Goal: Communication & Community: Answer question/provide support

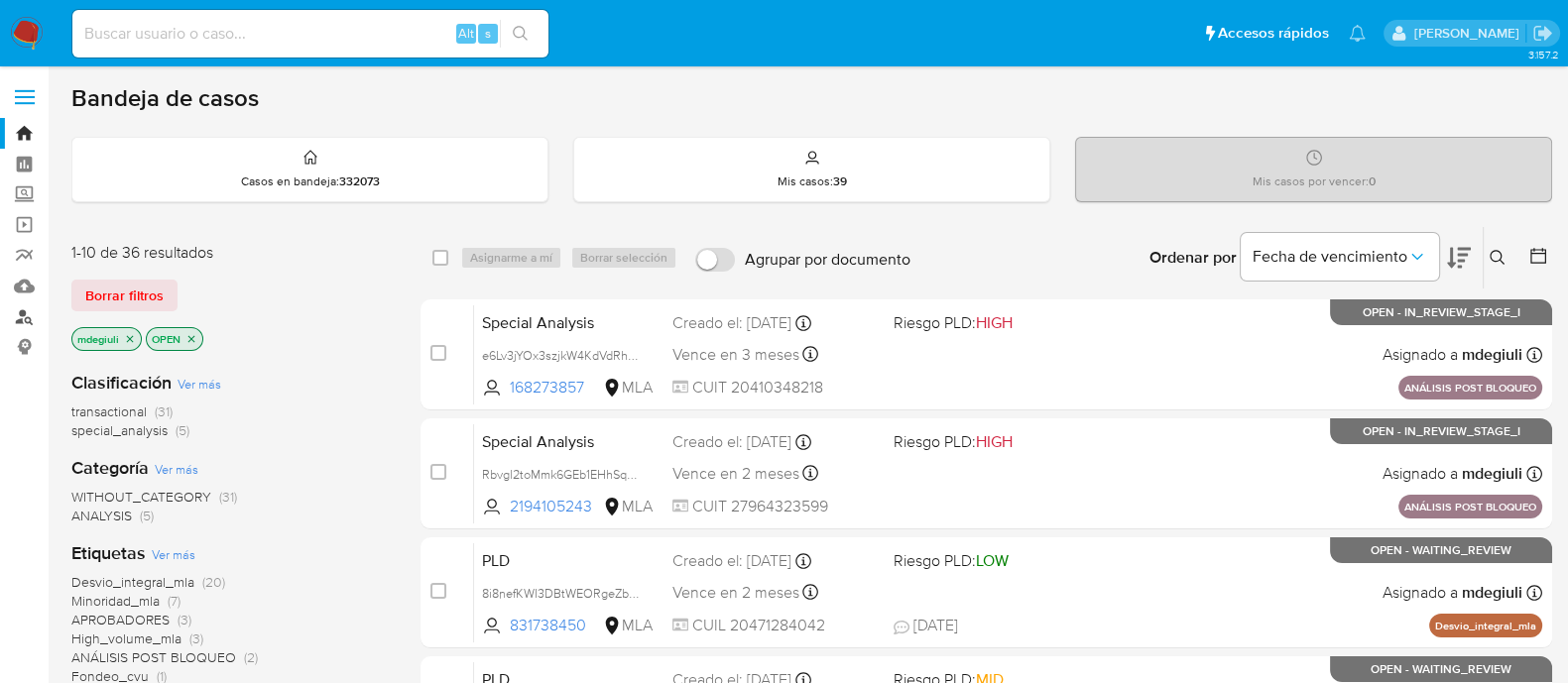
click at [27, 305] on link "Buscador de personas" at bounding box center [118, 317] width 236 height 31
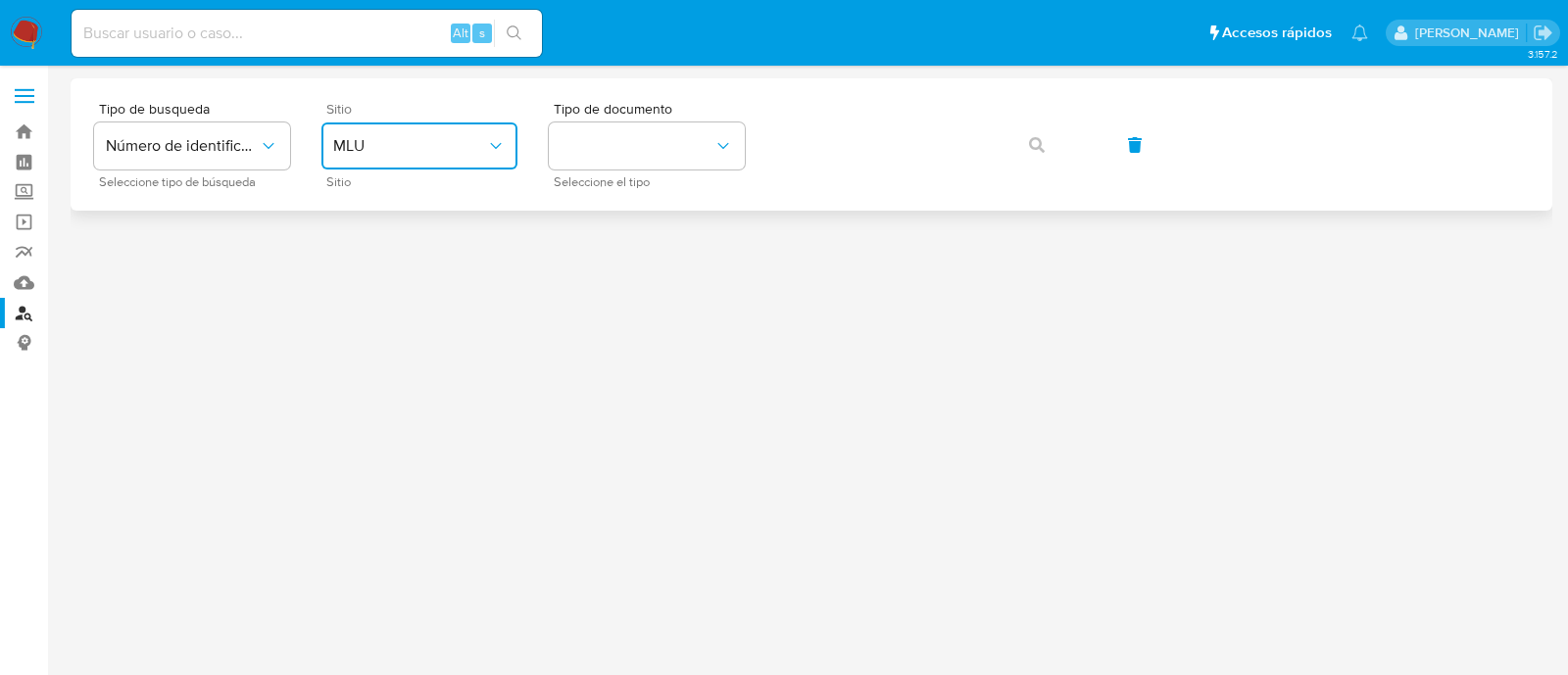
click at [384, 142] on span "MLU" at bounding box center [410, 146] width 153 height 20
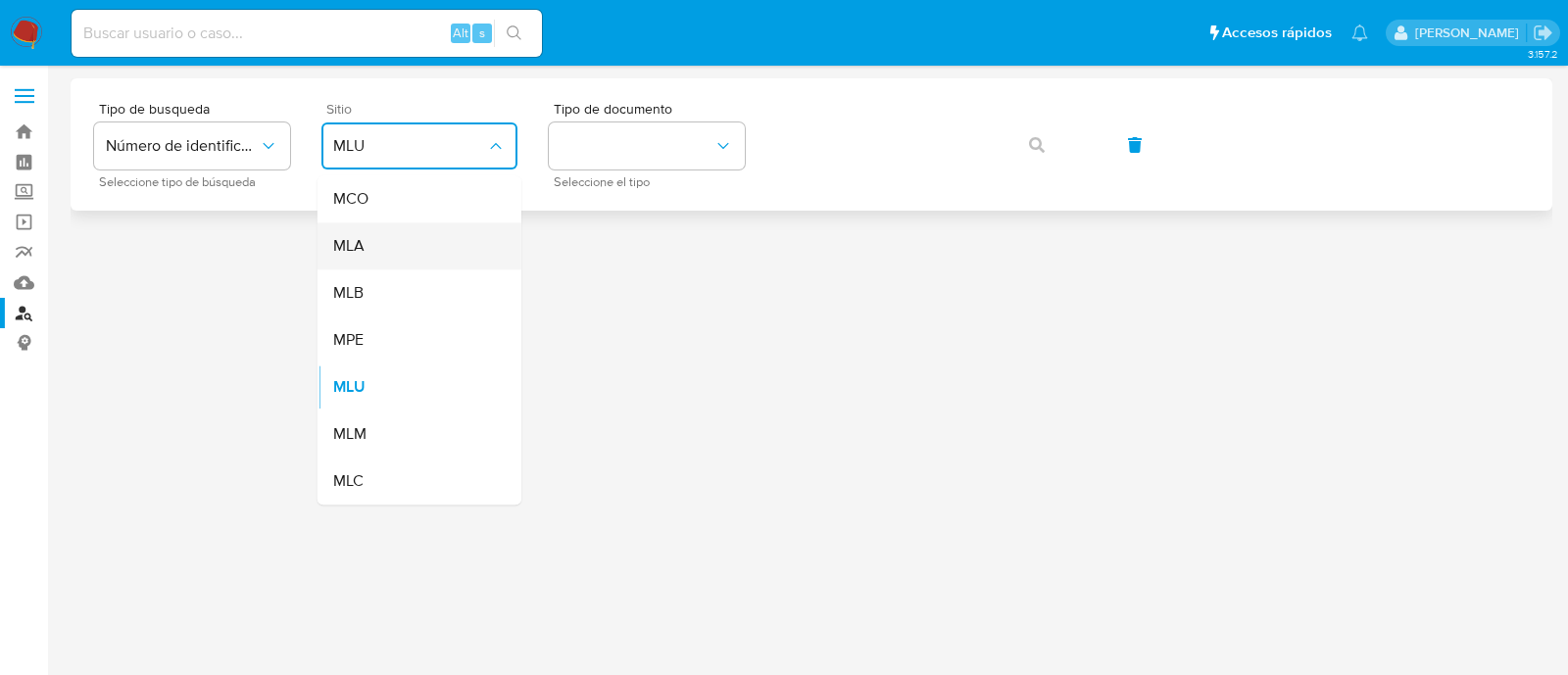
click at [379, 250] on div "MLA" at bounding box center [414, 246] width 161 height 47
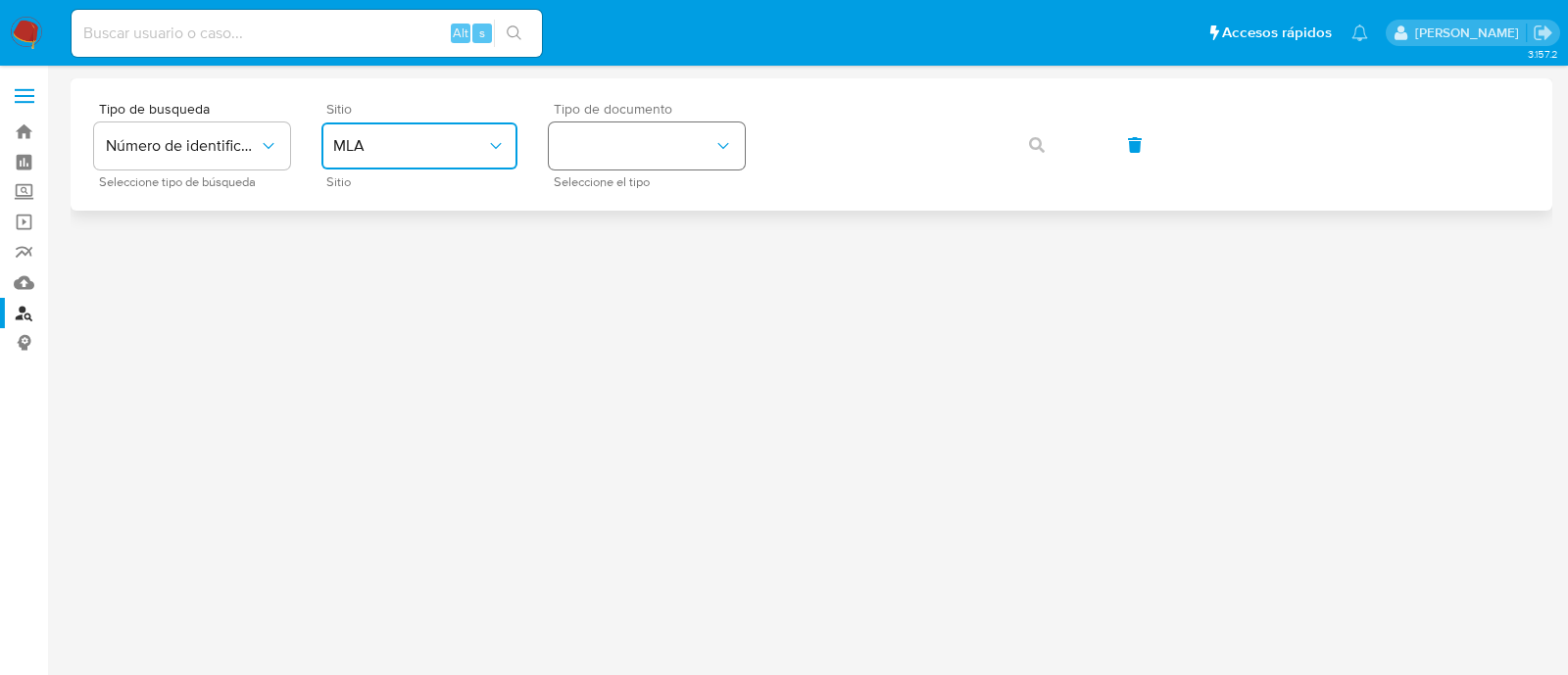
click at [636, 137] on button "identificationType" at bounding box center [647, 146] width 196 height 47
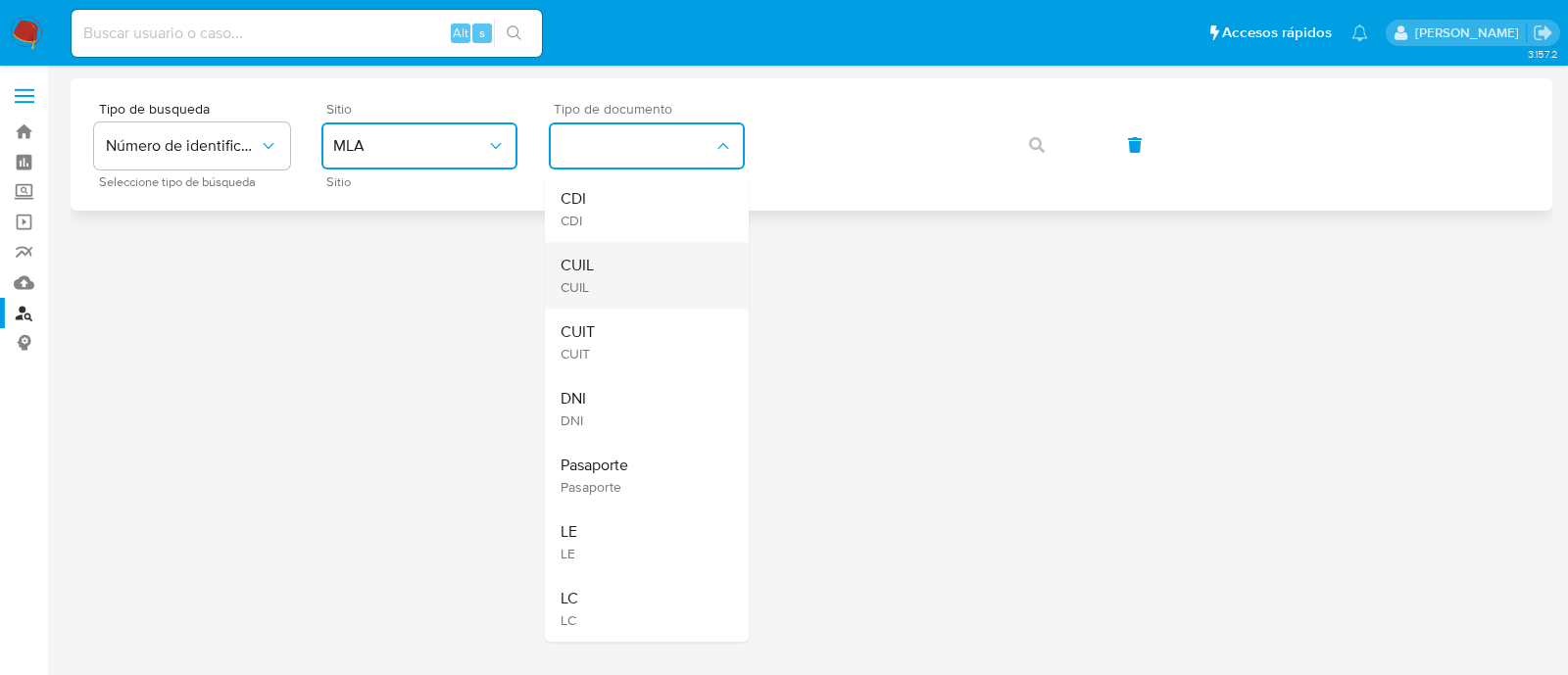
click at [622, 254] on div "CUIL CUIL" at bounding box center [640, 276] width 161 height 67
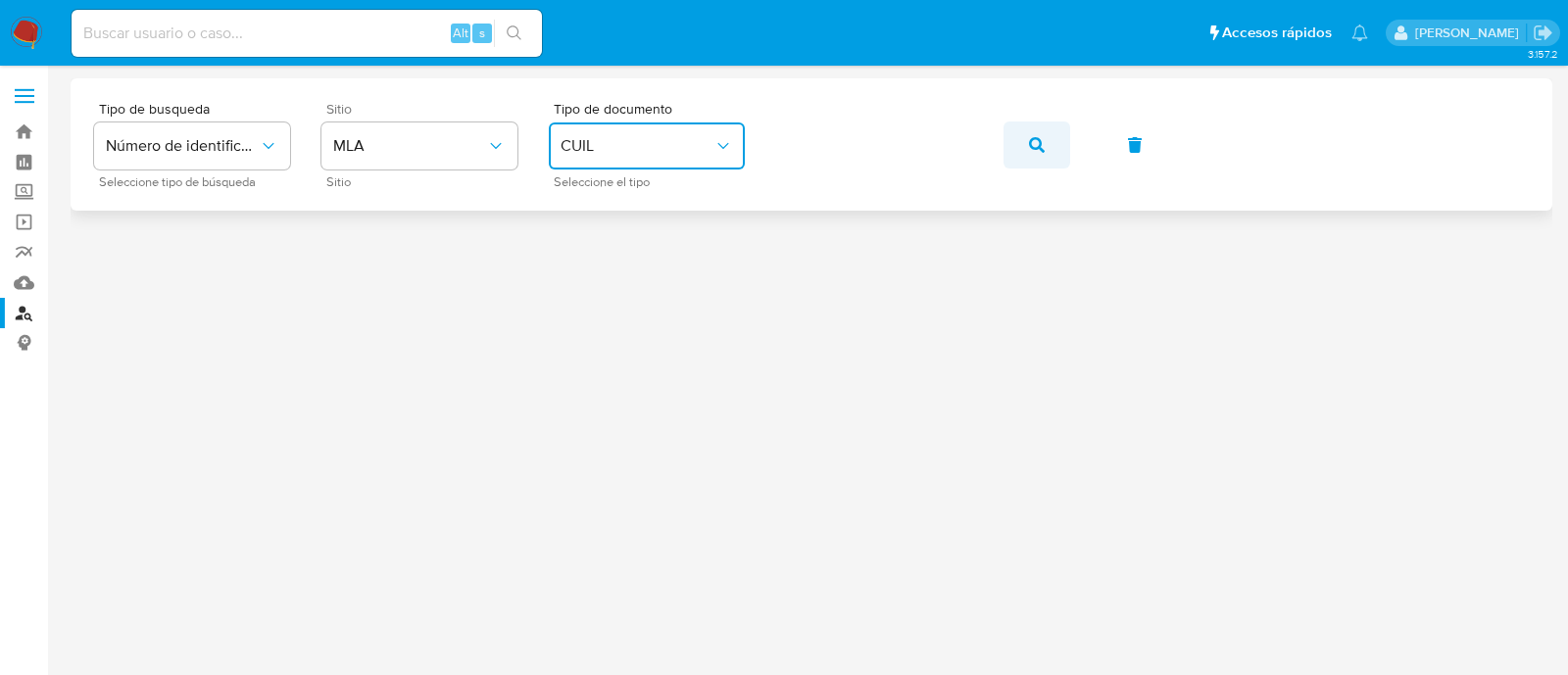
click at [1032, 134] on span "button" at bounding box center [1037, 145] width 16 height 43
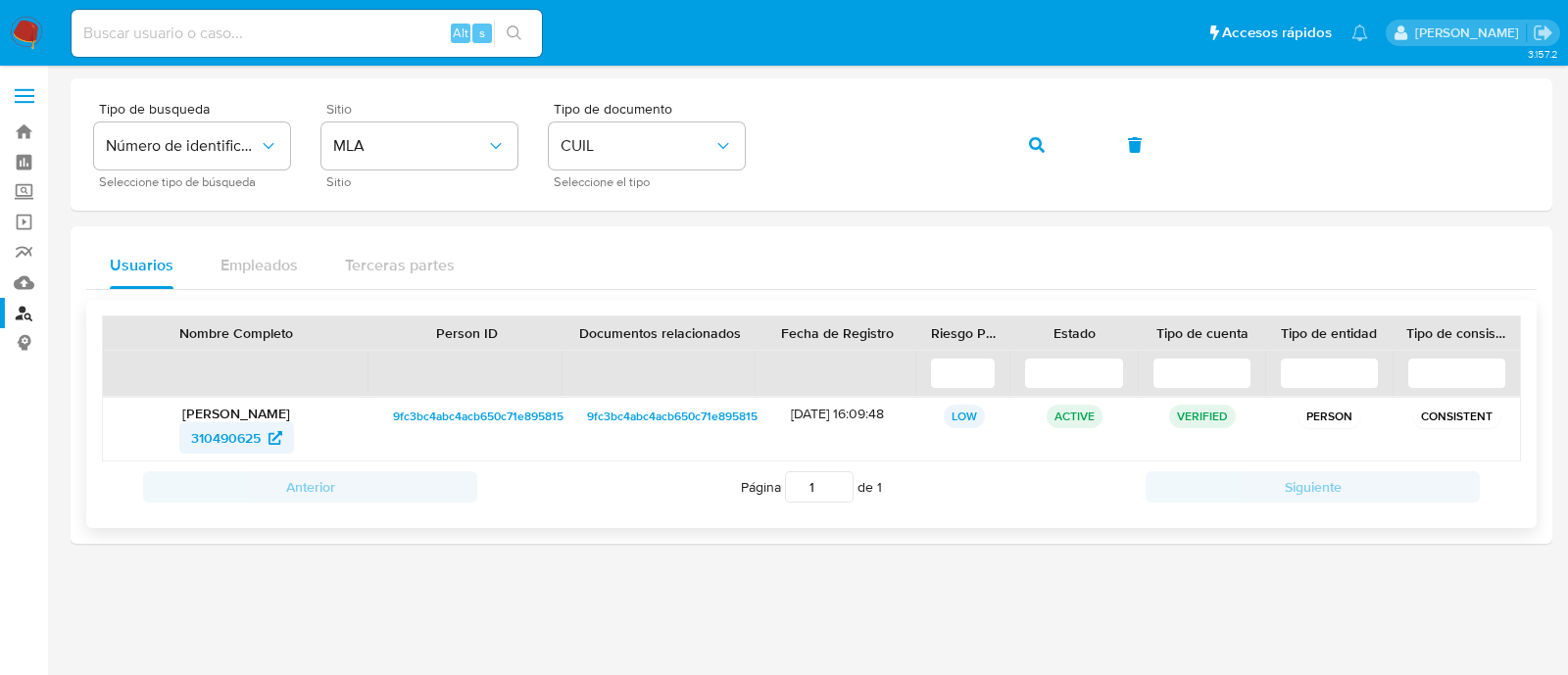
click at [217, 439] on span "310490625" at bounding box center [226, 439] width 70 height 31
click at [1041, 146] on icon "button" at bounding box center [1037, 145] width 16 height 16
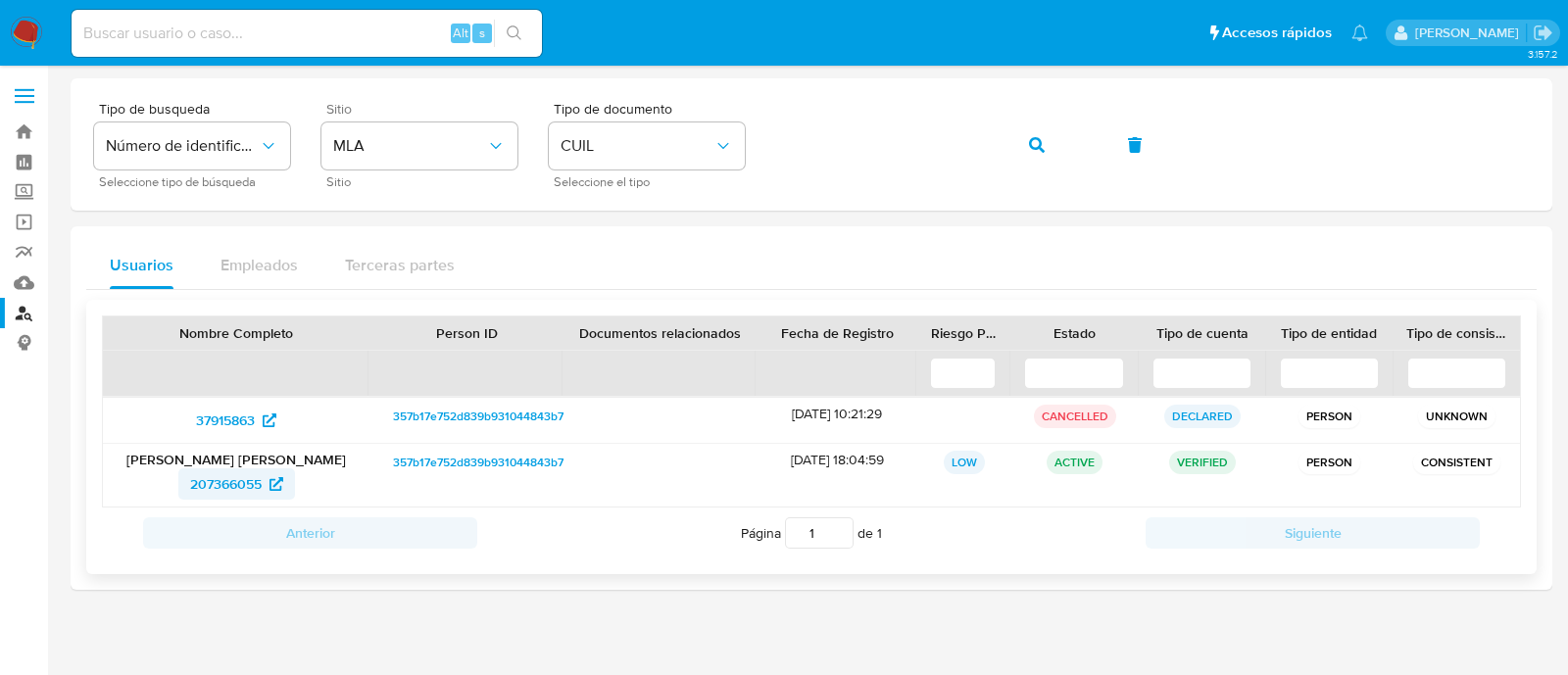
click at [235, 486] on span "207366055" at bounding box center [226, 485] width 72 height 31
click at [1041, 150] on icon "button" at bounding box center [1037, 145] width 16 height 16
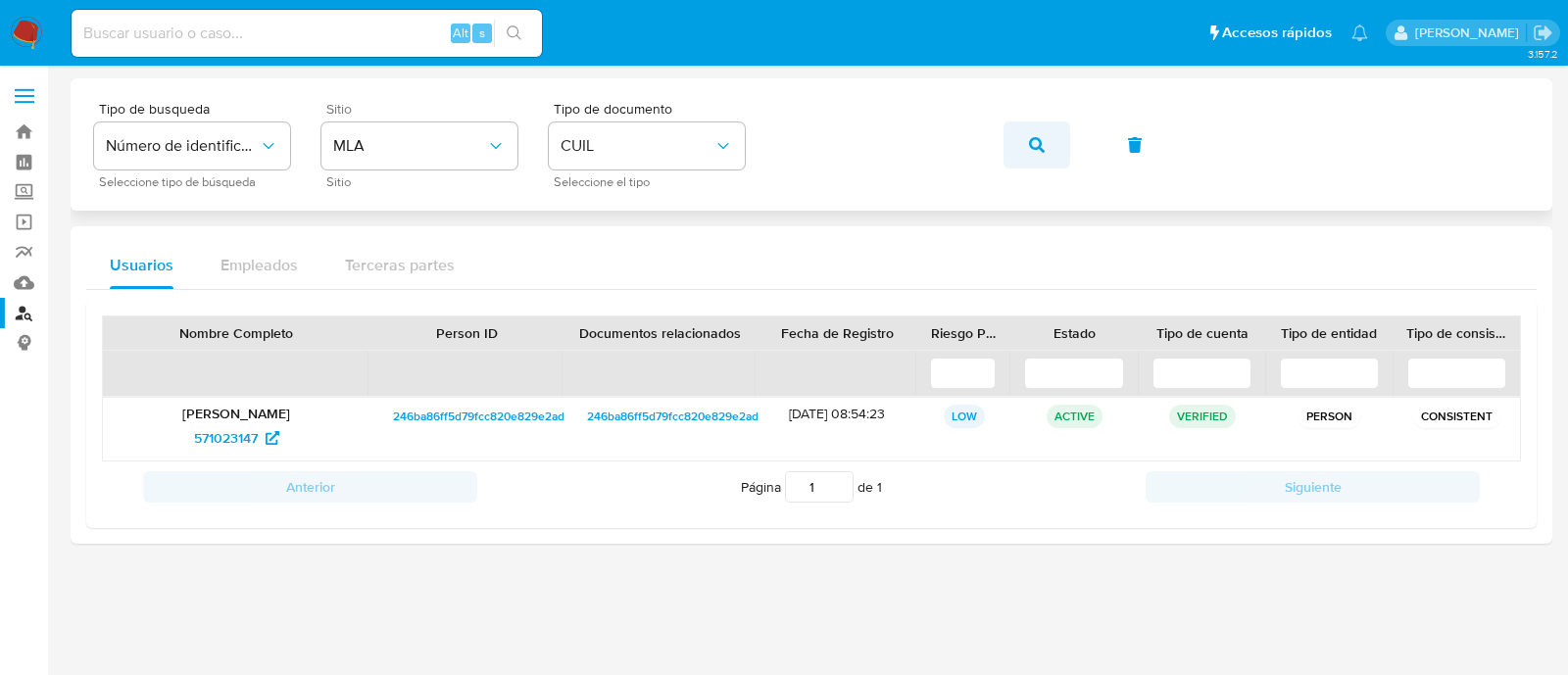
click at [1026, 142] on button "button" at bounding box center [1037, 145] width 67 height 47
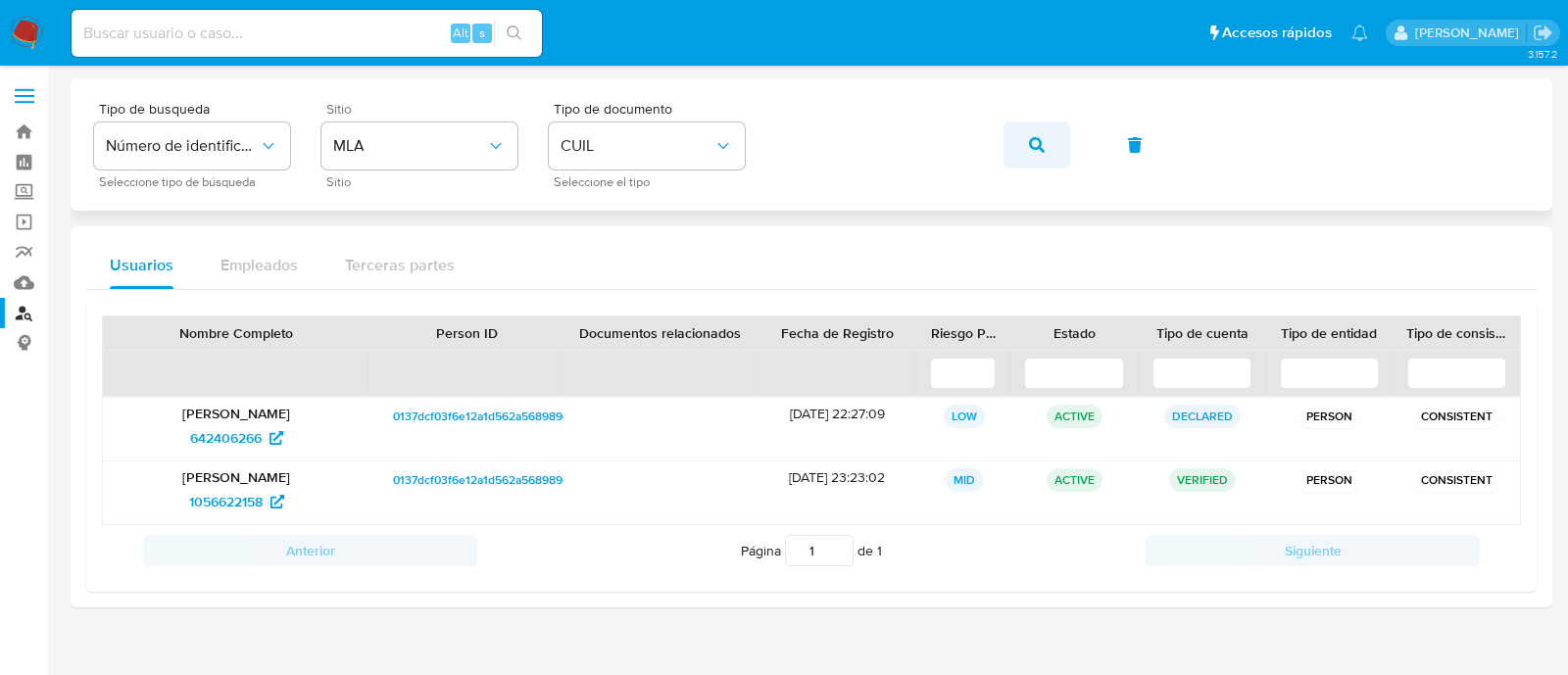
click at [1048, 142] on button "button" at bounding box center [1037, 145] width 67 height 47
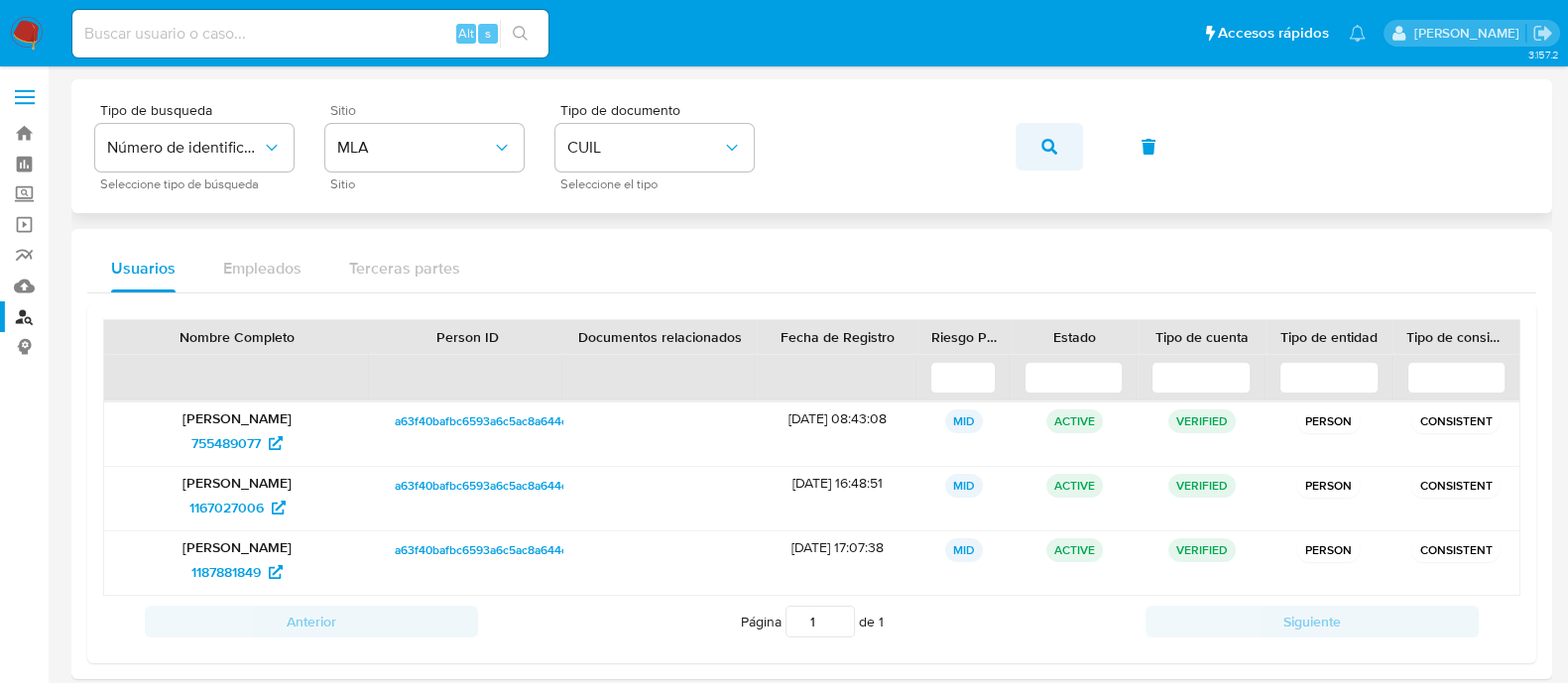
click at [1064, 141] on button "button" at bounding box center [1049, 147] width 67 height 48
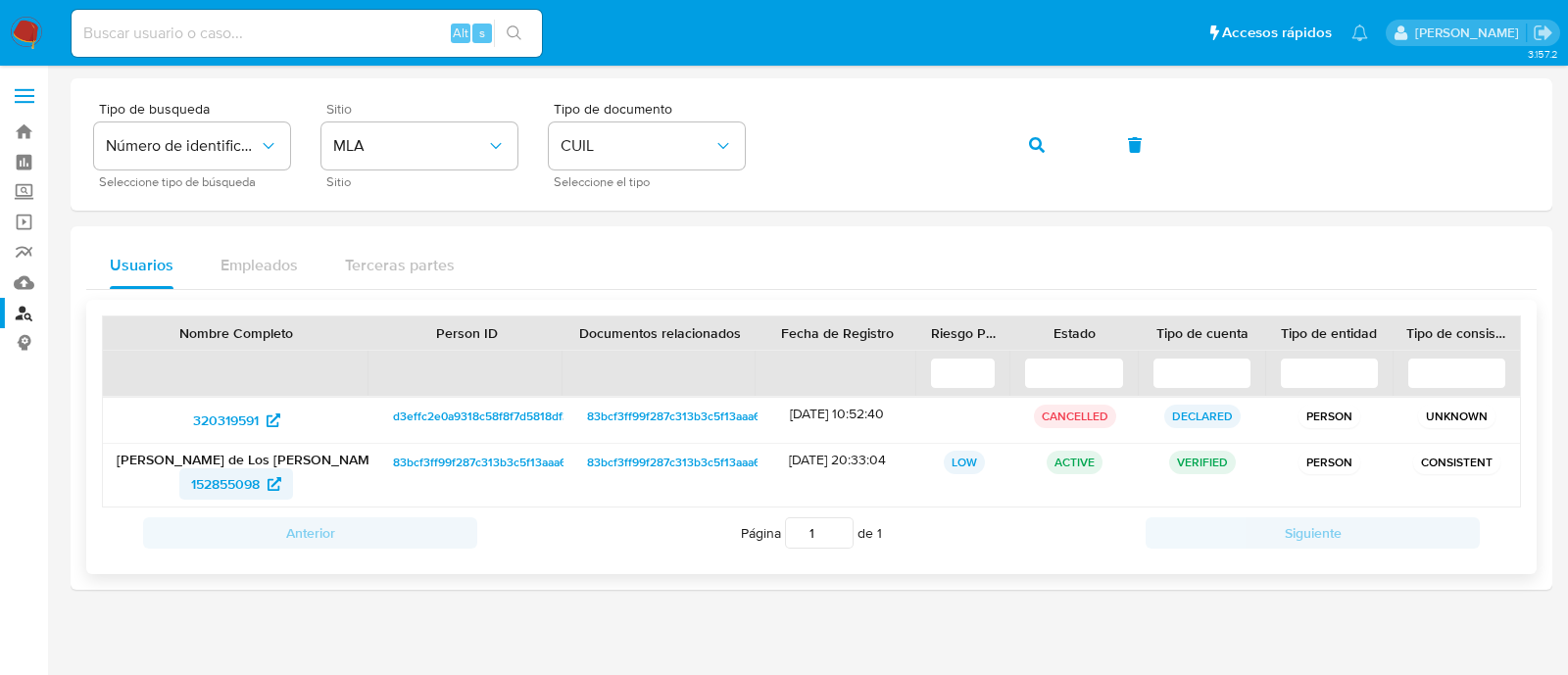
click at [238, 483] on span "152855098" at bounding box center [226, 485] width 69 height 31
click at [1043, 139] on icon "button" at bounding box center [1037, 145] width 16 height 16
click at [242, 488] on span "152855098" at bounding box center [226, 485] width 69 height 31
click at [1027, 139] on button "button" at bounding box center [1037, 145] width 67 height 47
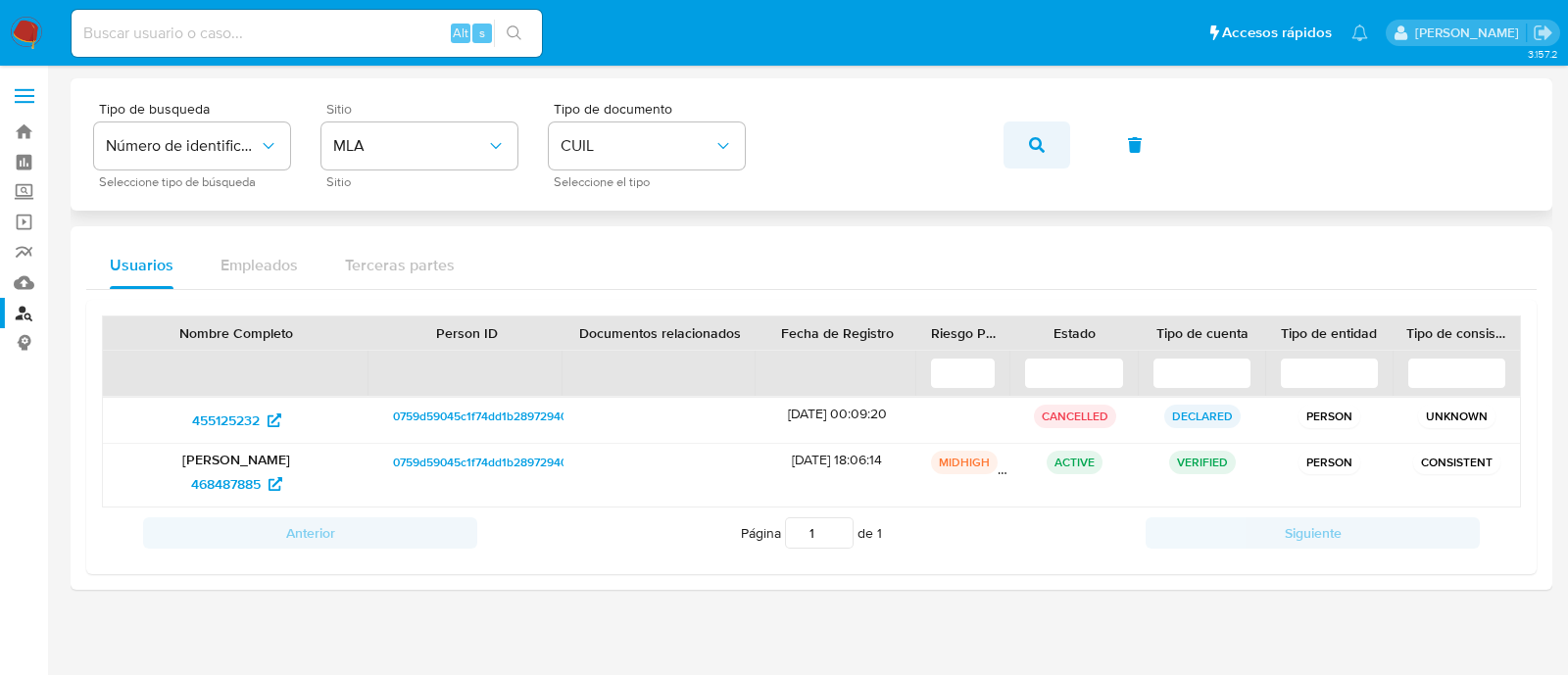
click at [1033, 141] on icon "button" at bounding box center [1037, 145] width 16 height 16
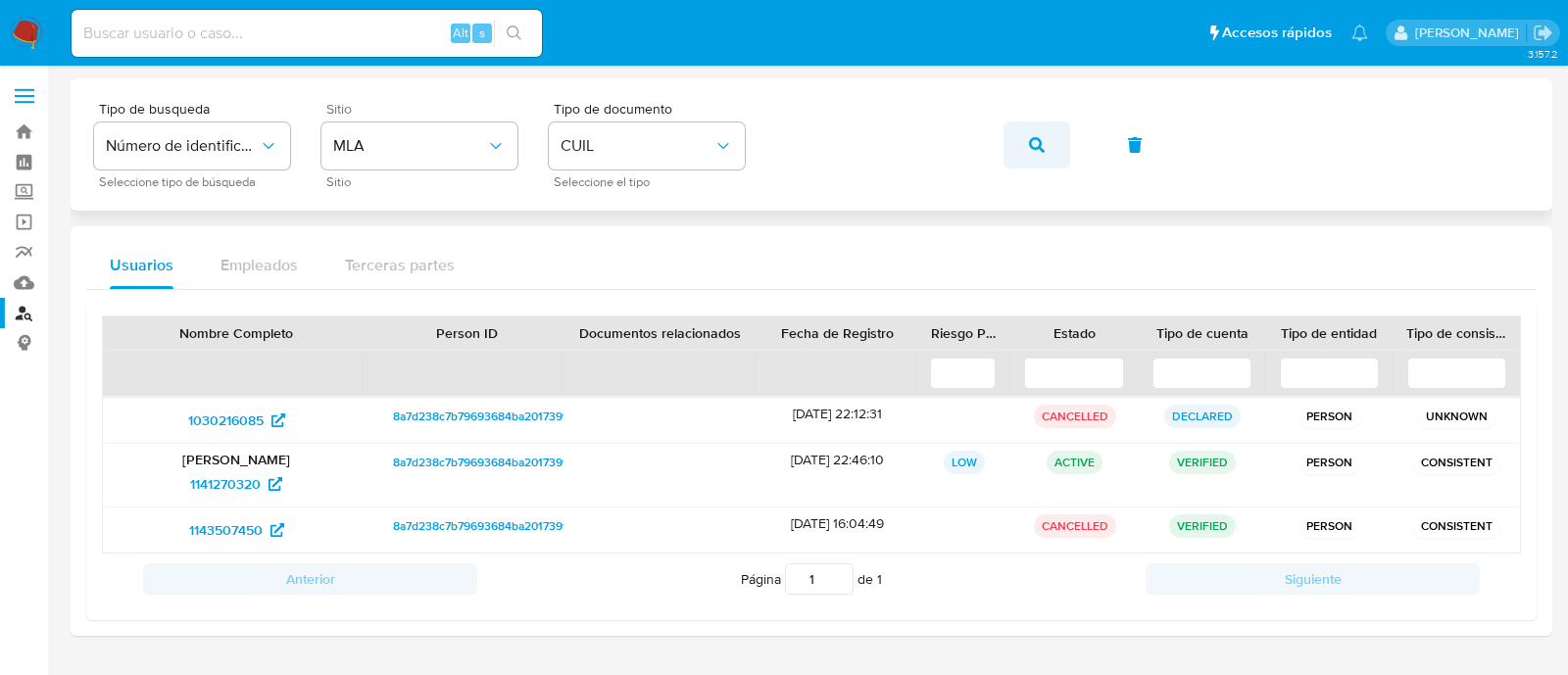
click at [1035, 144] on icon "button" at bounding box center [1037, 145] width 16 height 16
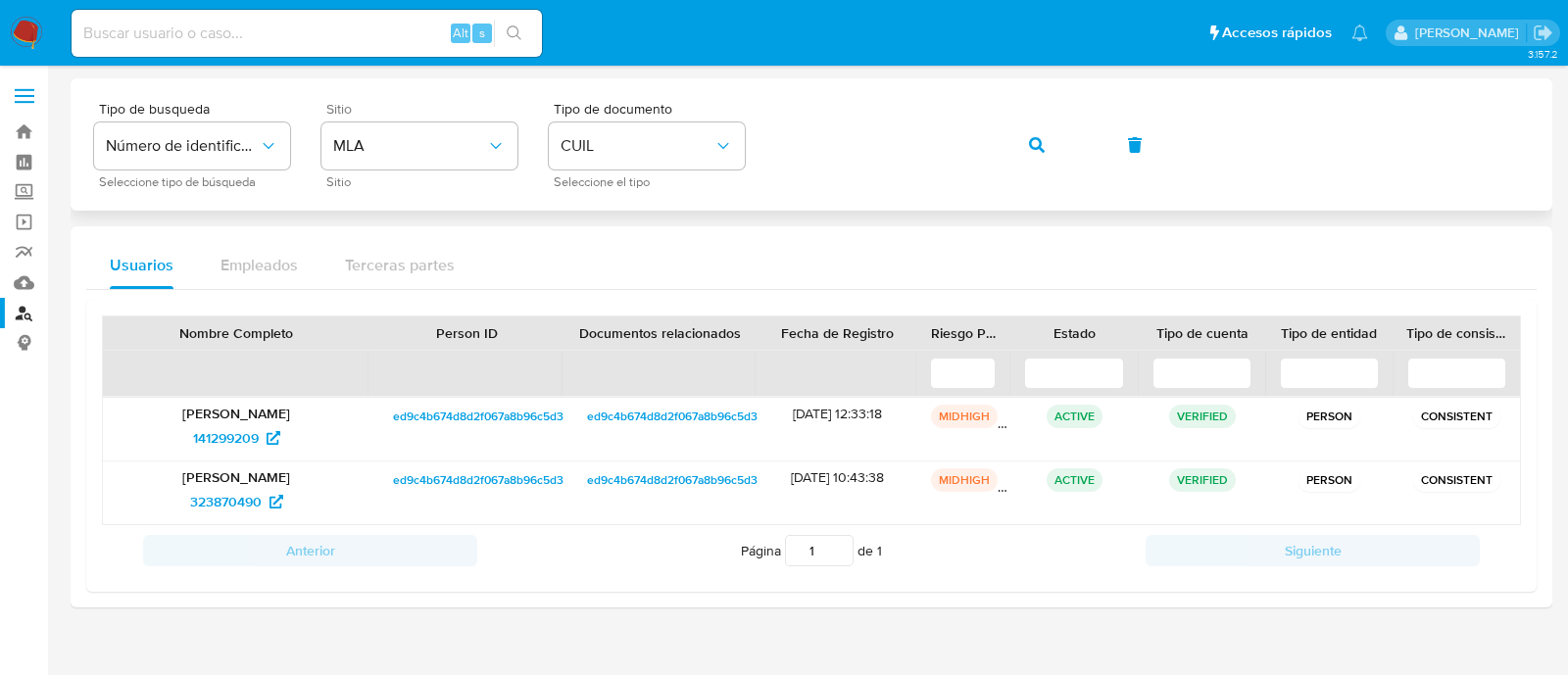
click at [1021, 144] on button "button" at bounding box center [1037, 145] width 67 height 47
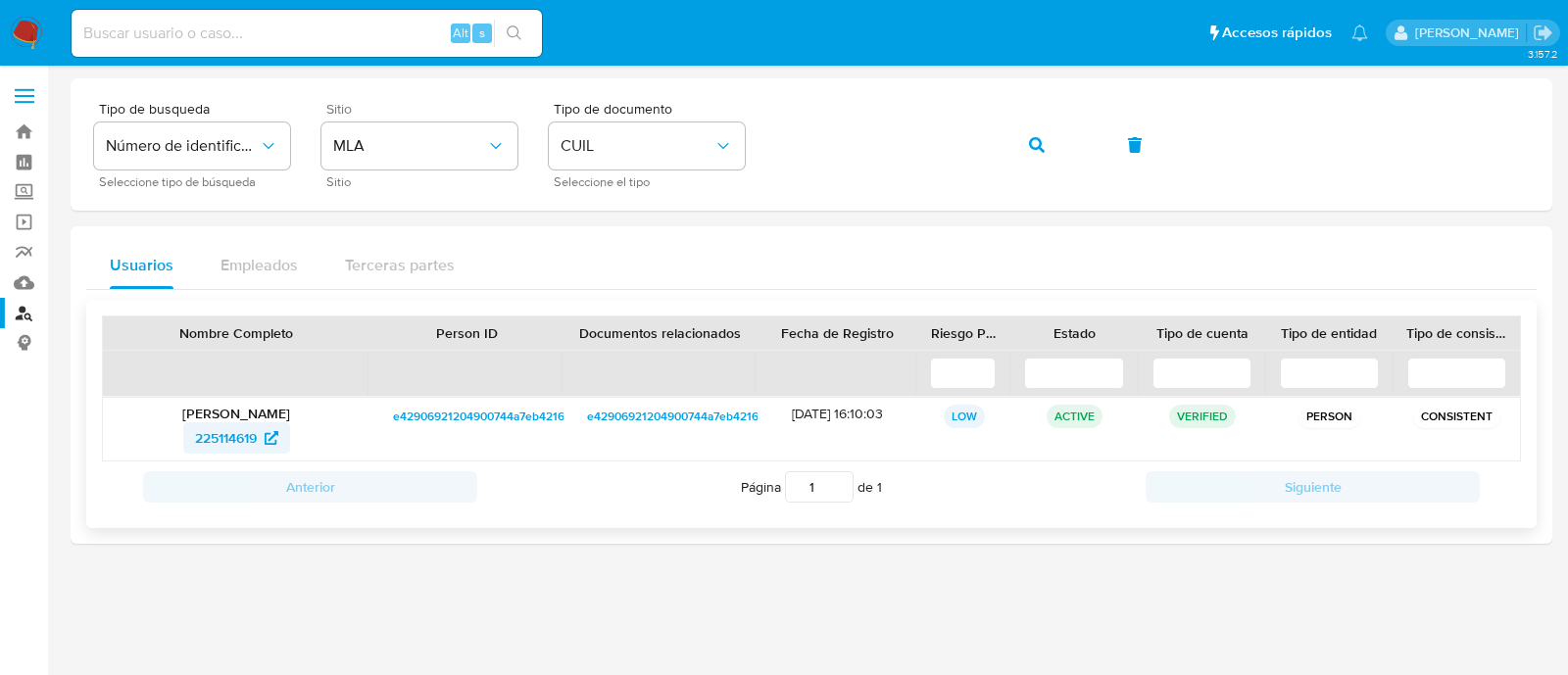
click at [253, 448] on span "225114619" at bounding box center [226, 439] width 62 height 31
click at [172, 36] on input at bounding box center [307, 33] width 471 height 26
paste input "AepGSERPWzzuqwHdVMxxwqWO"
type input "AepGSERPWzzuqwHdVMxxwqWO"
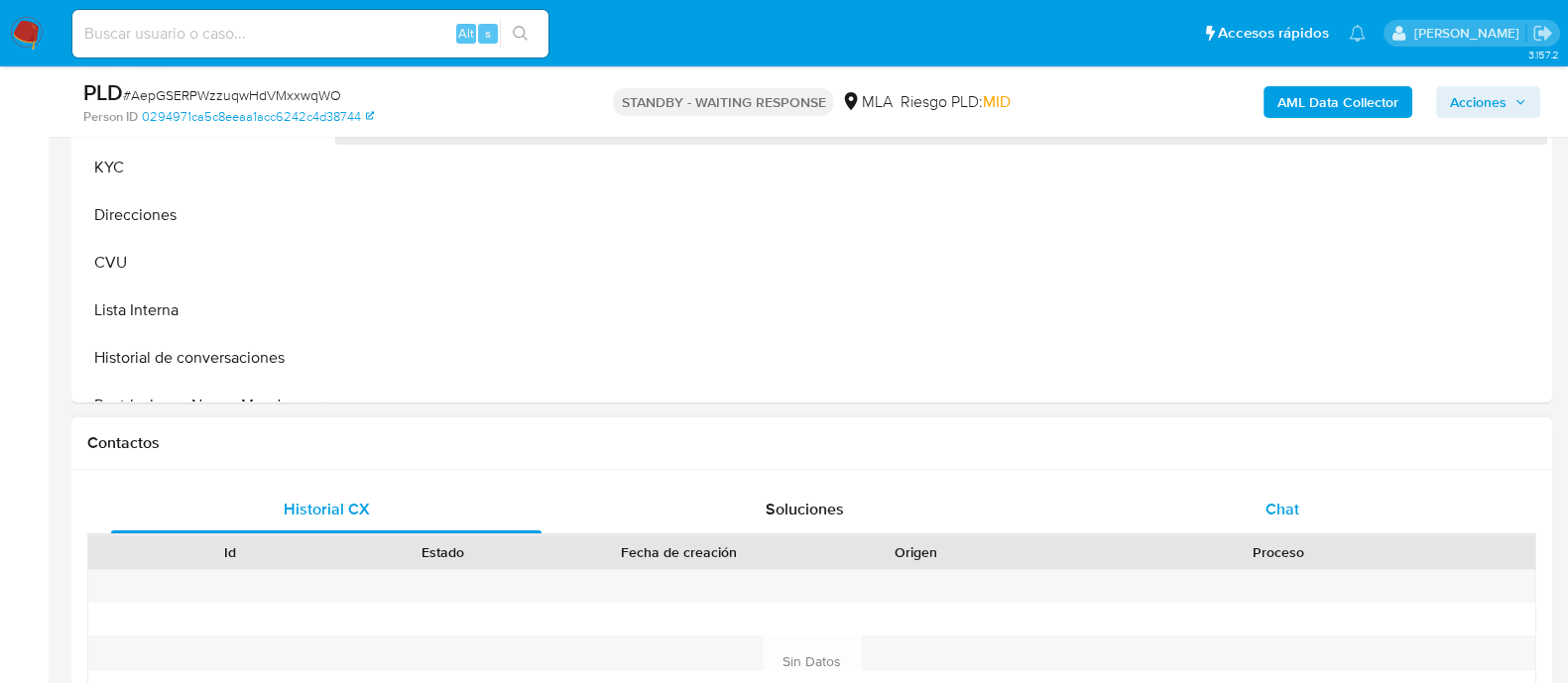
click at [1196, 488] on div "Chat" at bounding box center [1282, 510] width 431 height 48
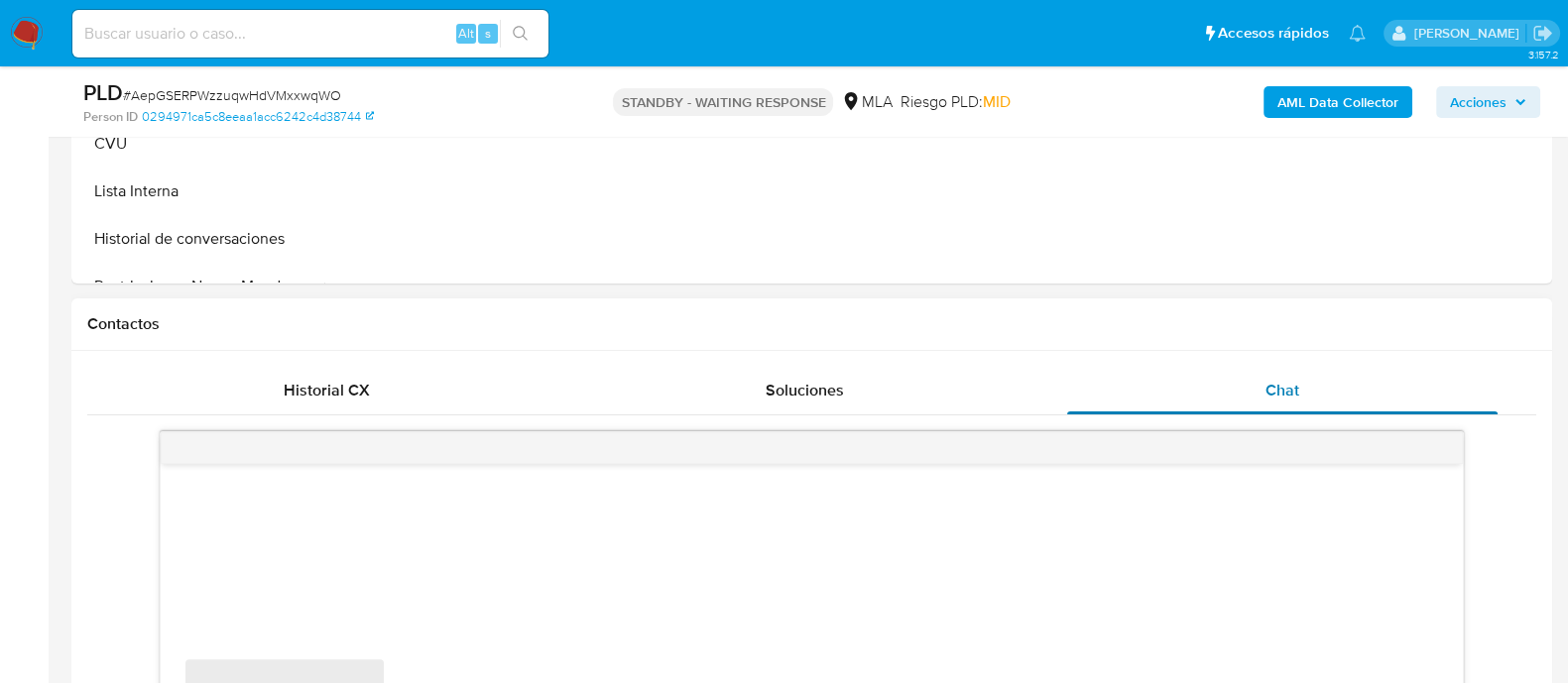
scroll to position [867, 0]
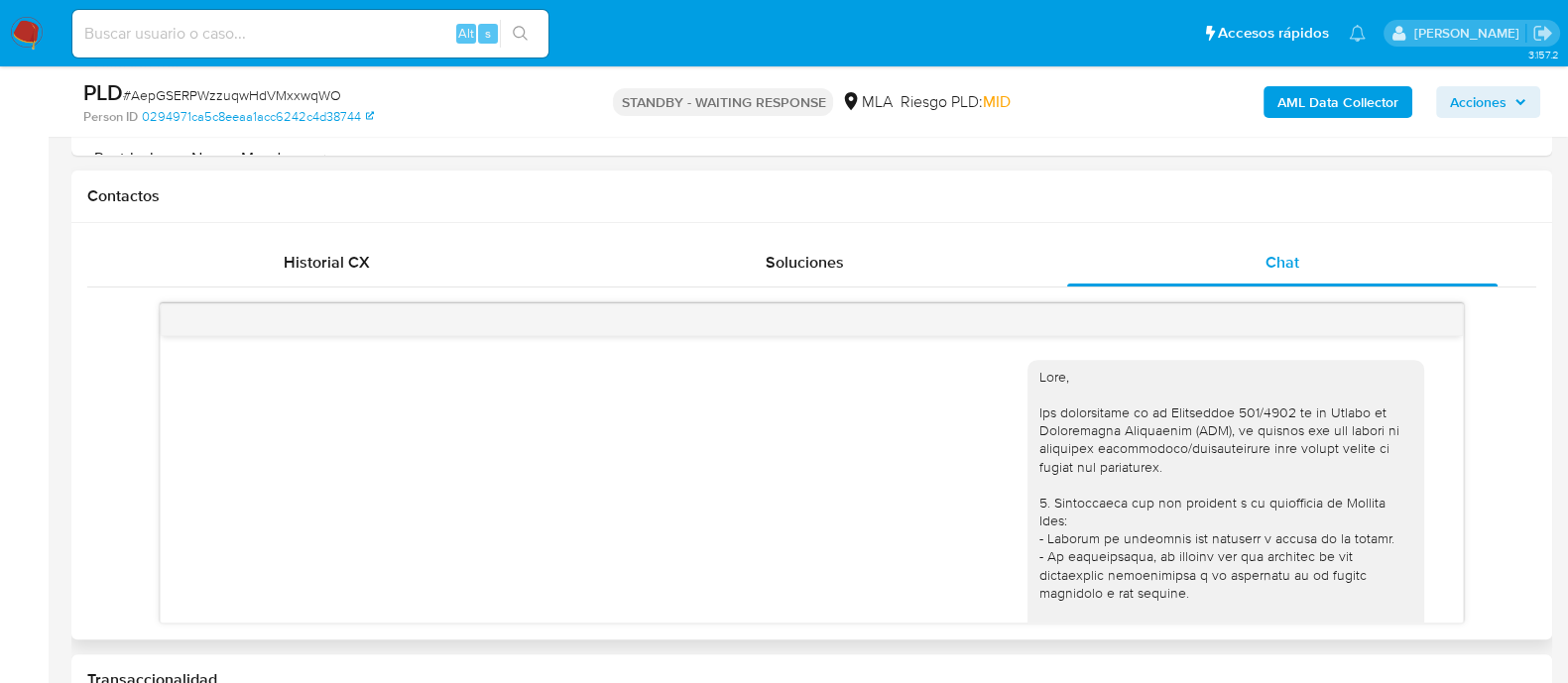
select select "10"
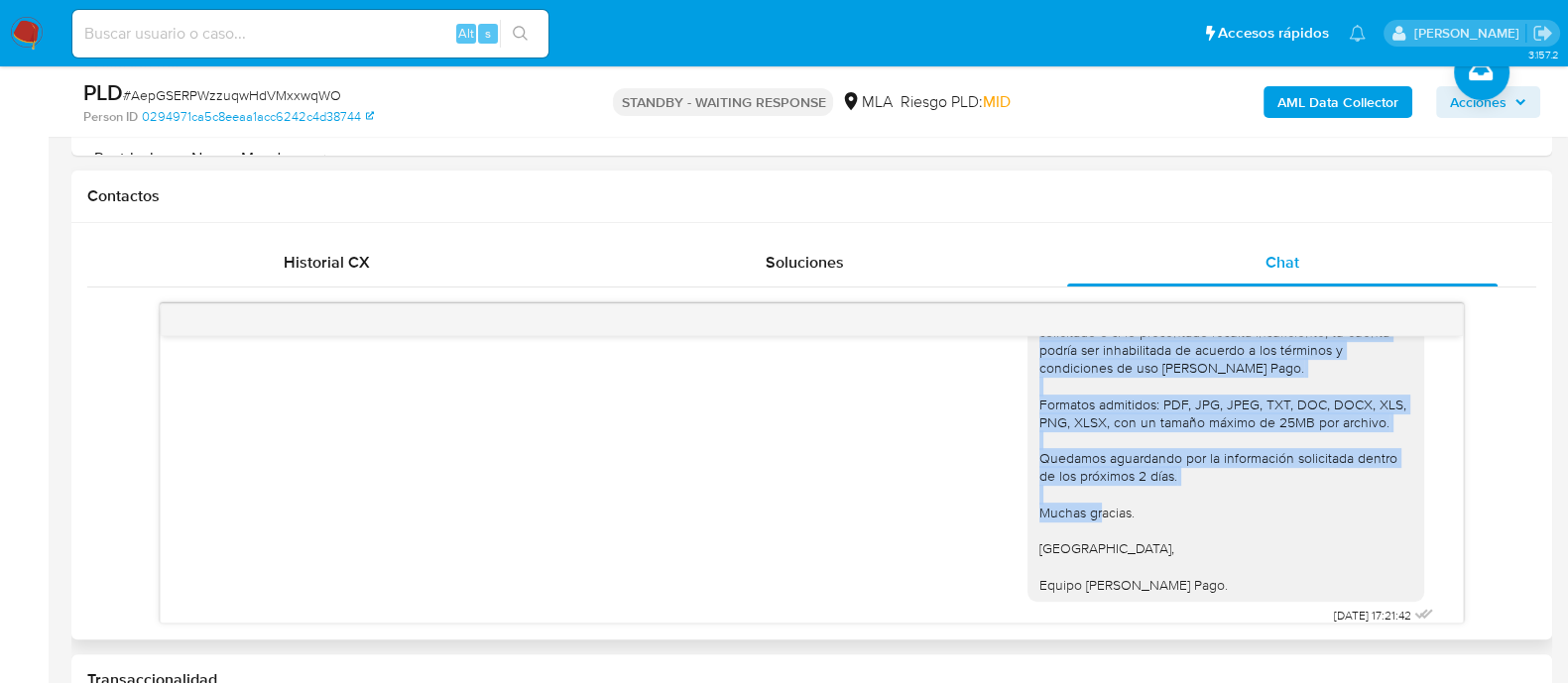
scroll to position [1655, 0]
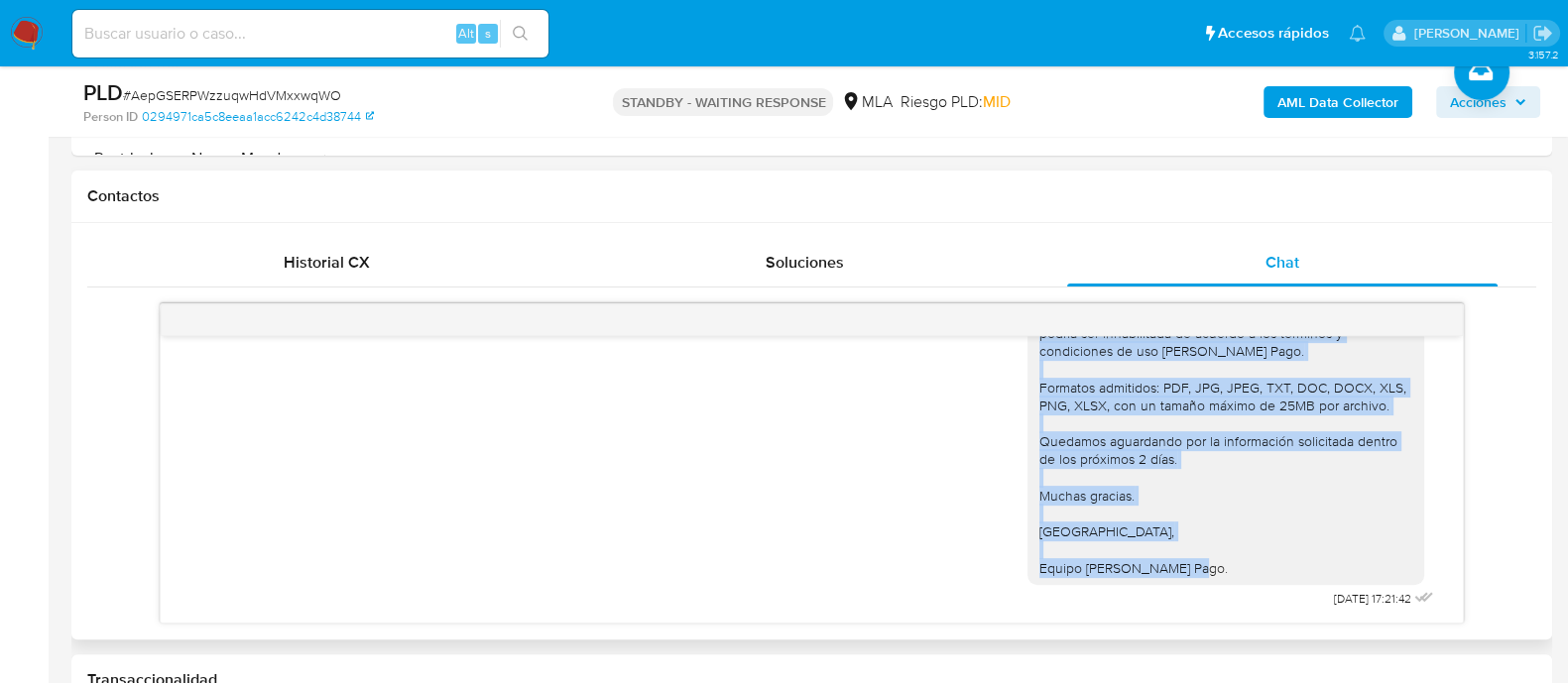
drag, startPoint x: 1019, startPoint y: 416, endPoint x: 1185, endPoint y: 565, distance: 223.1
click at [1185, 565] on div "Hola Daiana, En función de las operaciones registradas en tu cuenta de Mercado …" at bounding box center [1226, 307] width 373 height 542
copy div "Hola Daiana, En función de las operaciones registradas en tu cuenta de Mercado …"
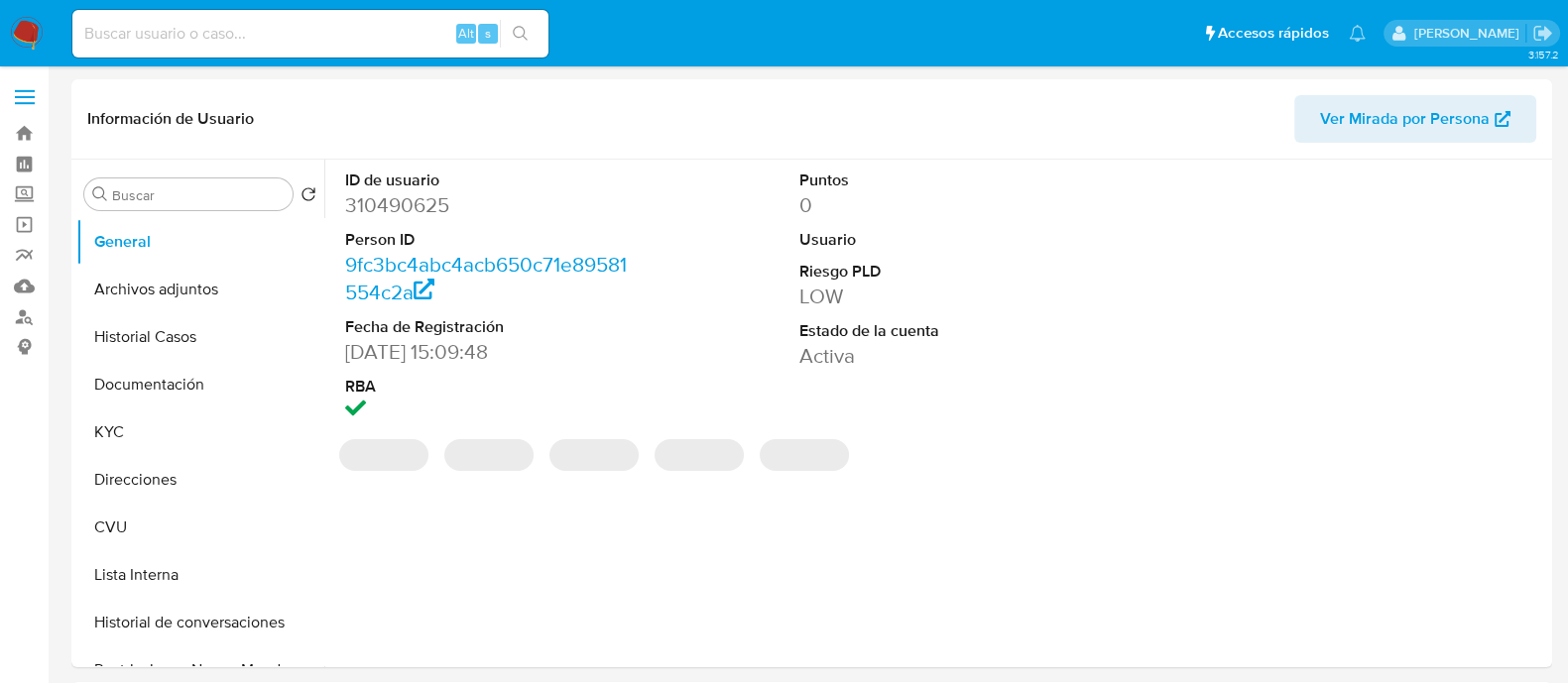
select select "10"
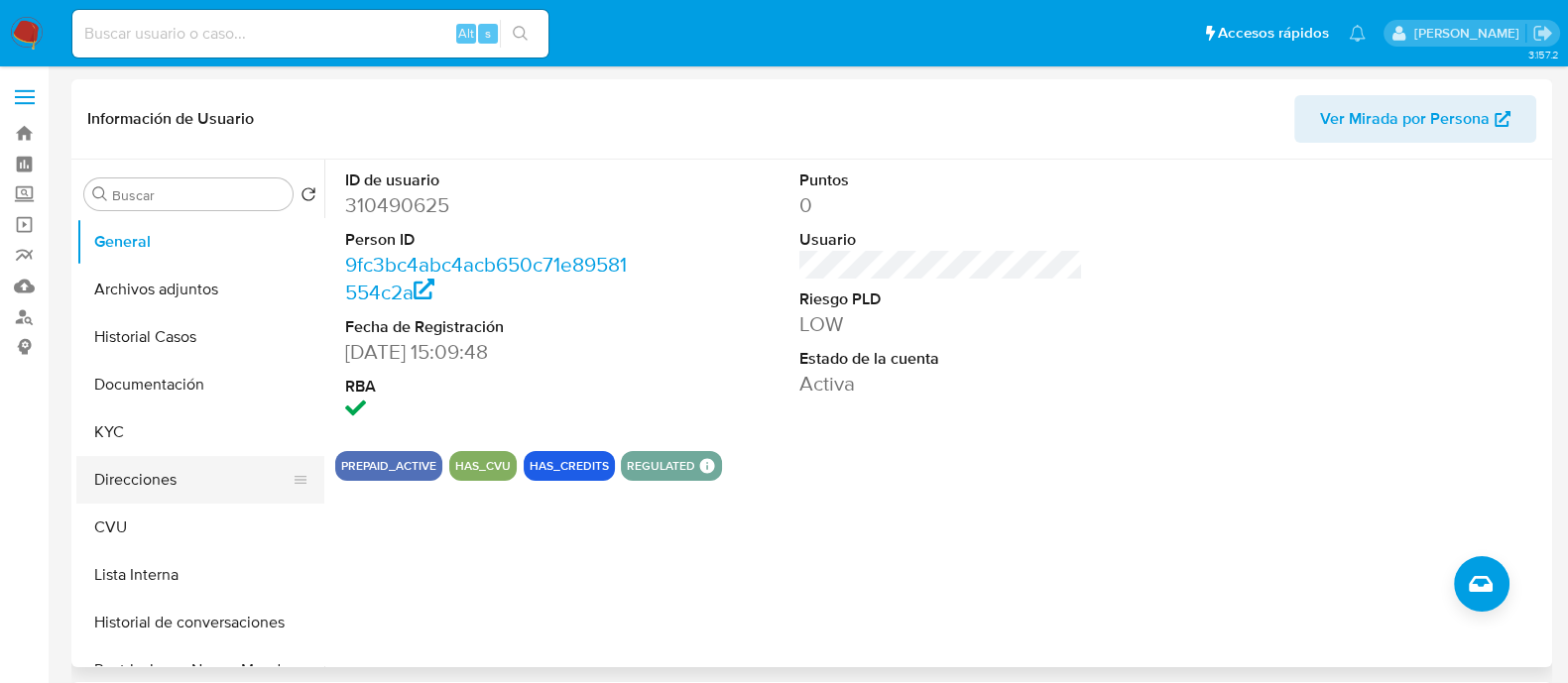
click at [149, 483] on button "Direcciones" at bounding box center [193, 480] width 232 height 48
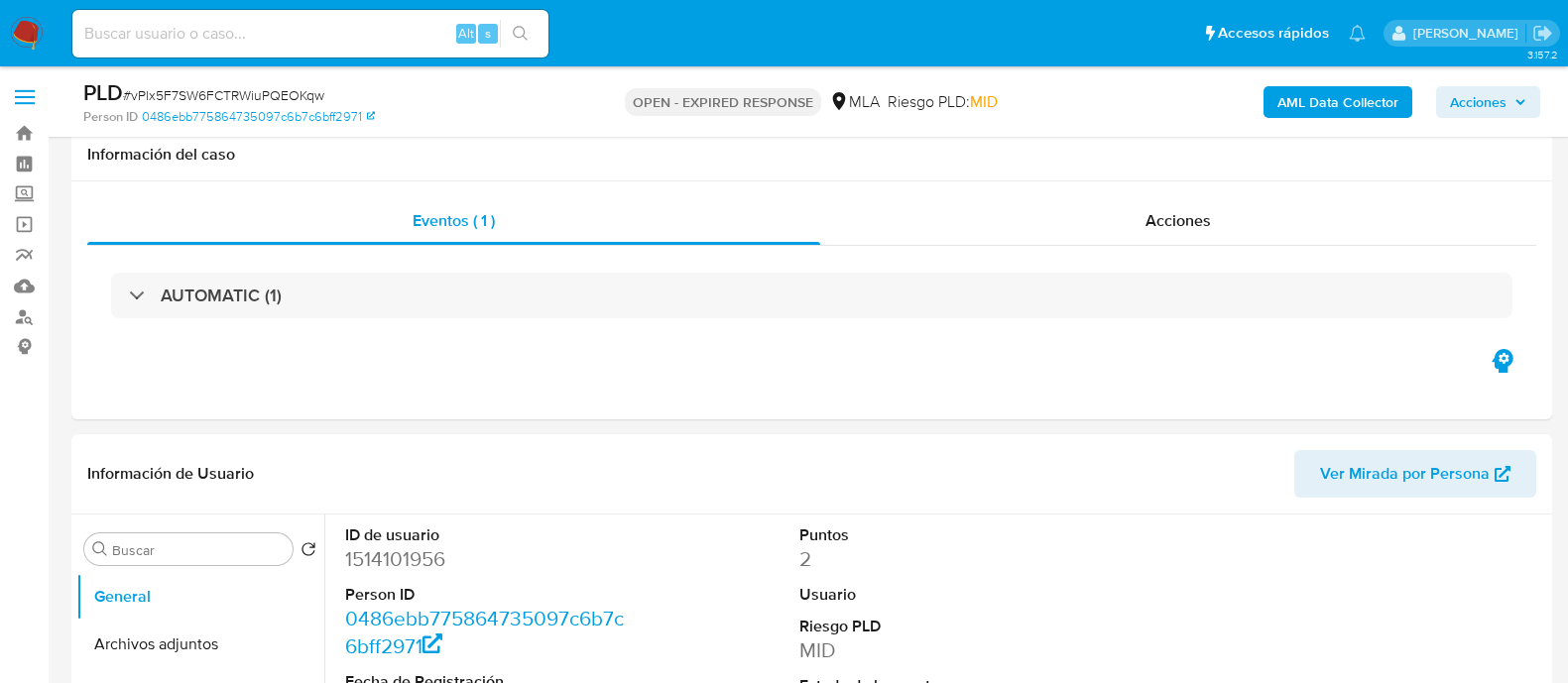
select select "10"
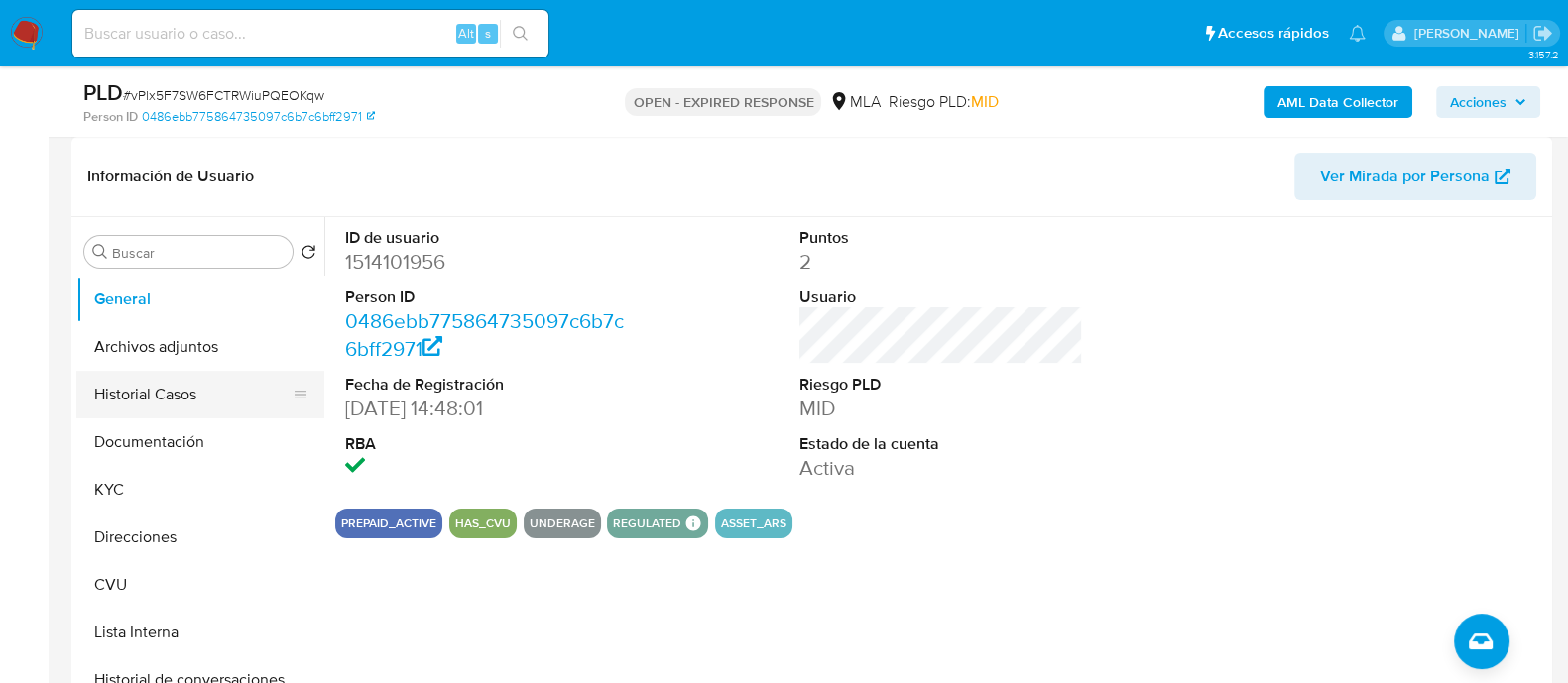
scroll to position [247, 0]
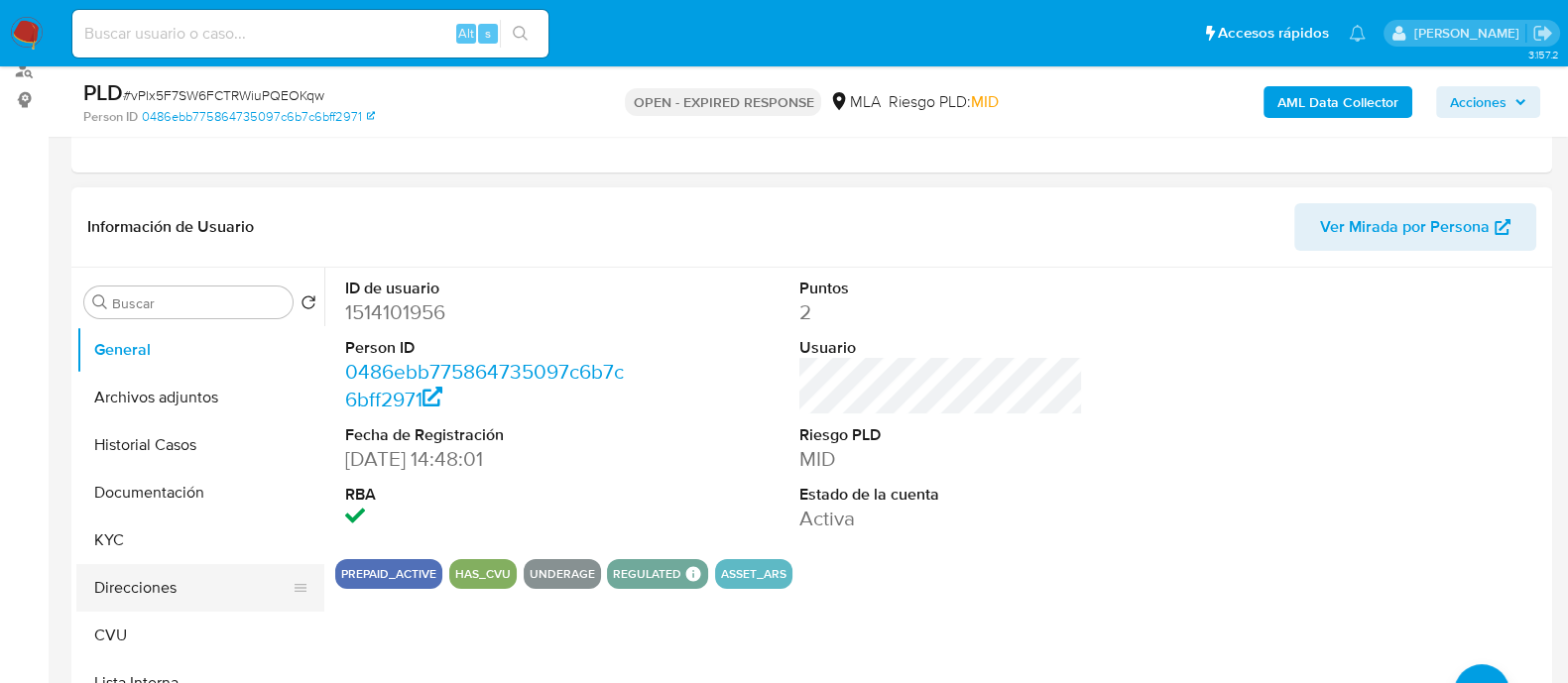
click at [144, 579] on button "Direcciones" at bounding box center [193, 588] width 232 height 48
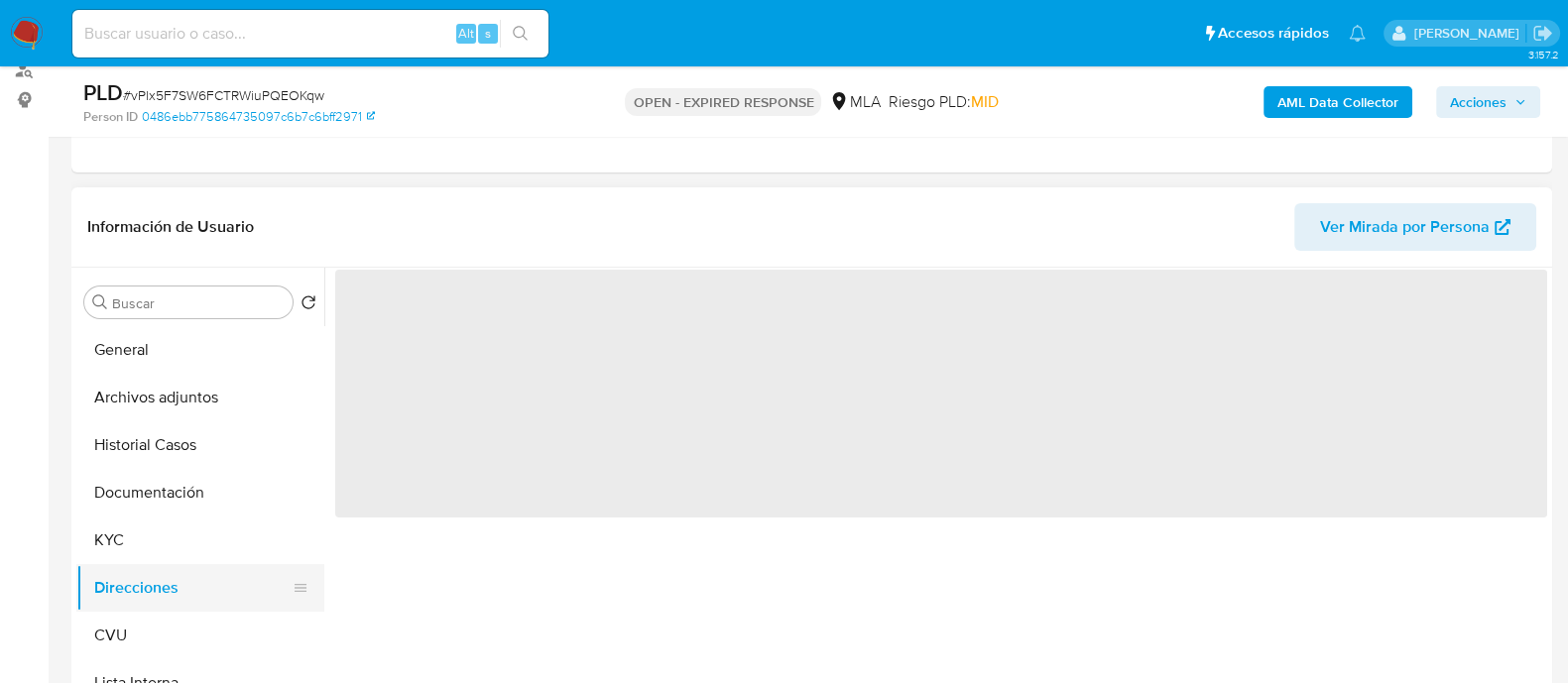
click at [107, 580] on button "Direcciones" at bounding box center [193, 588] width 232 height 48
click at [114, 530] on button "KYC" at bounding box center [193, 541] width 232 height 48
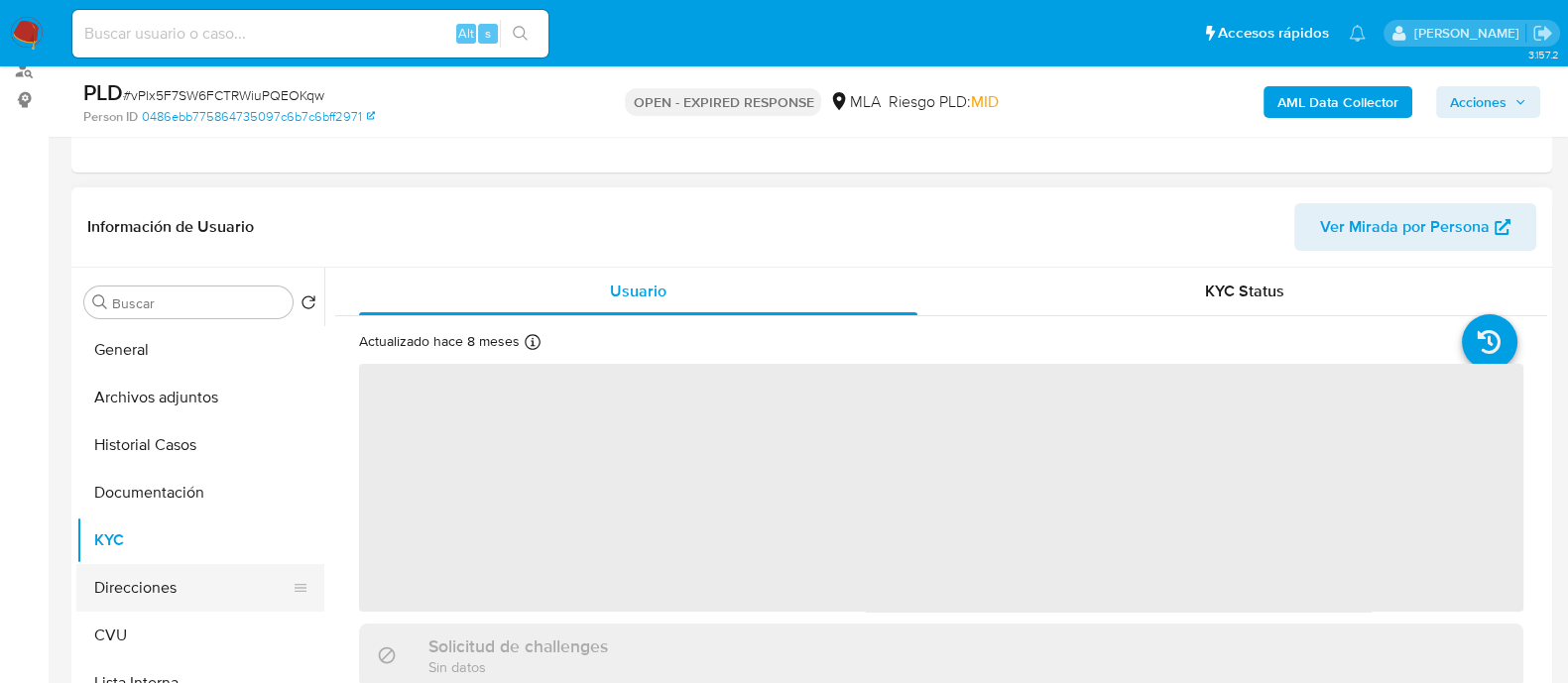
click at [109, 583] on button "Direcciones" at bounding box center [193, 588] width 232 height 48
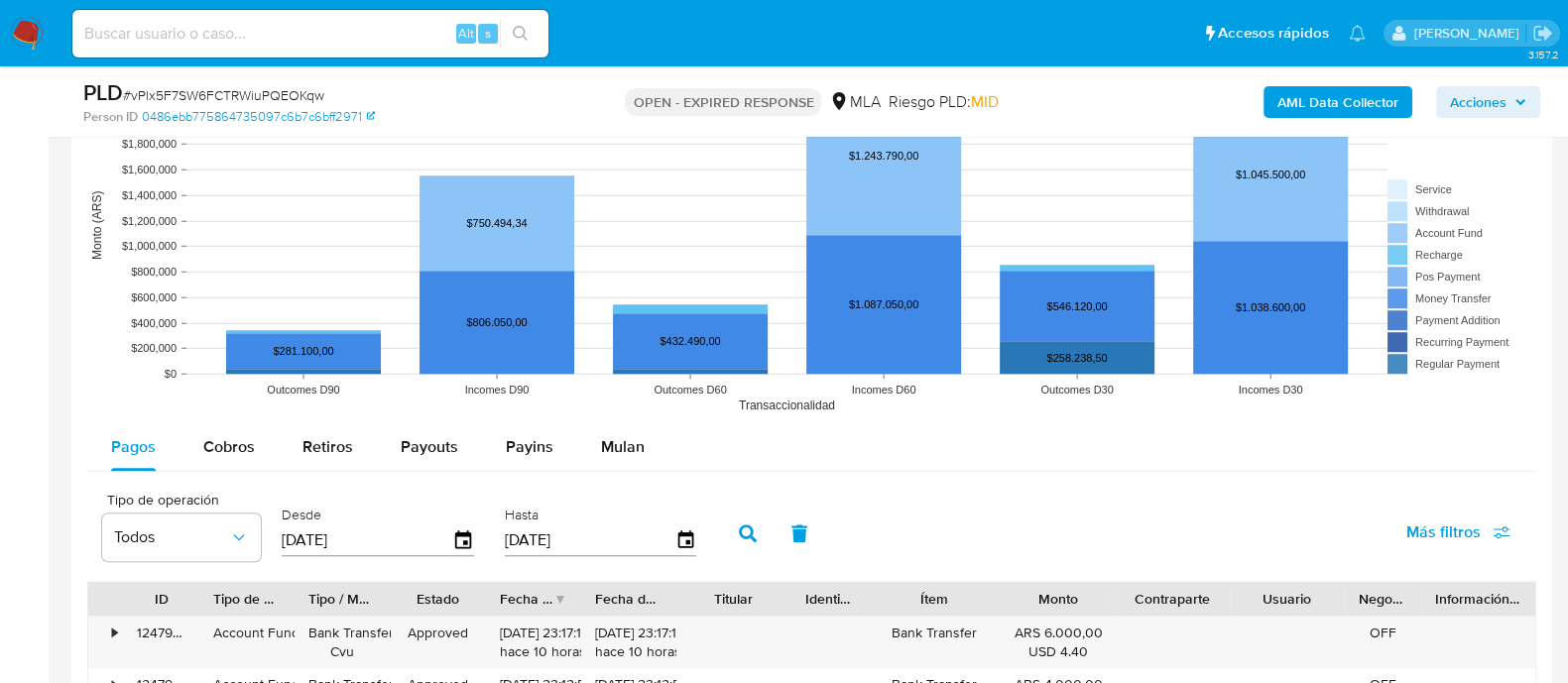
scroll to position [1982, 0]
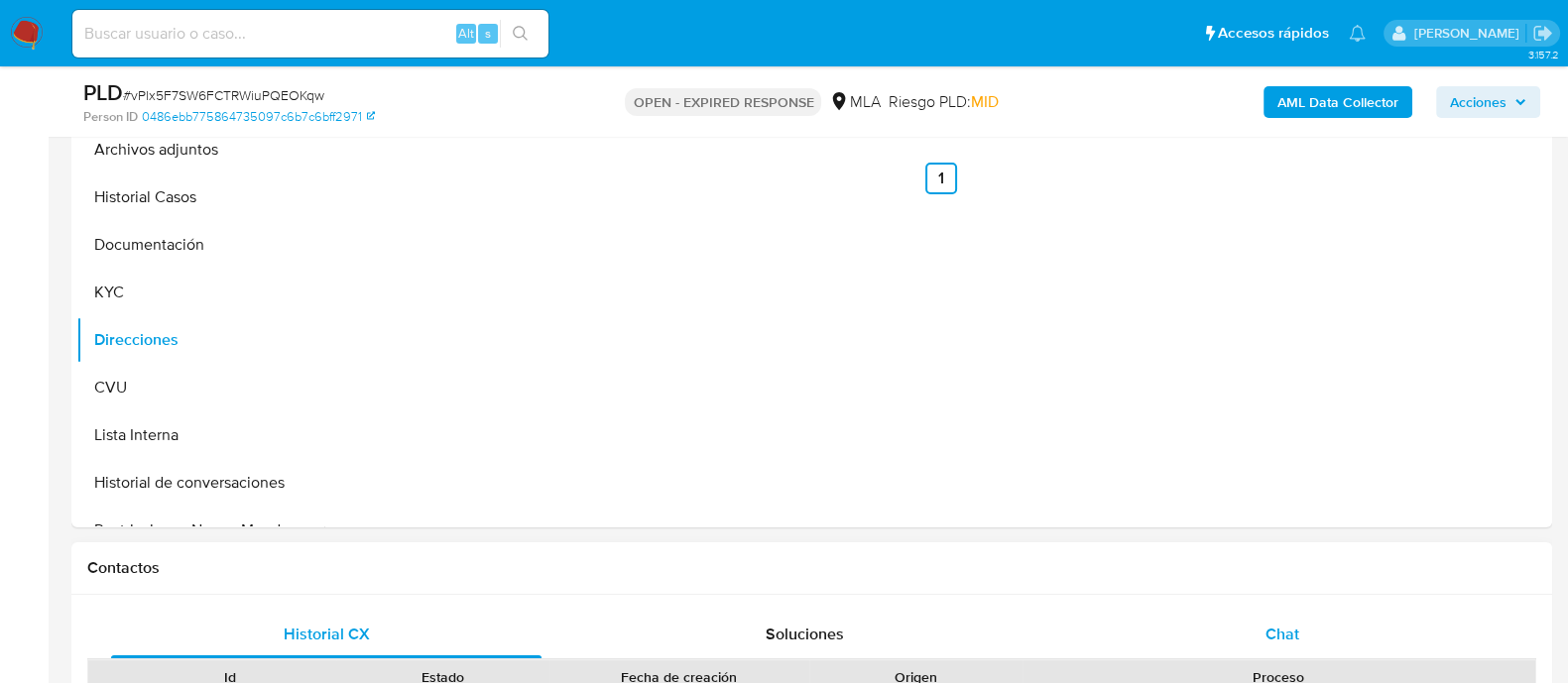
drag, startPoint x: 1215, startPoint y: 627, endPoint x: 1161, endPoint y: 505, distance: 133.4
click at [1212, 628] on div "Chat" at bounding box center [1282, 634] width 431 height 48
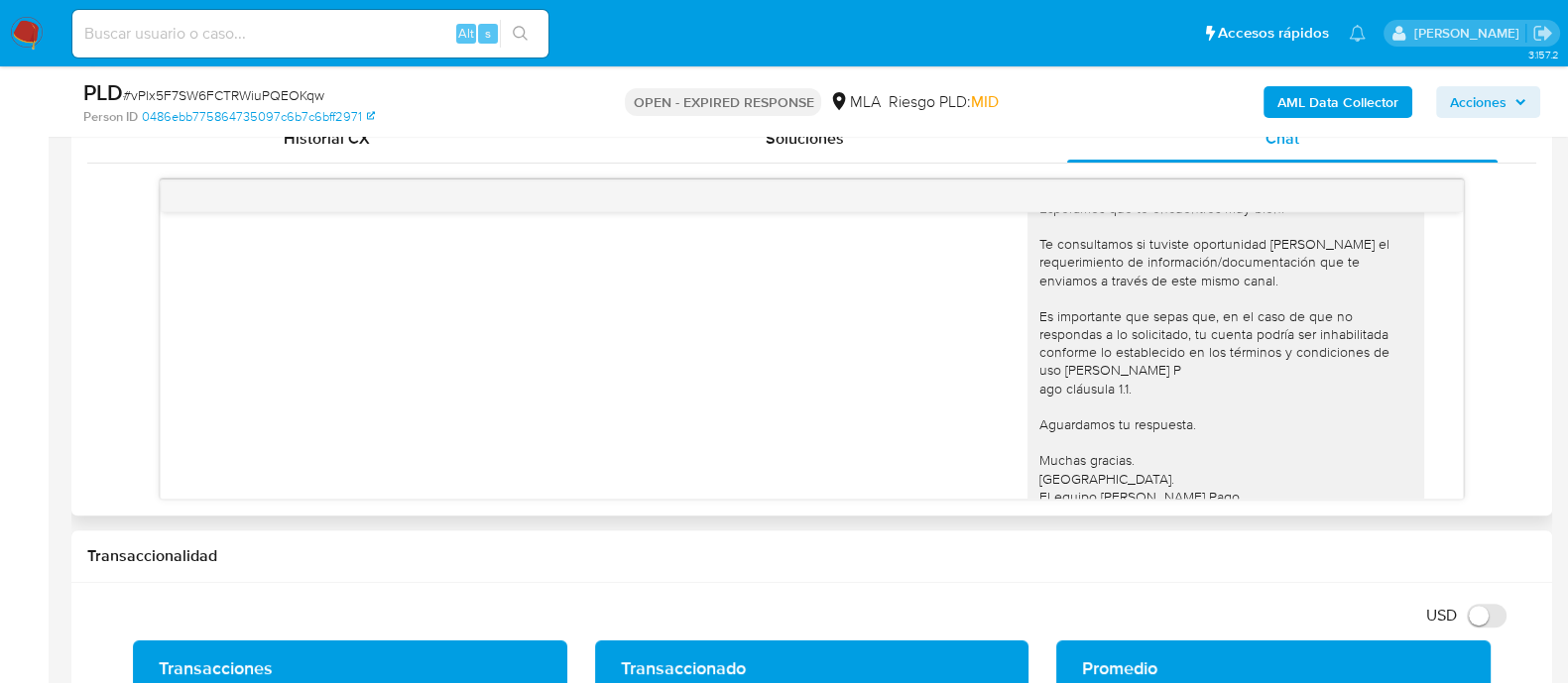
scroll to position [931, 0]
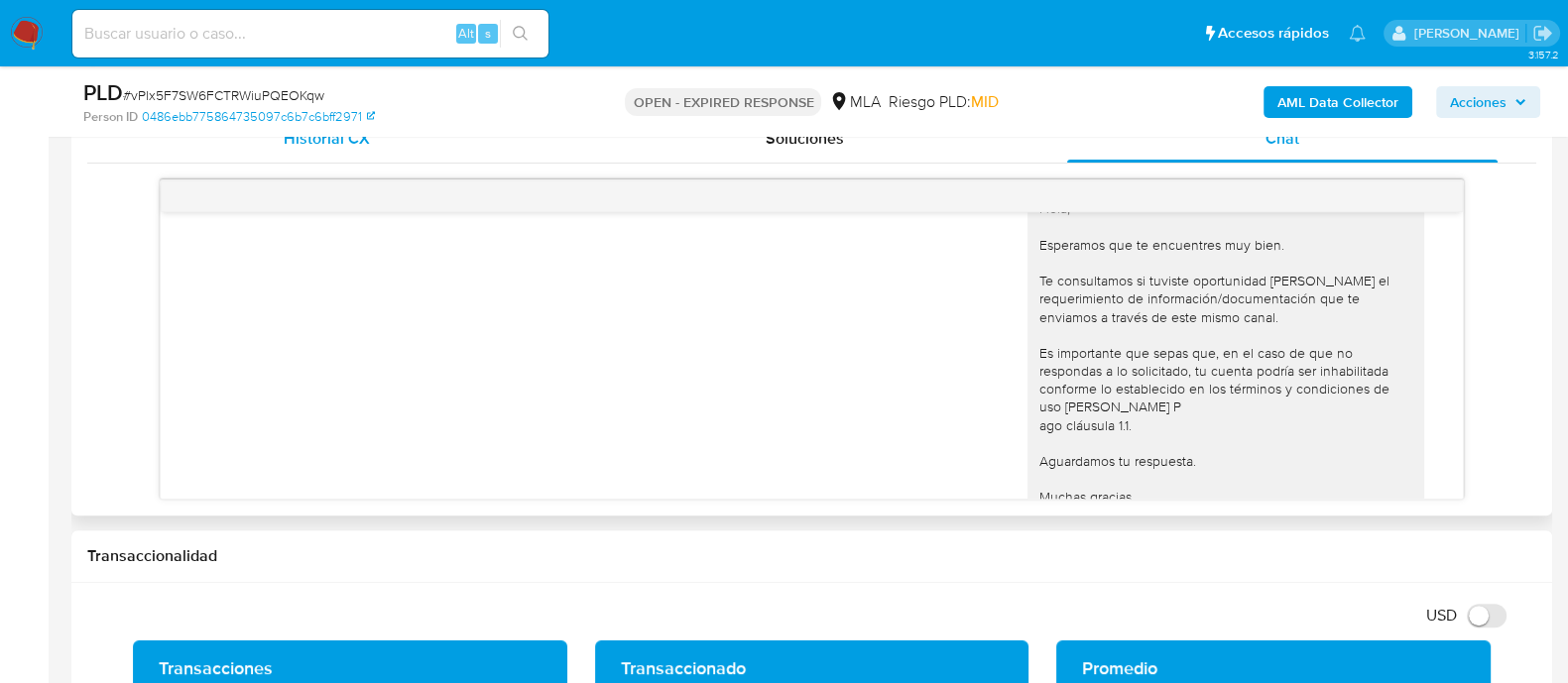
click at [367, 142] on span "Historial CX" at bounding box center [327, 138] width 86 height 23
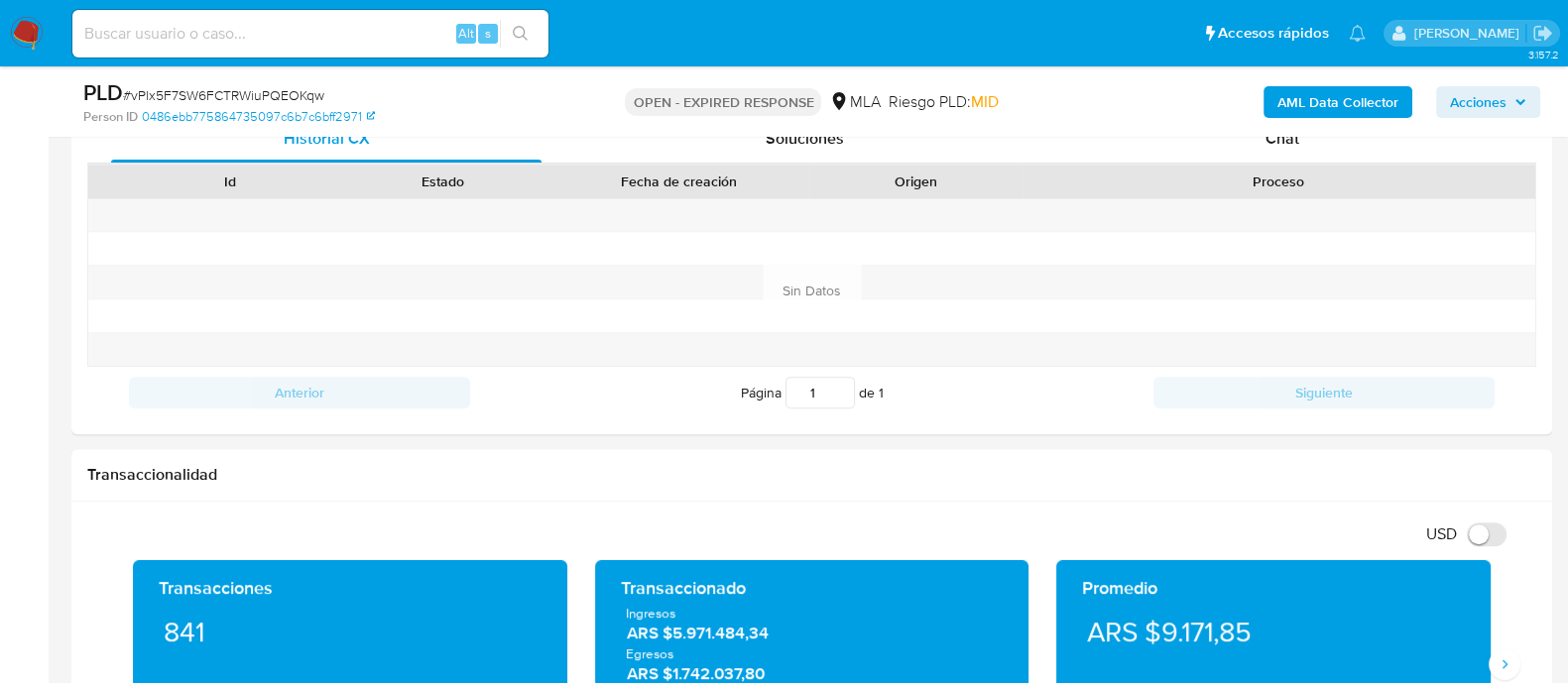
click at [37, 37] on img at bounding box center [27, 34] width 34 height 34
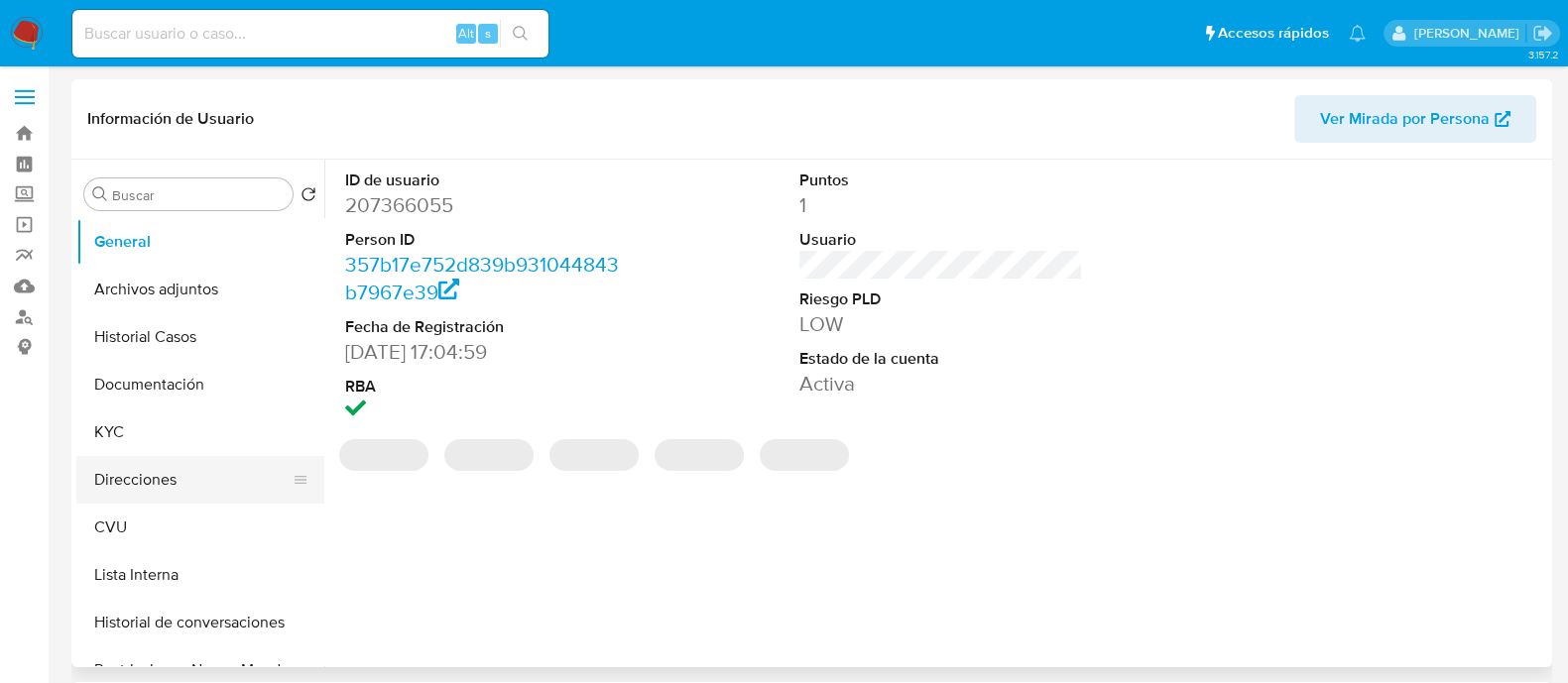
select select "10"
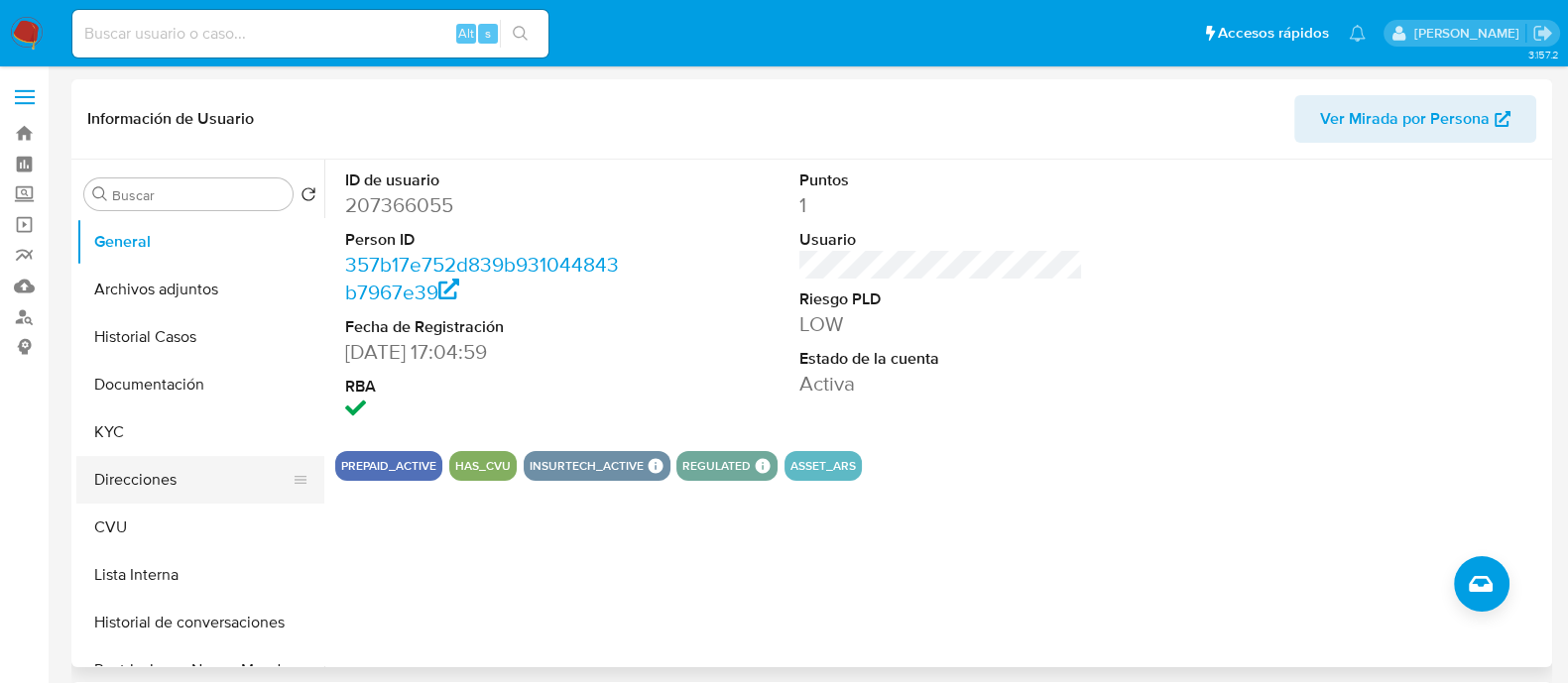
click at [179, 461] on button "Direcciones" at bounding box center [193, 480] width 232 height 48
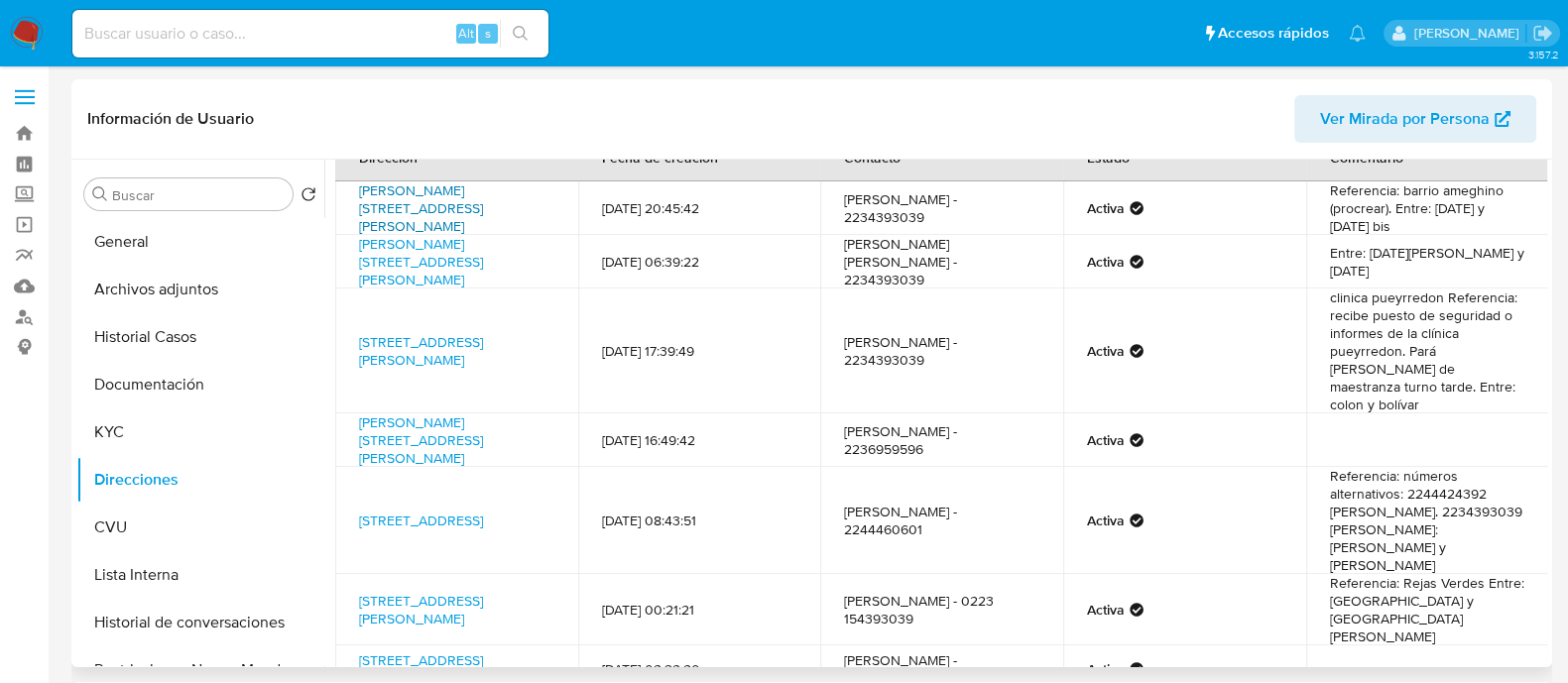
scroll to position [3, 0]
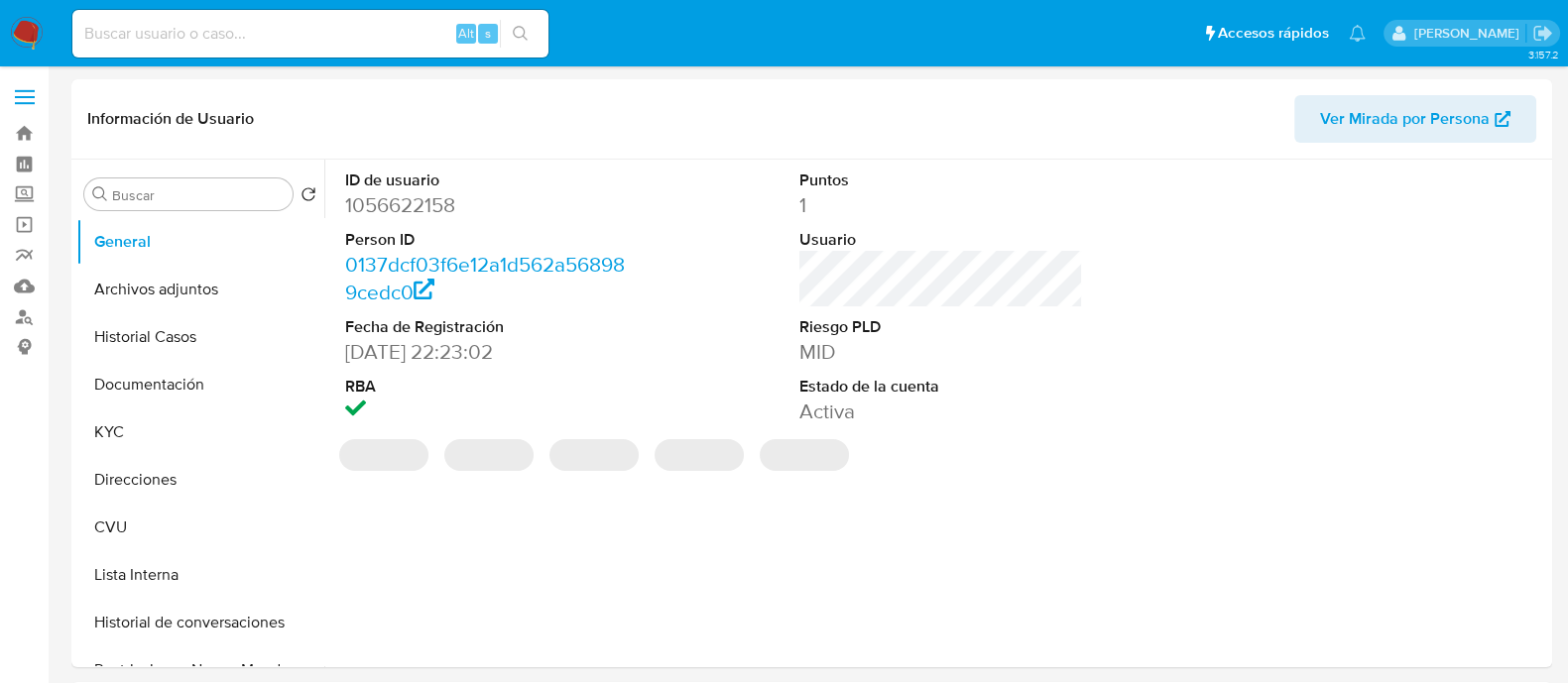
select select "10"
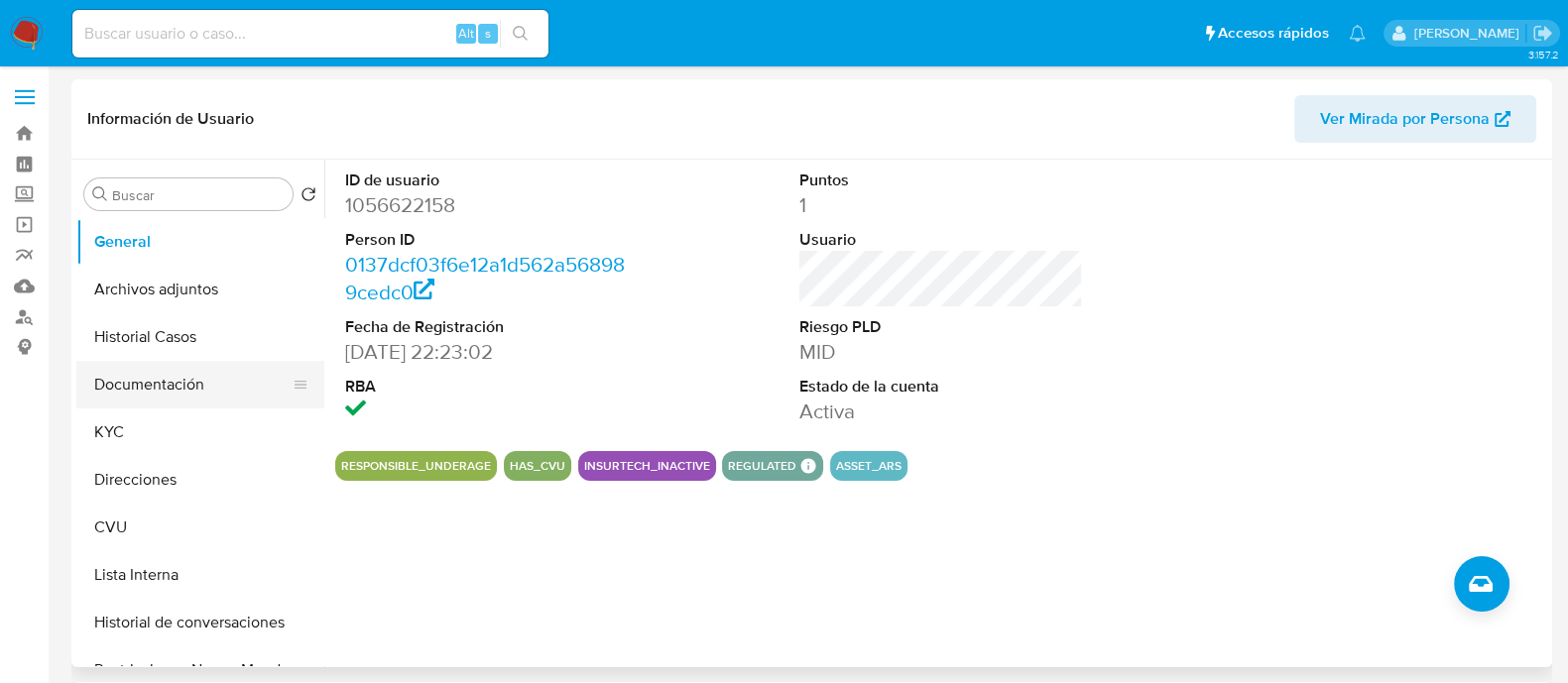
click at [171, 370] on button "Documentación" at bounding box center [193, 385] width 232 height 48
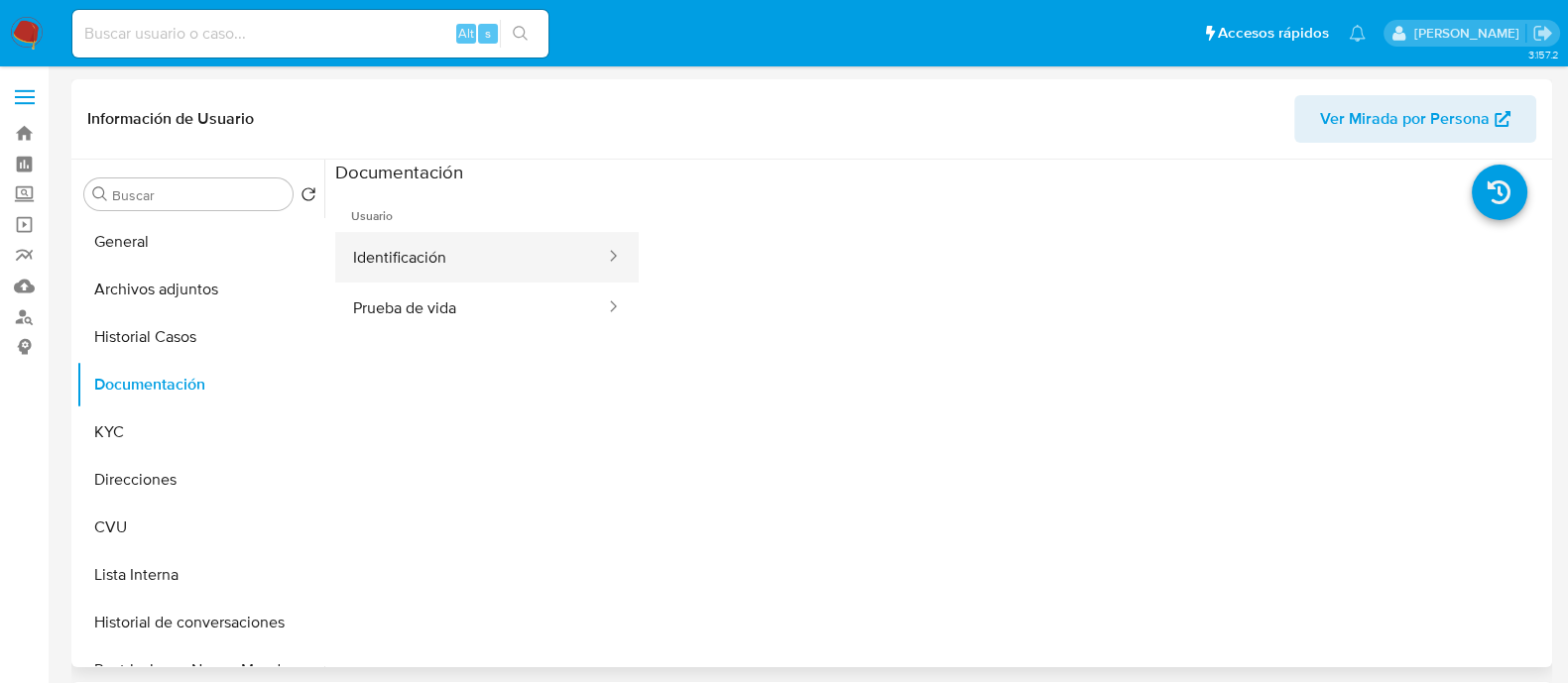
click at [440, 263] on button "Identificación" at bounding box center [471, 257] width 272 height 51
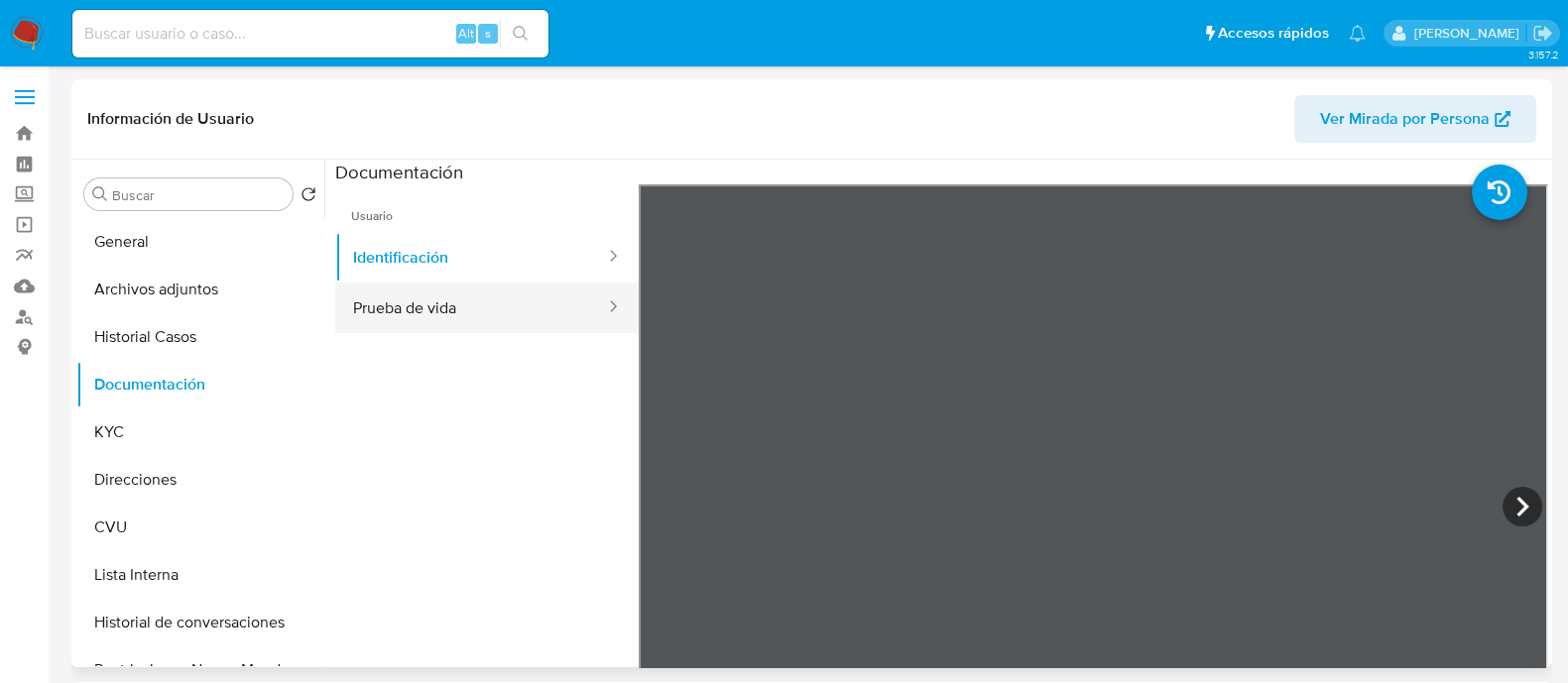
click at [466, 303] on button "Prueba de vida" at bounding box center [471, 308] width 272 height 51
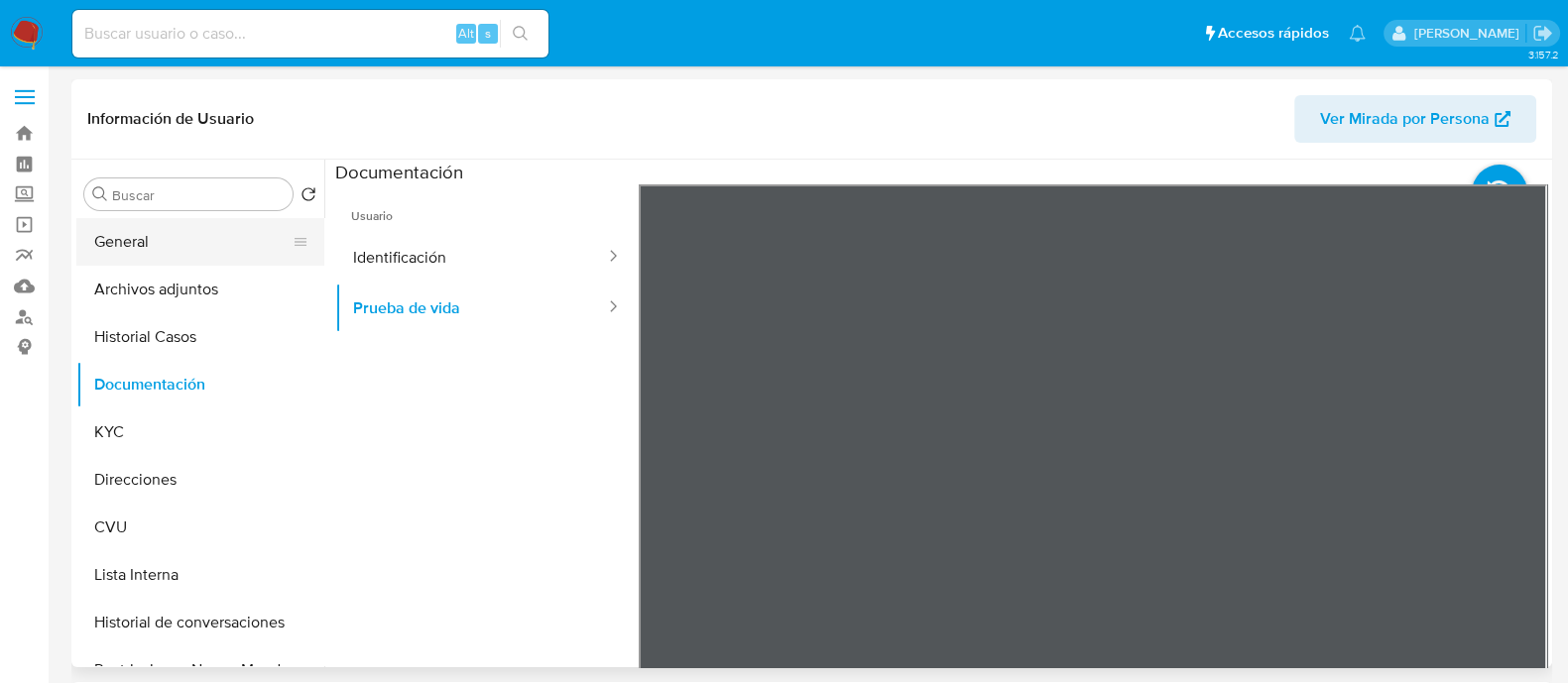
click at [174, 234] on button "General" at bounding box center [193, 242] width 232 height 48
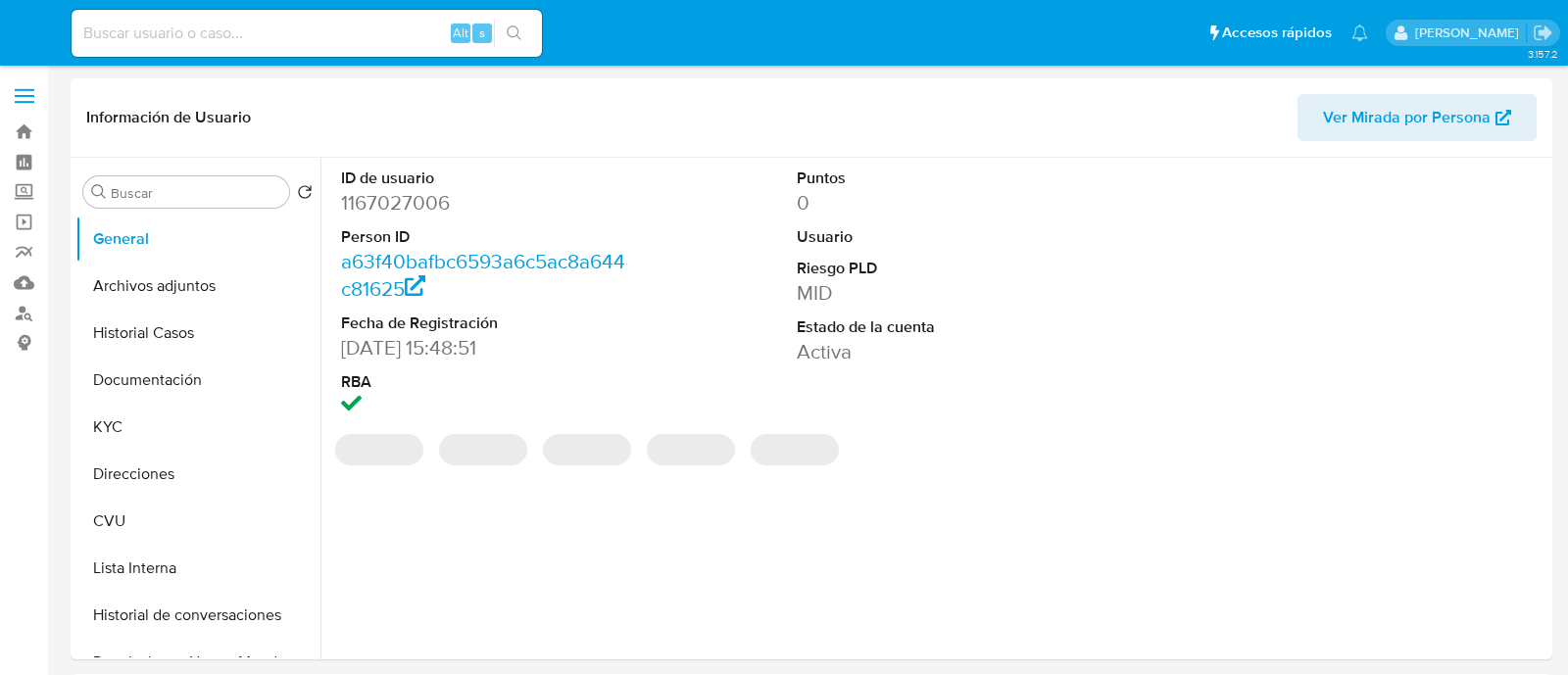
select select "10"
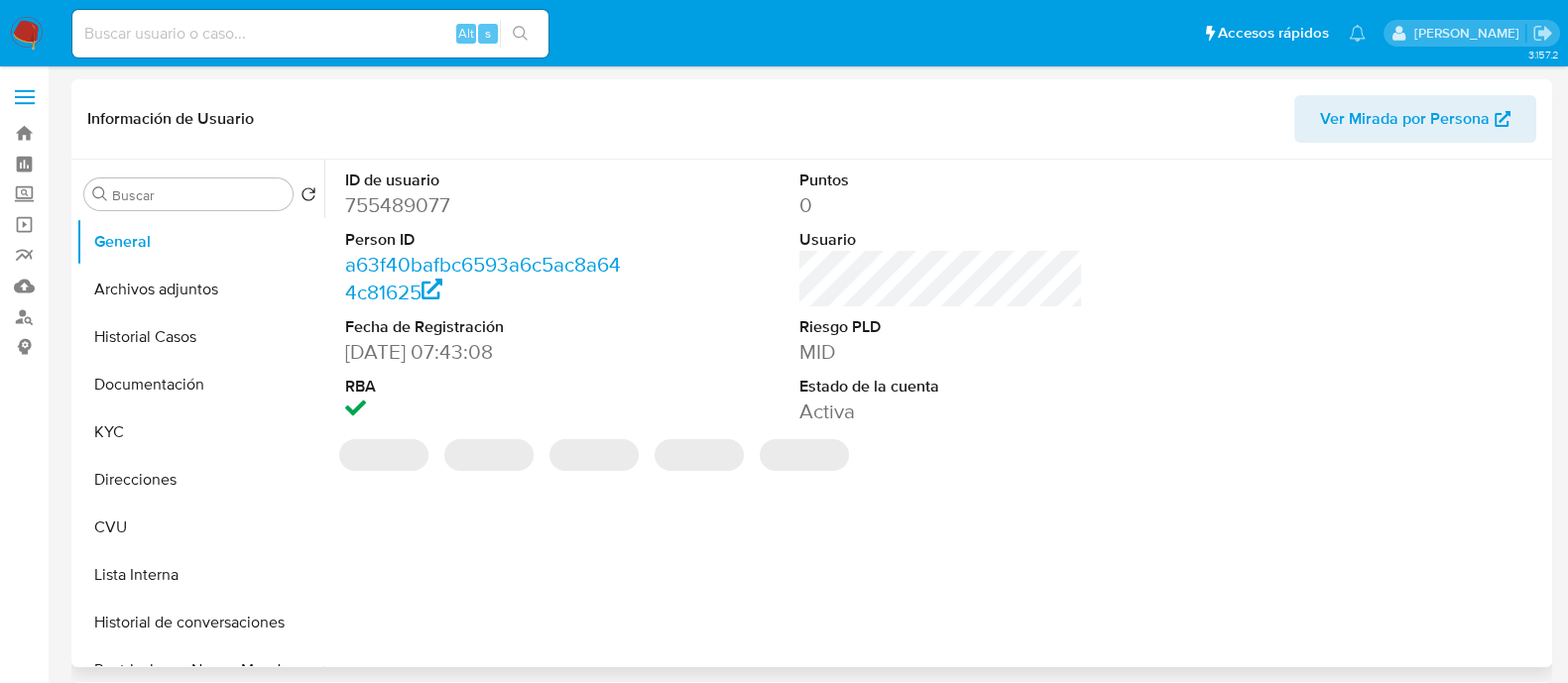
select select "10"
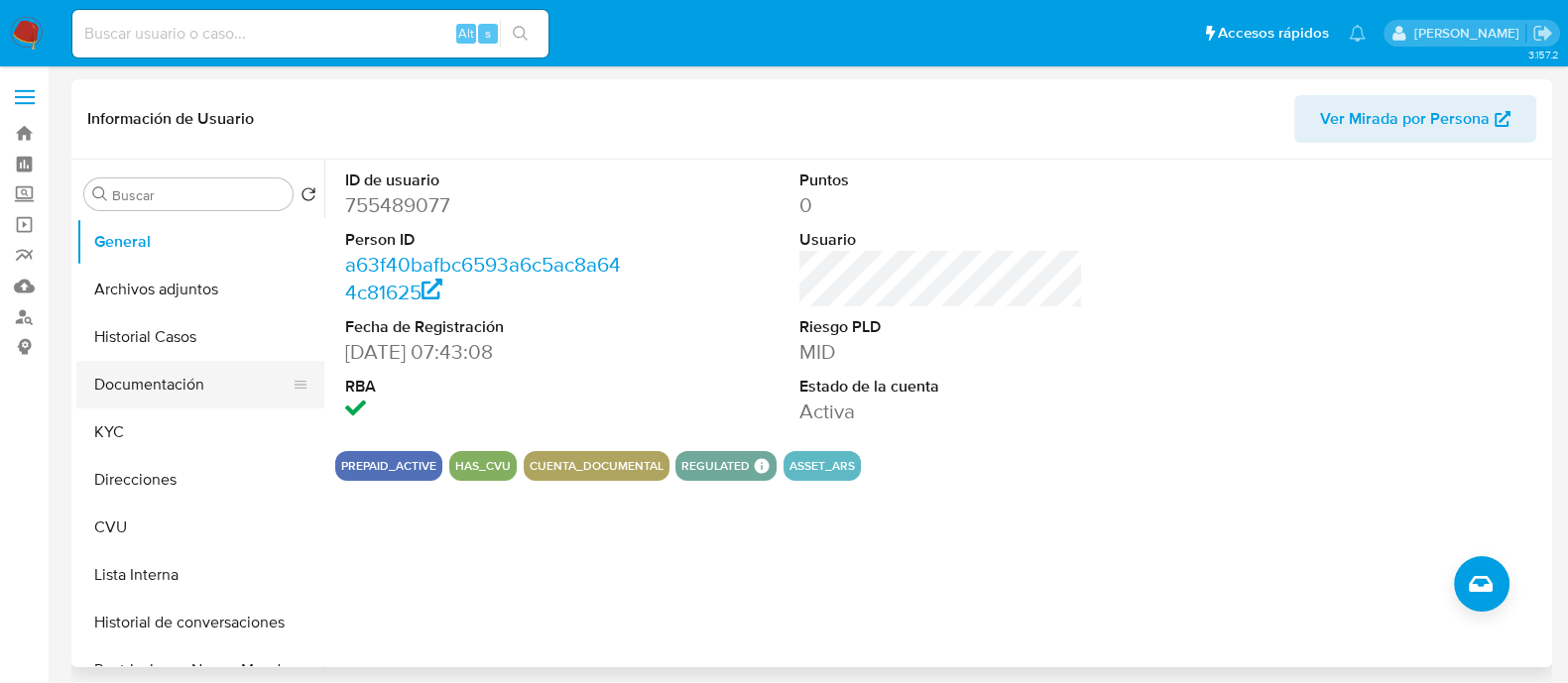
click at [167, 386] on button "Documentación" at bounding box center [193, 385] width 232 height 48
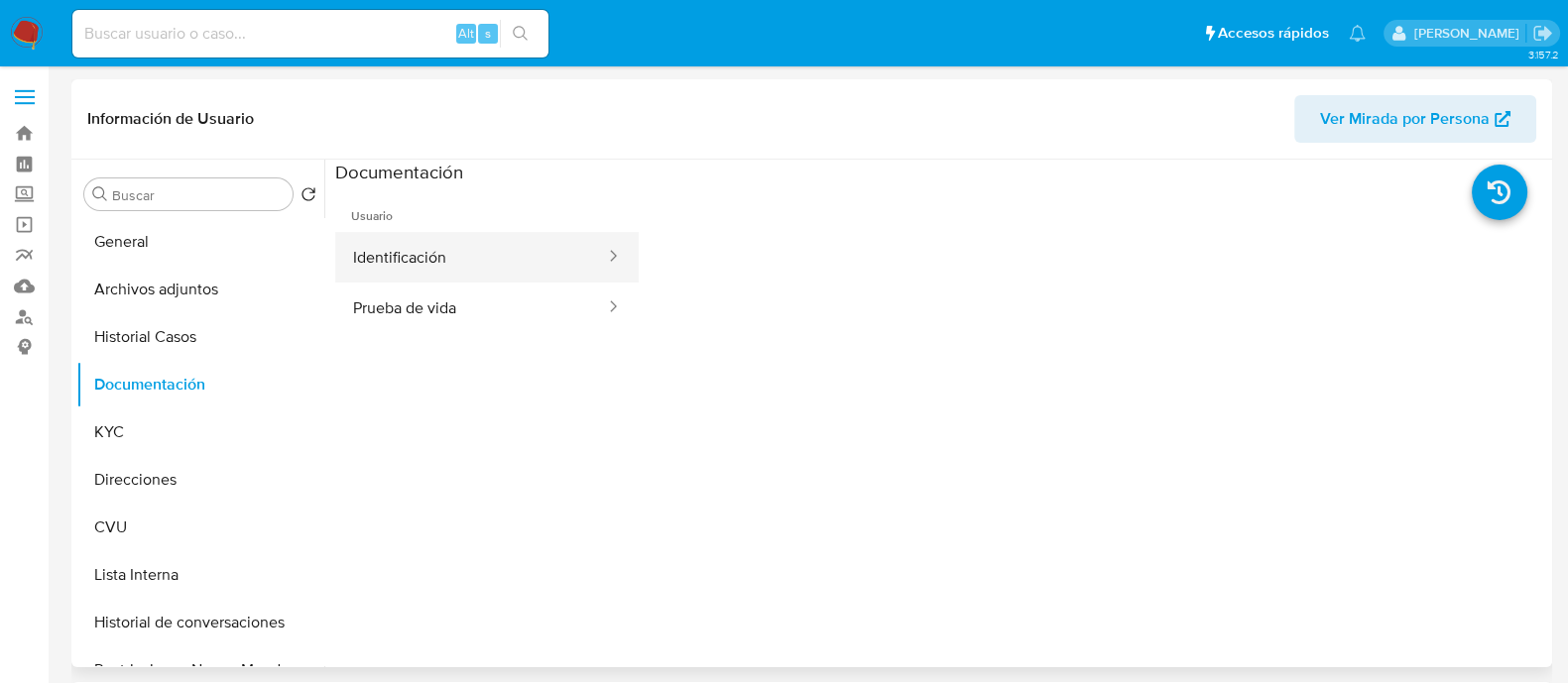
click at [491, 249] on button "Identificación" at bounding box center [471, 257] width 272 height 51
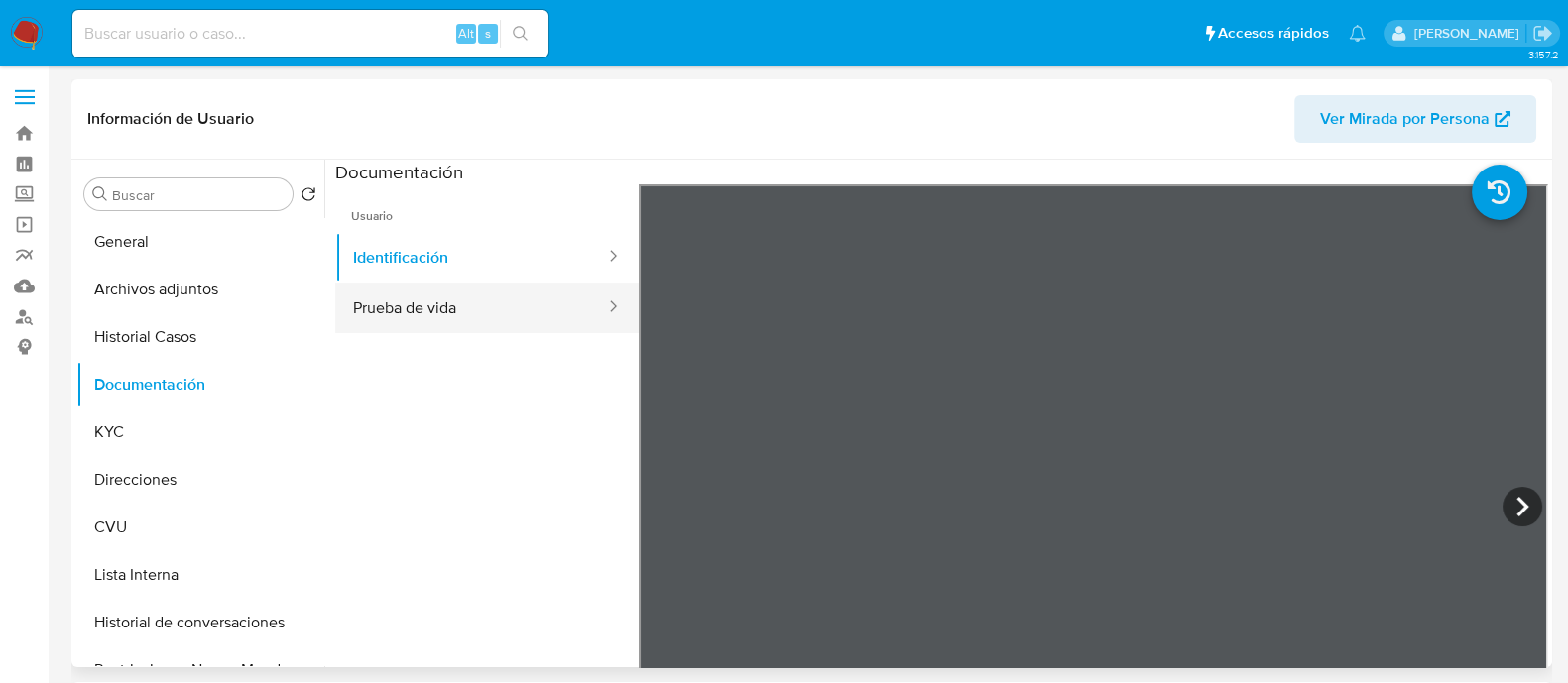
click at [552, 323] on button "Prueba de vida" at bounding box center [471, 308] width 272 height 51
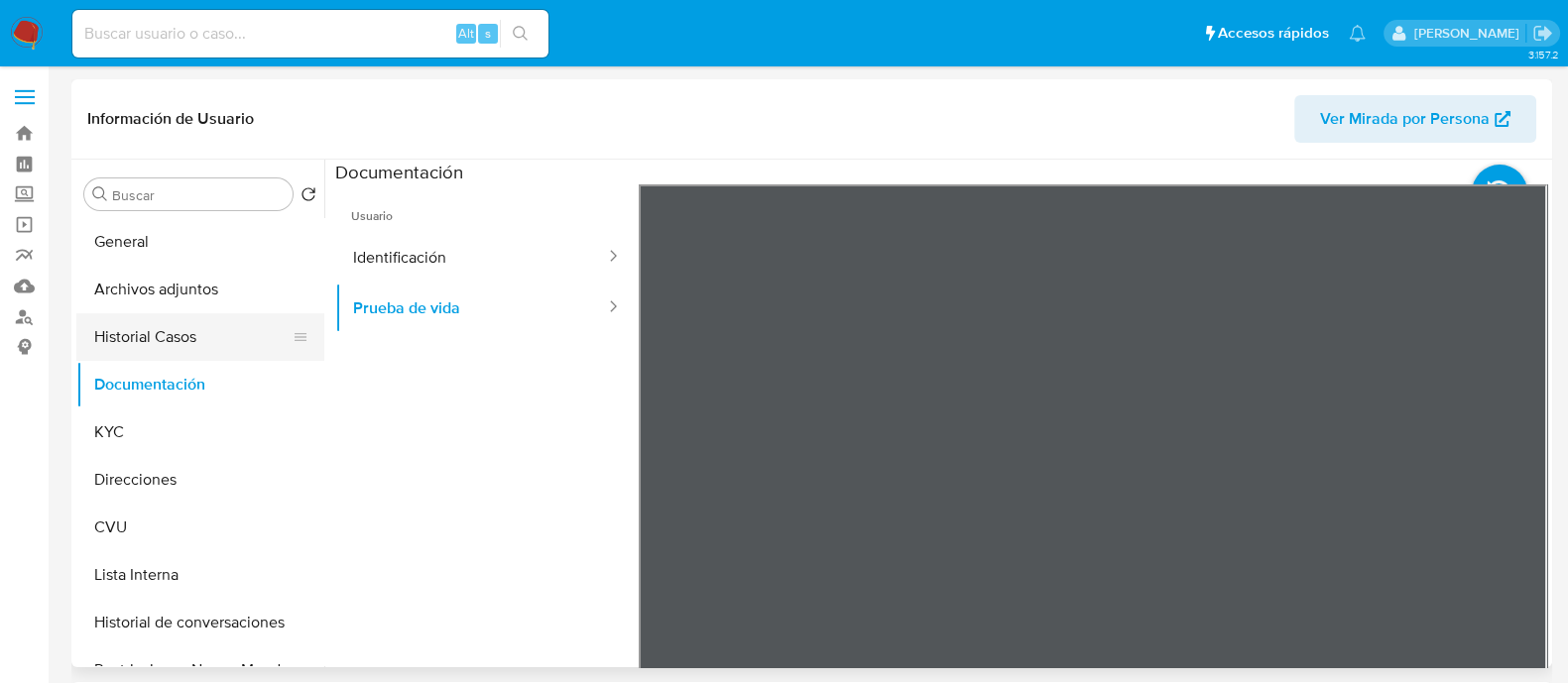
click at [189, 346] on button "Historial Casos" at bounding box center [193, 338] width 232 height 48
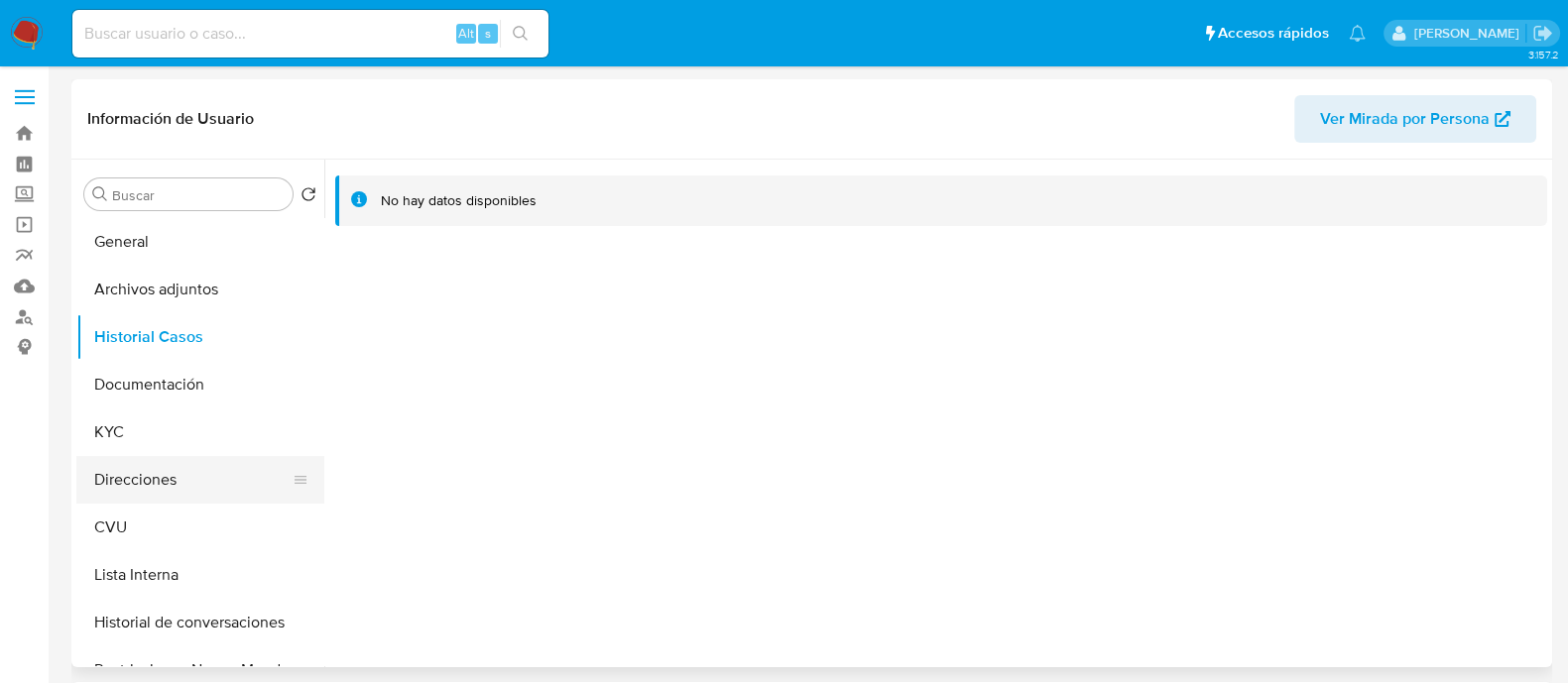
click at [139, 469] on button "Direcciones" at bounding box center [193, 480] width 232 height 48
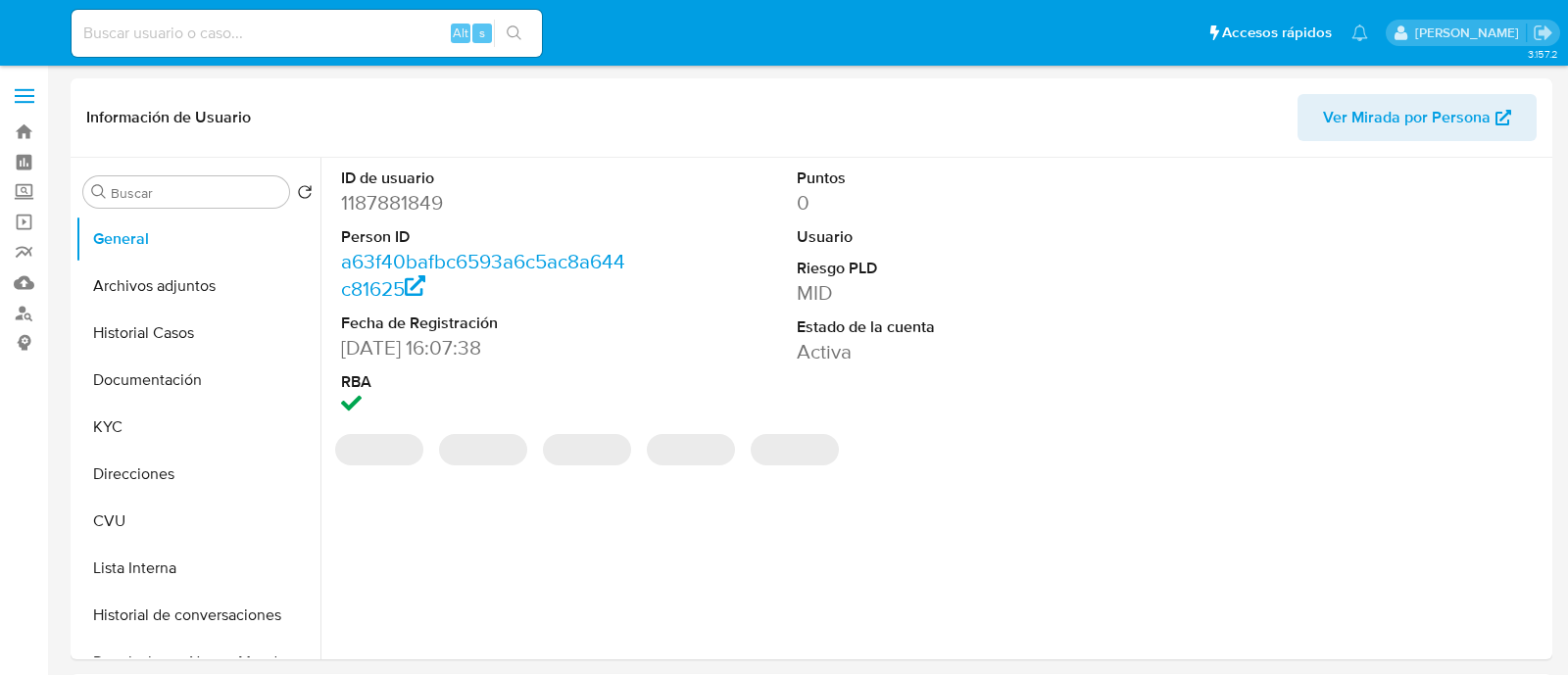
select select "10"
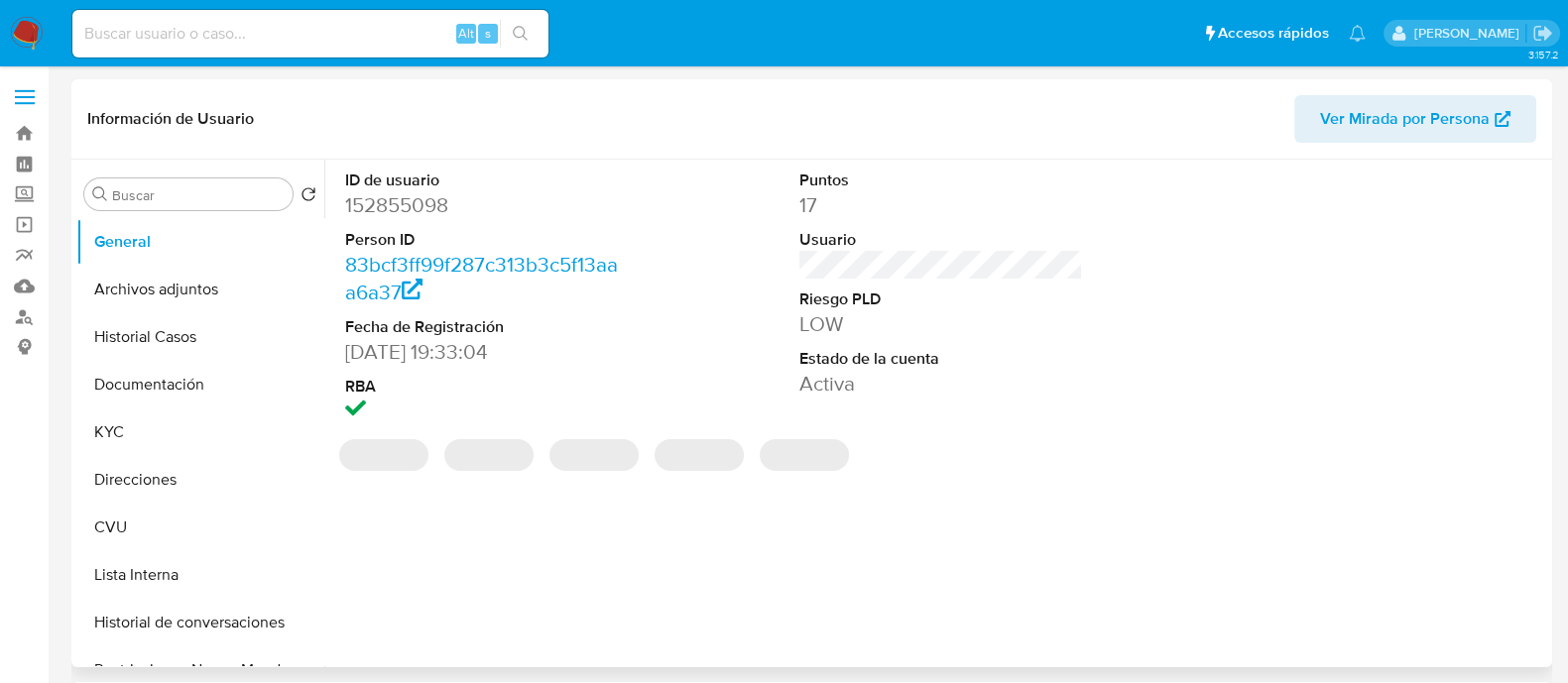
select select "10"
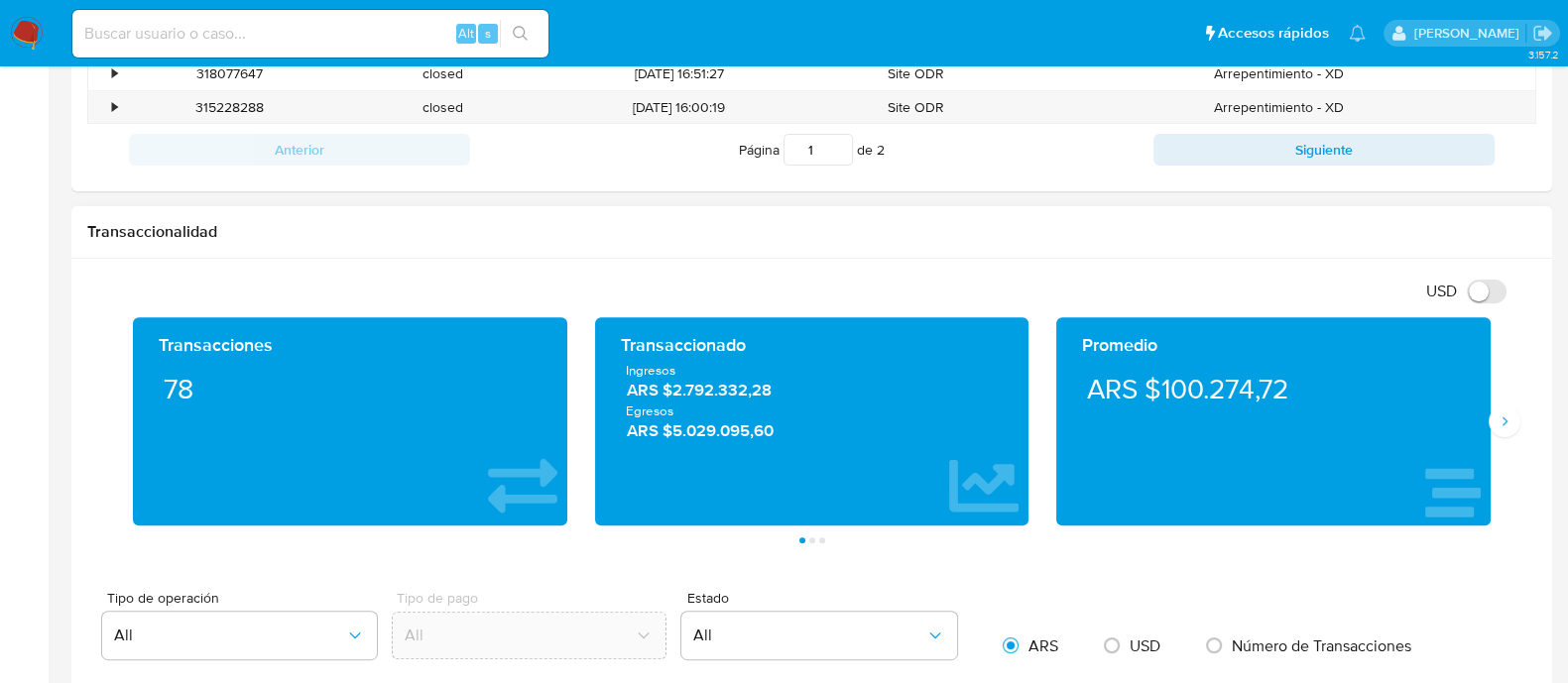
scroll to position [867, 0]
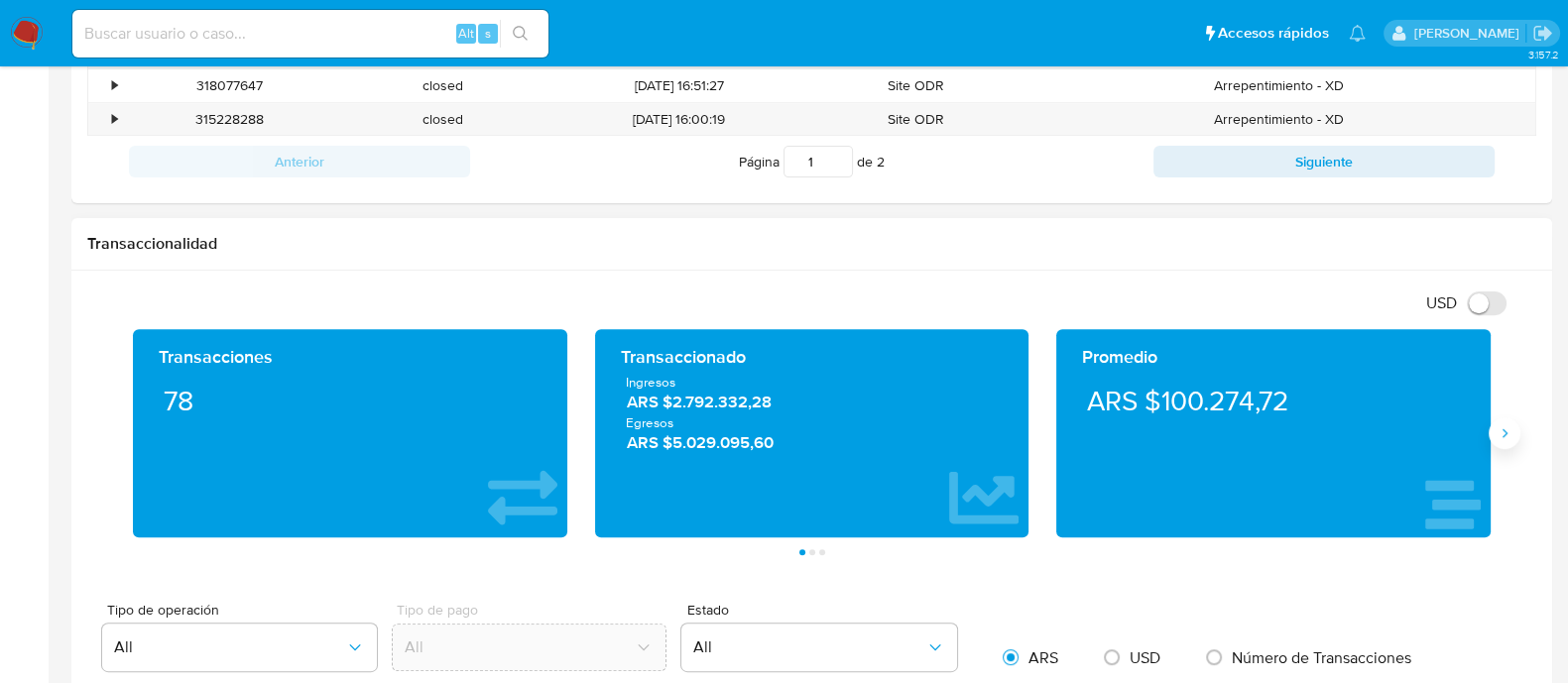
click at [1503, 435] on icon "Siguiente" at bounding box center [1504, 434] width 5 height 9
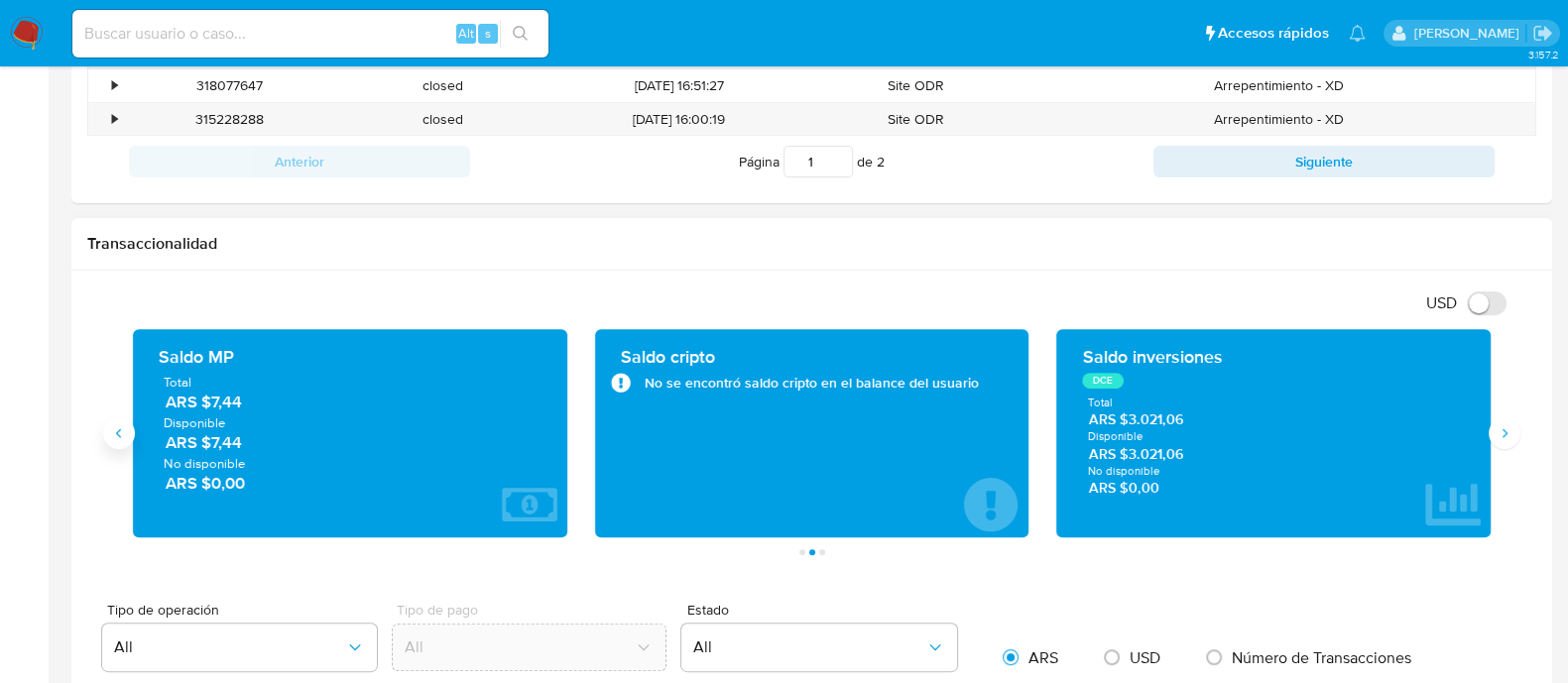
click at [124, 437] on icon "Anterior" at bounding box center [119, 434] width 16 height 16
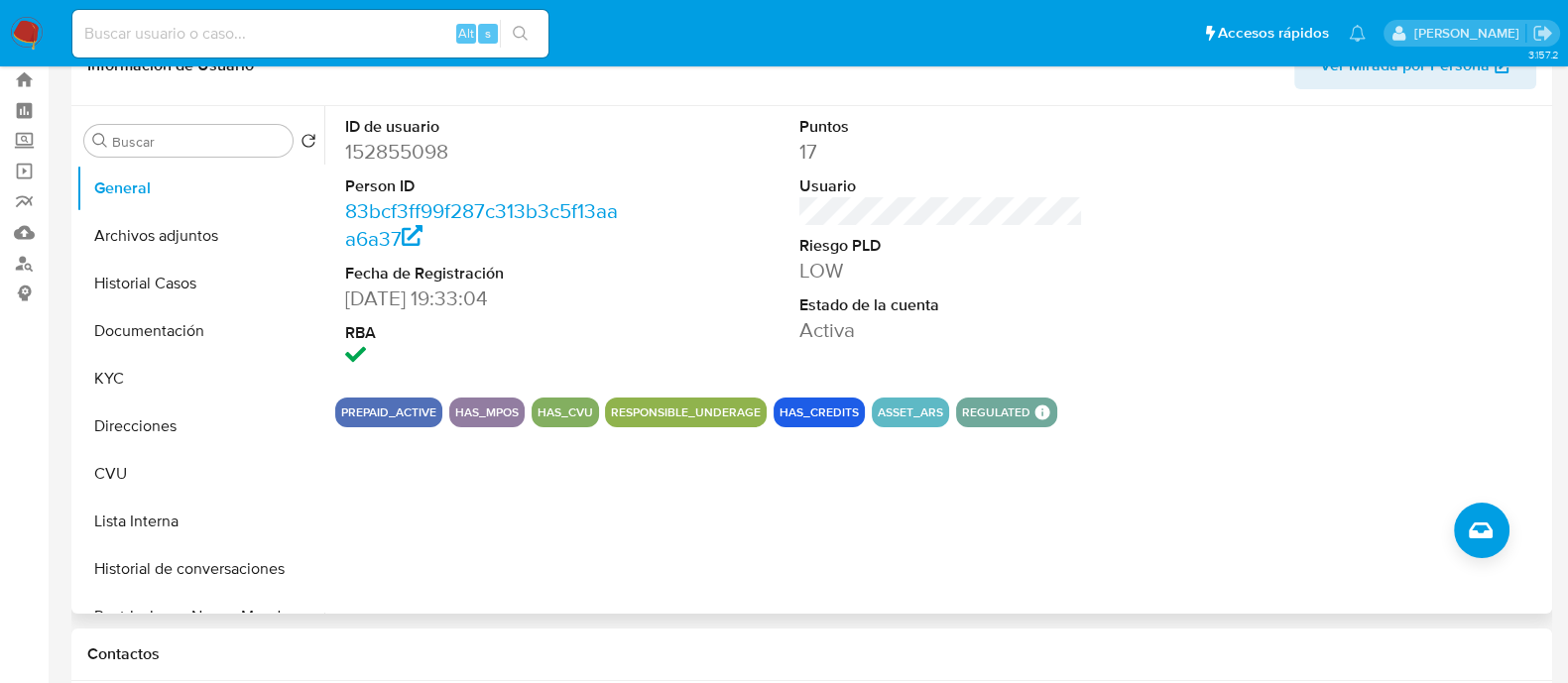
scroll to position [0, 0]
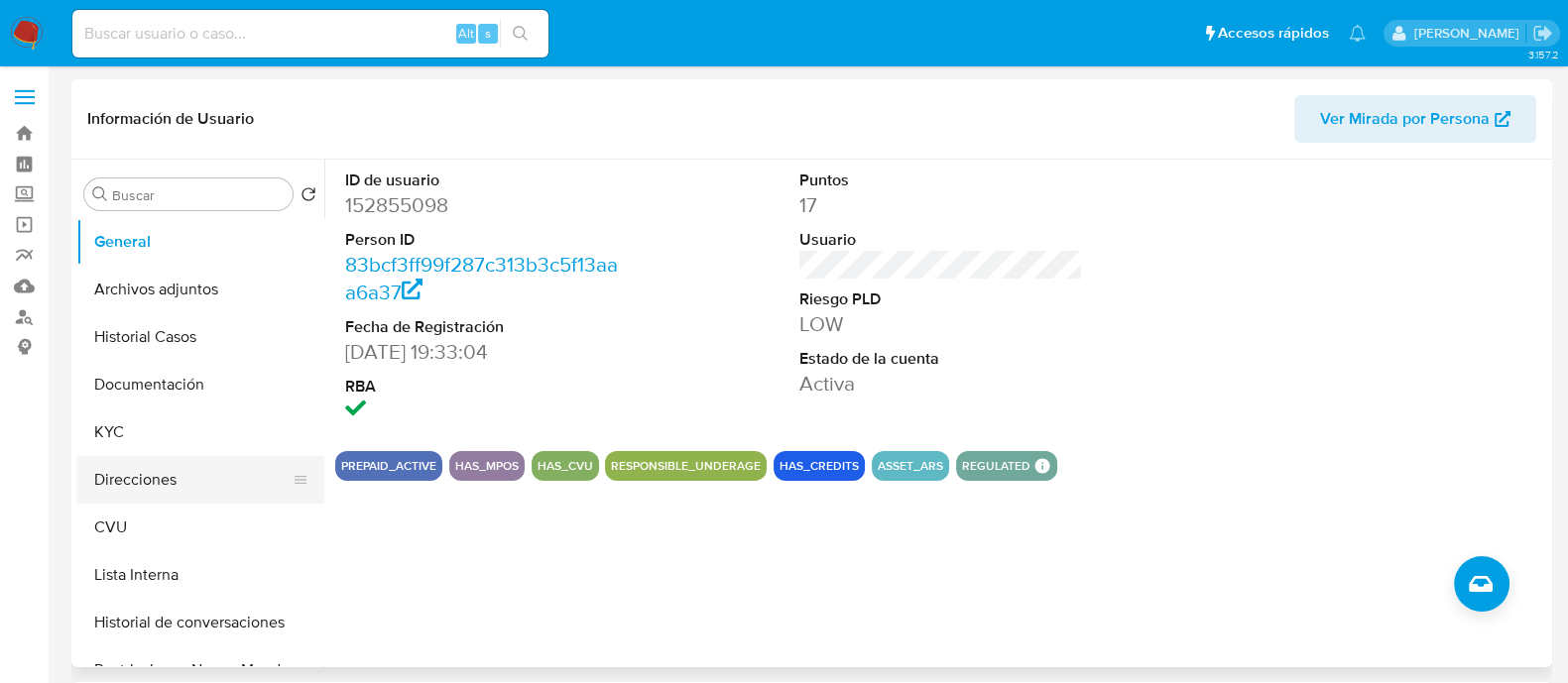
click at [149, 474] on button "Direcciones" at bounding box center [193, 480] width 232 height 48
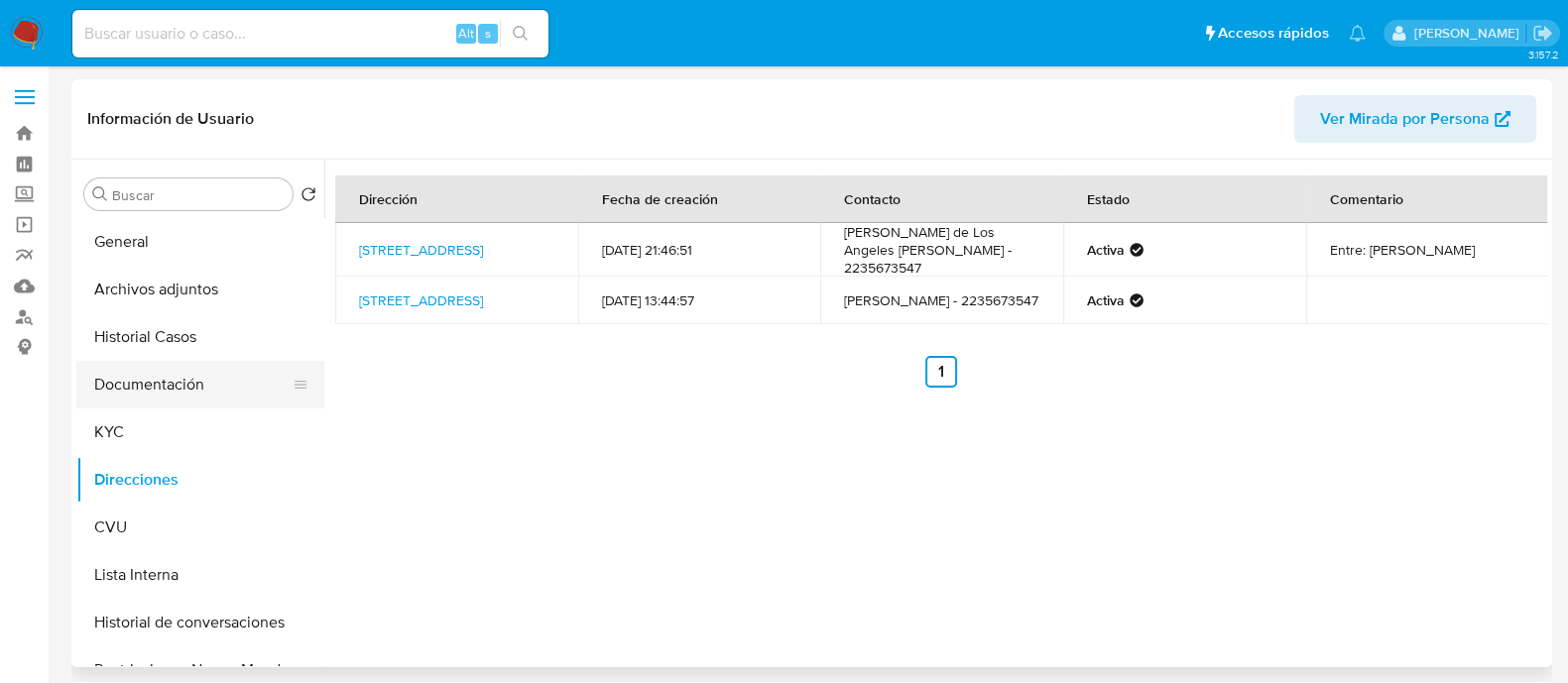
click at [179, 375] on button "Documentación" at bounding box center [193, 385] width 232 height 48
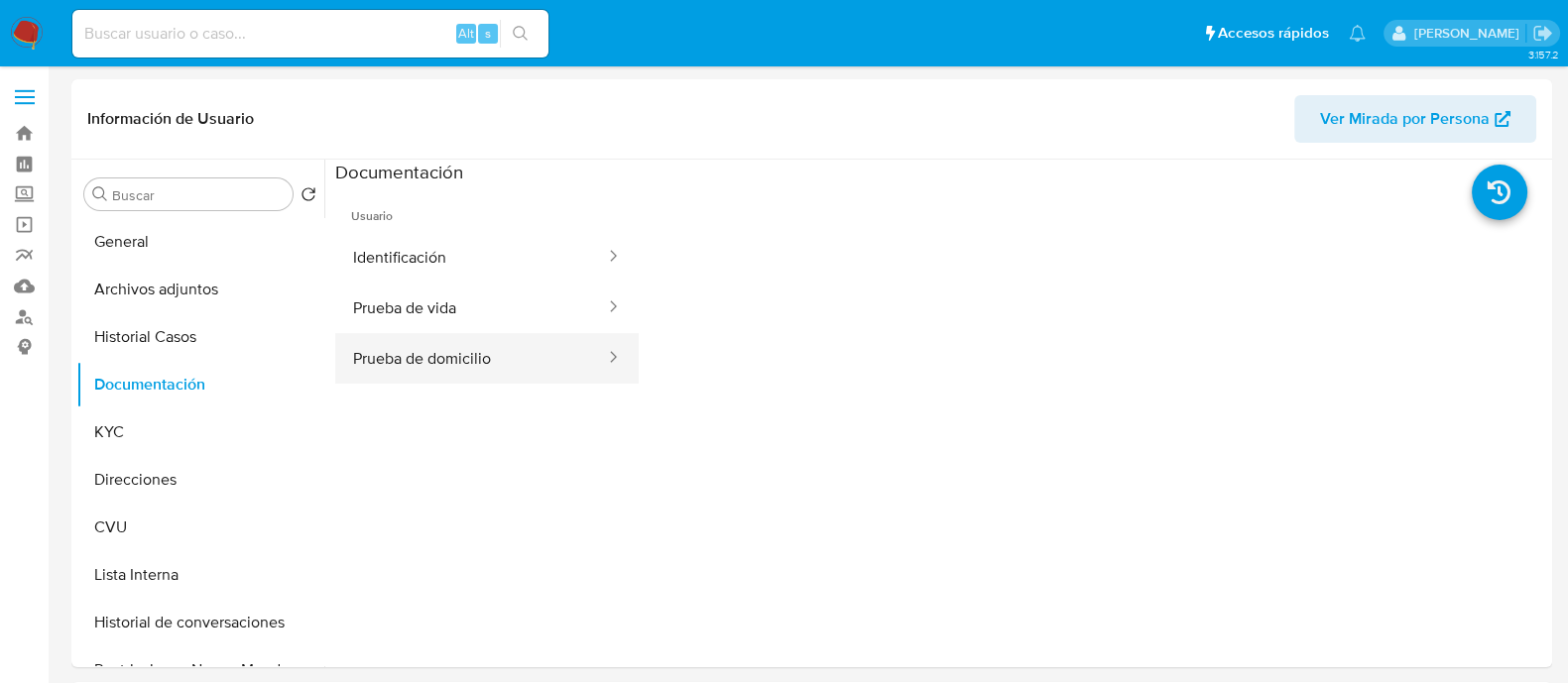
click at [484, 340] on button "Prueba de domicilio" at bounding box center [471, 358] width 272 height 51
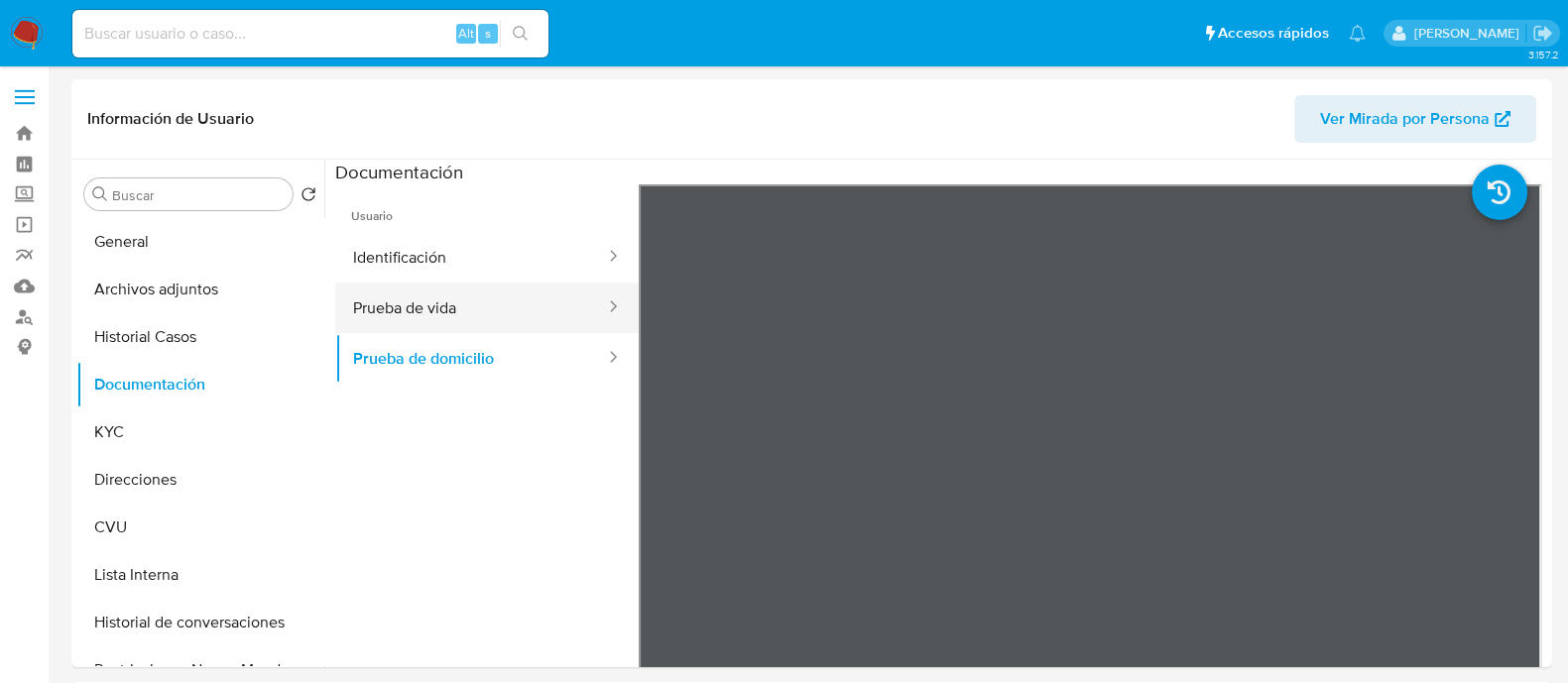
click at [481, 320] on button "Prueba de vida" at bounding box center [471, 308] width 272 height 51
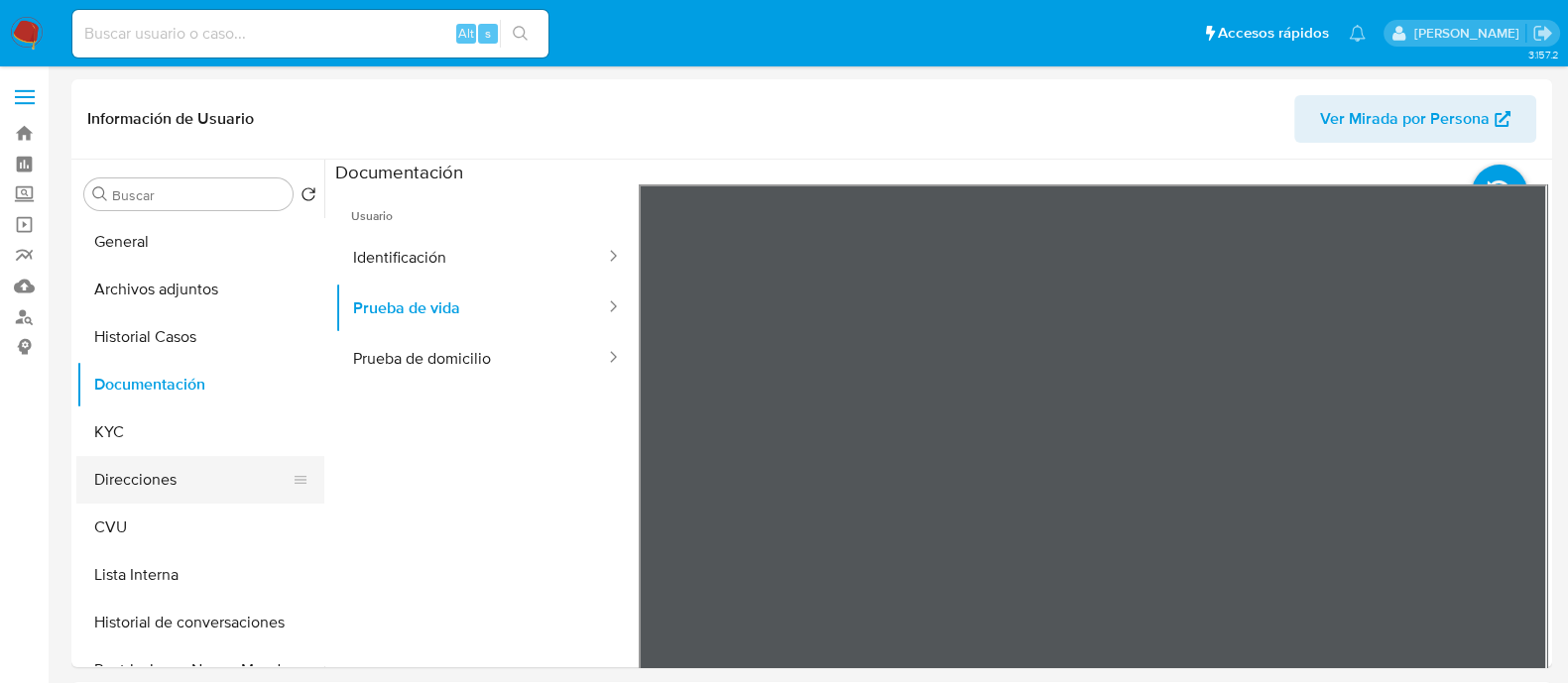
click at [179, 472] on button "Direcciones" at bounding box center [193, 480] width 232 height 48
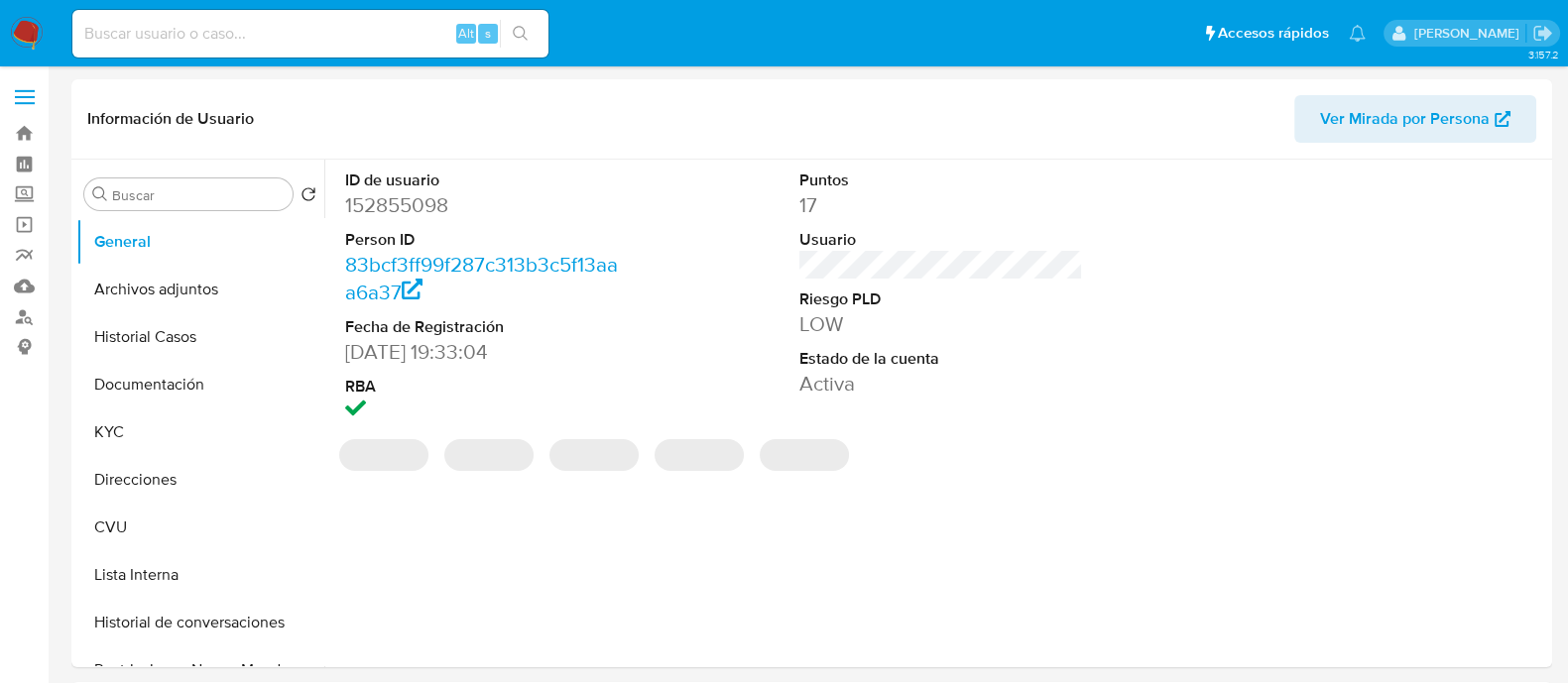
select select "10"
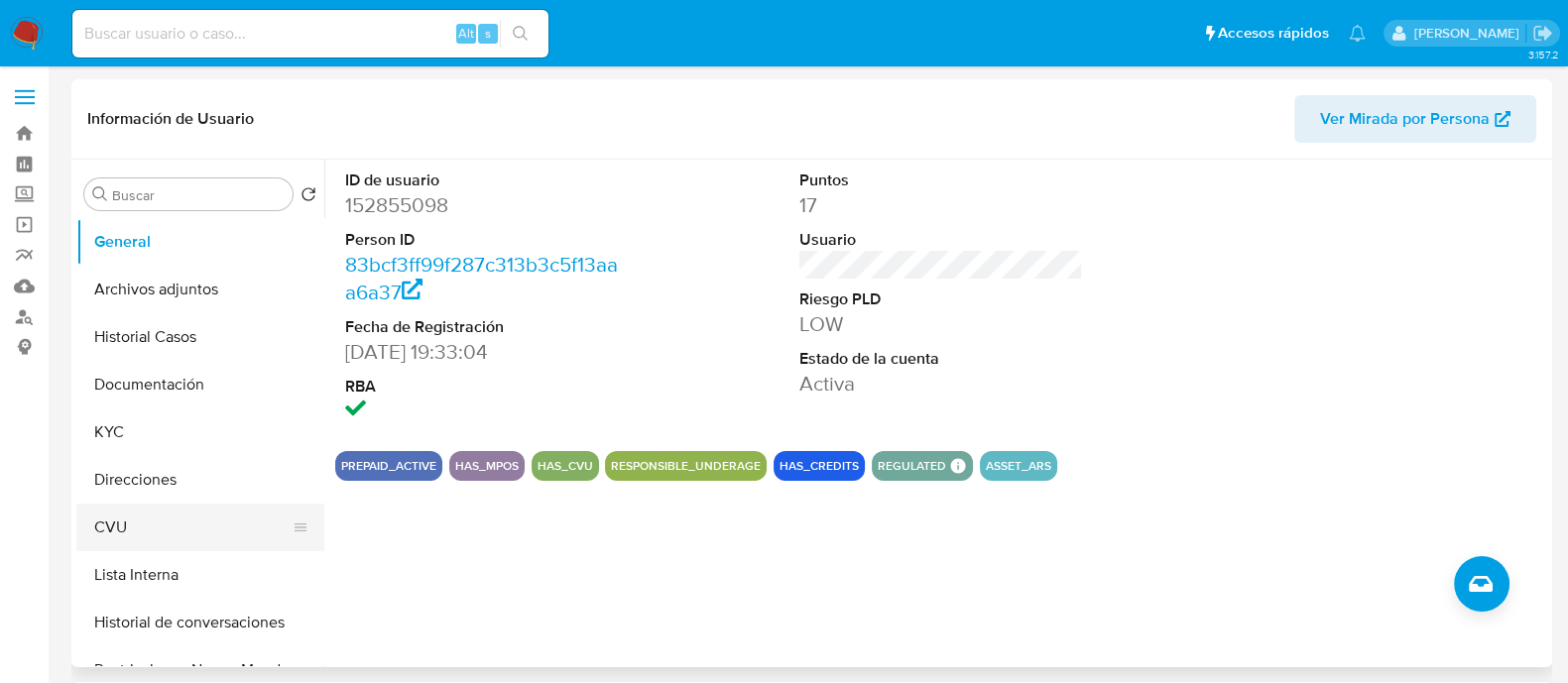
click at [143, 528] on button "CVU" at bounding box center [193, 528] width 232 height 48
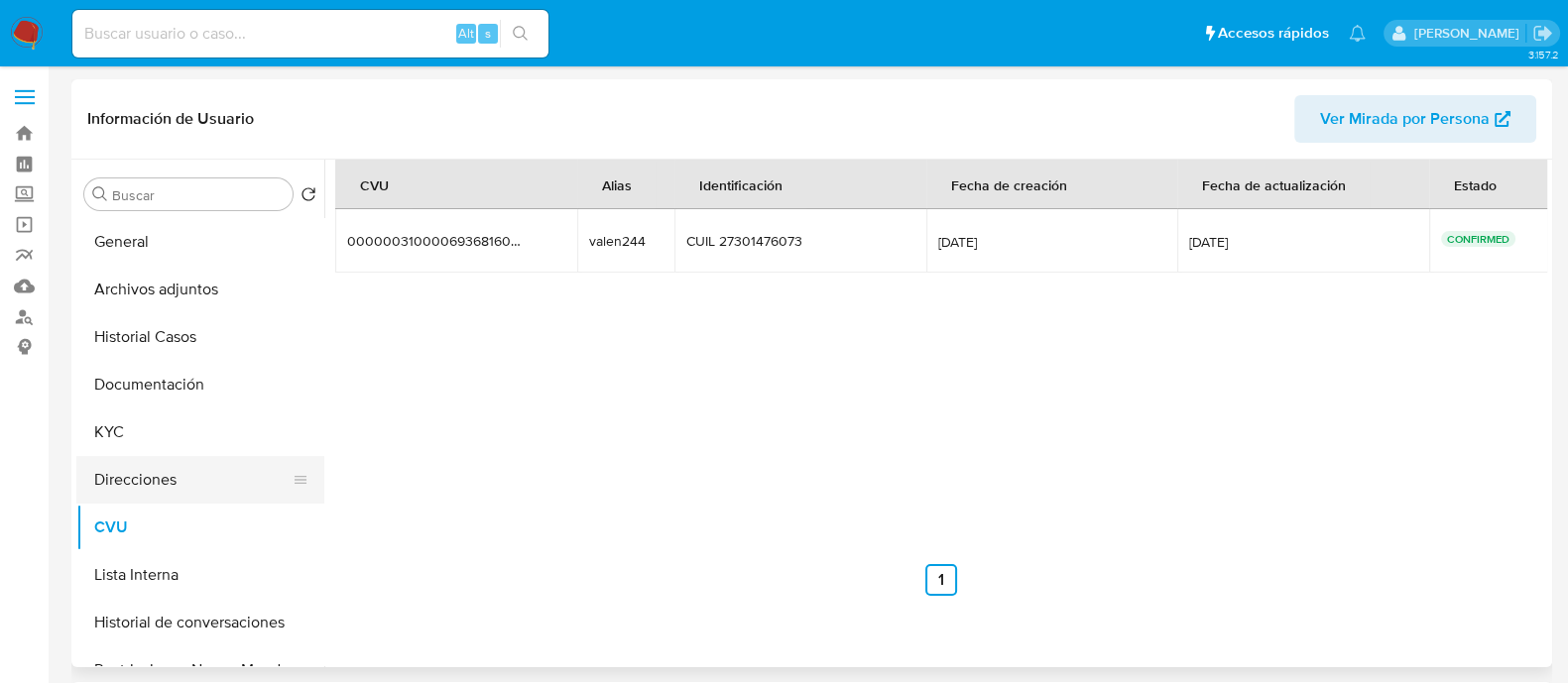
click at [150, 472] on button "Direcciones" at bounding box center [193, 480] width 232 height 48
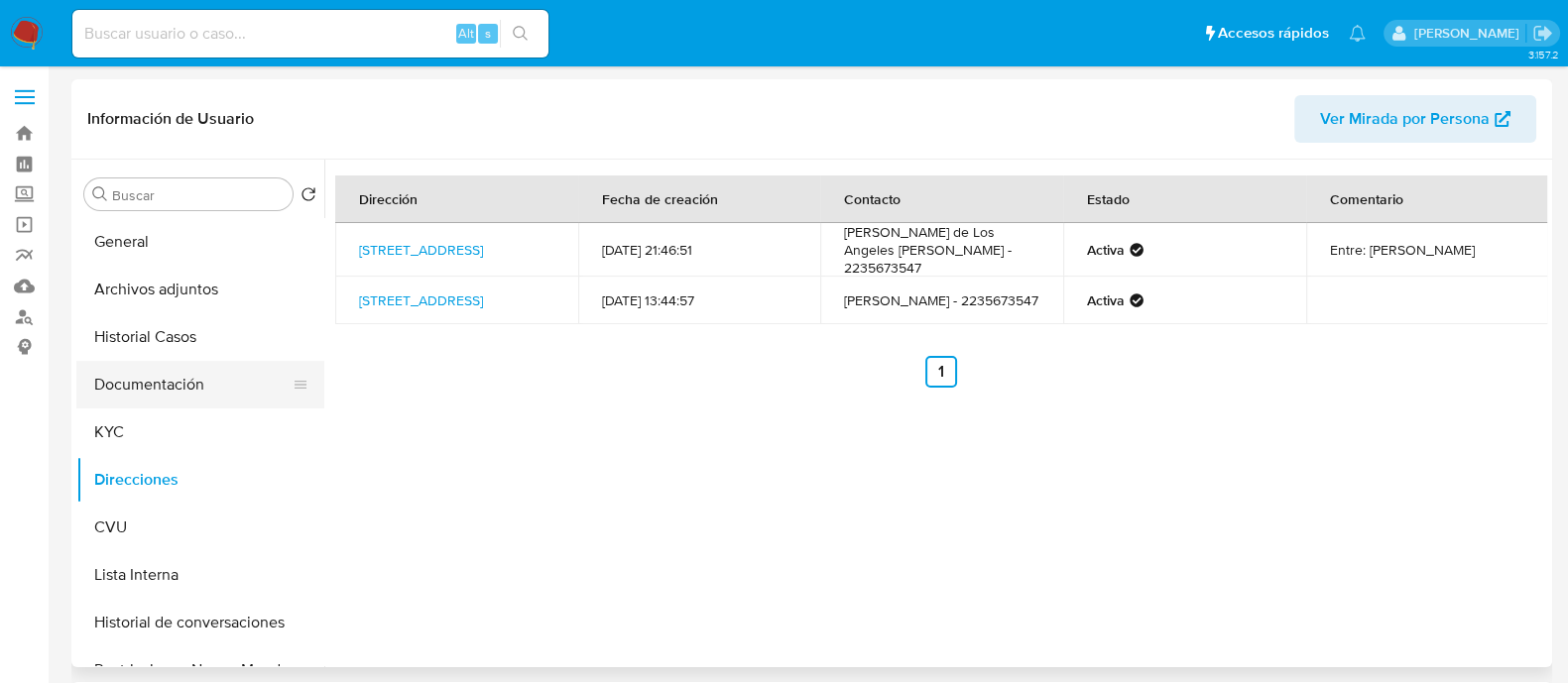
click at [193, 378] on button "Documentación" at bounding box center [193, 385] width 232 height 48
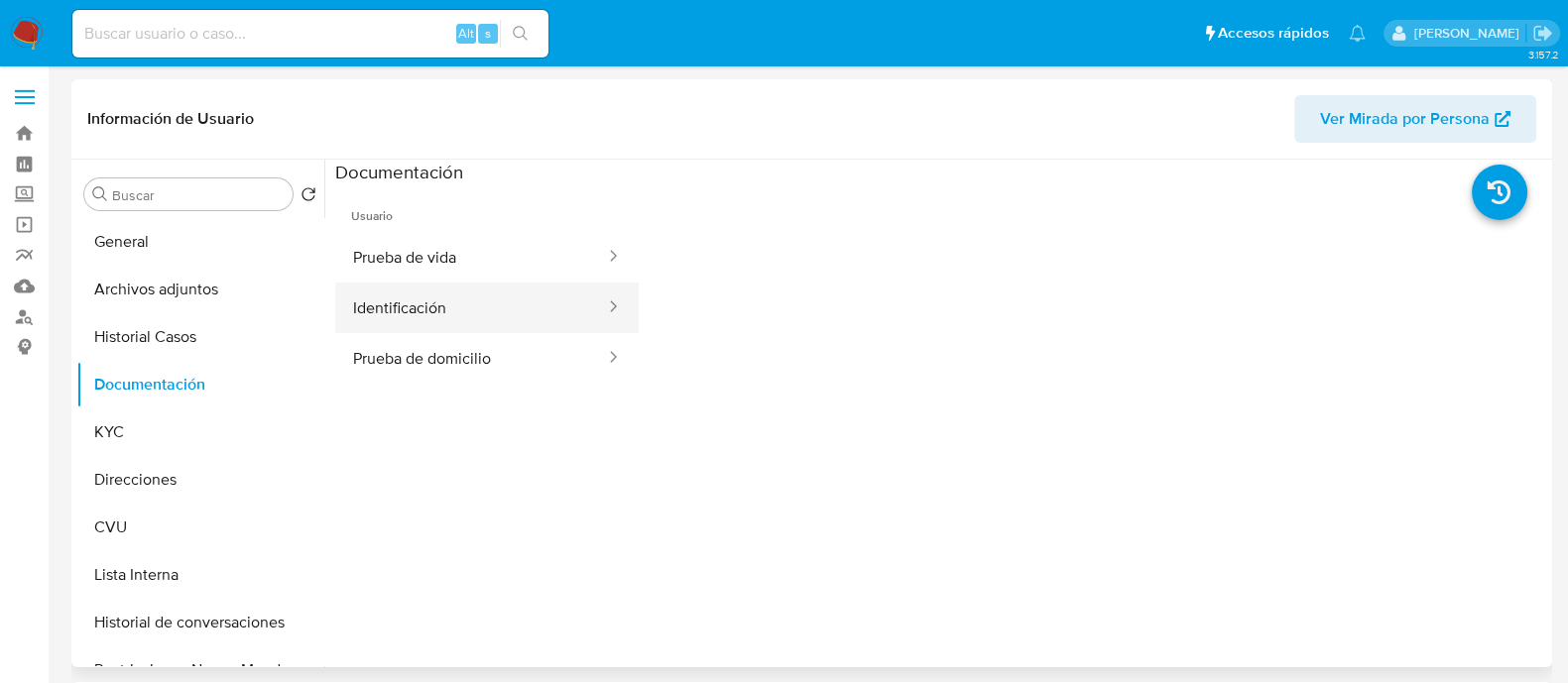
click at [488, 299] on button "Identificación" at bounding box center [471, 308] width 272 height 51
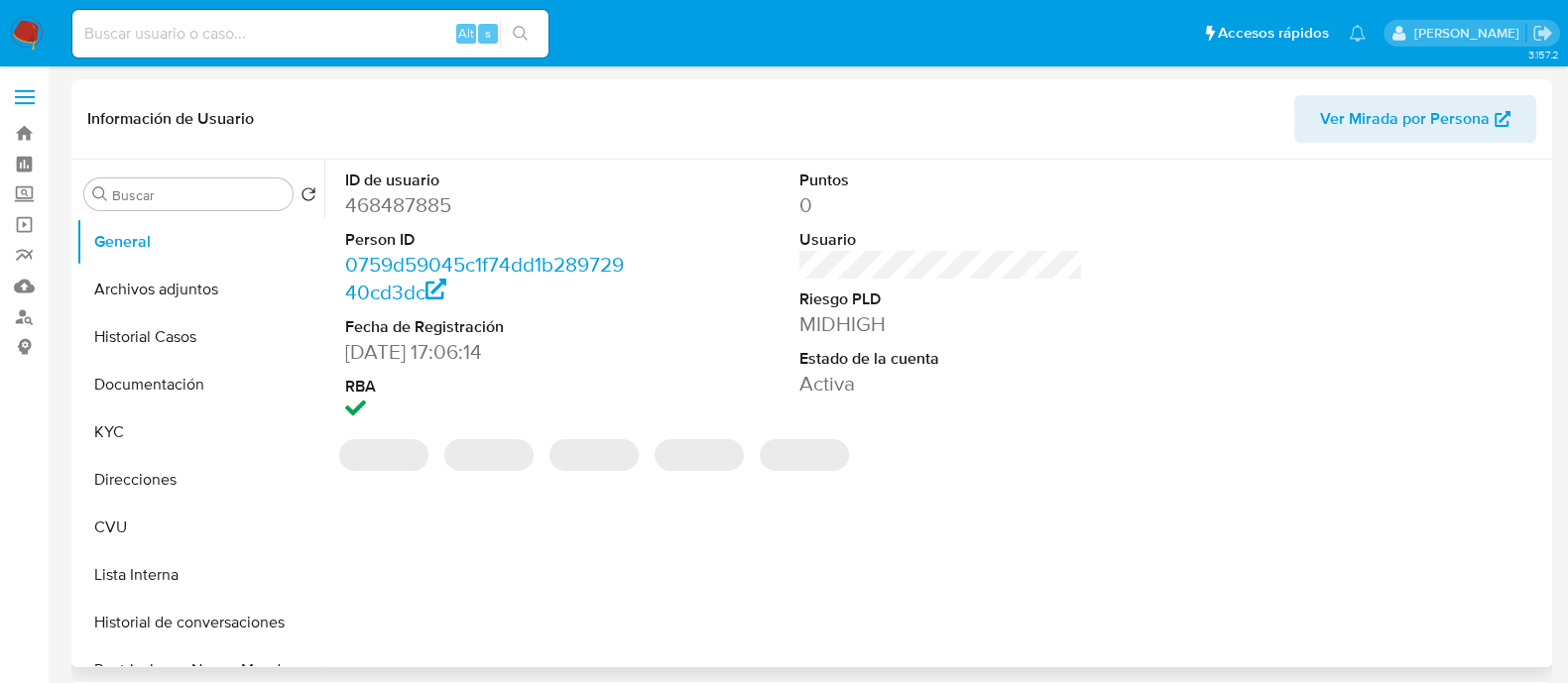
select select "10"
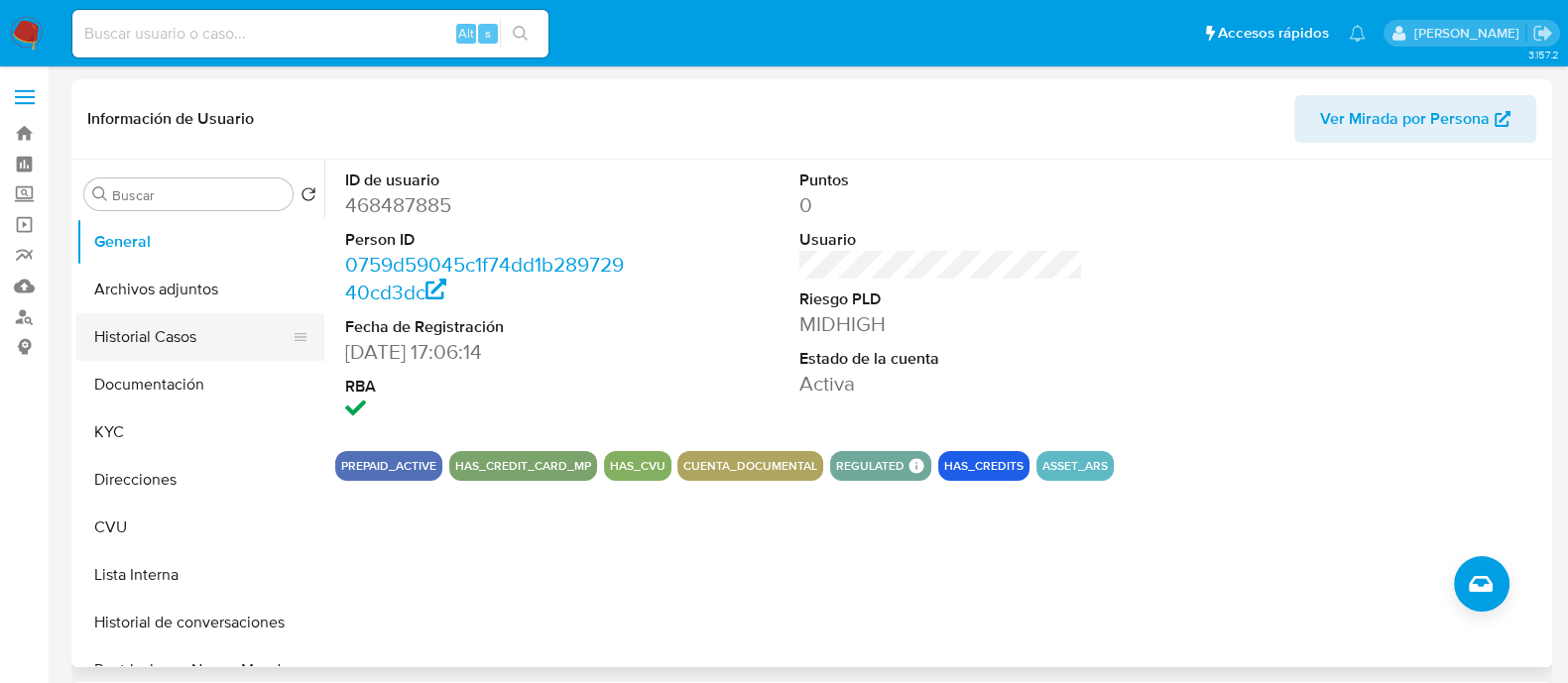
click at [184, 322] on button "Historial Casos" at bounding box center [193, 338] width 232 height 48
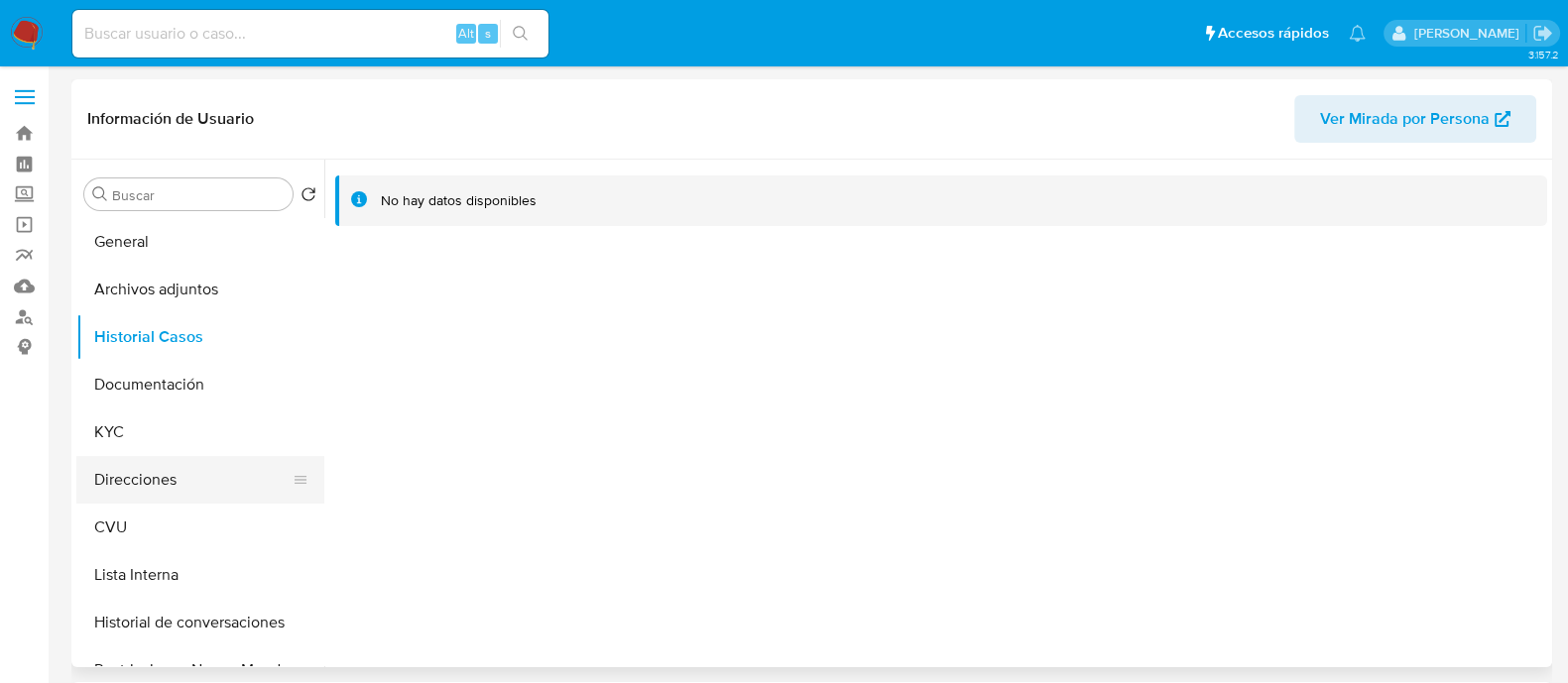
click at [171, 479] on button "Direcciones" at bounding box center [193, 480] width 232 height 48
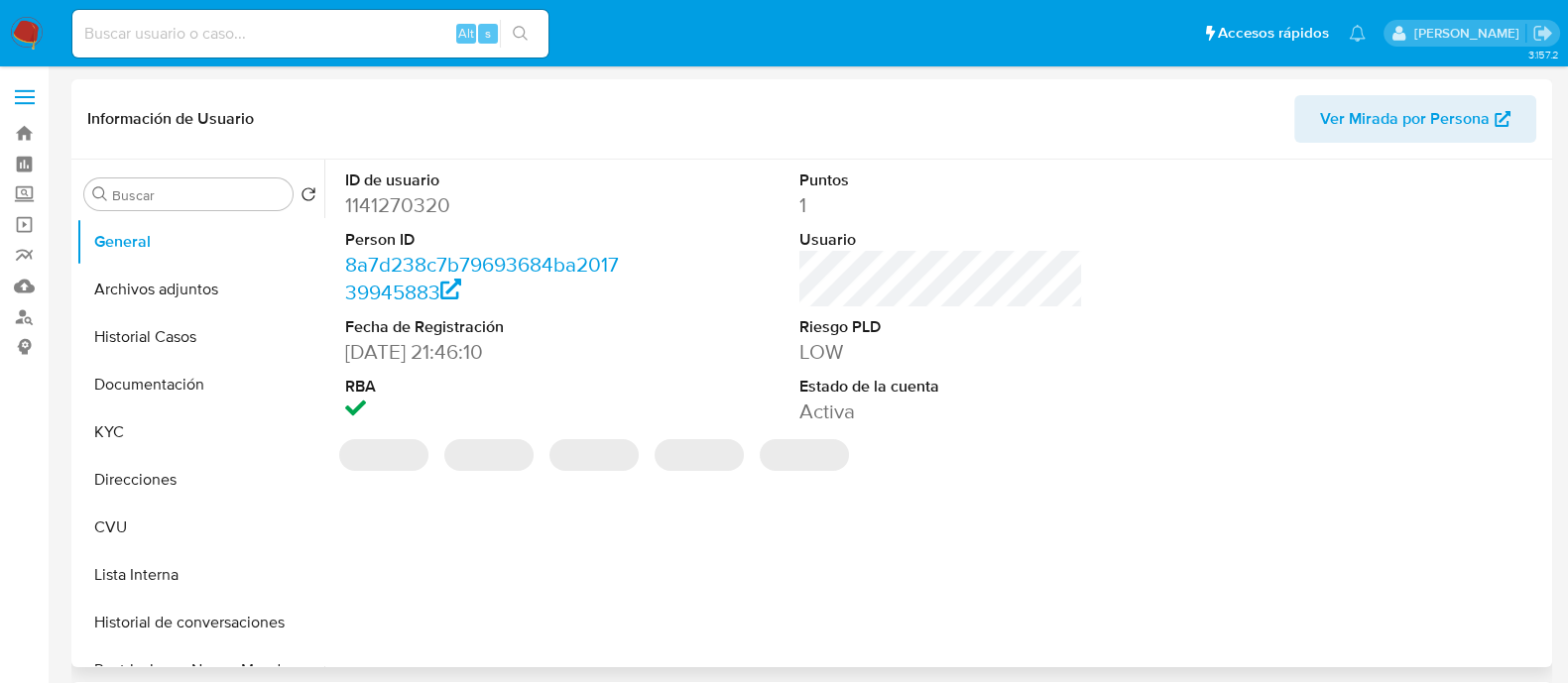
select select "10"
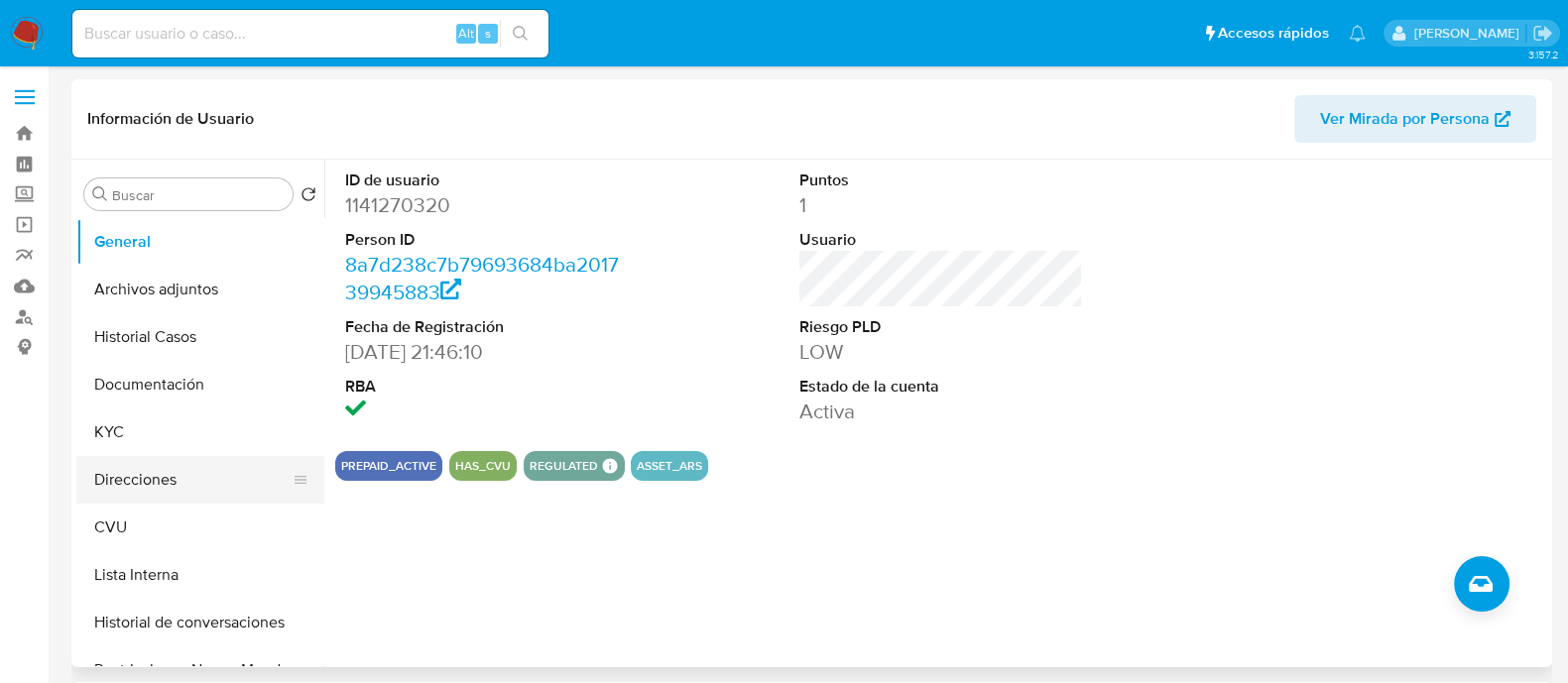
click at [134, 493] on button "Direcciones" at bounding box center [193, 480] width 232 height 48
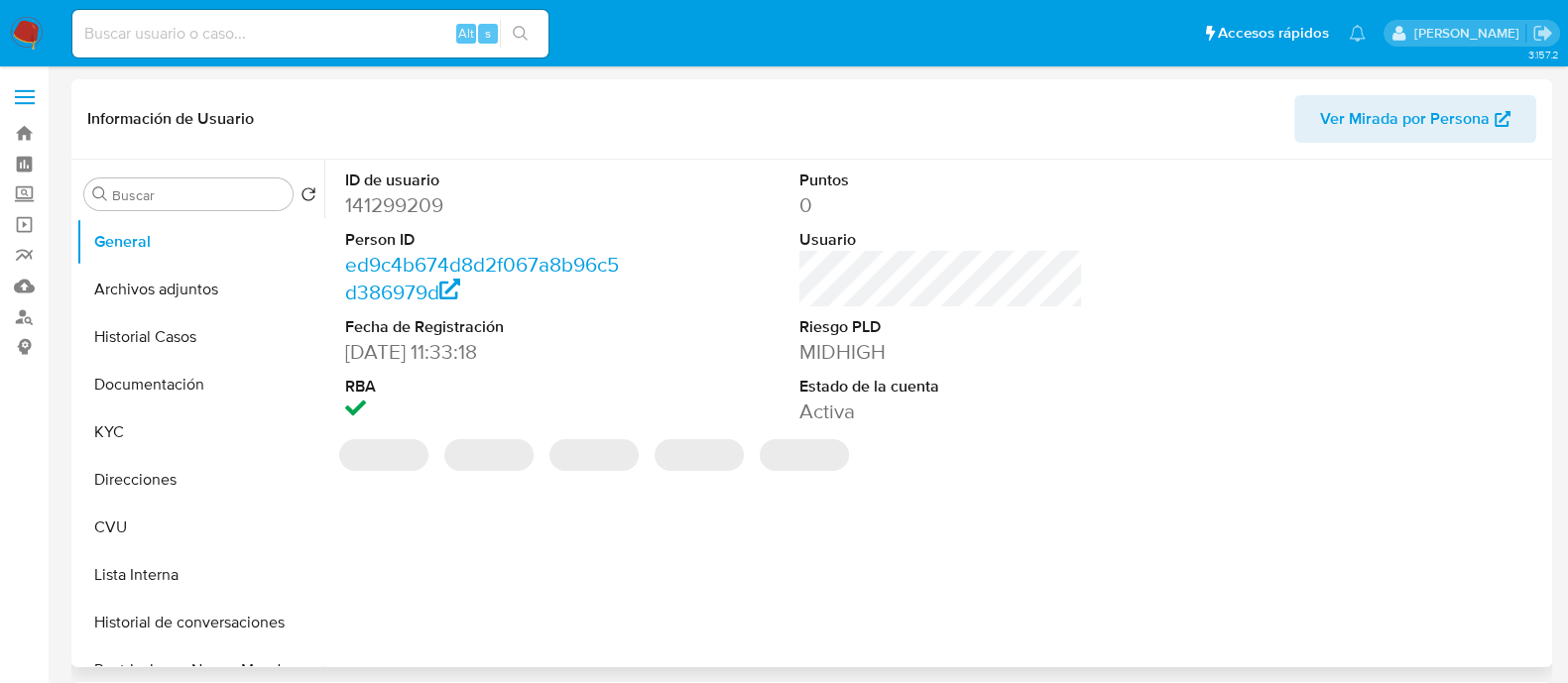
select select "10"
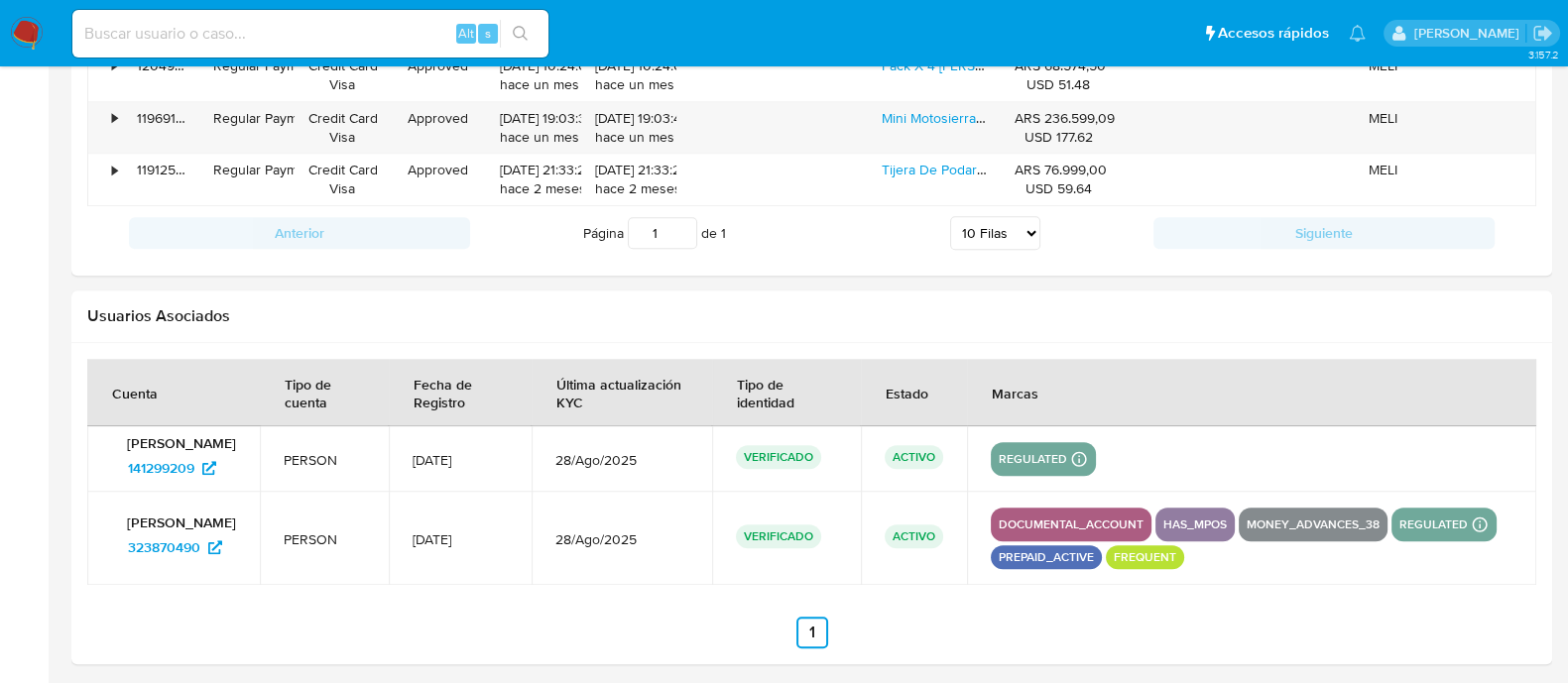
scroll to position [2146, 0]
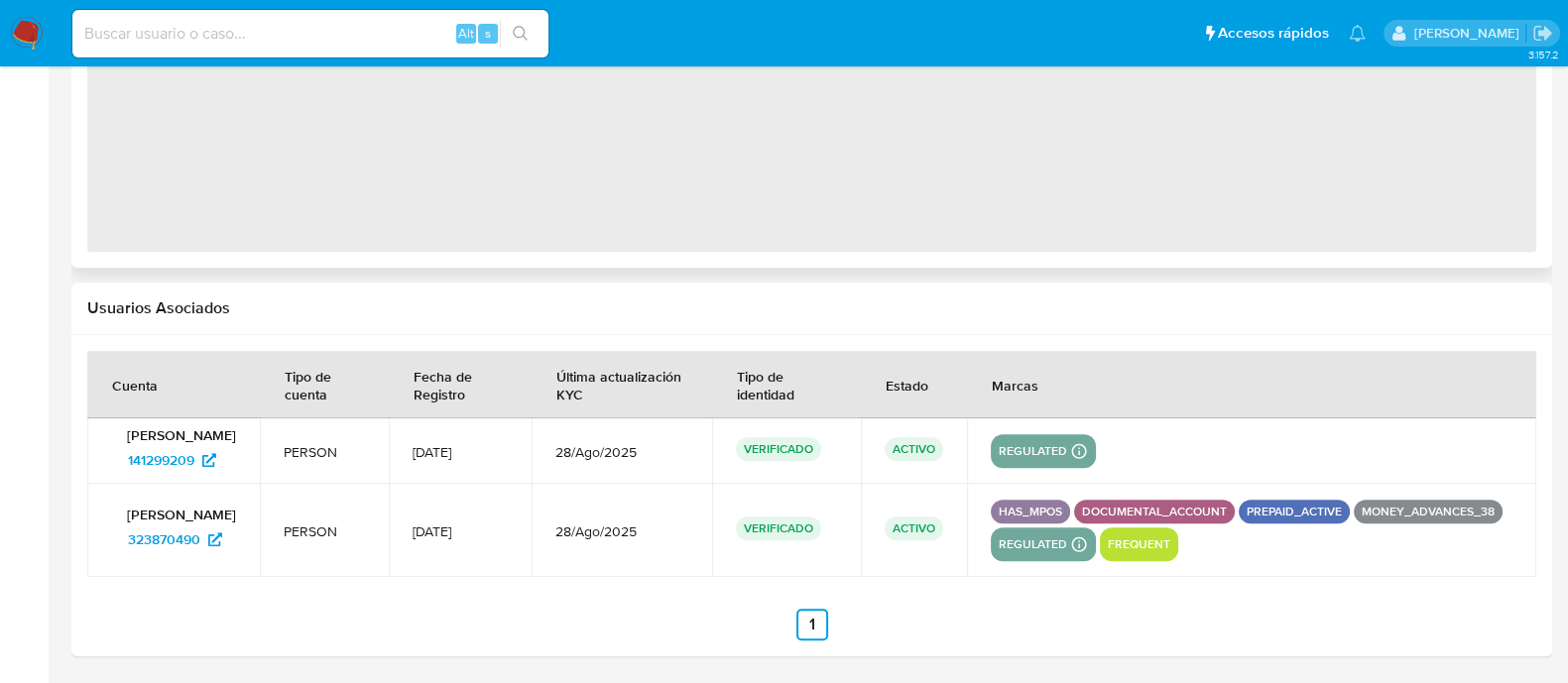
select select "10"
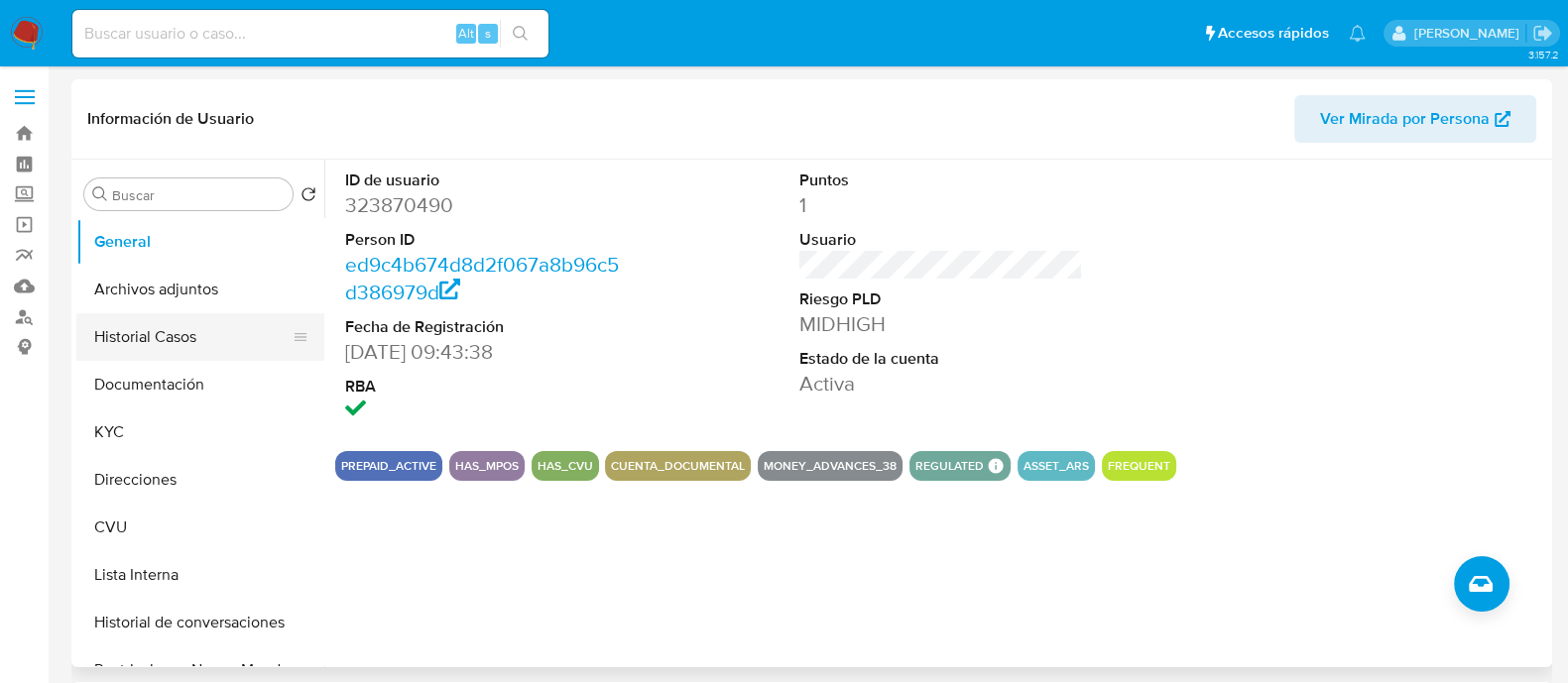
click at [172, 339] on button "Historial Casos" at bounding box center [193, 338] width 232 height 48
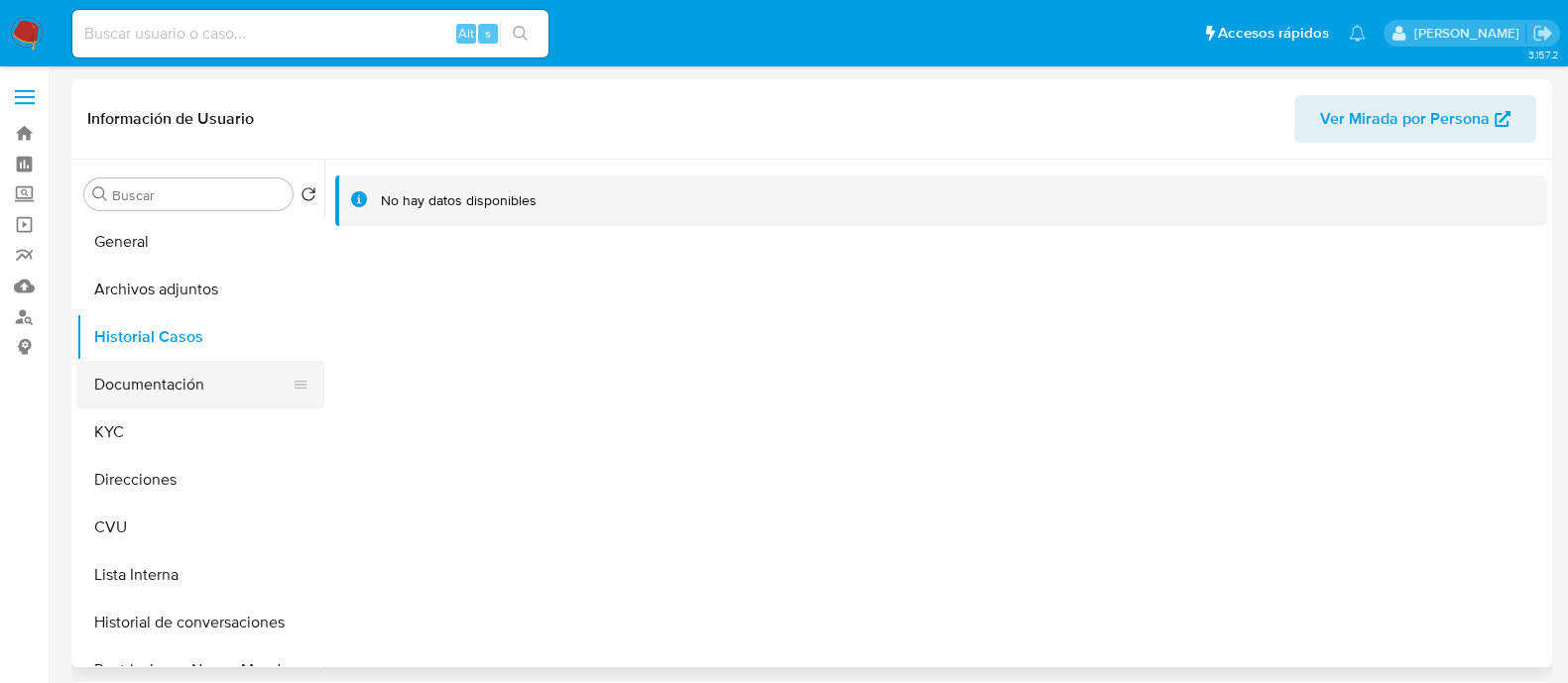
click at [170, 392] on button "Documentación" at bounding box center [193, 385] width 232 height 48
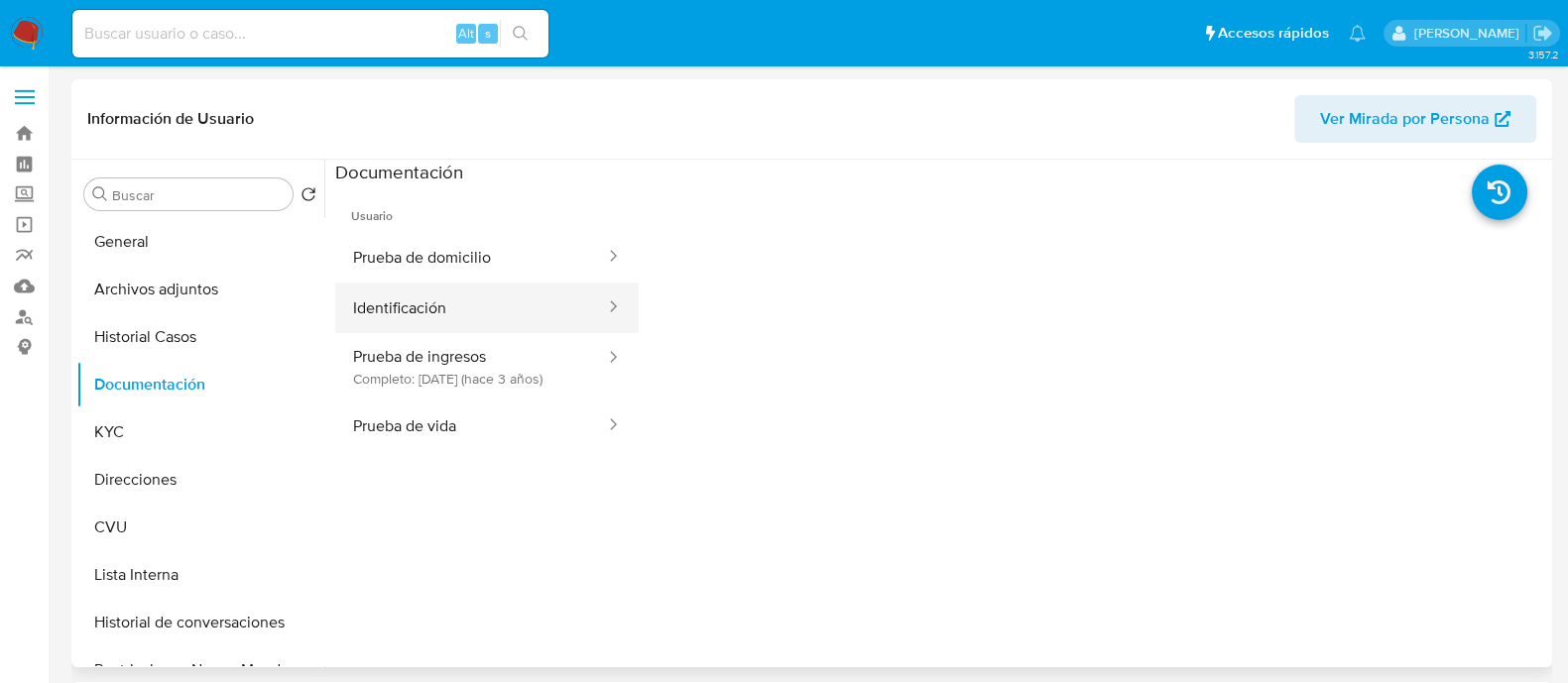
click at [432, 294] on button "Identificación" at bounding box center [471, 308] width 272 height 51
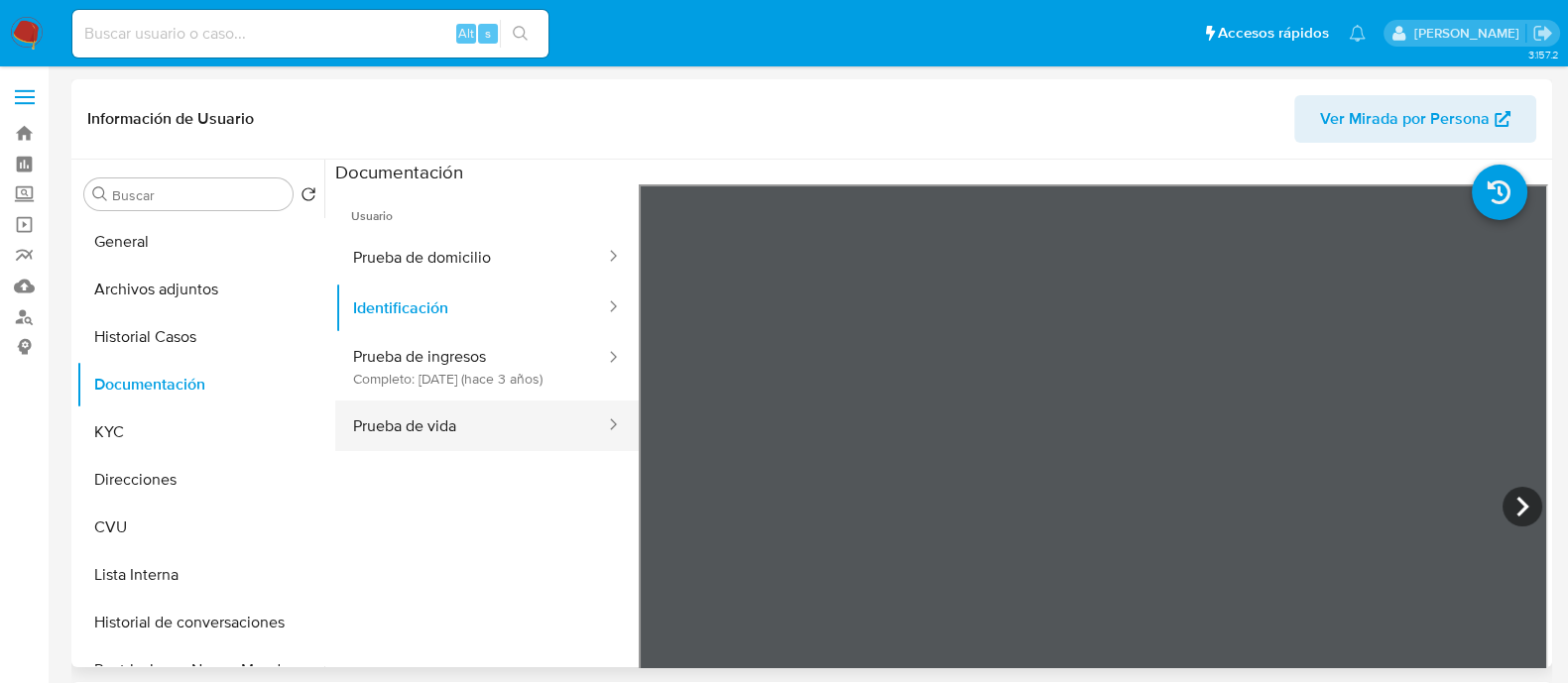
click at [442, 435] on button "Prueba de vida" at bounding box center [471, 426] width 272 height 51
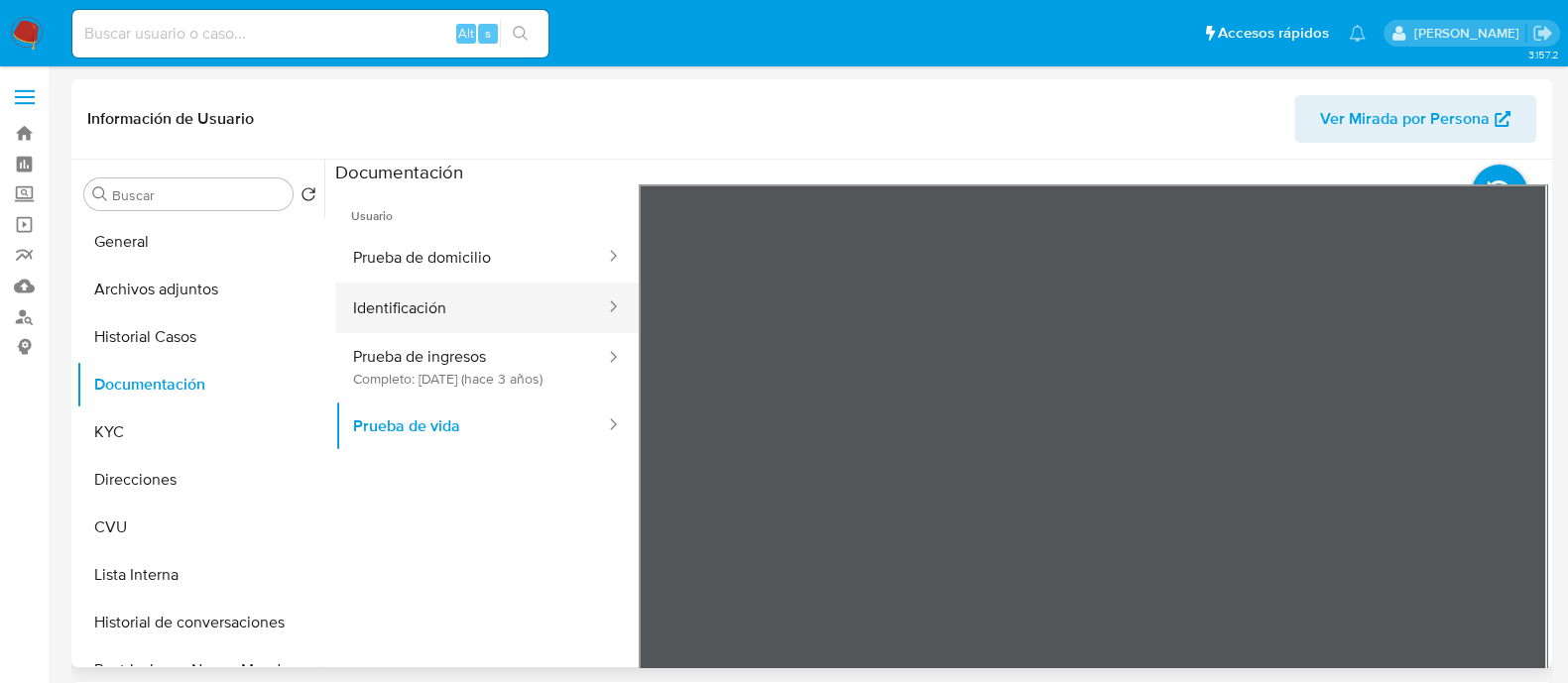
click at [481, 314] on button "Identificación" at bounding box center [471, 308] width 272 height 51
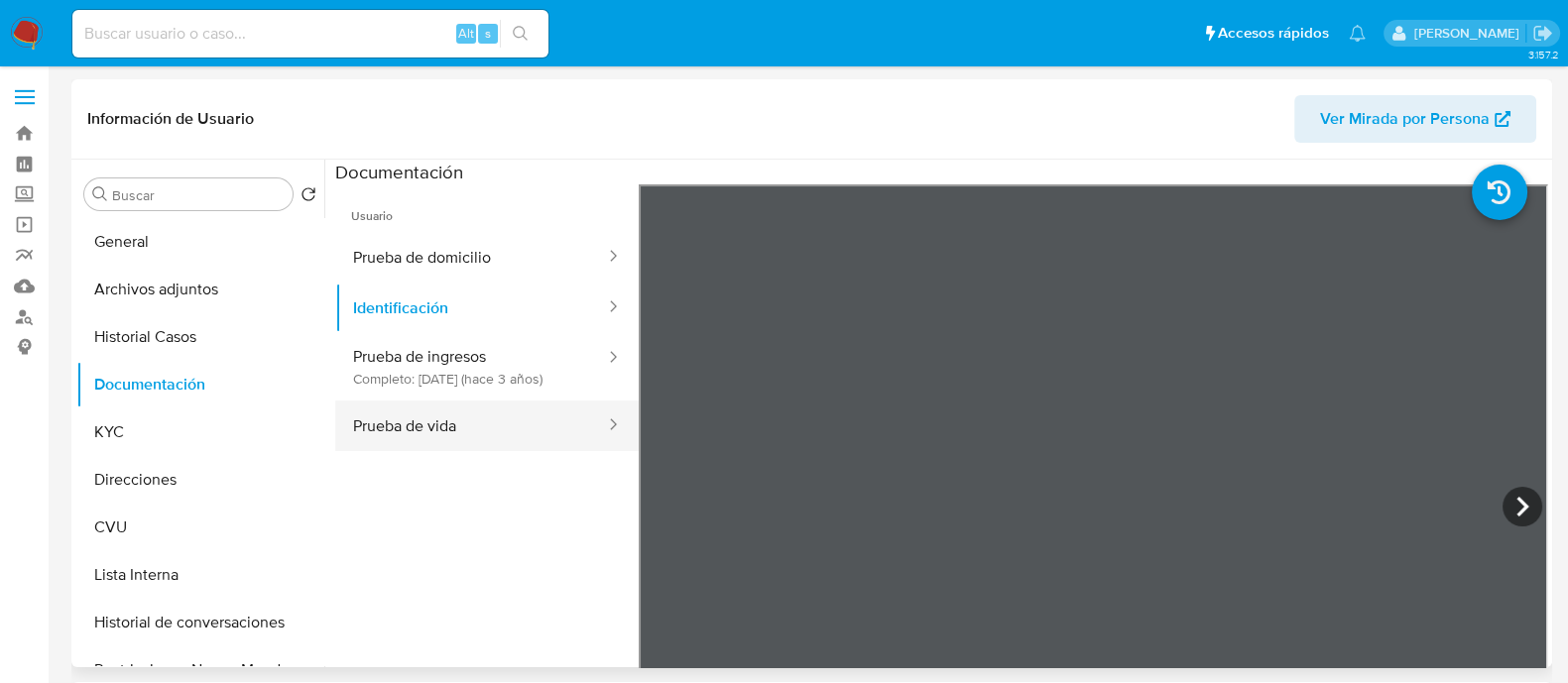
click at [457, 445] on button "Prueba de vida" at bounding box center [471, 426] width 272 height 51
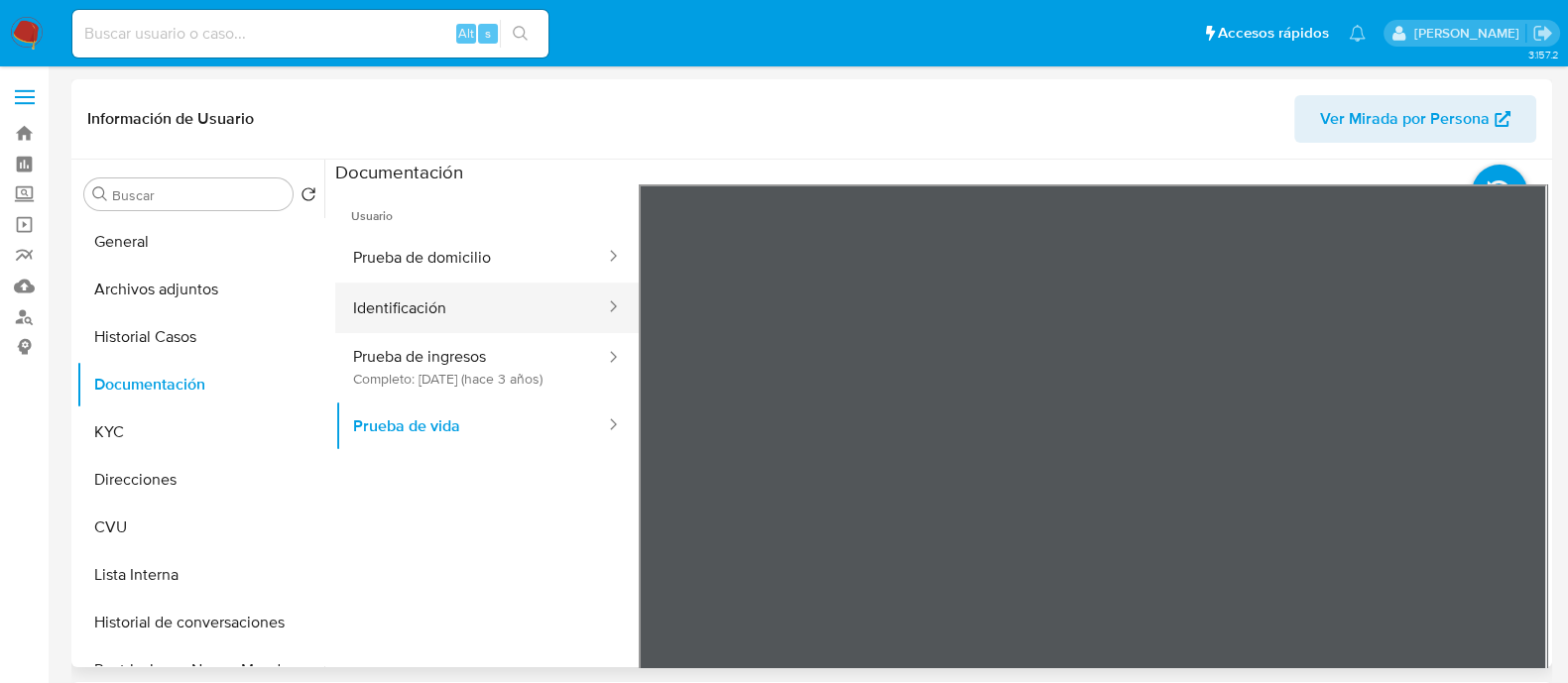
click at [487, 296] on button "Identificación" at bounding box center [471, 308] width 272 height 51
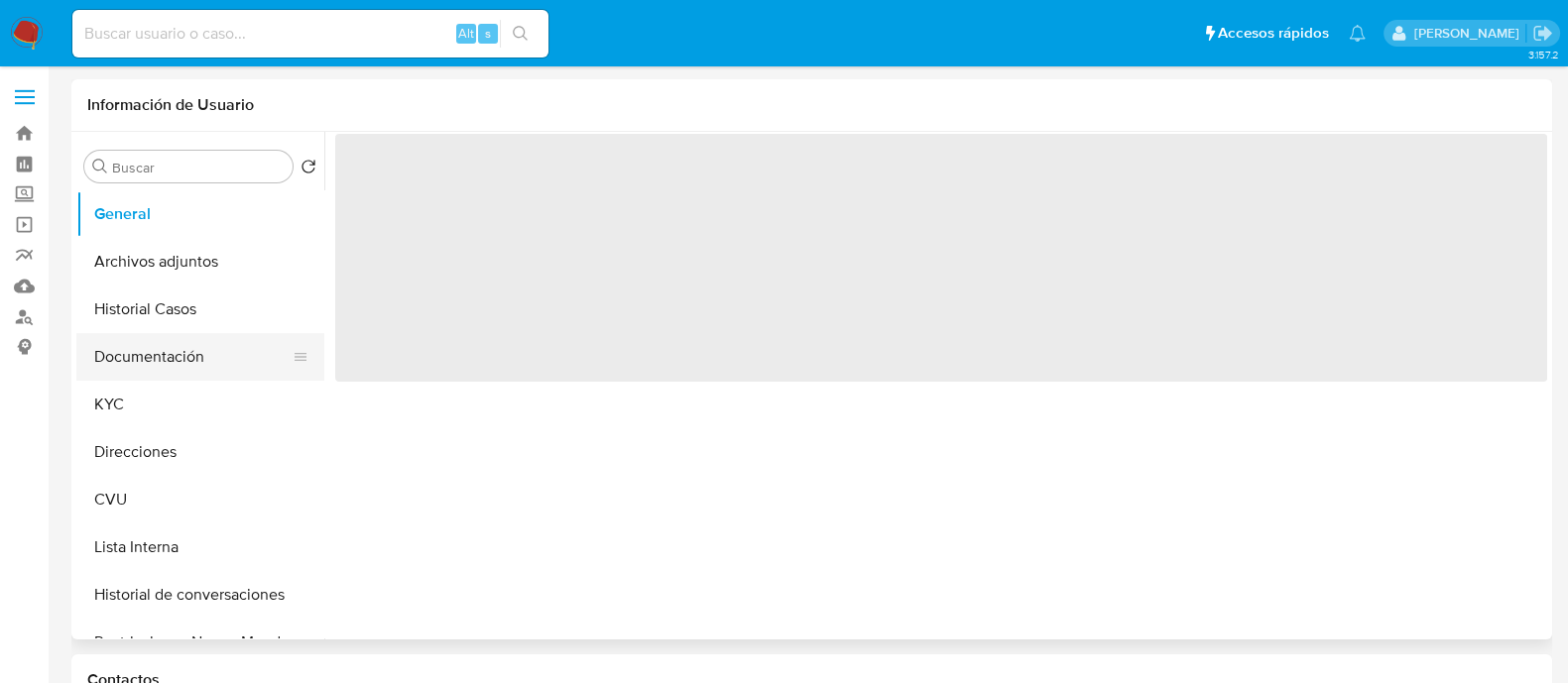
click at [179, 353] on button "Documentación" at bounding box center [193, 357] width 232 height 48
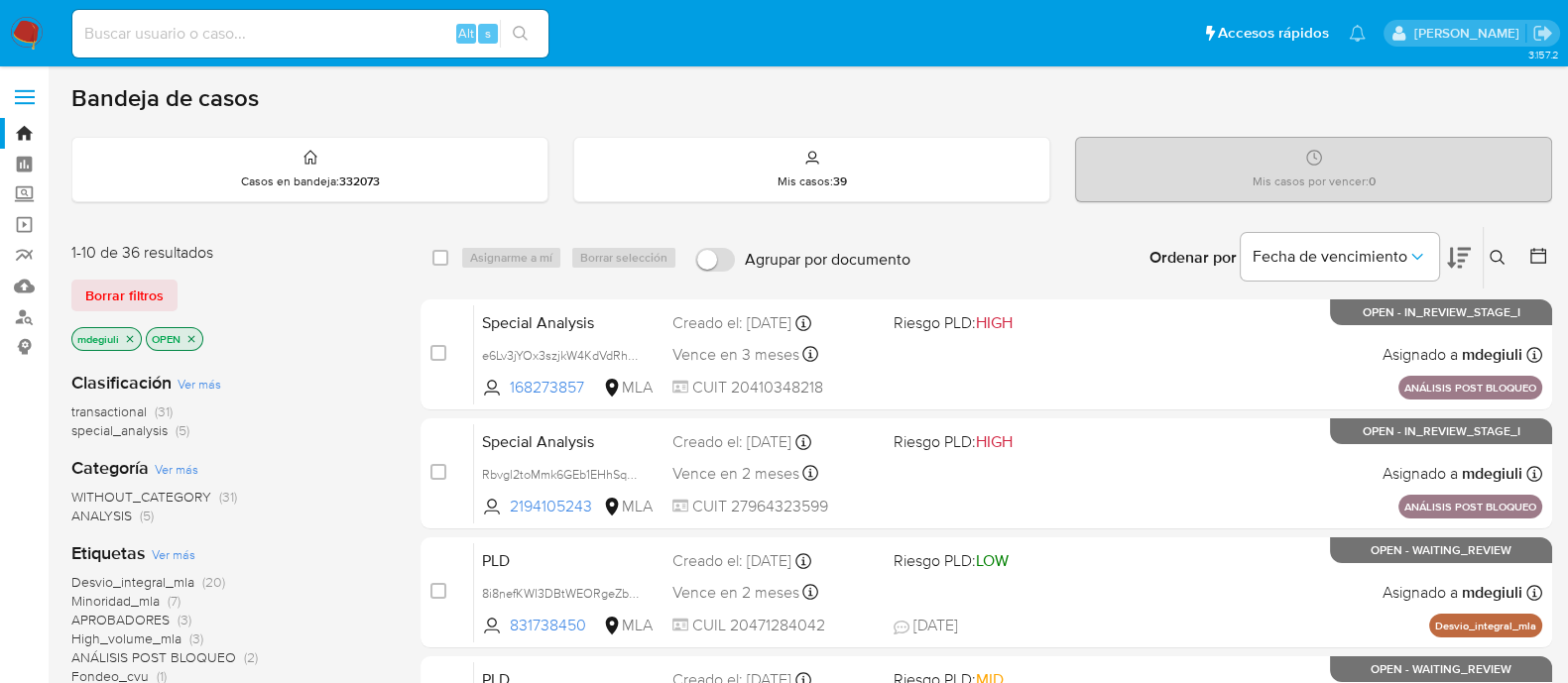
click at [1500, 253] on icon at bounding box center [1498, 258] width 16 height 16
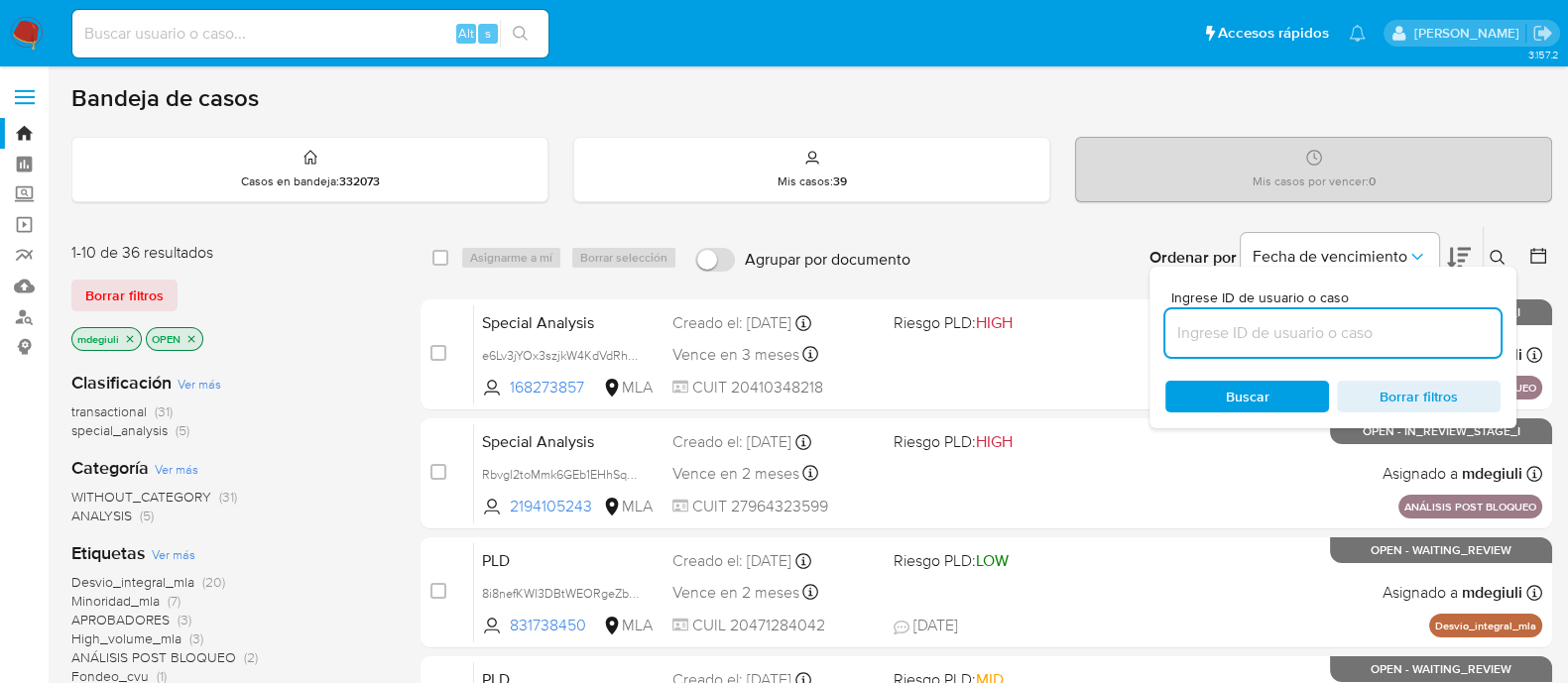
click at [1343, 336] on input at bounding box center [1333, 334] width 335 height 26
type input "vPlx5F7SW6FCTRWiuPQEOKqw"
click at [1228, 382] on div "Buscar Borrar filtros" at bounding box center [1333, 397] width 335 height 32
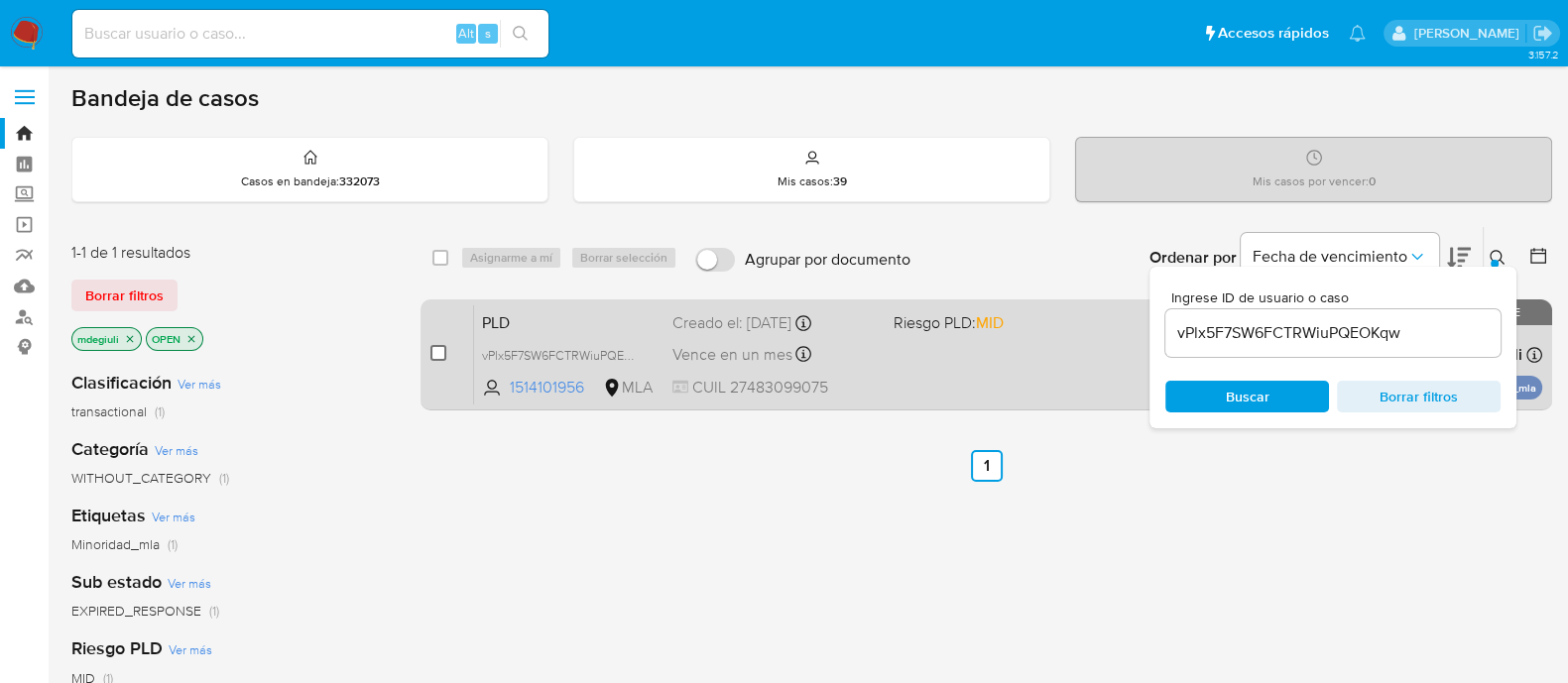
click at [435, 346] on input "checkbox" at bounding box center [439, 353] width 16 height 16
checkbox input "true"
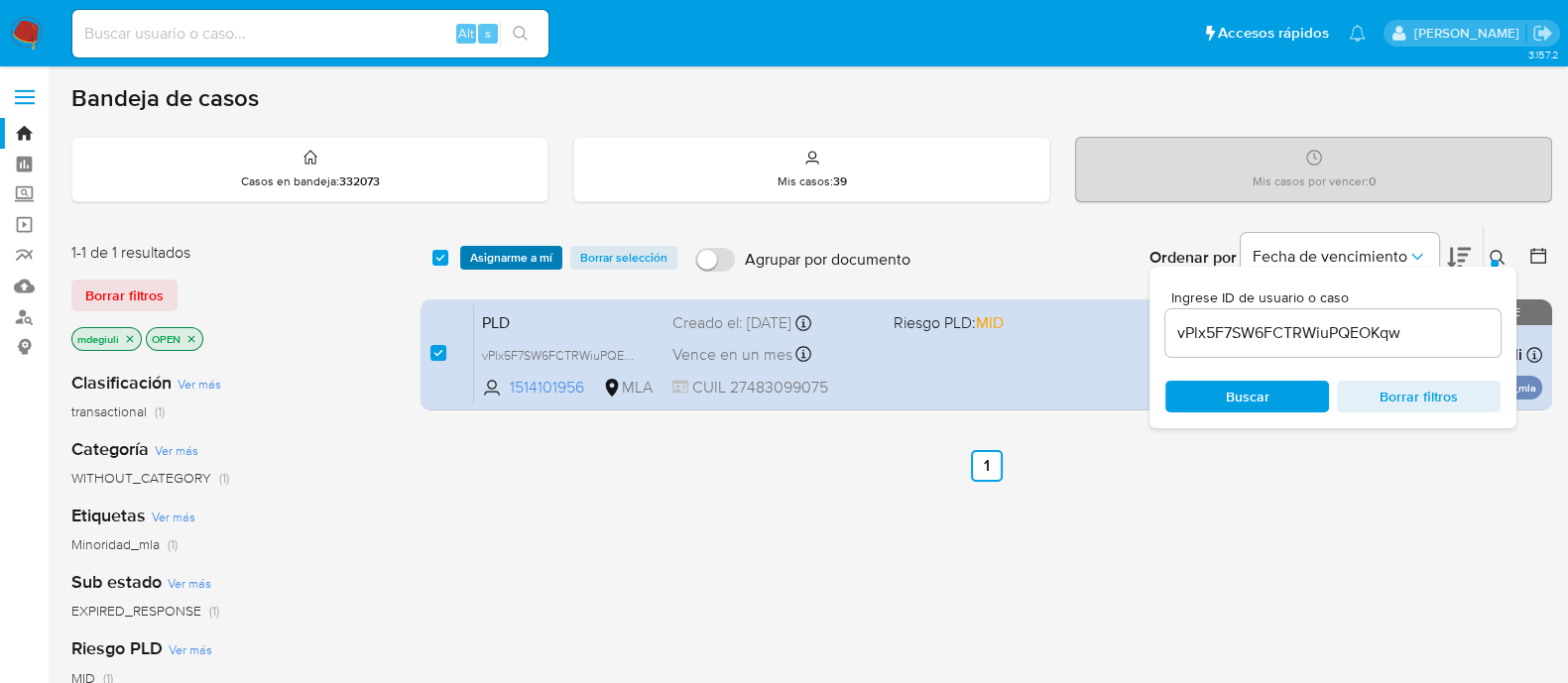
click at [513, 260] on span "Asignarme a mí" at bounding box center [511, 258] width 82 height 20
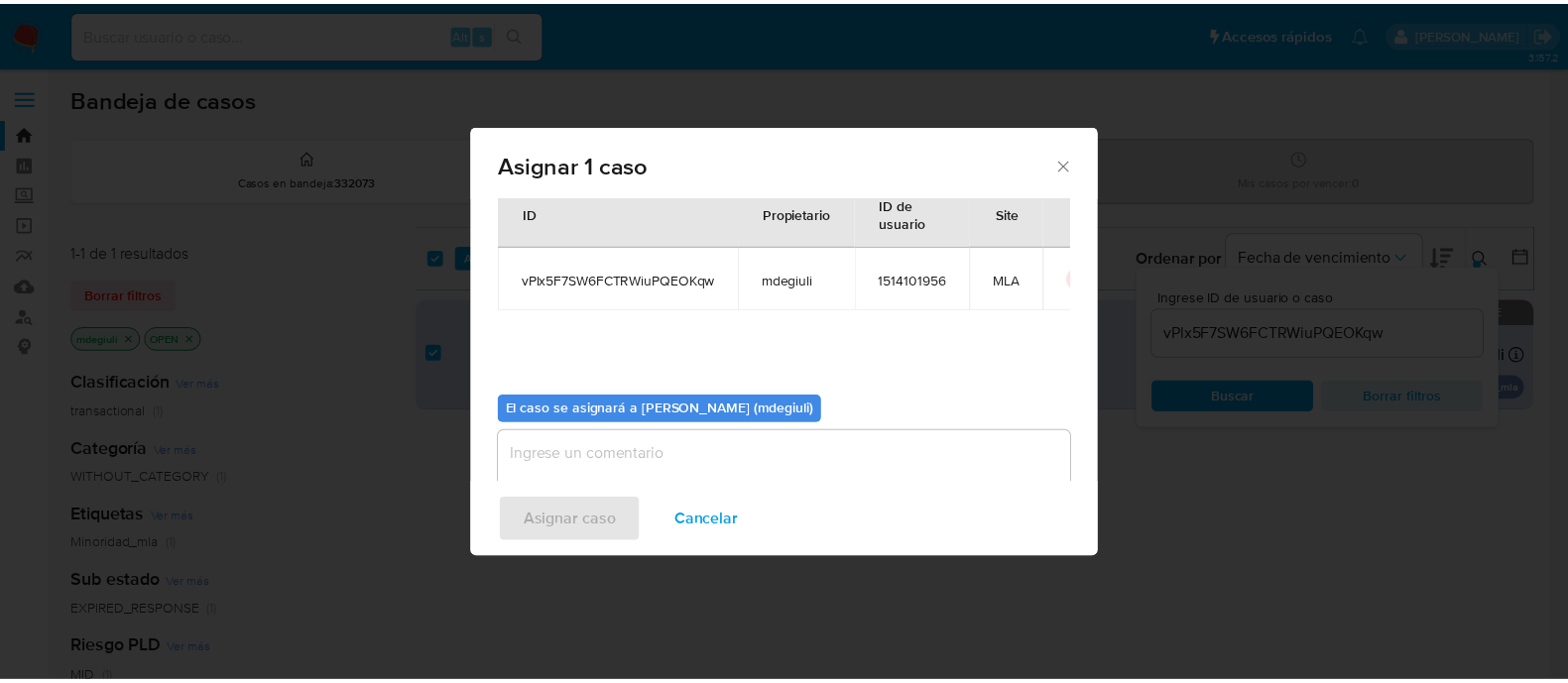
scroll to position [102, 0]
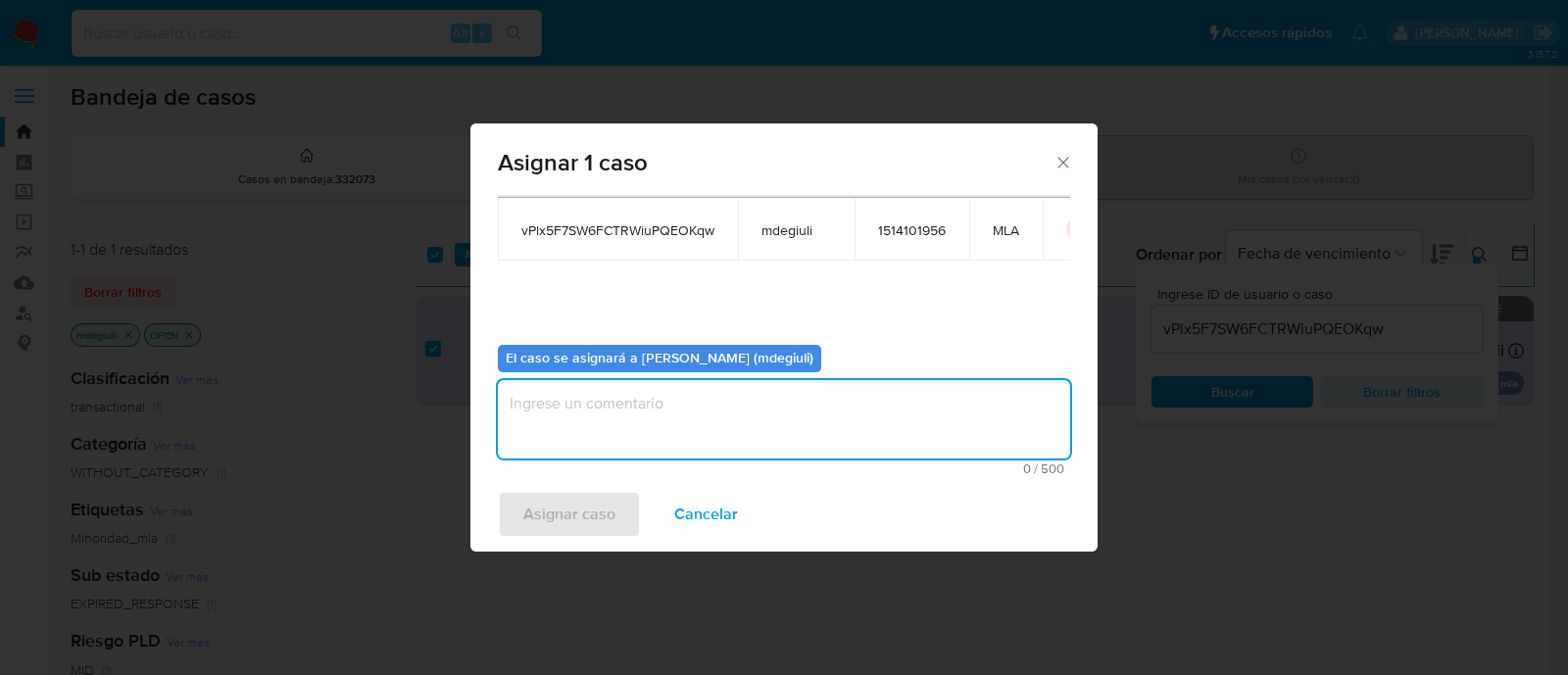
click at [606, 443] on textarea "assign-modal" at bounding box center [784, 420] width 572 height 78
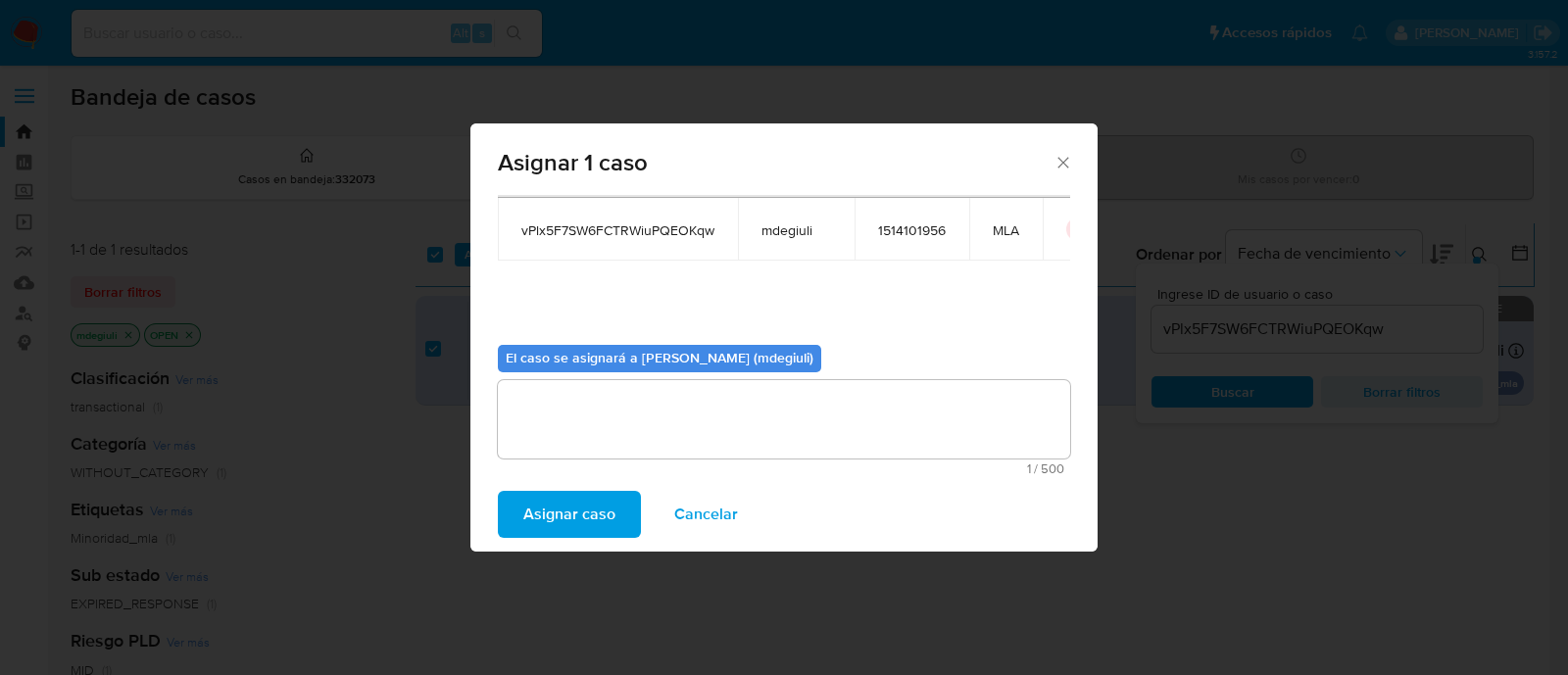
click at [594, 527] on span "Asignar caso" at bounding box center [570, 515] width 92 height 43
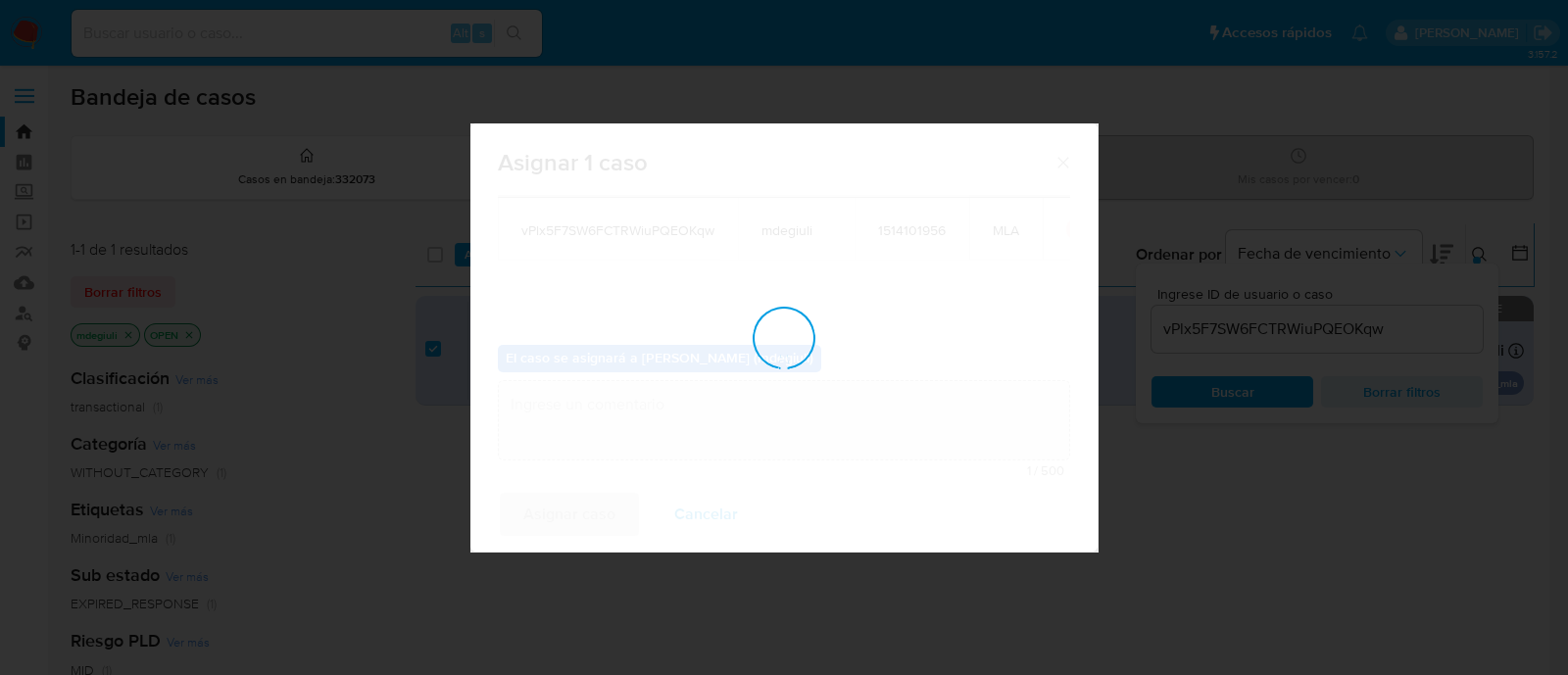
checkbox input "false"
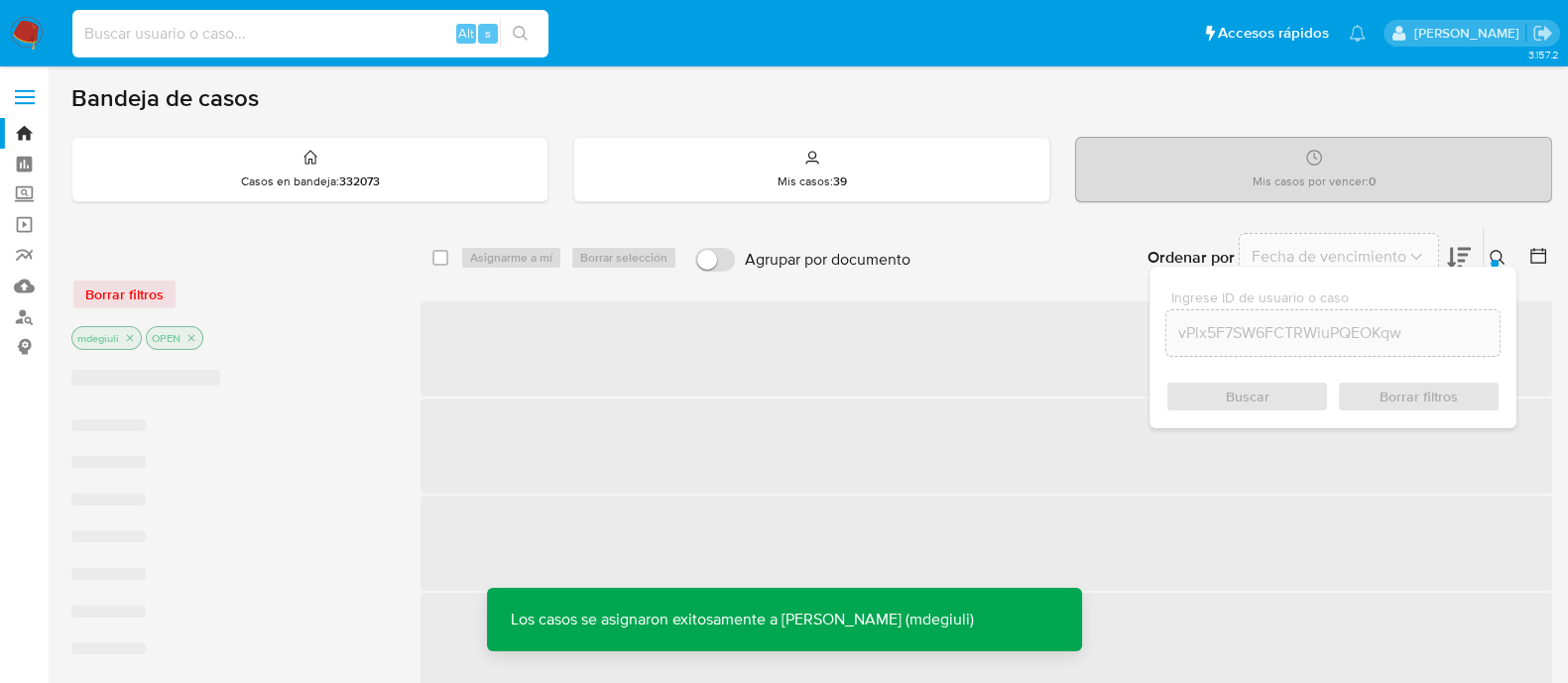
click at [270, 31] on input at bounding box center [311, 34] width 476 height 26
paste input "vPlx5F7SW6FCTRWiuPQEOKqw"
type input "vPlx5F7SW6FCTRWiuPQEOKqw"
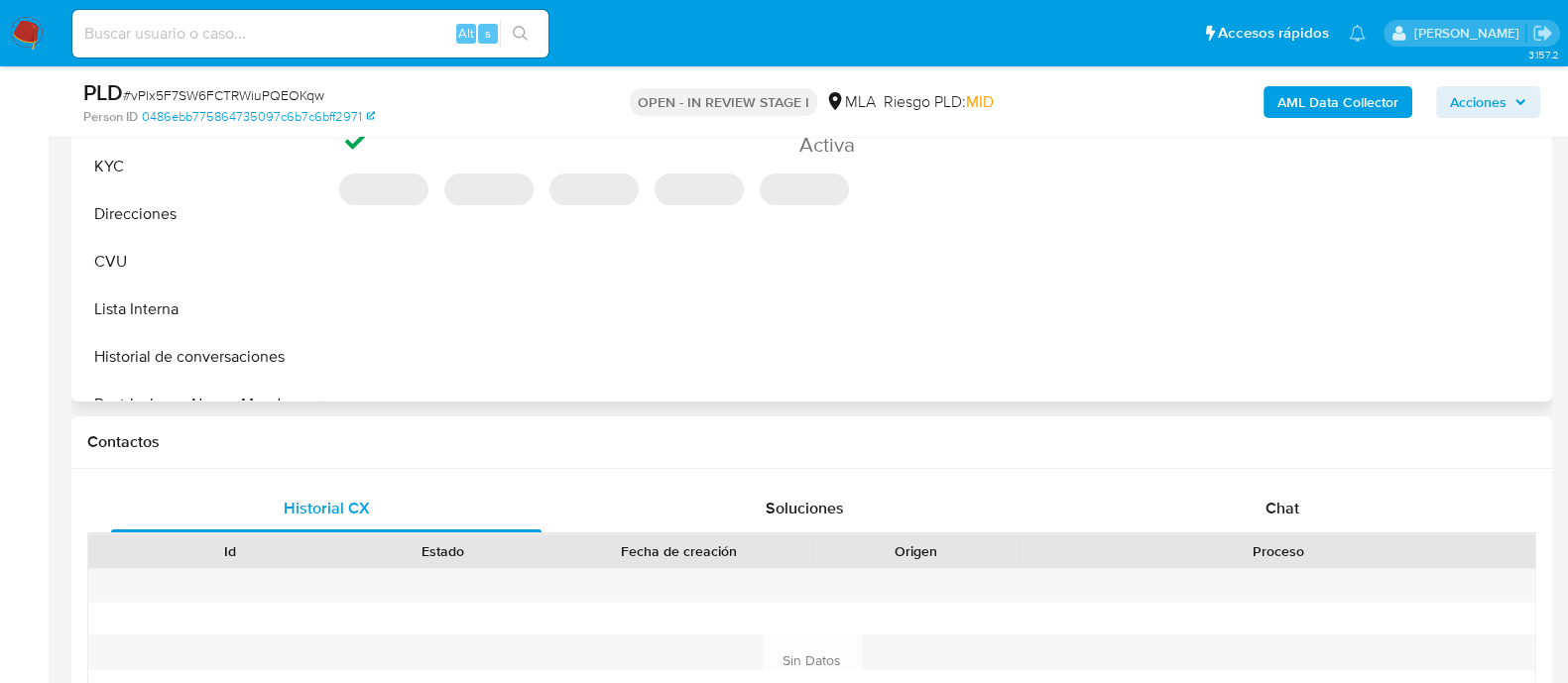
scroll to position [744, 0]
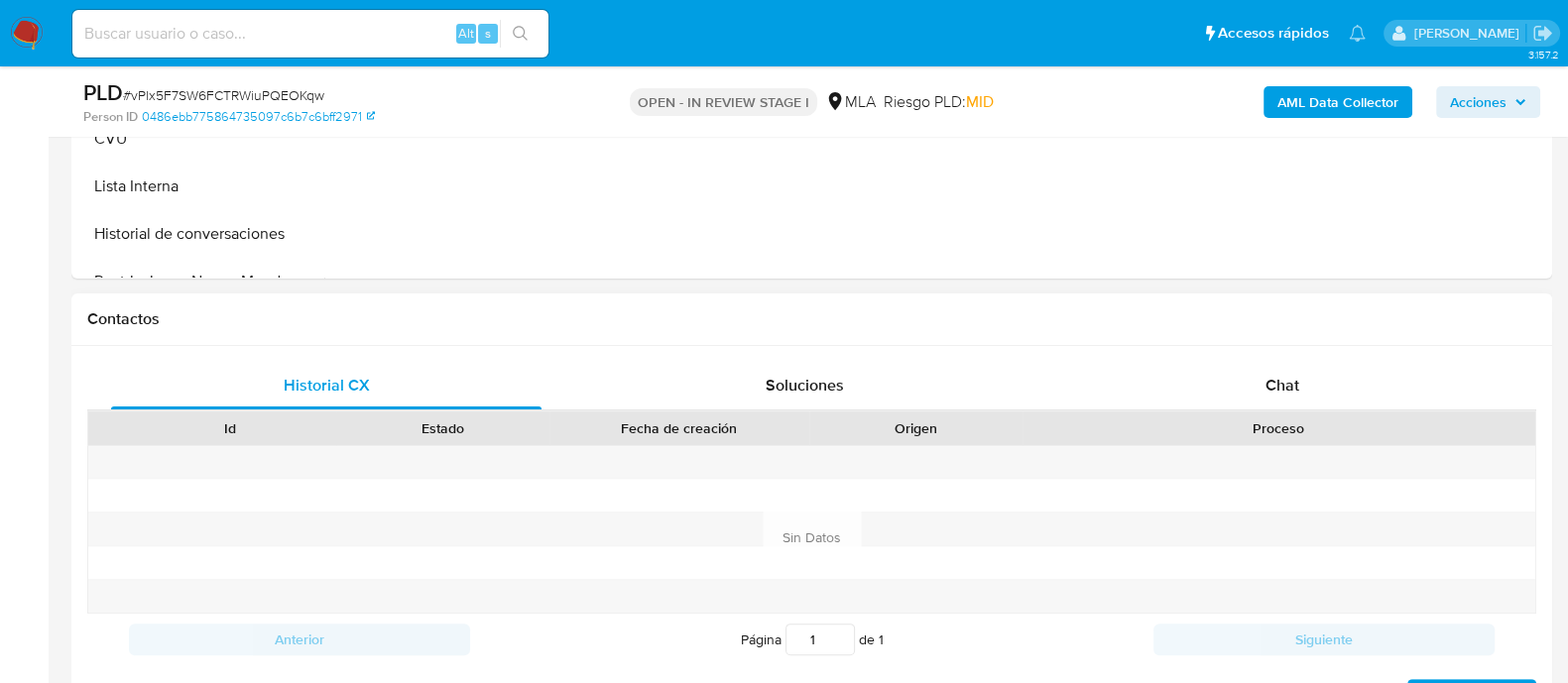
select select "10"
click at [1228, 380] on div "Chat" at bounding box center [1282, 386] width 431 height 48
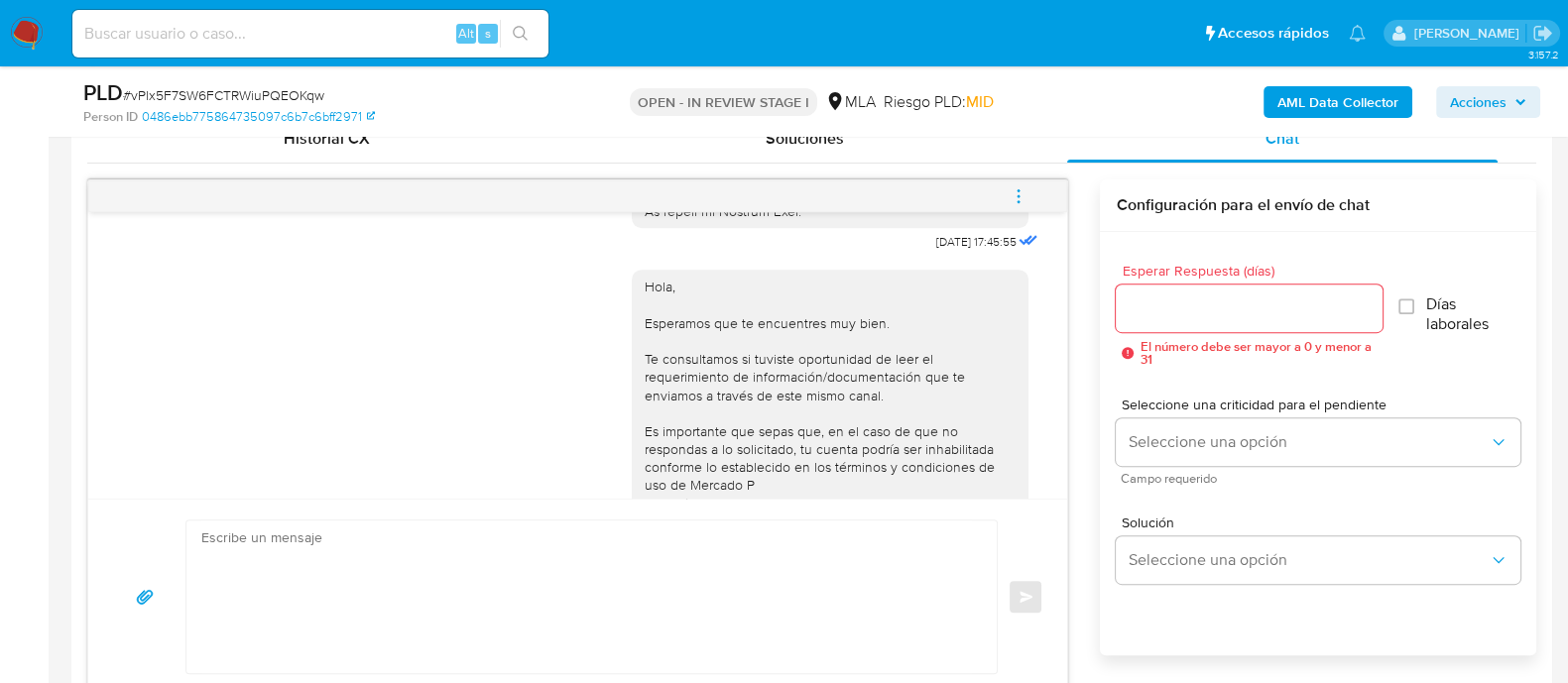
scroll to position [1056, 0]
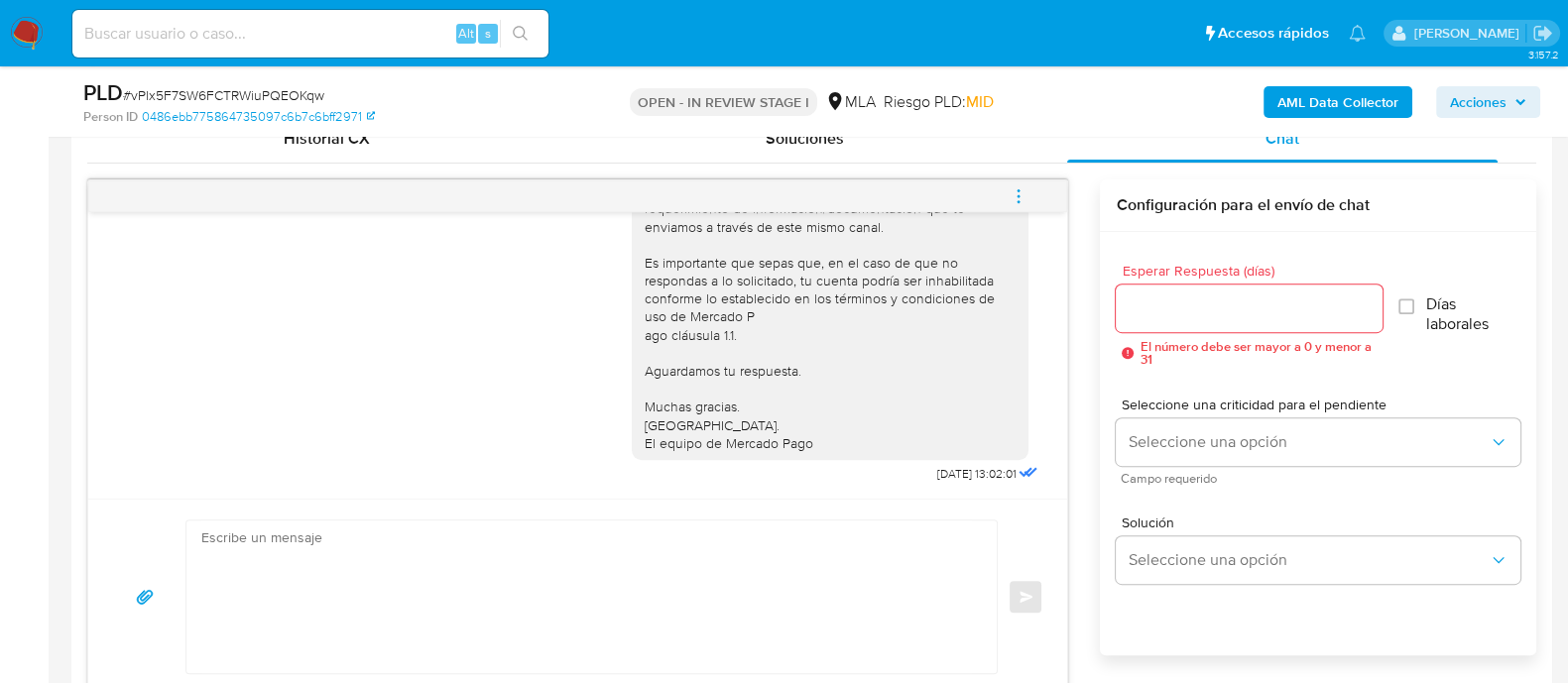
click at [588, 585] on textarea at bounding box center [587, 598] width 770 height 153
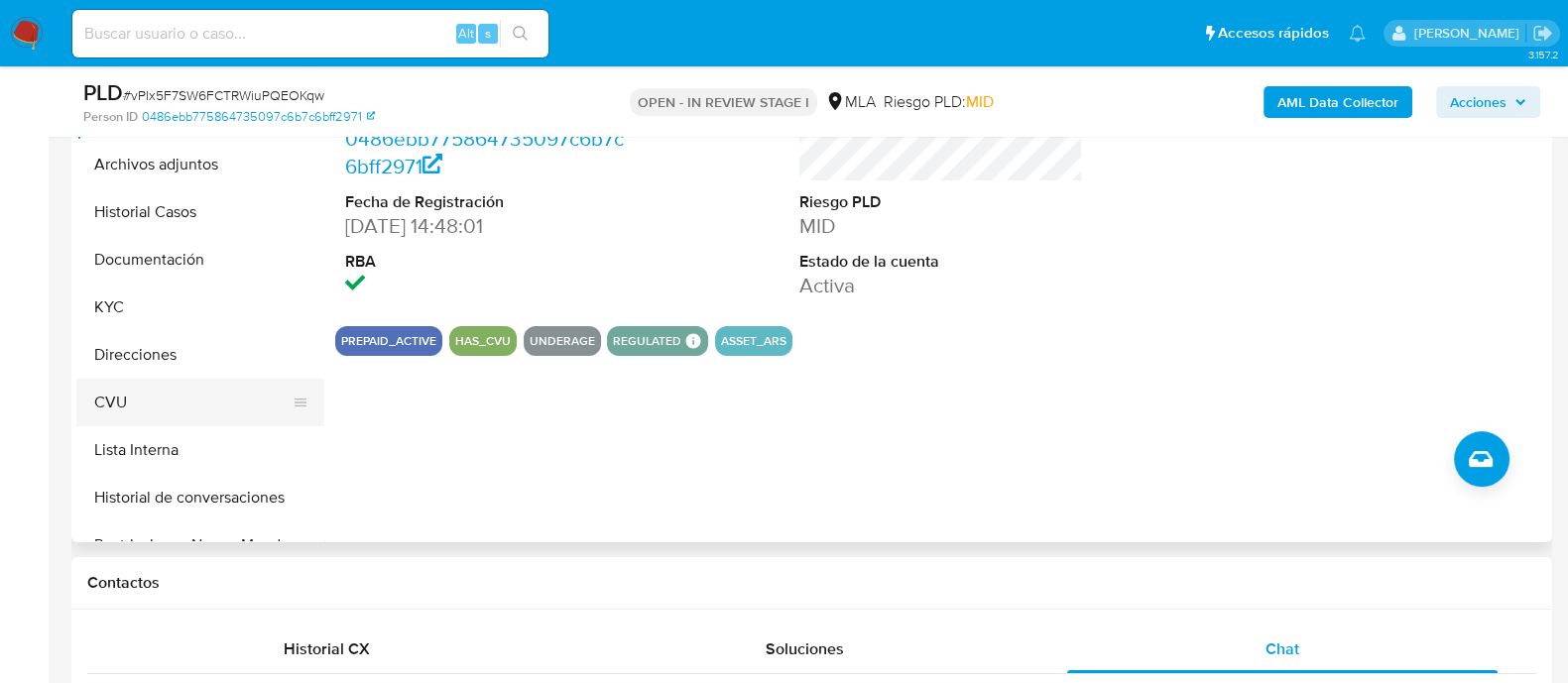
scroll to position [495, 0]
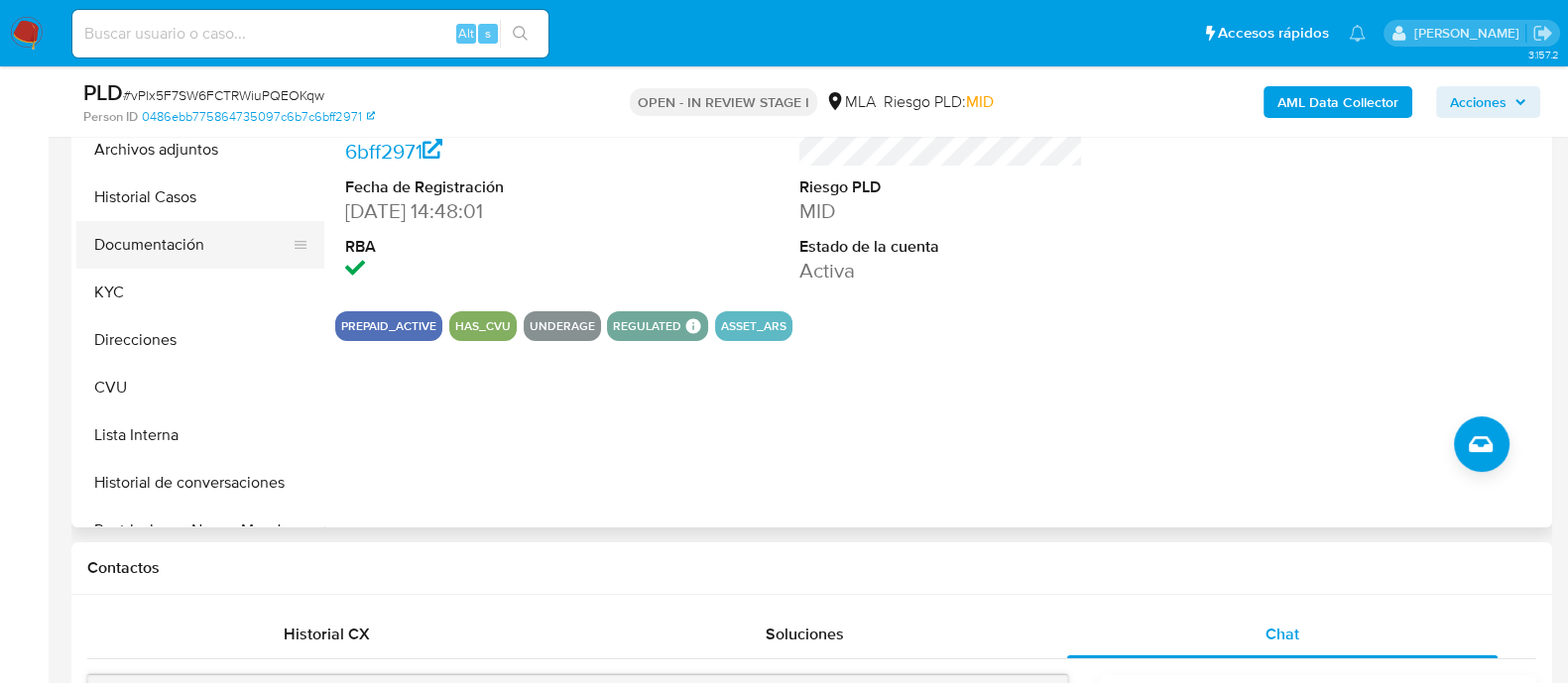
click at [152, 245] on button "Documentación" at bounding box center [193, 245] width 232 height 48
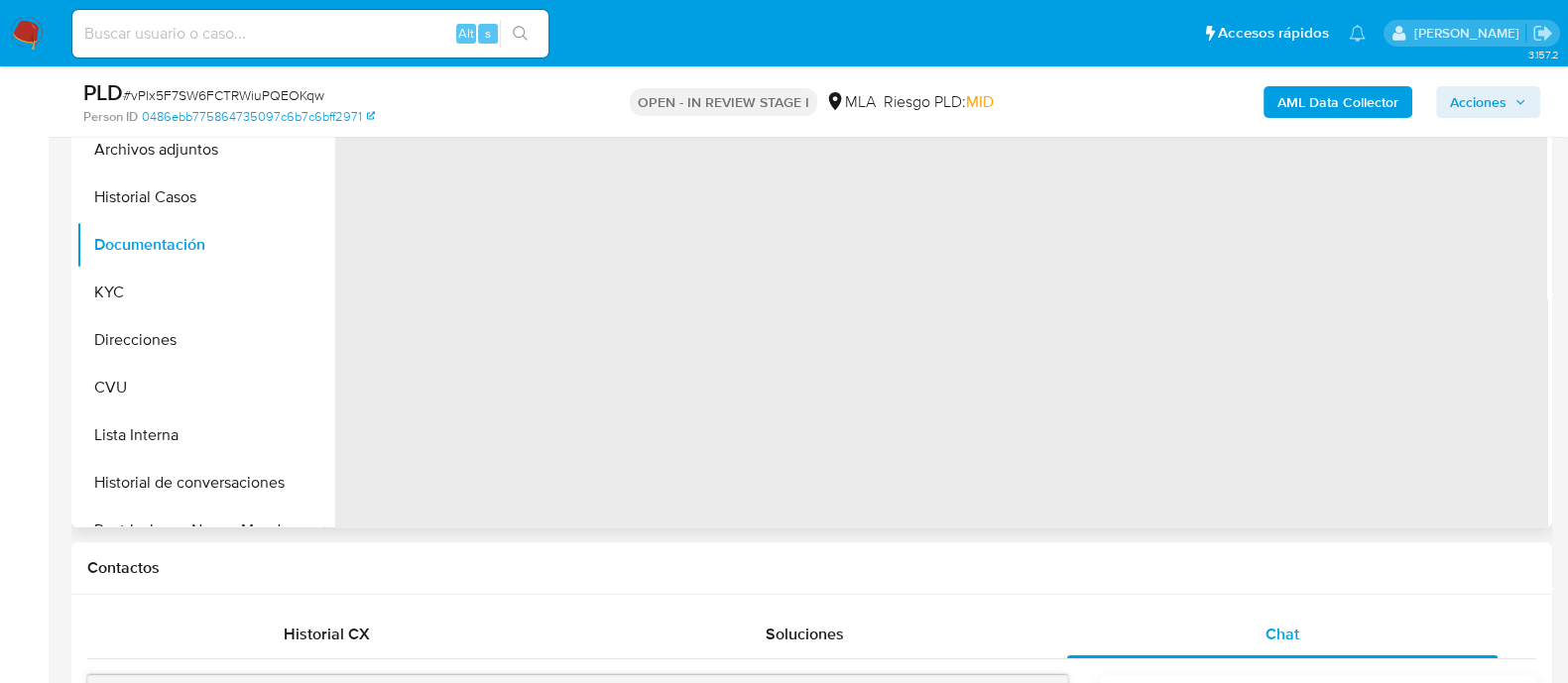
scroll to position [372, 0]
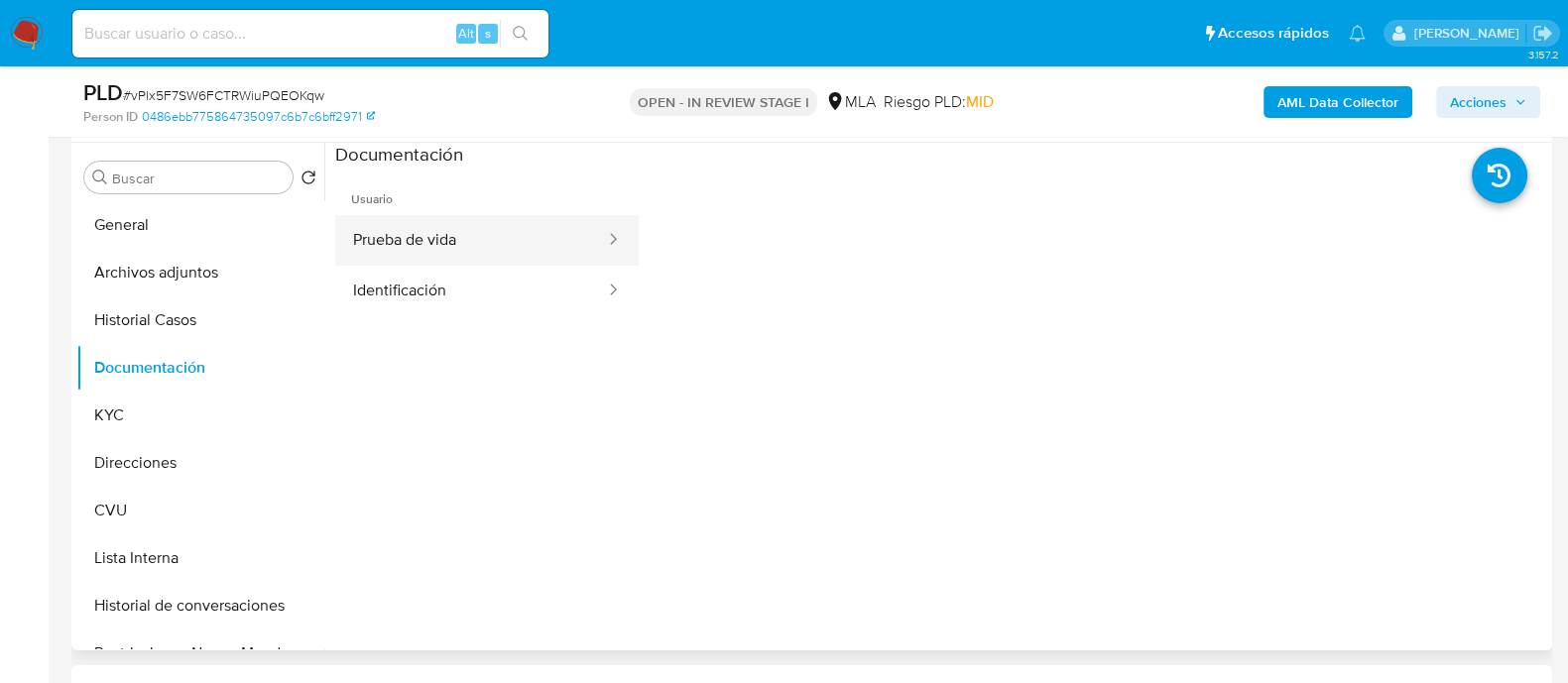
click at [448, 250] on button "Prueba de vida" at bounding box center [471, 240] width 272 height 51
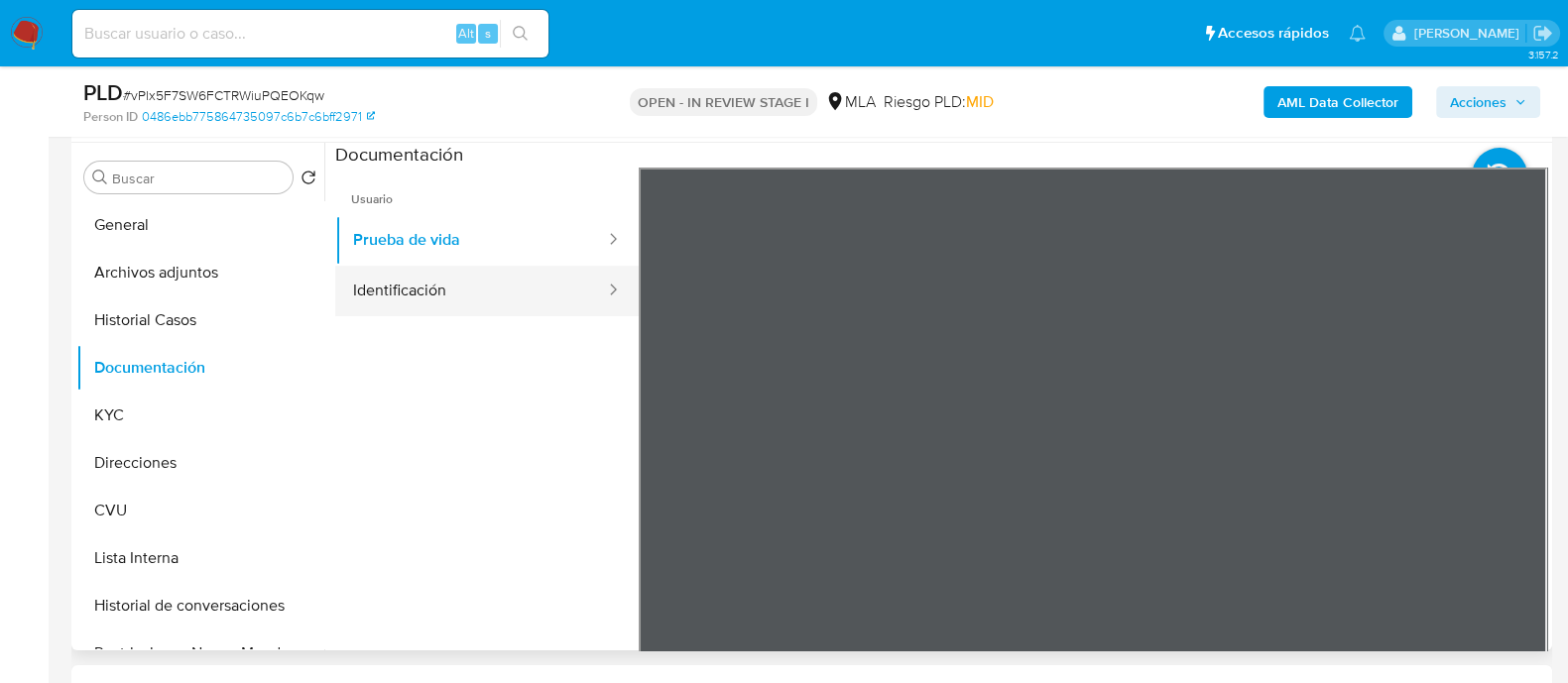
click at [421, 272] on button "Identificación" at bounding box center [471, 291] width 272 height 51
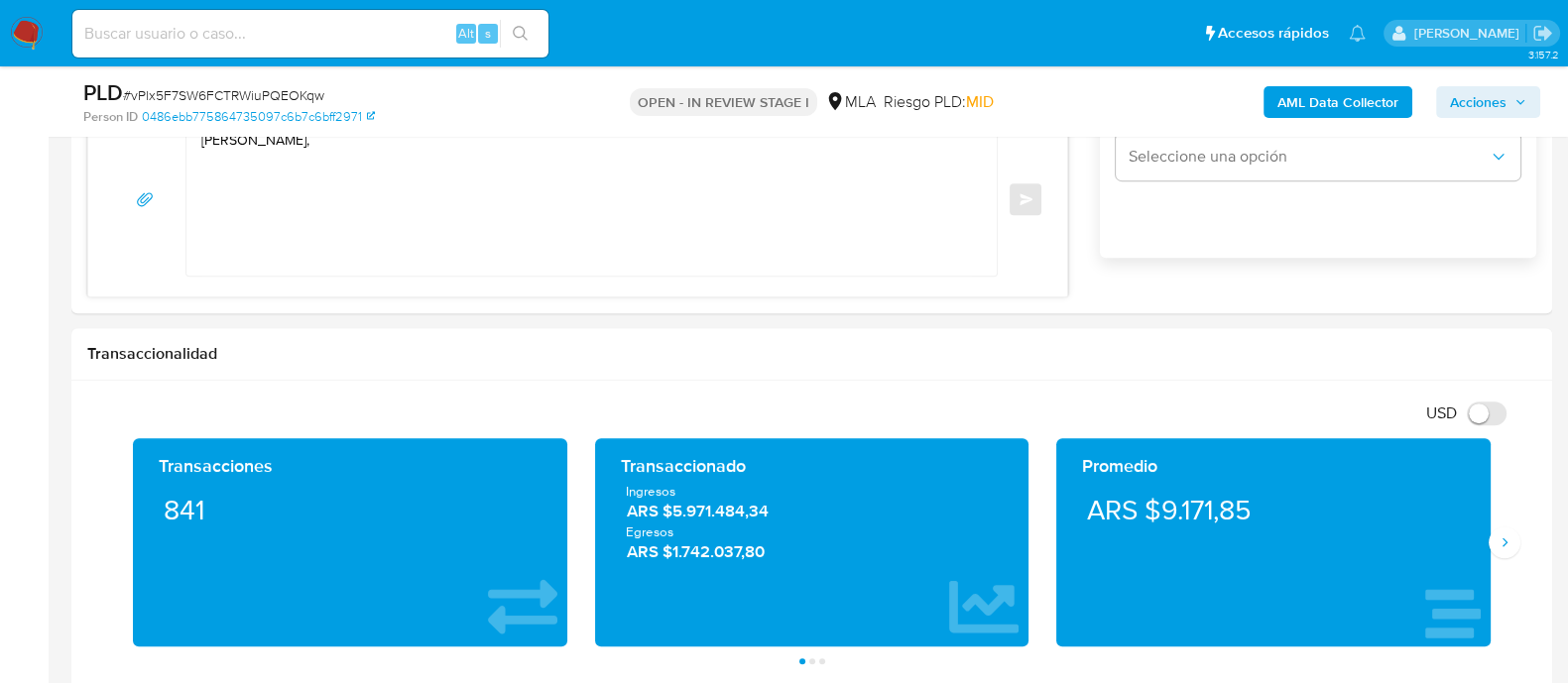
scroll to position [1116, 0]
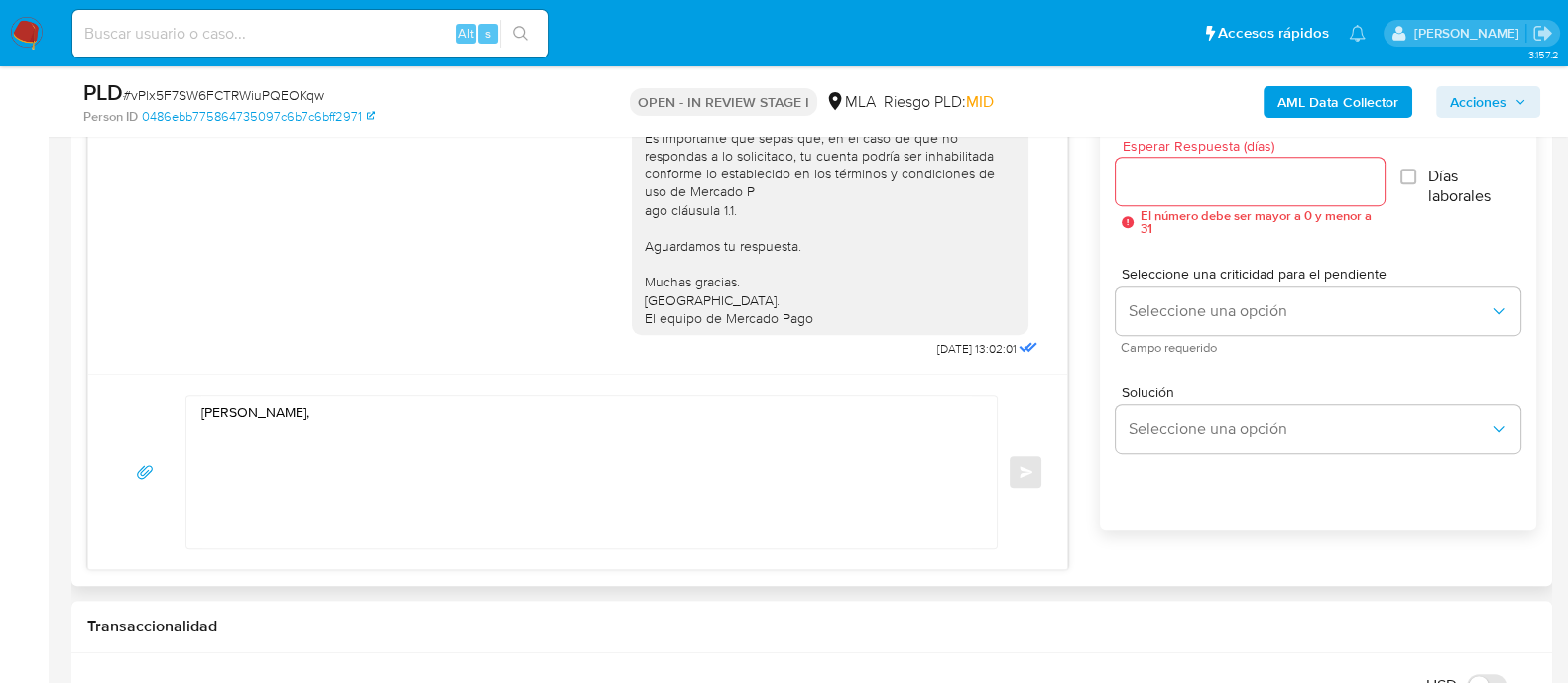
click at [297, 417] on textarea "Hola Morena," at bounding box center [587, 473] width 770 height 153
type textarea "H"
paste textarea "Hola Daiana, En función de las operaciones registradas en tu cuenta de Mercado …"
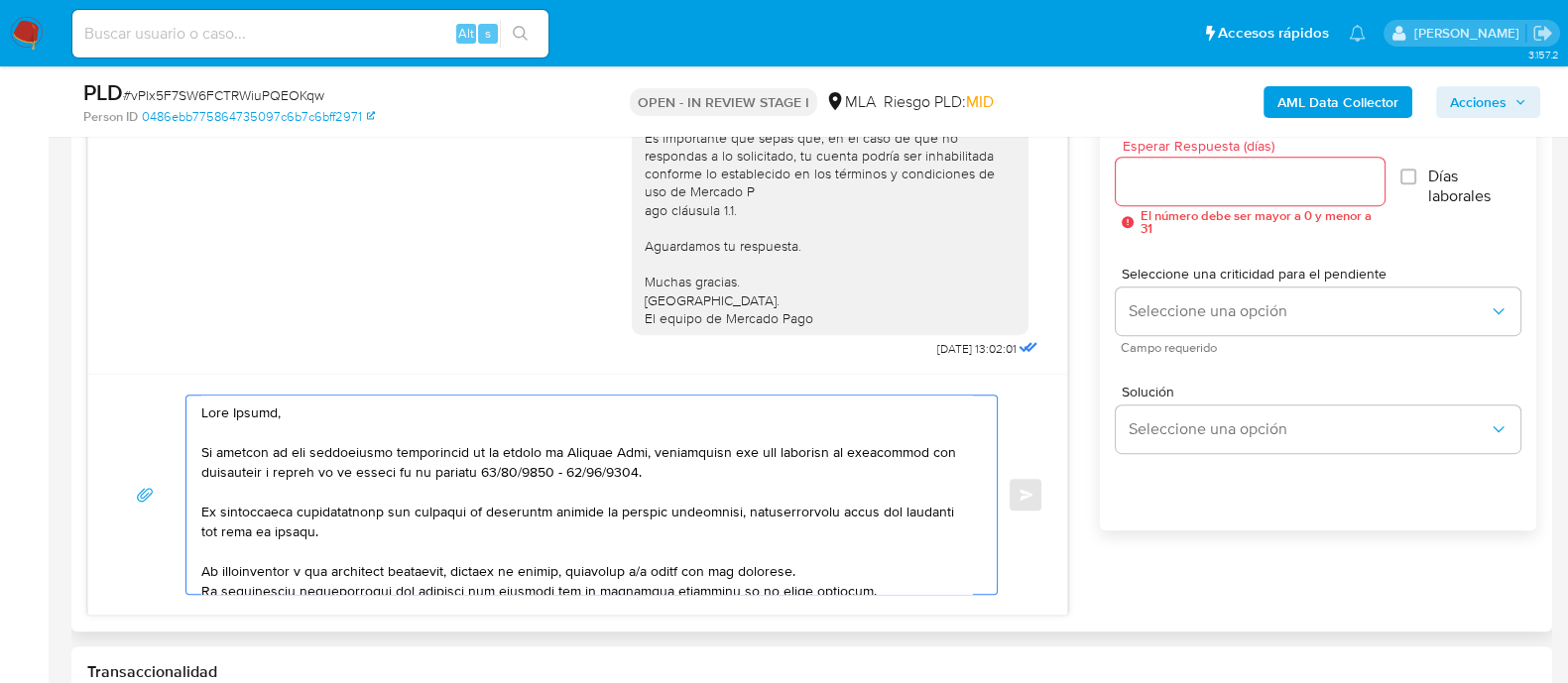
click at [258, 409] on textarea at bounding box center [587, 495] width 770 height 199
click at [256, 409] on textarea at bounding box center [587, 495] width 770 height 199
paste textarea "Morena Valenti"
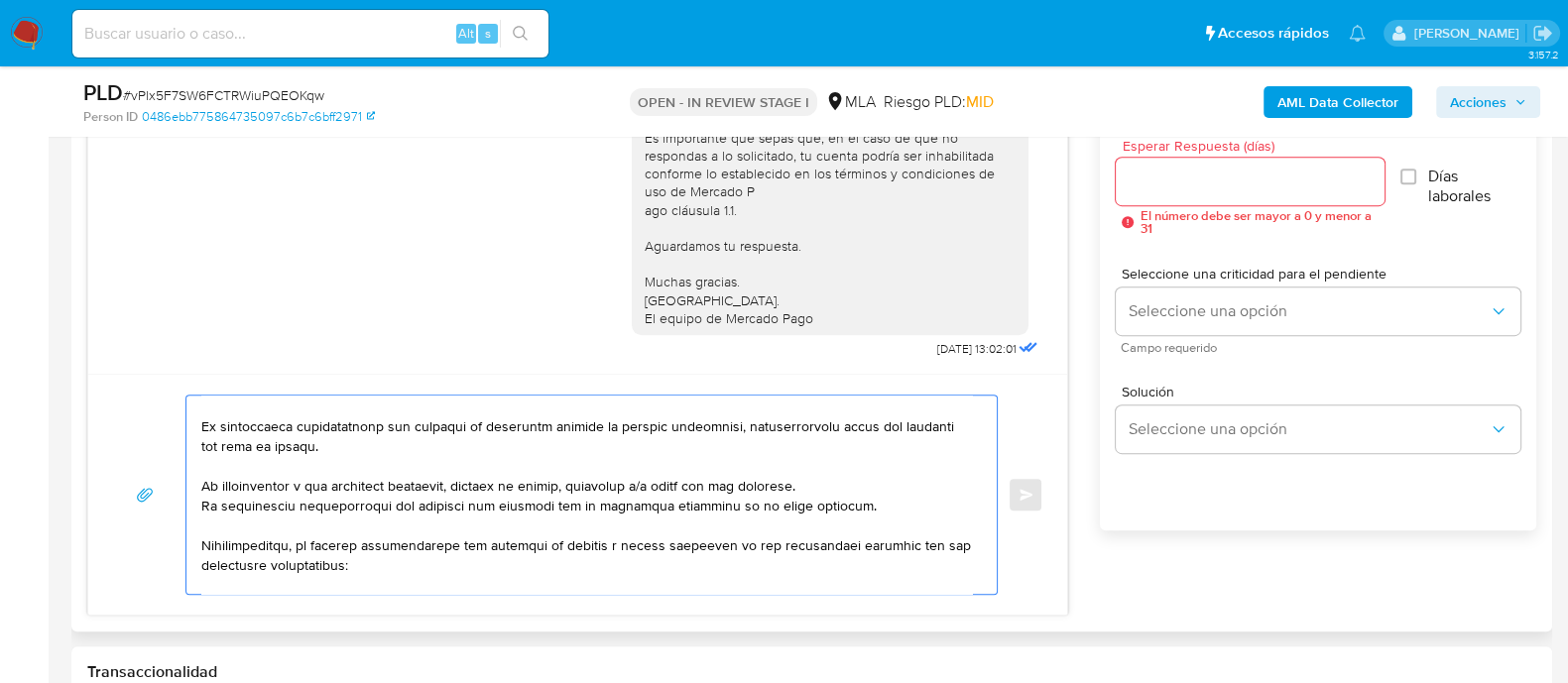
scroll to position [123, 0]
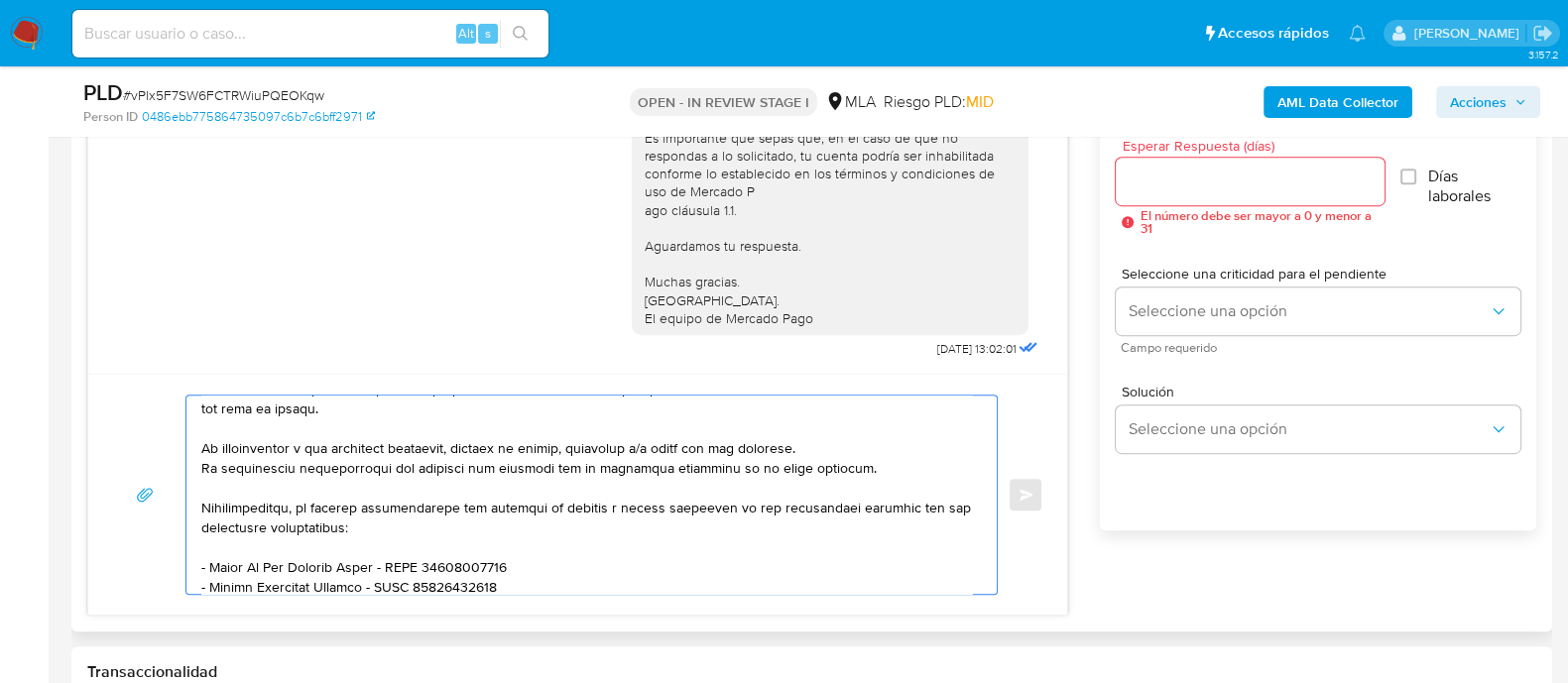
click at [203, 466] on textarea at bounding box center [587, 495] width 770 height 199
click at [197, 446] on div at bounding box center [587, 495] width 800 height 199
click at [201, 439] on textarea at bounding box center [587, 495] width 770 height 199
click at [203, 506] on textarea at bounding box center [587, 495] width 770 height 199
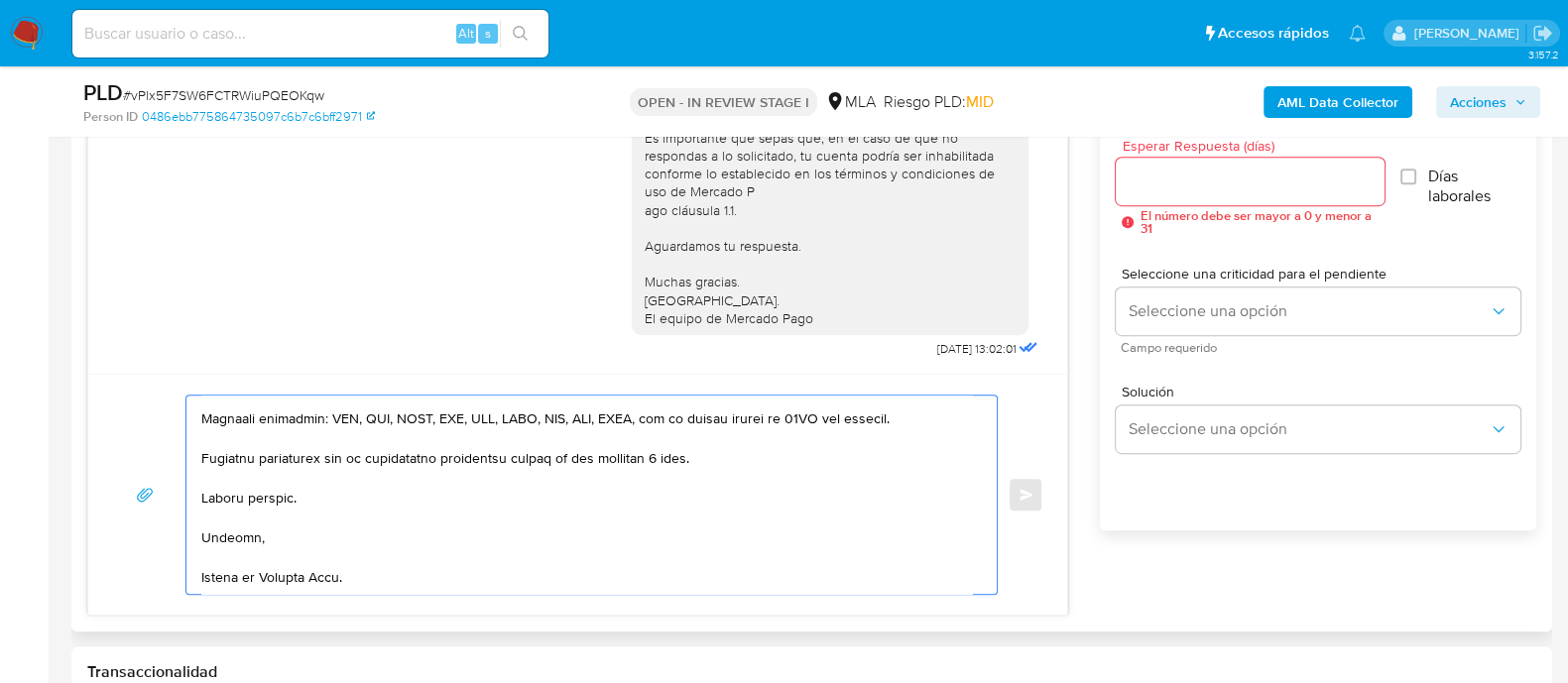
scroll to position [451, 0]
type textarea "Hola Morena Valentina, En función de las operaciones registradas en tu cuenta d…"
click at [1256, 186] on input "Esperar Respuesta (días)" at bounding box center [1249, 182] width 268 height 26
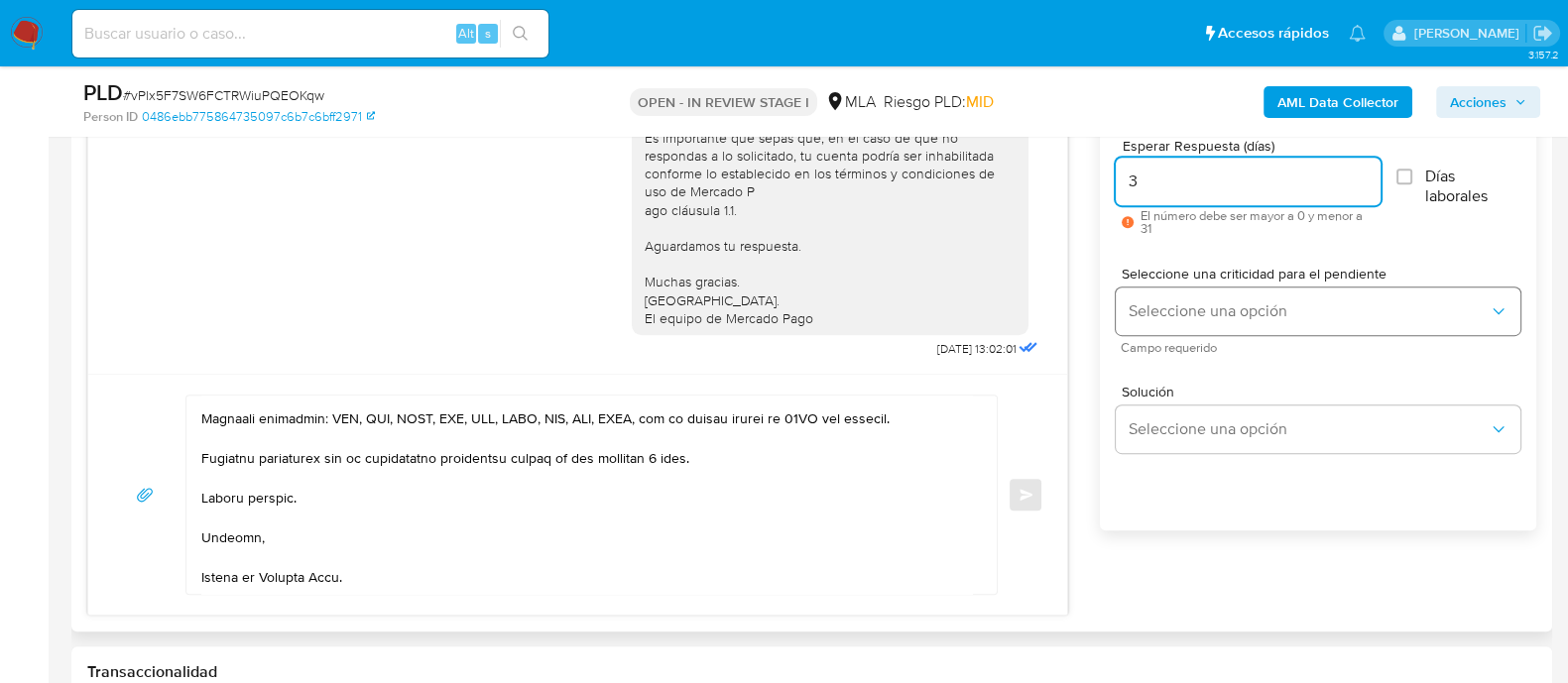
type input "3"
click at [1205, 316] on span "Seleccione una opción" at bounding box center [1308, 312] width 361 height 20
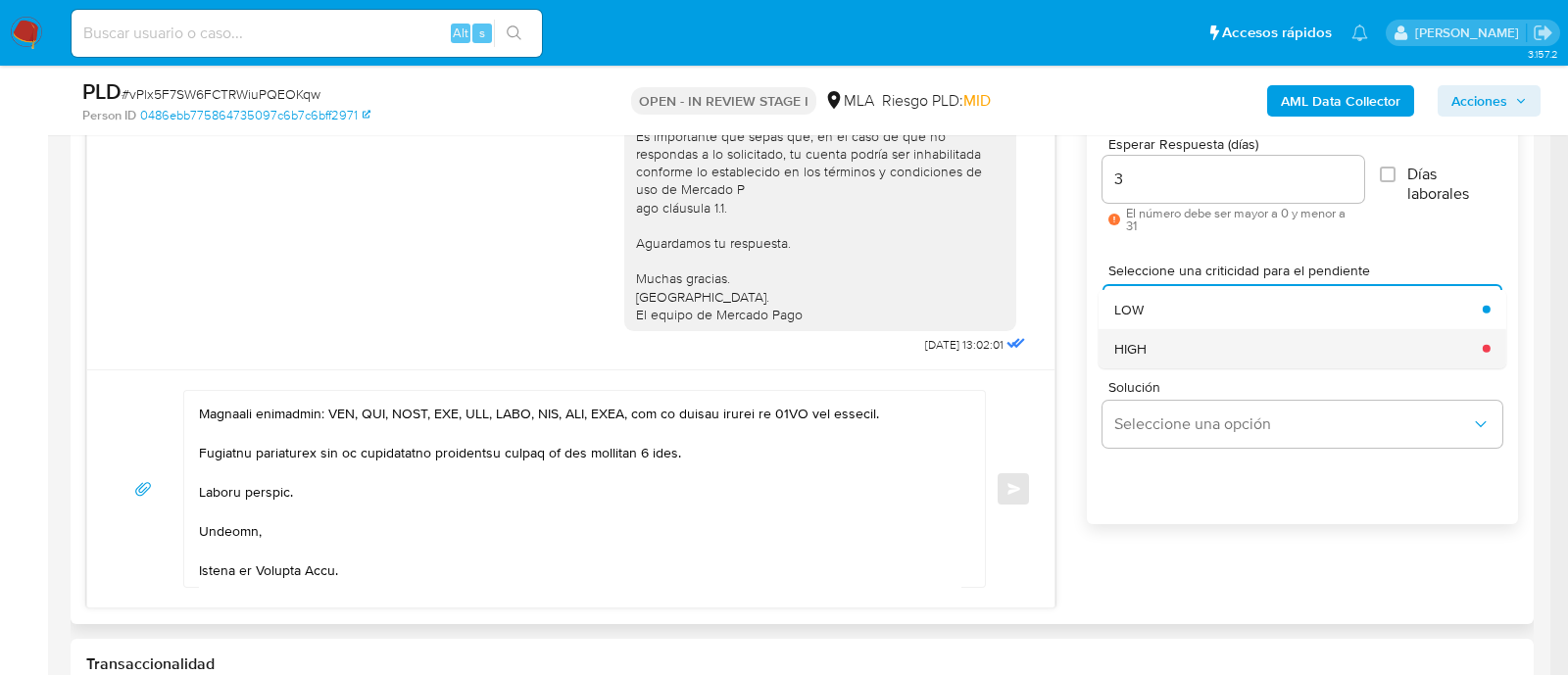
click at [1201, 351] on div "HIGH" at bounding box center [1292, 348] width 357 height 39
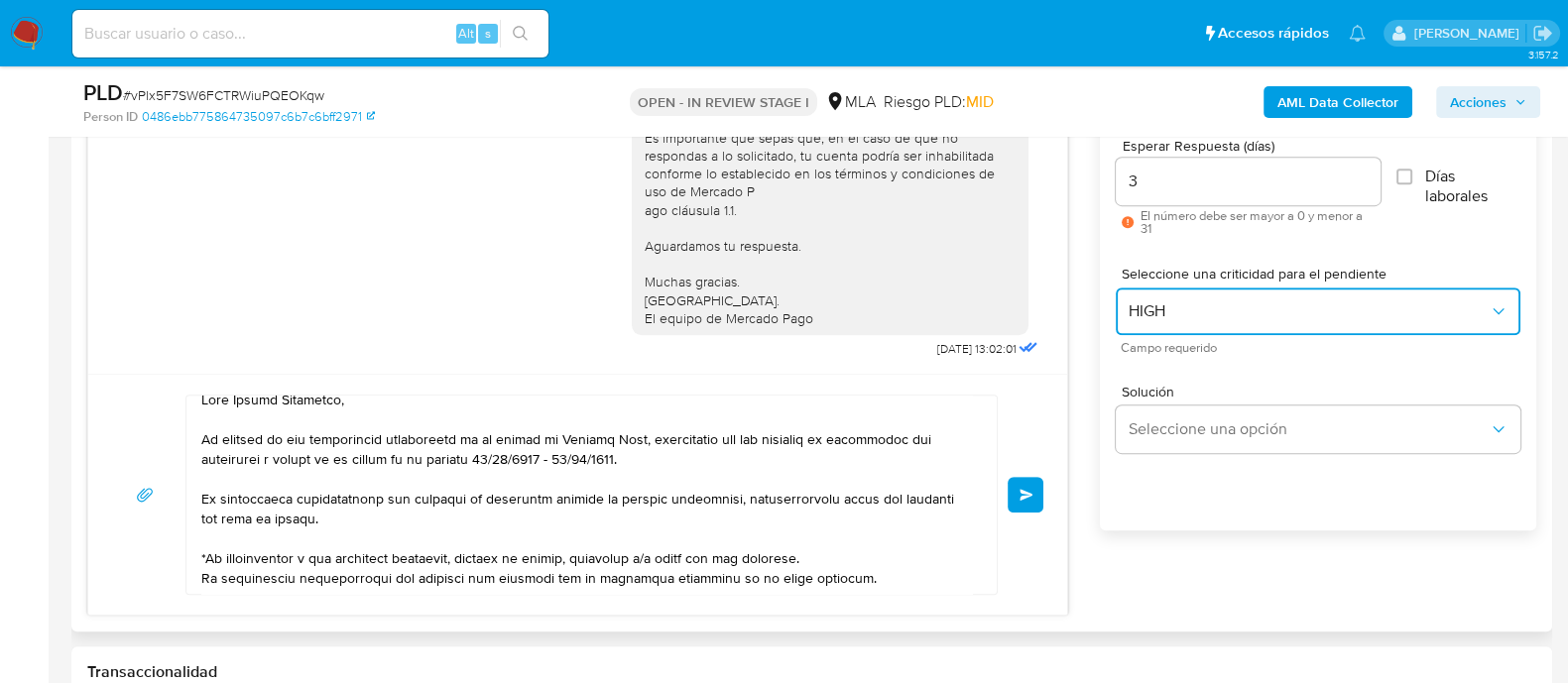
scroll to position [0, 0]
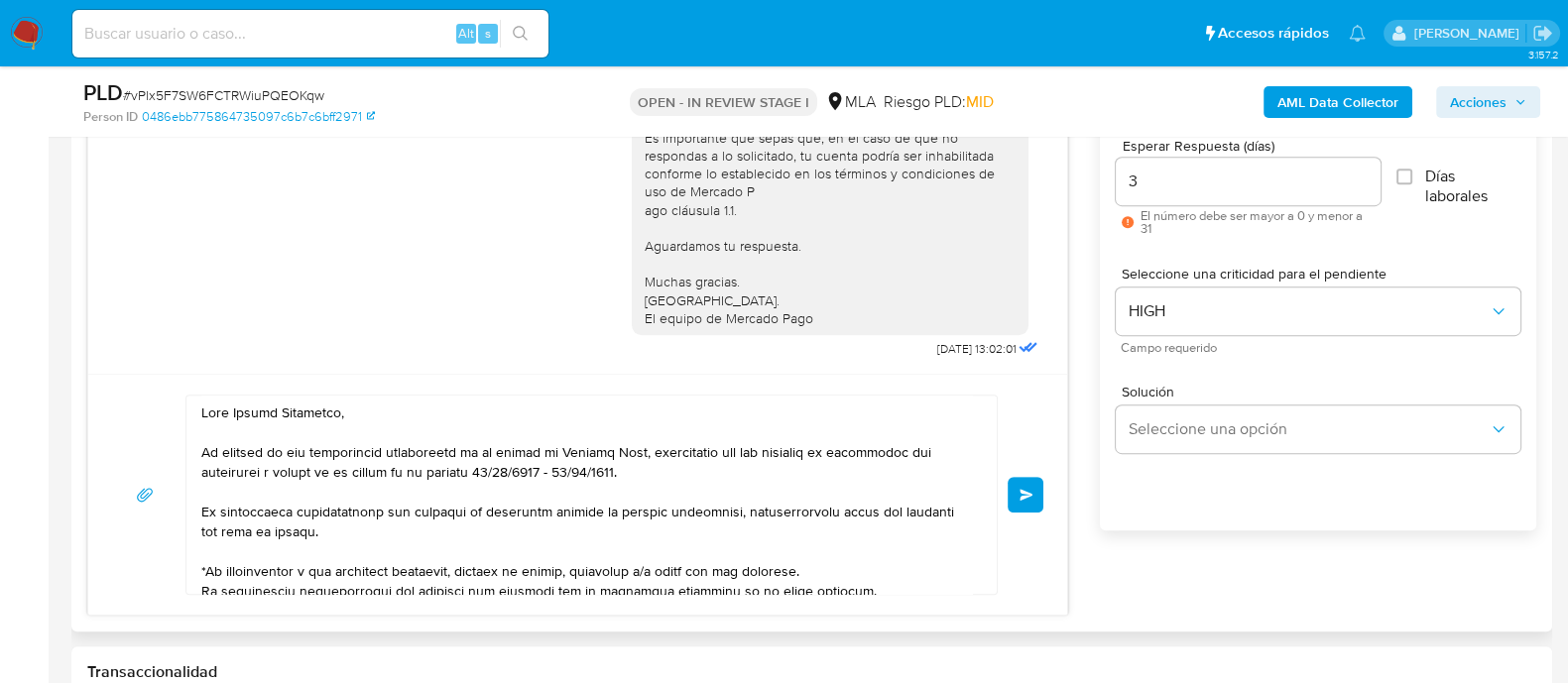
click at [1031, 493] on span "Enviar" at bounding box center [1026, 495] width 14 height 12
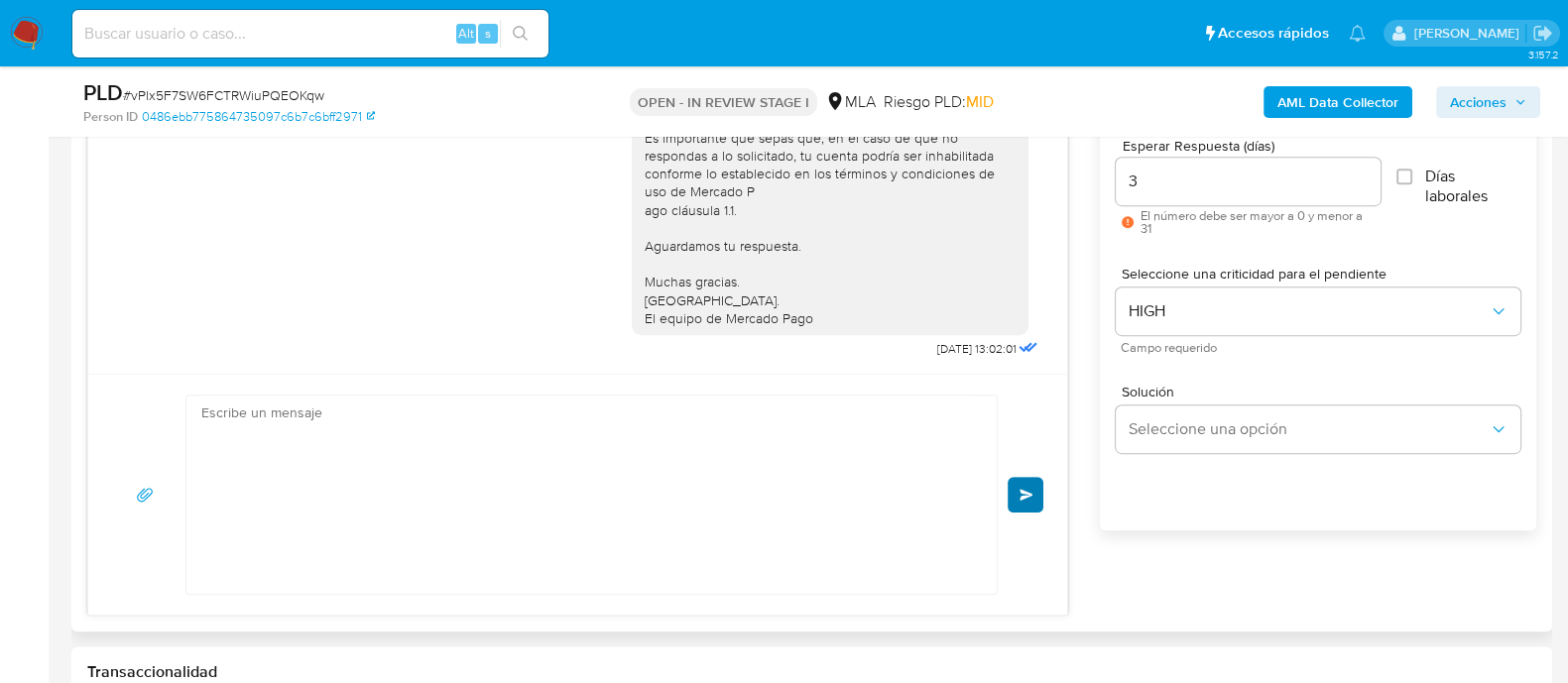
scroll to position [1852, 0]
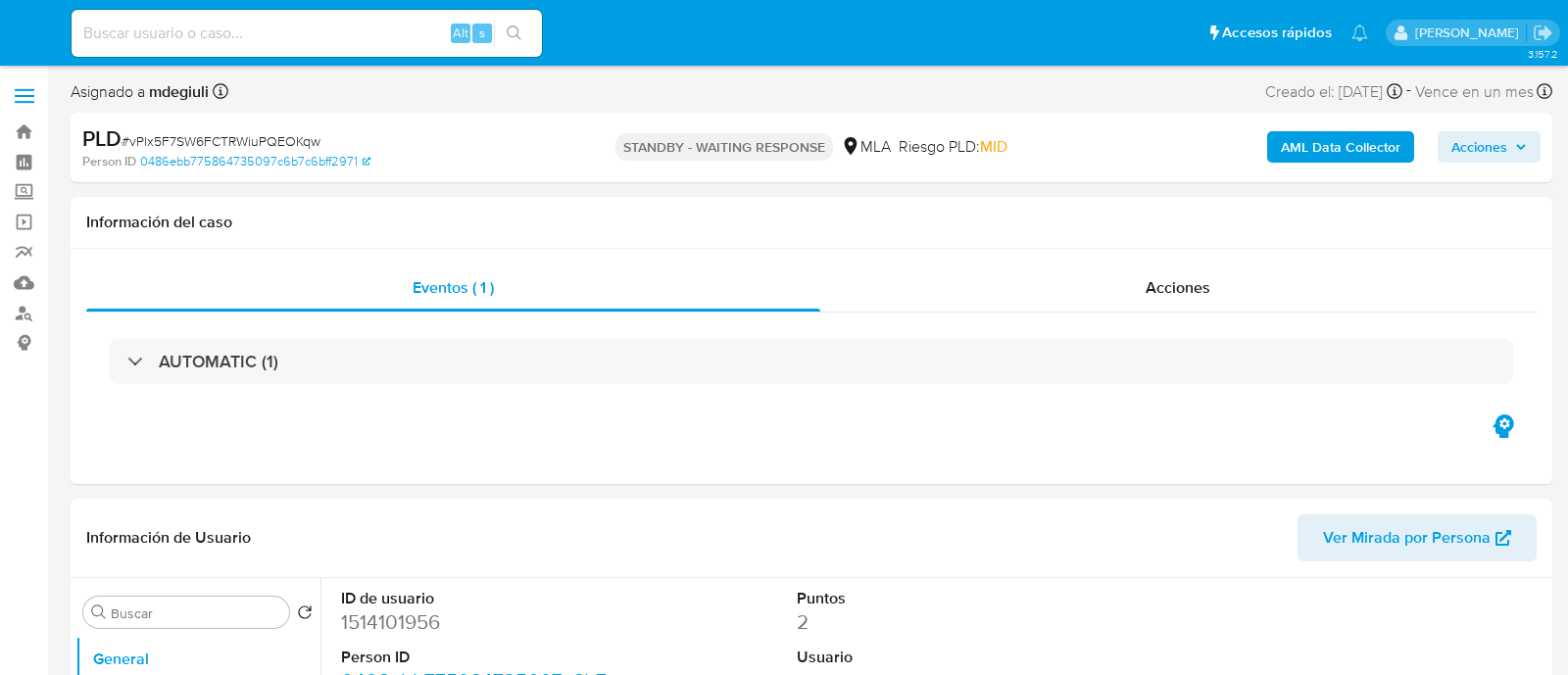
select select "10"
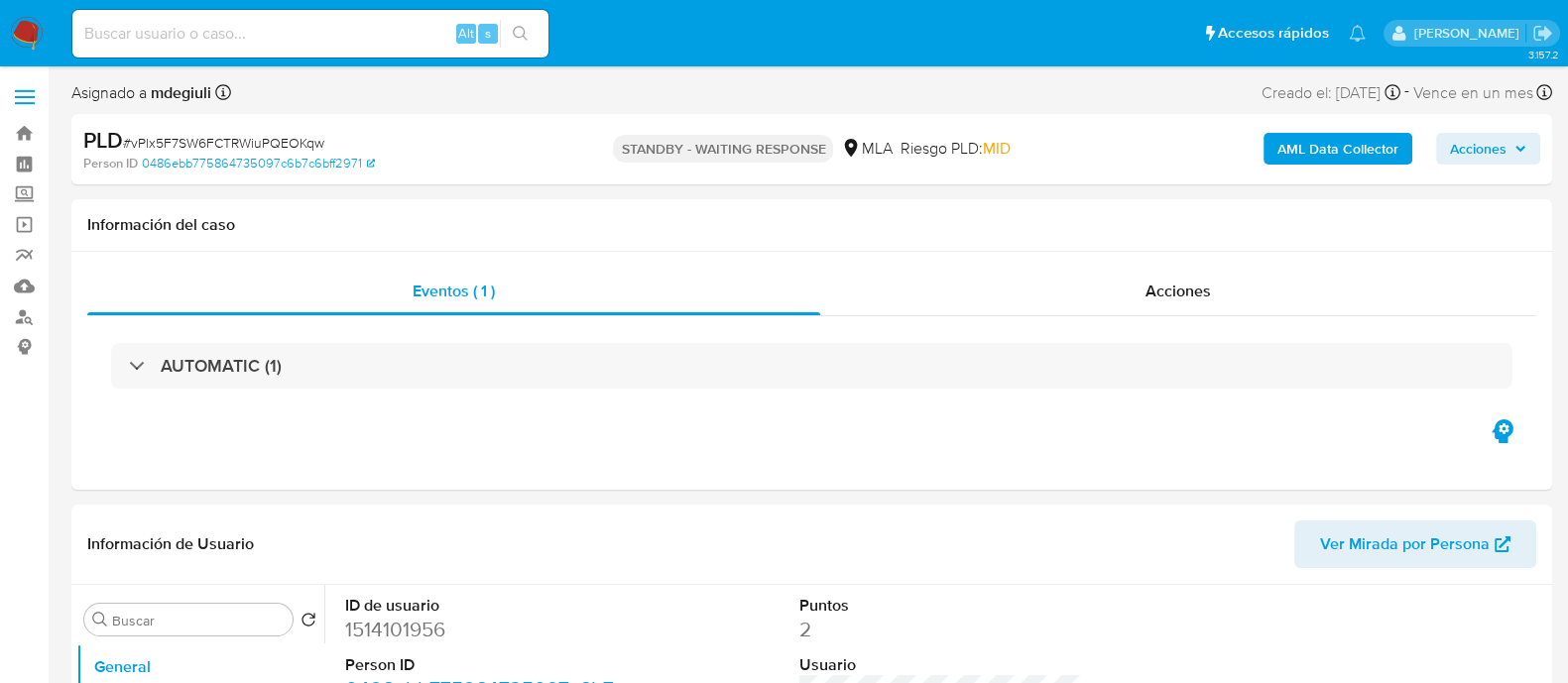
click at [267, 31] on input at bounding box center [311, 34] width 476 height 26
paste input "LFDLYfcEuhTbFyOzFM63INbK"
type input "LFDLYfcEuhTbFyOzFM63INbK"
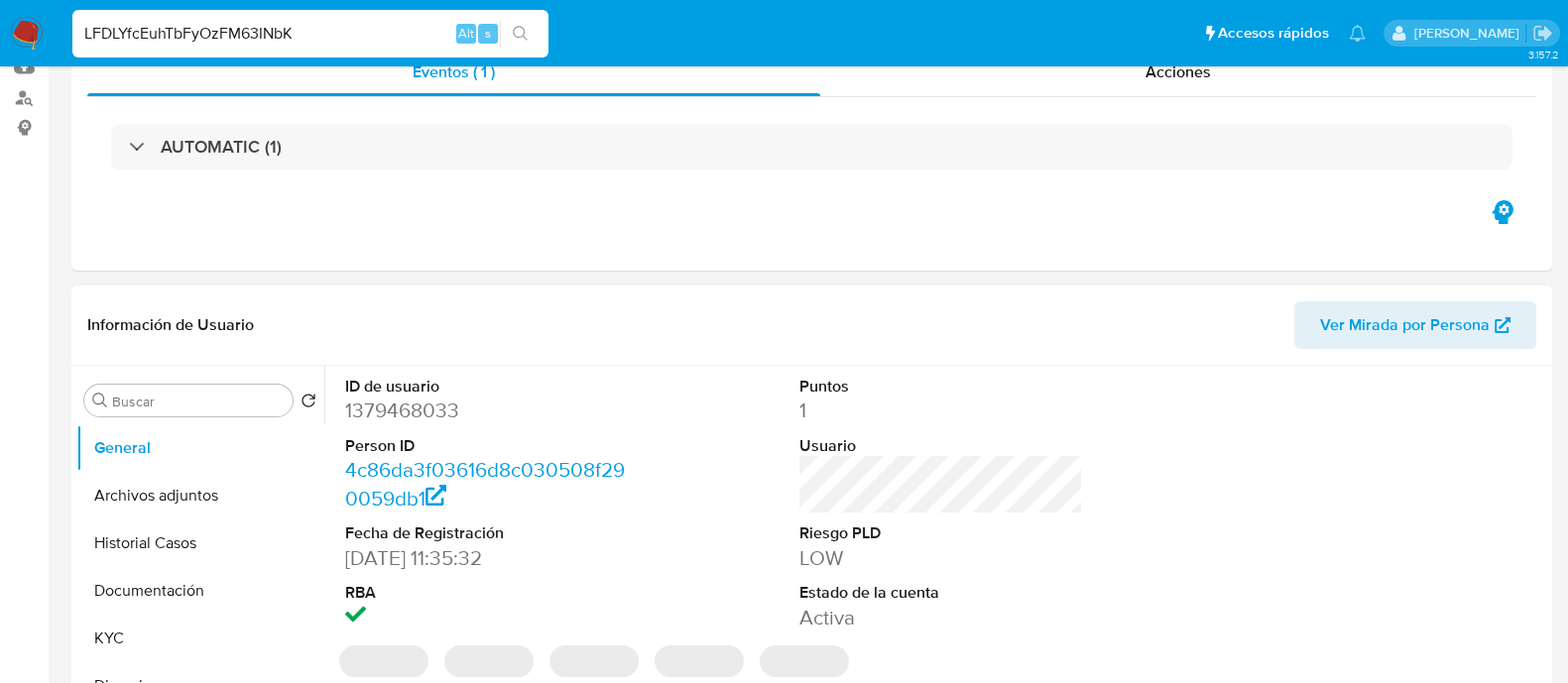
select select "10"
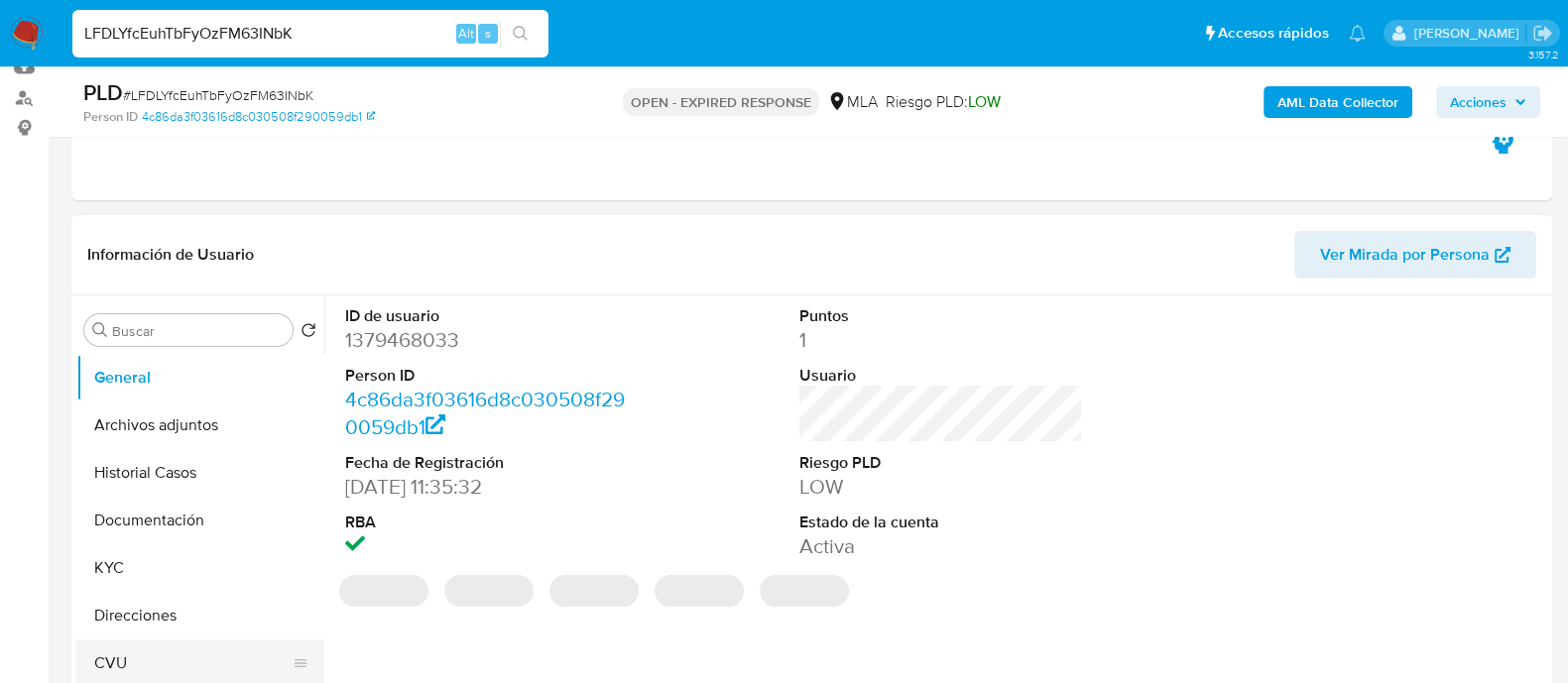
scroll to position [495, 0]
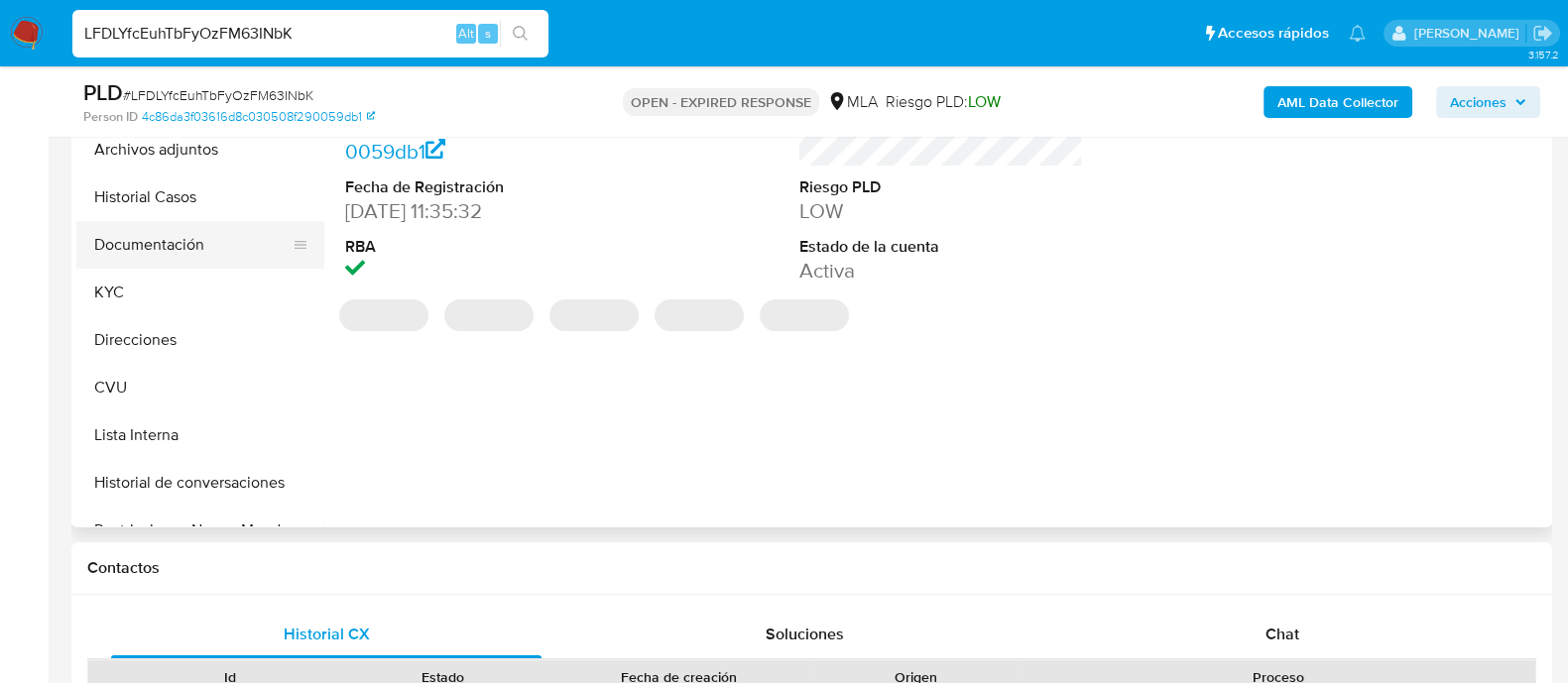
click at [145, 260] on button "Documentación" at bounding box center [193, 245] width 232 height 48
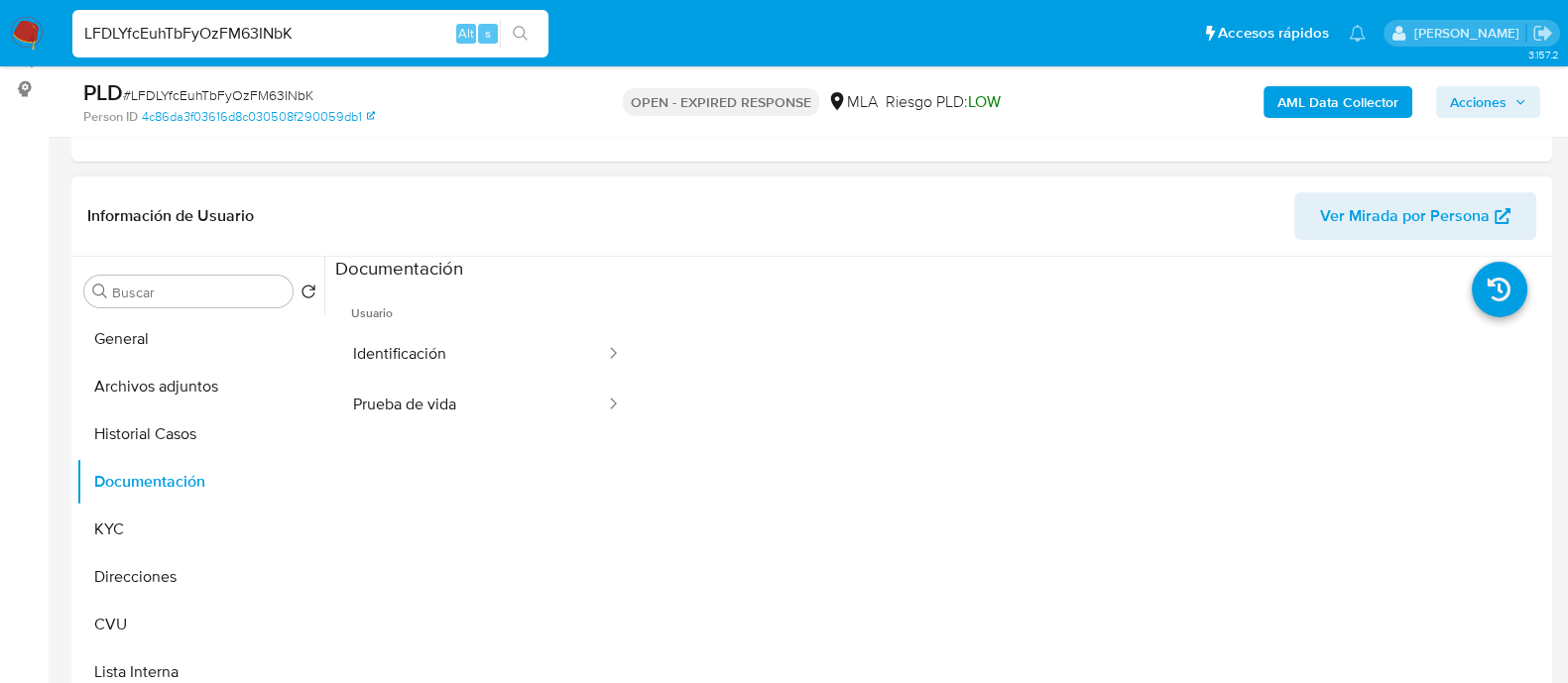
scroll to position [247, 0]
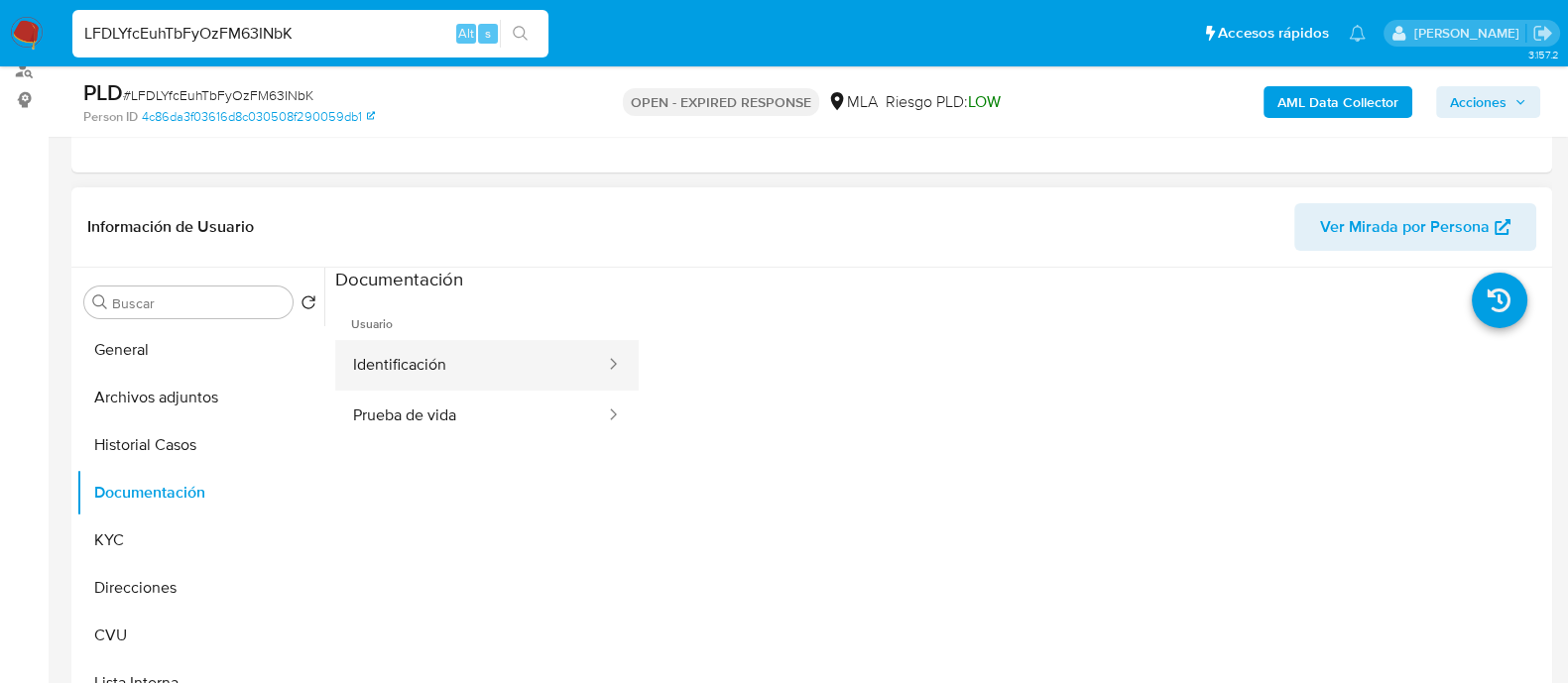
click at [490, 360] on button "Identificación" at bounding box center [471, 365] width 272 height 51
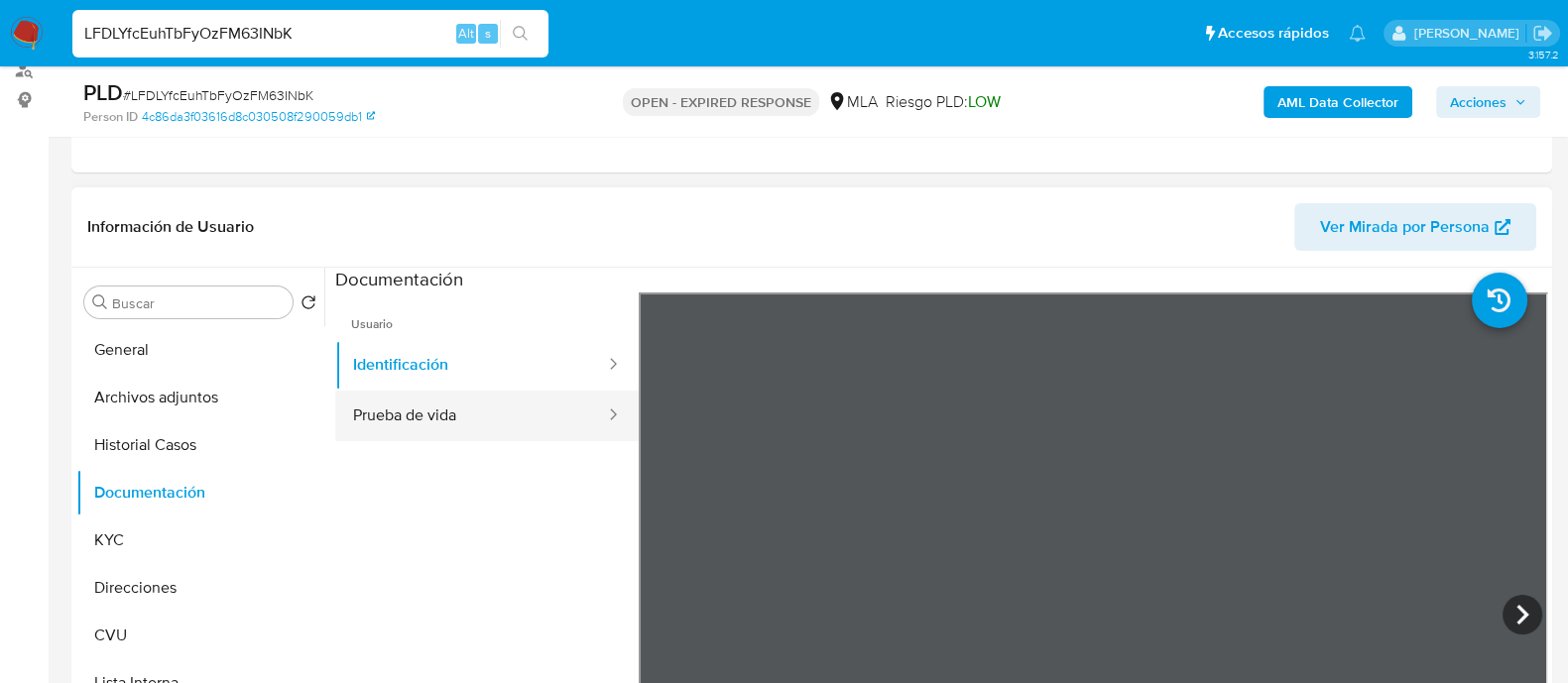
click at [402, 392] on button "Prueba de vida" at bounding box center [471, 416] width 272 height 51
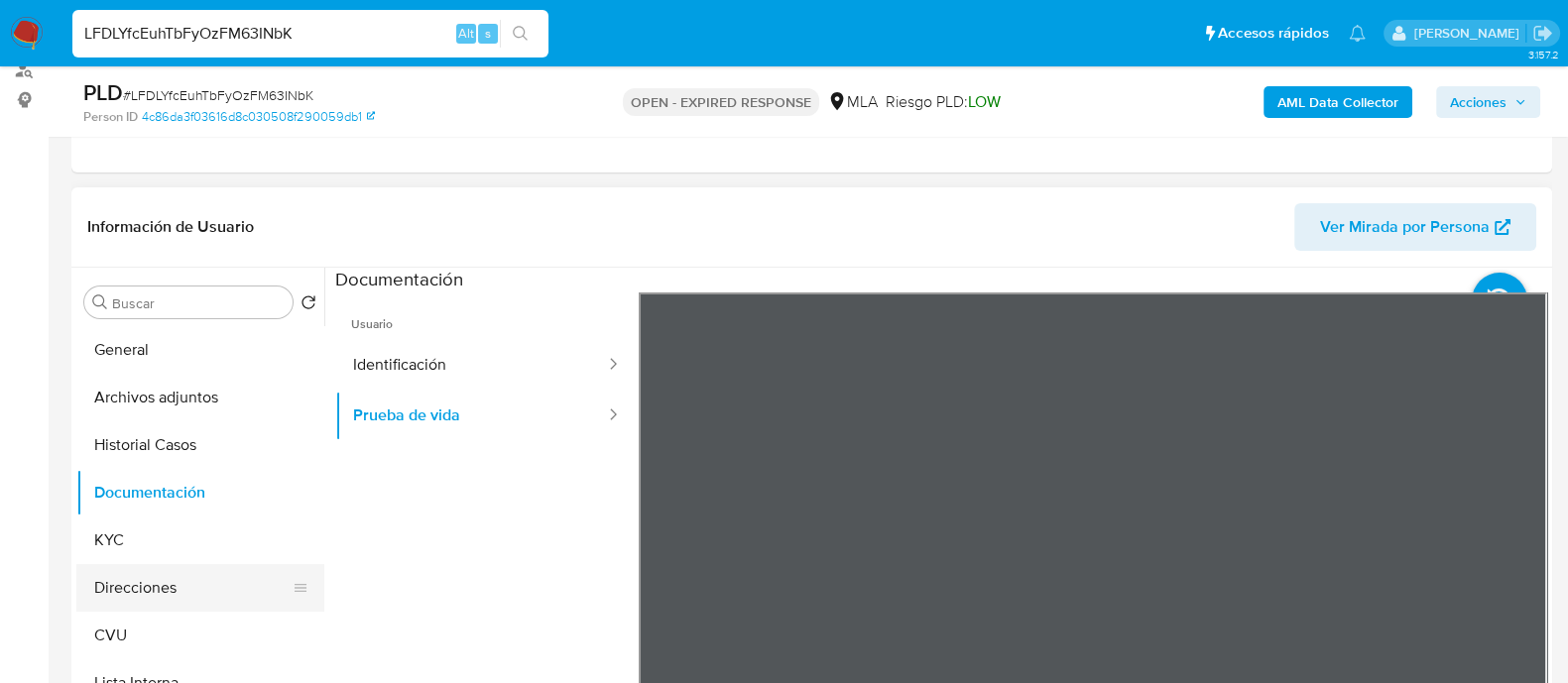
click at [135, 564] on button "Direcciones" at bounding box center [193, 588] width 232 height 48
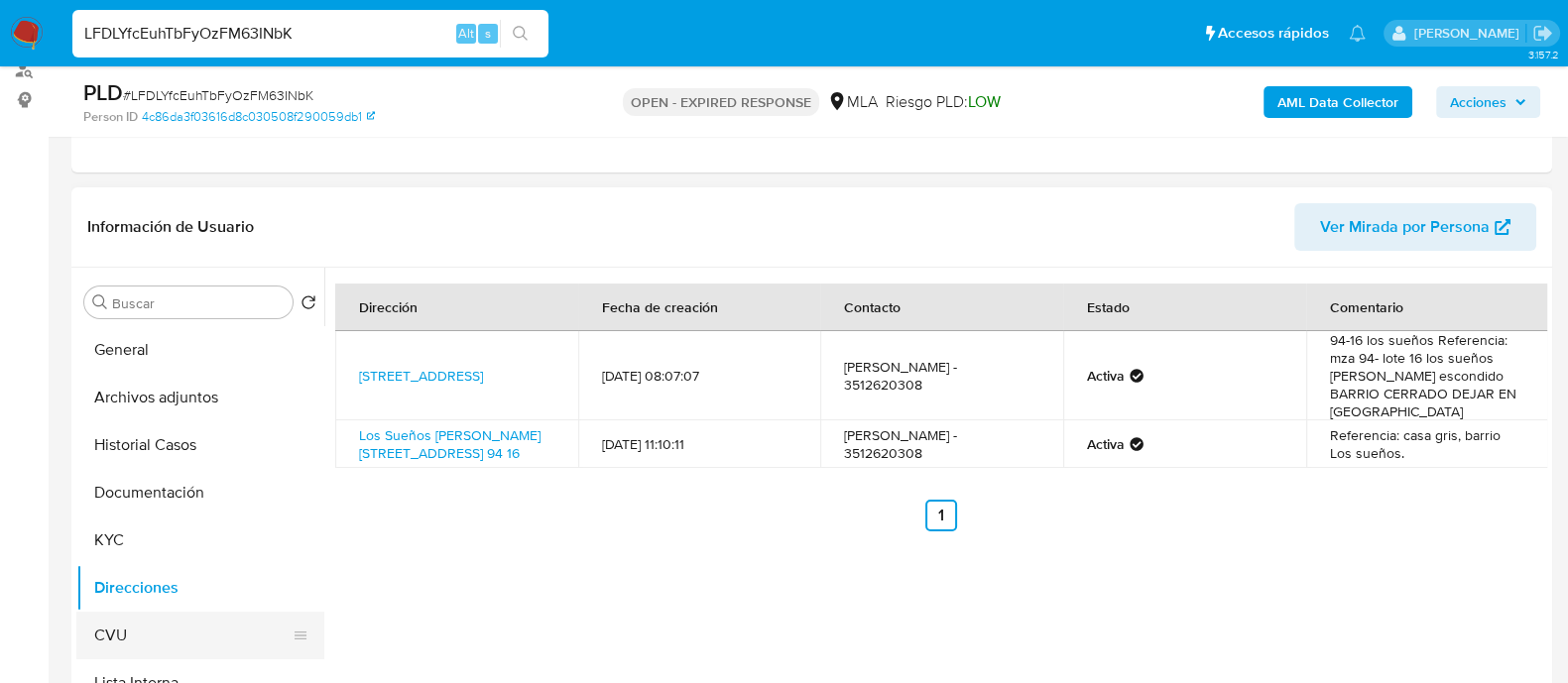
click at [158, 640] on button "CVU" at bounding box center [193, 635] width 232 height 48
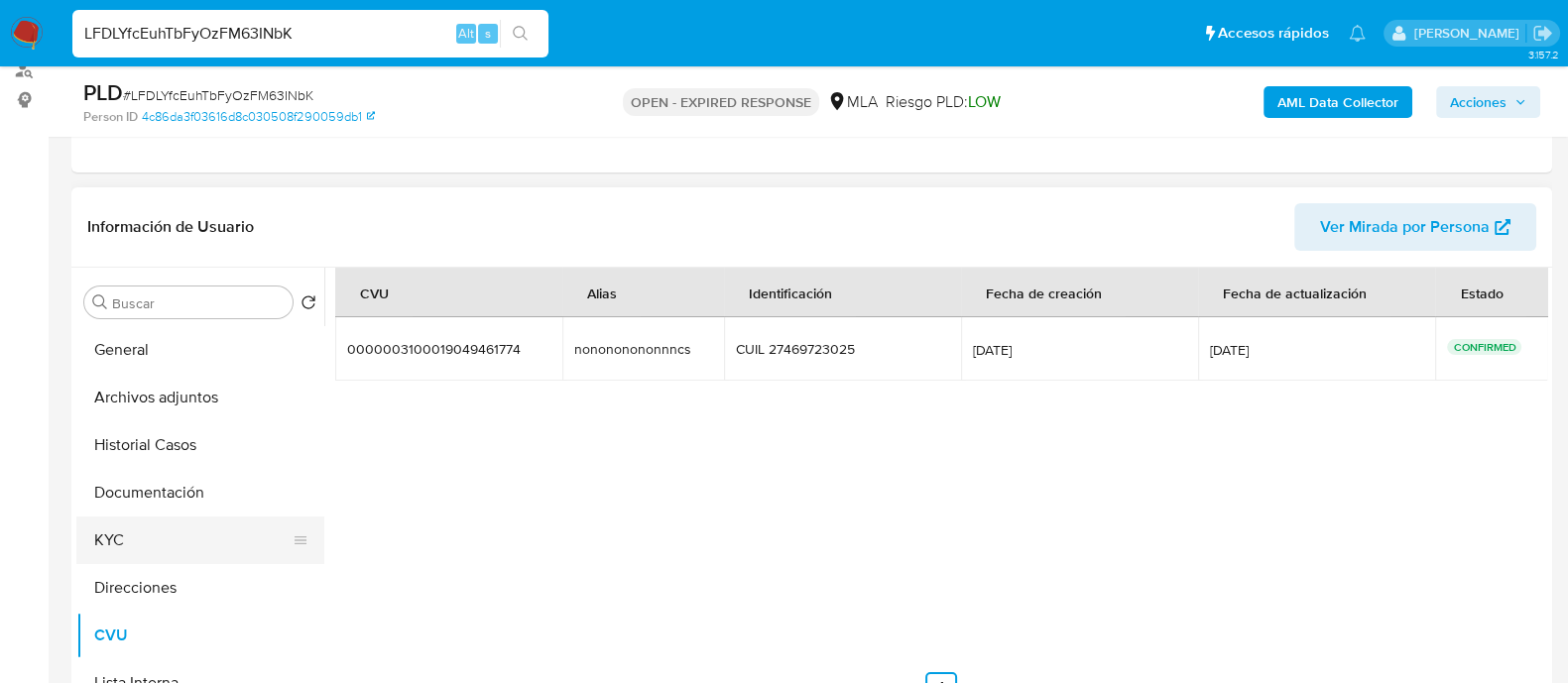
click at [150, 543] on button "KYC" at bounding box center [193, 541] width 232 height 48
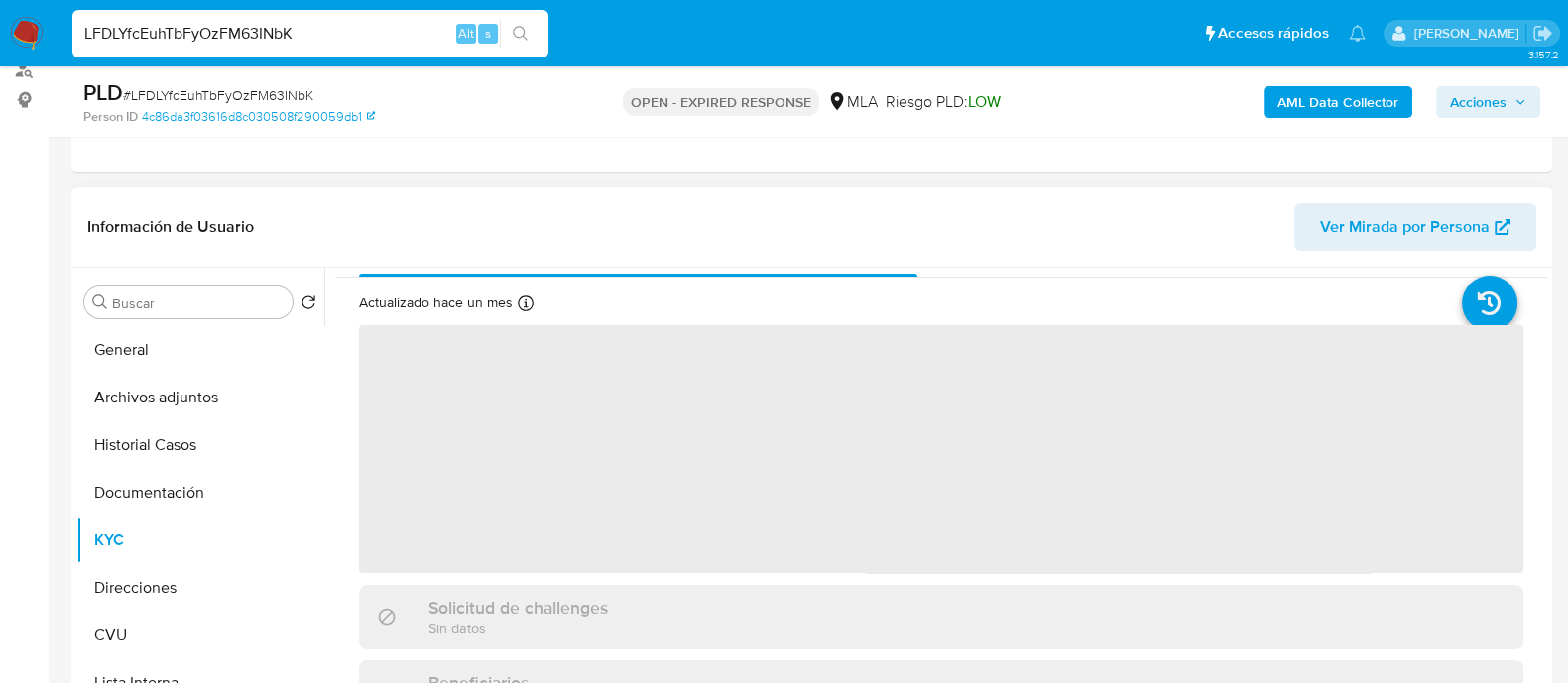
scroll to position [0, 0]
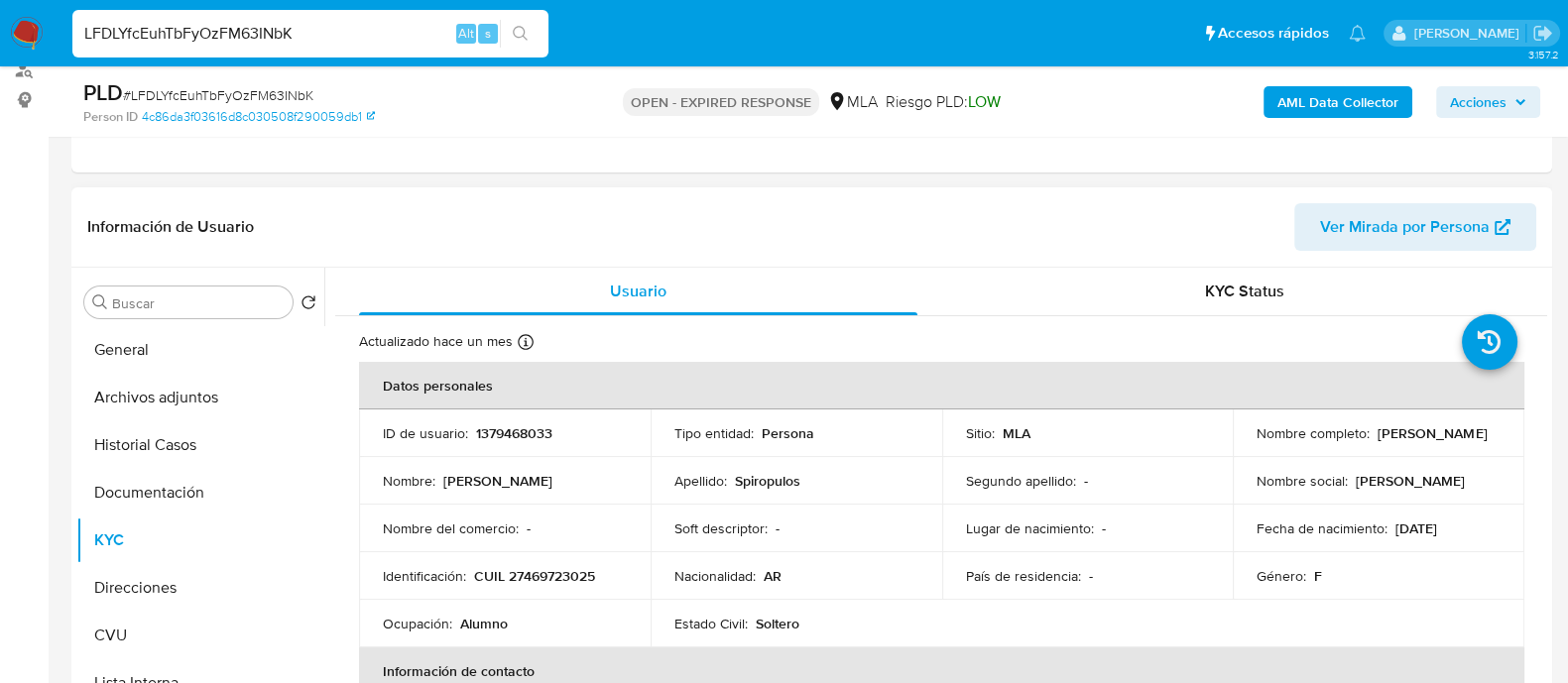
click at [514, 425] on p "1379468033" at bounding box center [514, 434] width 76 height 18
copy p "1379468033"
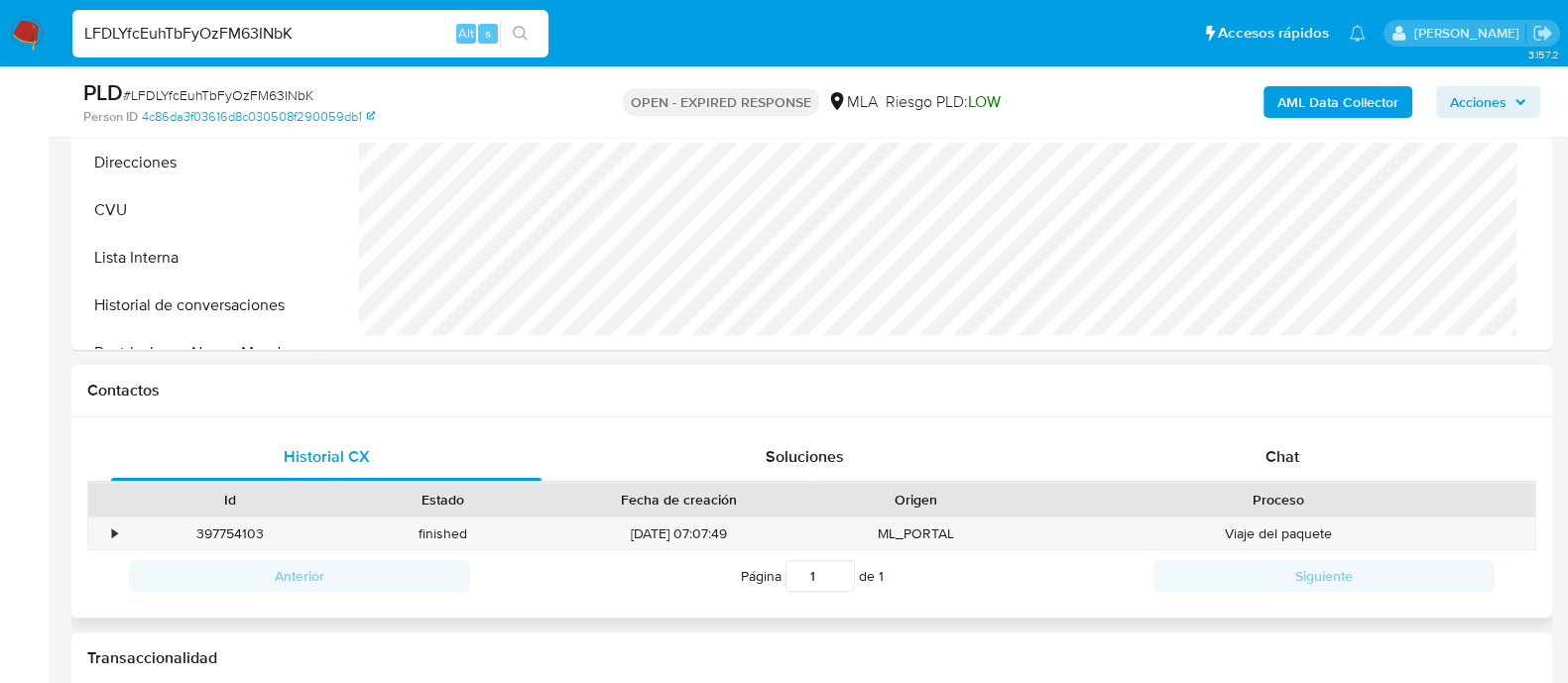
scroll to position [649, 0]
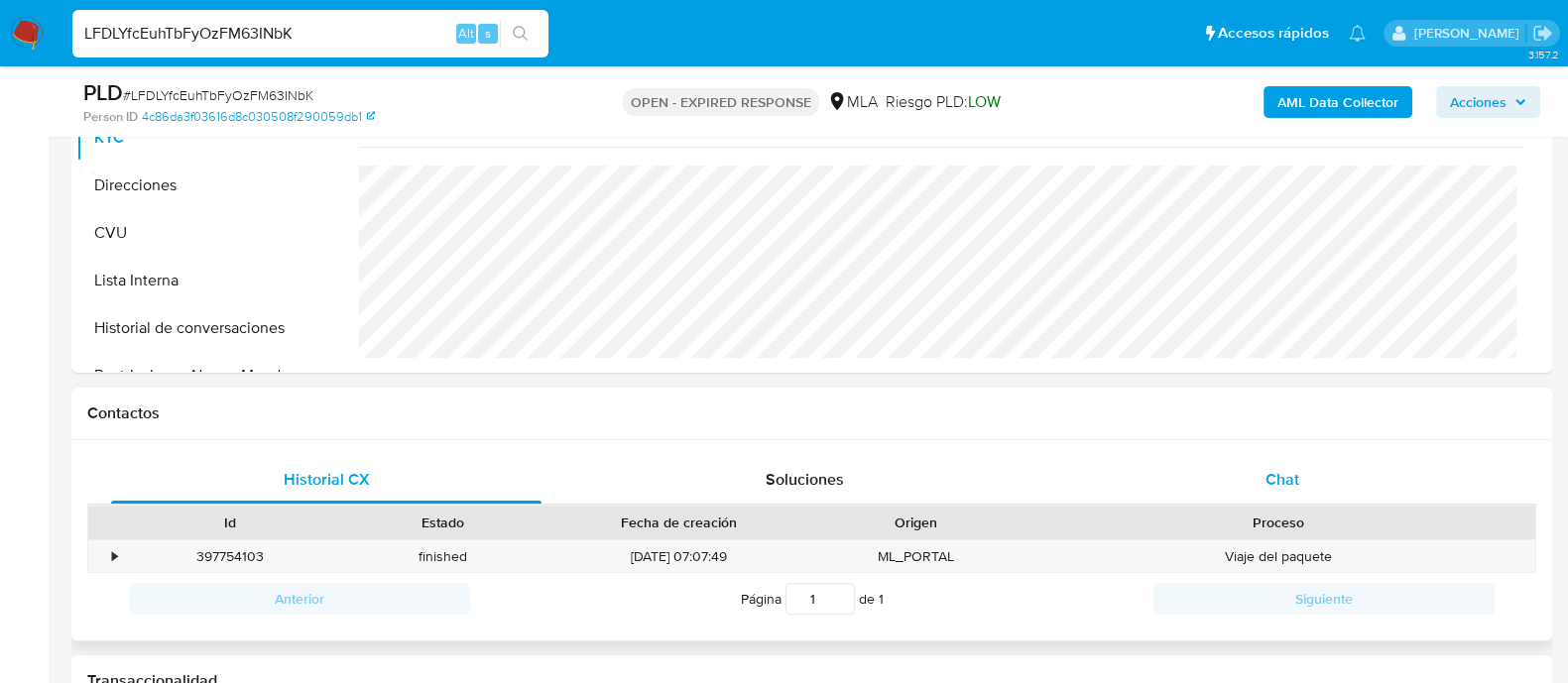
click at [1238, 486] on div "Chat" at bounding box center [1282, 480] width 431 height 48
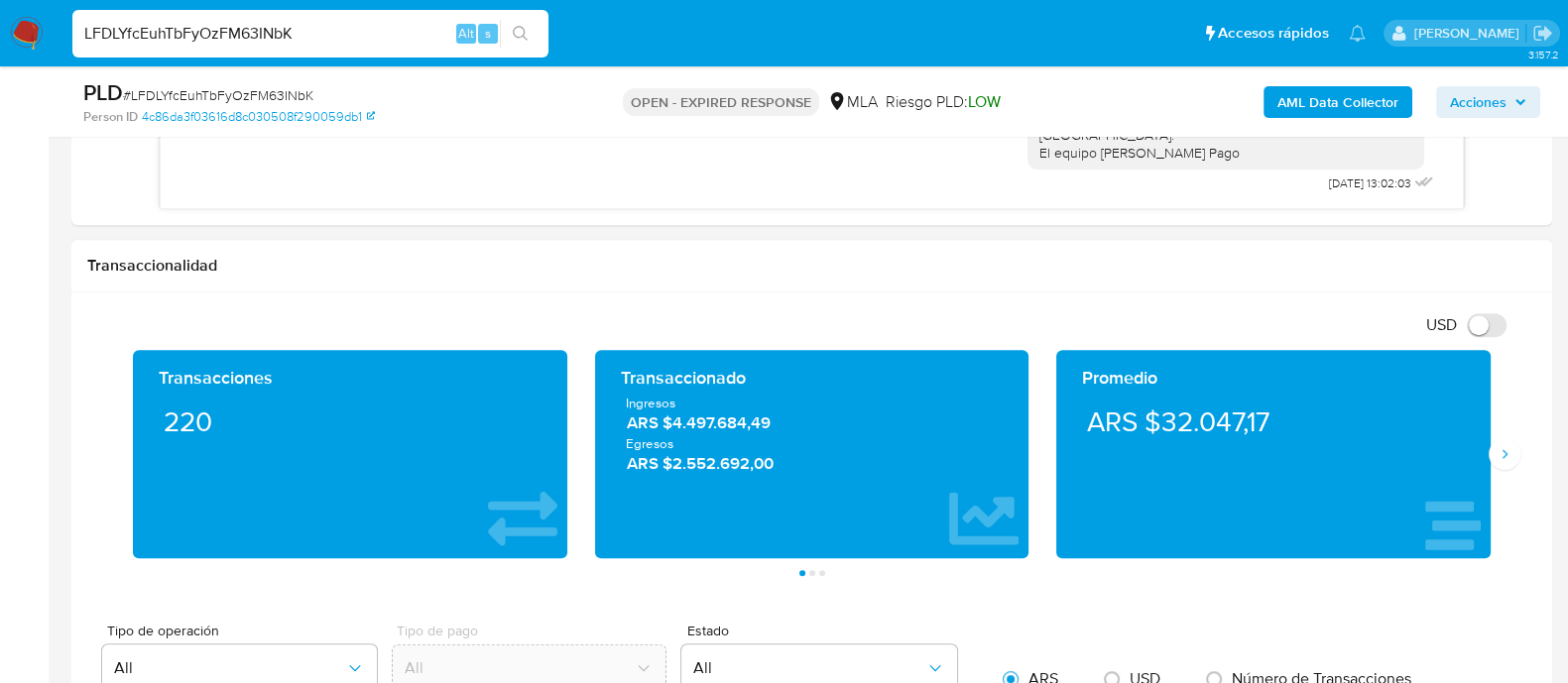
scroll to position [1394, 0]
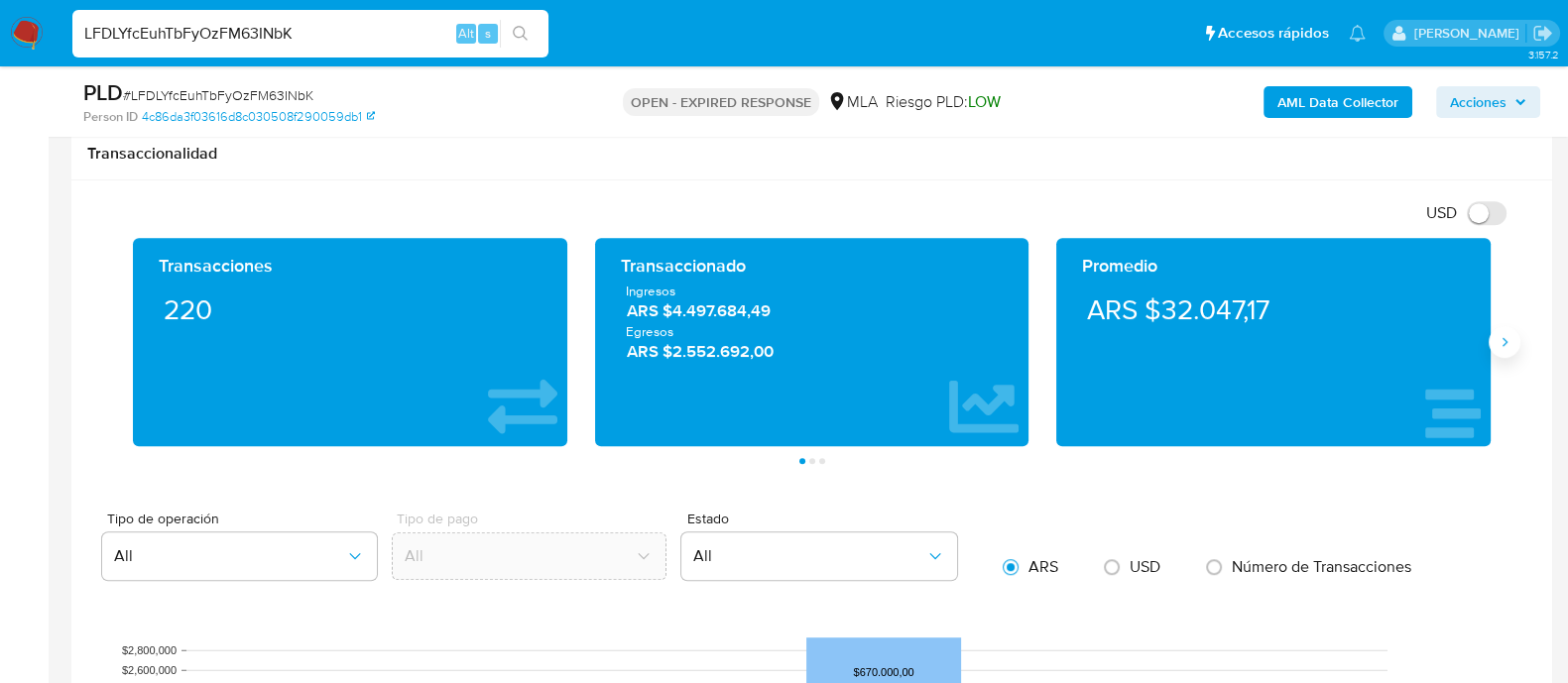
click at [1506, 347] on icon "Siguiente" at bounding box center [1504, 342] width 16 height 16
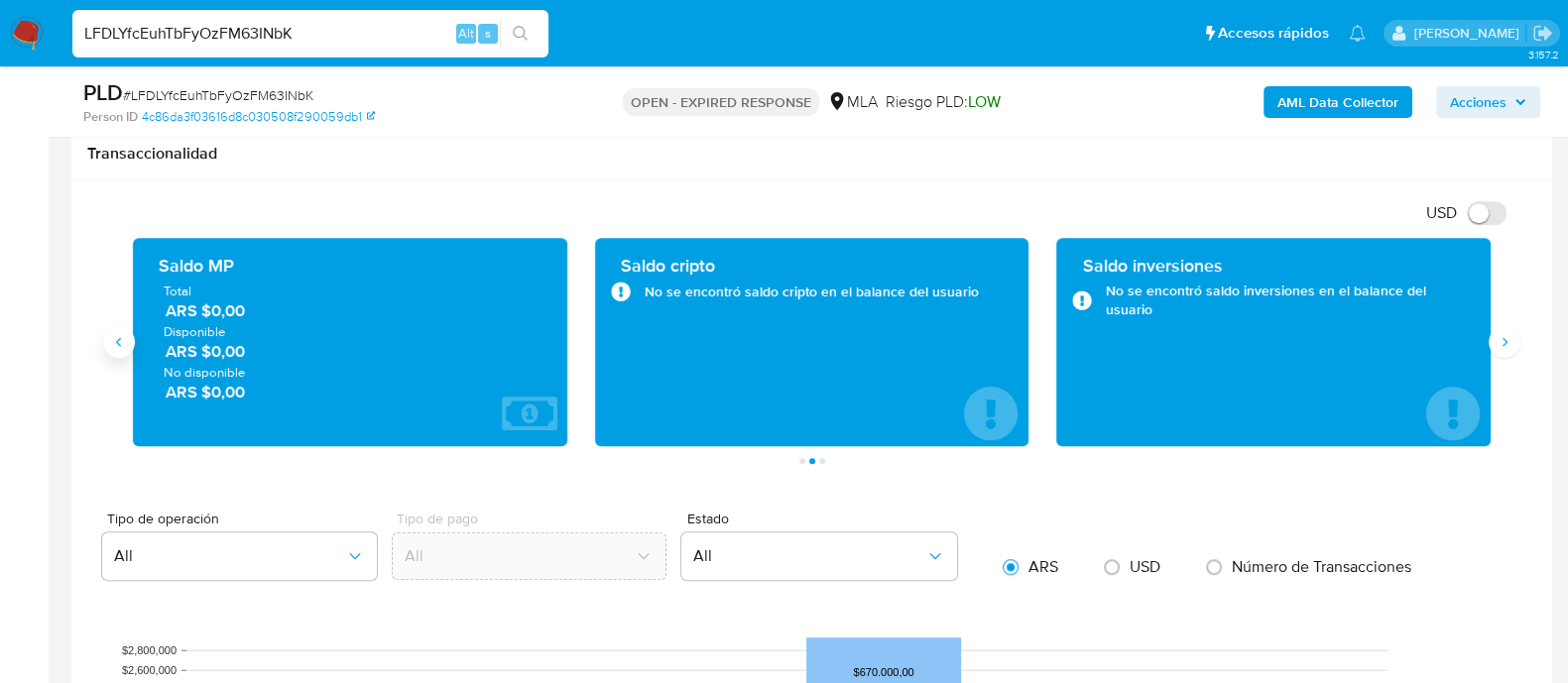
click at [114, 343] on icon "Anterior" at bounding box center [119, 342] width 16 height 16
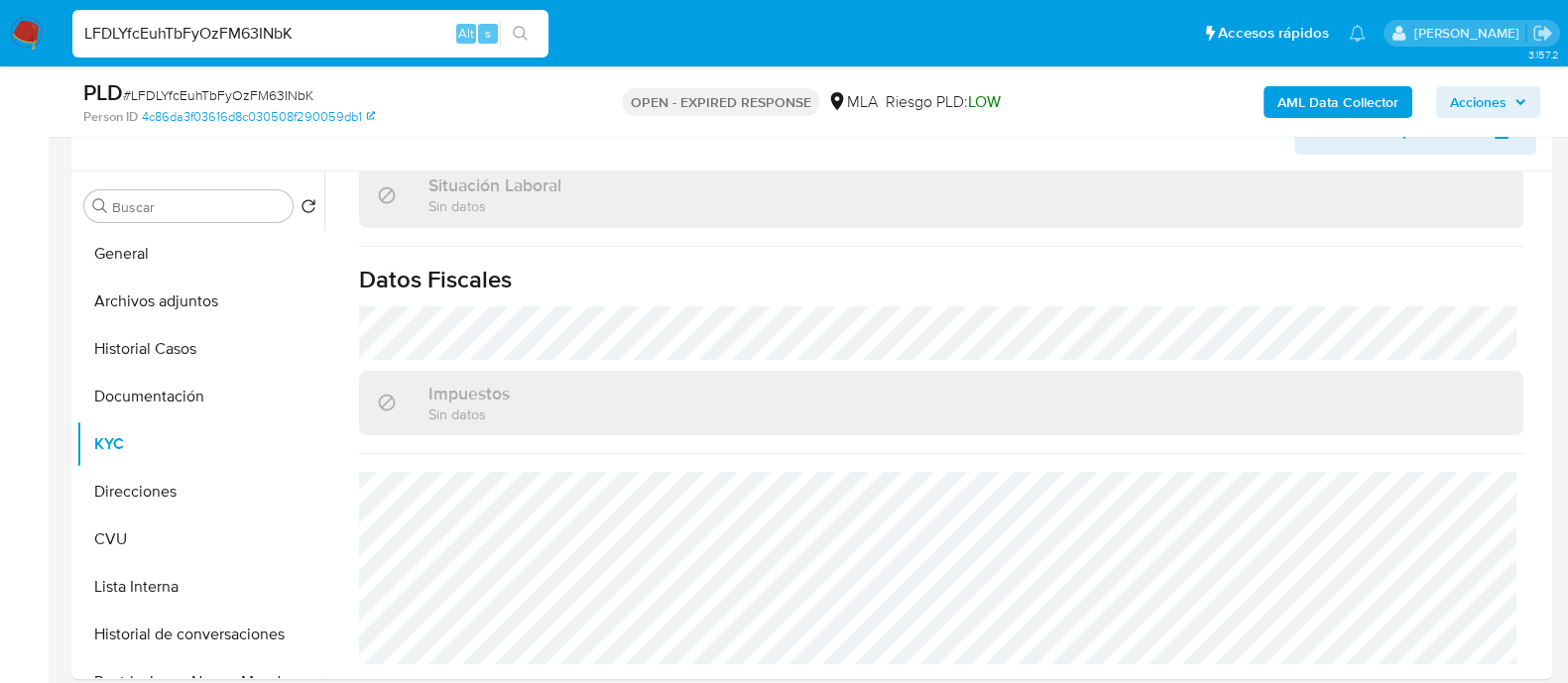
scroll to position [372, 0]
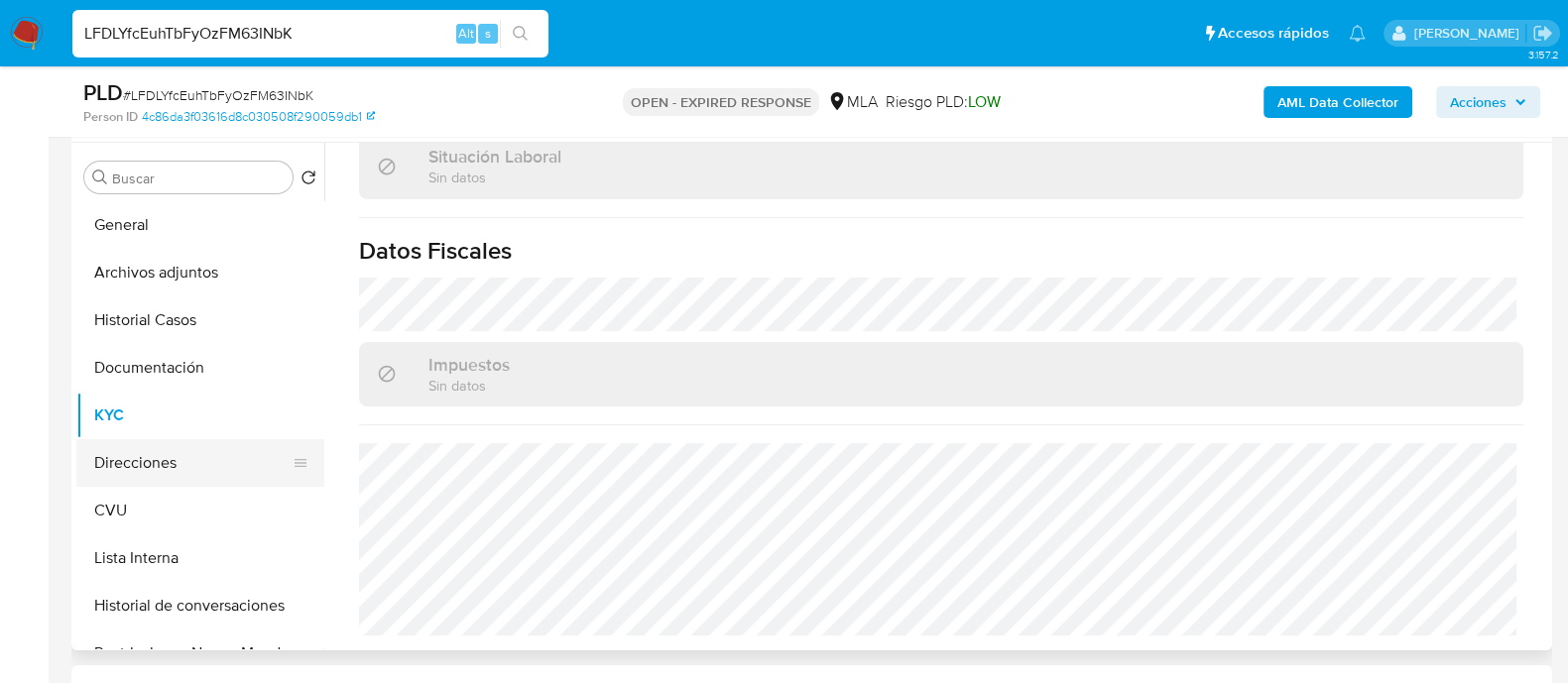
click at [168, 477] on button "Direcciones" at bounding box center [193, 464] width 232 height 48
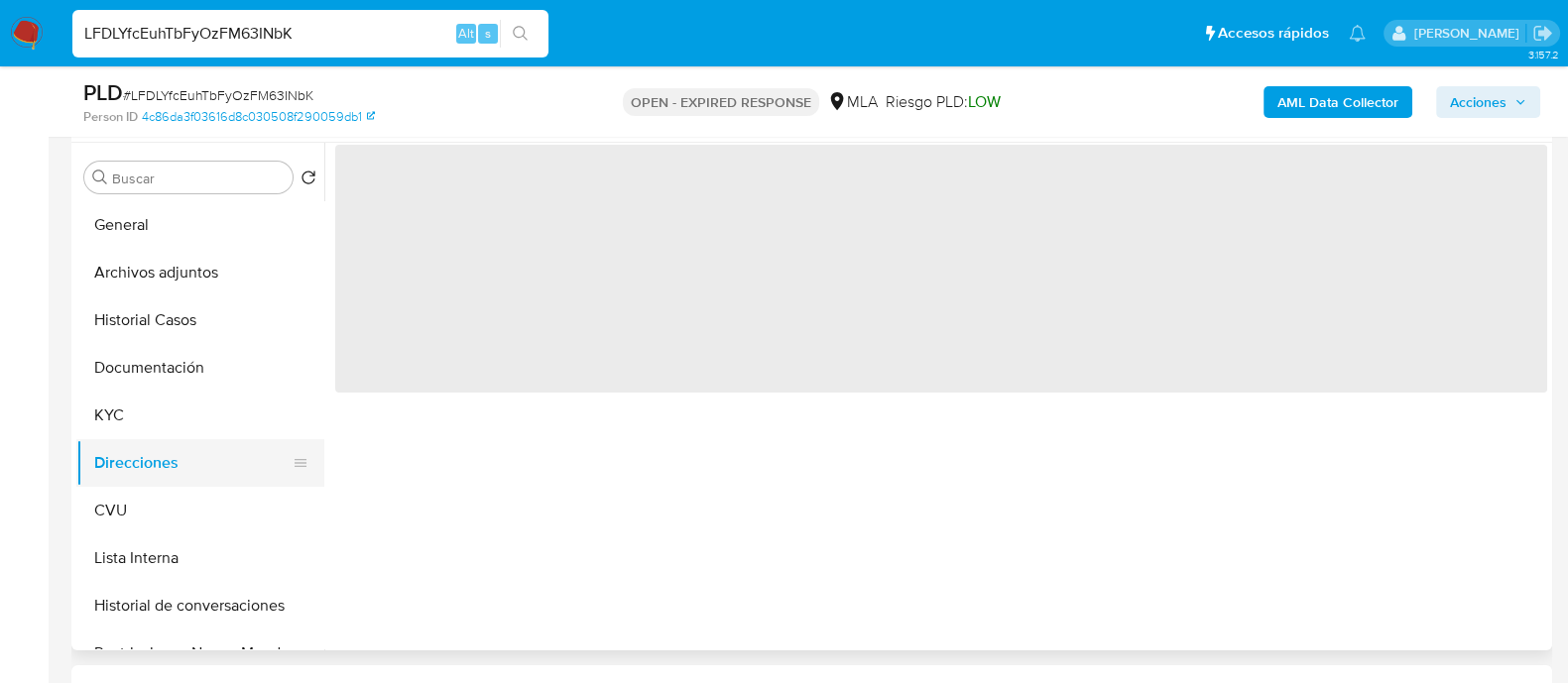
scroll to position [0, 0]
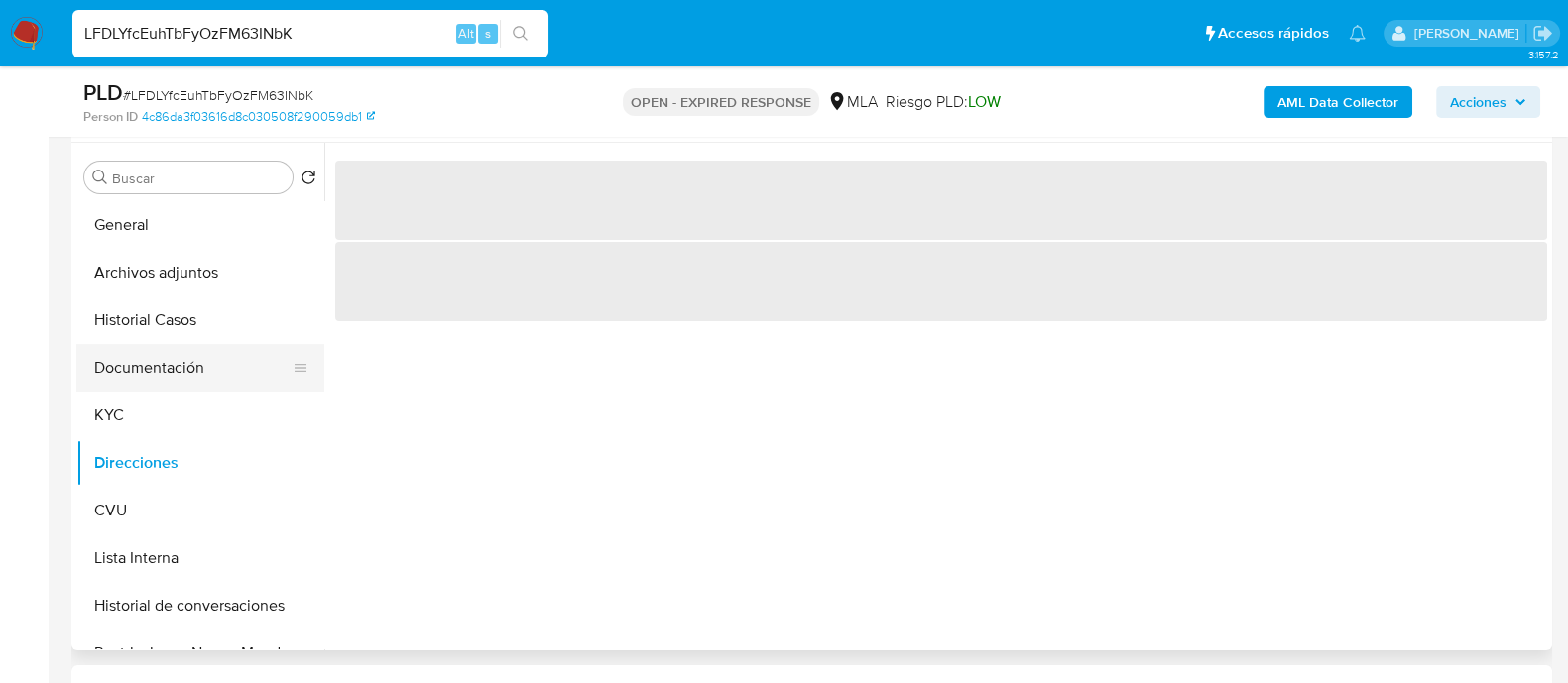
click at [191, 379] on button "Documentación" at bounding box center [193, 368] width 232 height 48
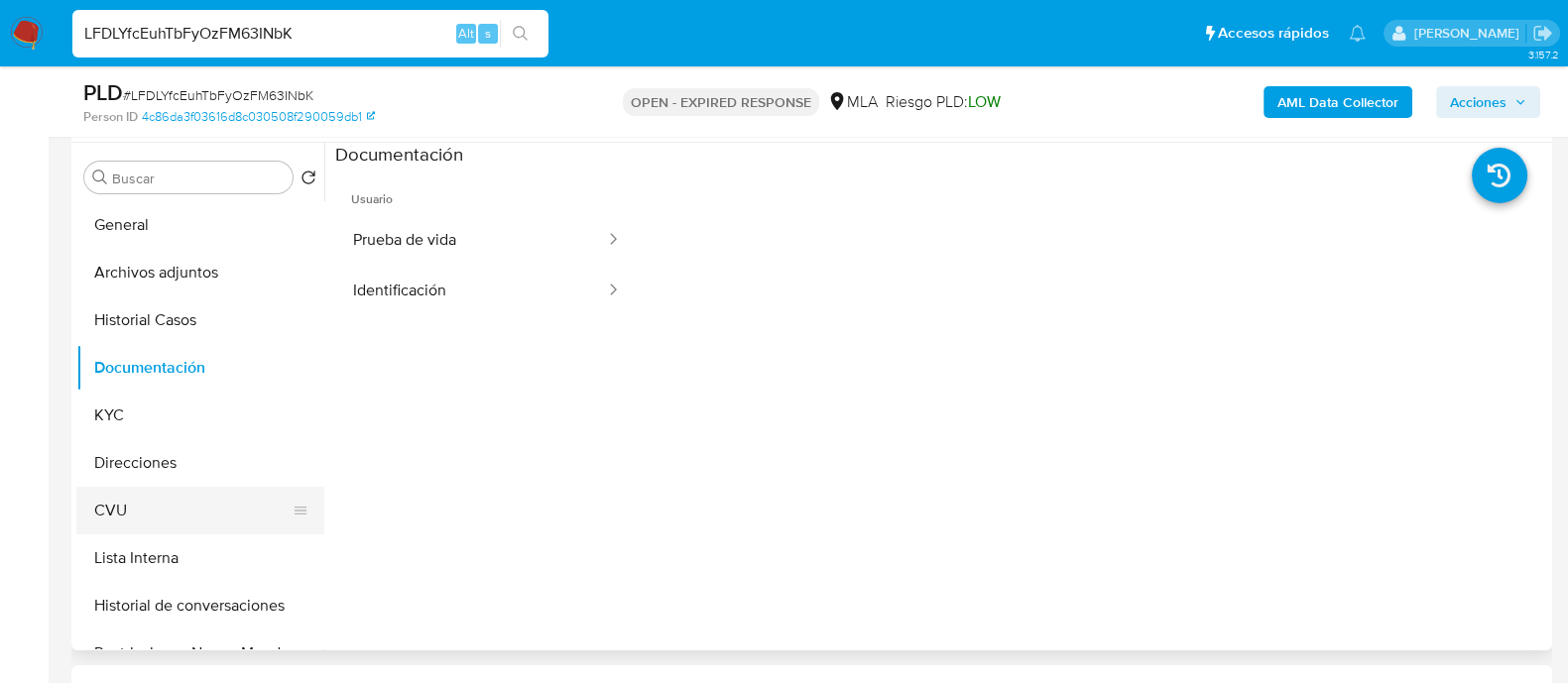
click at [174, 489] on button "CVU" at bounding box center [193, 511] width 232 height 48
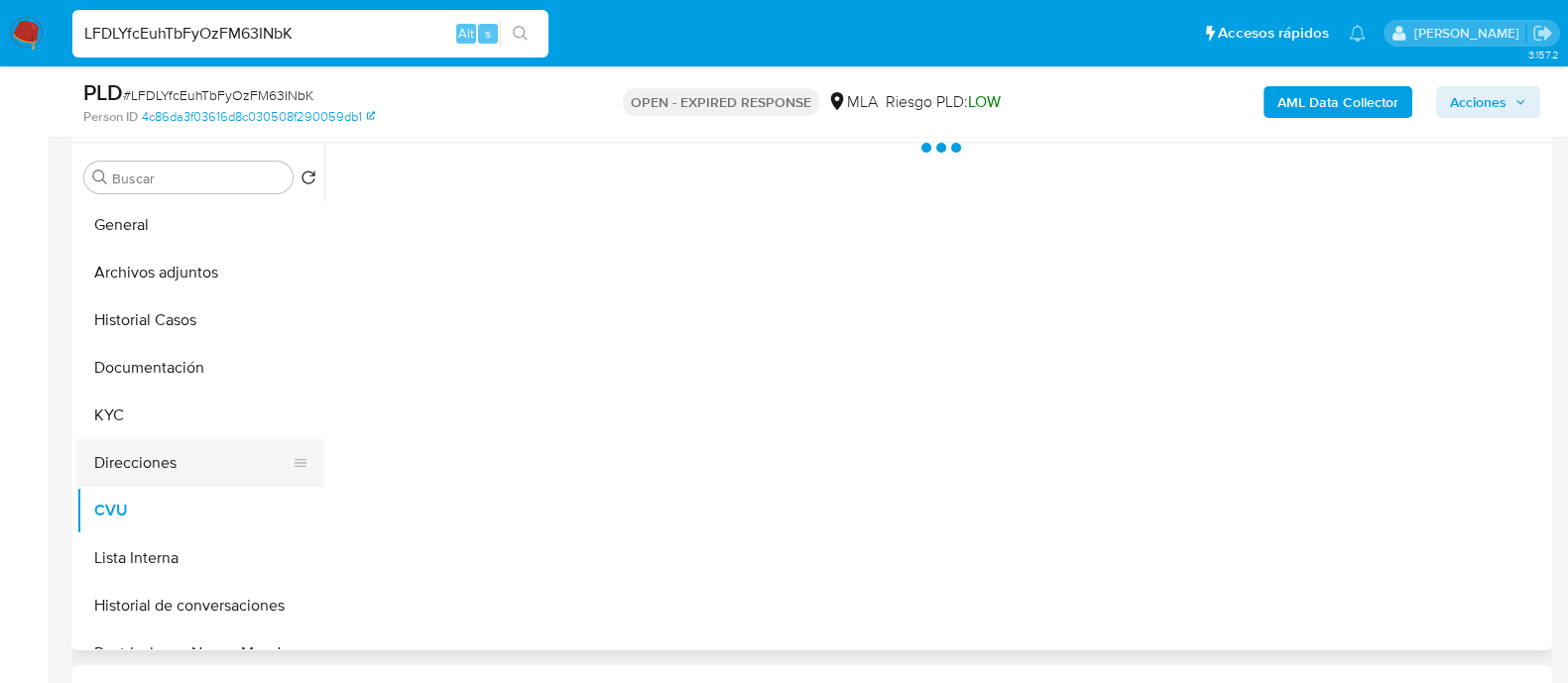
click at [174, 464] on button "Direcciones" at bounding box center [193, 464] width 232 height 48
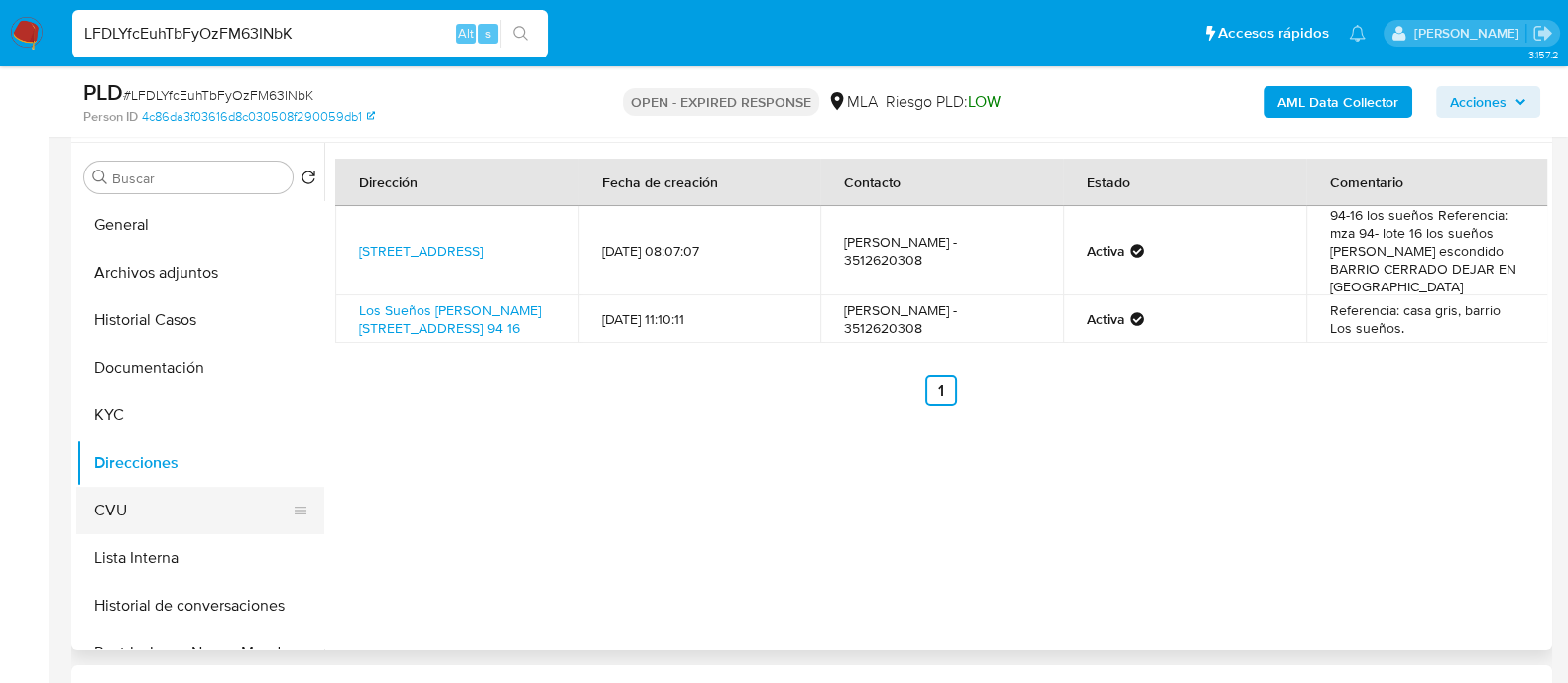
click at [171, 503] on button "CVU" at bounding box center [193, 511] width 232 height 48
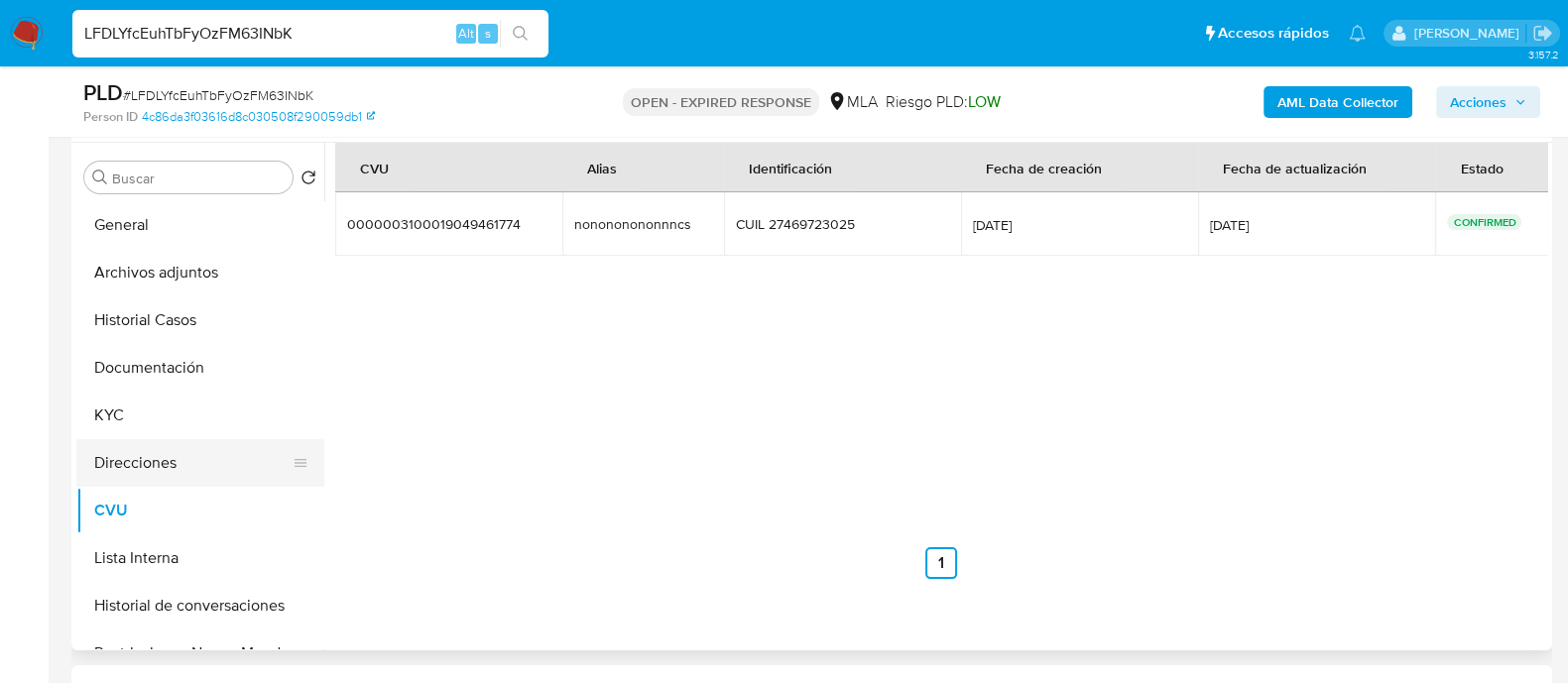
click at [163, 475] on button "Direcciones" at bounding box center [193, 464] width 232 height 48
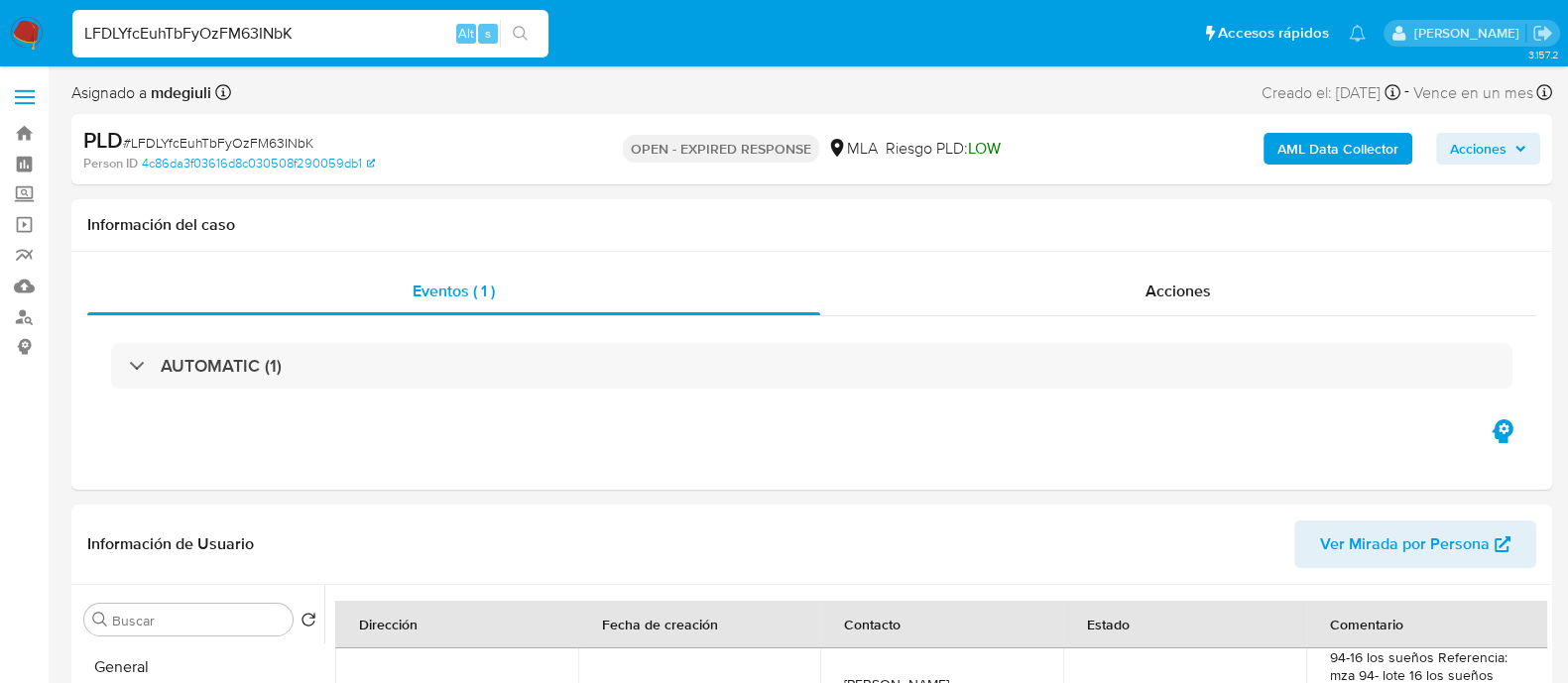
click at [1314, 146] on b "AML Data Collector" at bounding box center [1338, 149] width 121 height 32
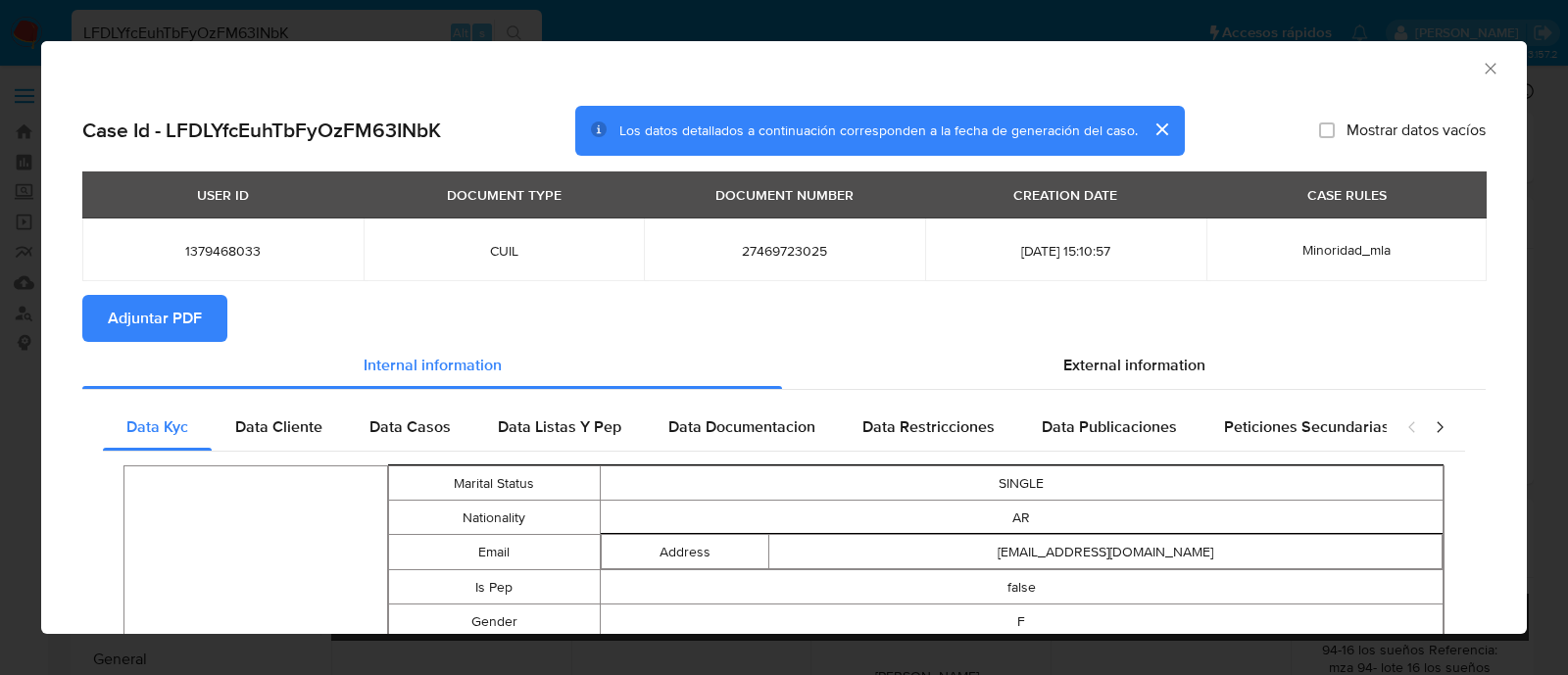
click at [129, 321] on span "Adjuntar PDF" at bounding box center [155, 319] width 94 height 43
click at [1430, 433] on icon "closure-recommendation-modal" at bounding box center [1440, 428] width 20 height 20
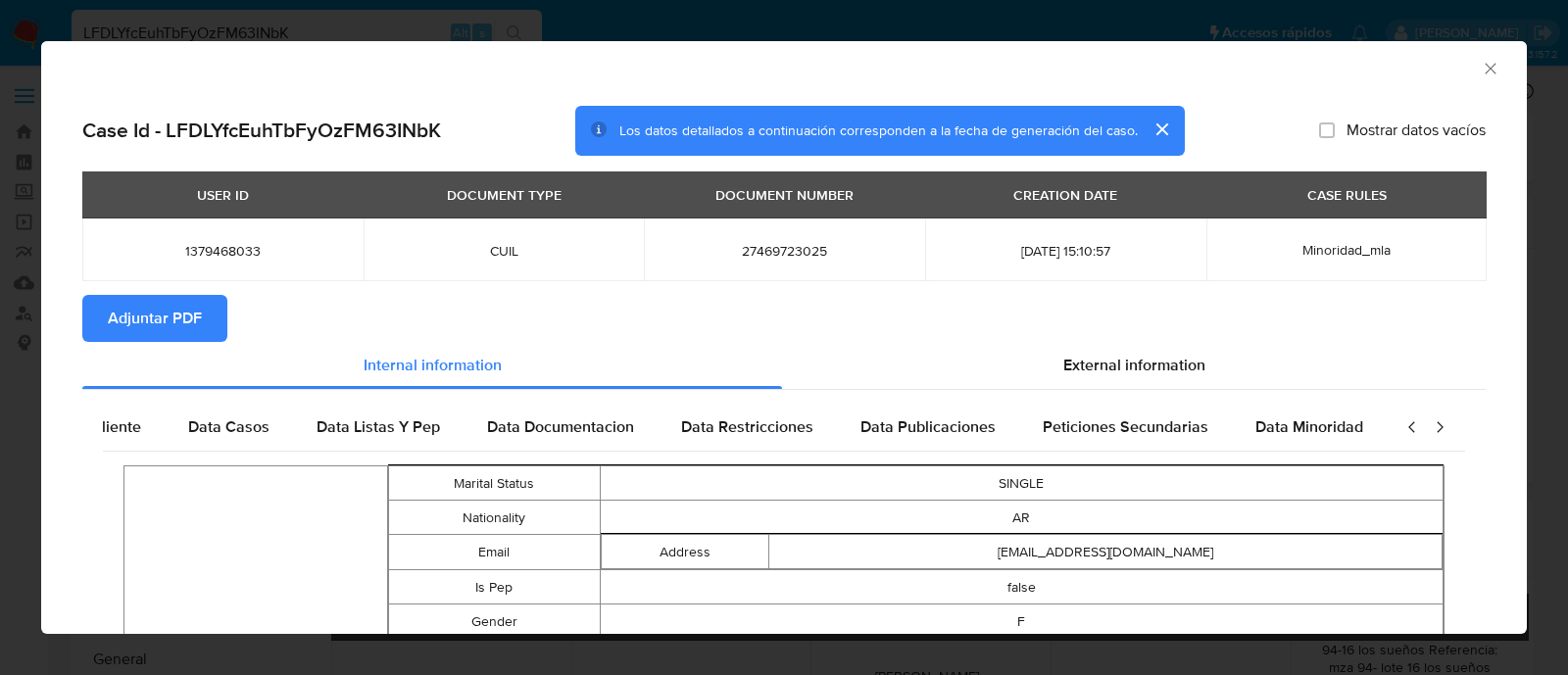
scroll to position [0, 189]
click at [1323, 437] on span "Data Minoridad" at bounding box center [1309, 427] width 108 height 23
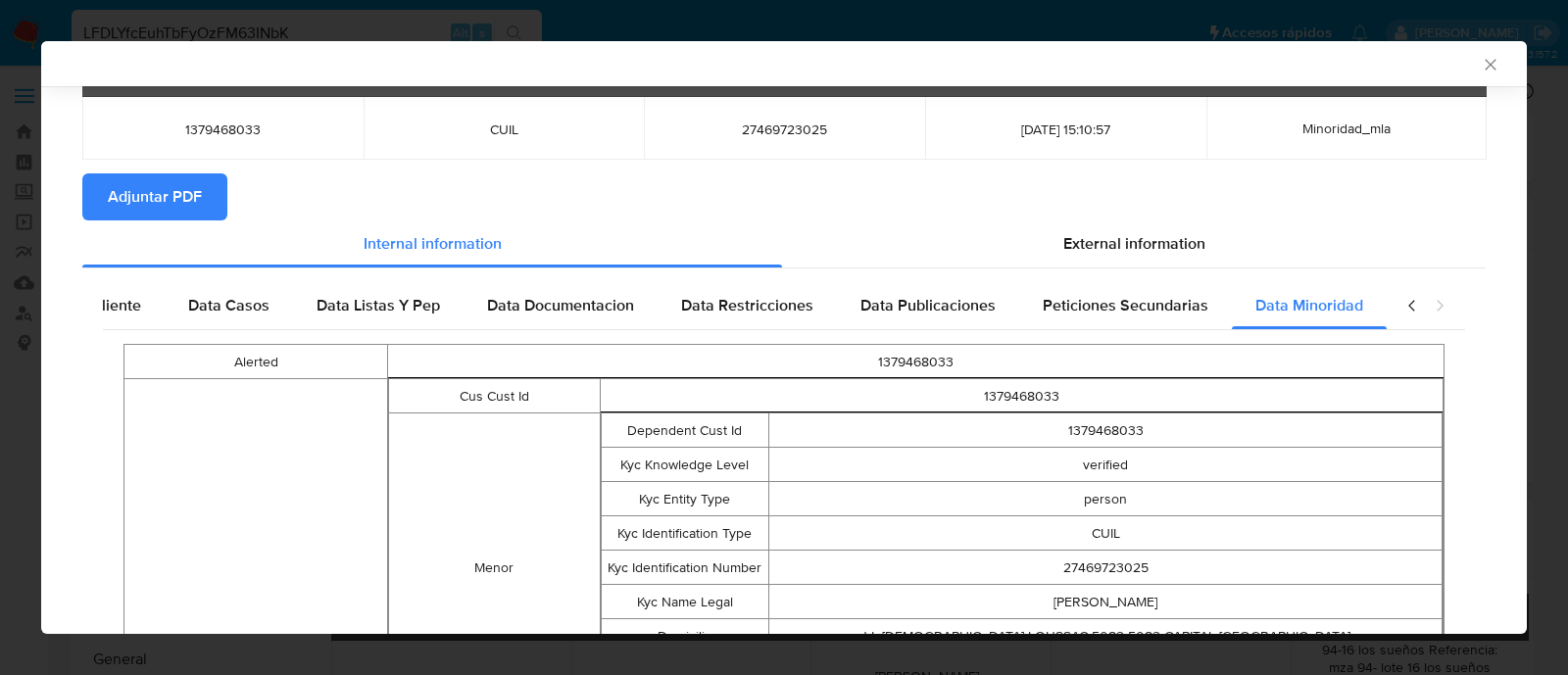
scroll to position [240, 0]
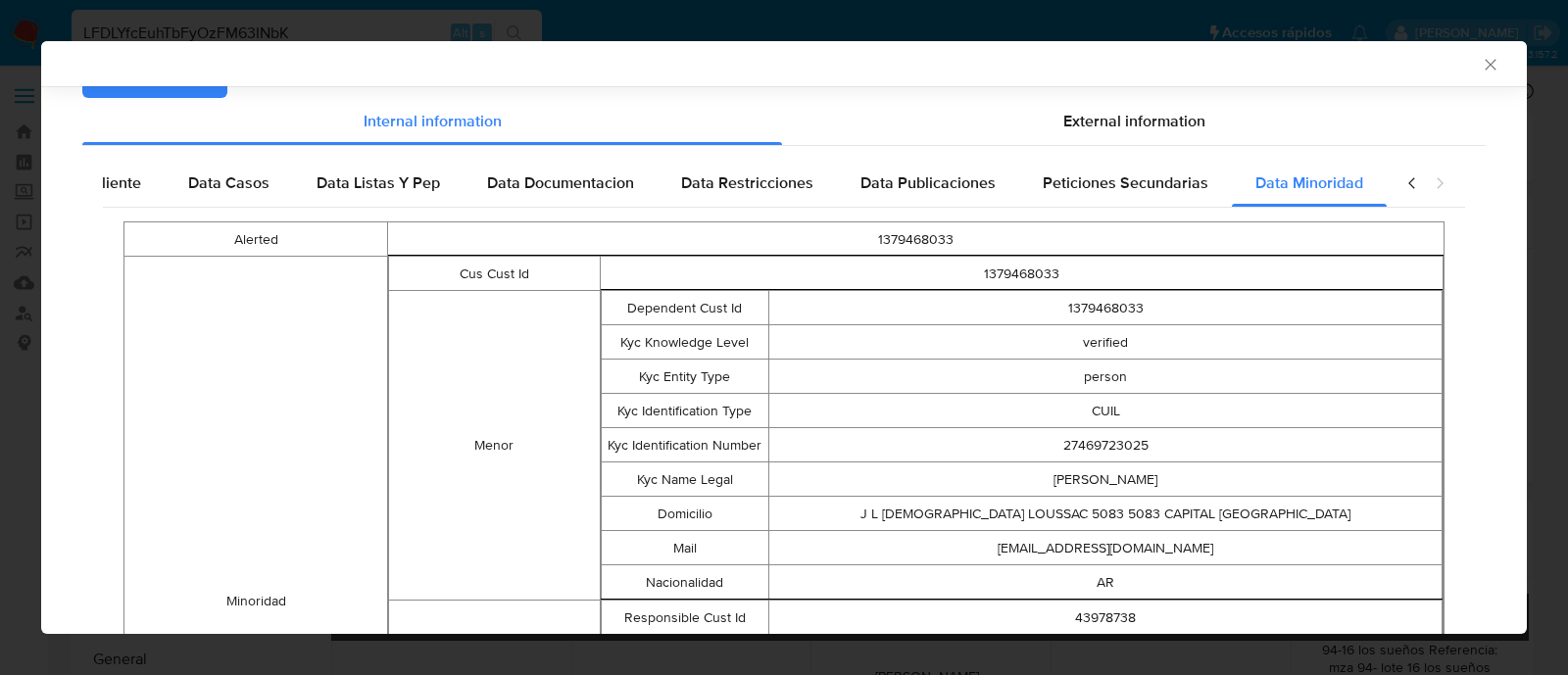
click at [1098, 308] on td "1379468033" at bounding box center [1105, 308] width 673 height 34
copy td "1379468033"
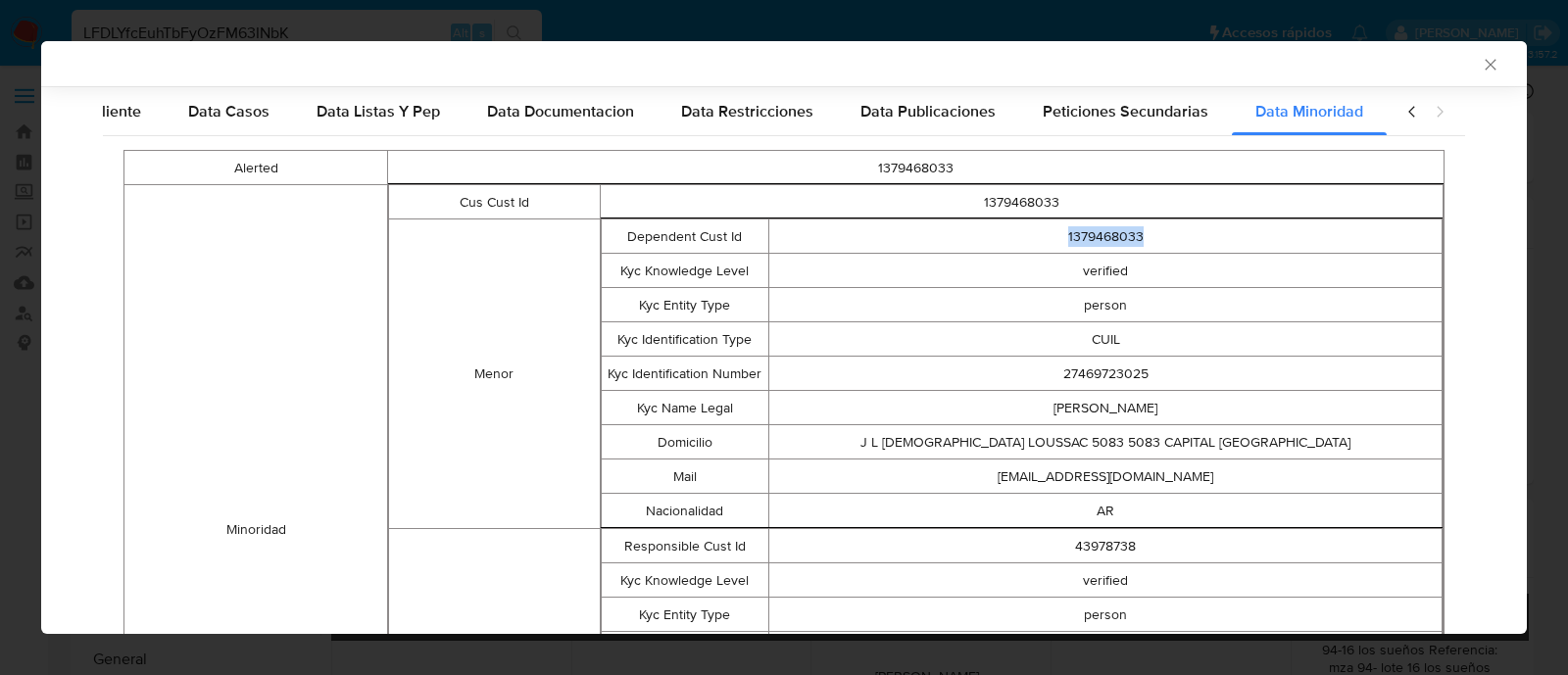
scroll to position [289, 0]
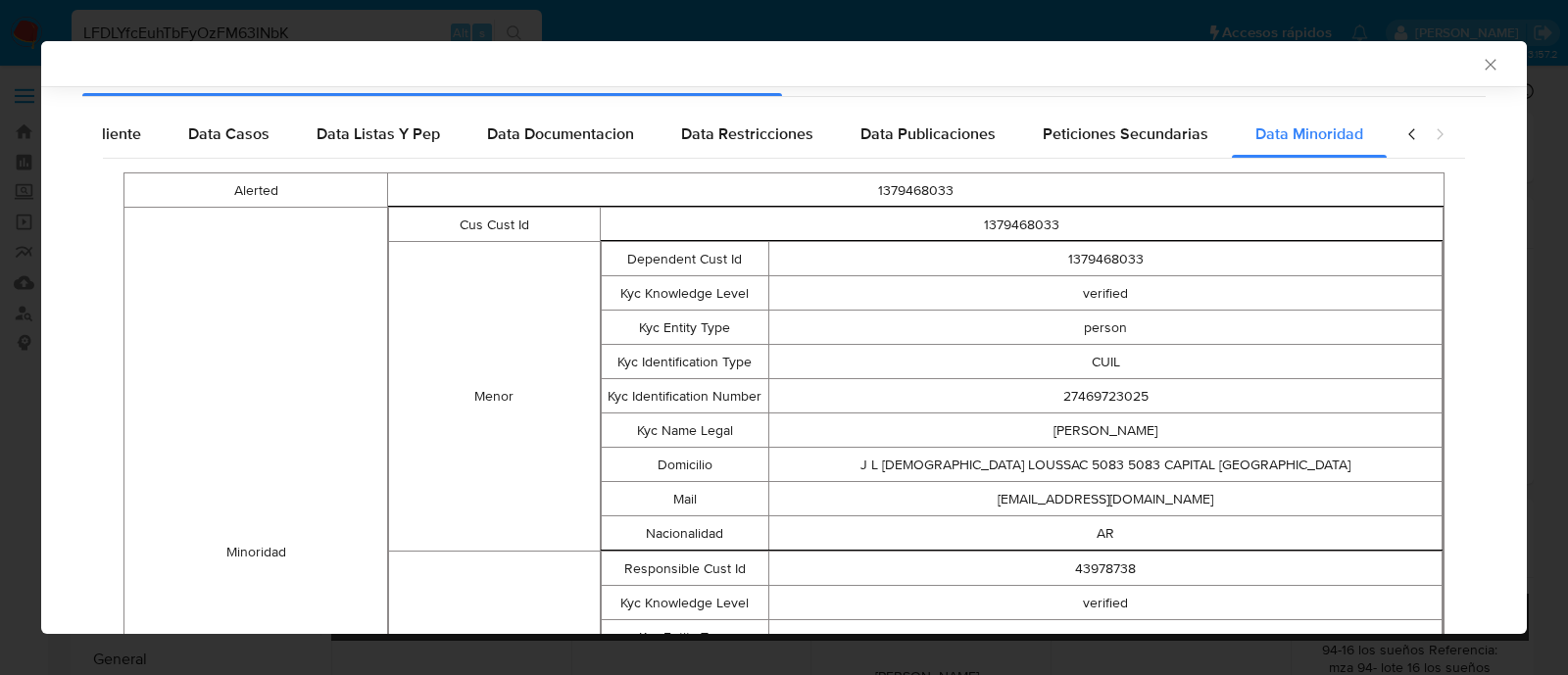
click at [794, 409] on td "27469723025" at bounding box center [1105, 396] width 673 height 34
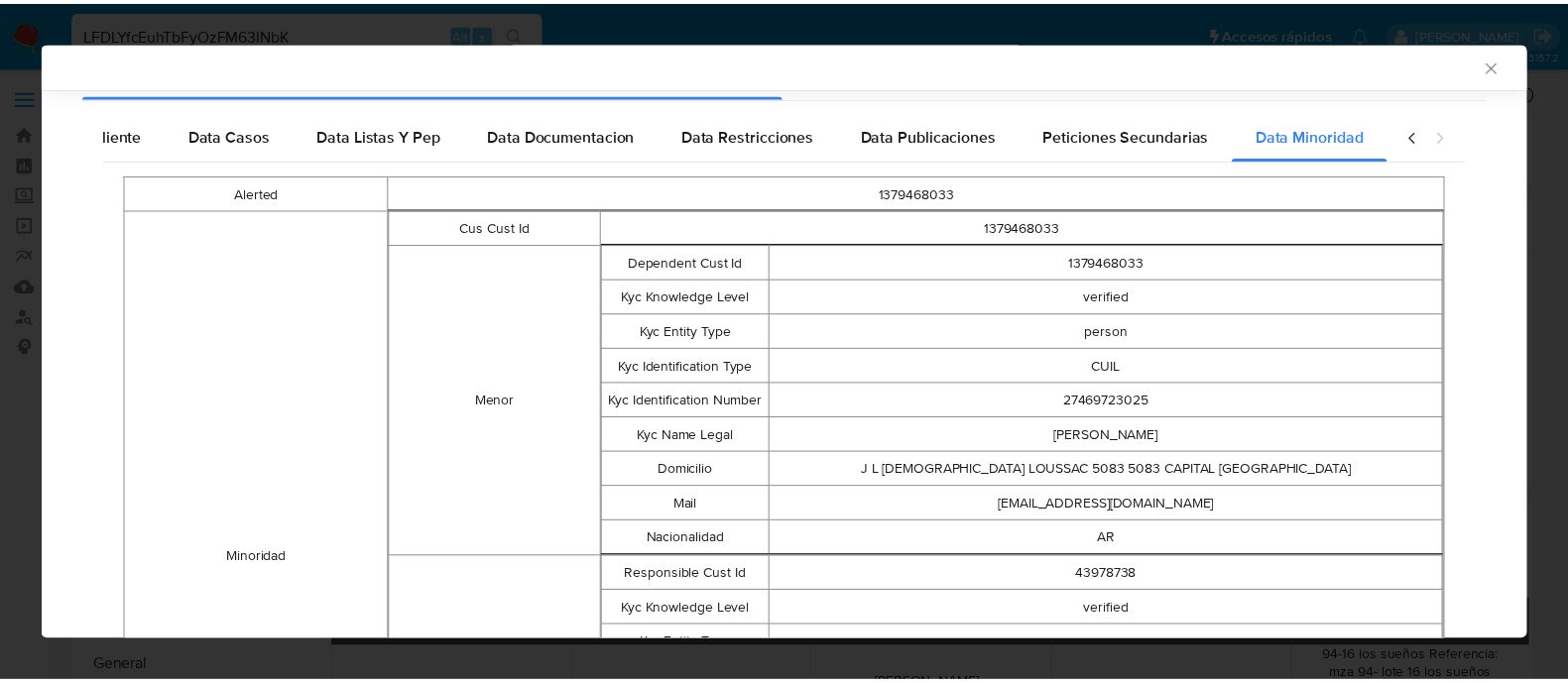
scroll to position [664, 0]
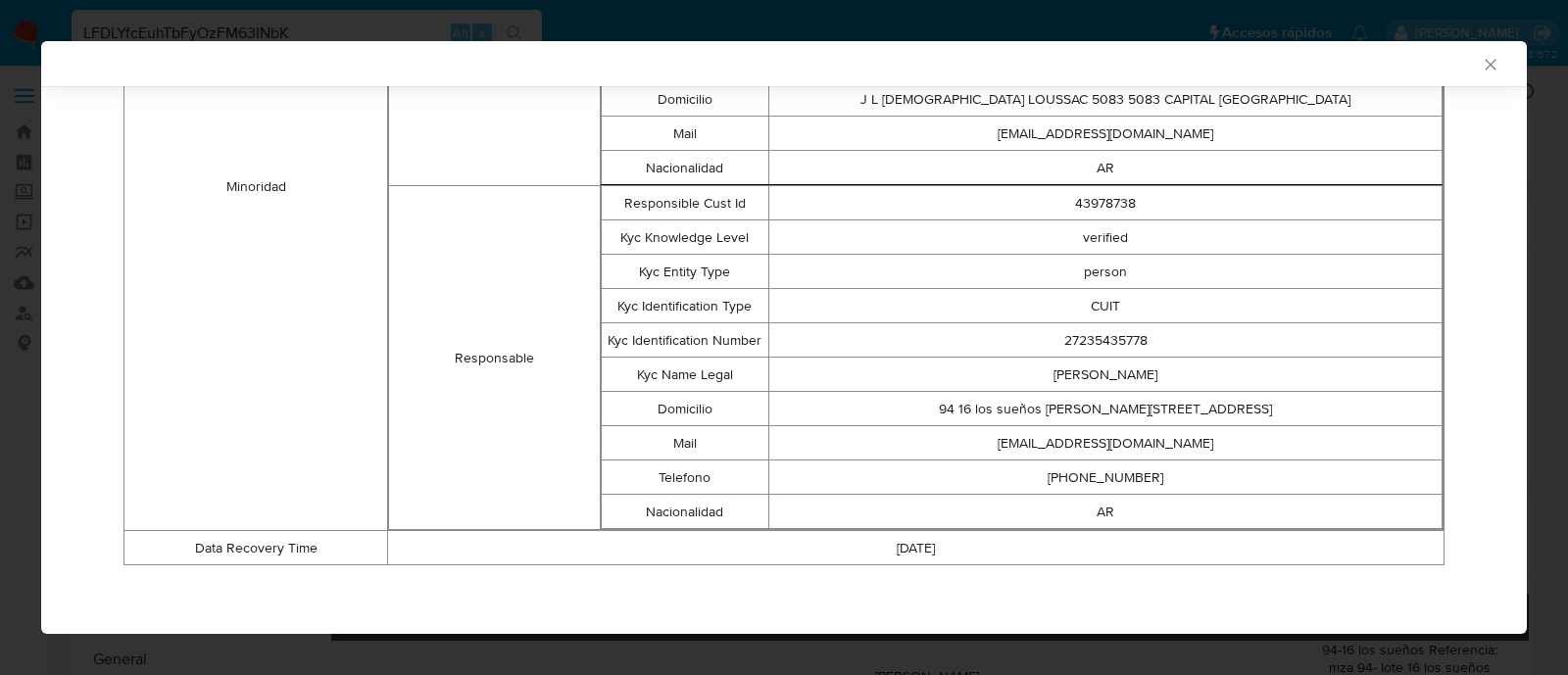
click at [1481, 71] on icon "Cerrar ventana" at bounding box center [1491, 65] width 20 height 20
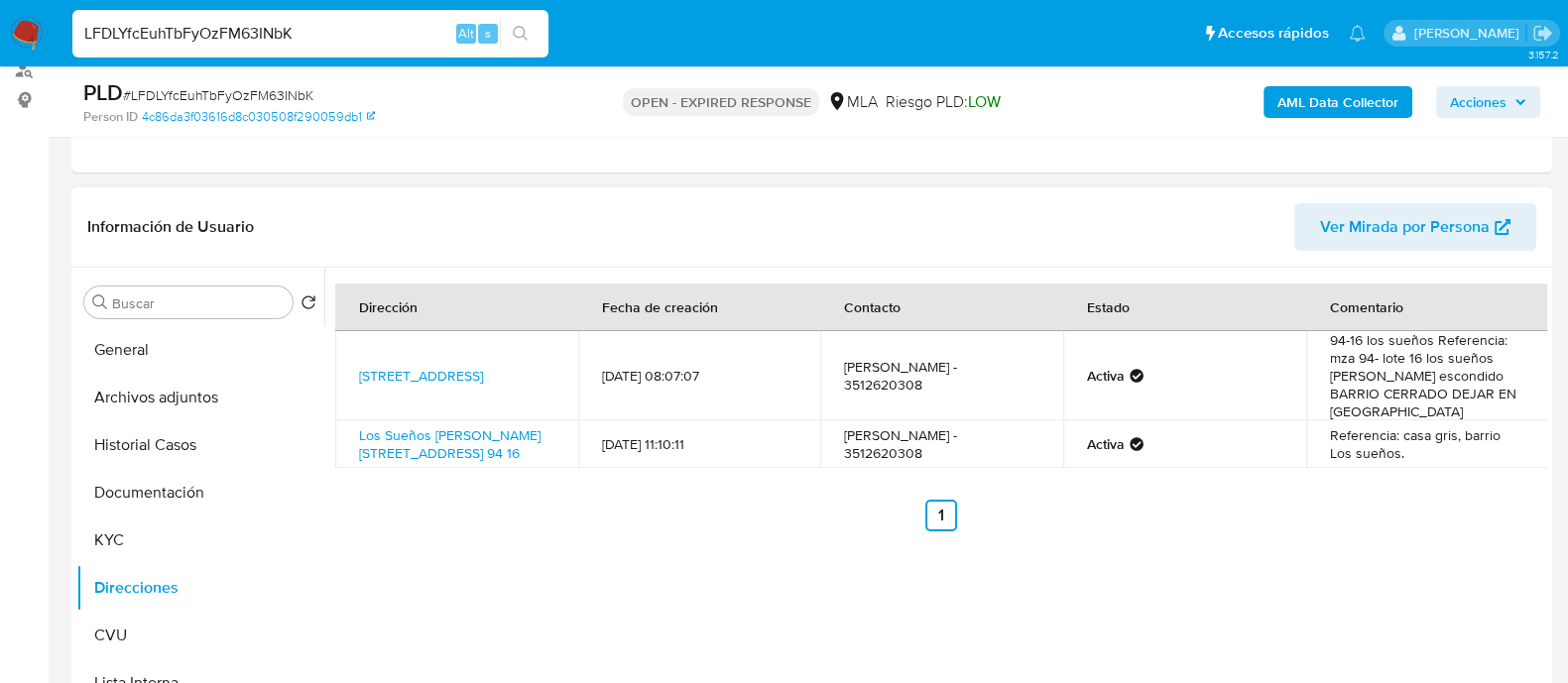
scroll to position [247, 0]
click at [164, 409] on button "Archivos adjuntos" at bounding box center [193, 398] width 232 height 48
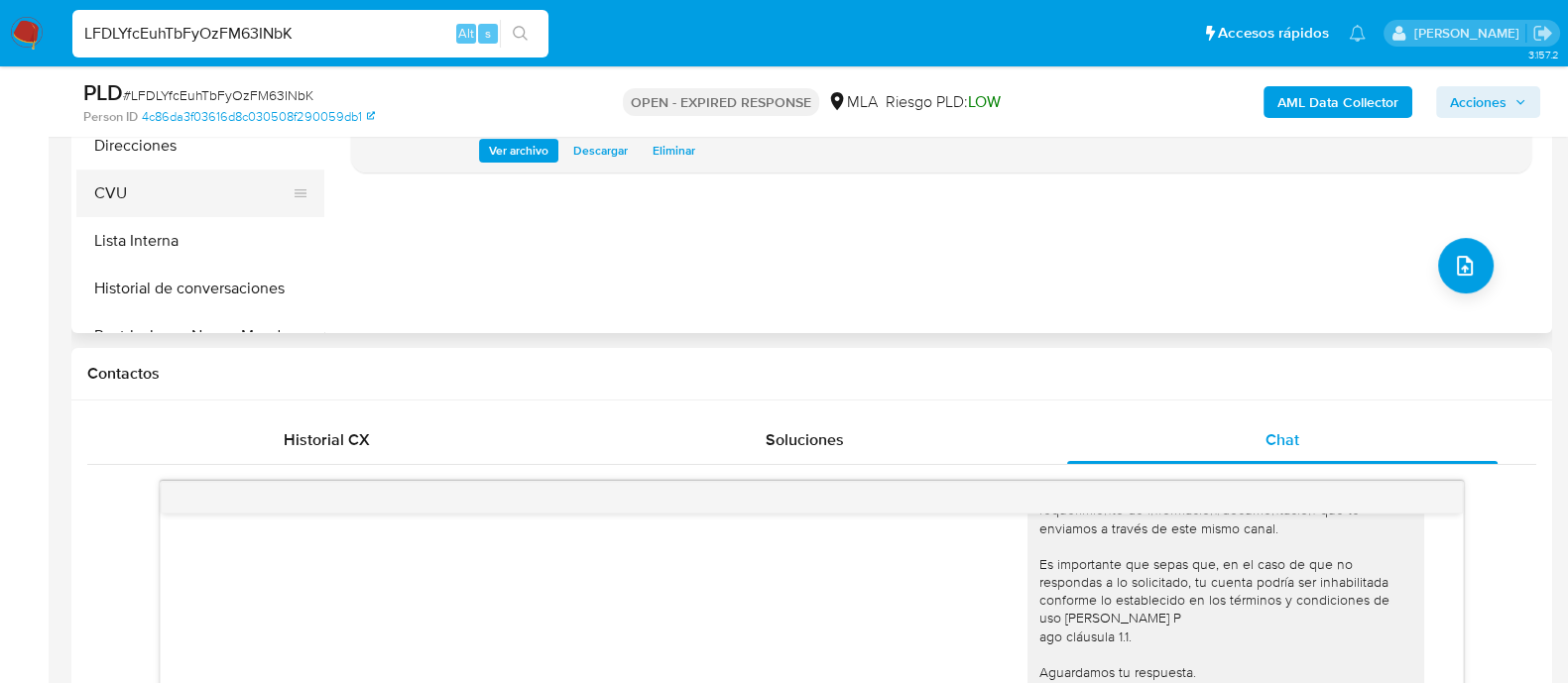
scroll to position [495, 0]
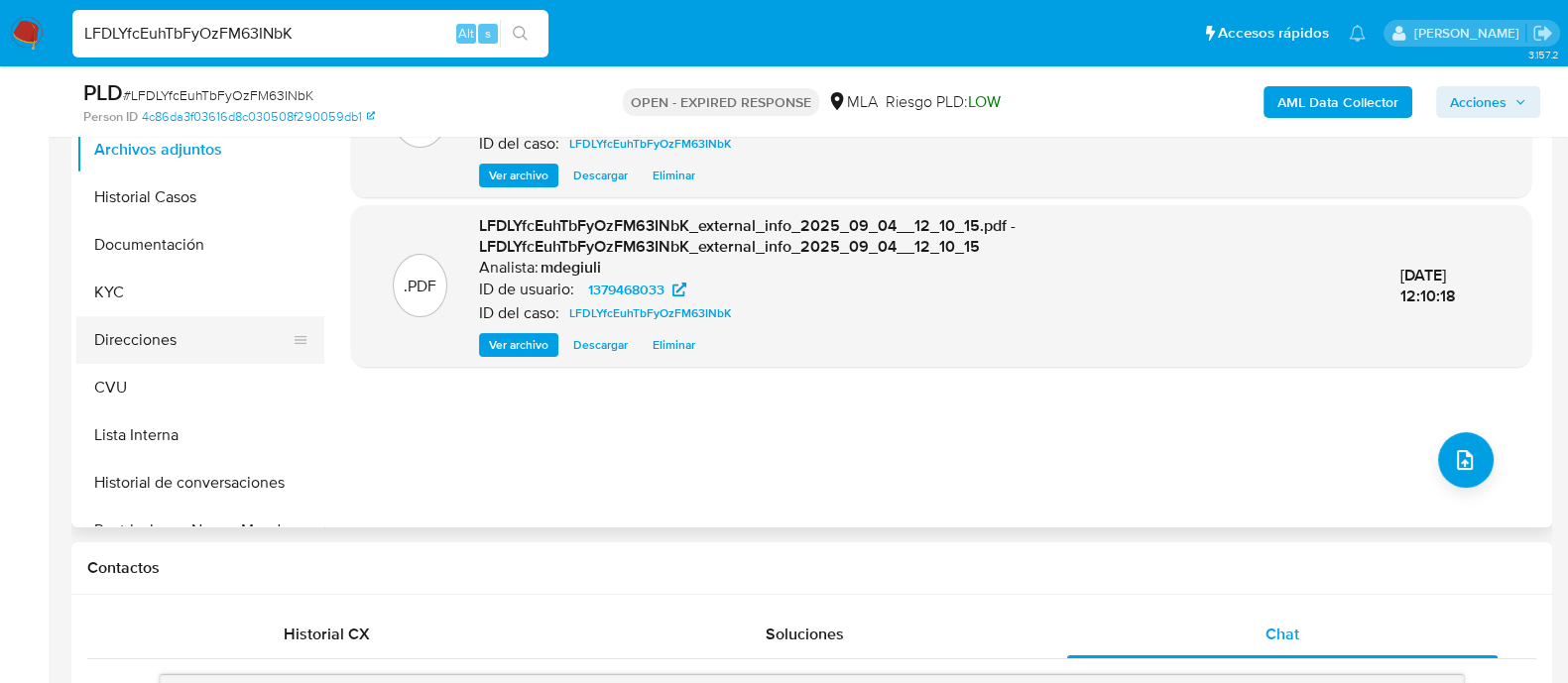
click at [148, 338] on button "Direcciones" at bounding box center [193, 341] width 232 height 48
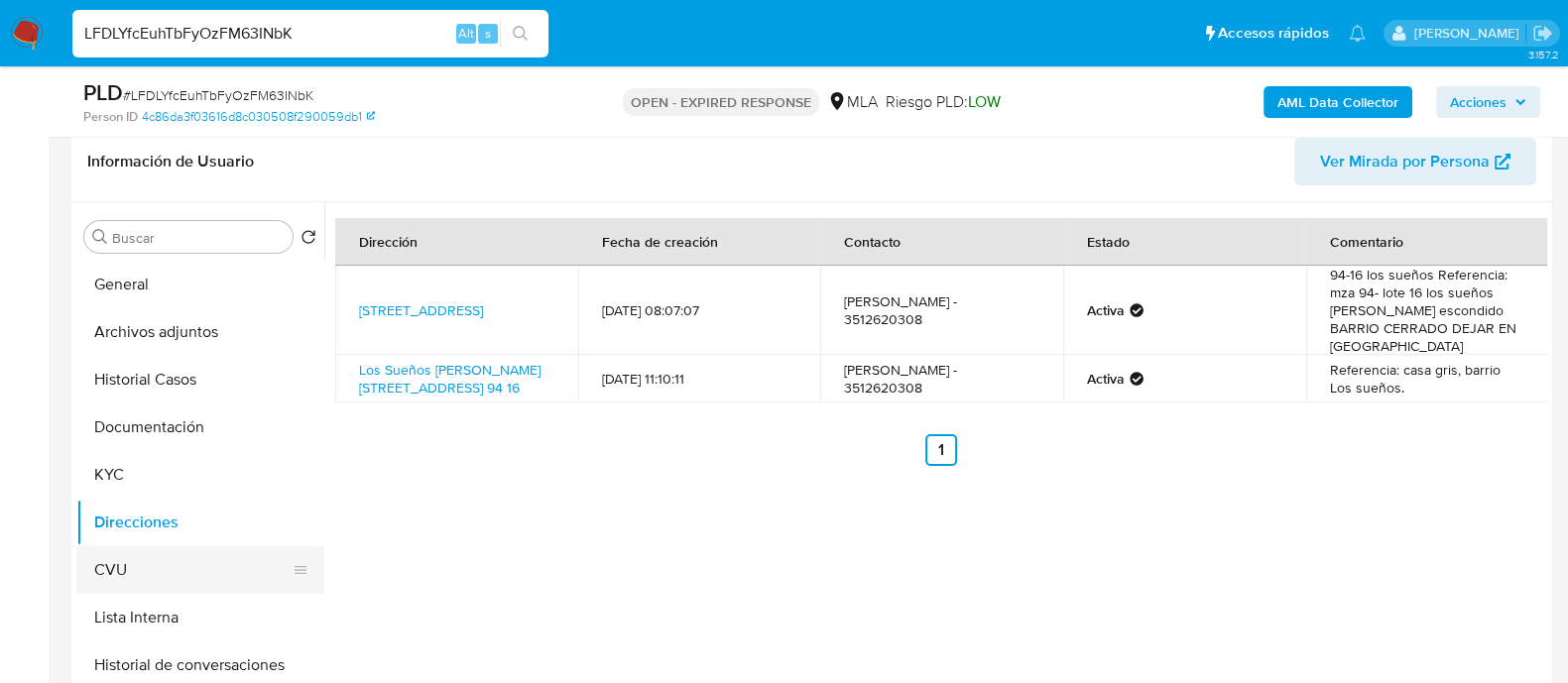
scroll to position [372, 0]
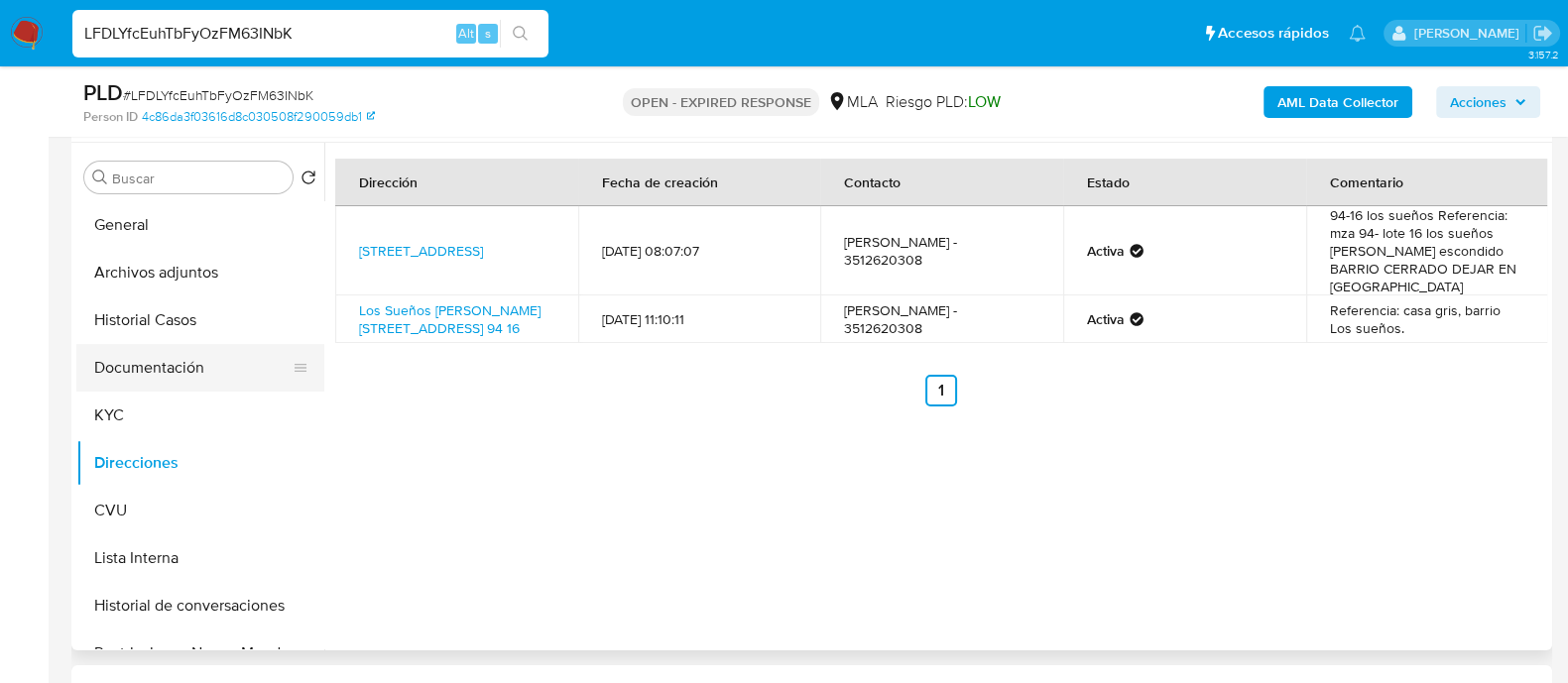
click at [187, 380] on button "Documentación" at bounding box center [193, 368] width 232 height 48
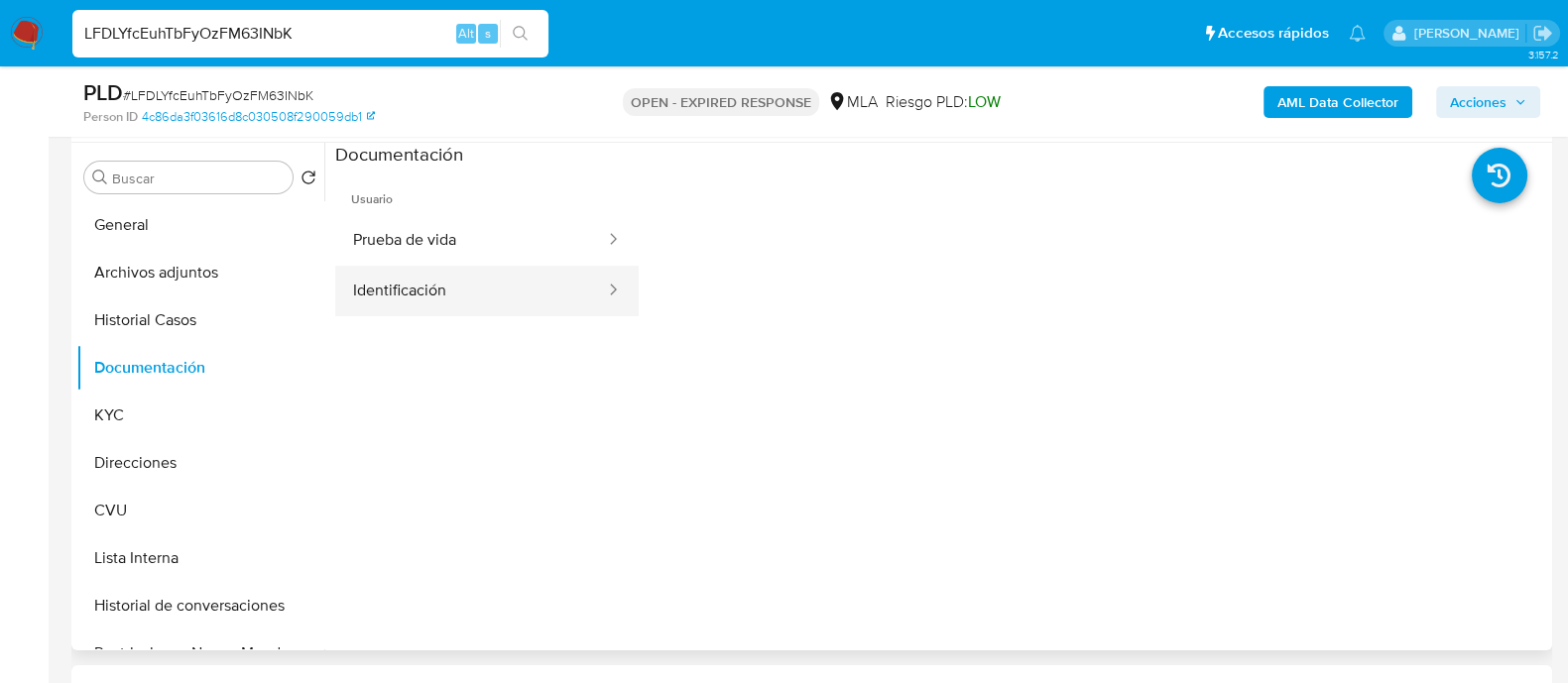
click at [441, 287] on button "Identificación" at bounding box center [471, 291] width 272 height 51
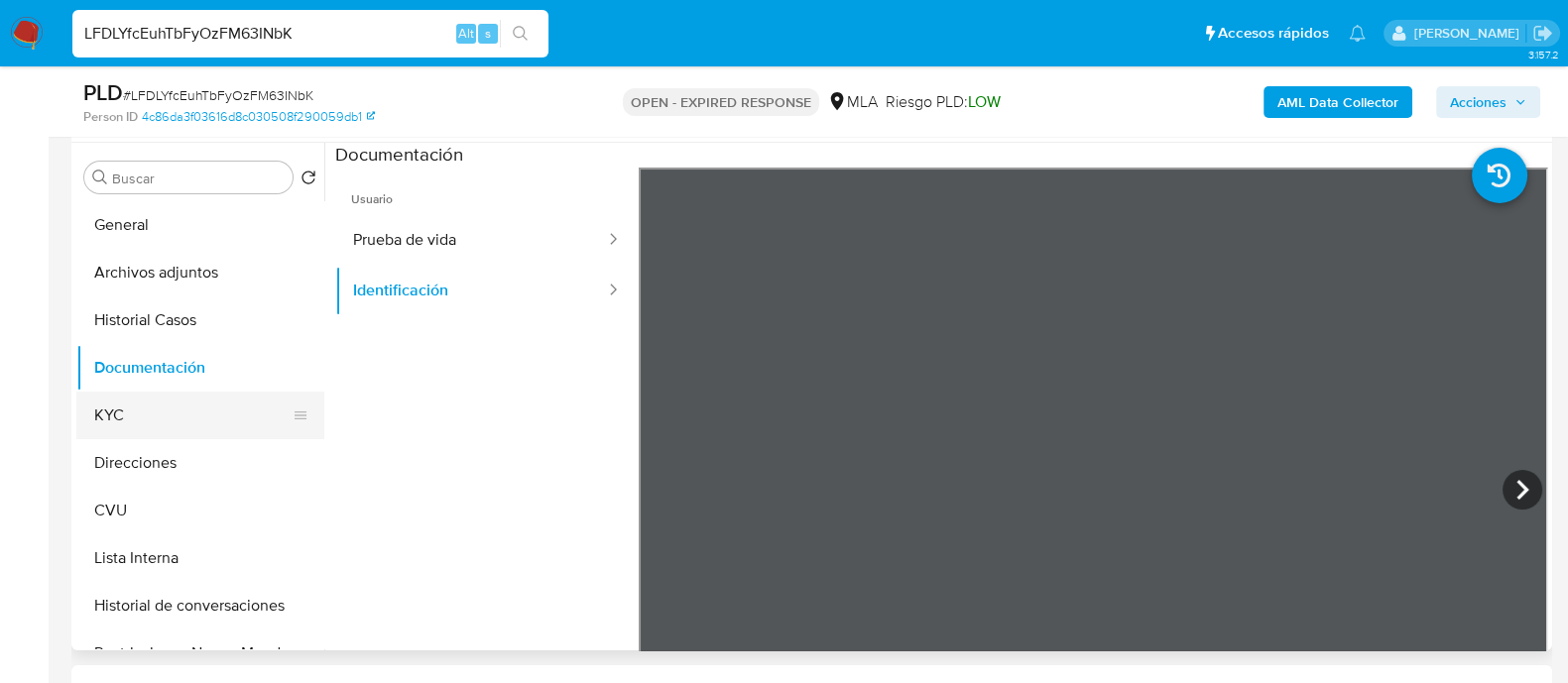
click at [136, 409] on button "KYC" at bounding box center [193, 416] width 232 height 48
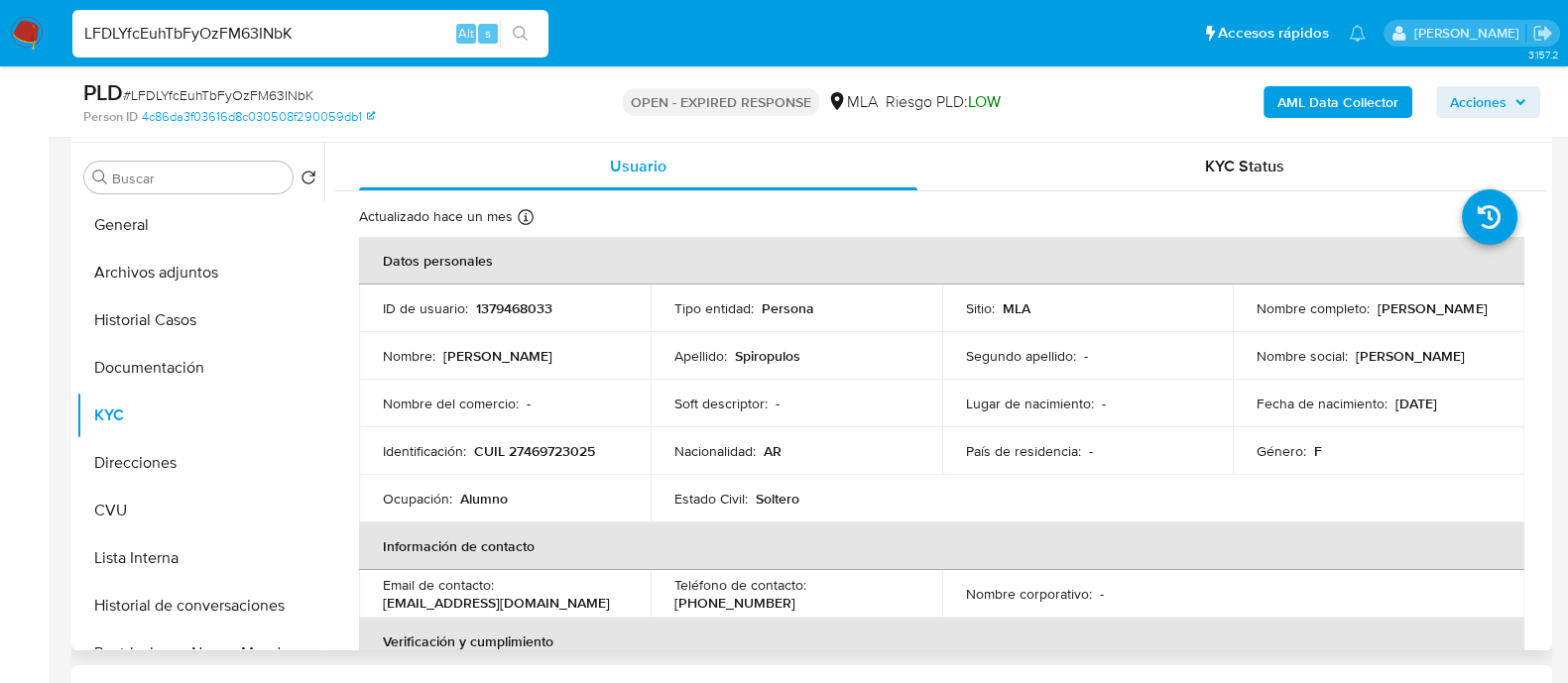
click at [536, 444] on p "CUIL 27469723025" at bounding box center [535, 452] width 121 height 18
copy p "27469723025"
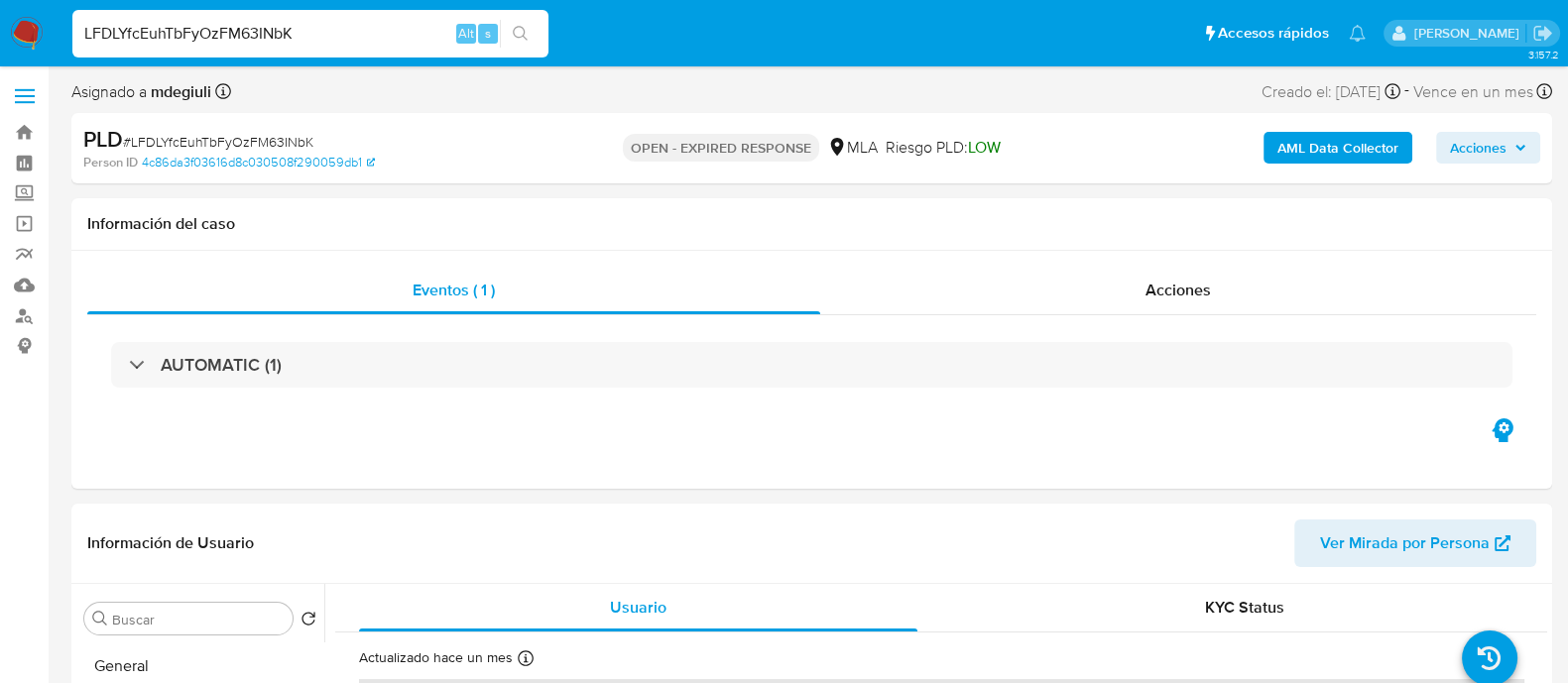
scroll to position [0, 0]
click at [36, 26] on img at bounding box center [27, 34] width 34 height 34
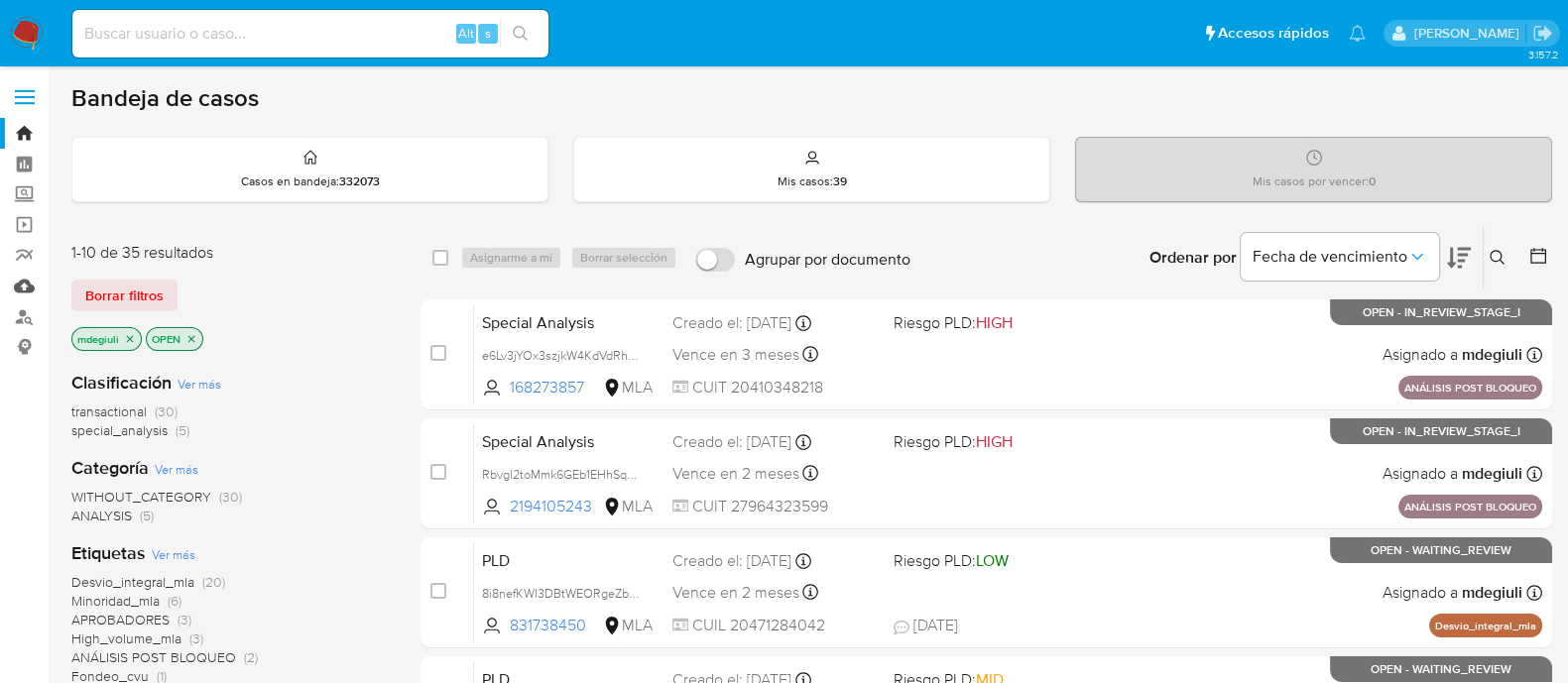
click at [21, 284] on link "Mulan" at bounding box center [118, 286] width 236 height 31
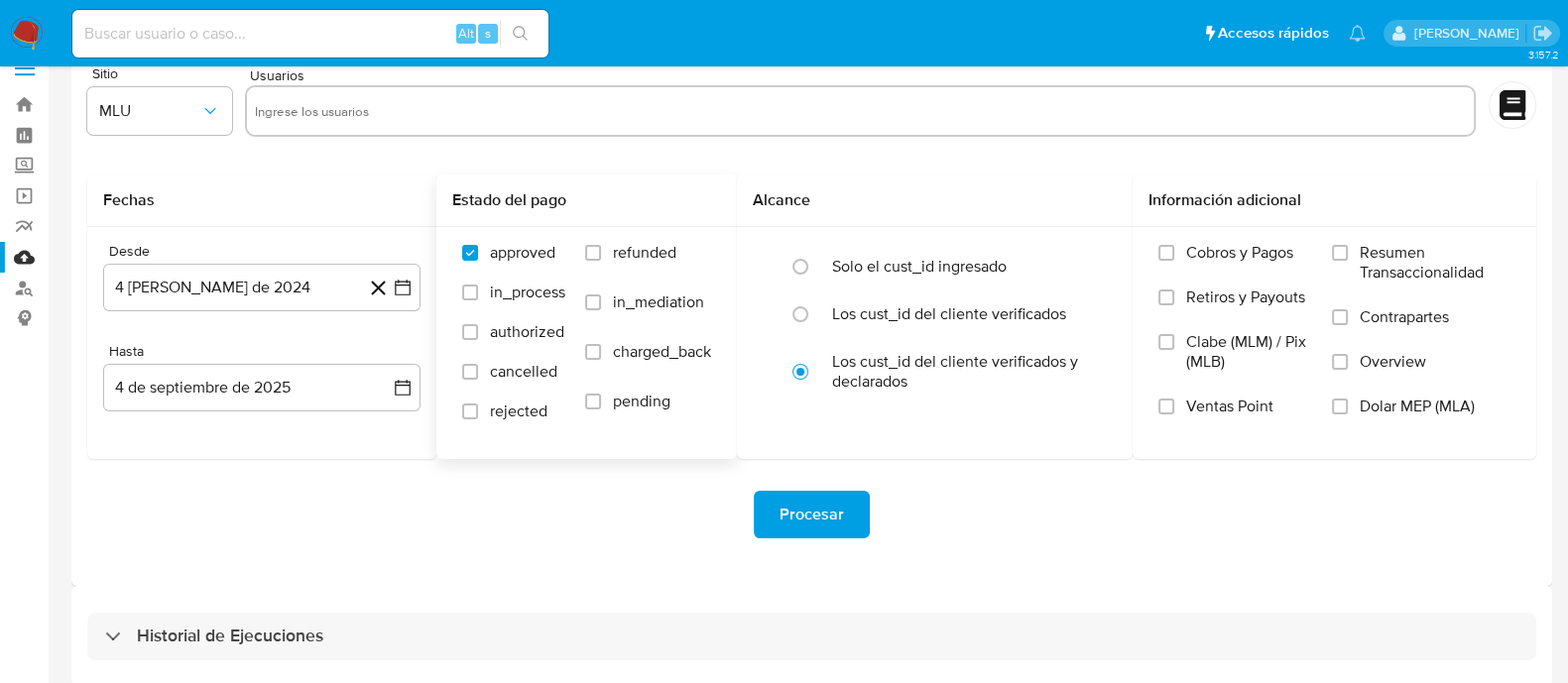
scroll to position [45, 0]
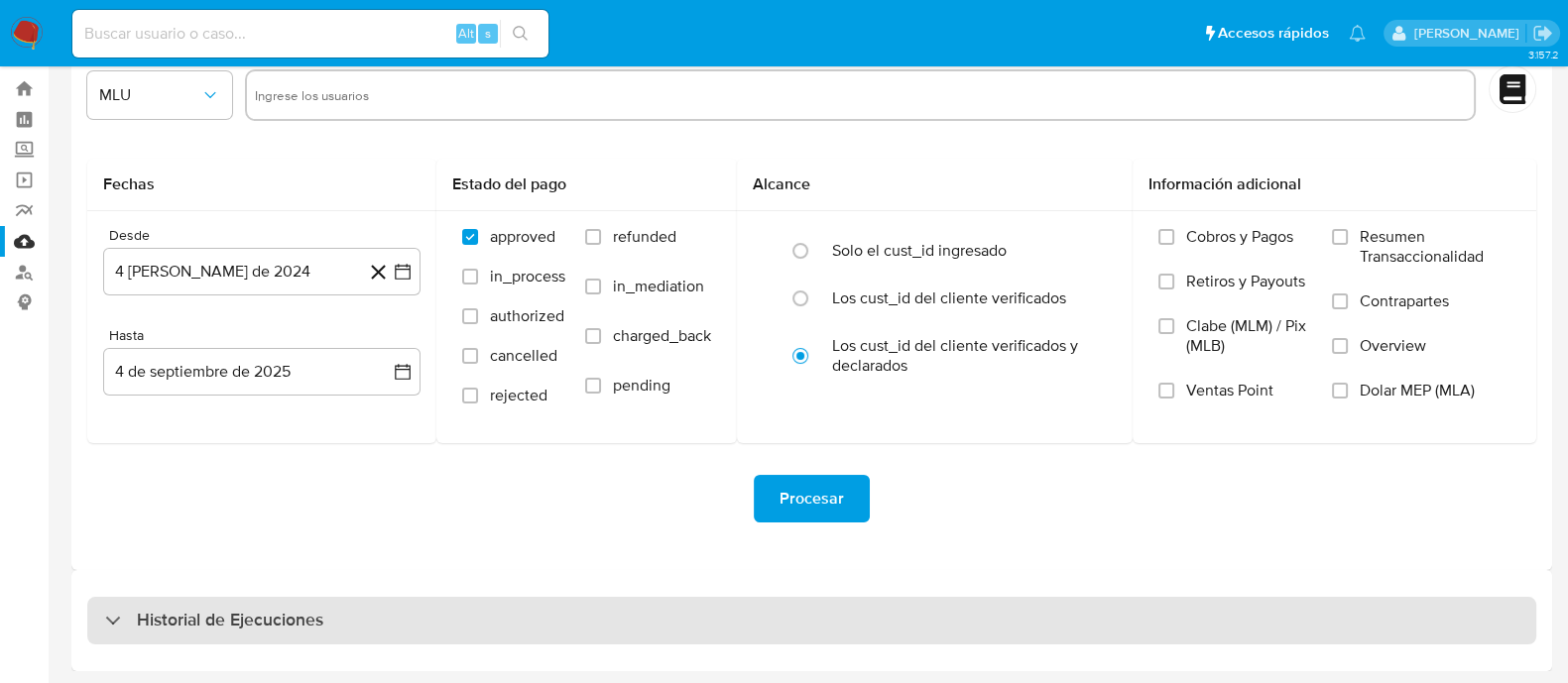
click at [313, 611] on h3 "Historial de Ejecuciones" at bounding box center [230, 620] width 187 height 24
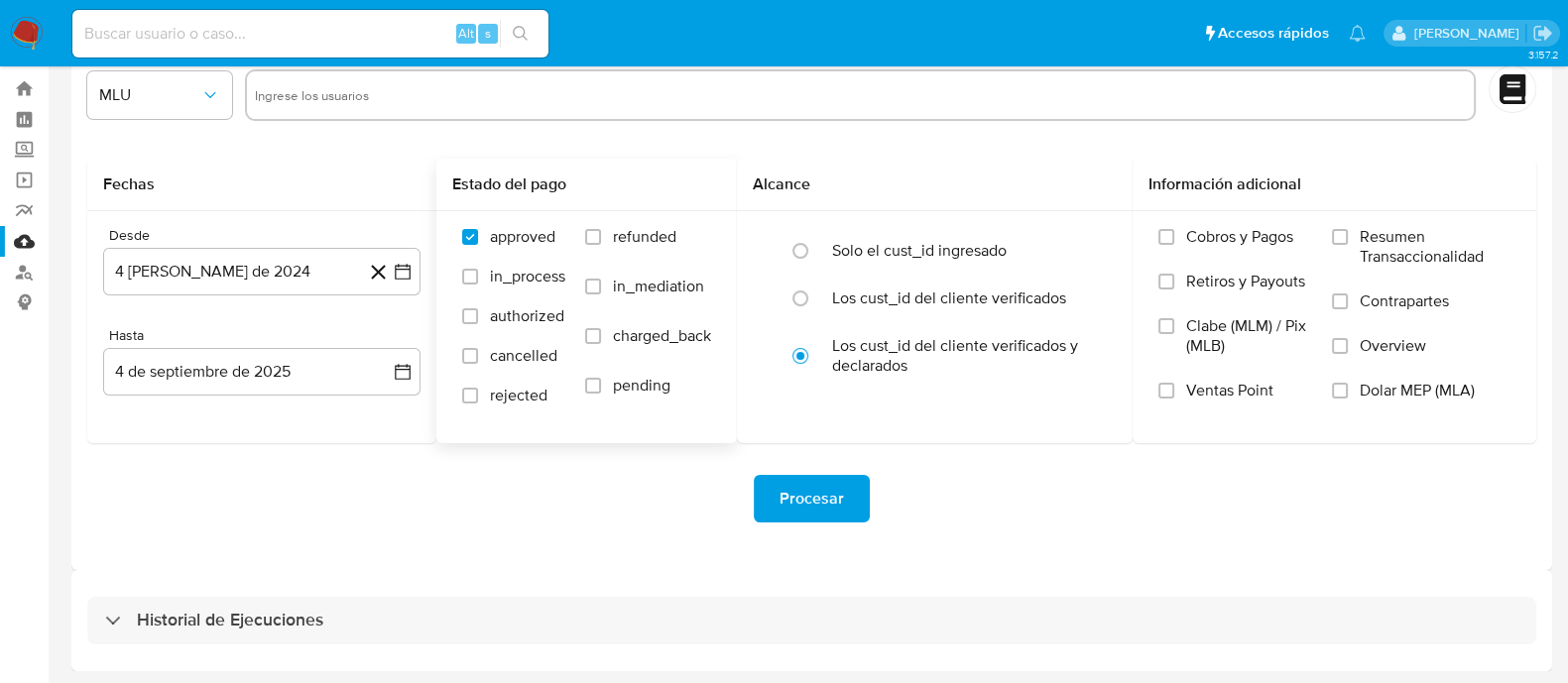
select select "10"
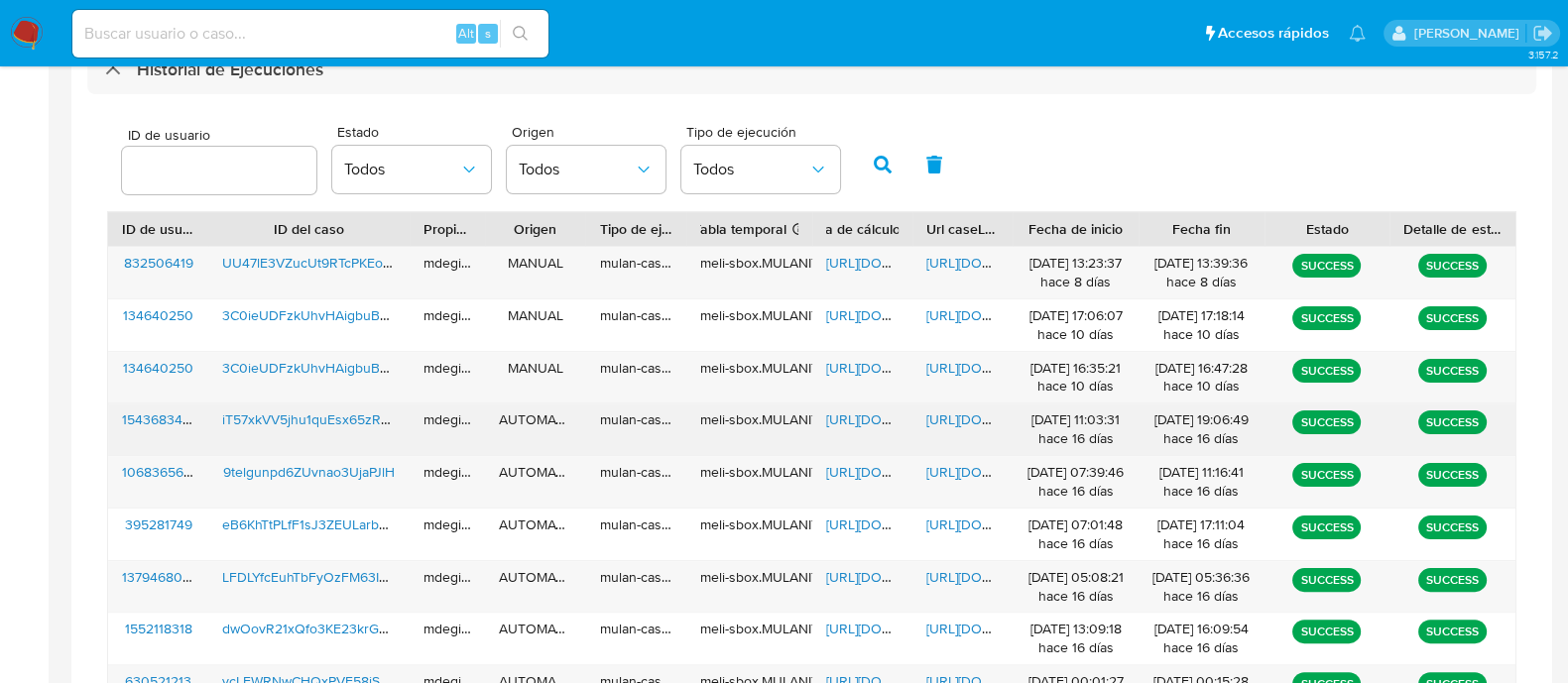
scroll to position [604, 0]
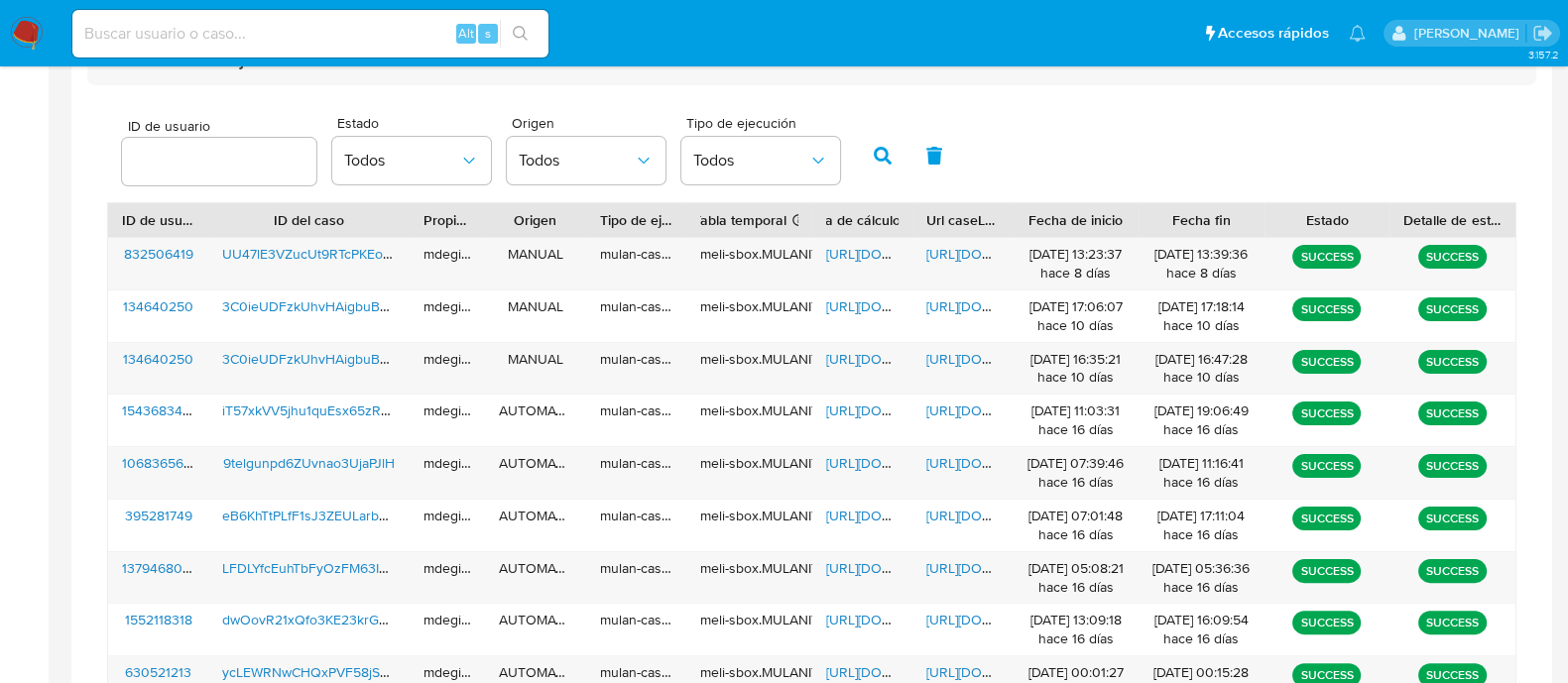
click at [225, 166] on input "number" at bounding box center [219, 162] width 195 height 26
type input "1379468033"
click at [877, 155] on icon "button" at bounding box center [882, 156] width 18 height 18
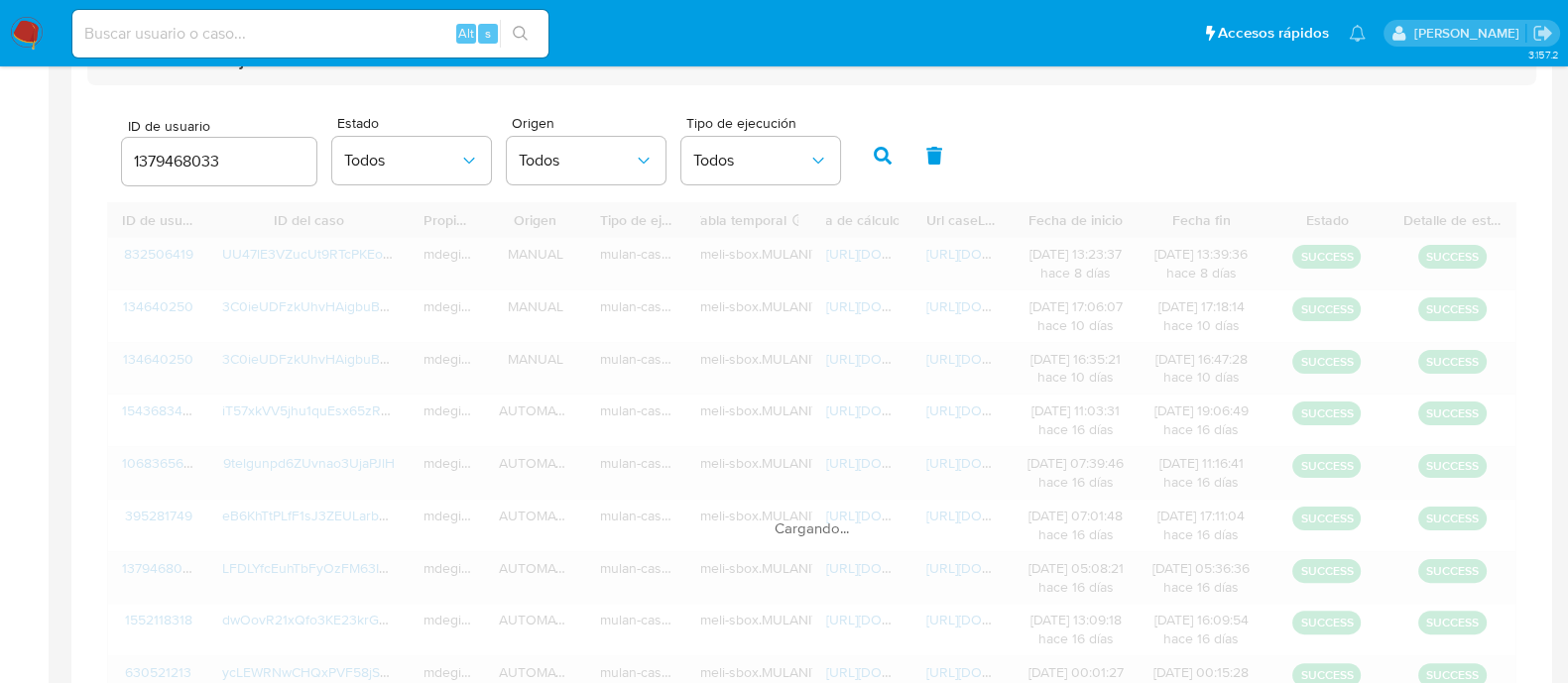
scroll to position [322, 0]
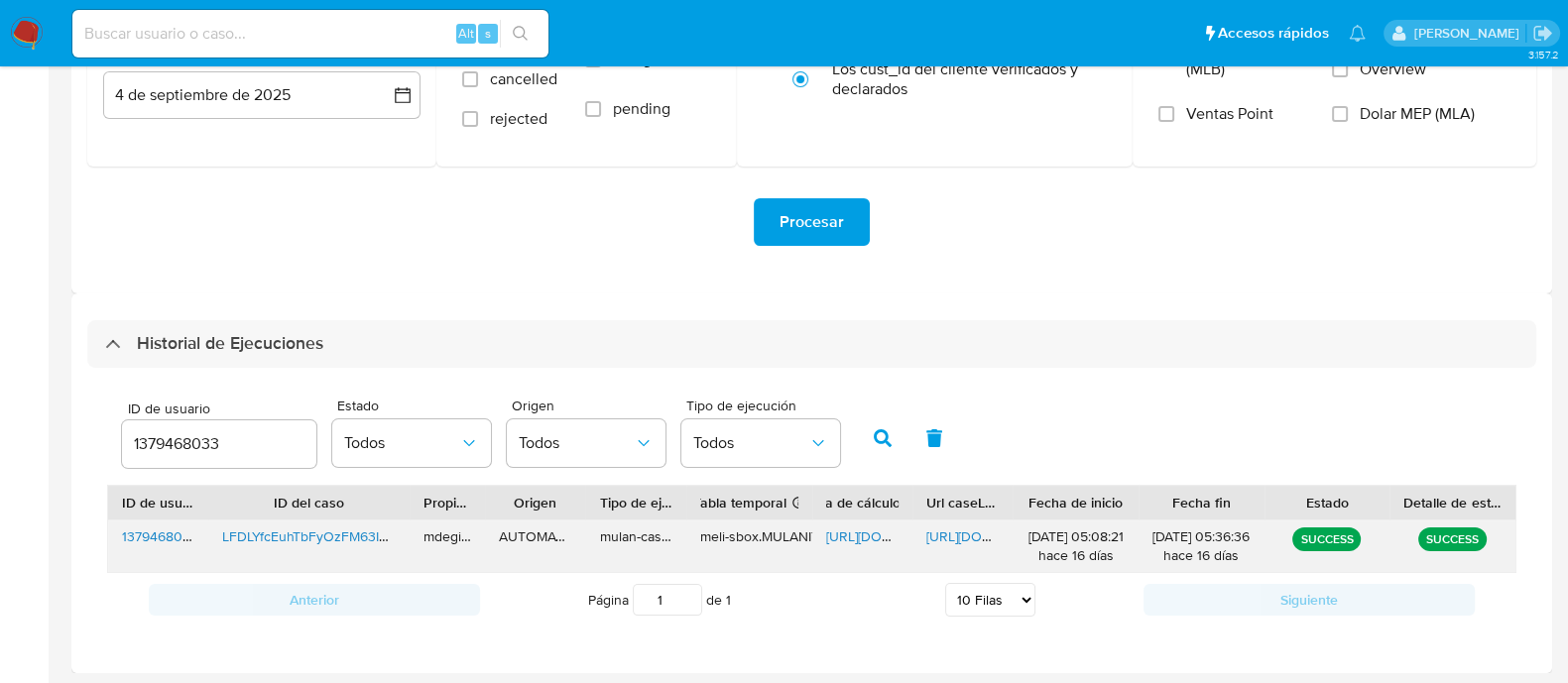
click at [869, 538] on span "https://docs.google.com/spreadsheets/d/1k8HuAQz9Juhon1obHMmyTGgpFOPqkeJNMBZdl3L…" at bounding box center [894, 537] width 137 height 20
click at [967, 538] on span "https://docs.google.com/document/d/1UlR5LiGo8fZWoUrElPcg7CTV8GRGCrdFykRsH97MFl4…" at bounding box center [994, 537] width 137 height 20
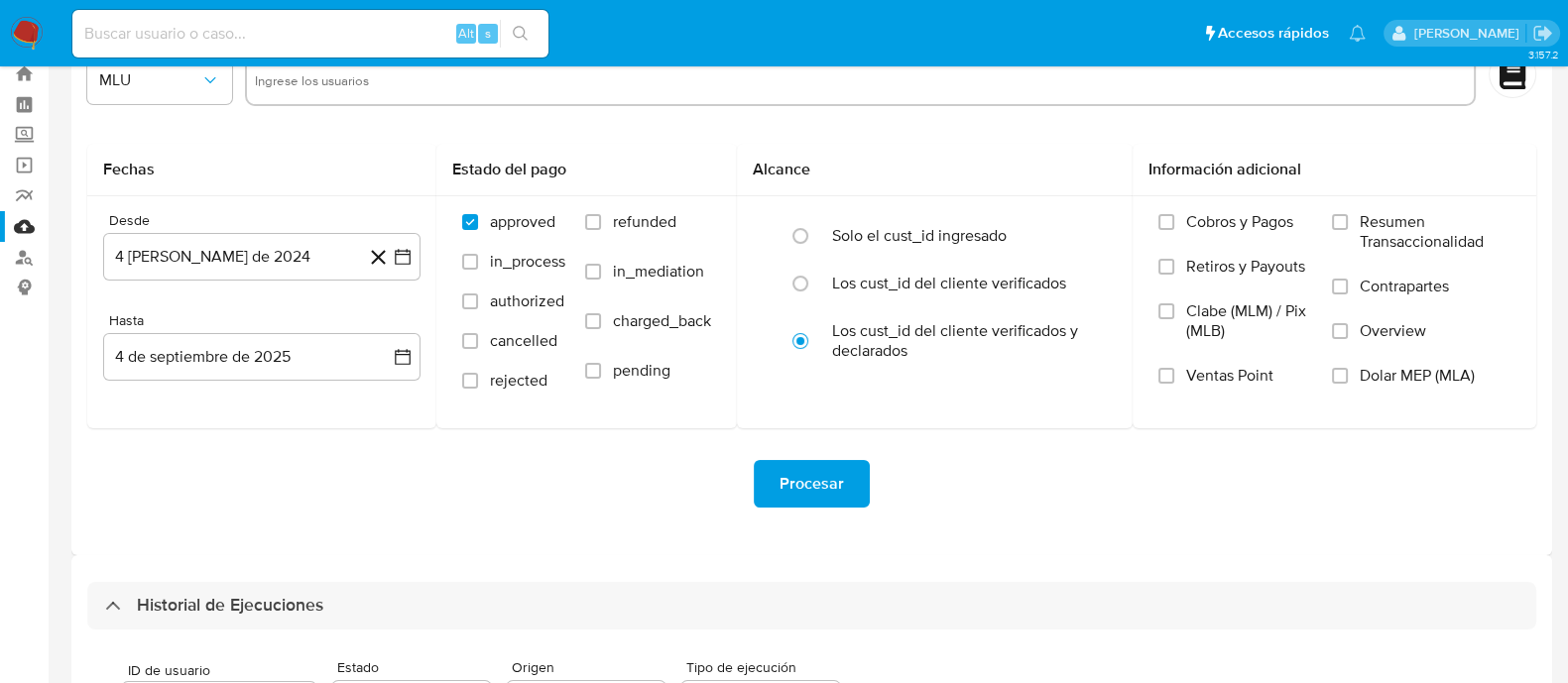
scroll to position [0, 0]
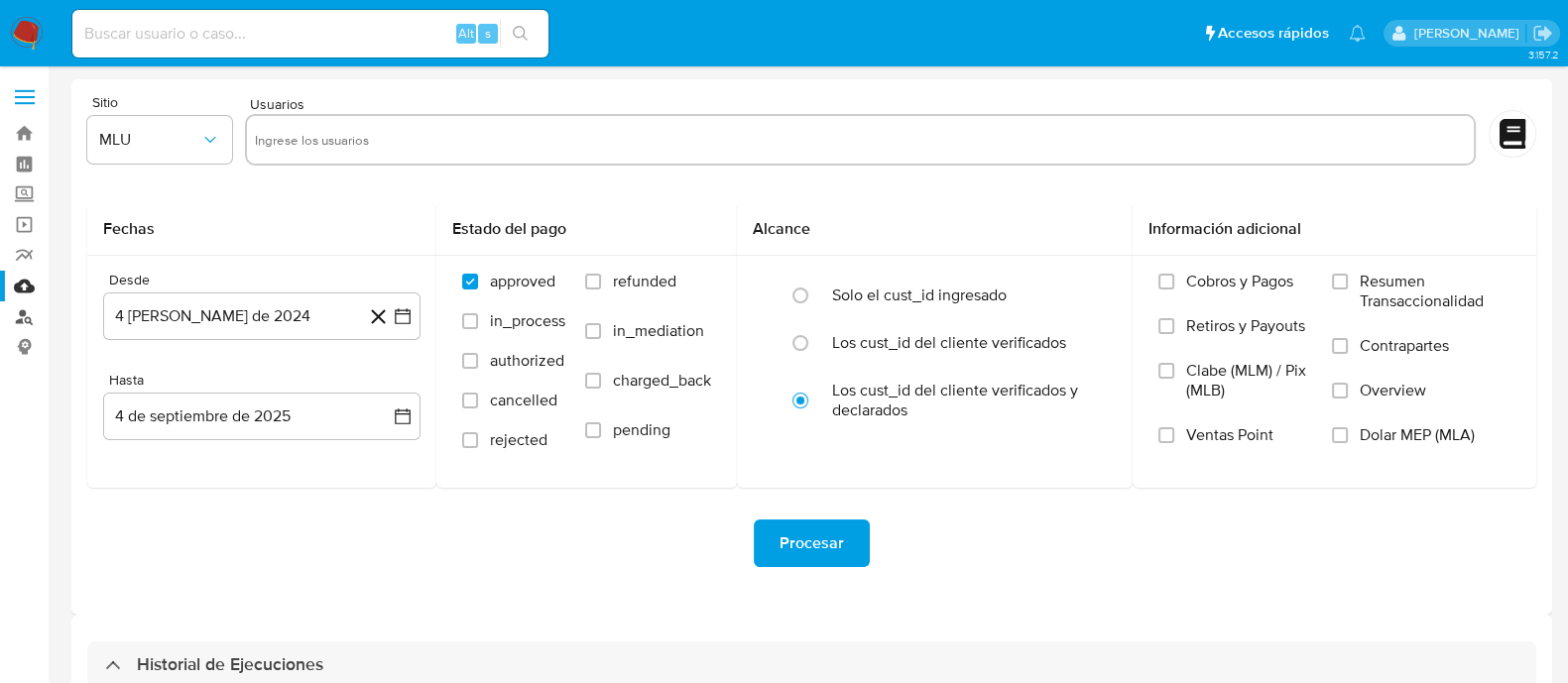
click at [35, 313] on link "Buscador de personas" at bounding box center [118, 317] width 236 height 31
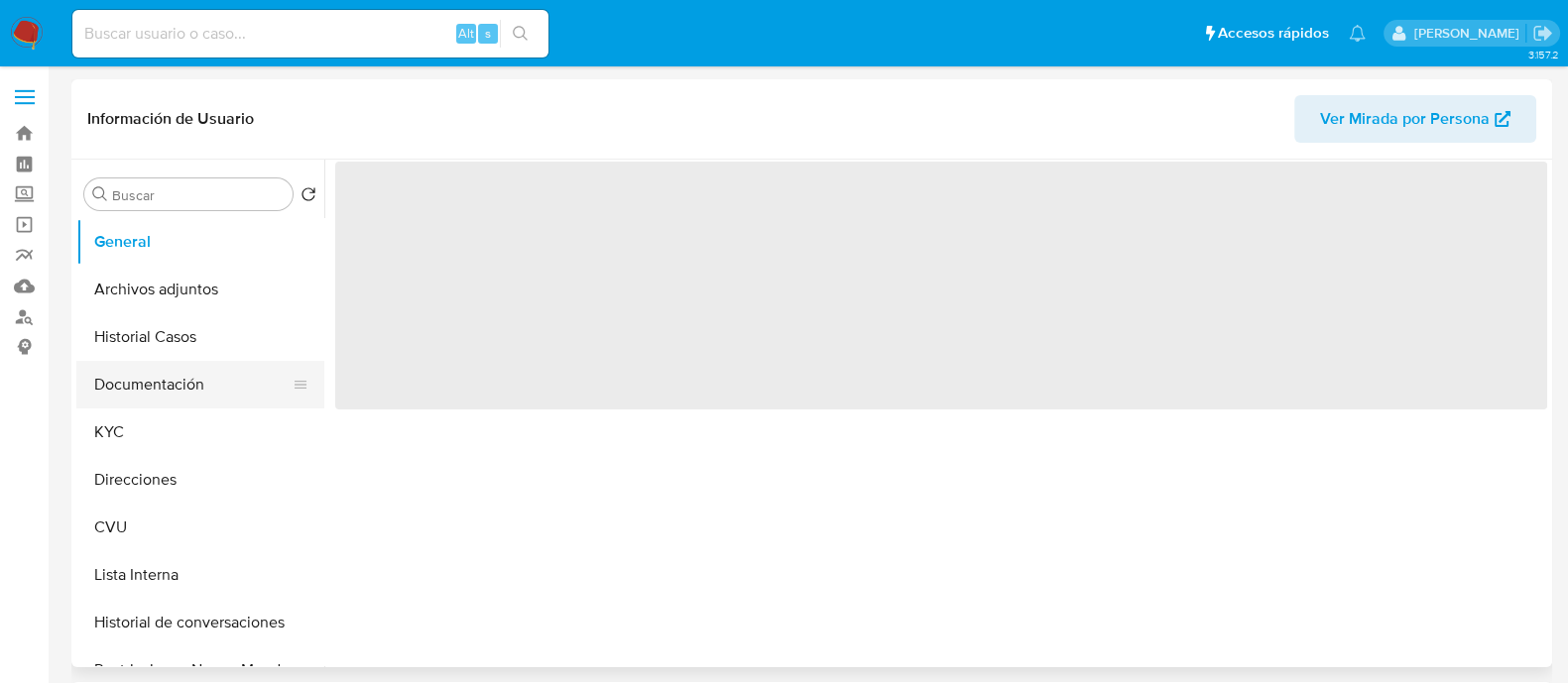
click at [147, 395] on button "Documentación" at bounding box center [193, 385] width 232 height 48
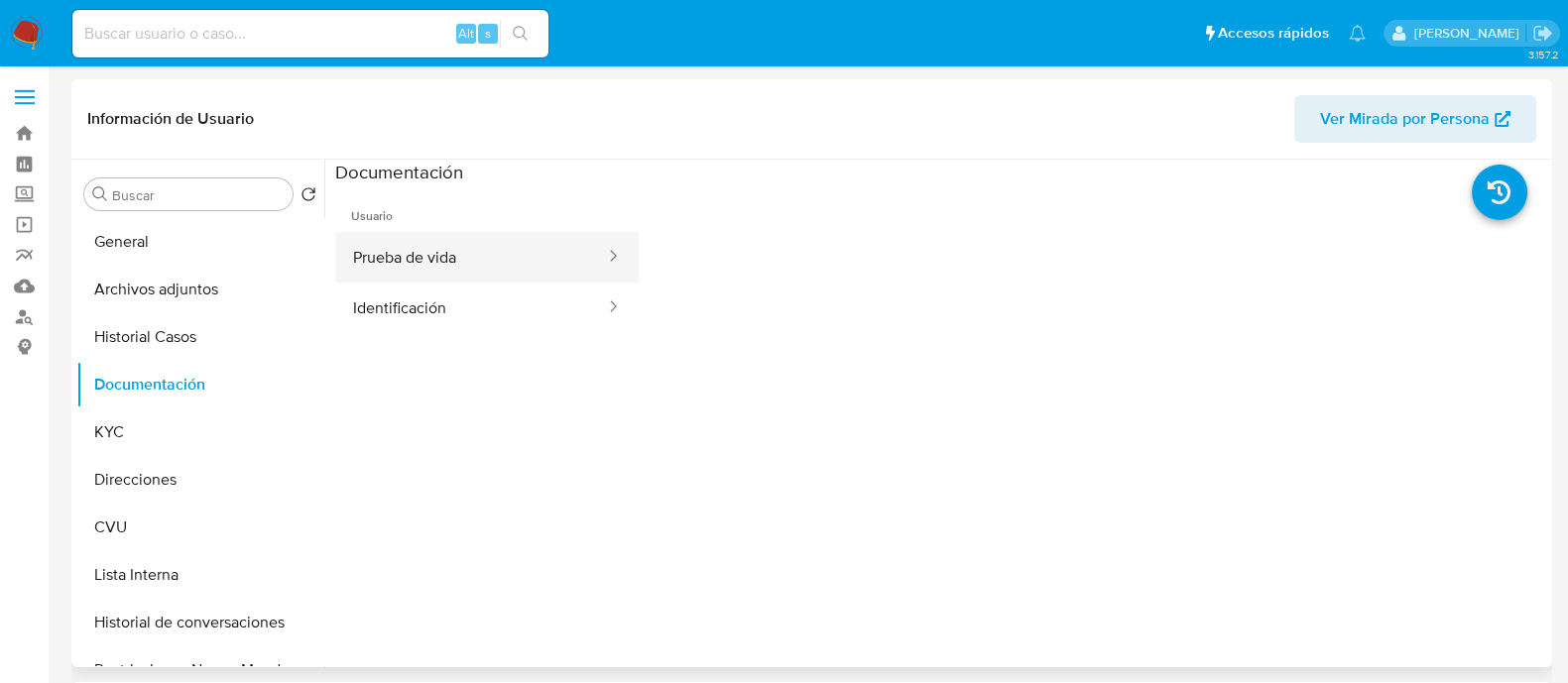
select select "10"
click at [455, 256] on button "Prueba de vida" at bounding box center [471, 257] width 272 height 51
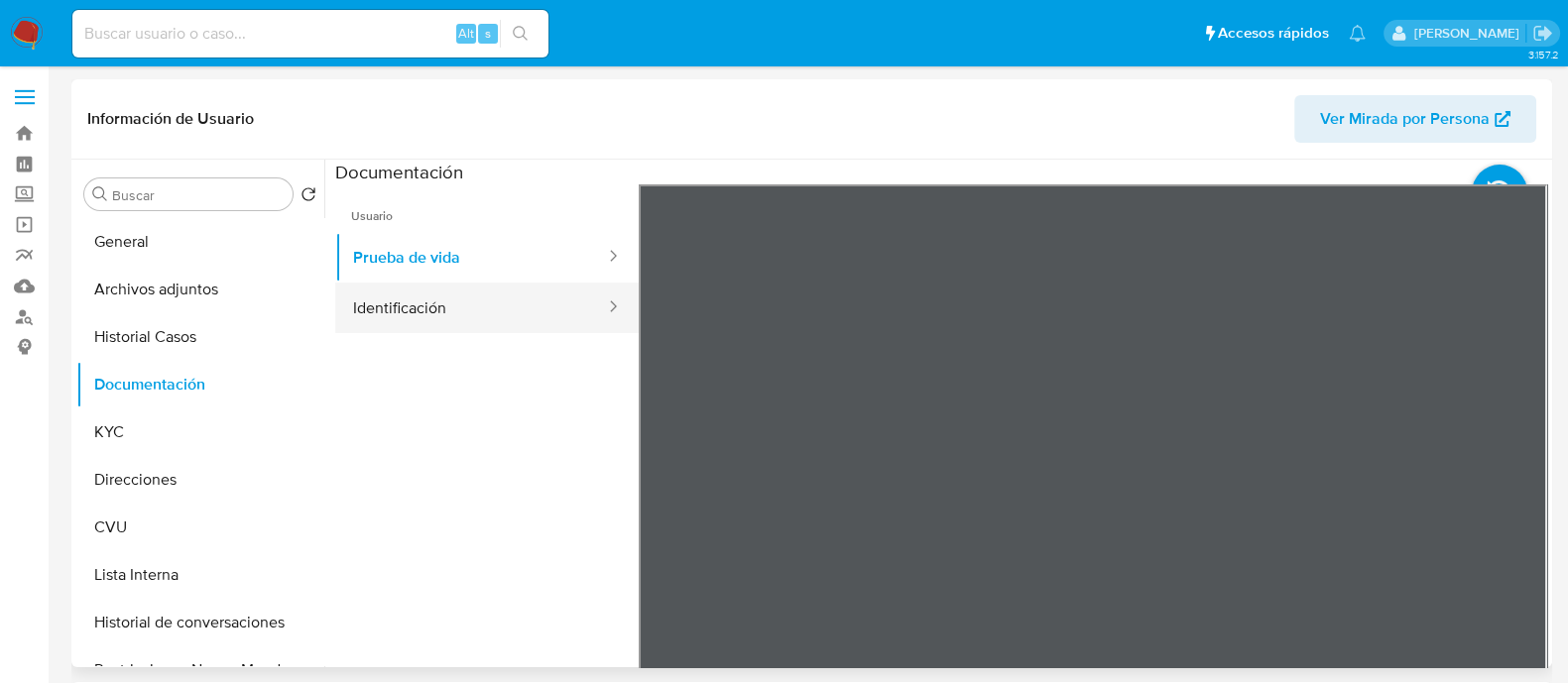
click at [437, 290] on button "Identificación" at bounding box center [471, 308] width 272 height 51
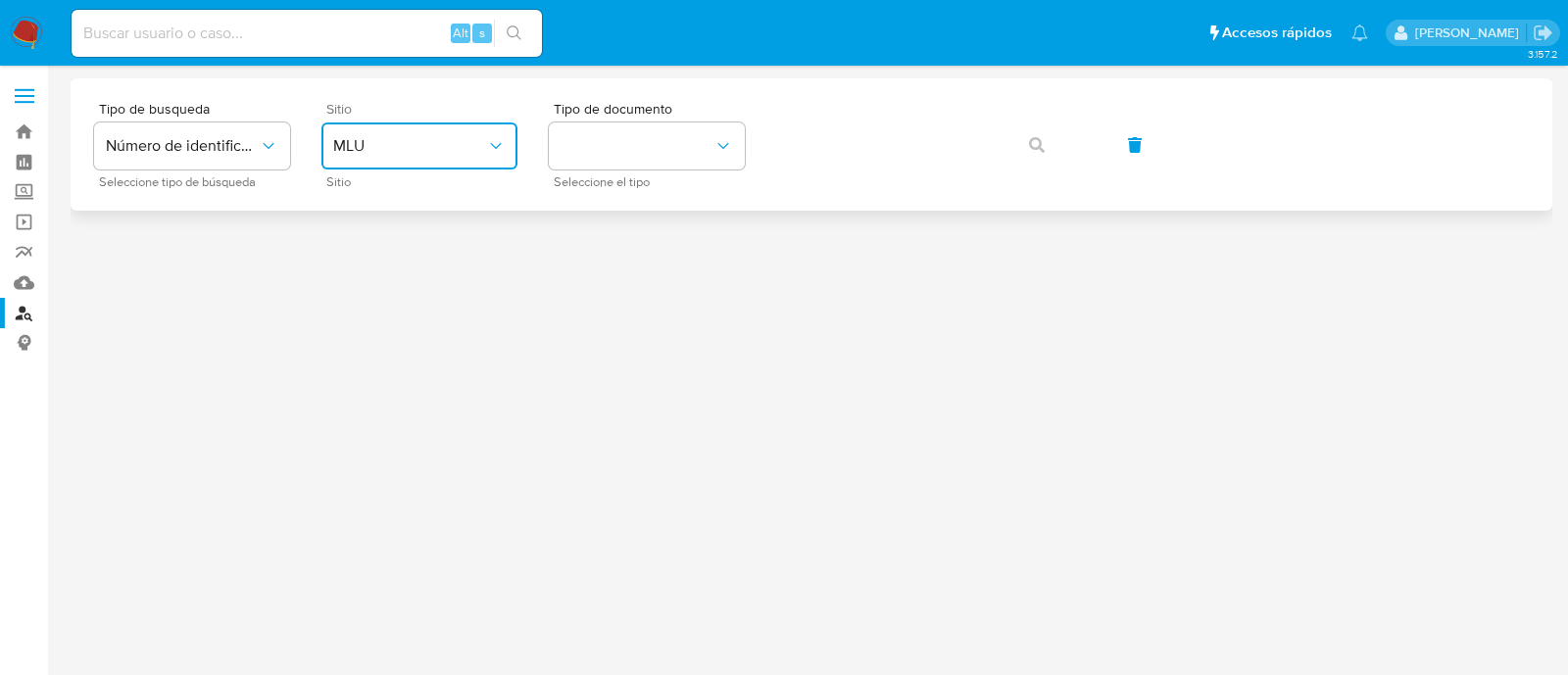
click at [457, 143] on span "MLU" at bounding box center [410, 146] width 153 height 20
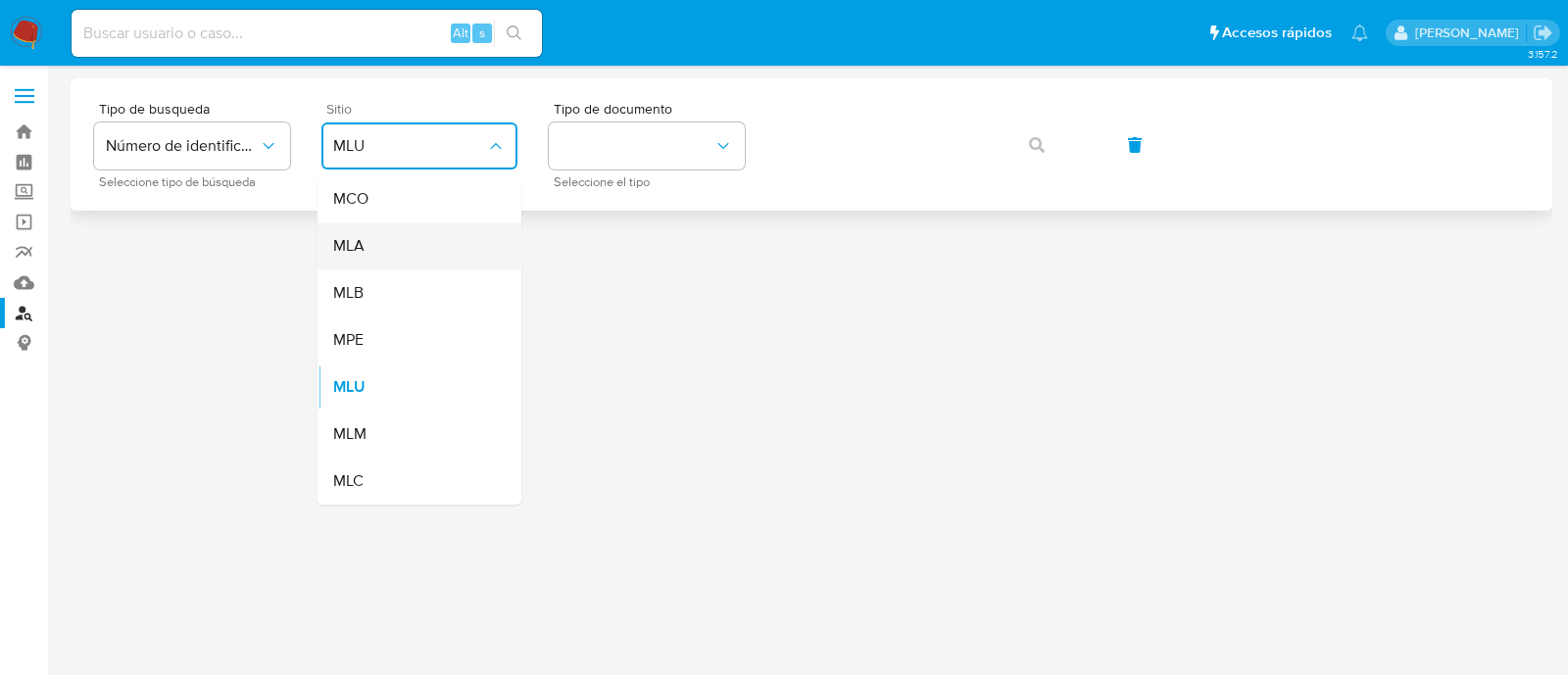
click at [431, 240] on div "MLA" at bounding box center [414, 246] width 161 height 47
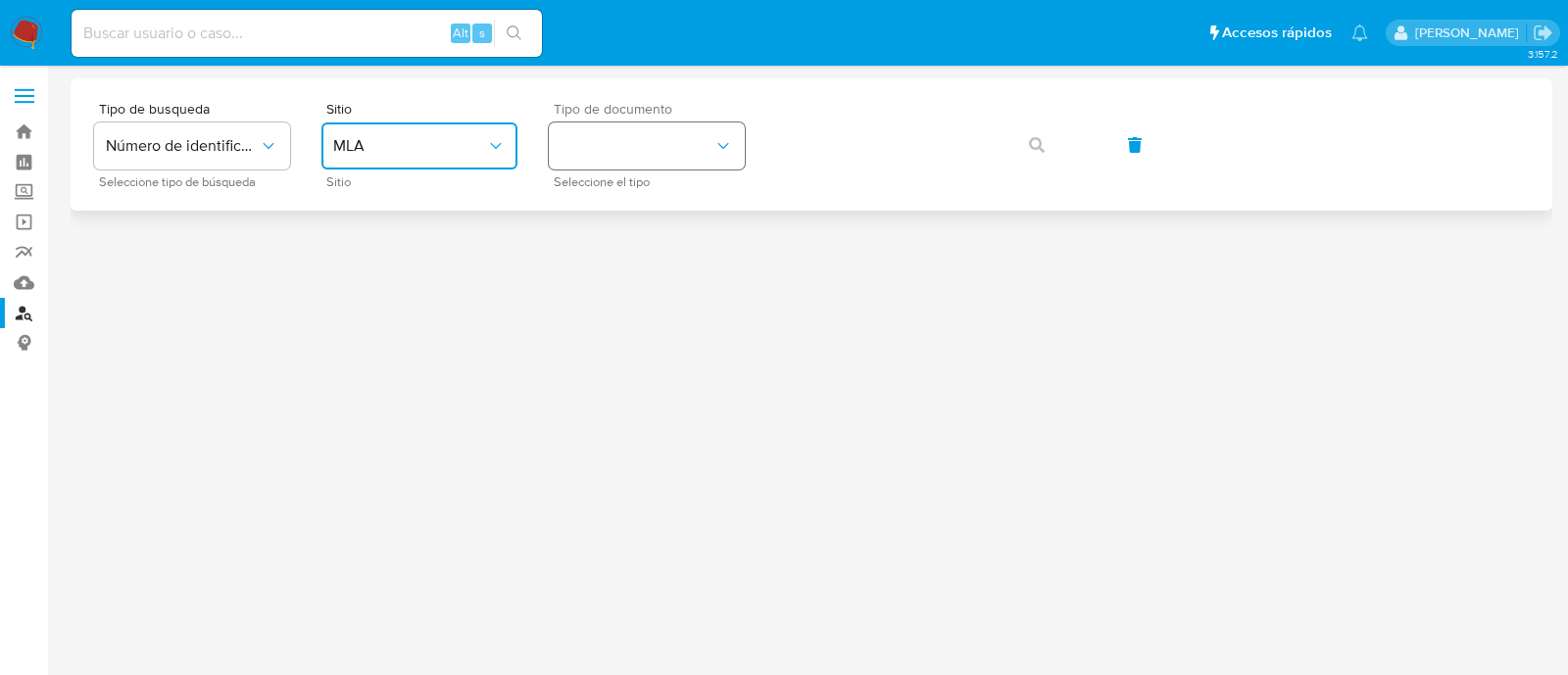
click at [632, 134] on button "identificationType" at bounding box center [647, 146] width 196 height 47
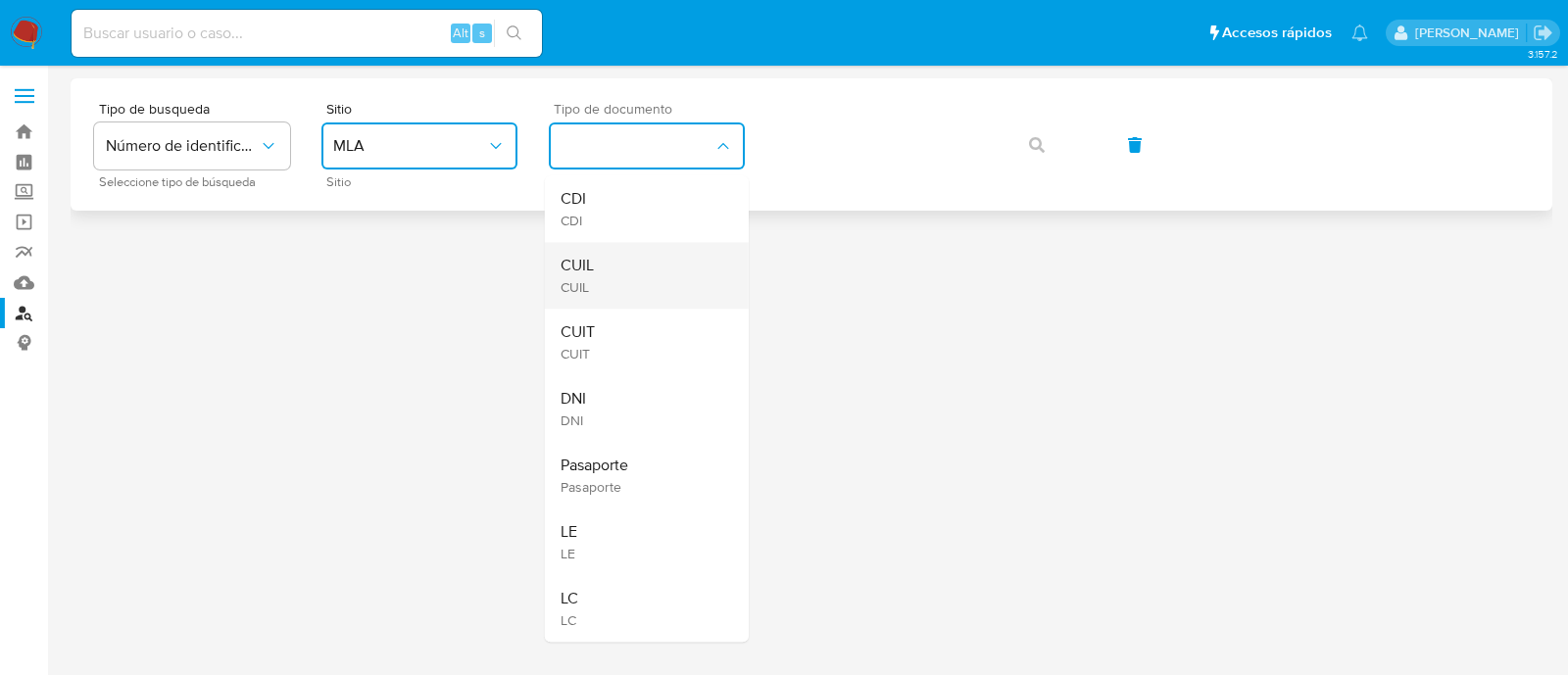
click at [608, 266] on div "CUIL CUIL" at bounding box center [640, 276] width 161 height 67
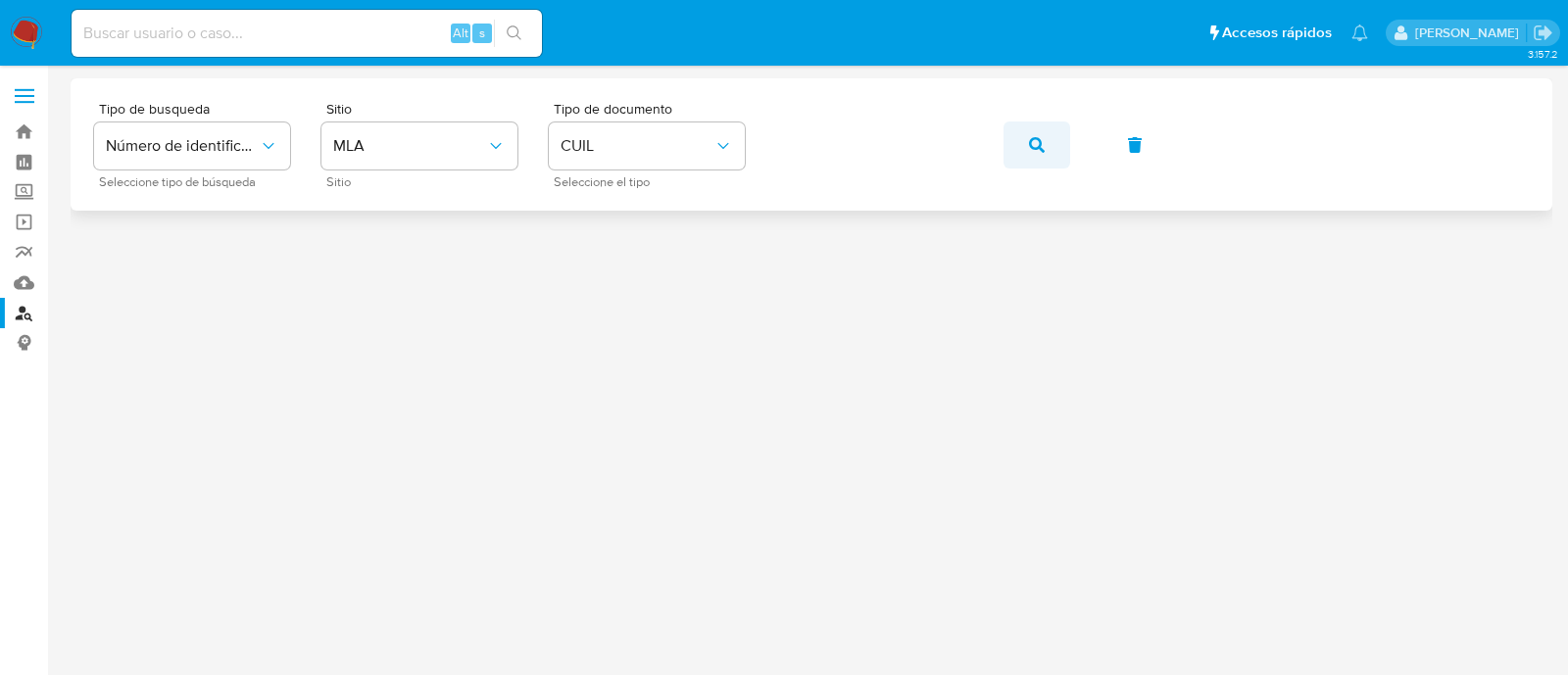
click at [1021, 151] on button "button" at bounding box center [1037, 145] width 67 height 47
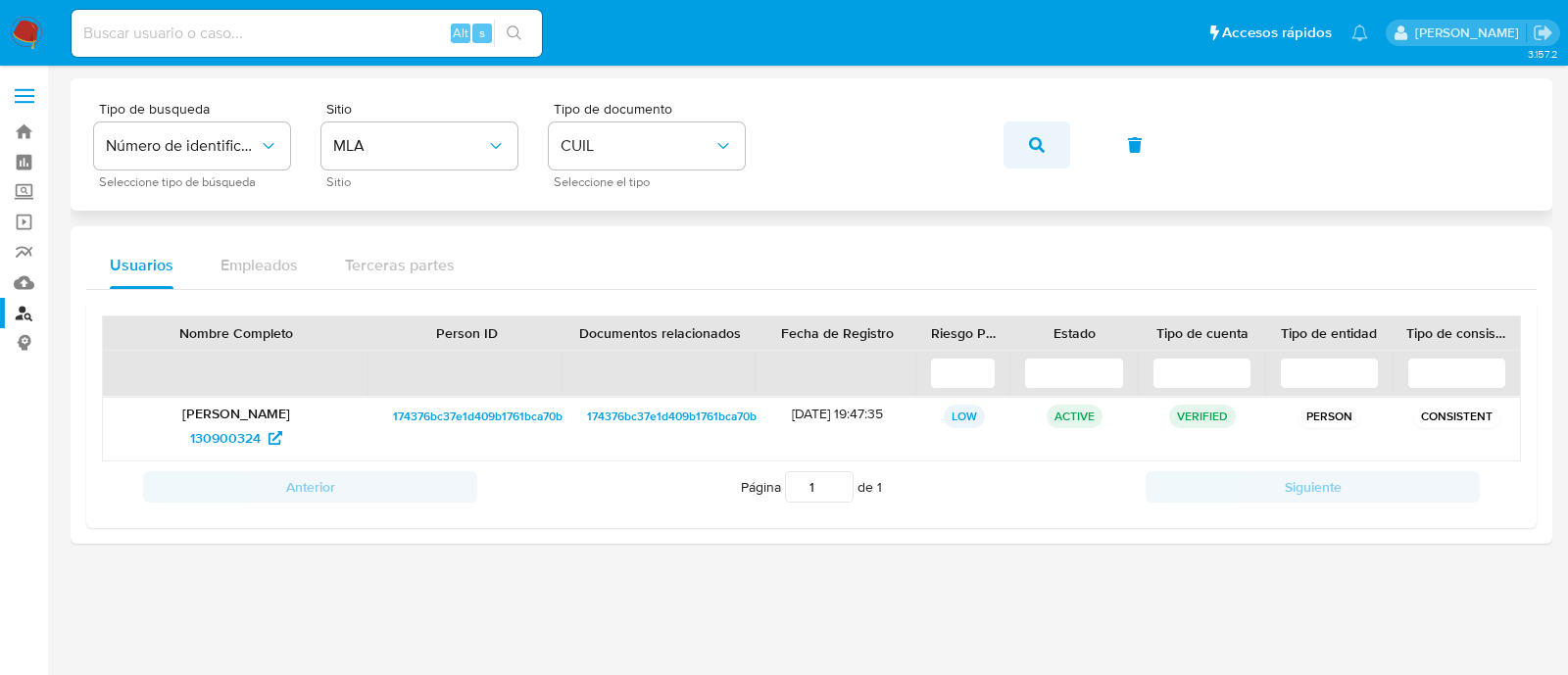
click at [1019, 153] on button "button" at bounding box center [1037, 145] width 67 height 47
click at [207, 437] on span "43978738" at bounding box center [226, 439] width 61 height 31
click at [1043, 144] on icon "button" at bounding box center [1037, 145] width 16 height 16
click at [224, 434] on span "493924414" at bounding box center [226, 439] width 68 height 31
click at [1026, 139] on button "button" at bounding box center [1037, 145] width 67 height 47
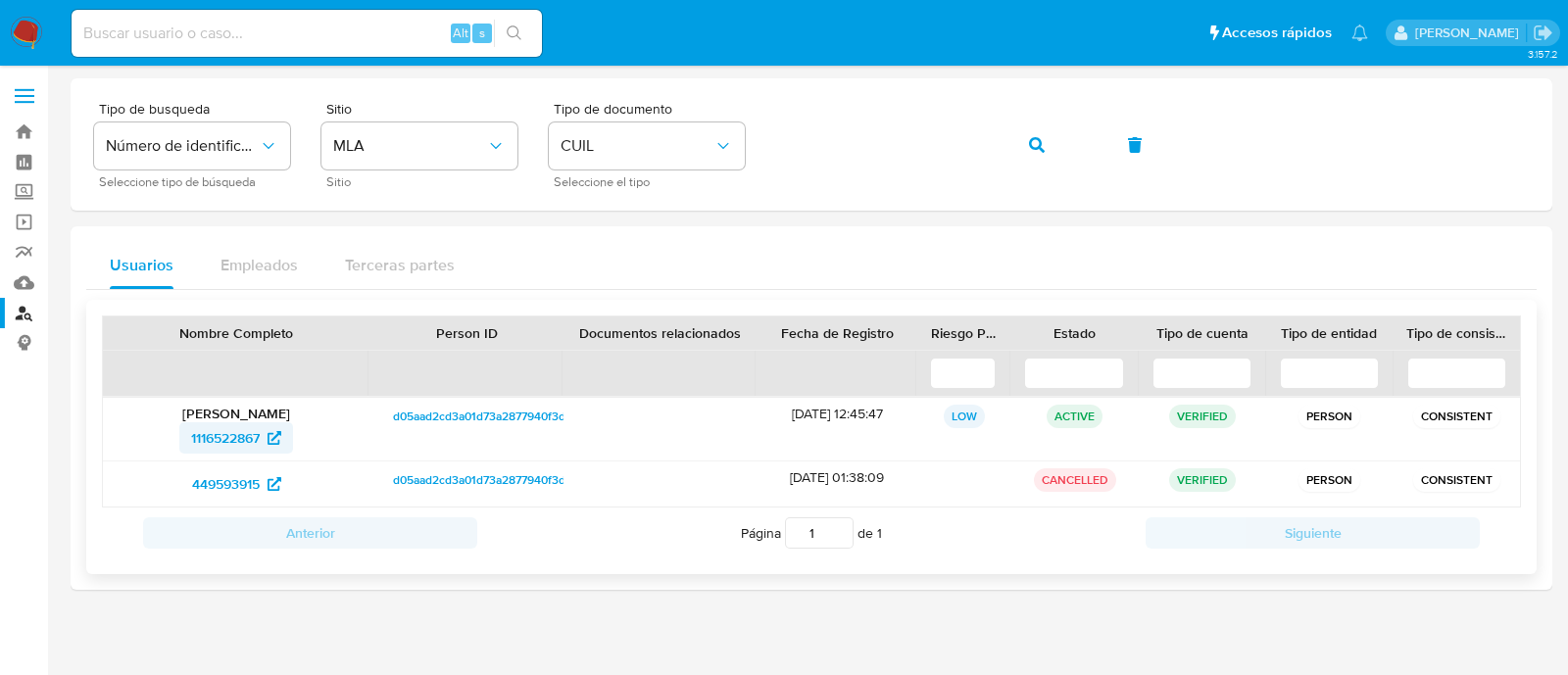
click at [221, 441] on span "1116522867" at bounding box center [226, 439] width 69 height 31
click at [1042, 133] on span "button" at bounding box center [1037, 145] width 16 height 43
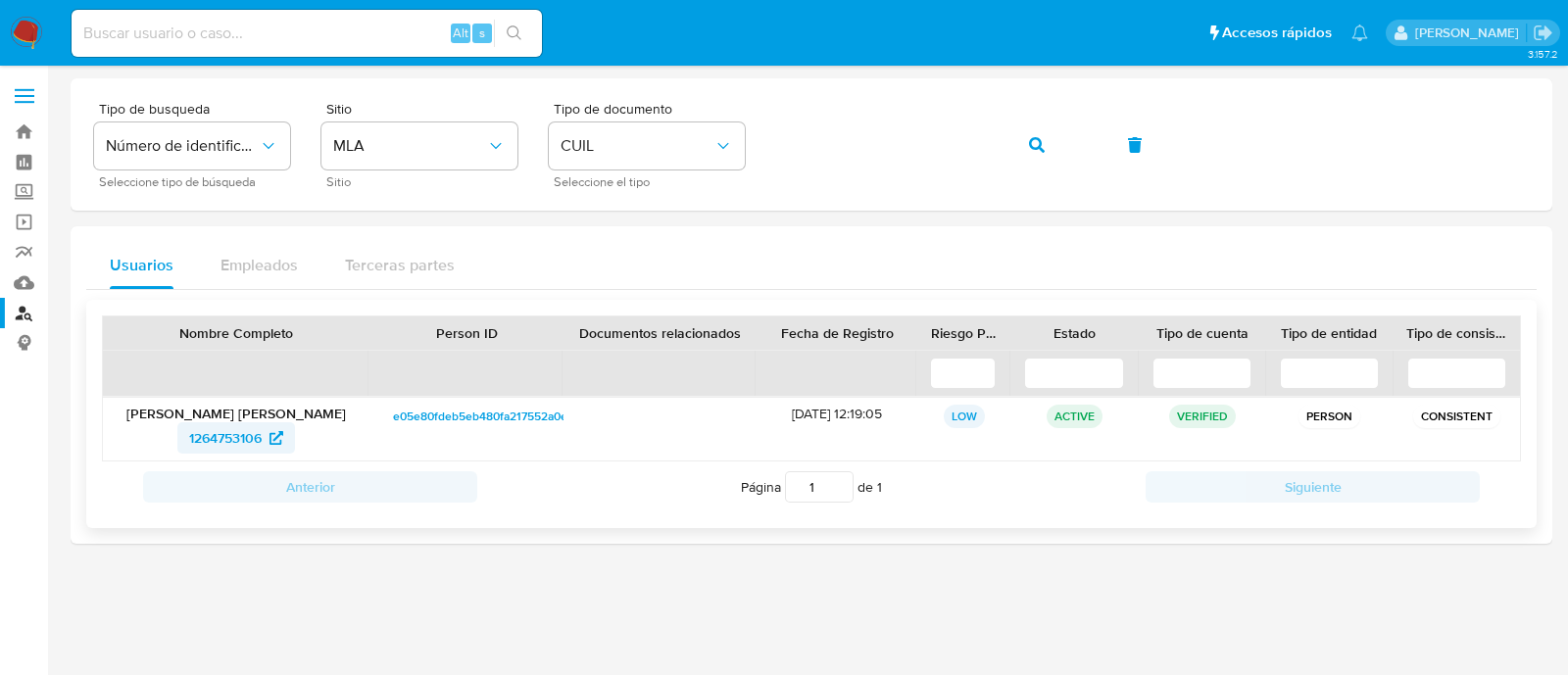
click at [227, 441] on span "1264753106" at bounding box center [226, 439] width 73 height 31
click at [1025, 142] on button "button" at bounding box center [1037, 145] width 67 height 47
click at [213, 435] on span "511909620" at bounding box center [226, 439] width 67 height 31
click at [1032, 139] on icon "button" at bounding box center [1037, 145] width 16 height 16
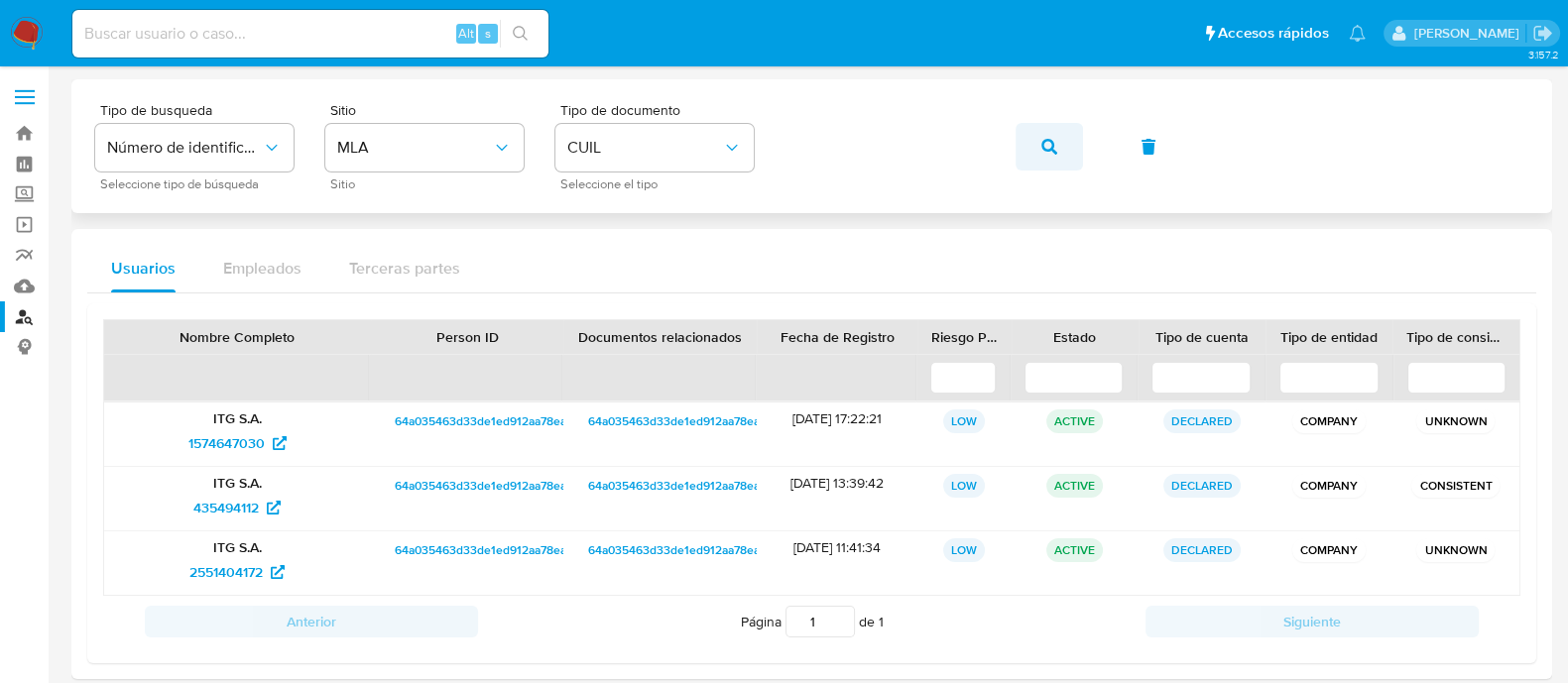
click at [1032, 134] on button "button" at bounding box center [1049, 147] width 67 height 48
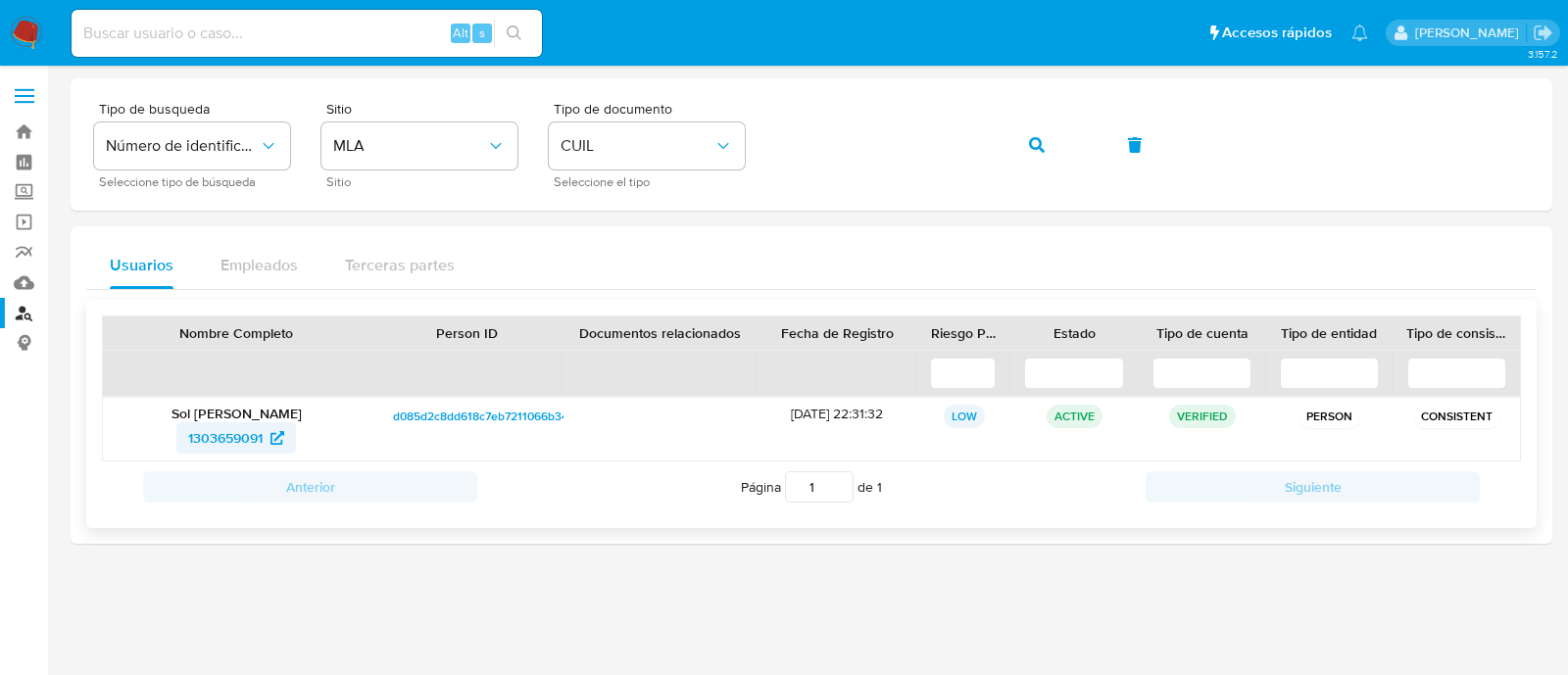
click at [192, 431] on span "1303659091" at bounding box center [226, 439] width 75 height 31
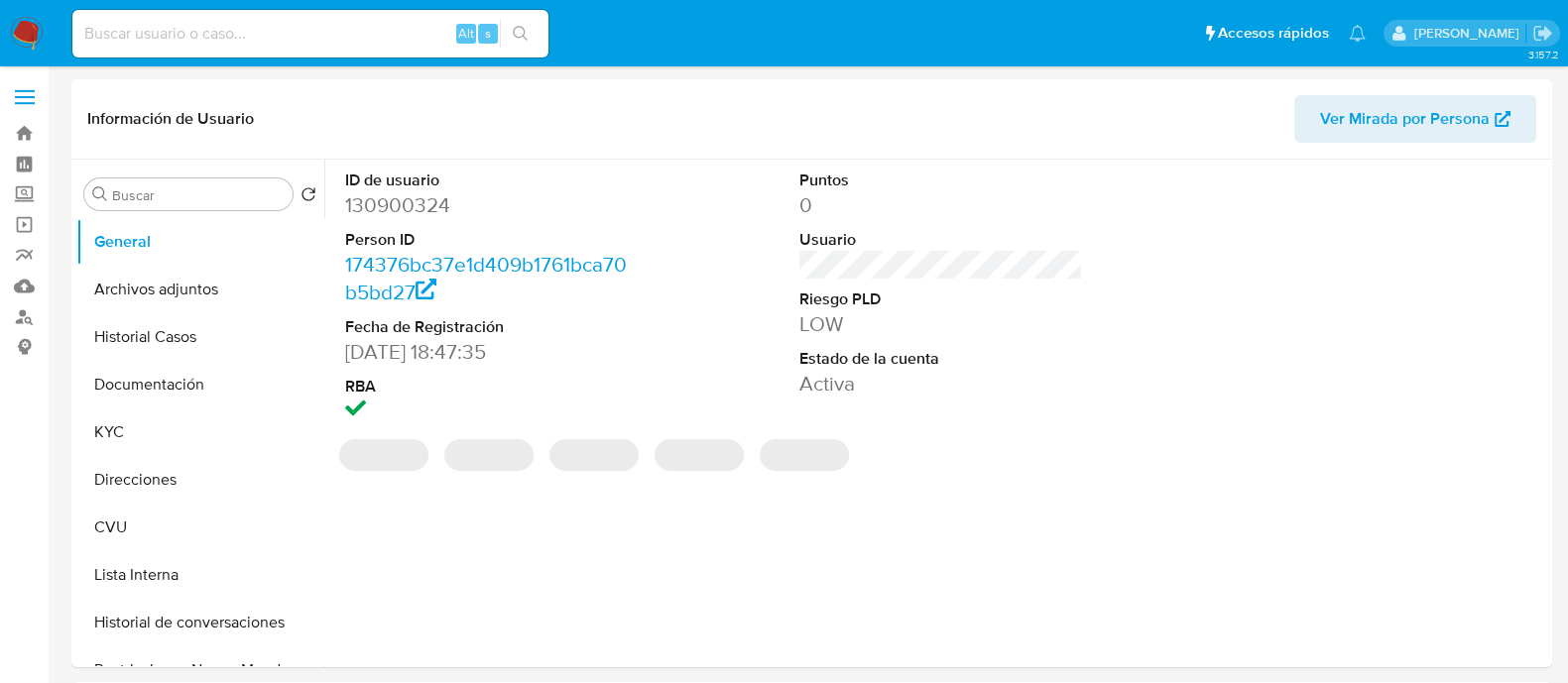
select select "10"
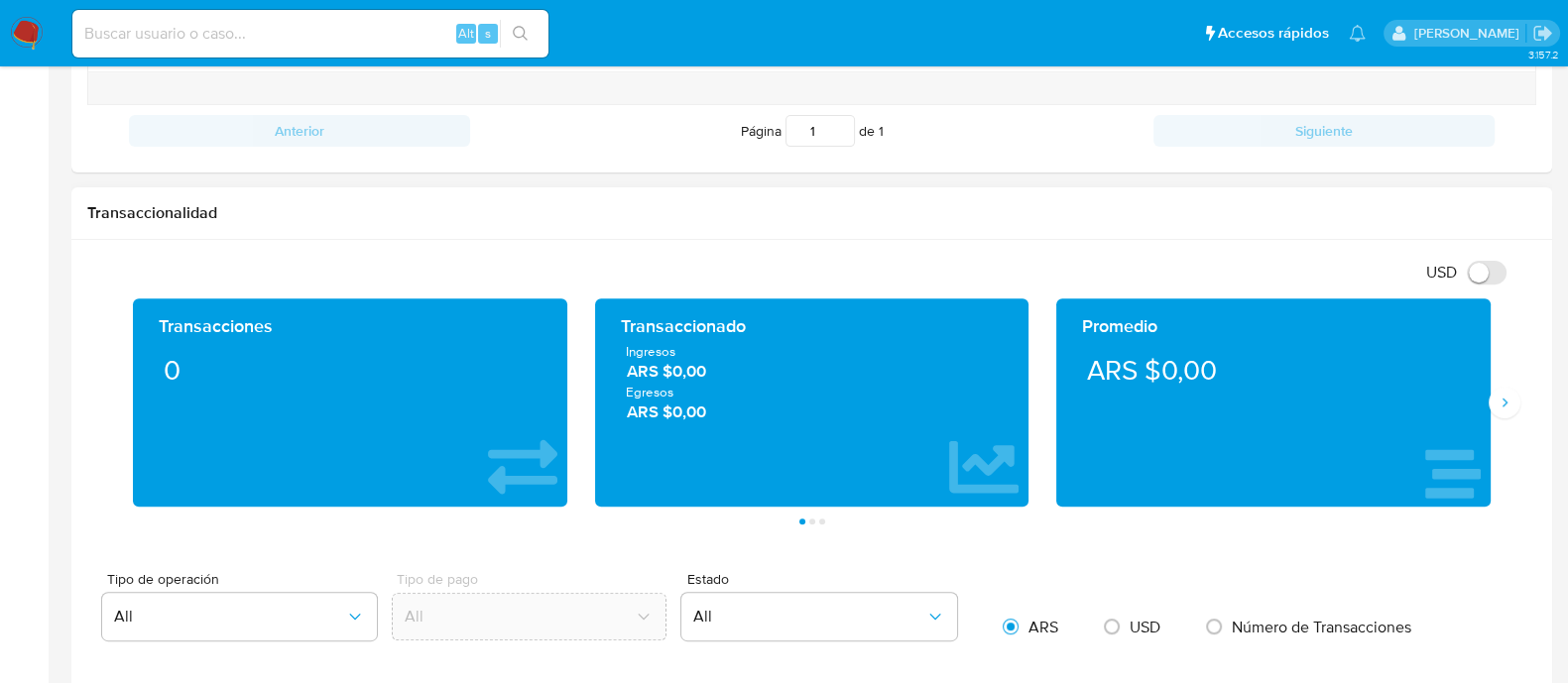
scroll to position [919, 0]
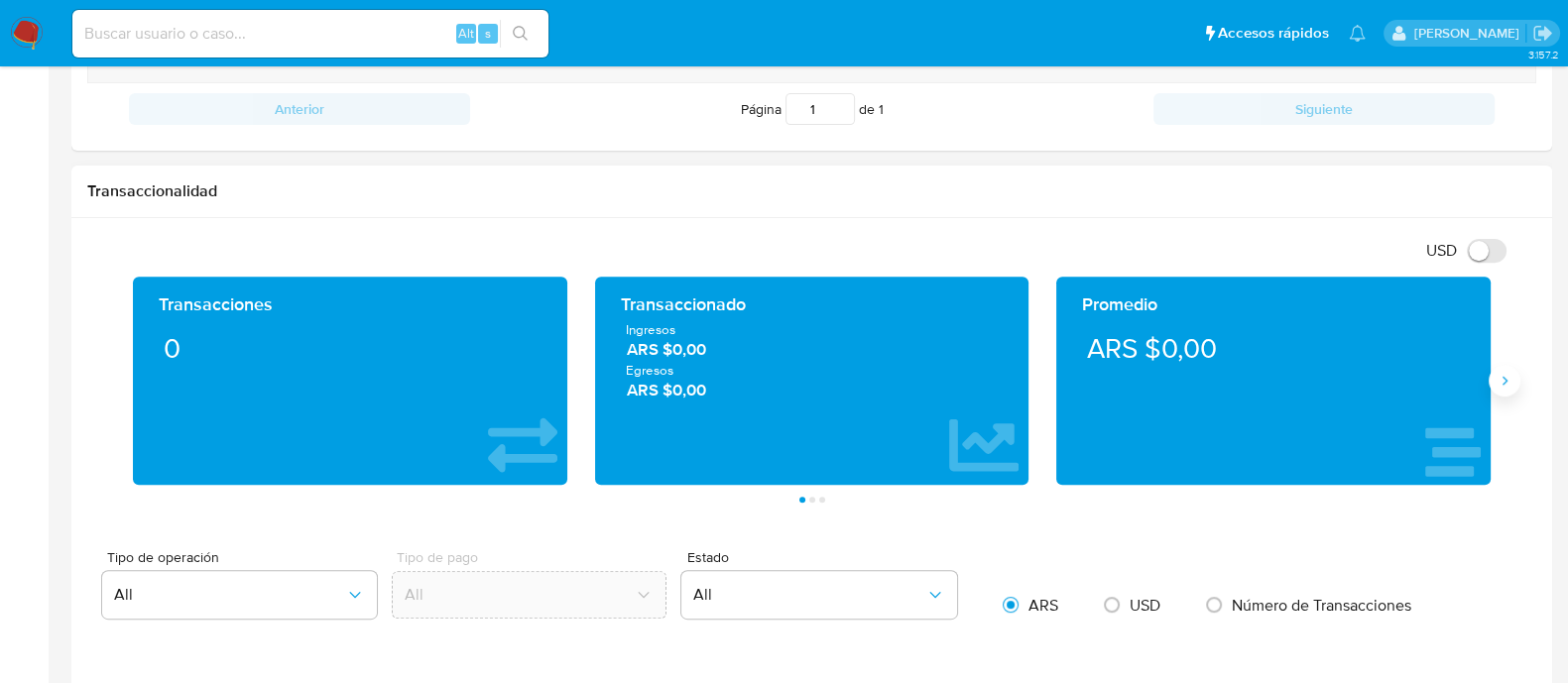
click at [1498, 384] on icon "Siguiente" at bounding box center [1504, 381] width 16 height 16
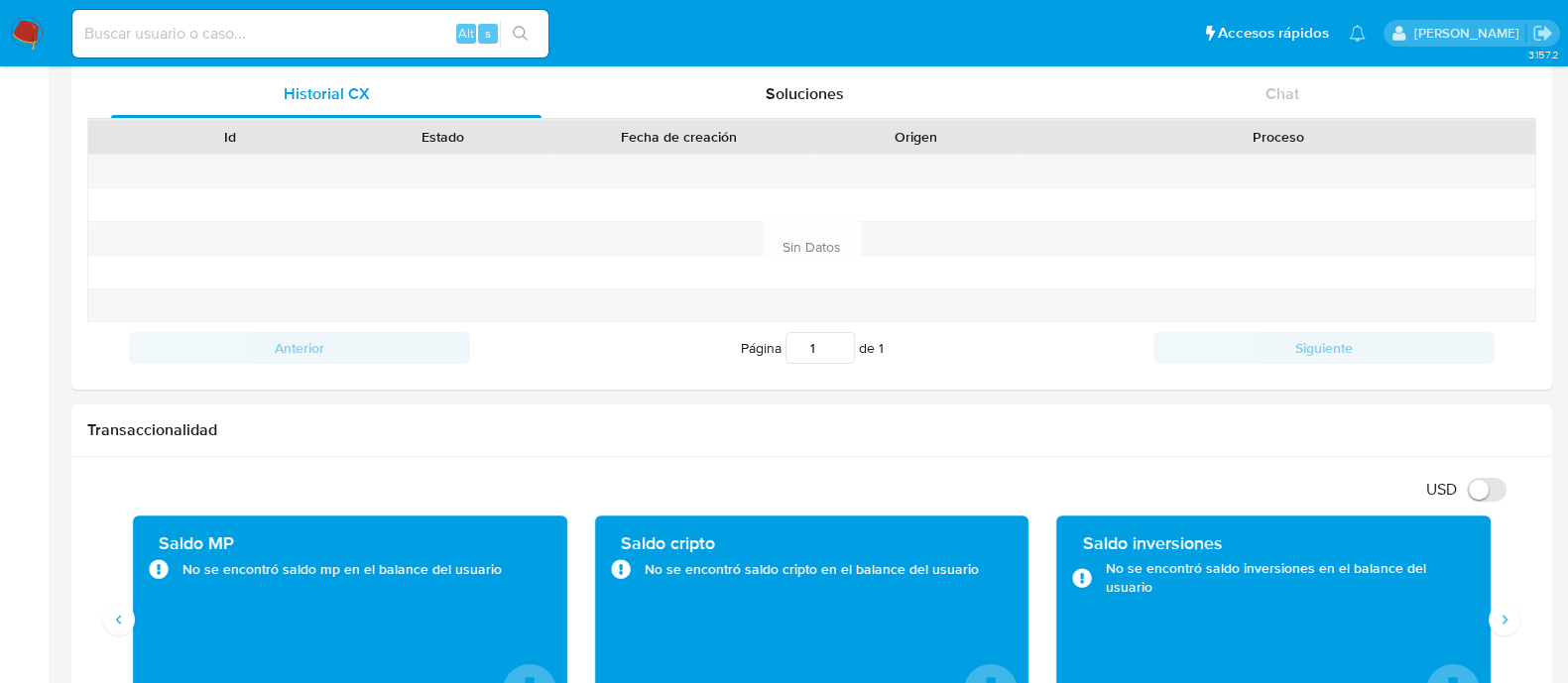
scroll to position [300, 0]
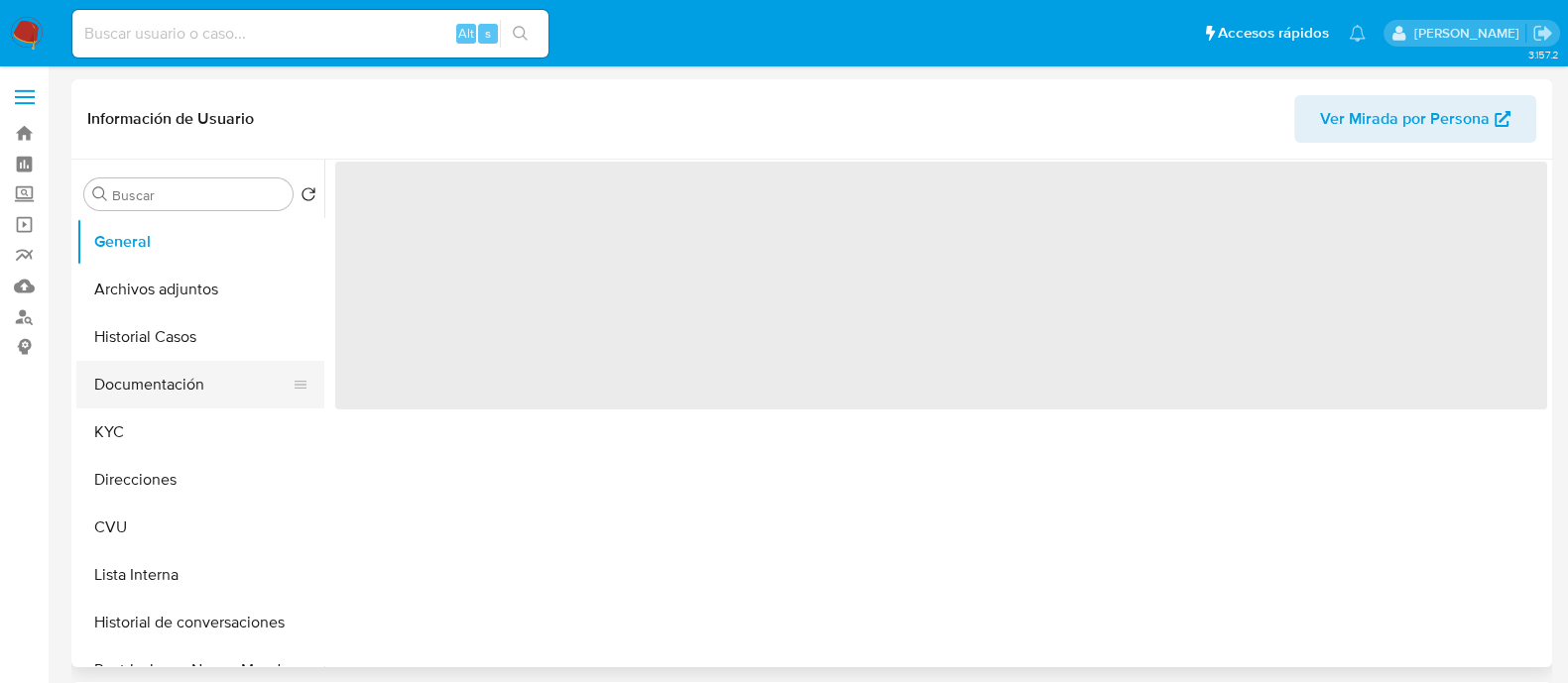
click at [132, 380] on button "Documentación" at bounding box center [193, 385] width 232 height 48
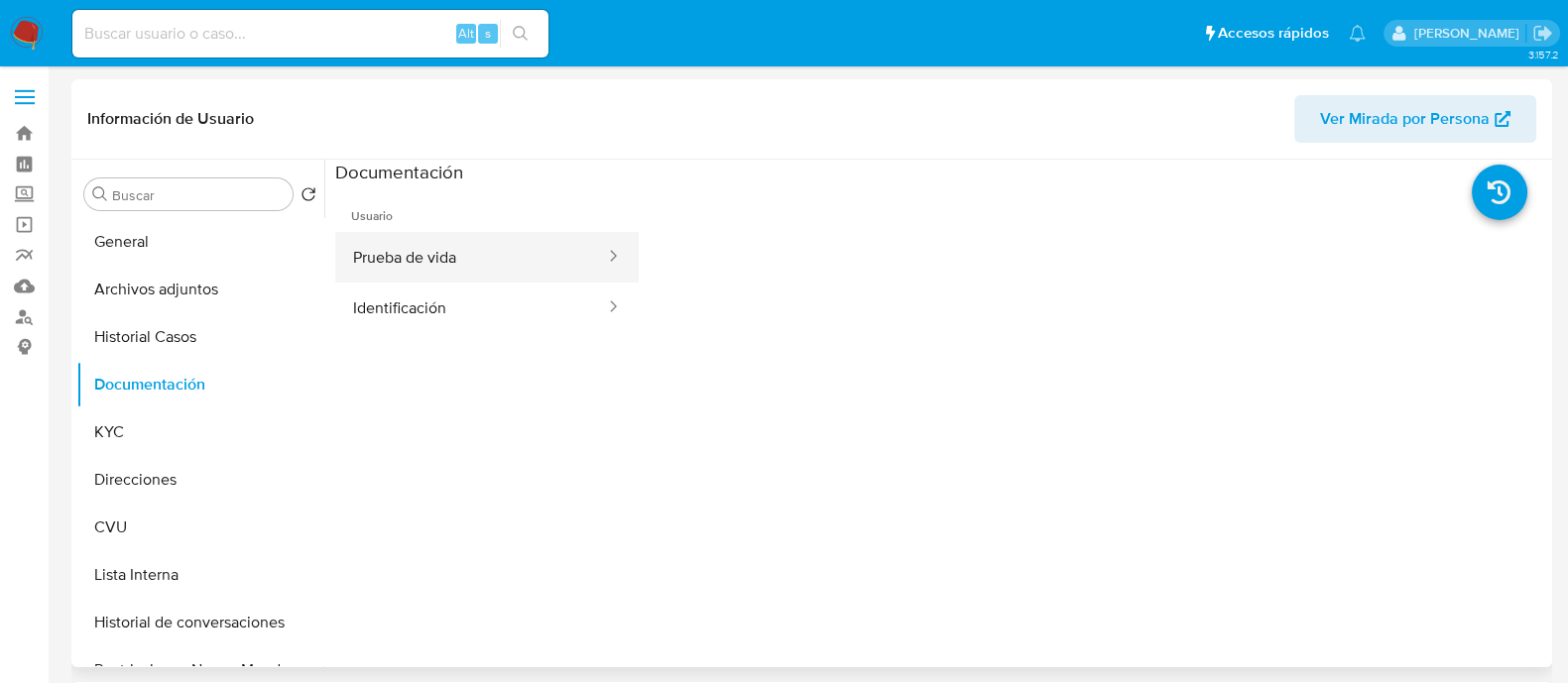
select select "10"
click at [501, 251] on button "Prueba de vida" at bounding box center [471, 257] width 272 height 51
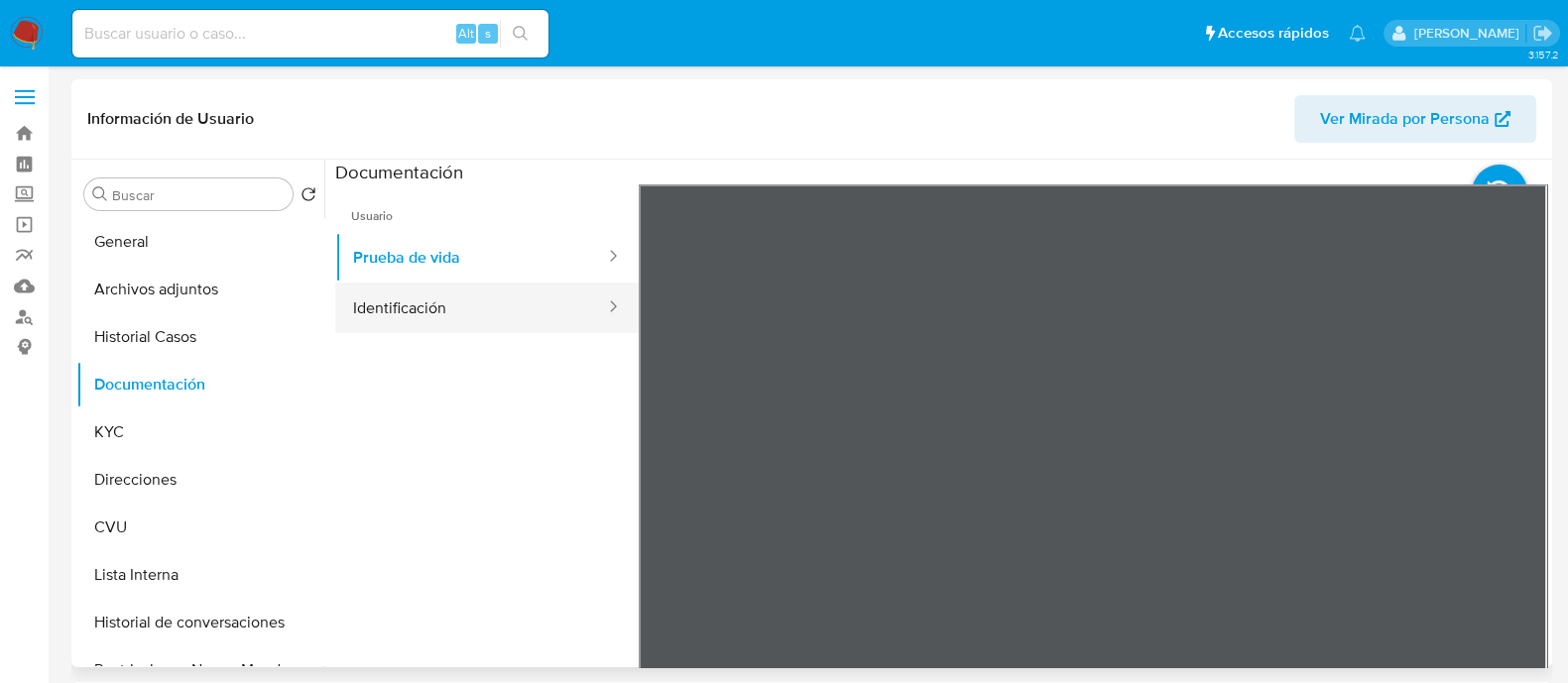
click at [456, 296] on button "Identificación" at bounding box center [471, 308] width 272 height 51
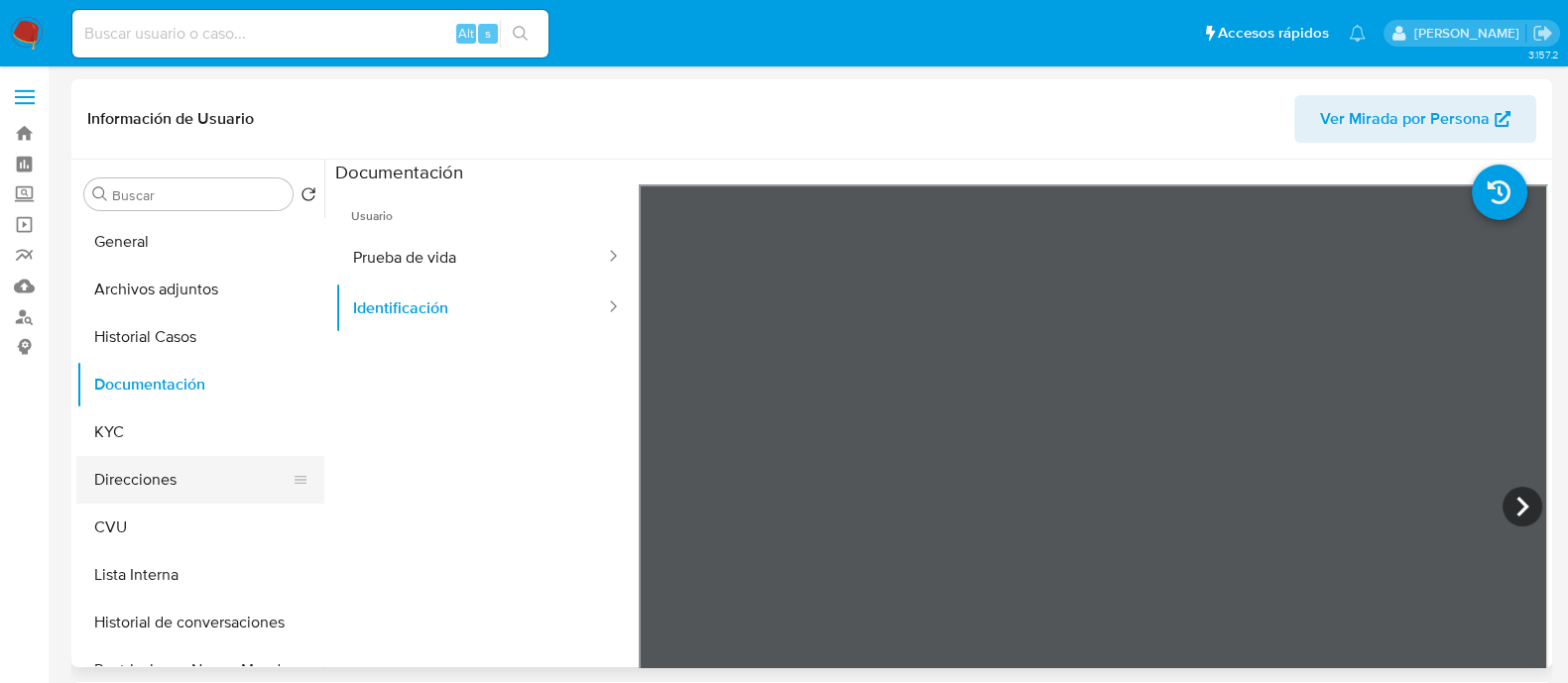
click at [168, 483] on button "Direcciones" at bounding box center [193, 480] width 232 height 48
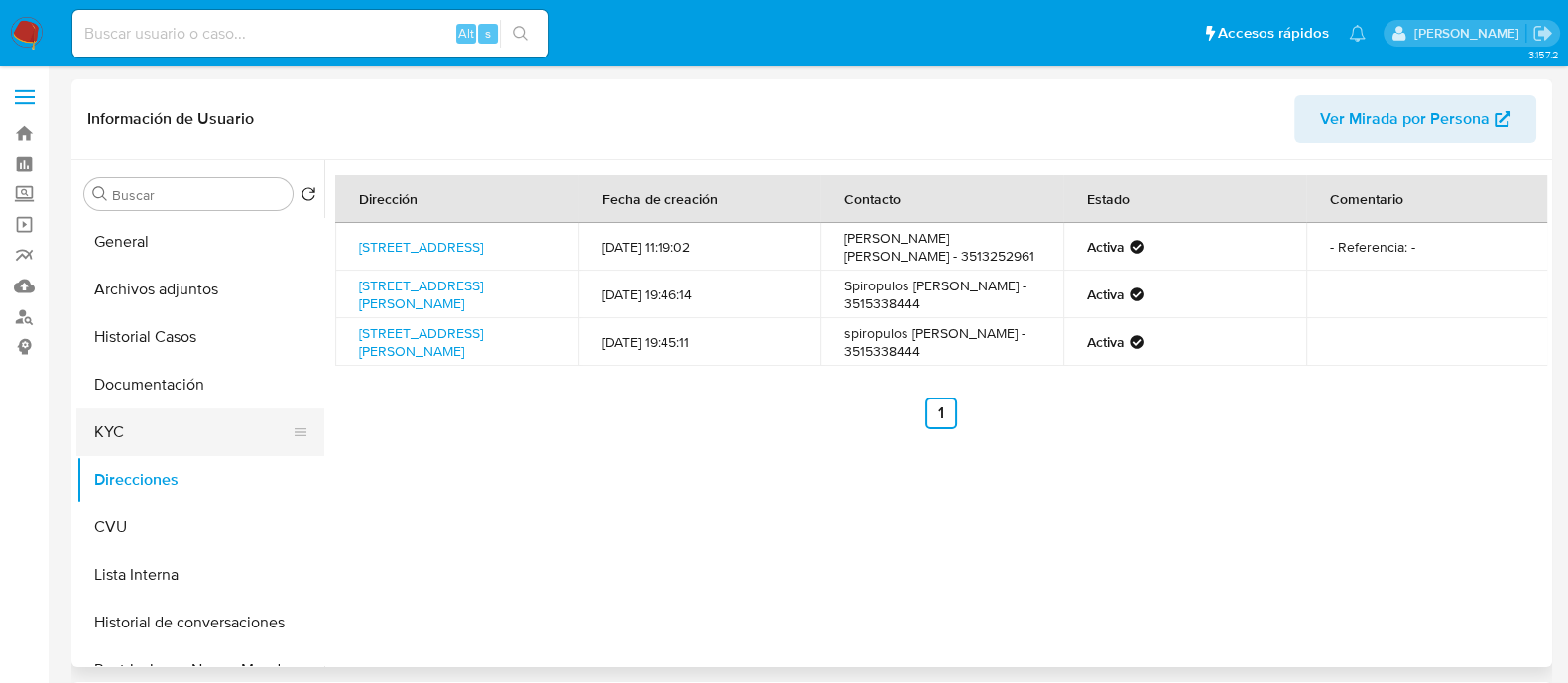
click at [145, 424] on button "KYC" at bounding box center [193, 433] width 232 height 48
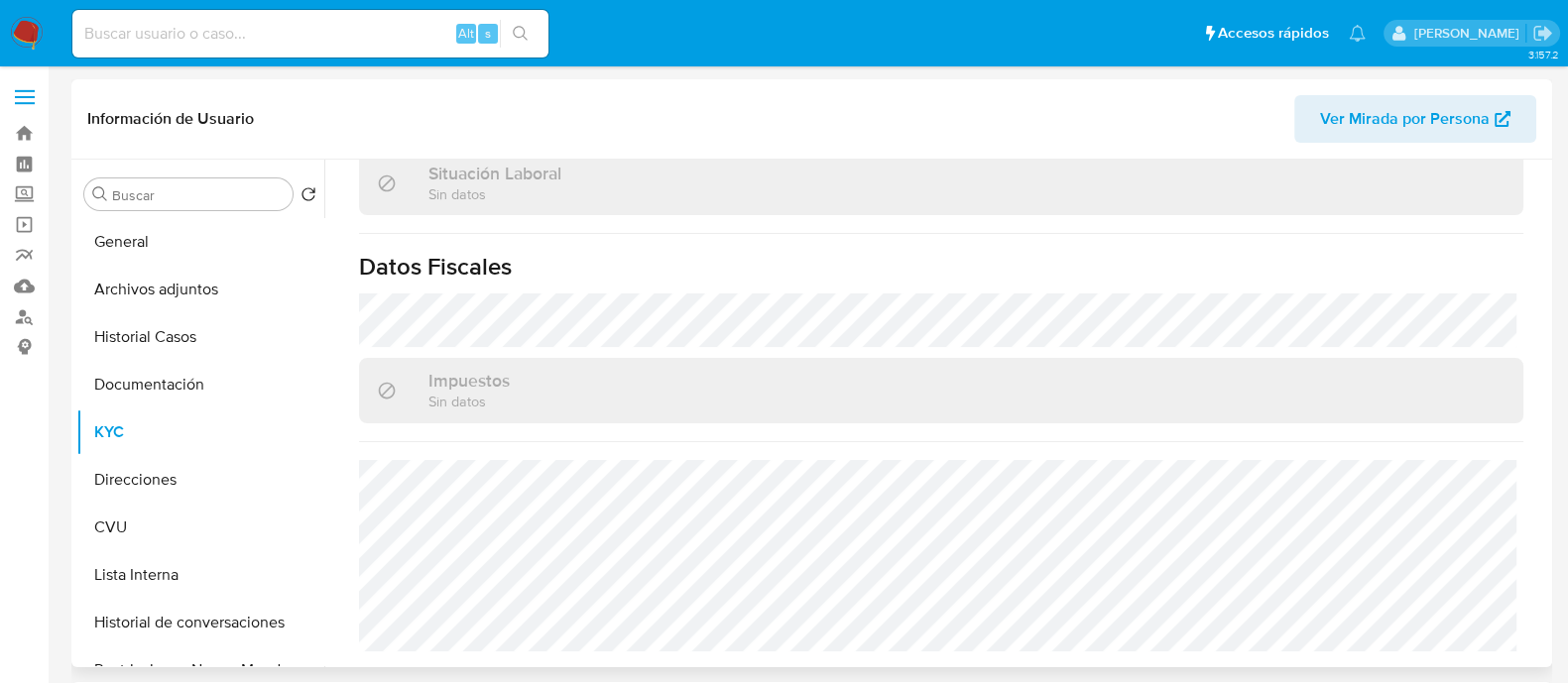
scroll to position [1061, 0]
click at [139, 342] on button "Historial Casos" at bounding box center [193, 338] width 232 height 48
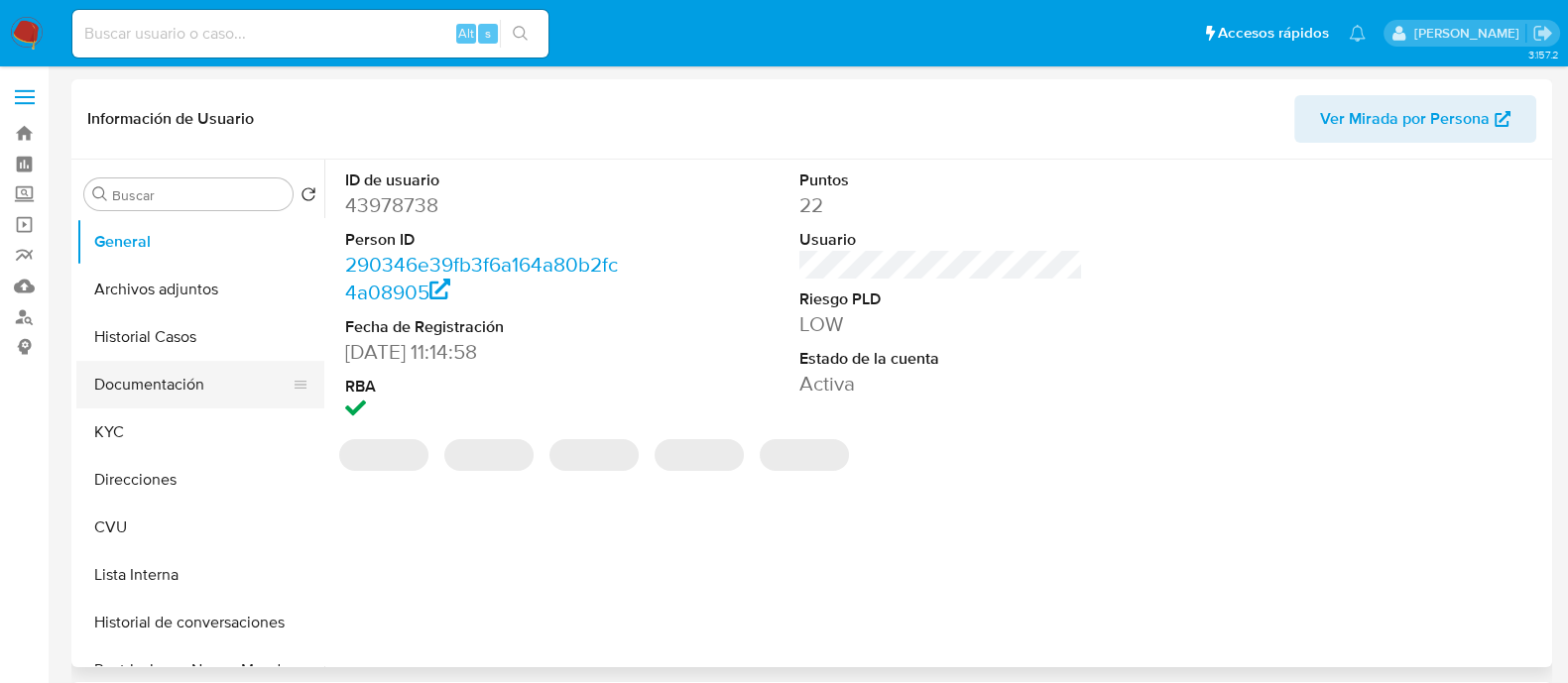
select select "10"
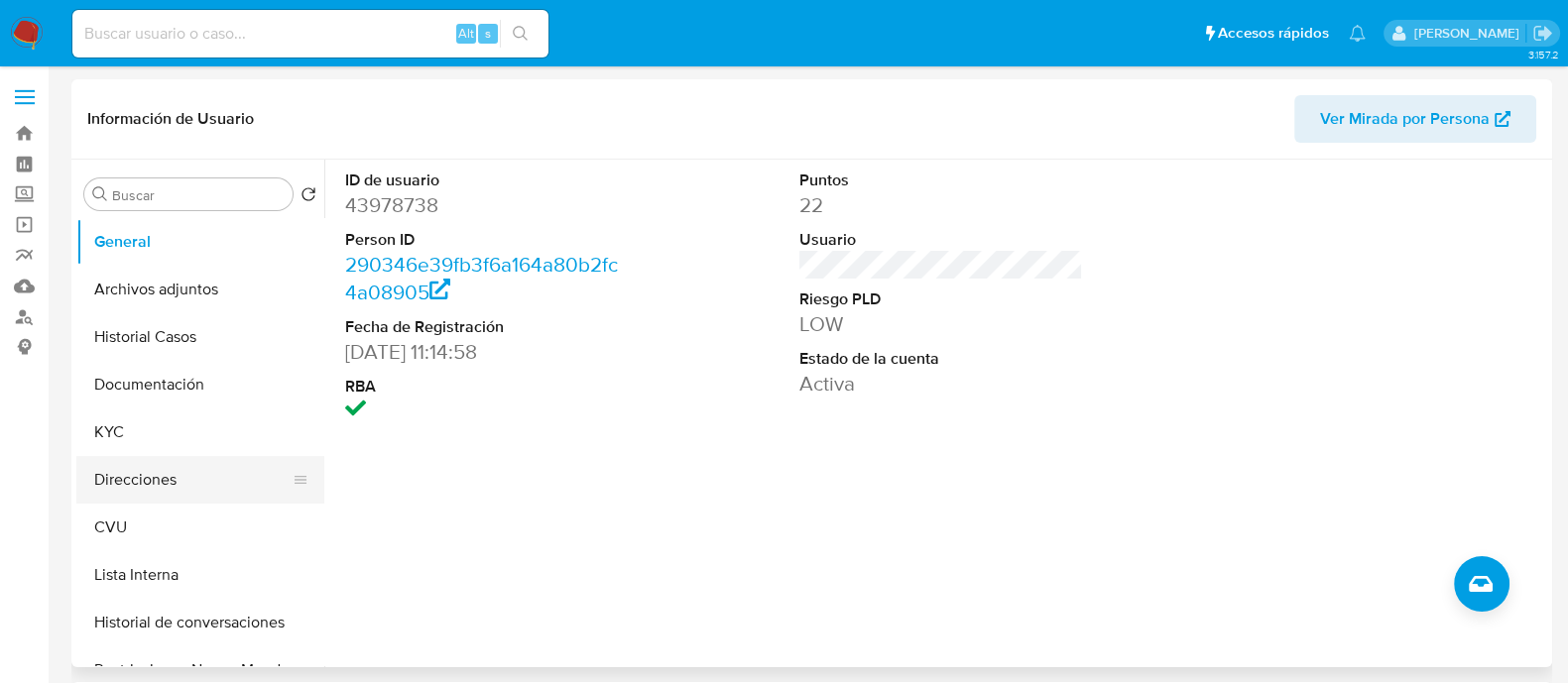
click at [172, 470] on button "Direcciones" at bounding box center [193, 480] width 232 height 48
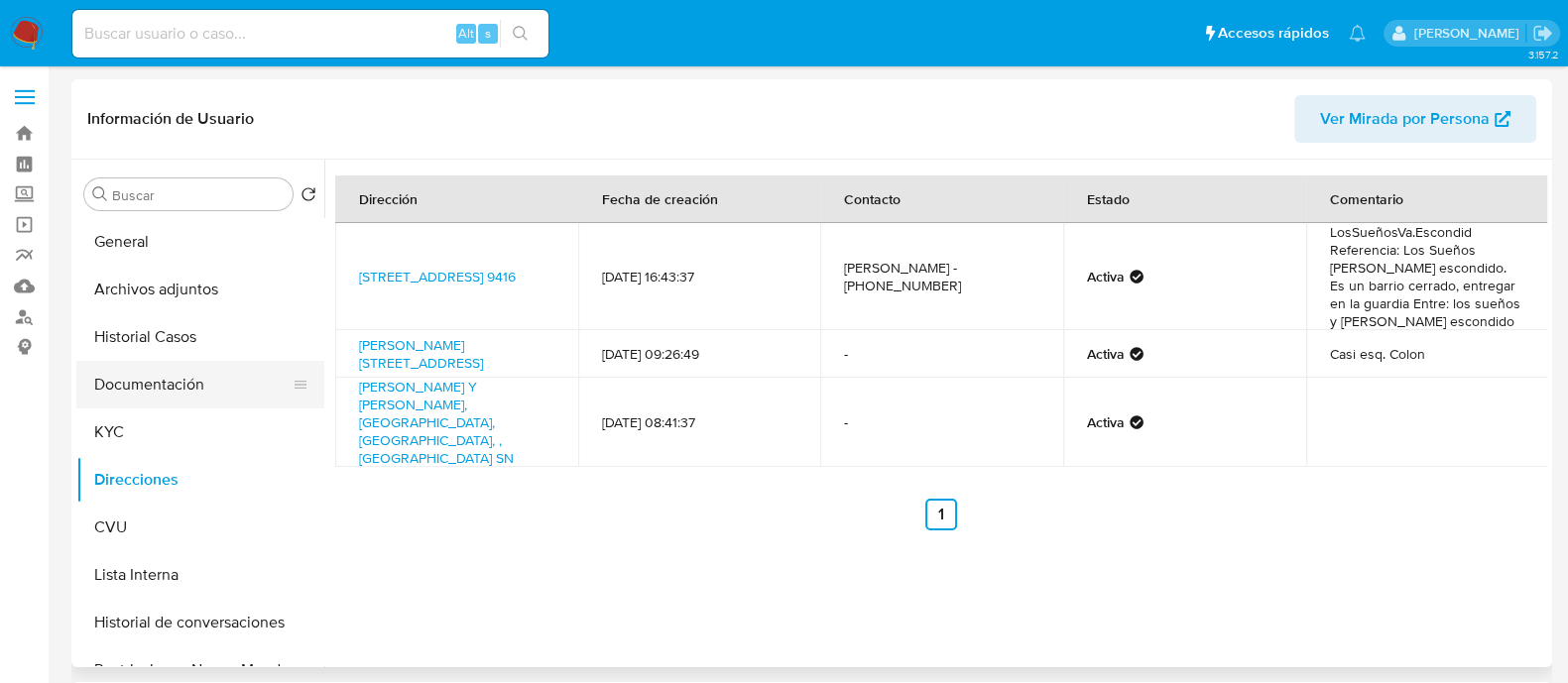
click at [167, 388] on button "Documentación" at bounding box center [193, 385] width 232 height 48
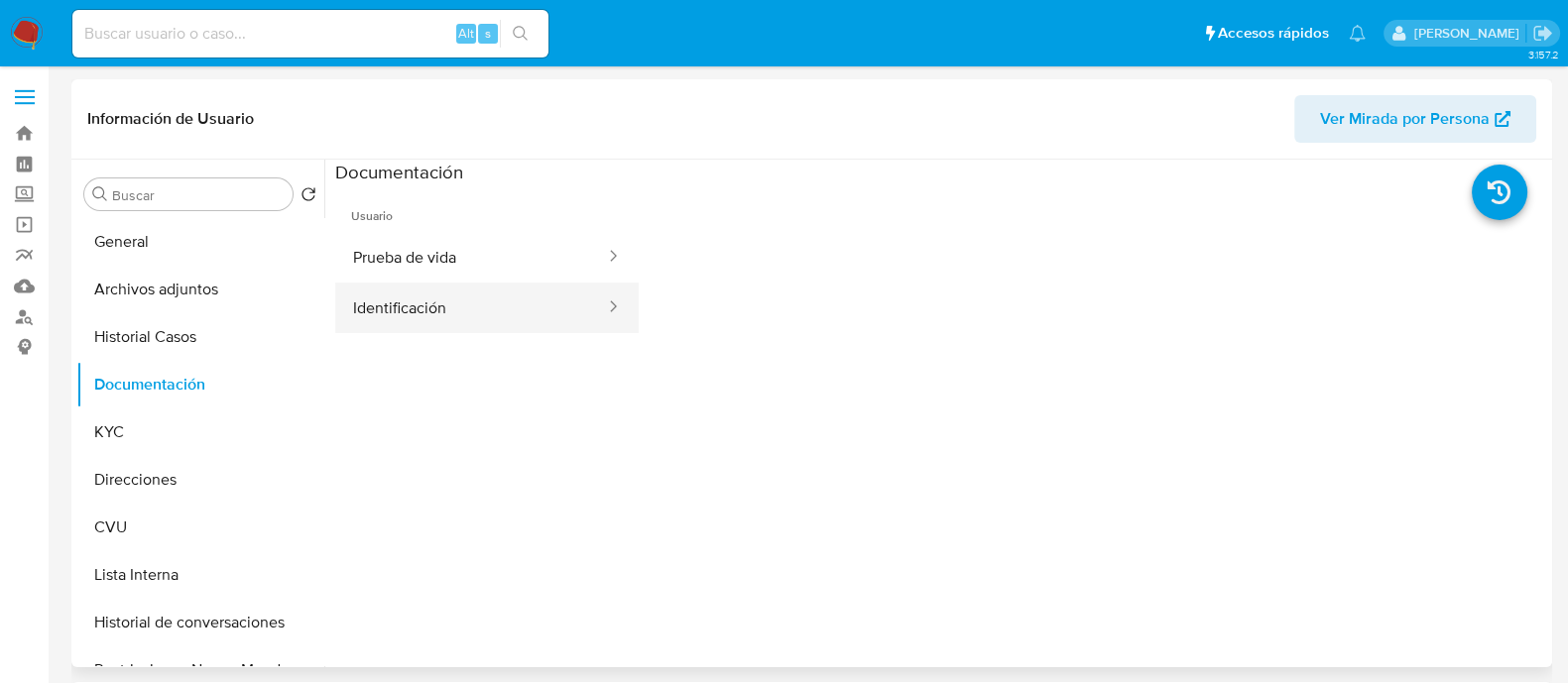
click at [439, 298] on button "Identificación" at bounding box center [471, 308] width 272 height 51
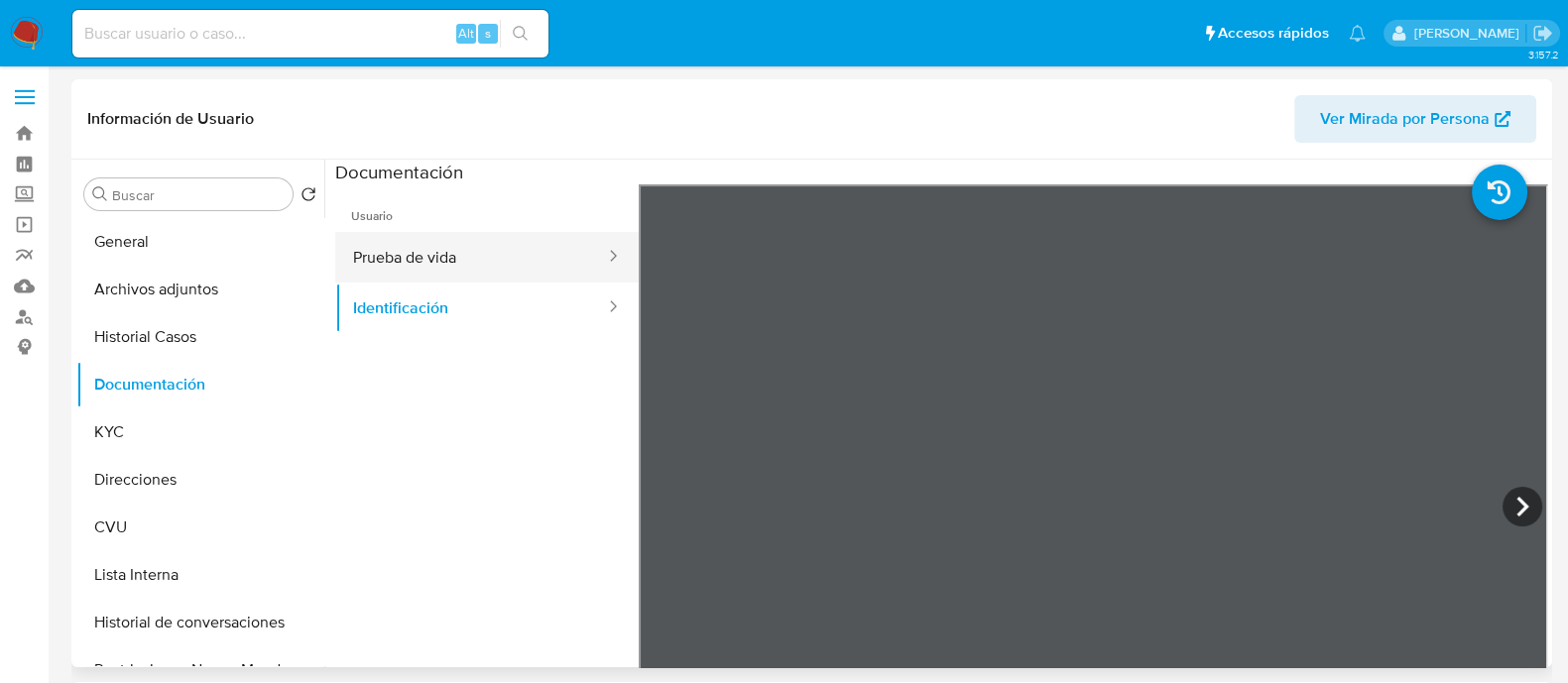
click at [483, 272] on button "Prueba de vida" at bounding box center [471, 257] width 272 height 51
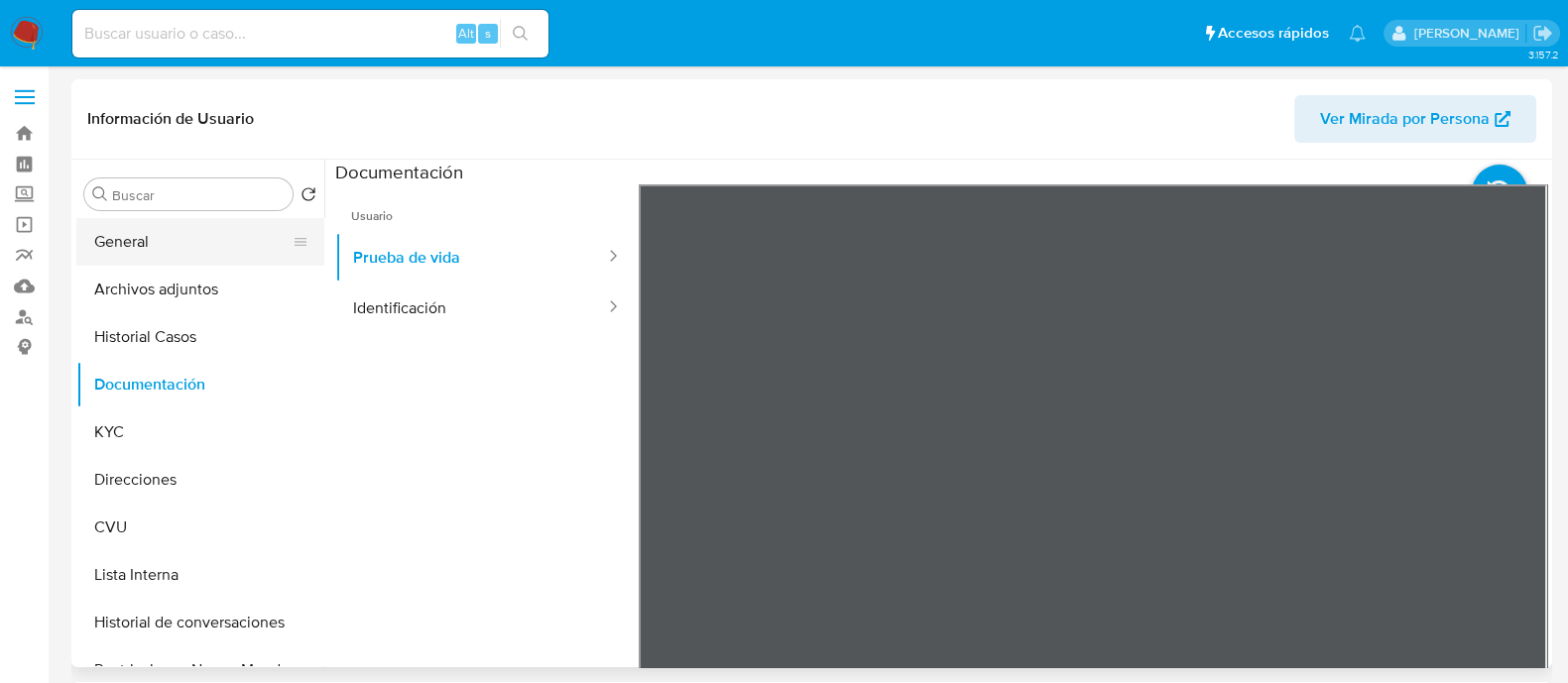
click at [187, 250] on button "General" at bounding box center [193, 242] width 232 height 48
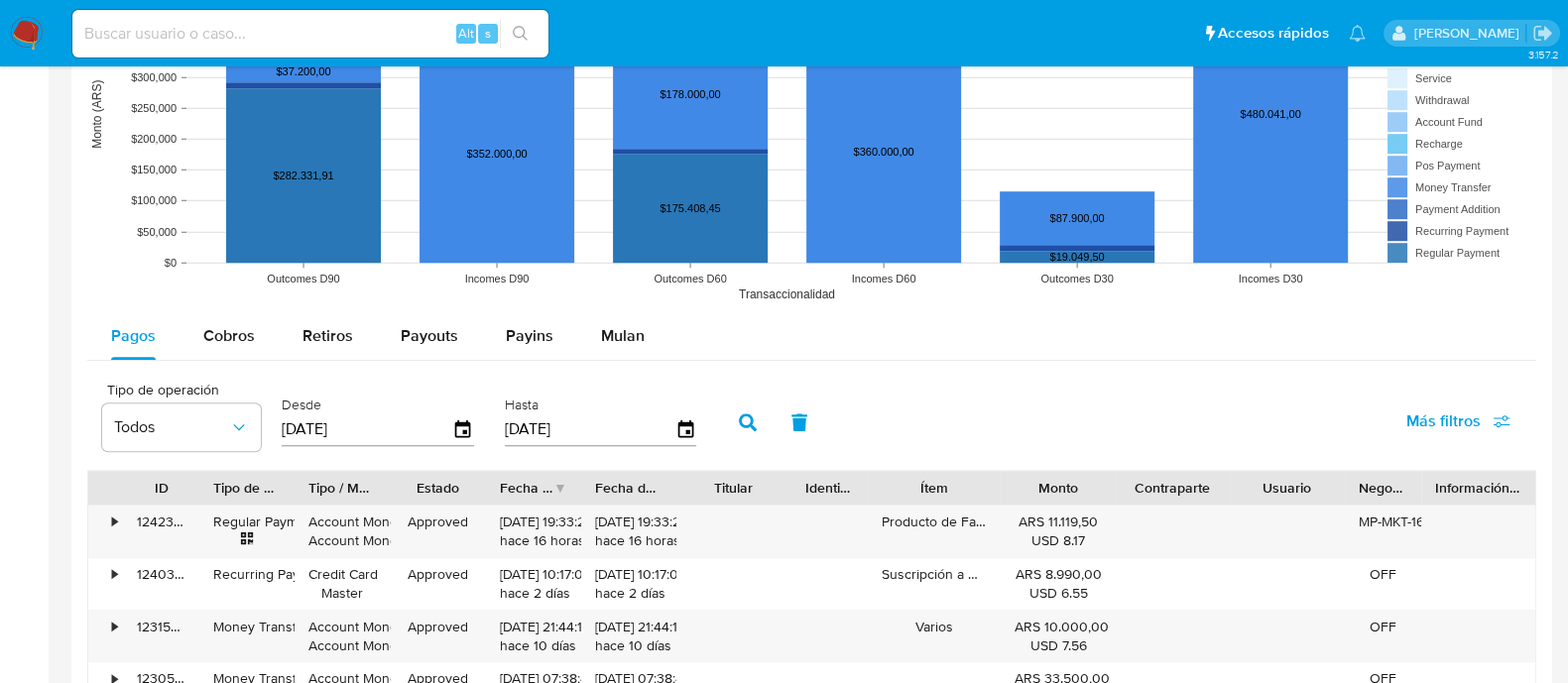
scroll to position [1230, 0]
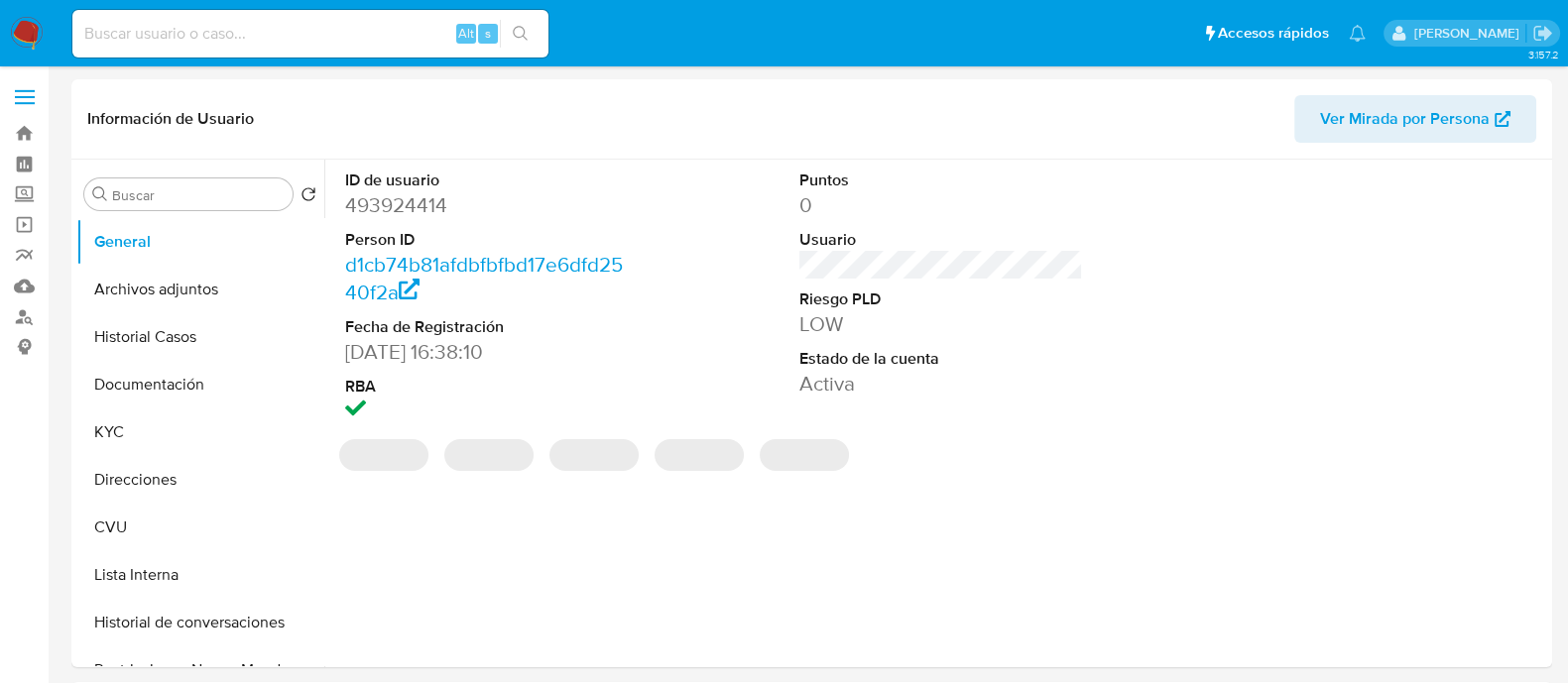
select select "10"
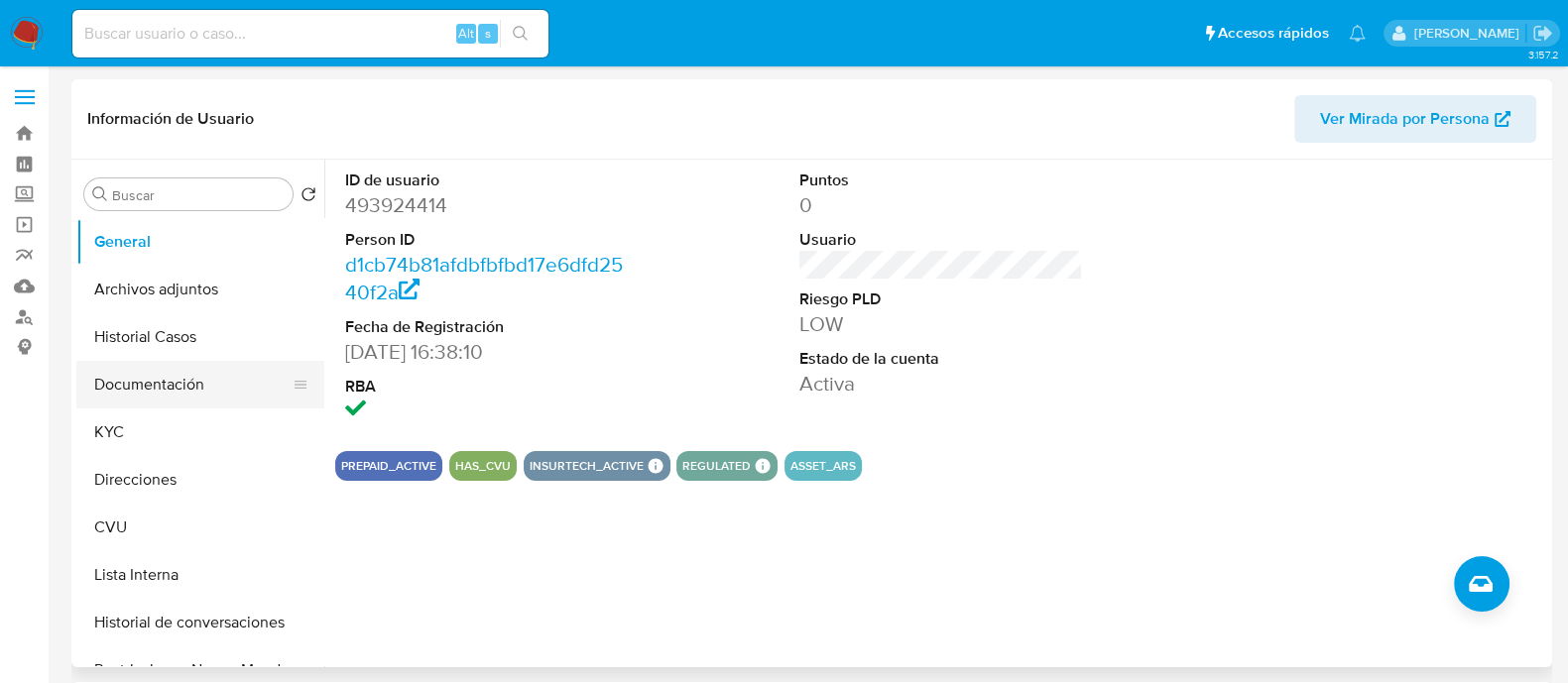
click at [105, 379] on button "Documentación" at bounding box center [193, 385] width 232 height 48
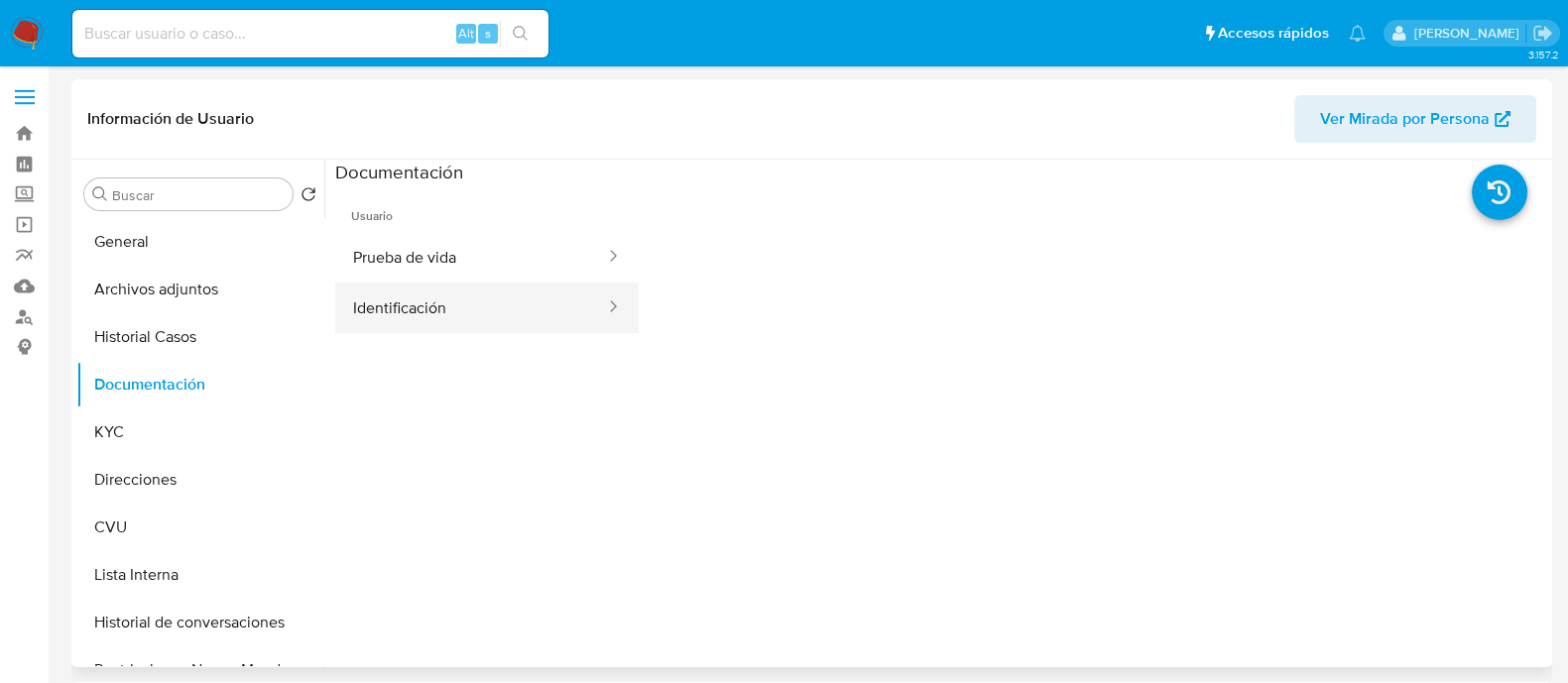
click at [491, 308] on button "Identificación" at bounding box center [471, 308] width 272 height 51
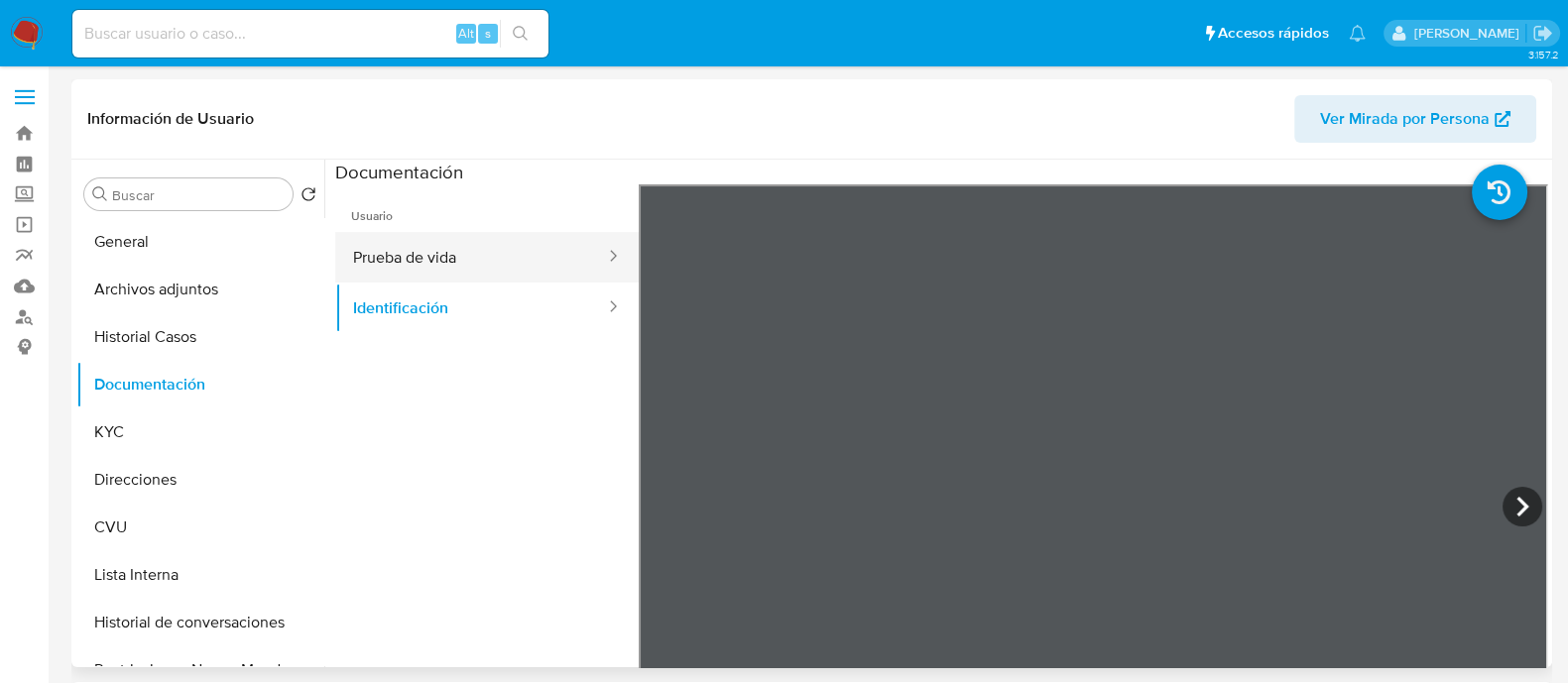
click at [526, 239] on button "Prueba de vida" at bounding box center [471, 257] width 272 height 51
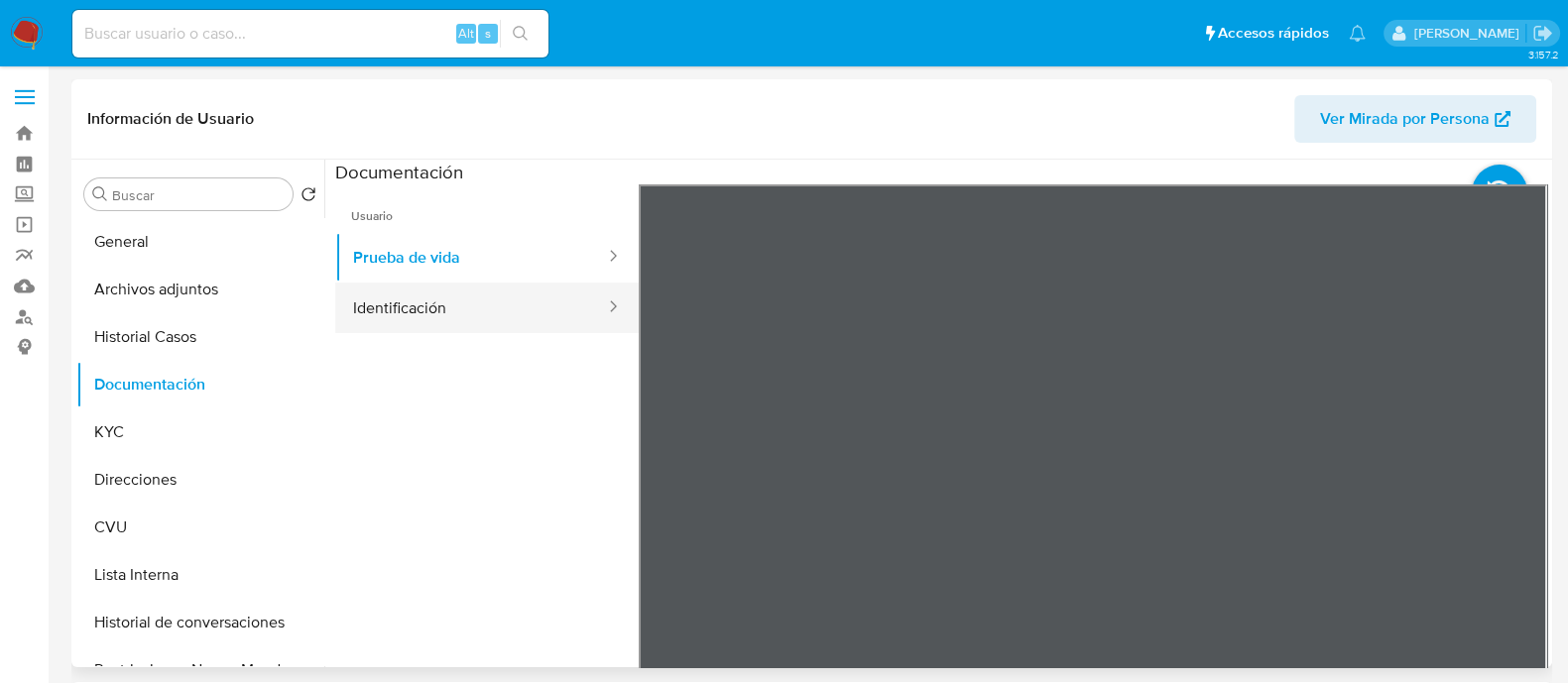
click at [457, 300] on button "Identificación" at bounding box center [471, 308] width 272 height 51
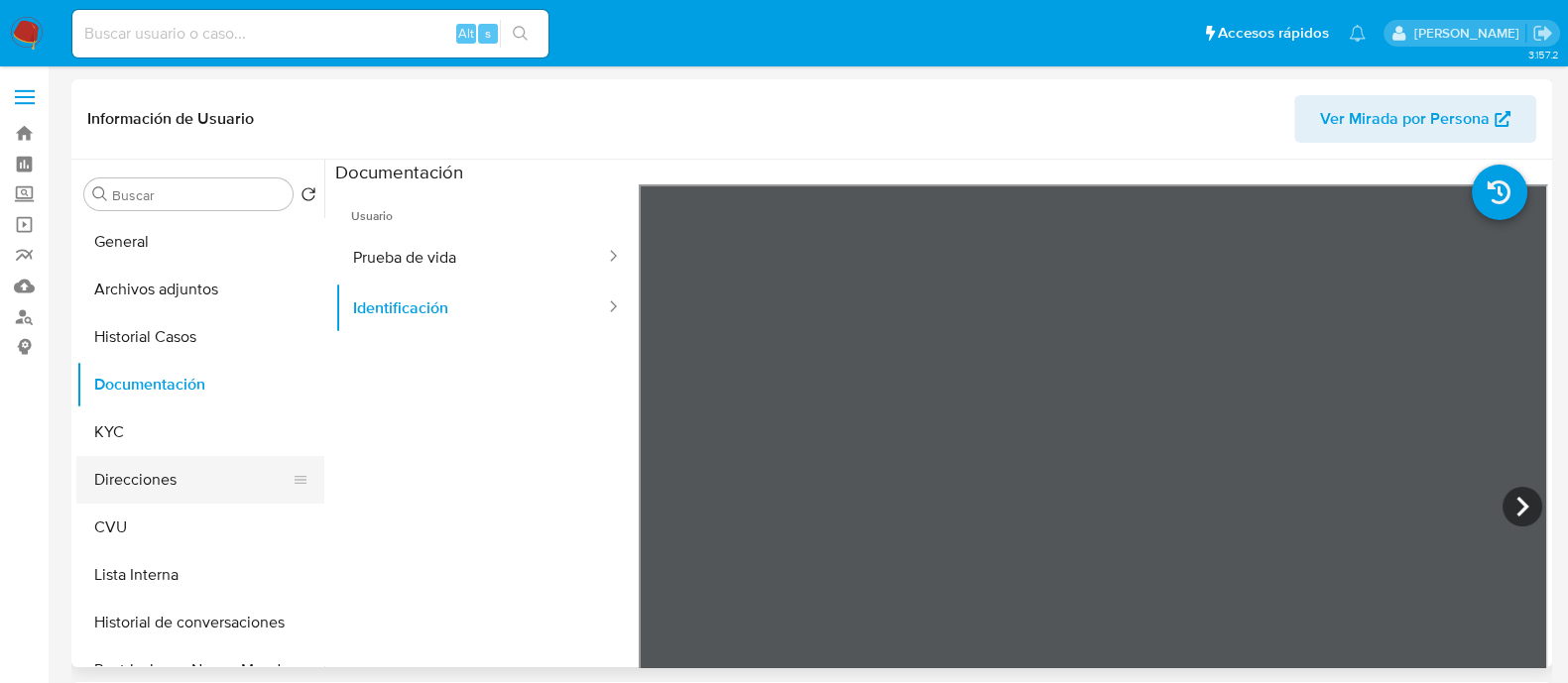
click at [113, 486] on button "Direcciones" at bounding box center [193, 480] width 232 height 48
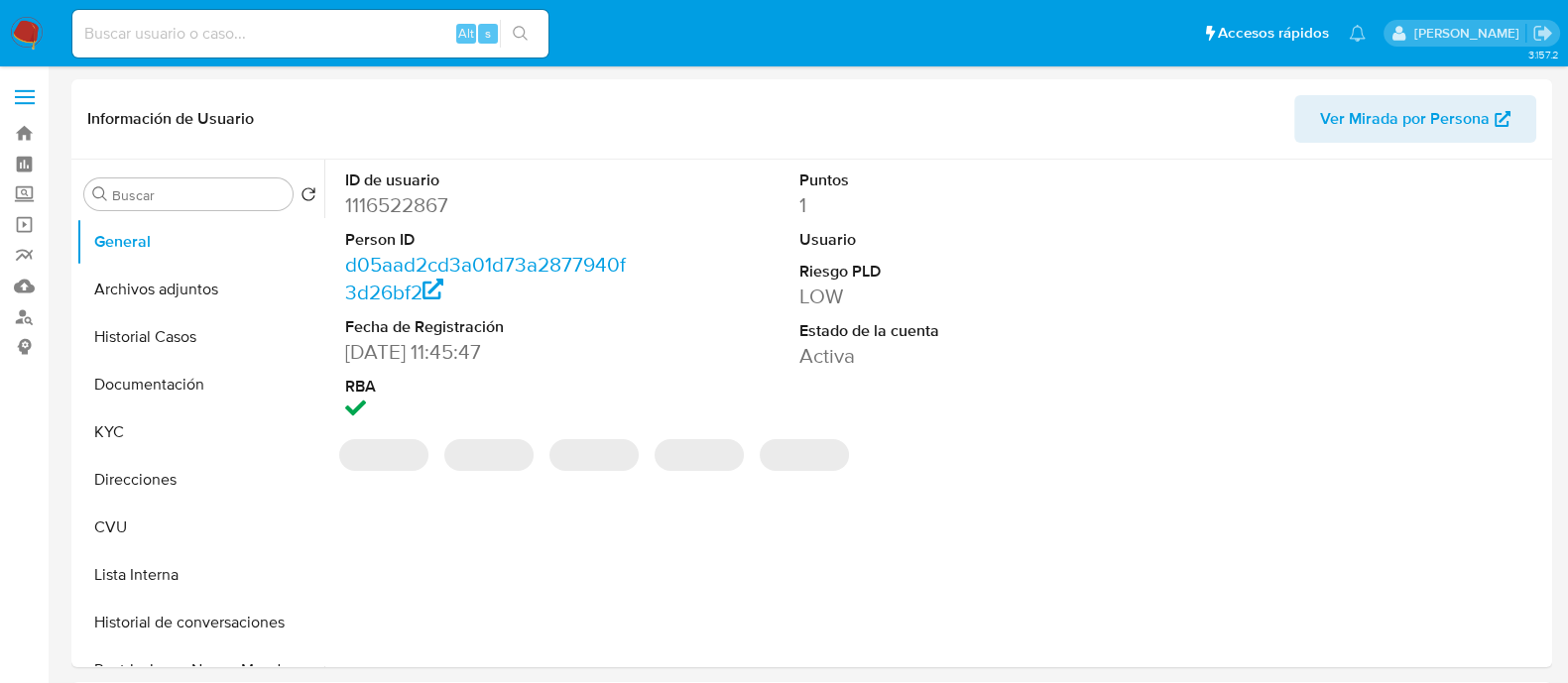
select select "10"
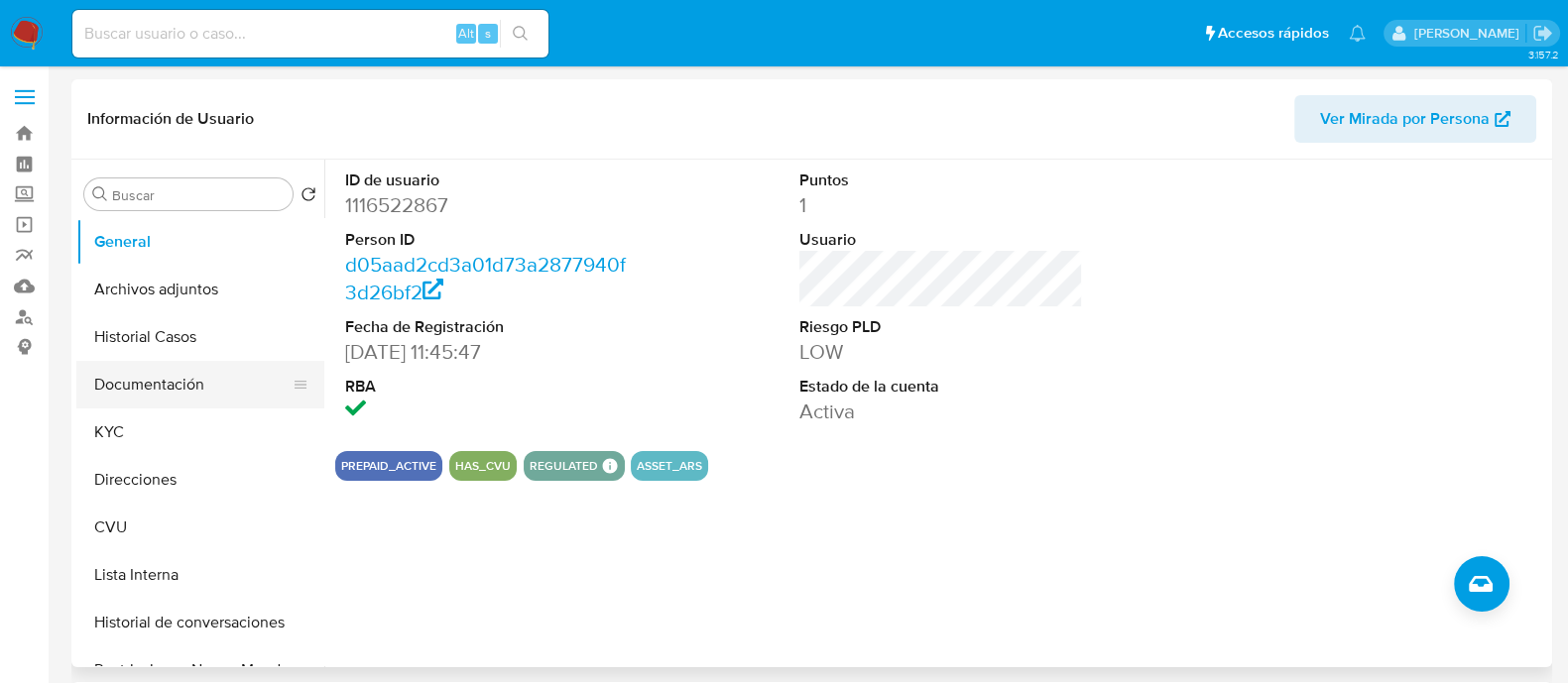
click at [129, 380] on button "Documentación" at bounding box center [193, 385] width 232 height 48
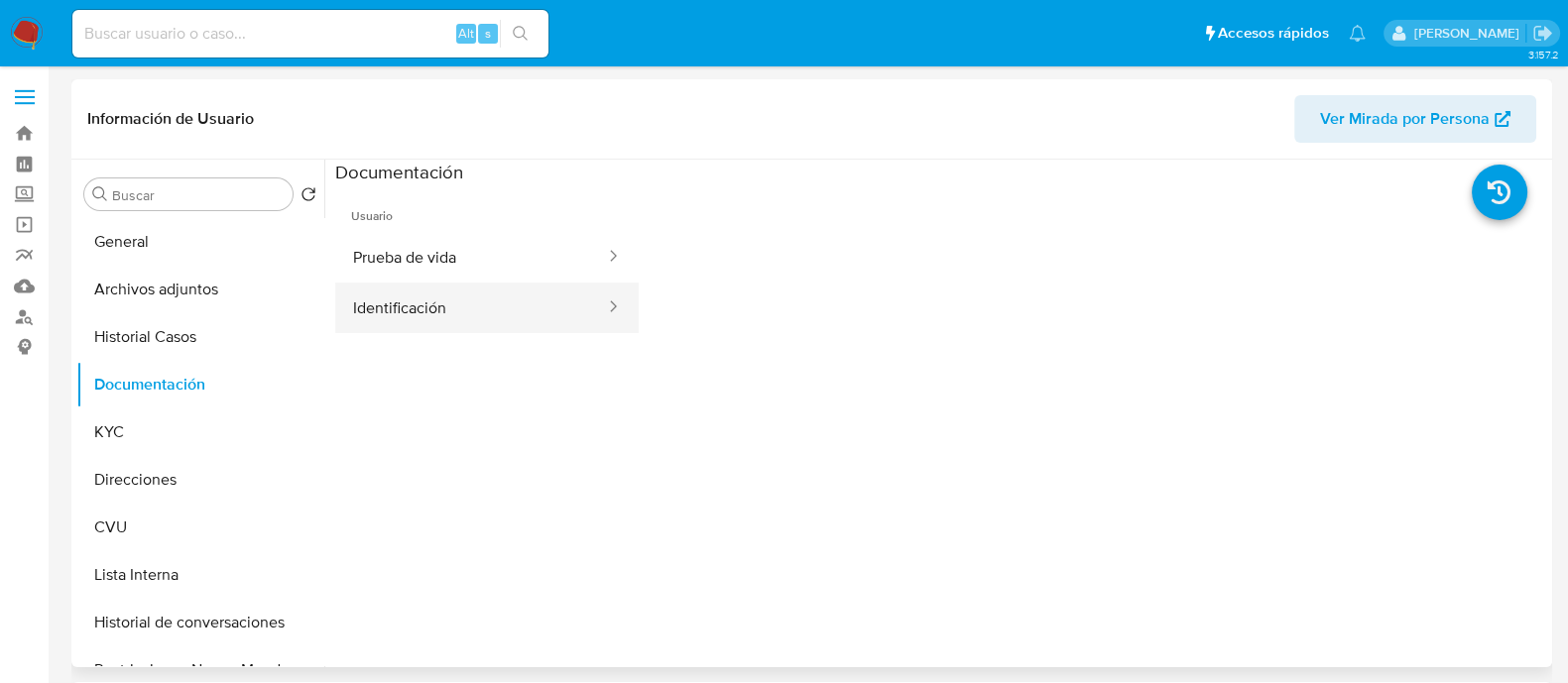
click at [429, 323] on button "Identificación" at bounding box center [471, 308] width 272 height 51
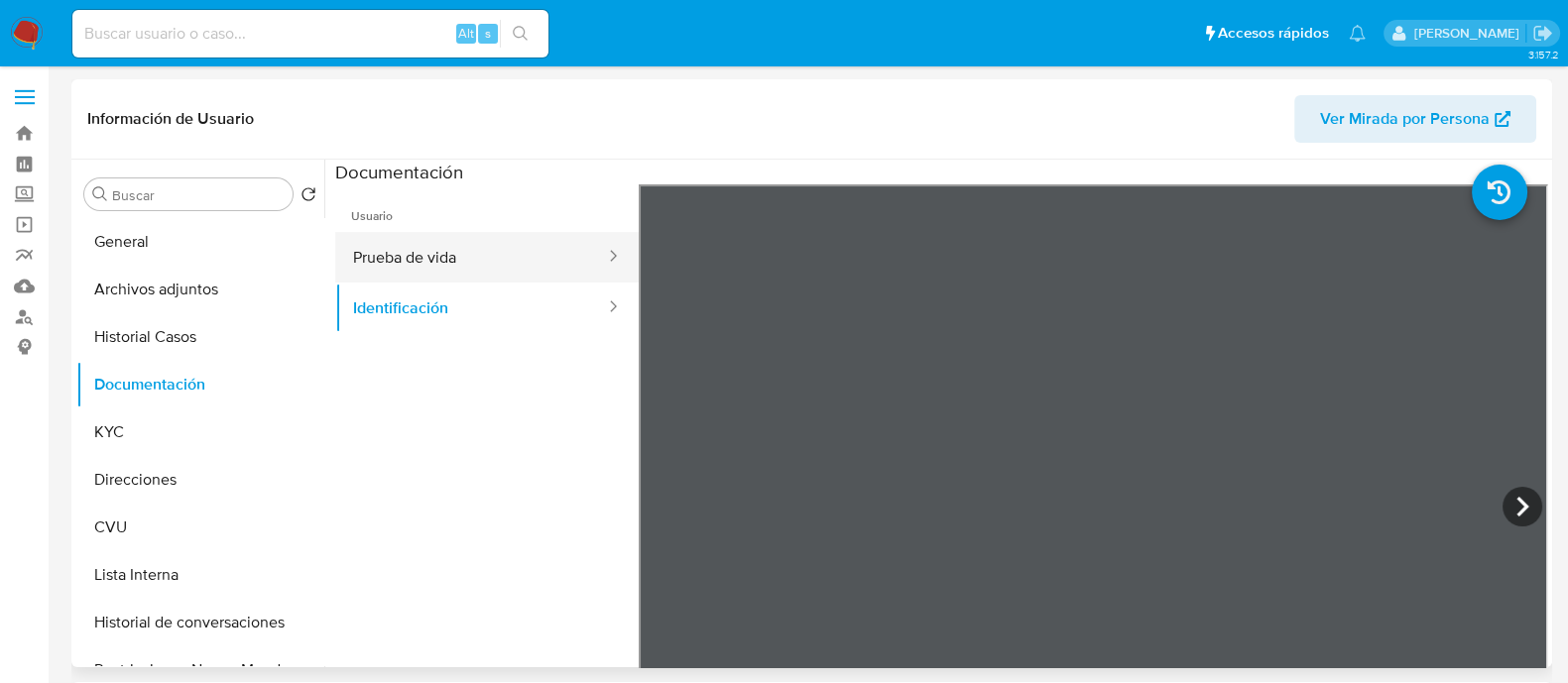
click at [457, 253] on button "Prueba de vida" at bounding box center [471, 257] width 272 height 51
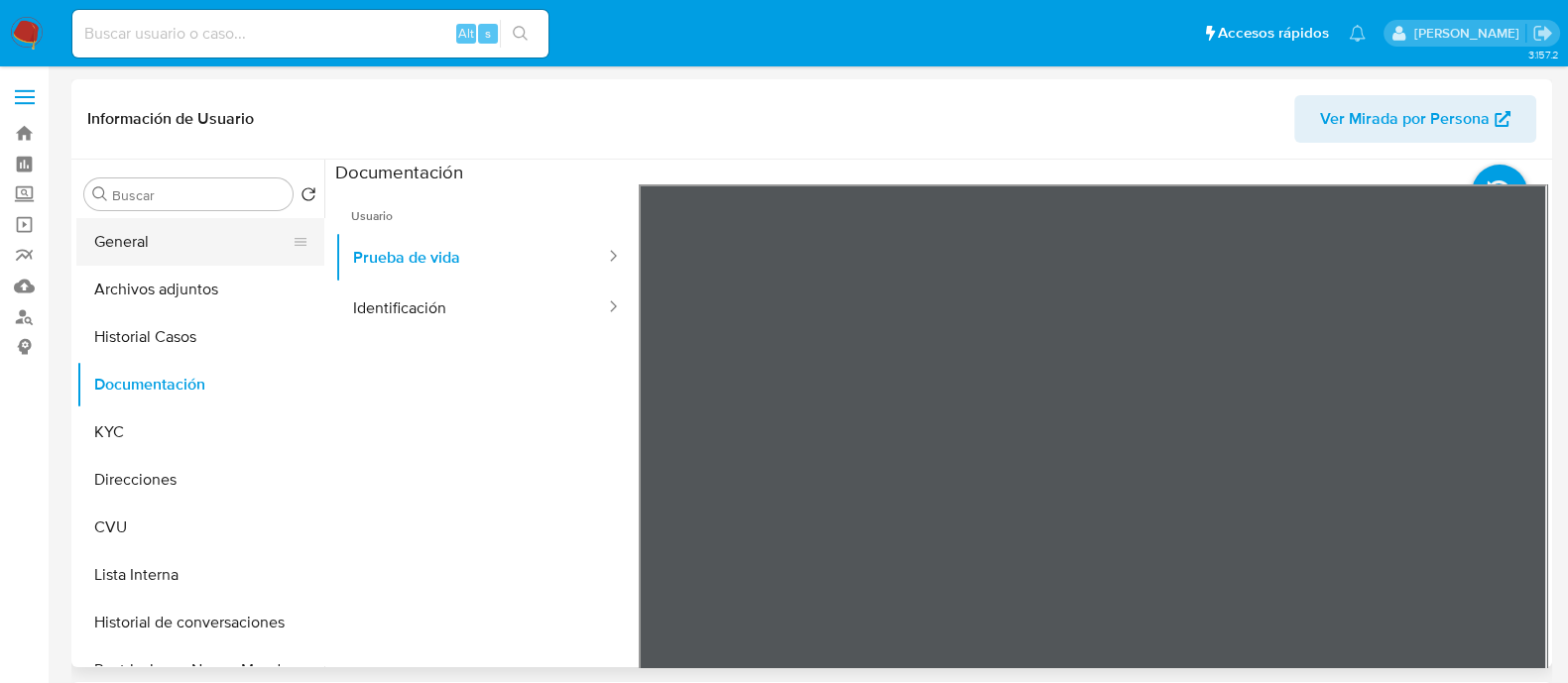
click at [186, 238] on button "General" at bounding box center [193, 242] width 232 height 48
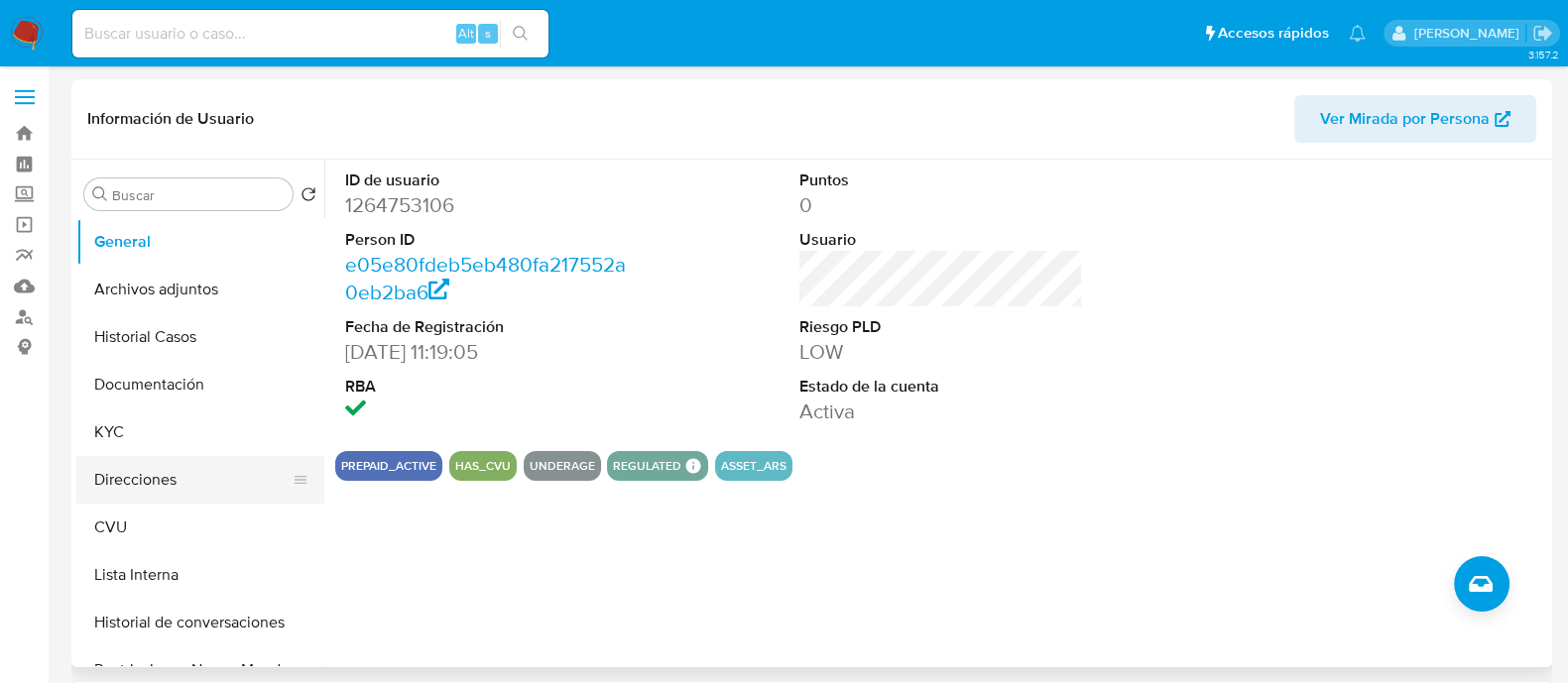
select select "10"
click at [177, 464] on button "Direcciones" at bounding box center [193, 480] width 232 height 48
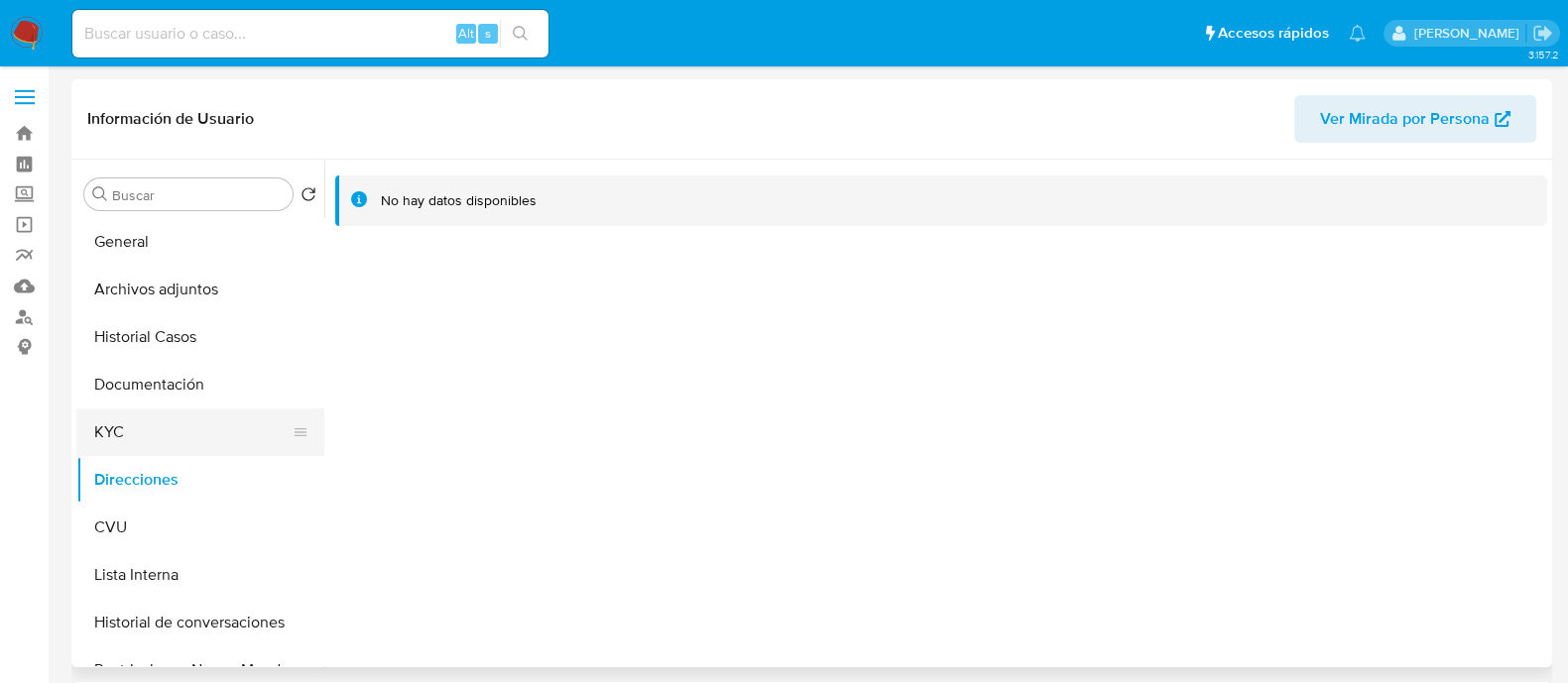
click at [142, 439] on button "KYC" at bounding box center [193, 433] width 232 height 48
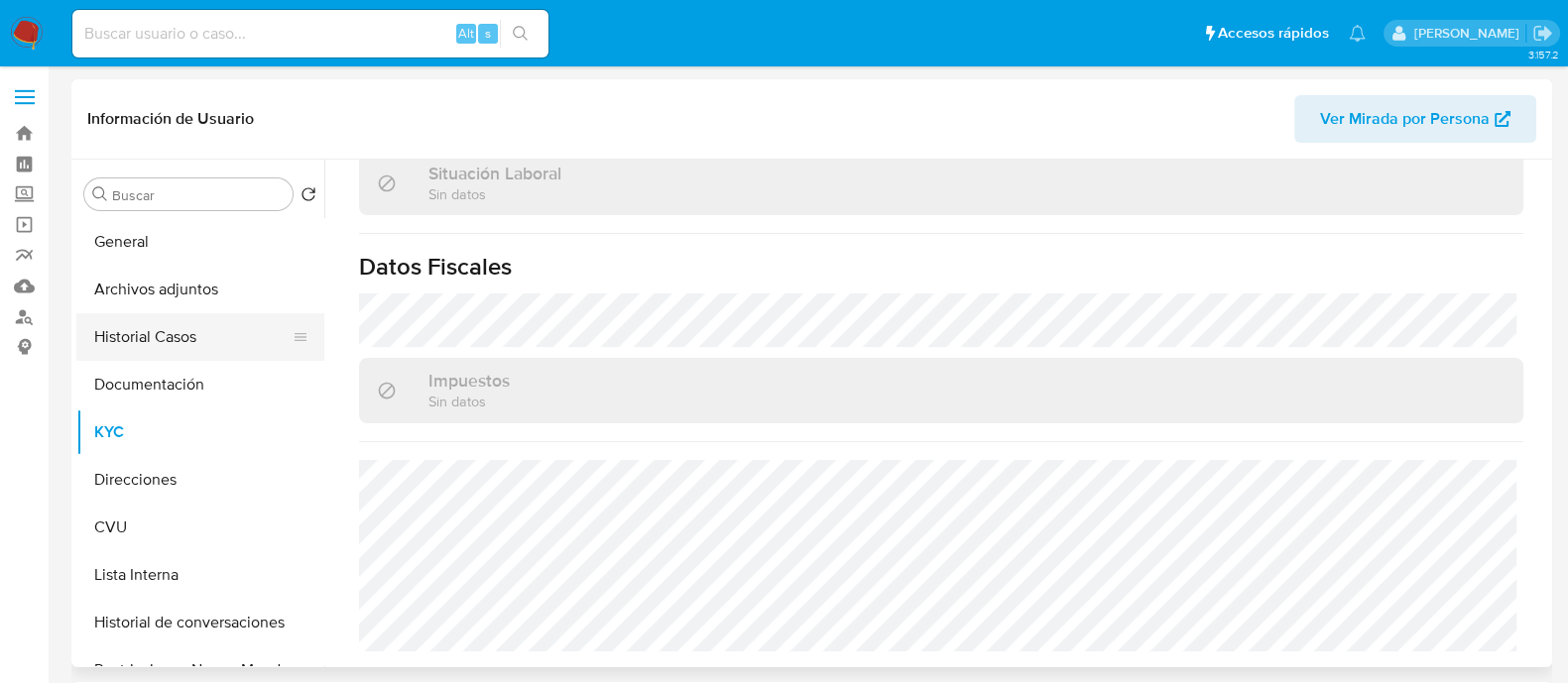
scroll to position [1061, 0]
click at [155, 381] on button "Documentación" at bounding box center [193, 385] width 232 height 48
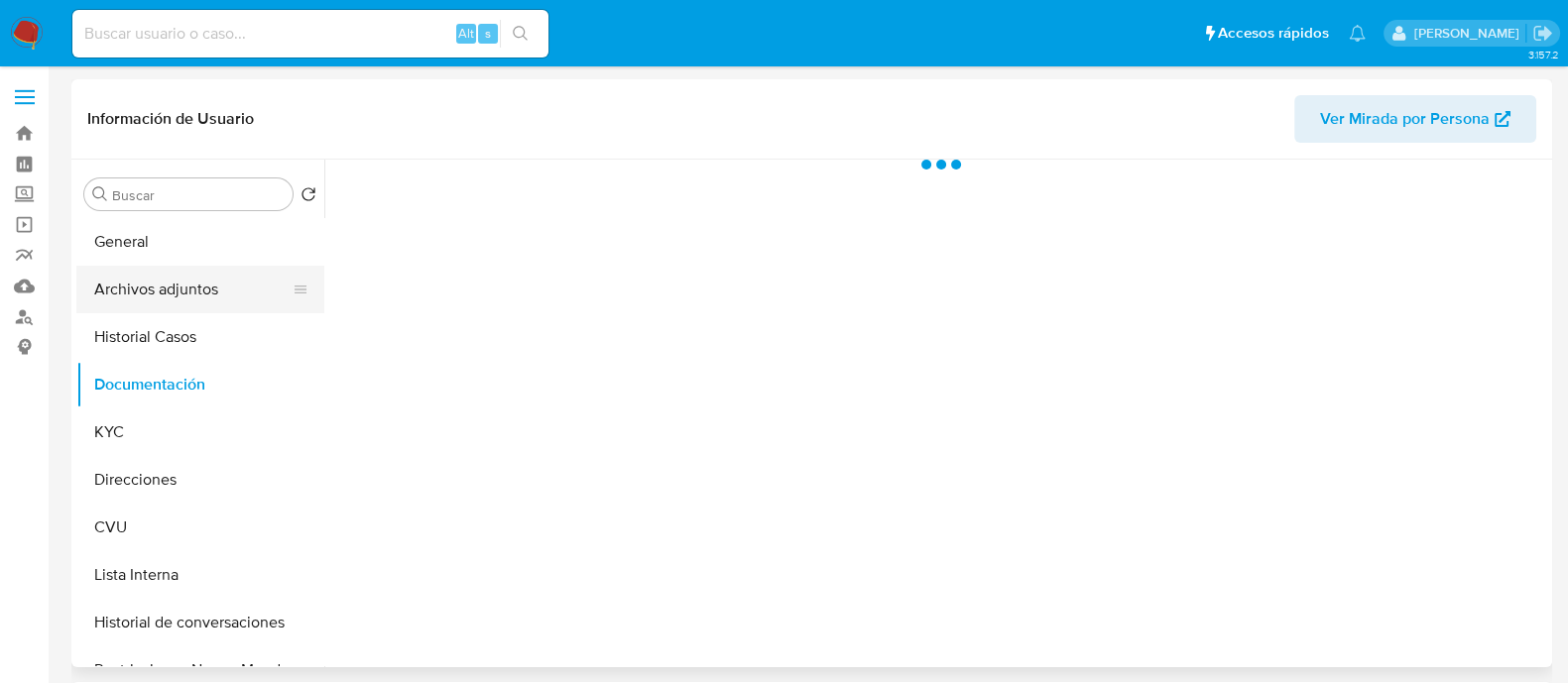
scroll to position [0, 0]
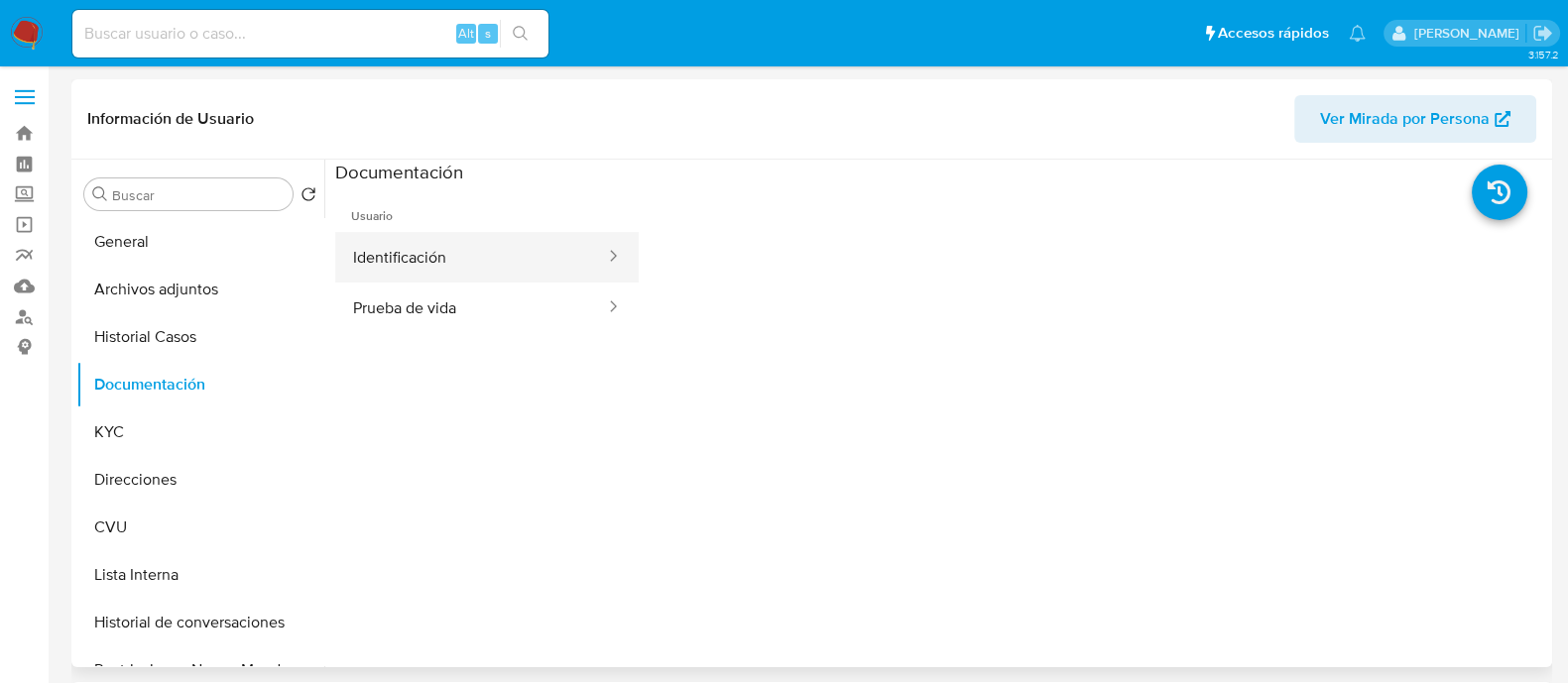
click at [439, 247] on button "Identificación" at bounding box center [471, 257] width 272 height 51
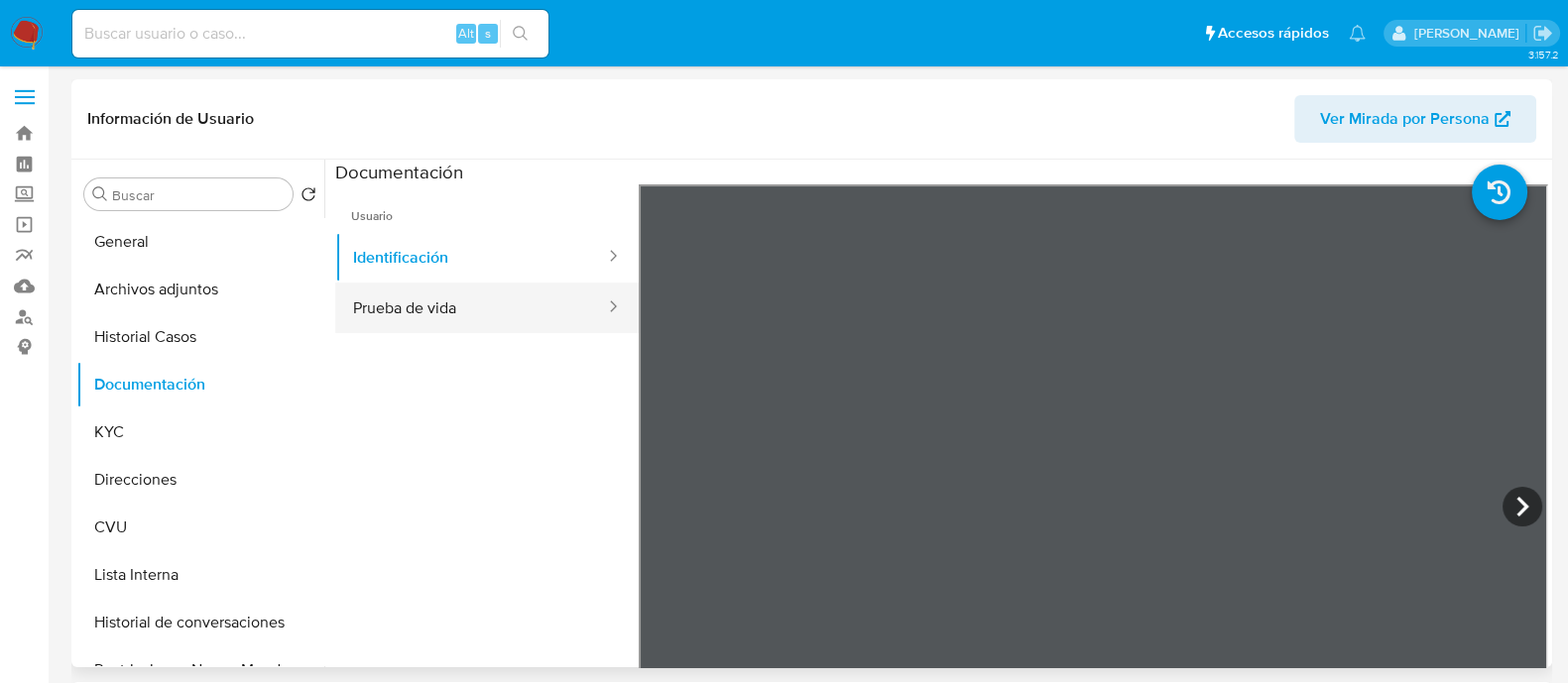
click at [481, 310] on button "Prueba de vida" at bounding box center [471, 308] width 272 height 51
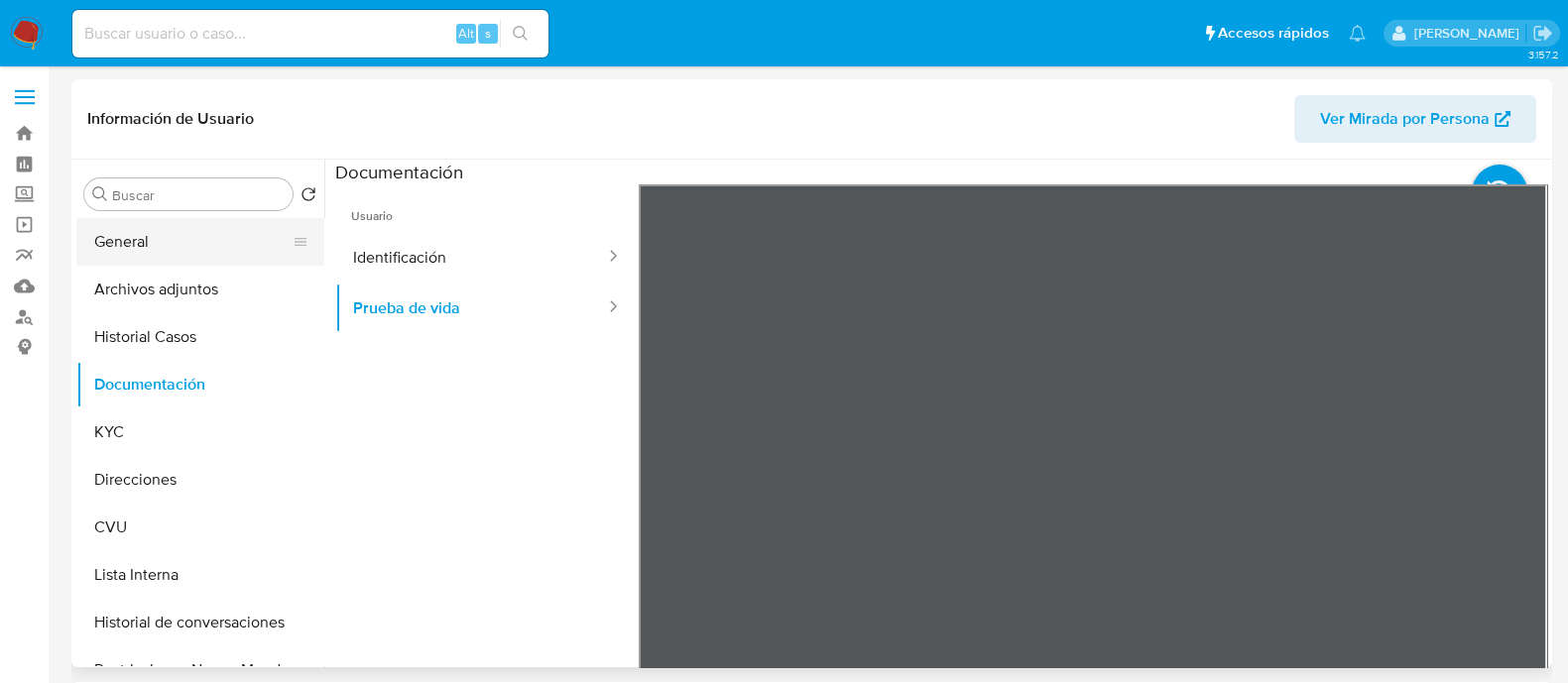
click at [201, 236] on button "General" at bounding box center [193, 242] width 232 height 48
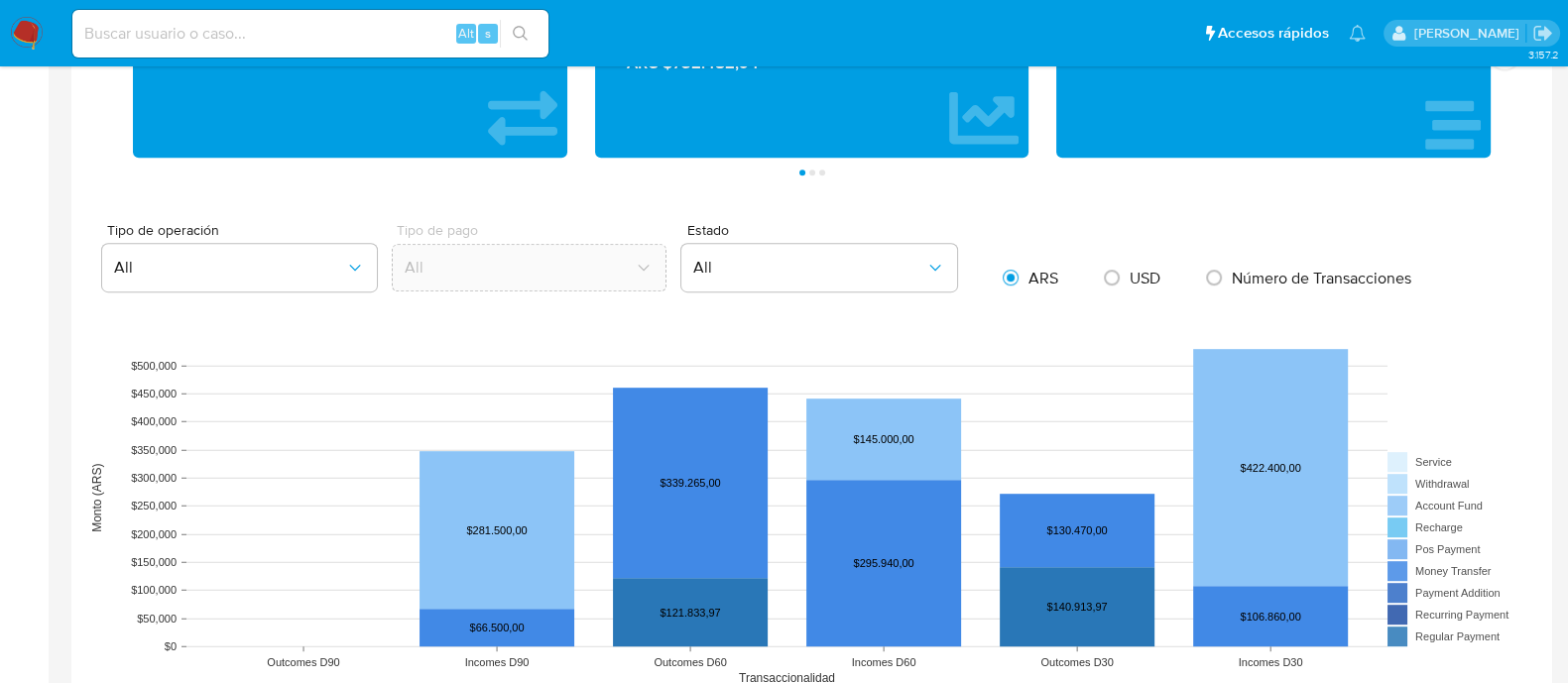
scroll to position [1240, 0]
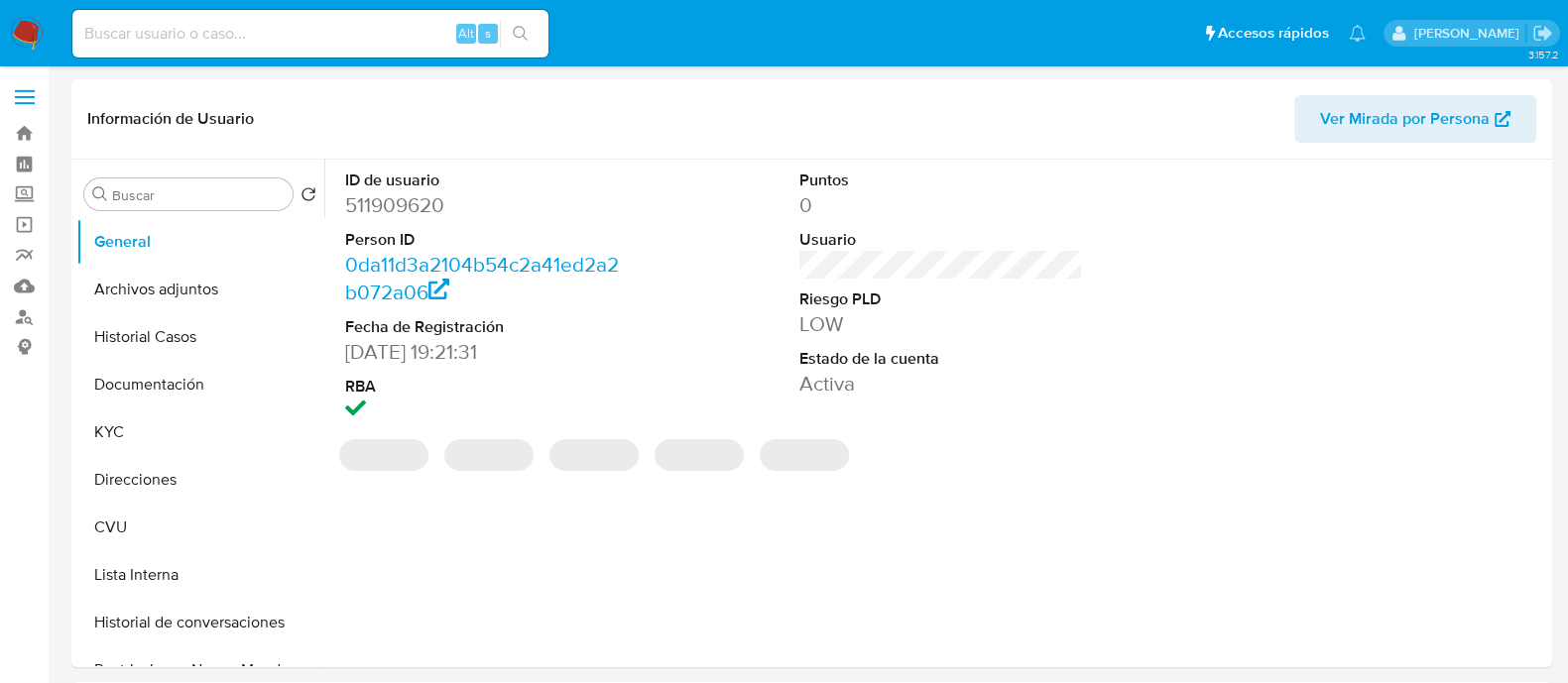
select select "10"
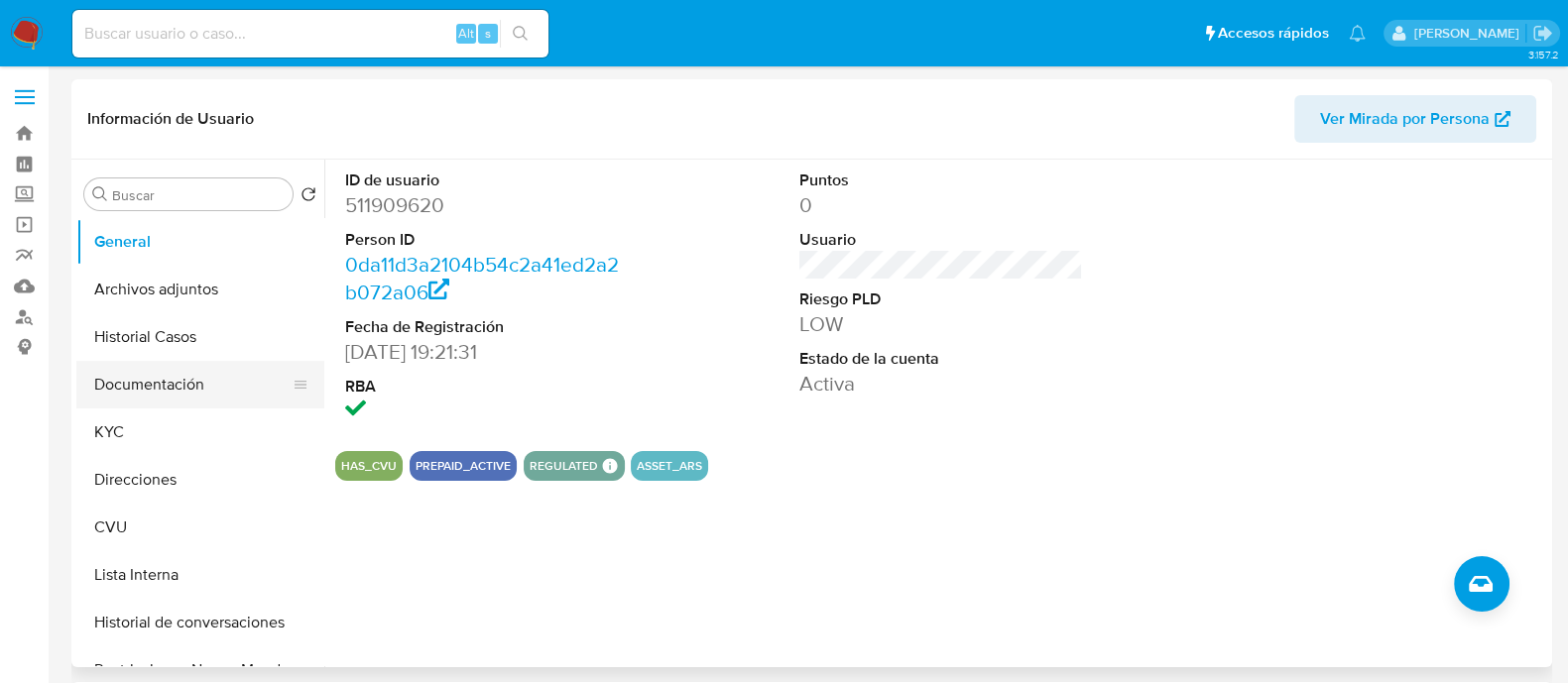
click at [182, 386] on button "Documentación" at bounding box center [193, 385] width 232 height 48
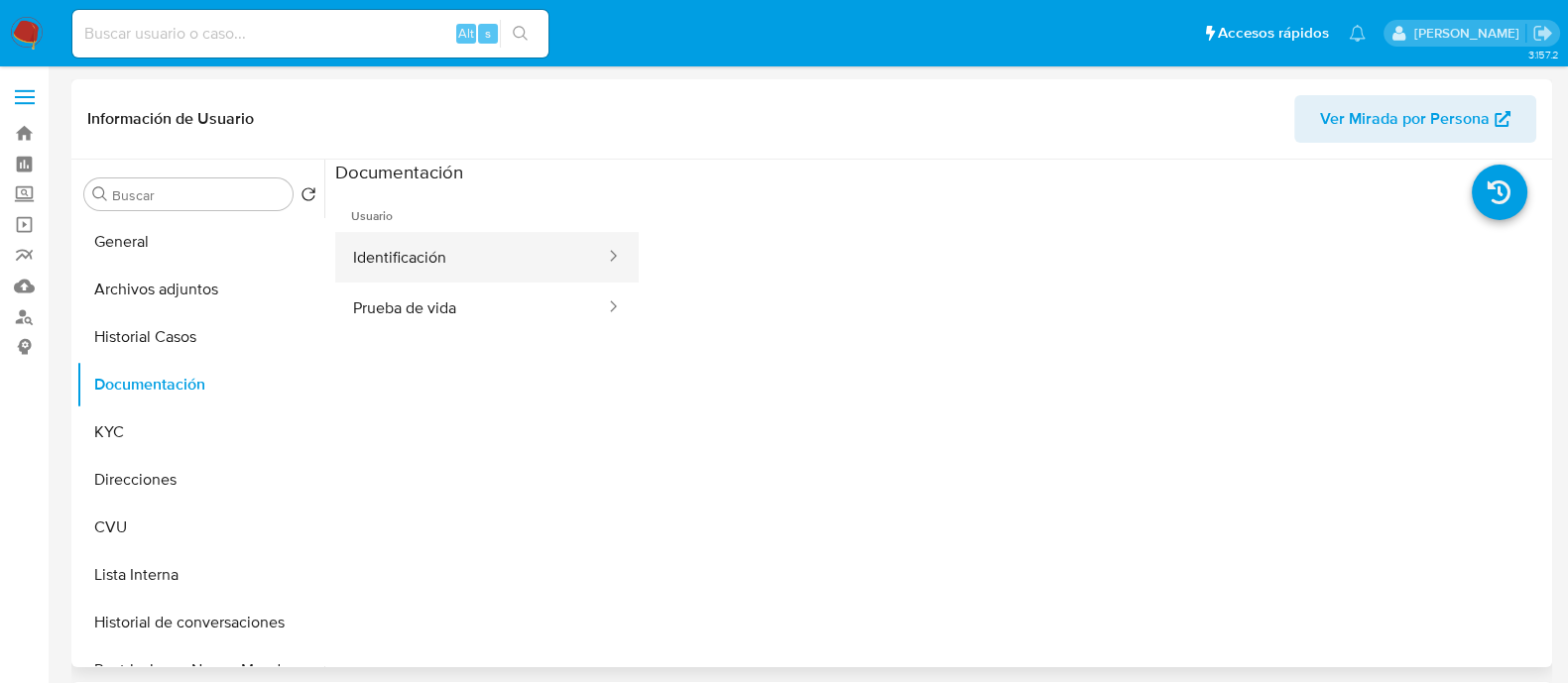
click at [442, 255] on button "Identificación" at bounding box center [471, 257] width 272 height 51
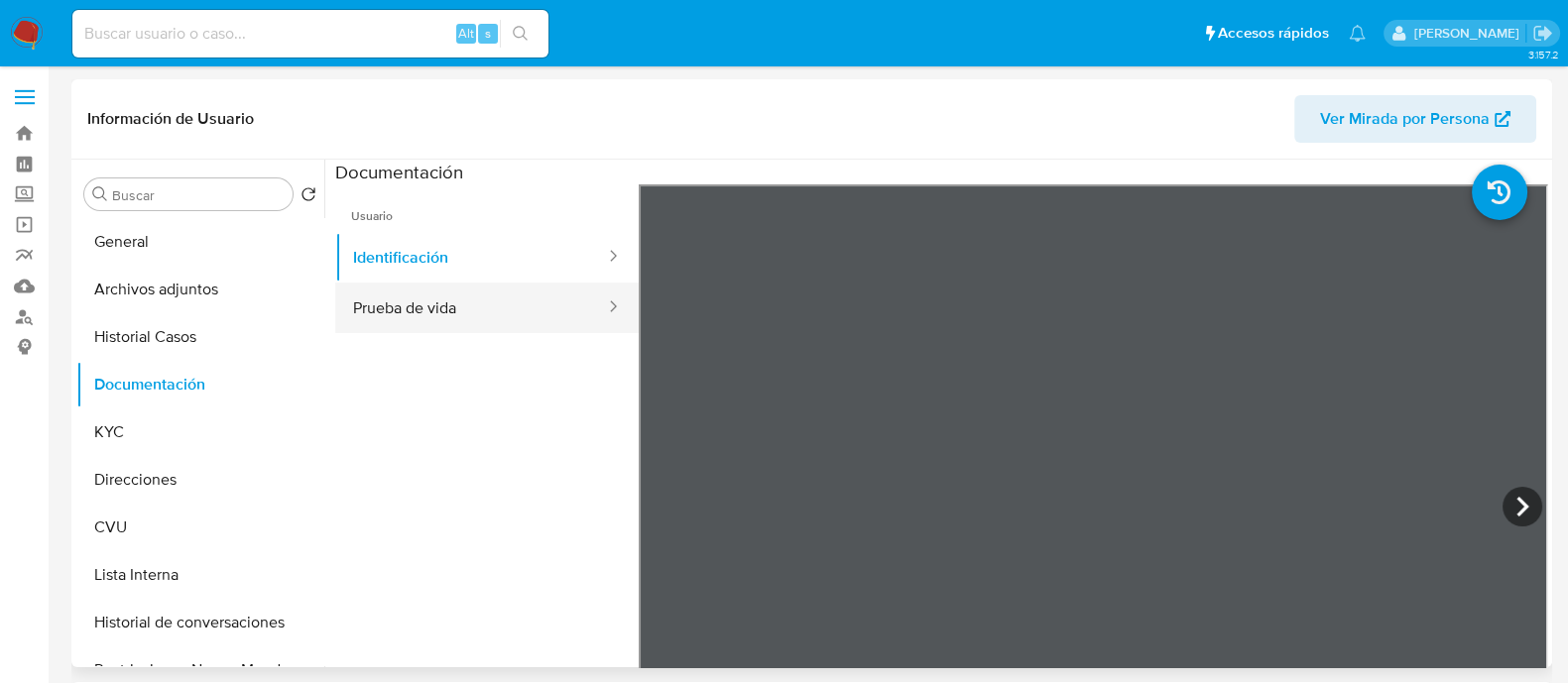
click at [512, 310] on button "Prueba de vida" at bounding box center [471, 308] width 272 height 51
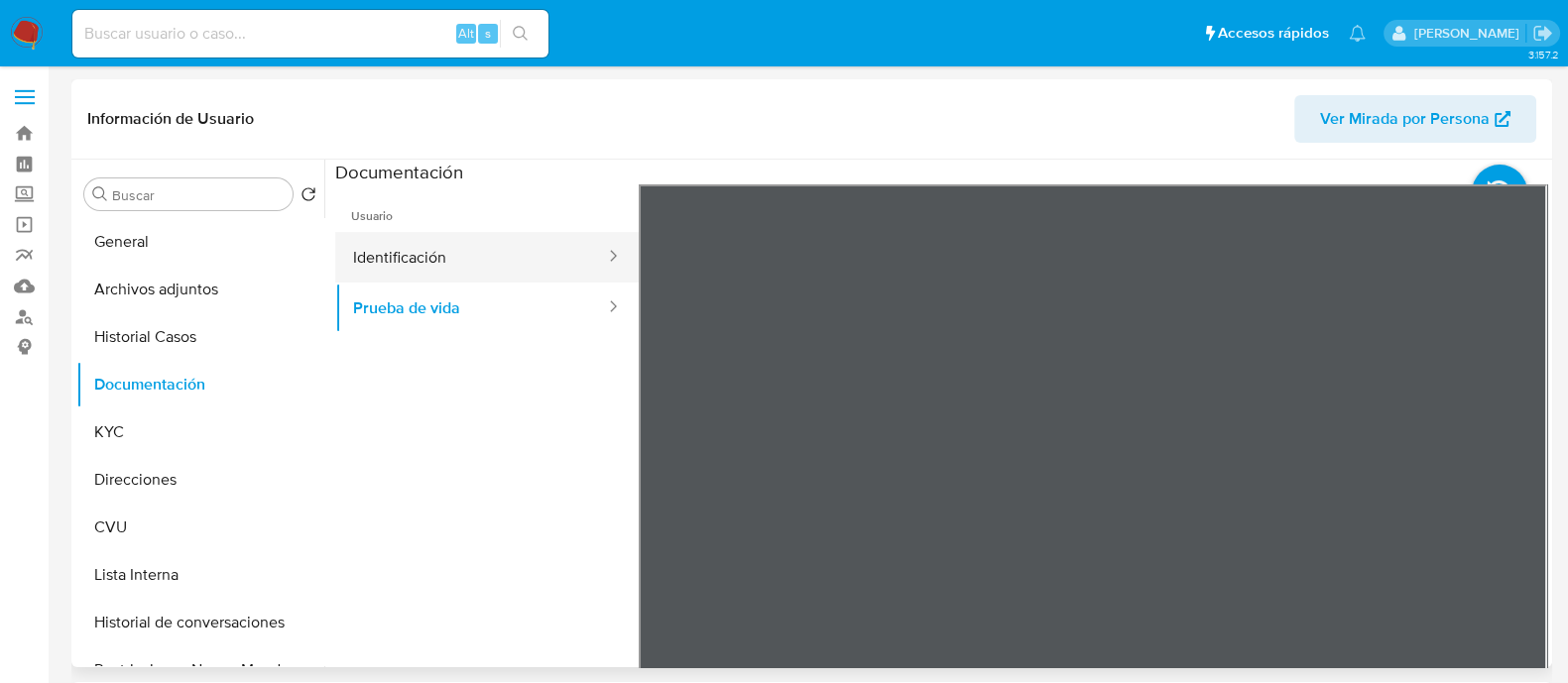
click at [466, 259] on button "Identificación" at bounding box center [471, 257] width 272 height 51
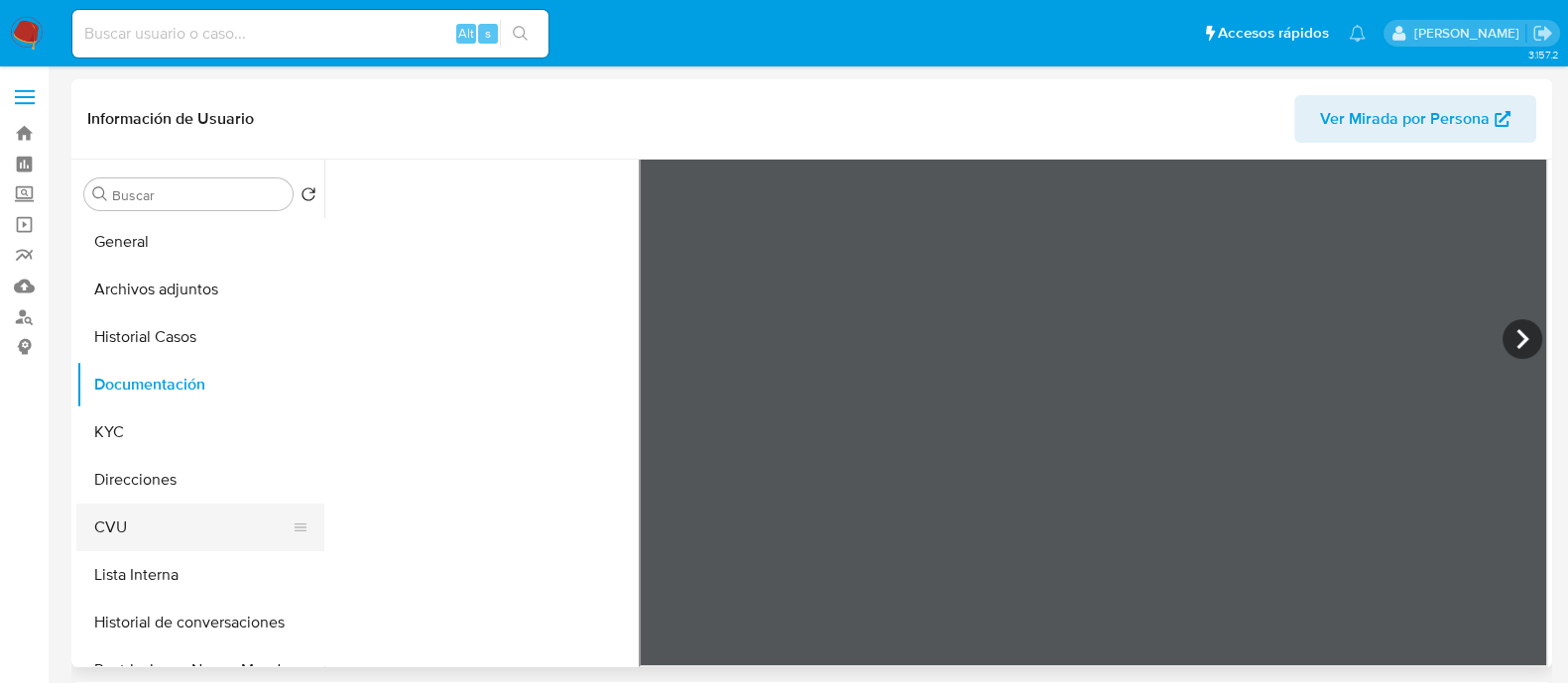
click at [136, 512] on button "CVU" at bounding box center [193, 528] width 232 height 48
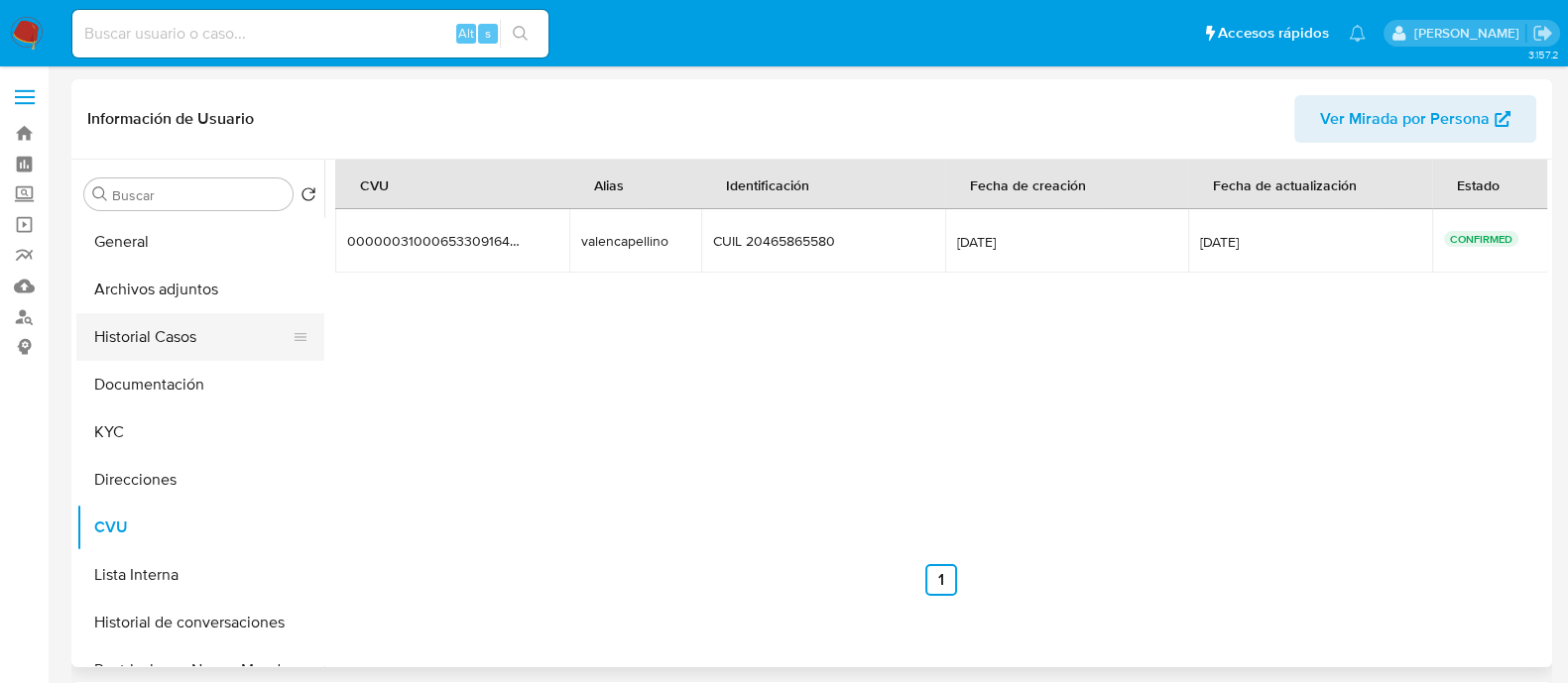
click at [177, 352] on button "Historial Casos" at bounding box center [193, 338] width 232 height 48
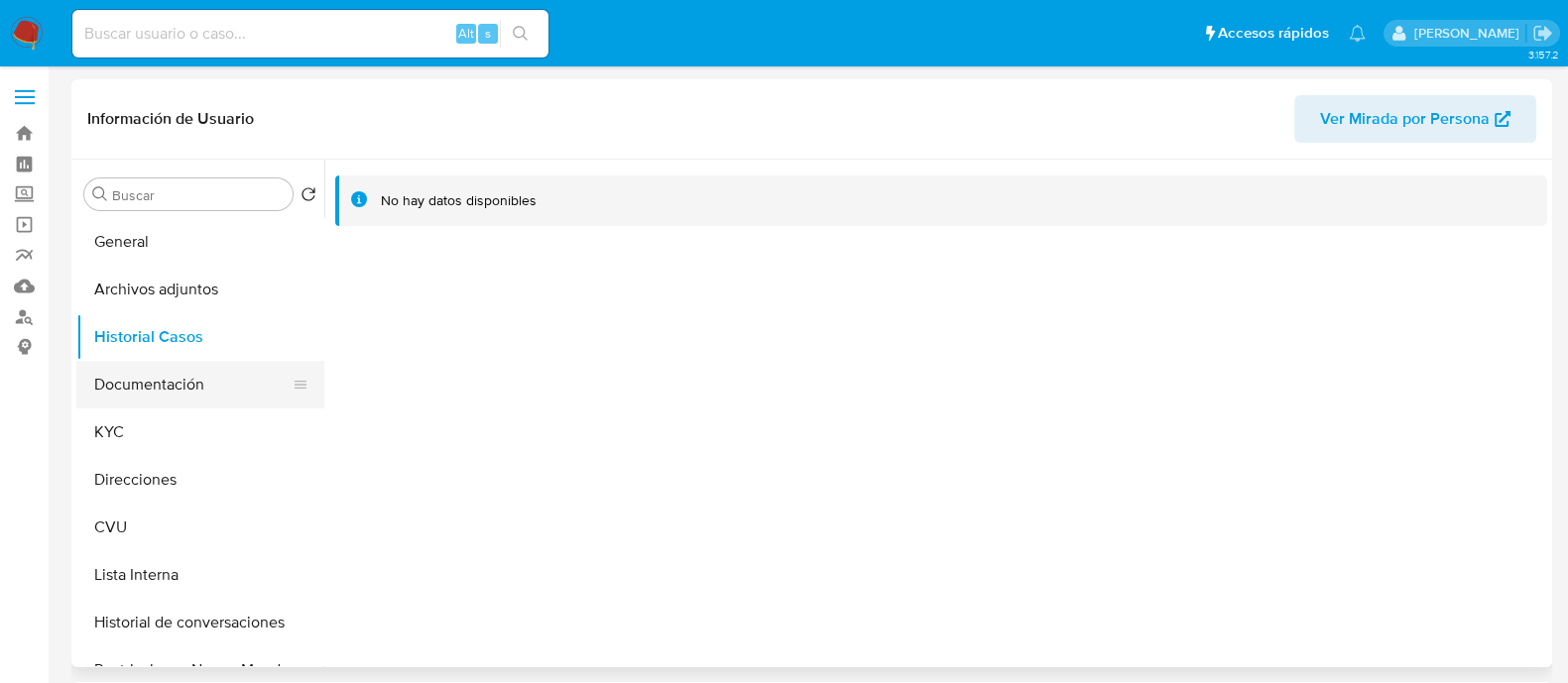
click at [148, 383] on button "Documentación" at bounding box center [193, 385] width 232 height 48
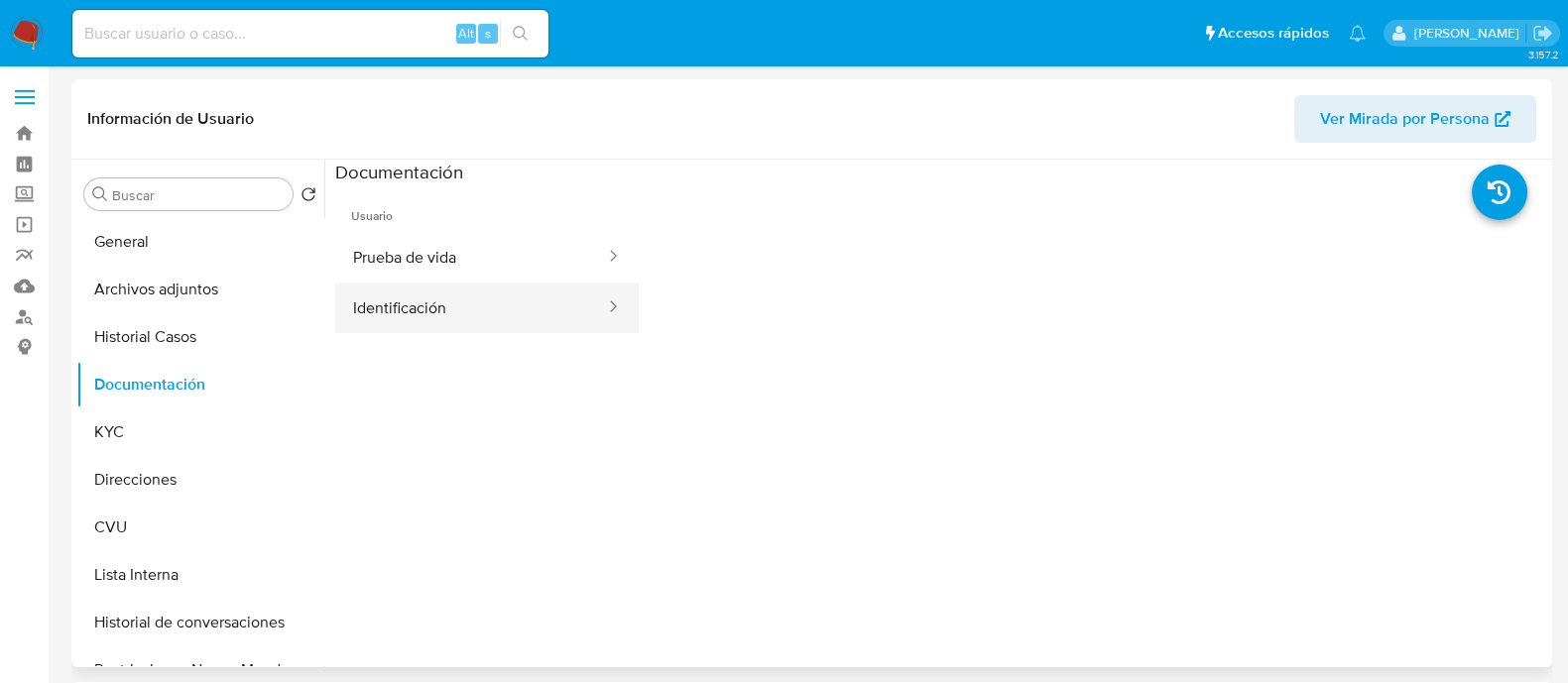
click at [428, 324] on button "Identificación" at bounding box center [471, 308] width 272 height 51
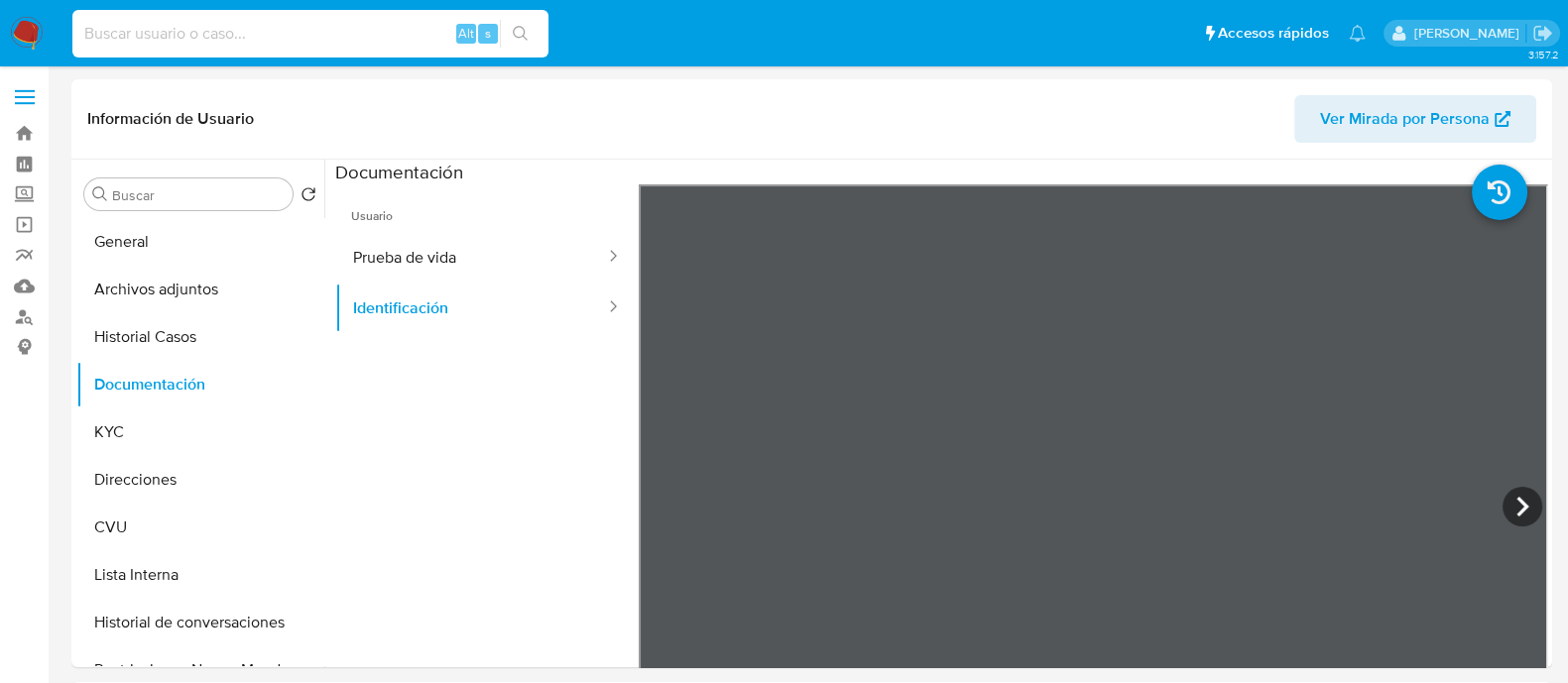
click at [299, 27] on input at bounding box center [311, 34] width 476 height 26
paste input "AepGSERPWzzuqwHdVMxxwqWO"
type input "AepGSERPWzzuqwHdVMxxwqWO"
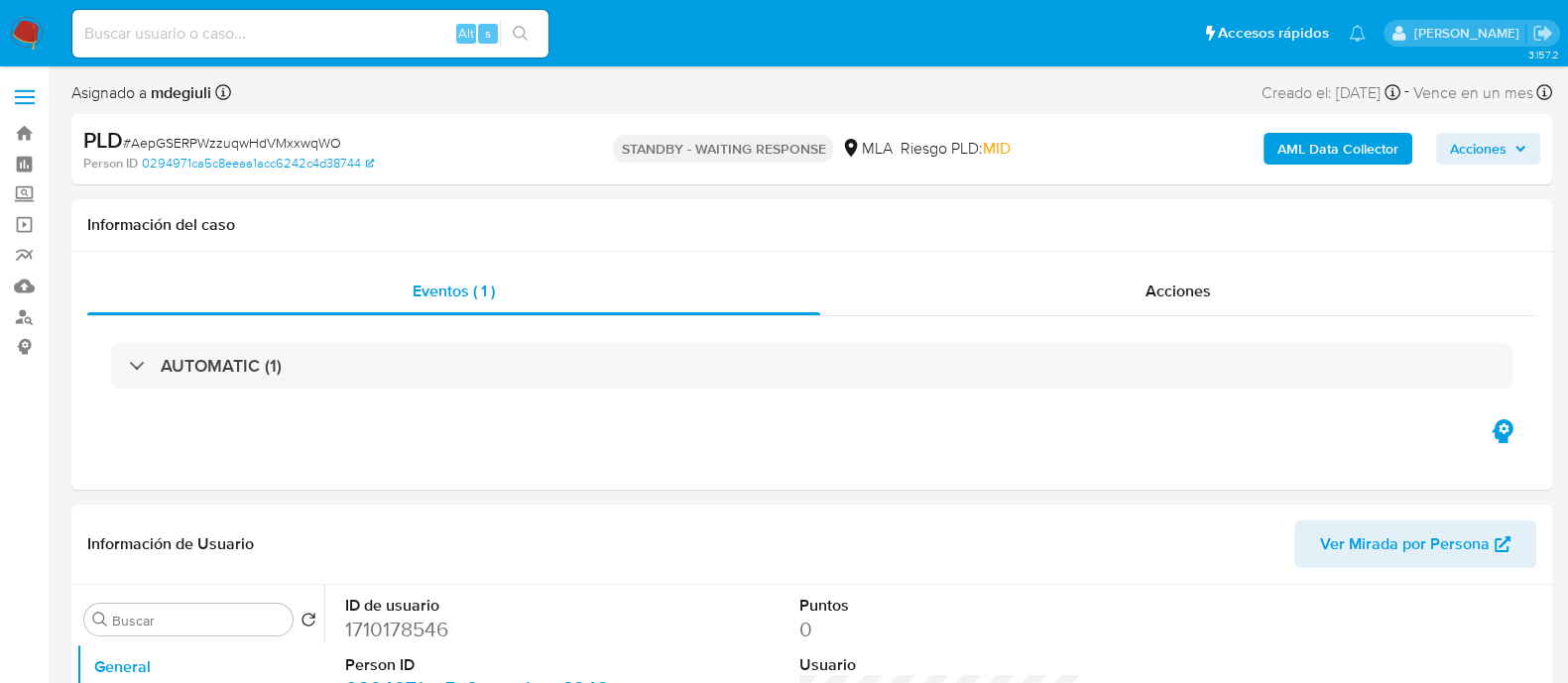
select select "10"
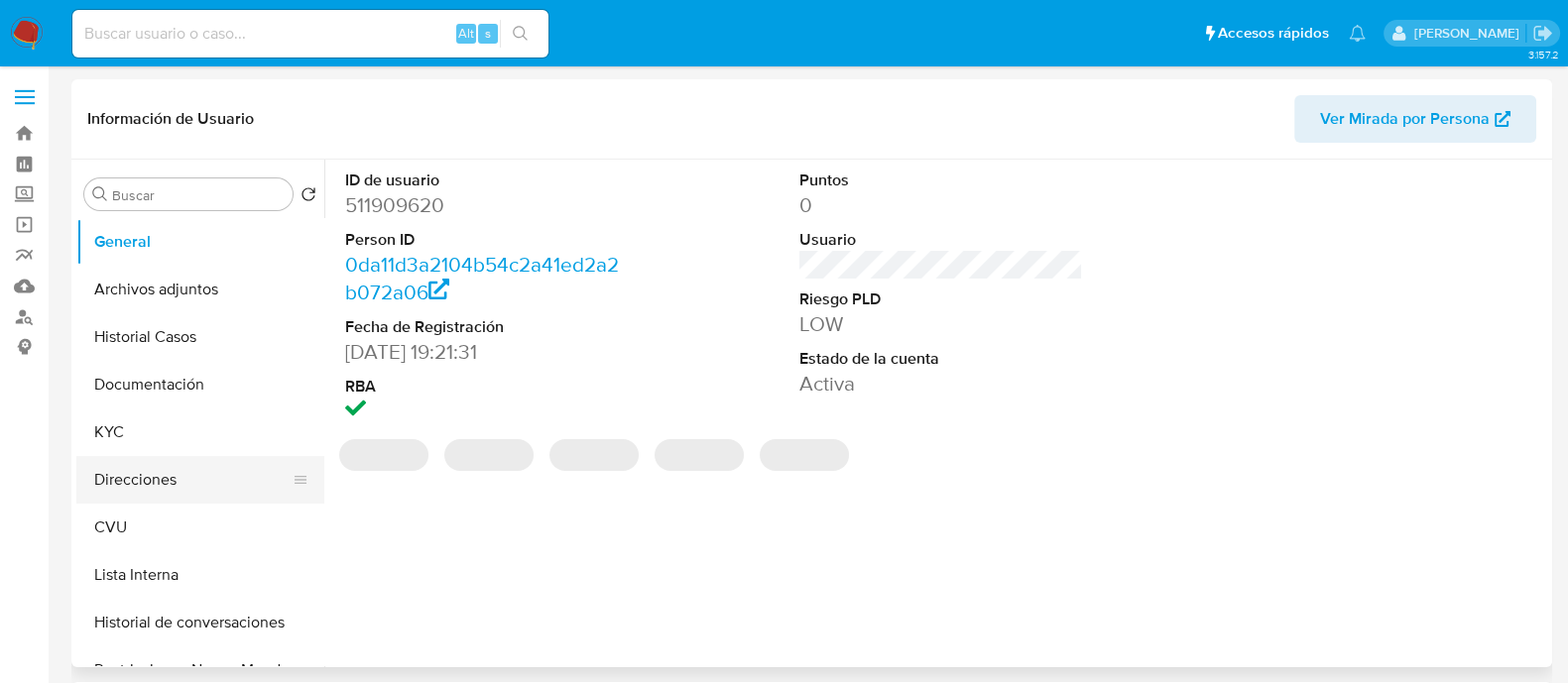
select select "10"
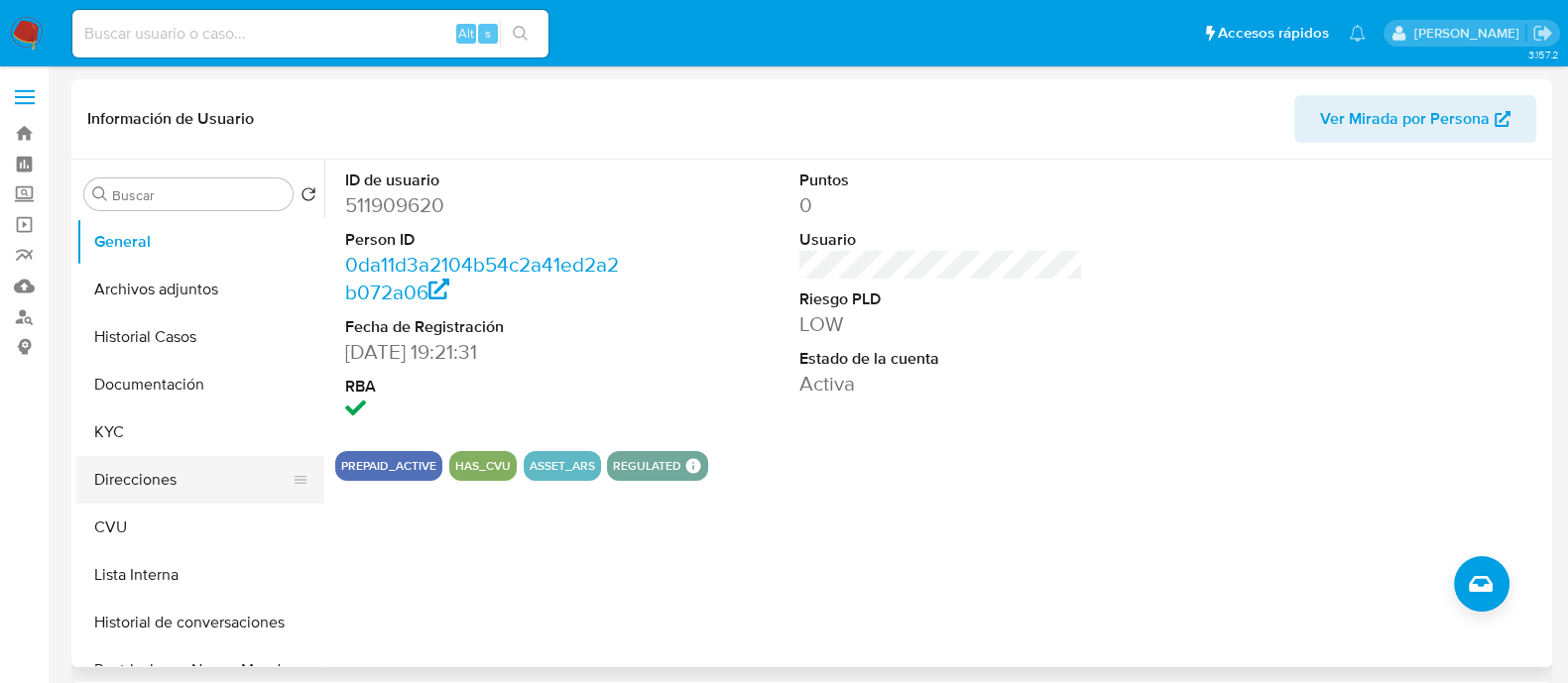
click at [166, 469] on button "Direcciones" at bounding box center [193, 480] width 232 height 48
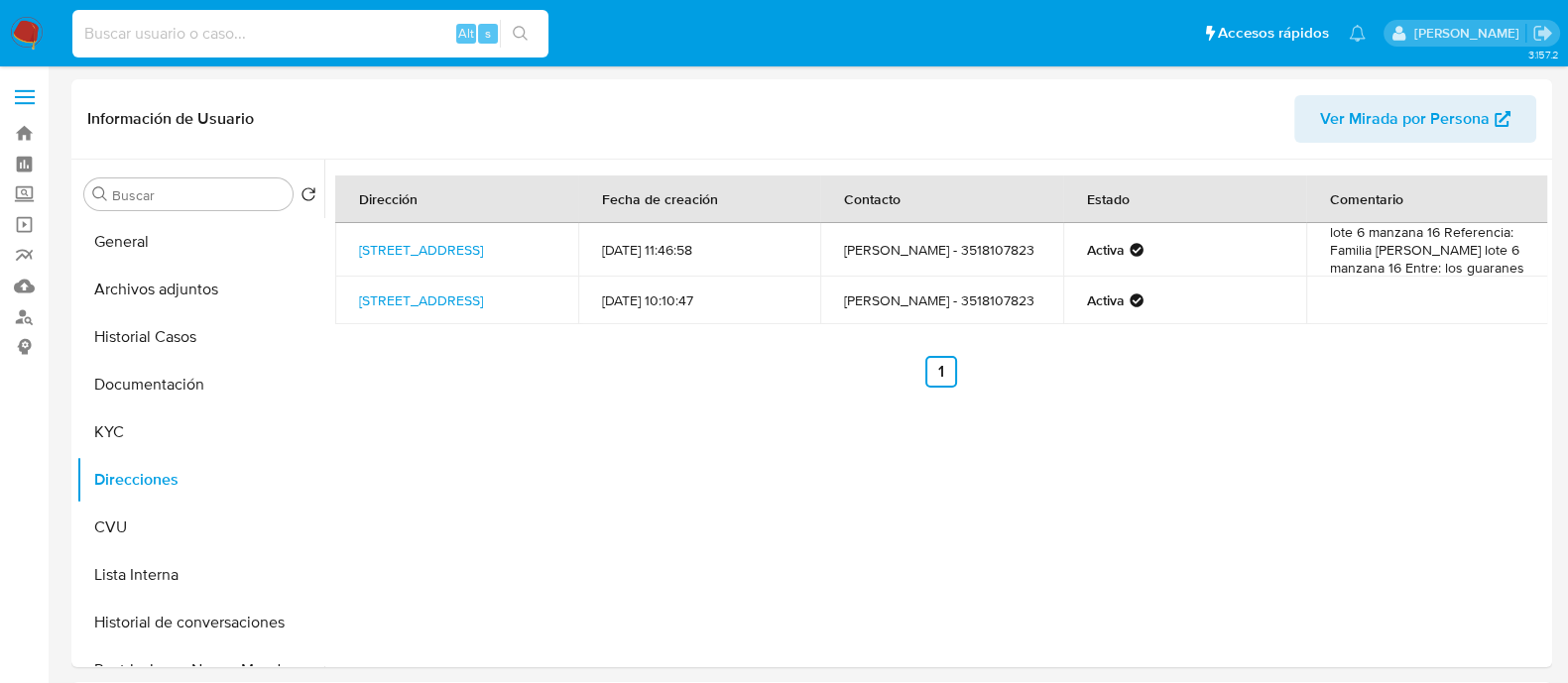
click at [280, 38] on input at bounding box center [311, 34] width 476 height 26
paste input "AepGSERPWzzuqwHdVMxxwqWO"
type input "AepGSERPWzzuqwHdVMxxwqWO"
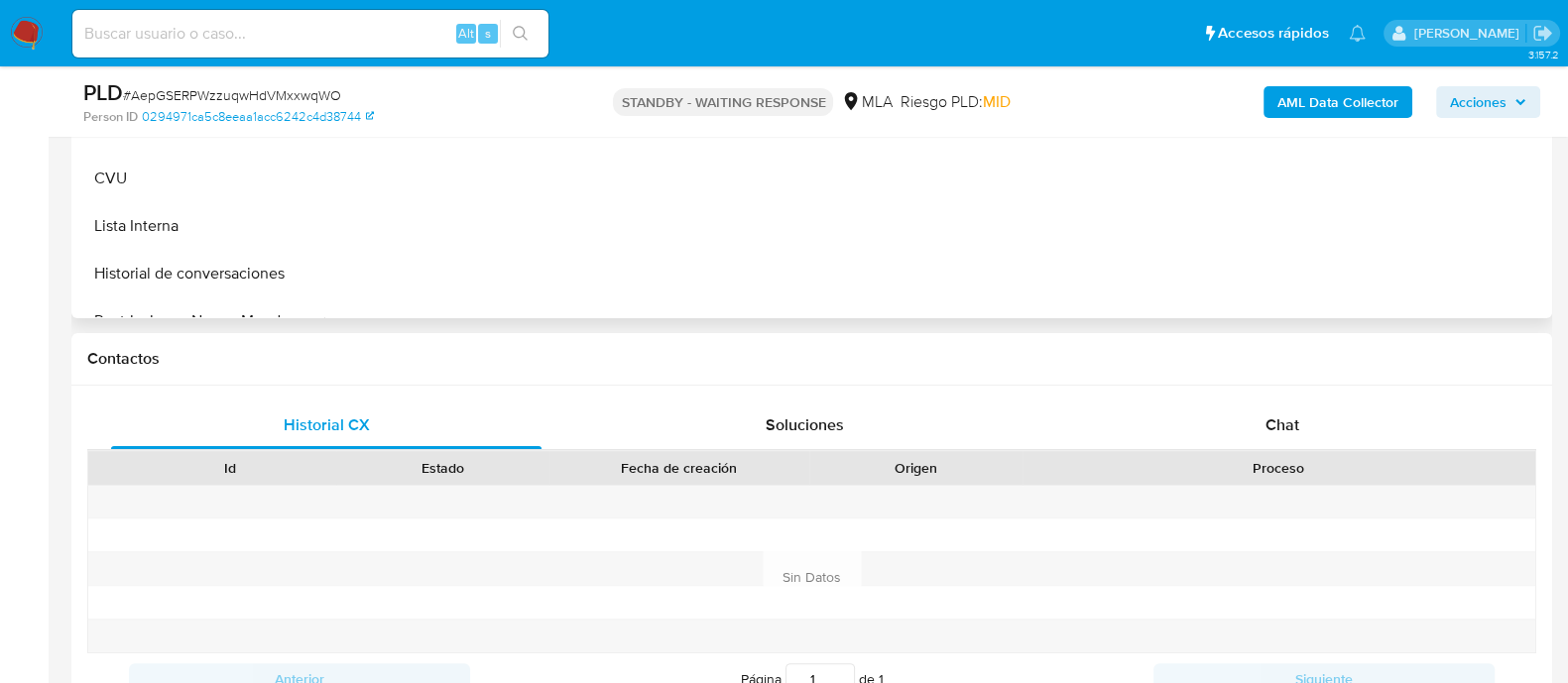
select select "10"
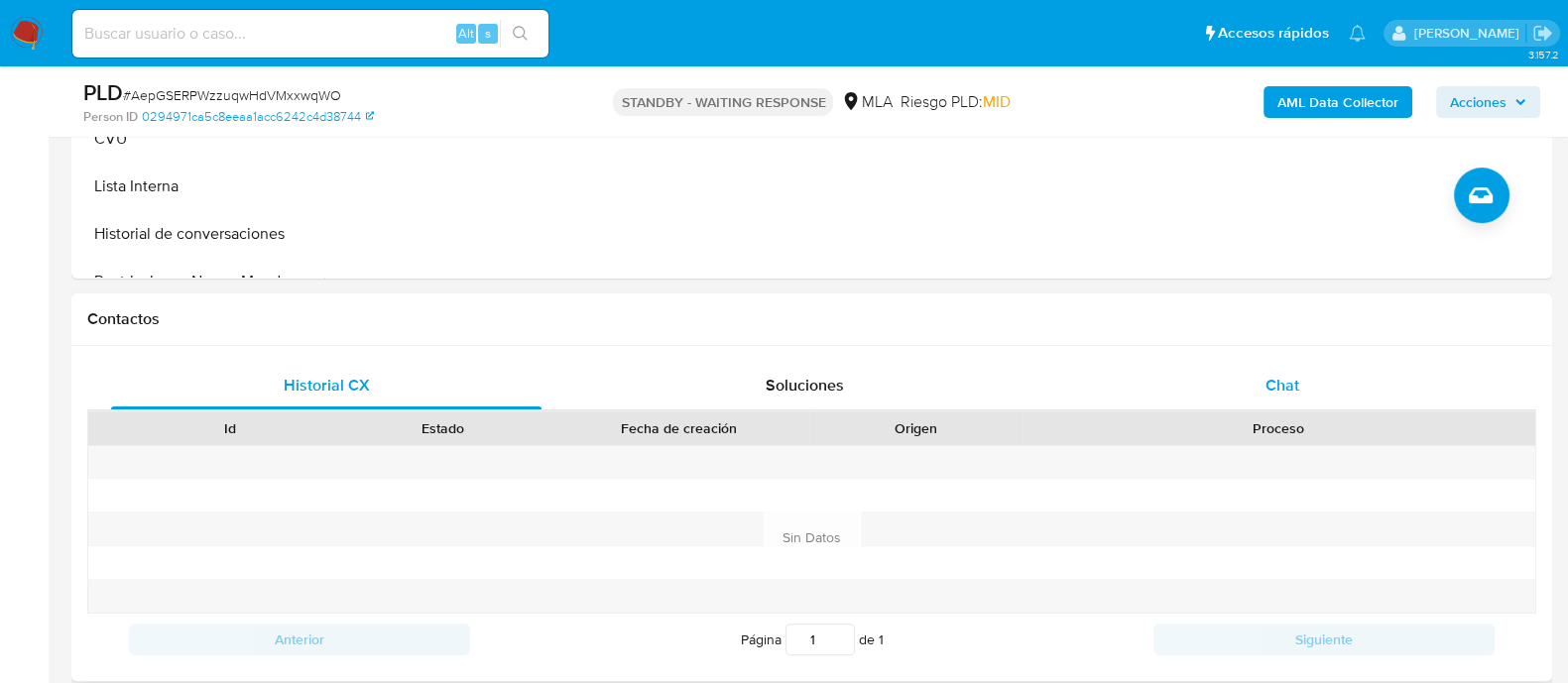
click at [1266, 384] on span "Chat" at bounding box center [1282, 385] width 34 height 23
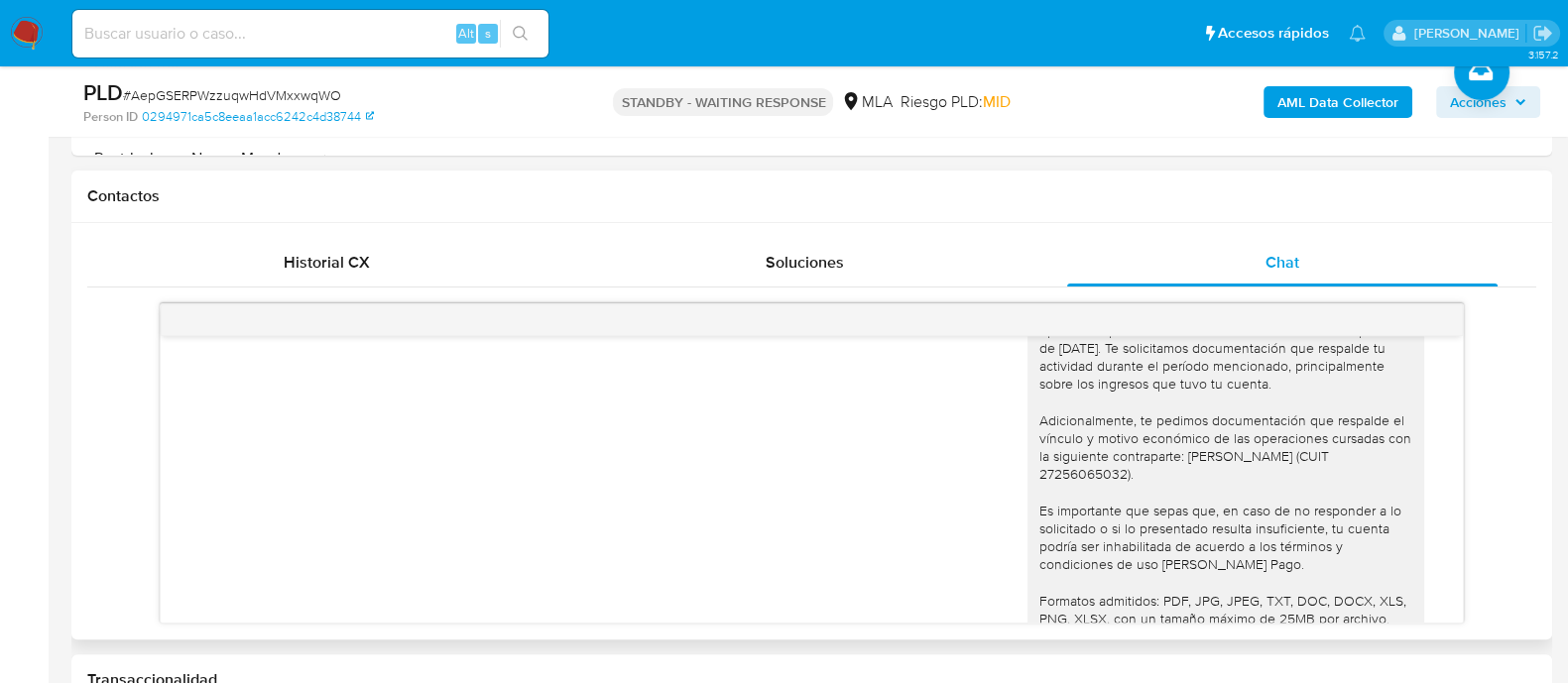
scroll to position [1283, 0]
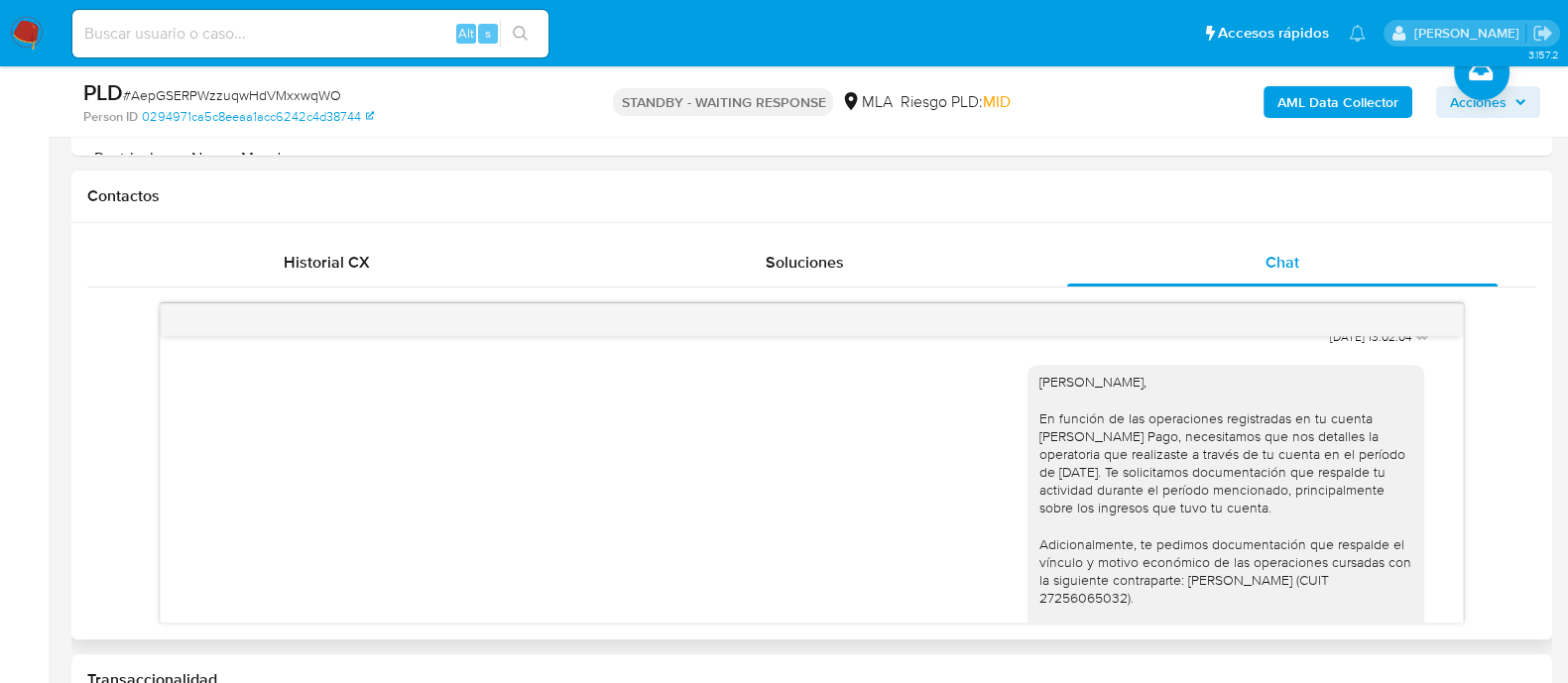
click at [1084, 487] on div "Hola Daiana, En función de las operaciones registradas en tu cuenta de Mercado …" at bounding box center [1226, 644] width 373 height 542
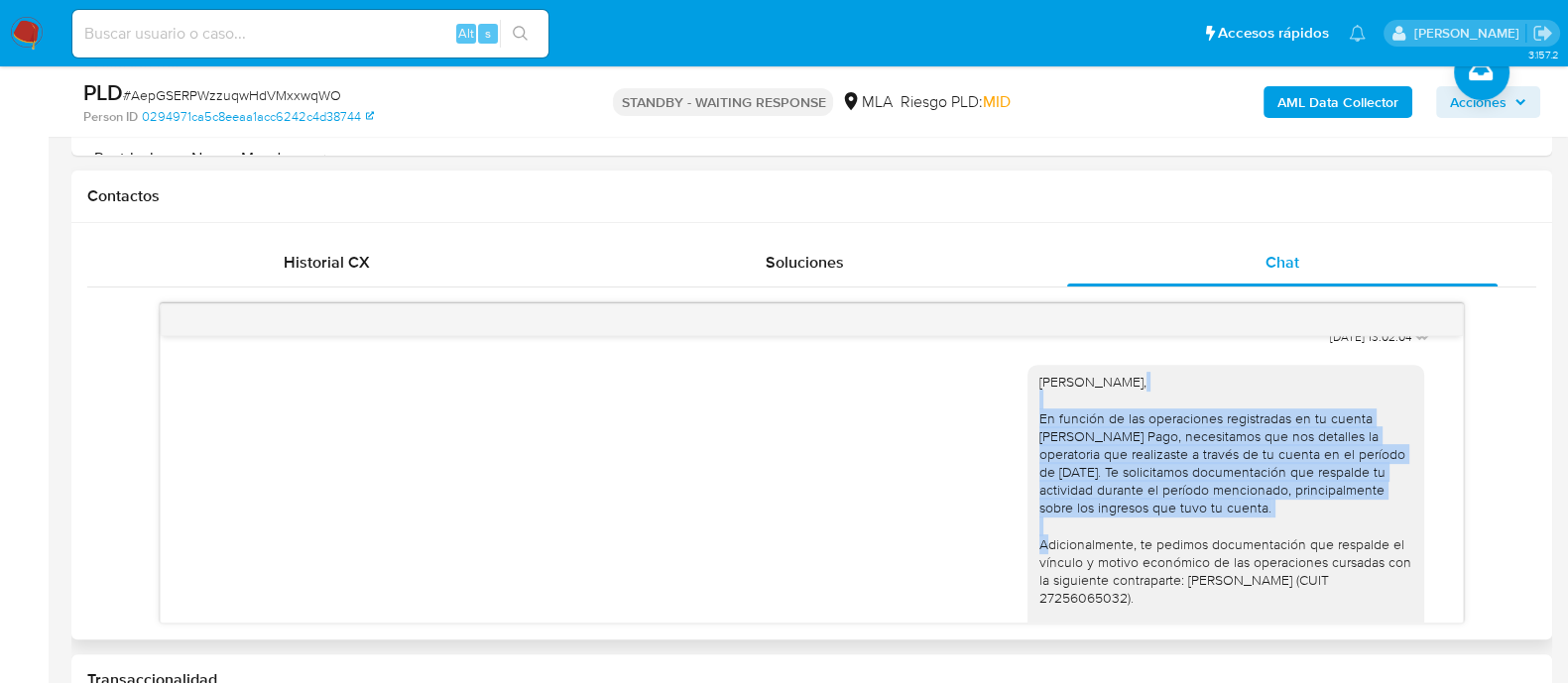
click at [1084, 487] on div "Hola Daiana, En función de las operaciones registradas en tu cuenta de Mercado …" at bounding box center [1226, 644] width 373 height 542
copy div "En función de las operaciones registradas en tu cuenta de Mercado Pago, necesit…"
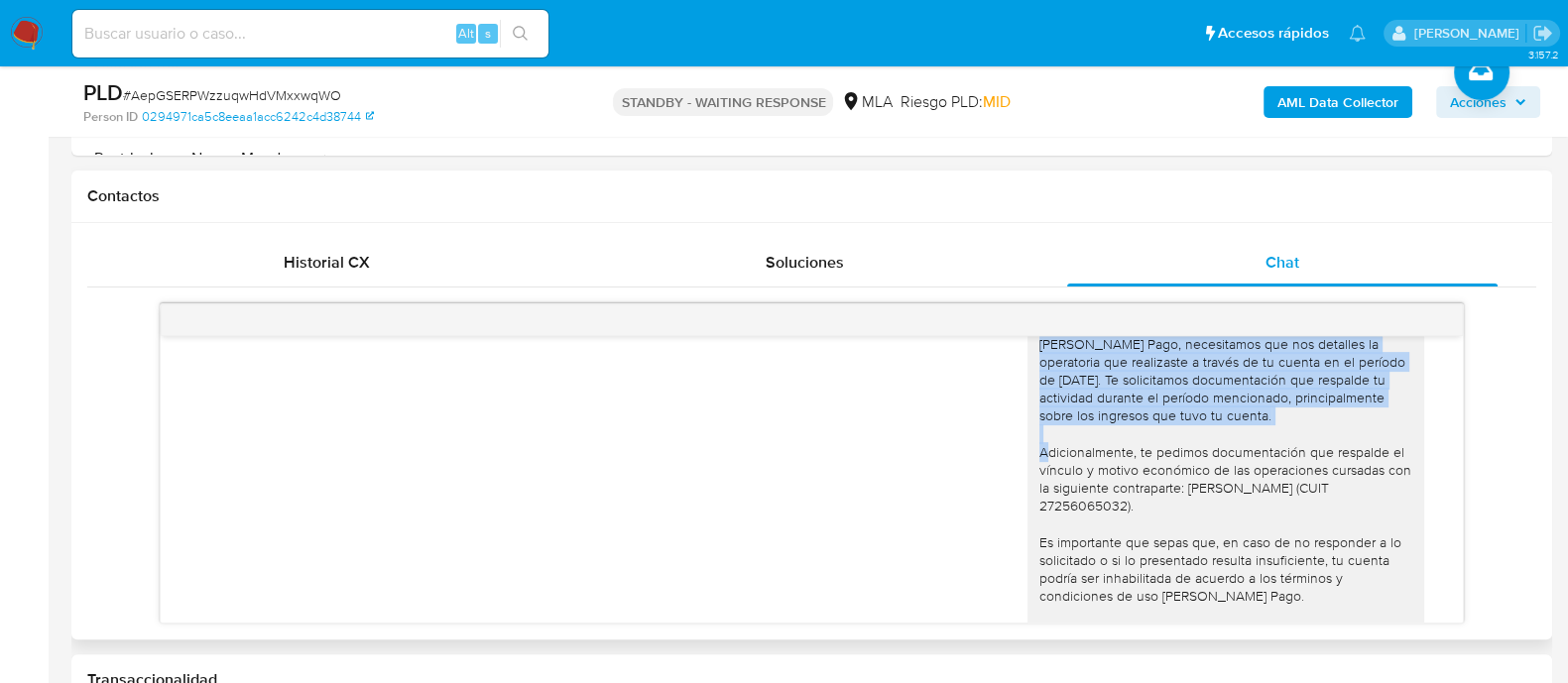
scroll to position [1407, 0]
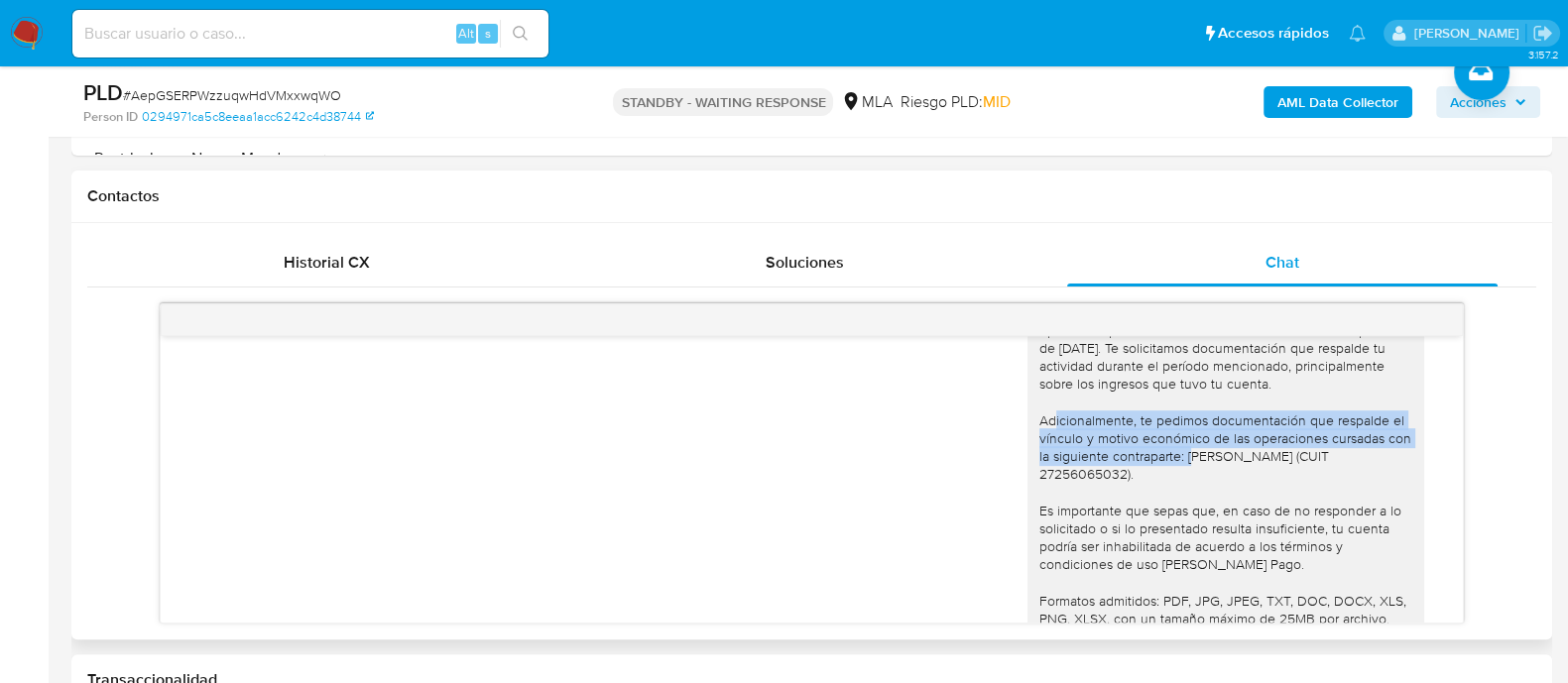
drag, startPoint x: 1164, startPoint y: 491, endPoint x: 1005, endPoint y: 454, distance: 163.2
click at [1005, 454] on div "Hola Daiana, En función de las operaciones registradas en tu cuenta de Mercado …" at bounding box center [812, 526] width 1252 height 599
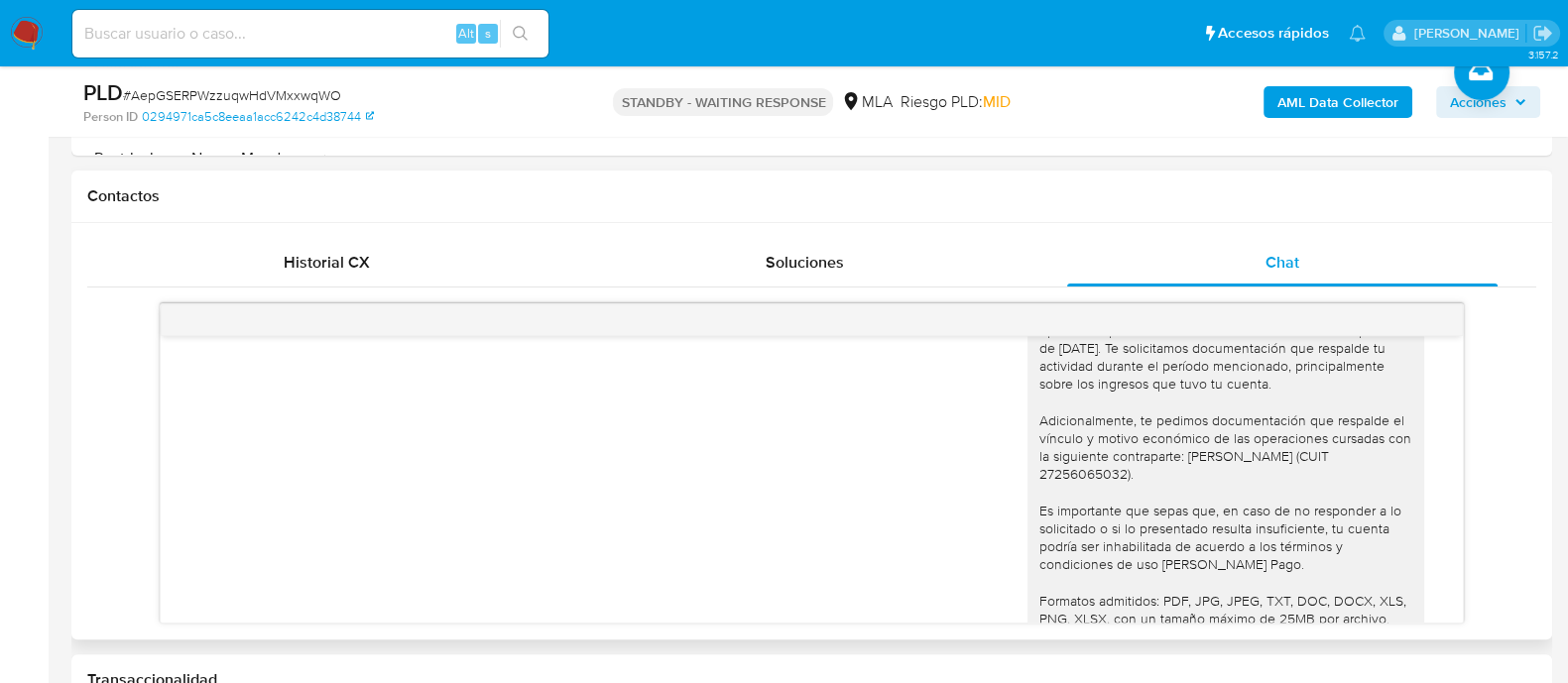
click at [1160, 499] on div "Hola Daiana, En función de las operaciones registradas en tu cuenta de Mercado …" at bounding box center [1226, 520] width 373 height 542
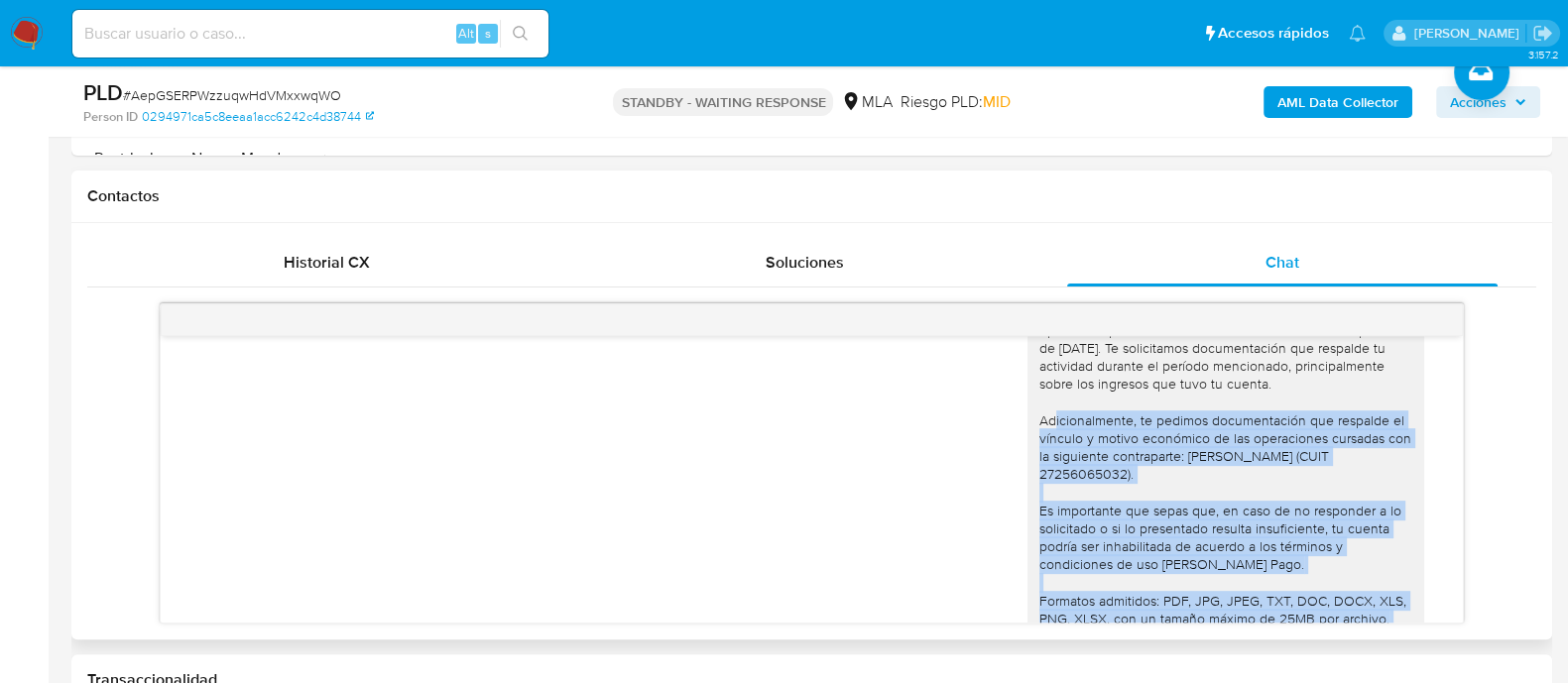
drag, startPoint x: 1180, startPoint y: 565, endPoint x: 1020, endPoint y: 458, distance: 192.5
click at [1039, 458] on div "Hola Daiana, En función de las operaciones registradas en tu cuenta de Mercado …" at bounding box center [1226, 520] width 373 height 542
copy div "Adicionalmente, te pedimos documentación que respalde el vínculo y motivo econó…"
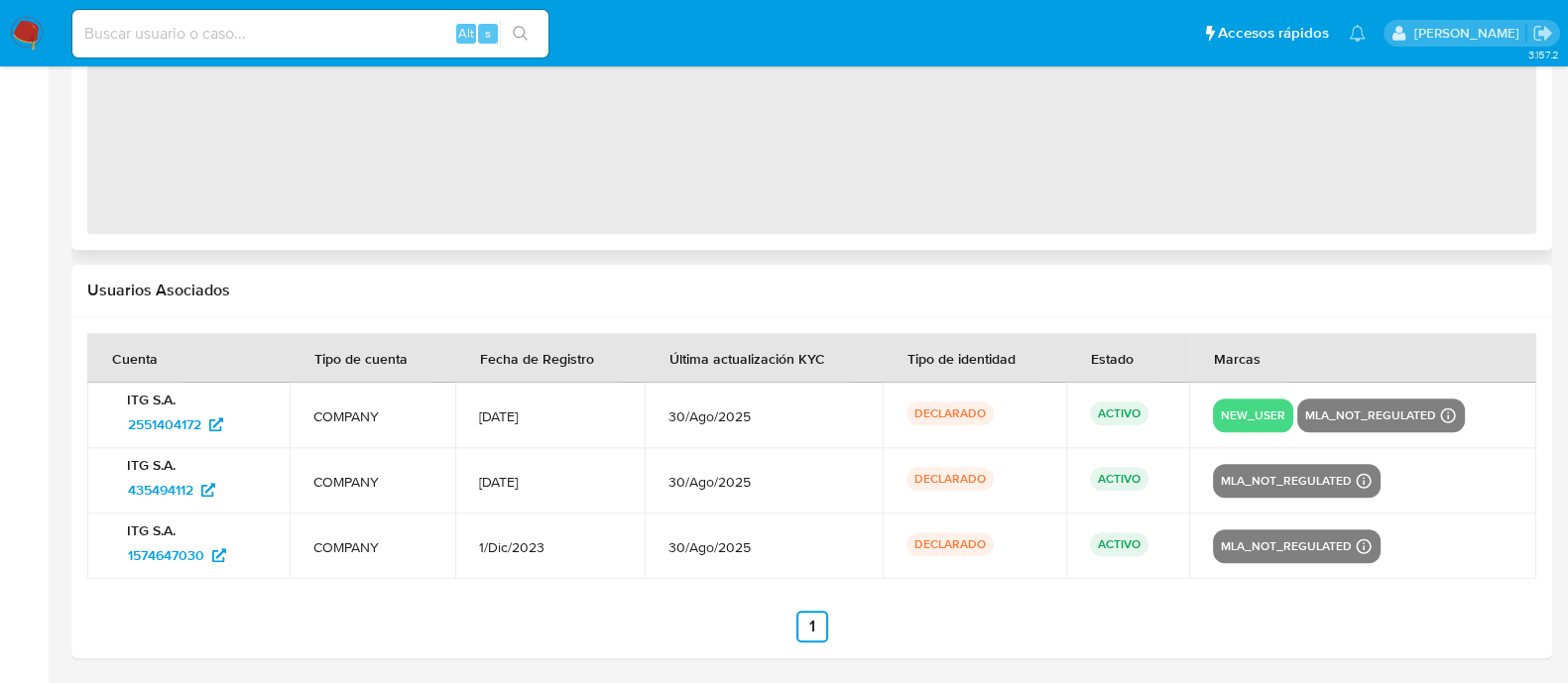
select select "10"
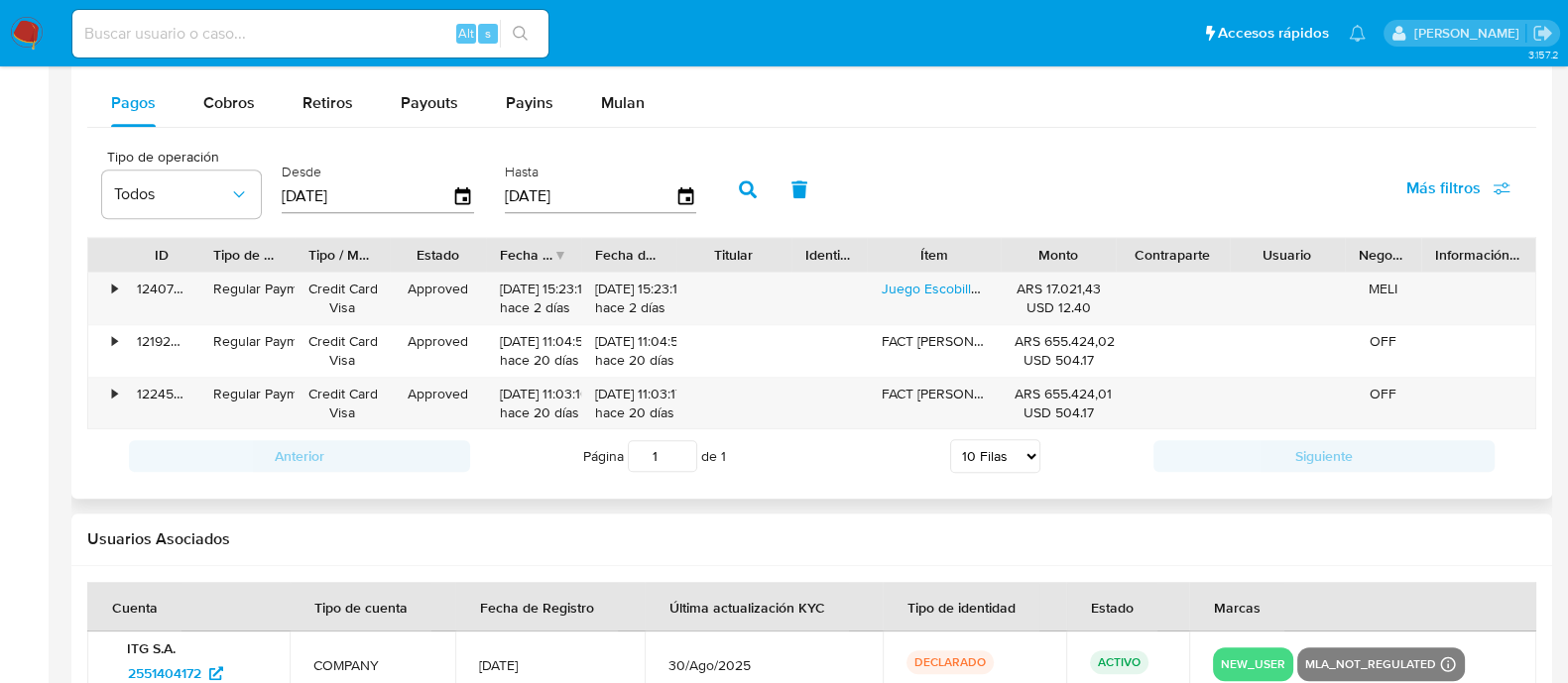
scroll to position [996, 0]
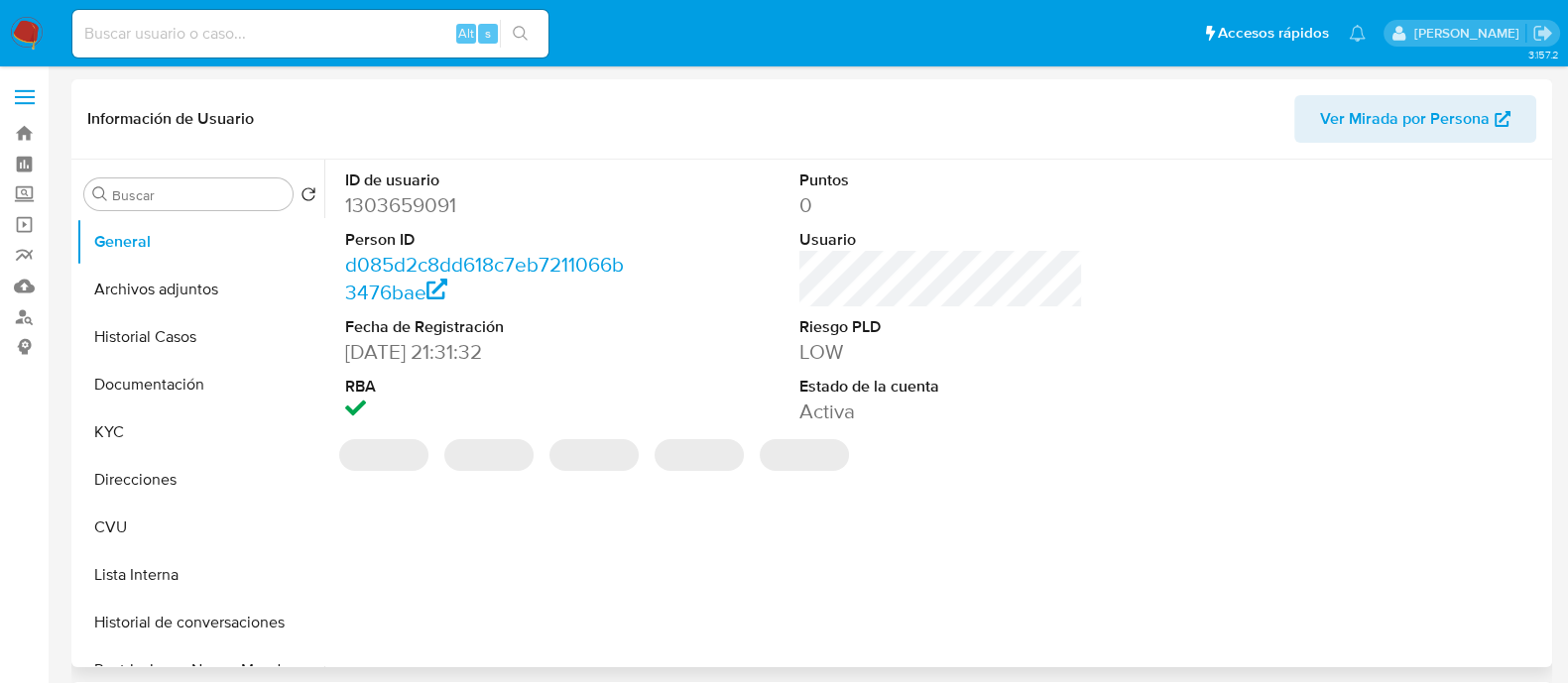
select select "10"
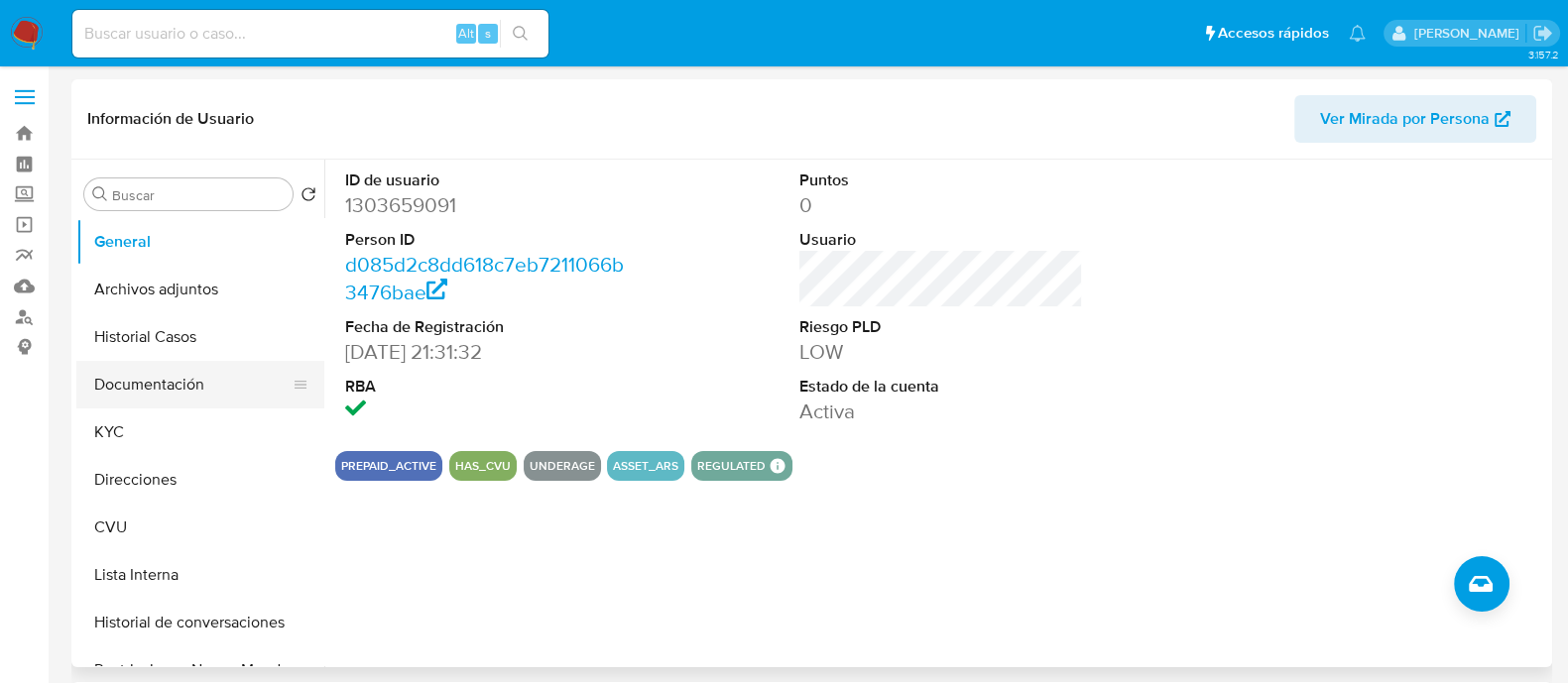
click at [175, 372] on button "Documentación" at bounding box center [193, 385] width 232 height 48
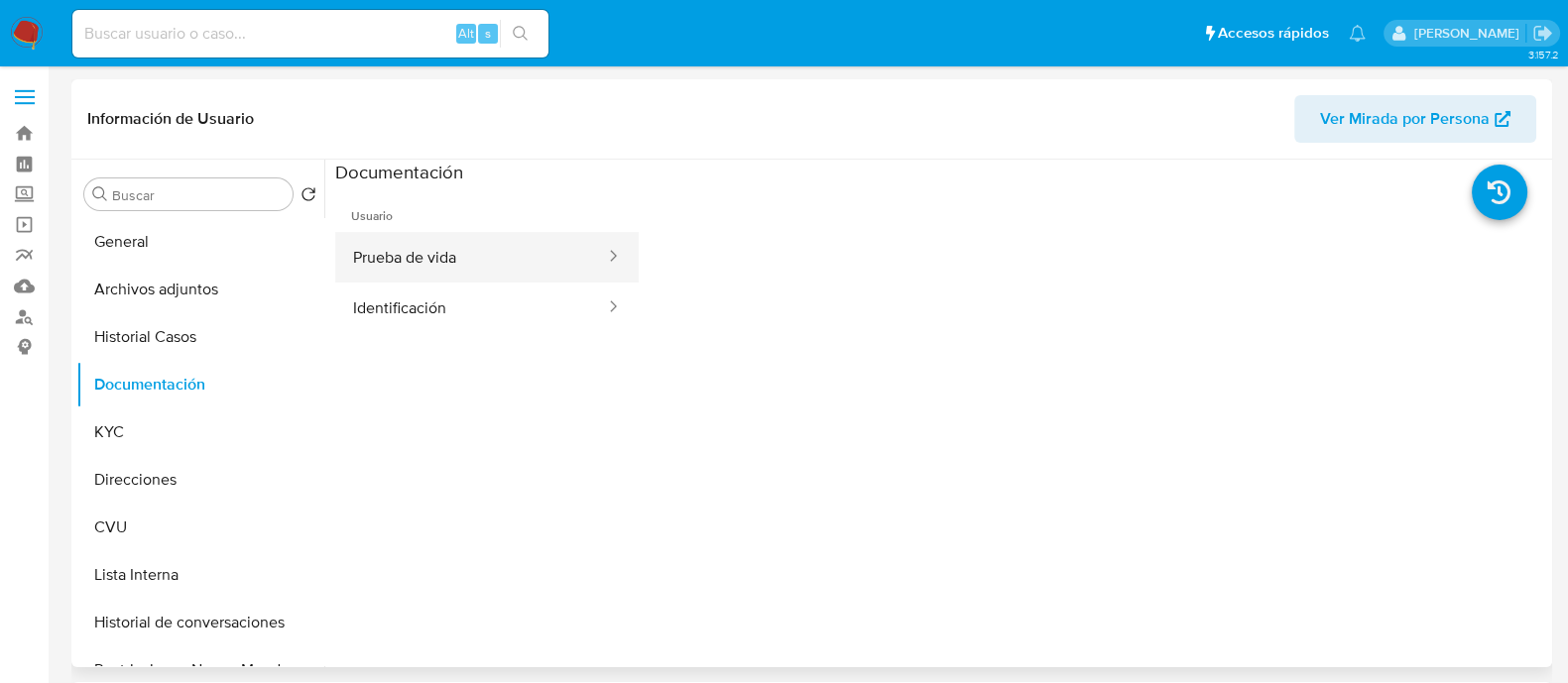
click at [486, 257] on button "Prueba de vida" at bounding box center [471, 257] width 272 height 51
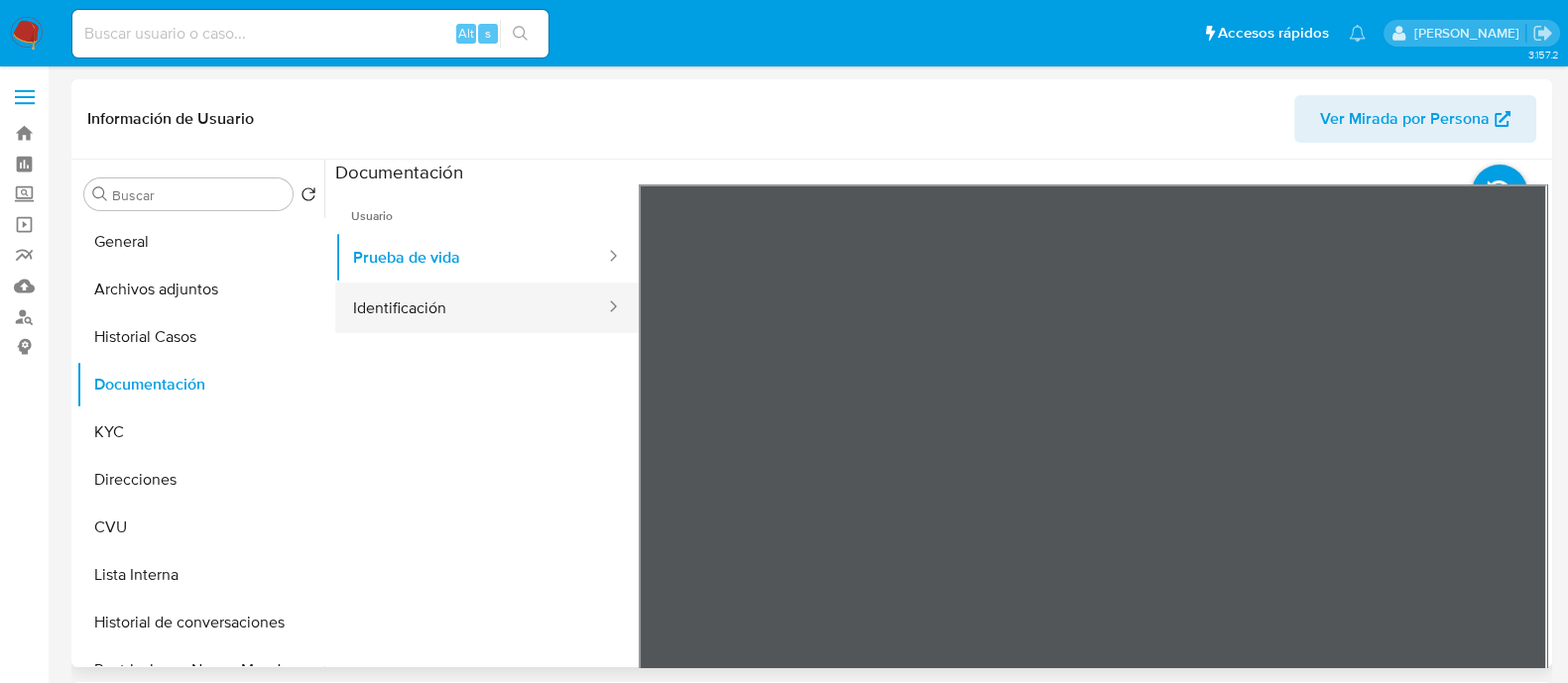
click at [449, 294] on button "Identificación" at bounding box center [471, 308] width 272 height 51
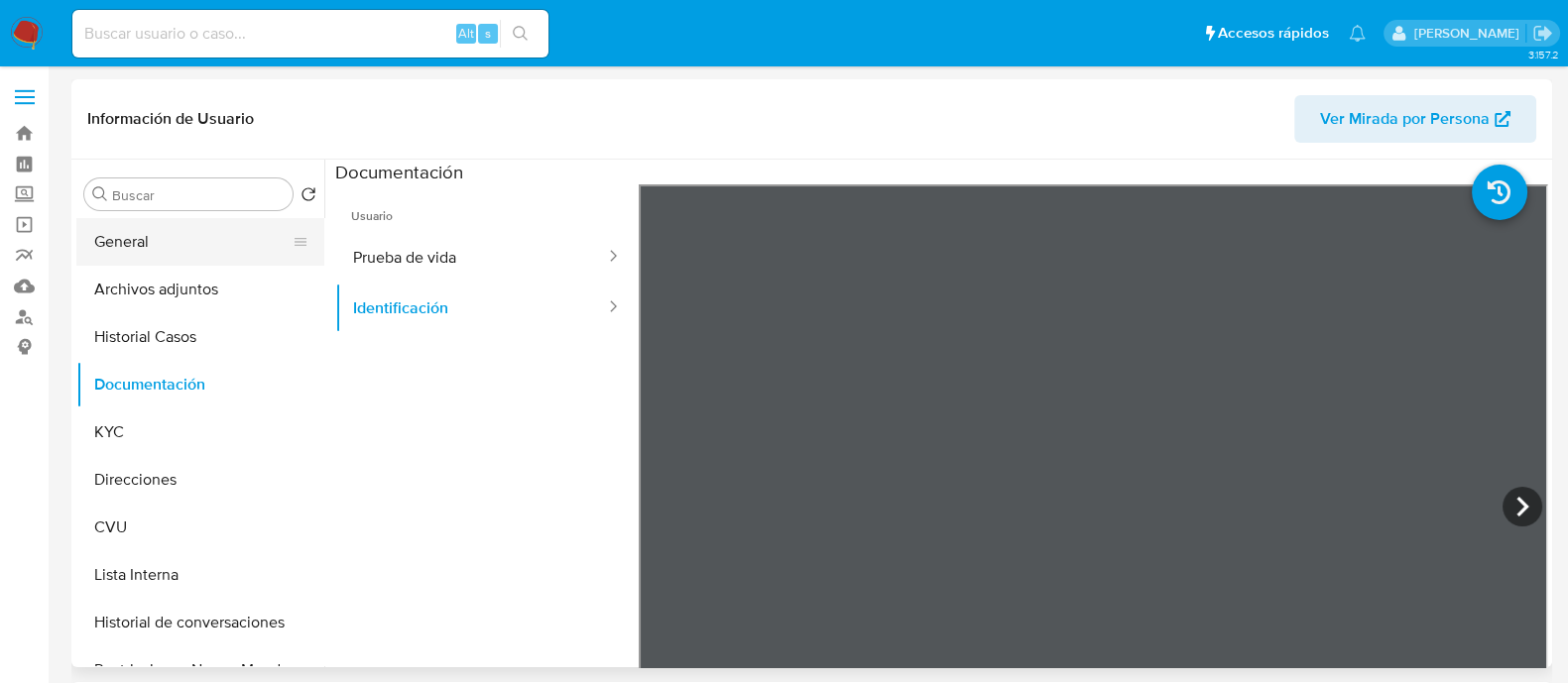
click at [202, 241] on button "General" at bounding box center [193, 242] width 232 height 48
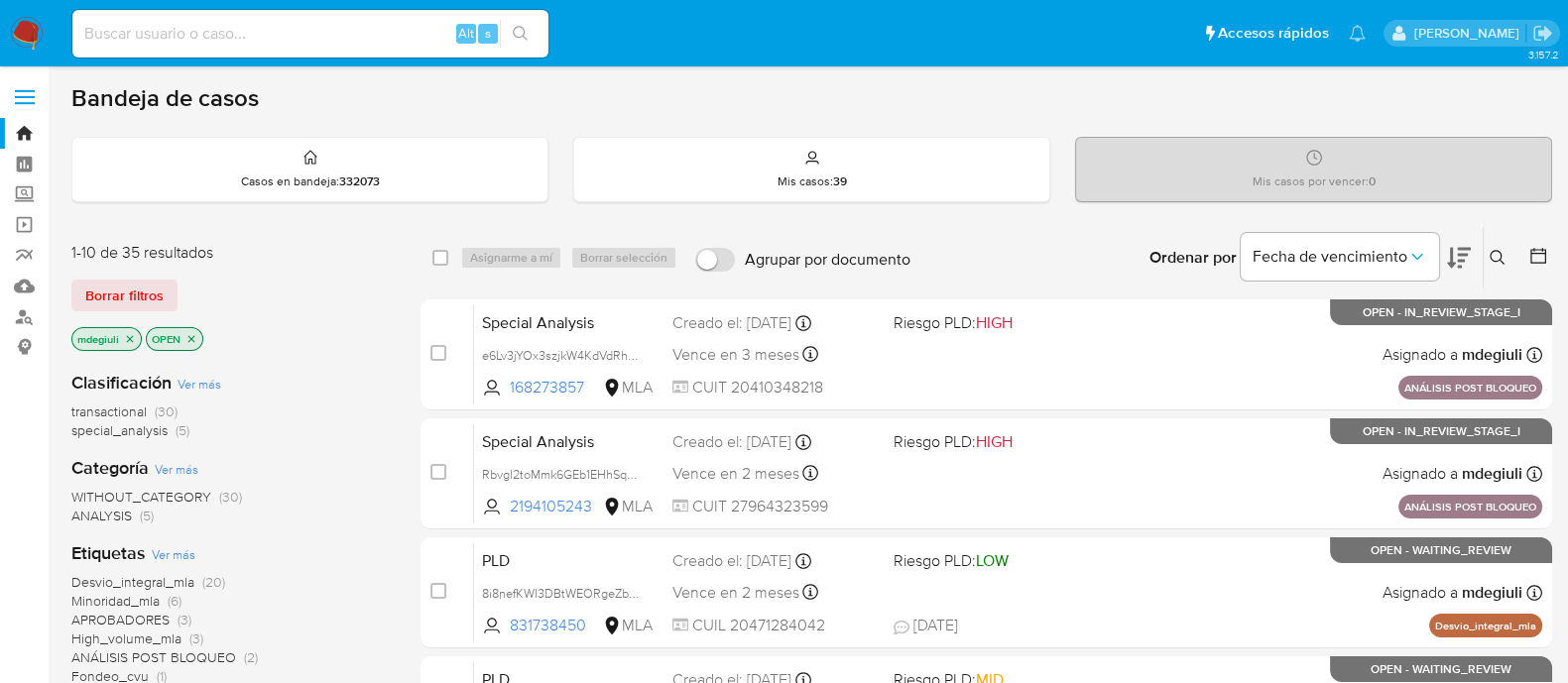
click at [1496, 262] on icon at bounding box center [1498, 258] width 16 height 16
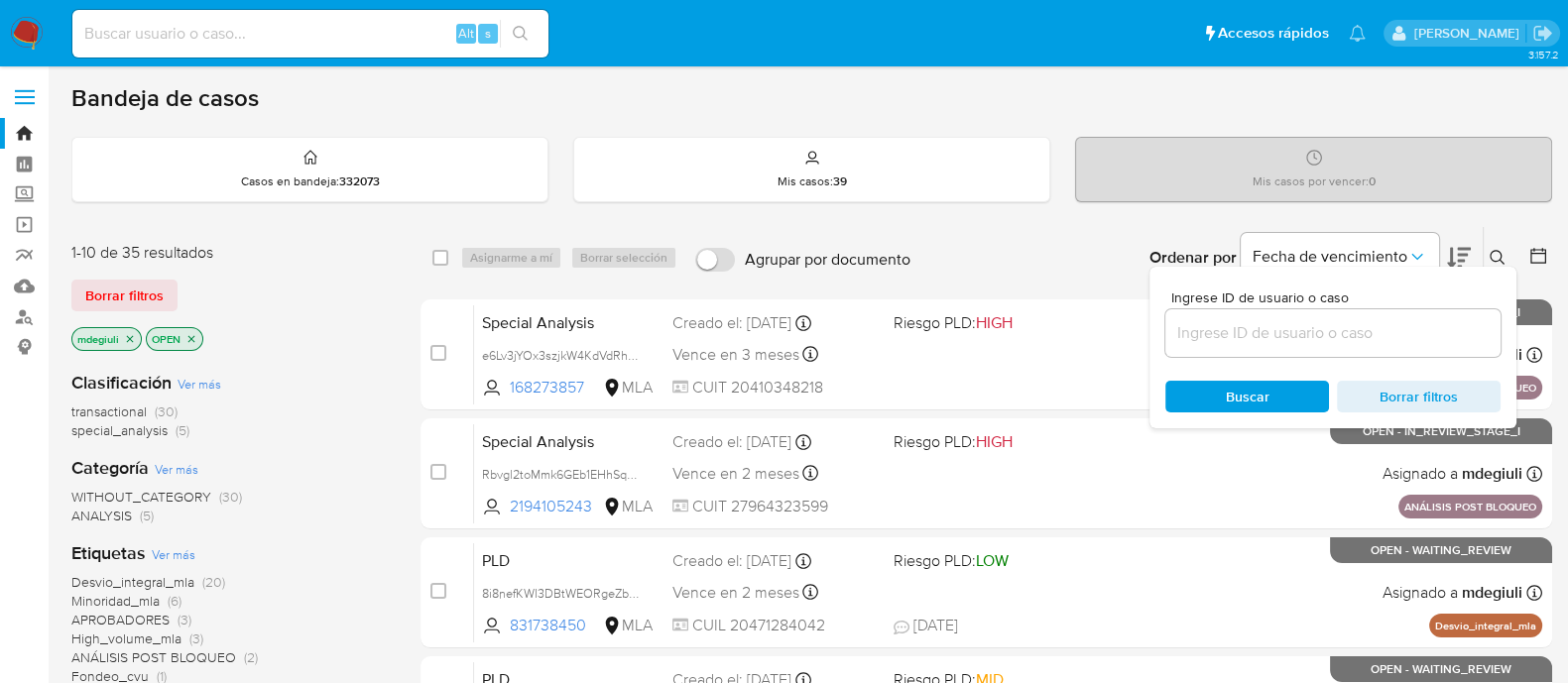
click at [1383, 332] on input at bounding box center [1333, 334] width 335 height 26
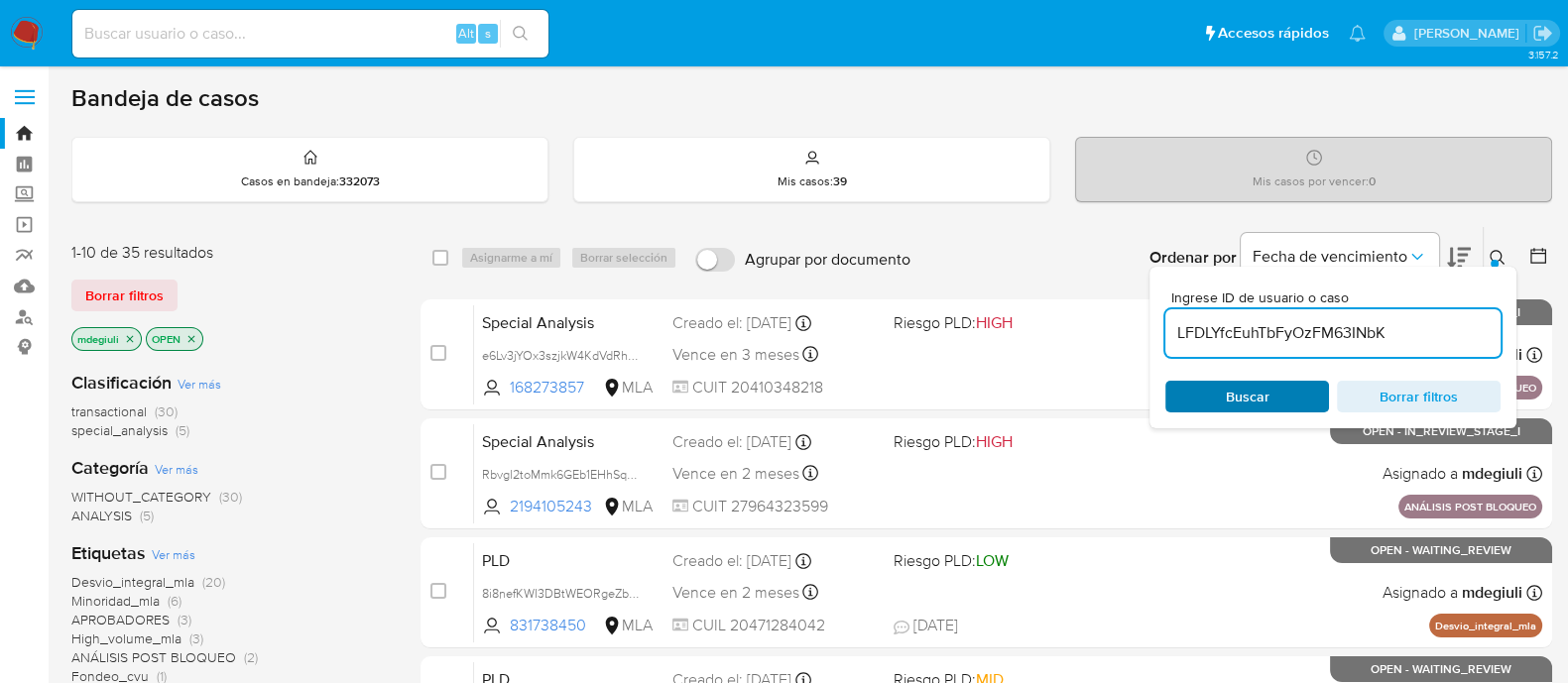
type input "LFDLYfcEuhTbFyOzFM63INbK"
click at [1233, 388] on div "Buscar Borrar filtros" at bounding box center [1333, 397] width 335 height 32
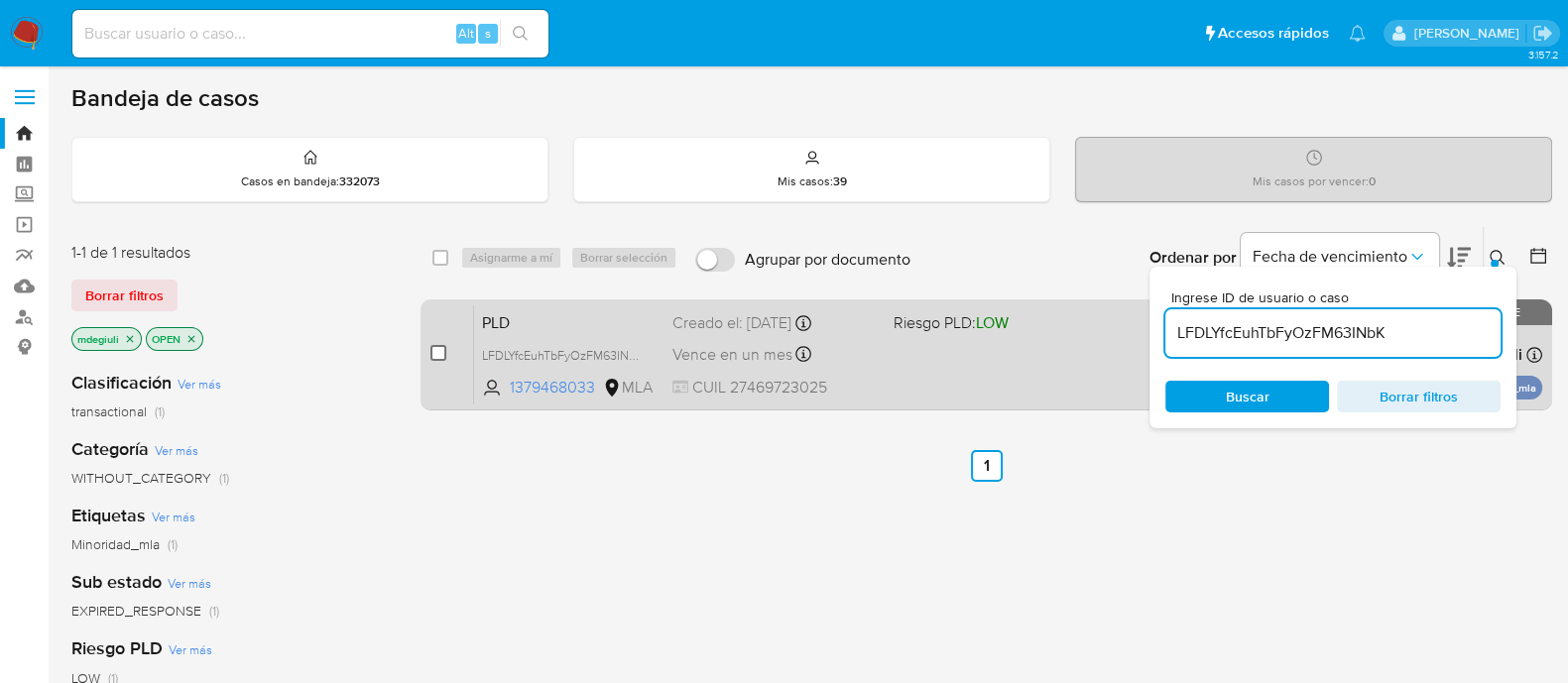
click at [437, 352] on input "checkbox" at bounding box center [439, 353] width 16 height 16
checkbox input "true"
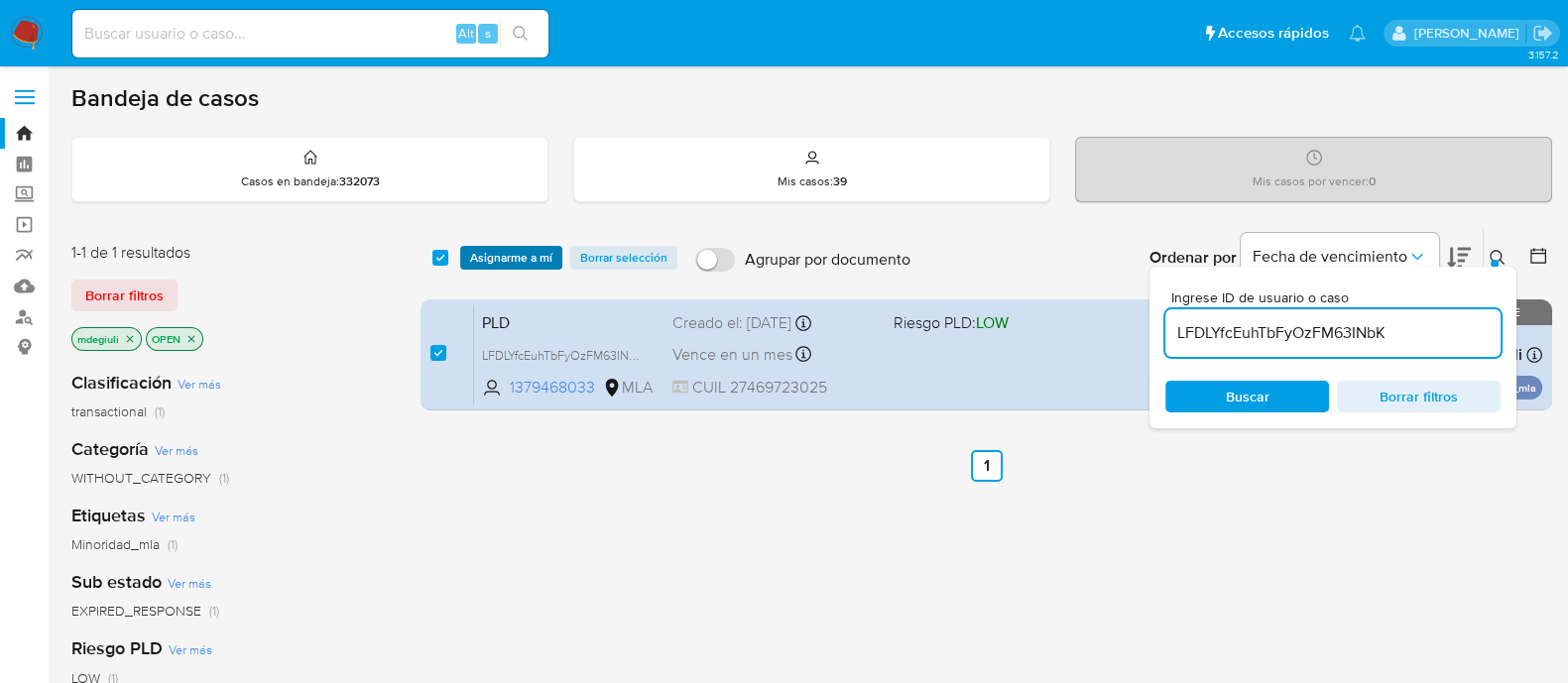
click at [497, 258] on span "Asignarme a mí" at bounding box center [511, 258] width 82 height 20
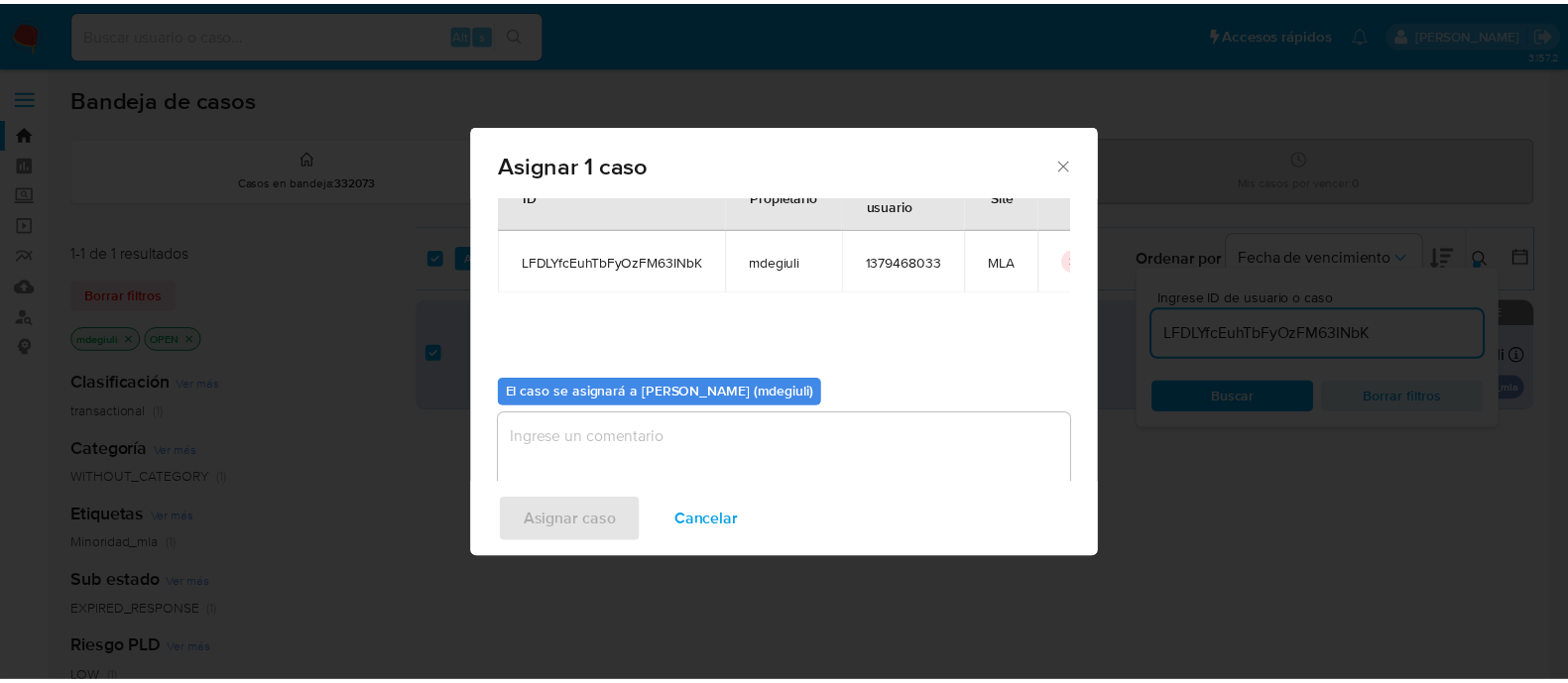
scroll to position [102, 0]
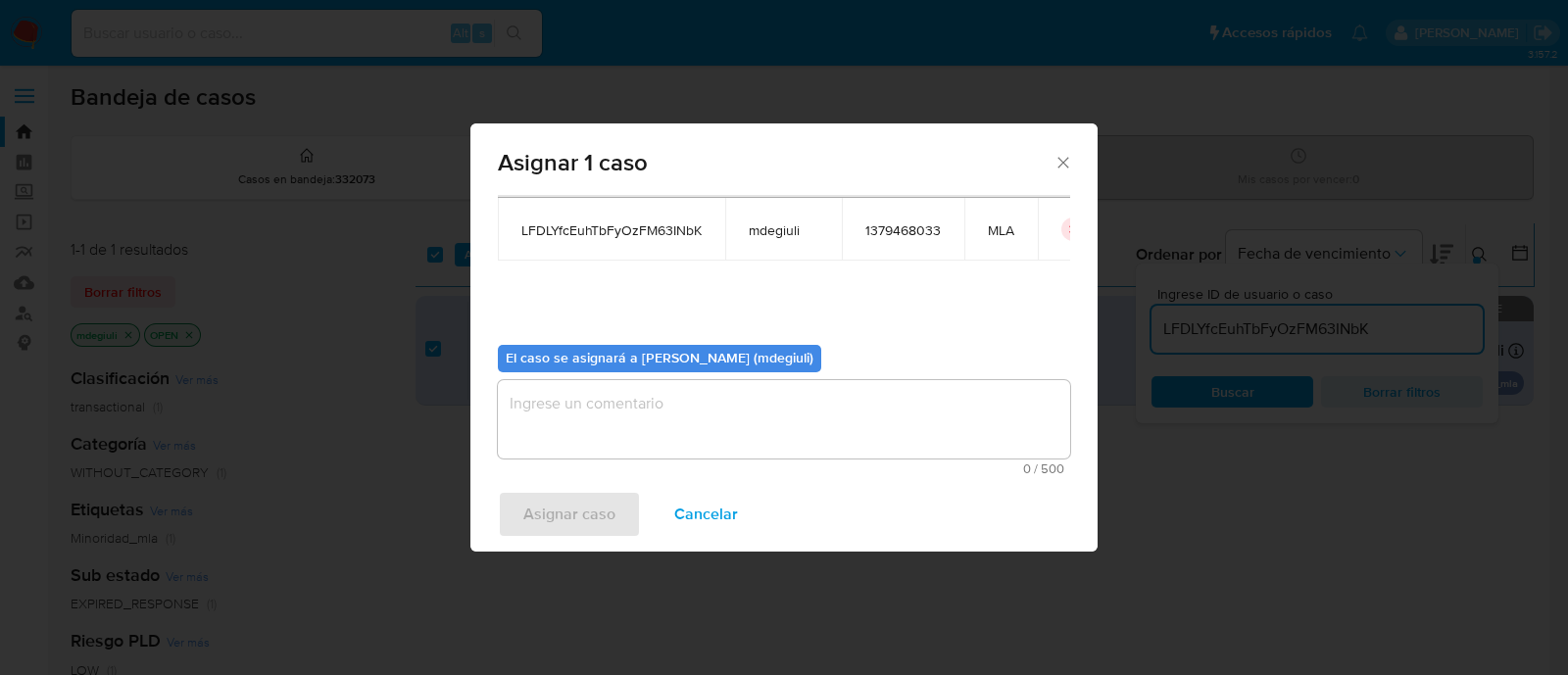
click at [687, 401] on textarea "assign-modal" at bounding box center [784, 420] width 572 height 78
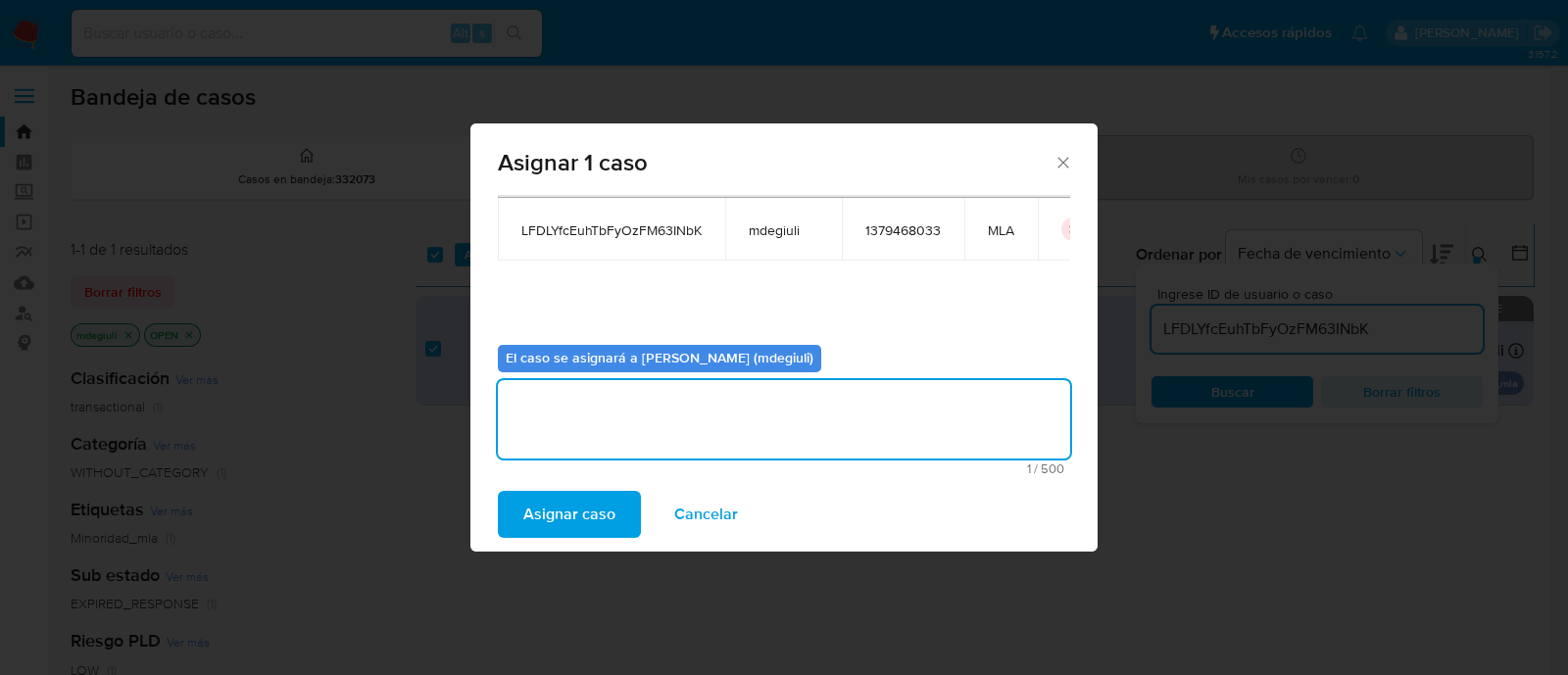
click at [550, 516] on span "Asignar caso" at bounding box center [570, 515] width 92 height 43
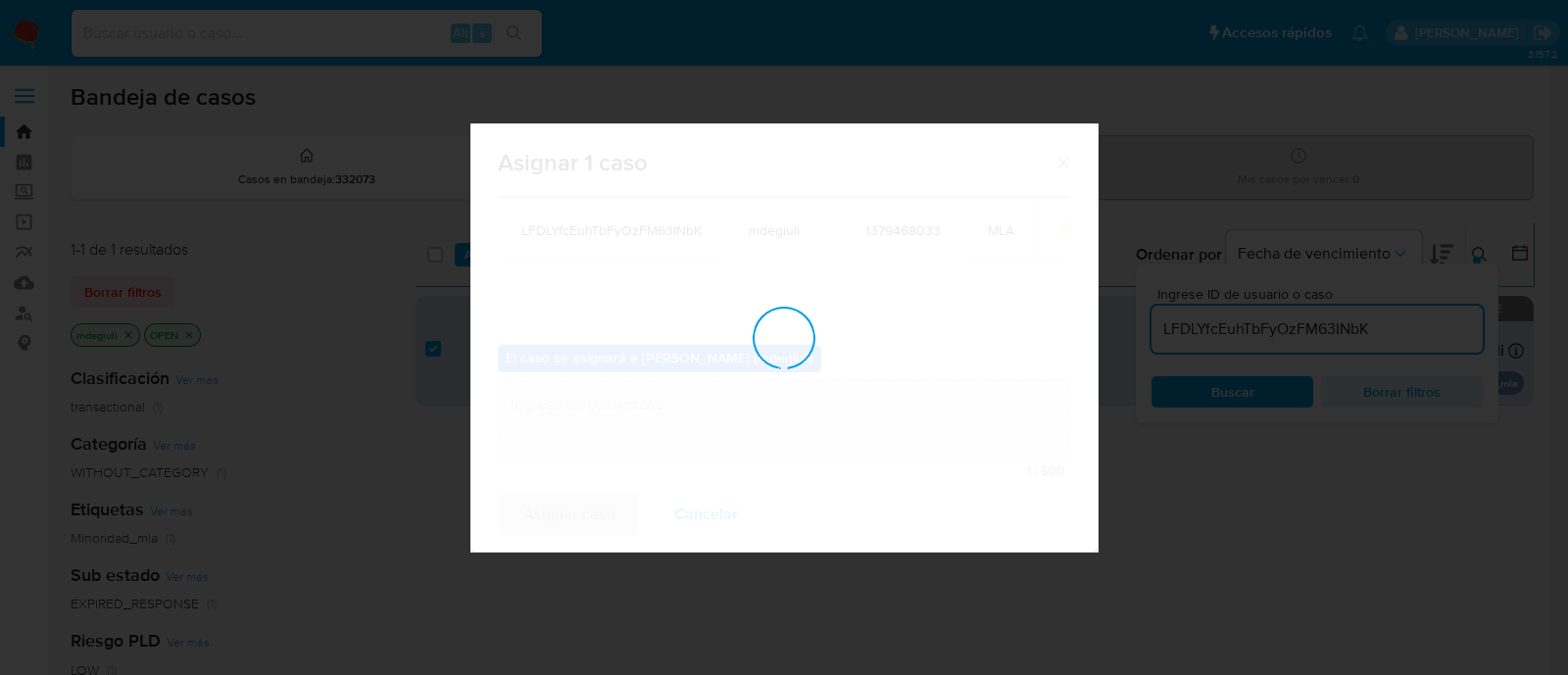
checkbox input "false"
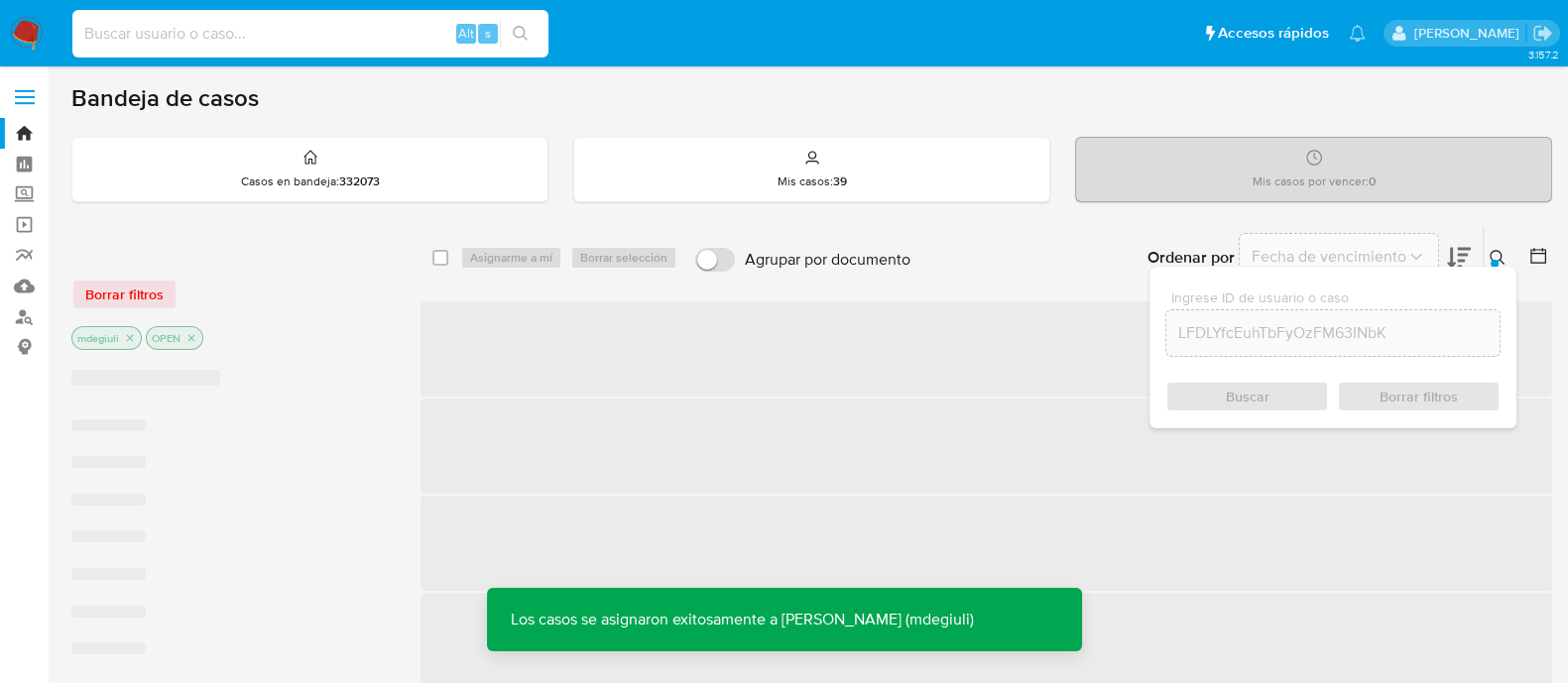
click at [216, 36] on input at bounding box center [311, 34] width 476 height 26
paste input "LFDLYfcEuhTbFyOzFM63INbK"
type input "LFDLYfcEuhTbFyOzFM63INbK"
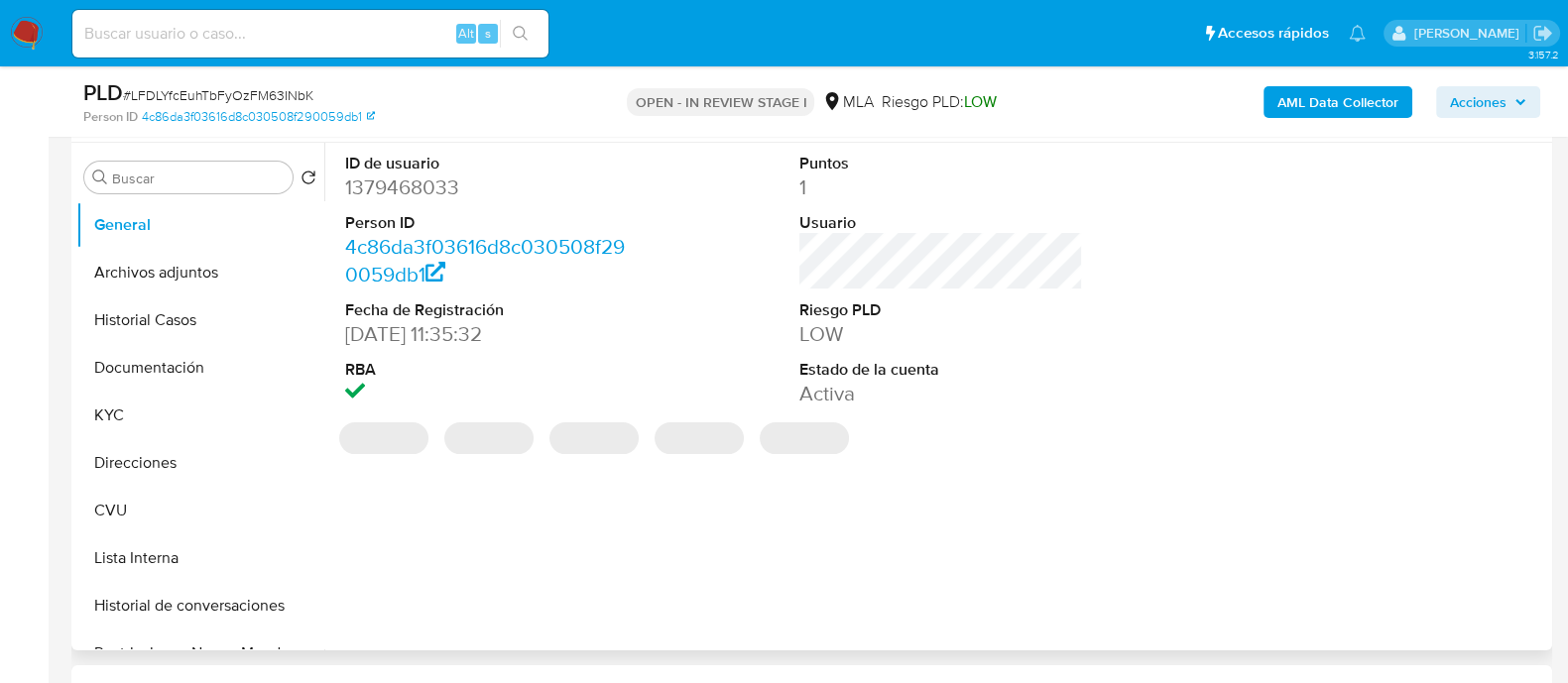
scroll to position [867, 0]
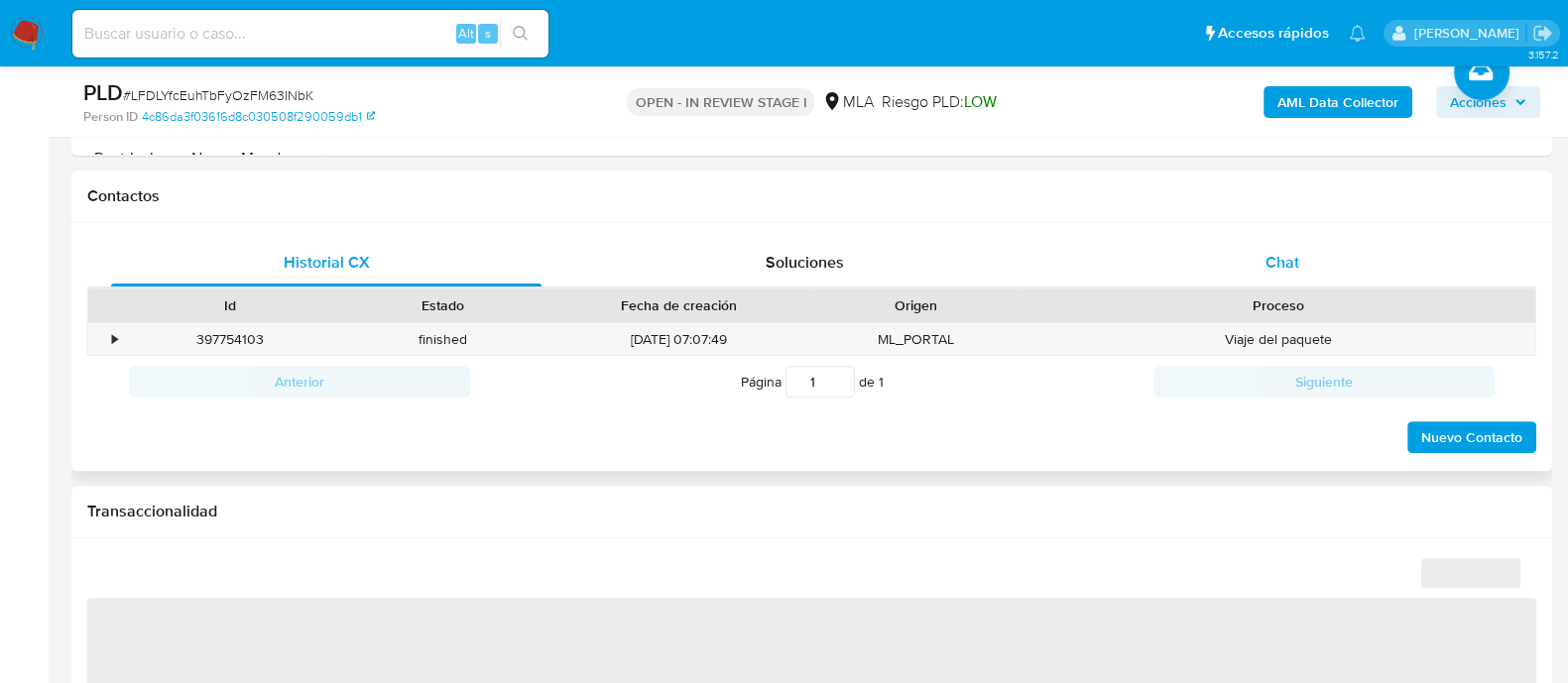
click at [1240, 265] on div "Chat" at bounding box center [1282, 263] width 431 height 48
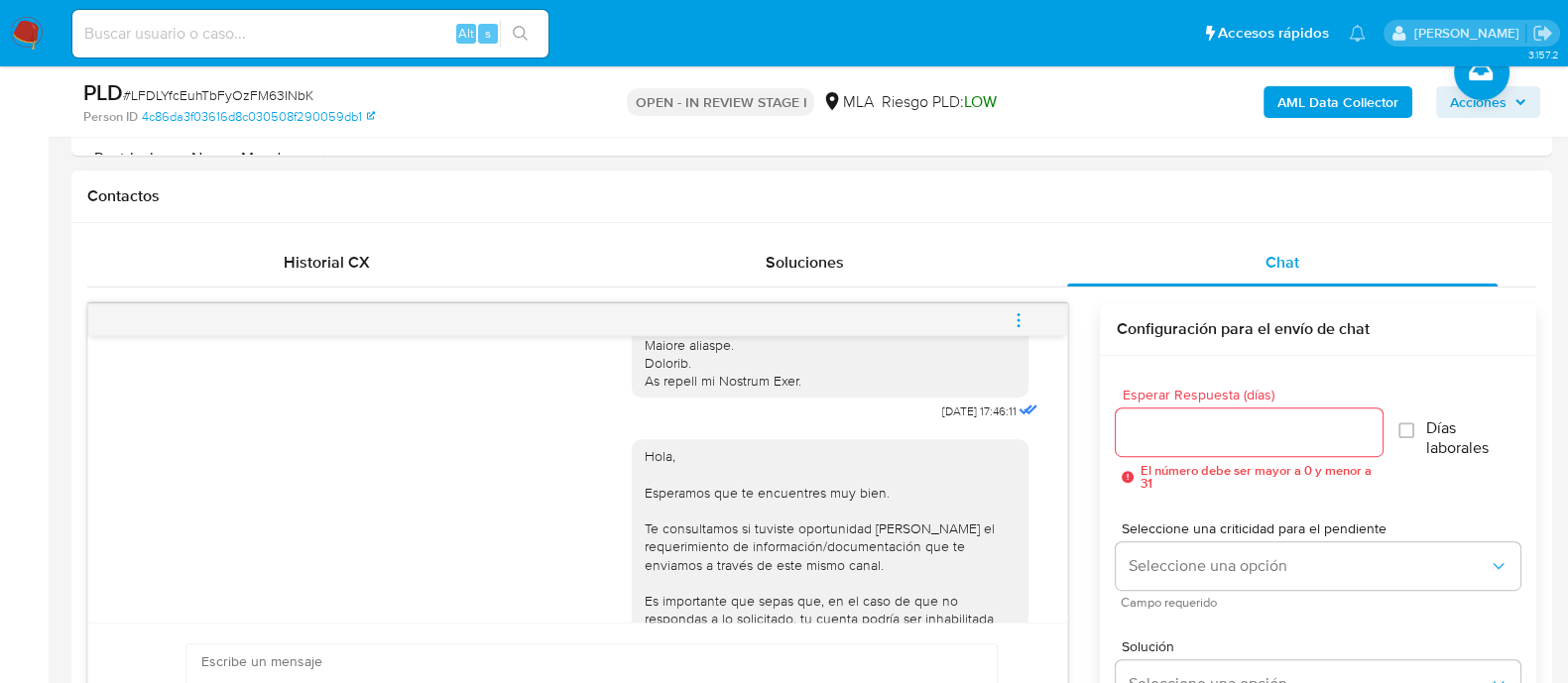
scroll to position [1056, 0]
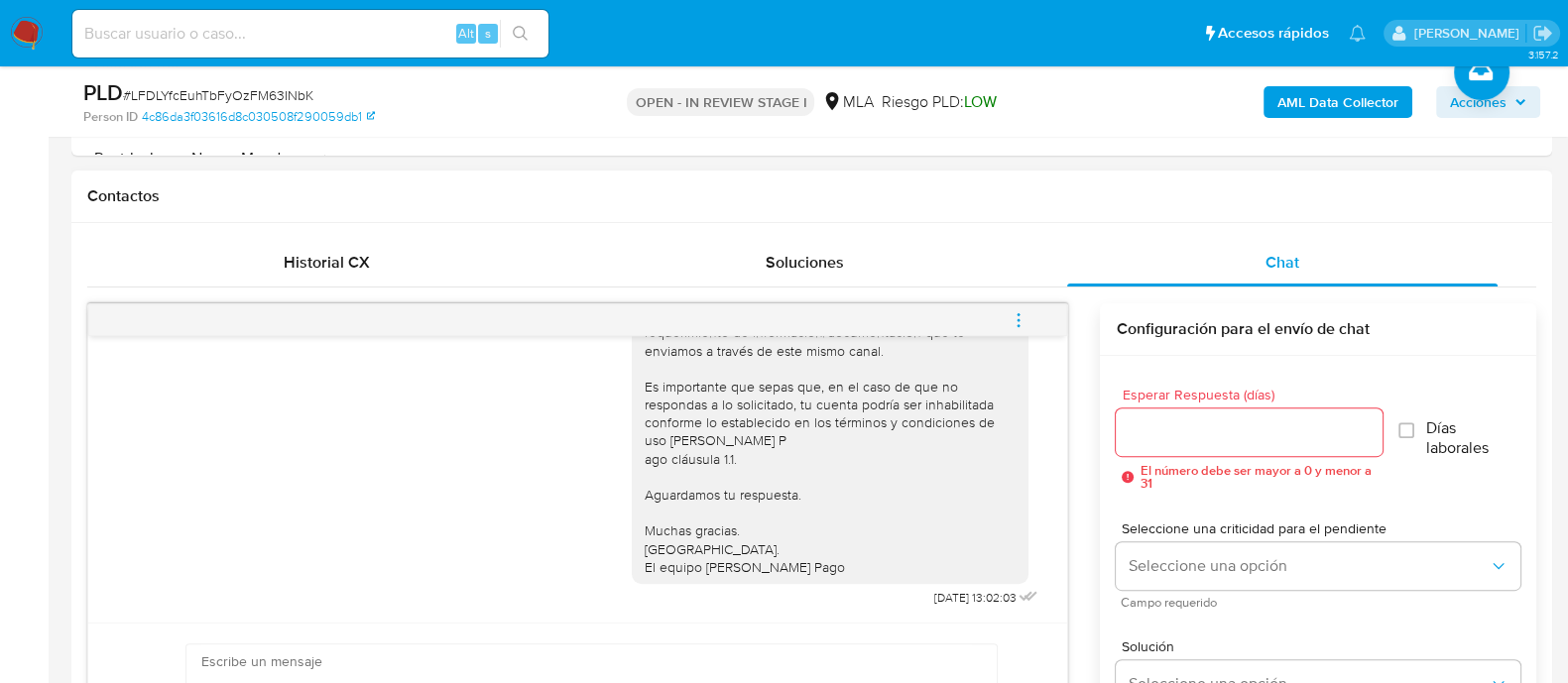
select select "10"
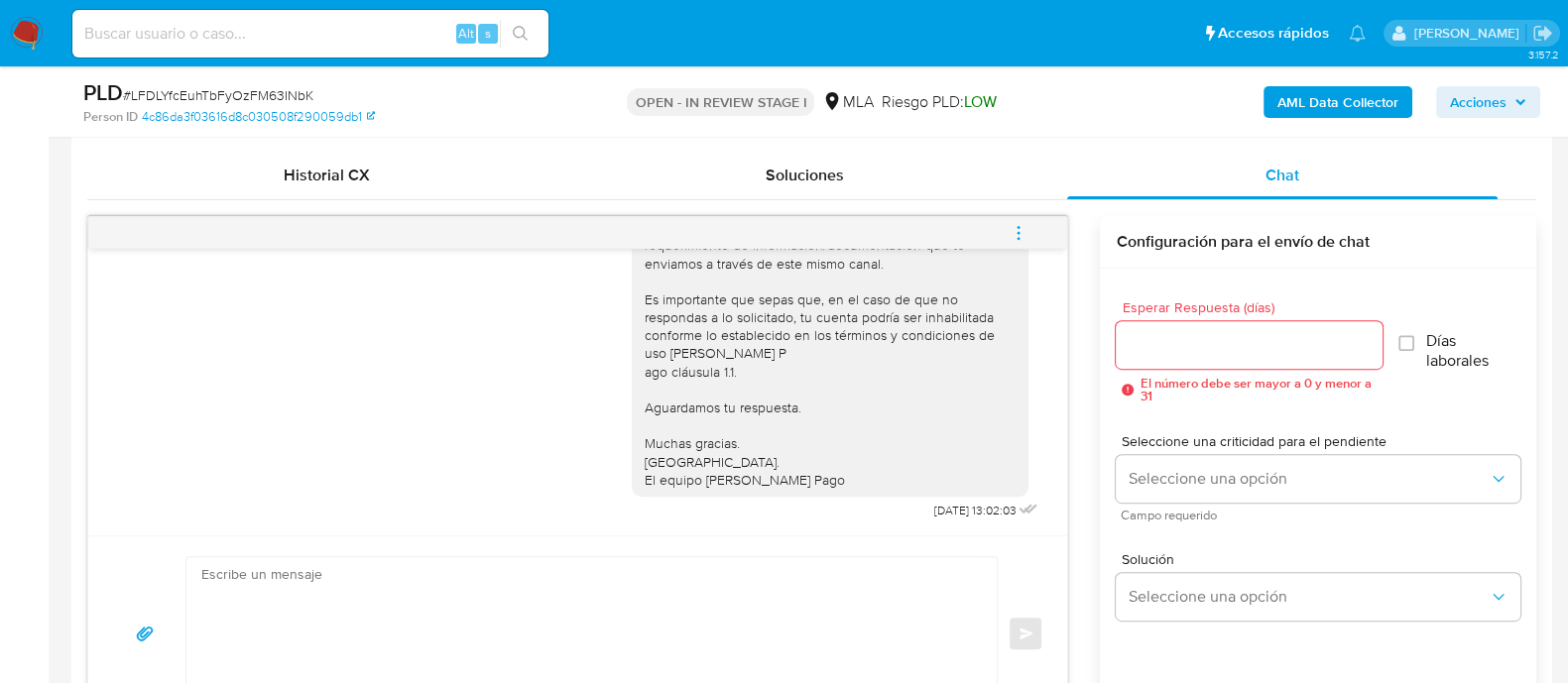
scroll to position [991, 0]
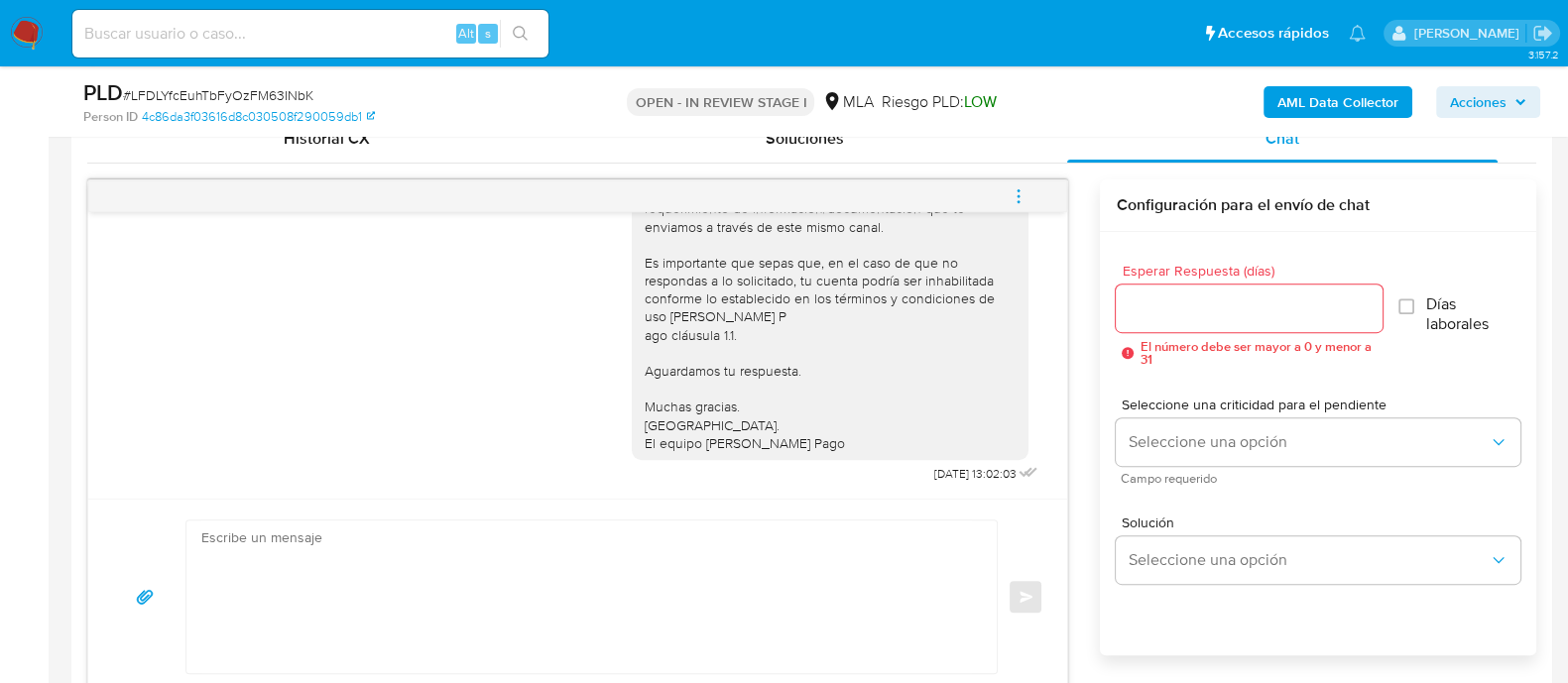
click at [404, 549] on textarea at bounding box center [587, 598] width 770 height 153
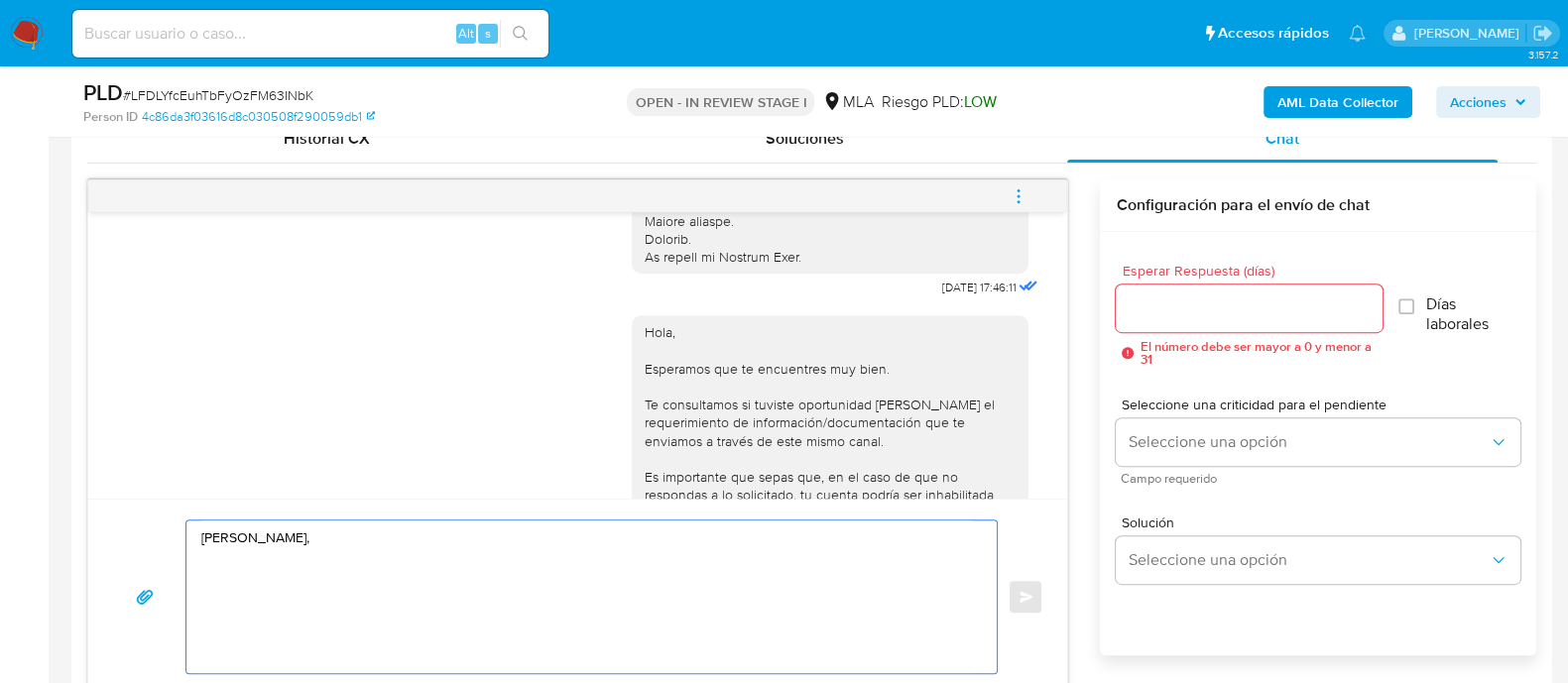
scroll to position [1056, 0]
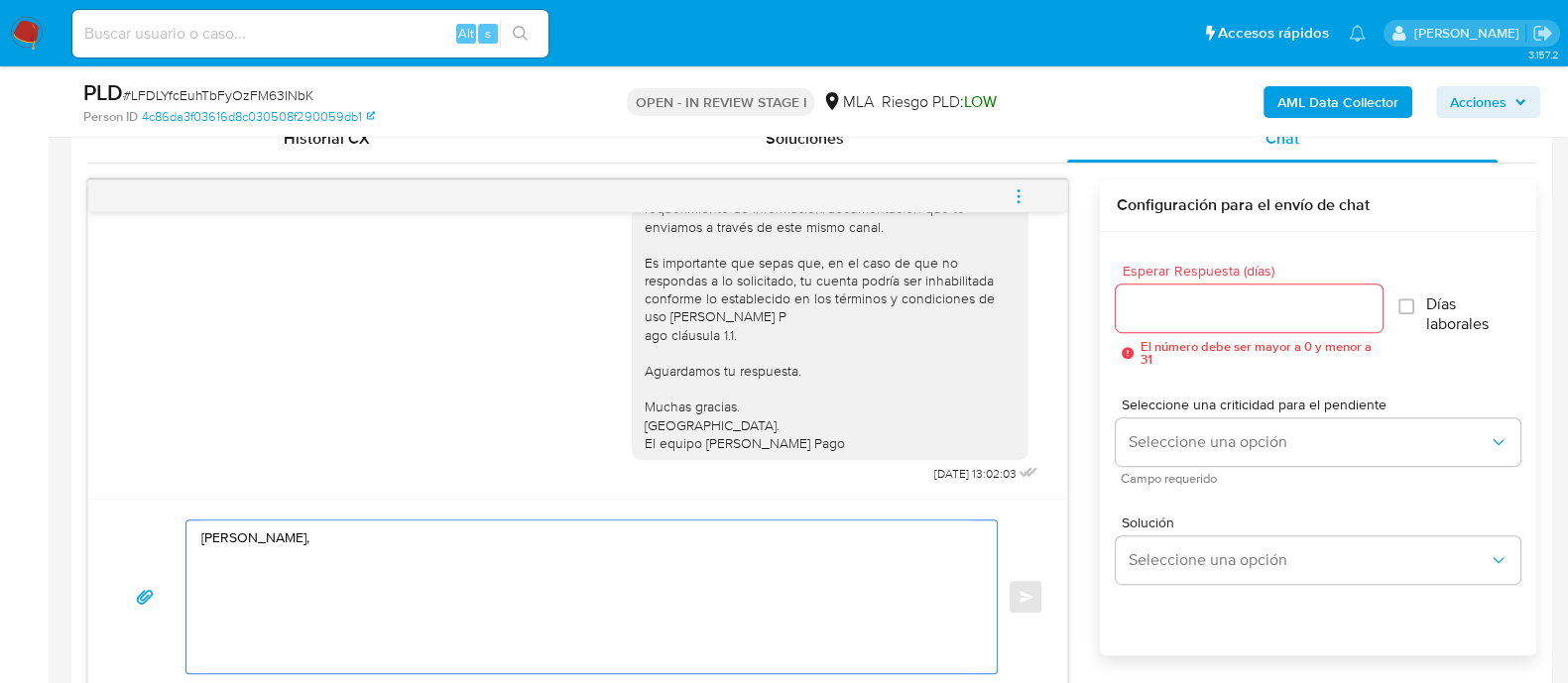
paste textarea "En función de las operaciones registradas en tu cuenta de Mercado Pago, necesit…"
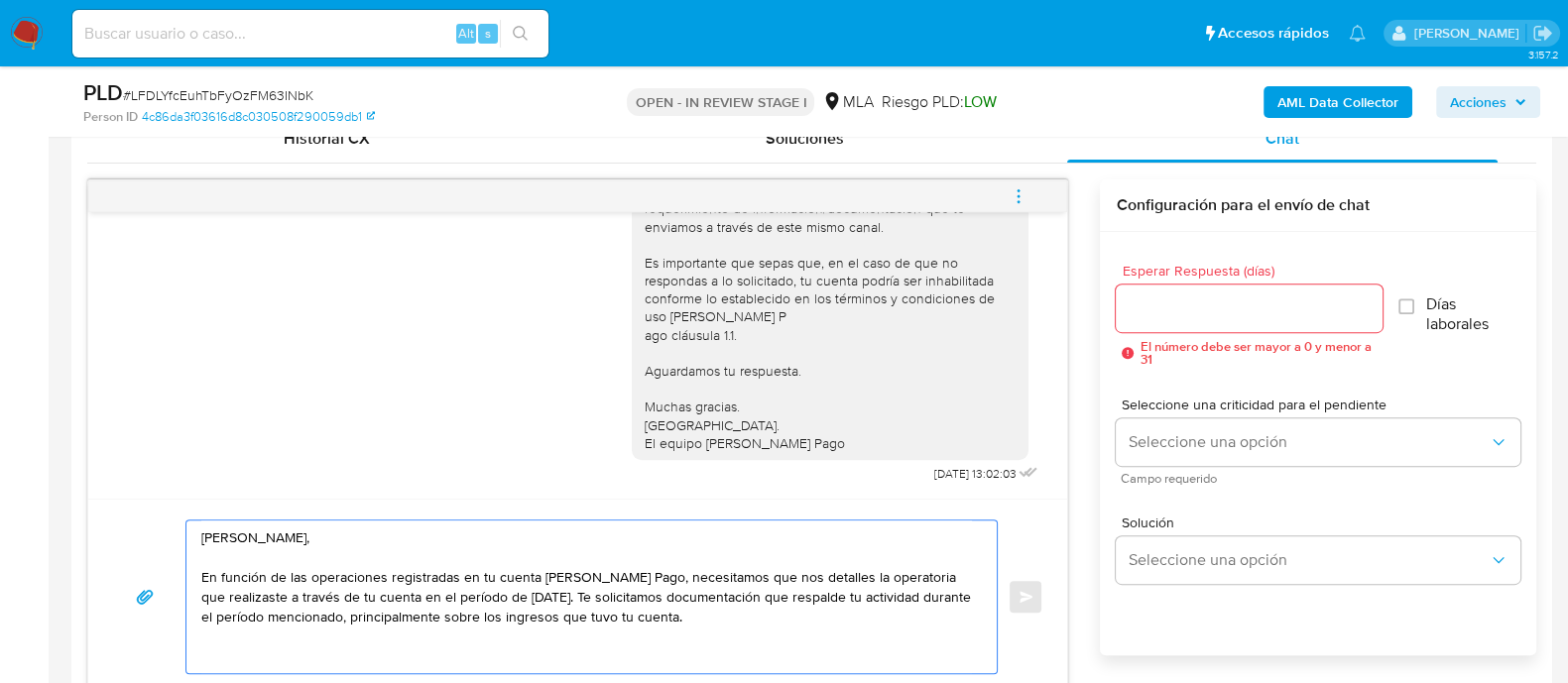
click at [265, 641] on textarea "Hola Camila, En función de las operaciones registradas en tu cuenta de Mercado …" at bounding box center [587, 598] width 770 height 153
click at [253, 655] on textarea "Hola Camila, En función de las operaciones registradas en tu cuenta de Mercado …" at bounding box center [587, 598] width 770 height 153
paste textarea "Adicionalmente, te pedimos documentación que respalde el vínculo y motivo econó…"
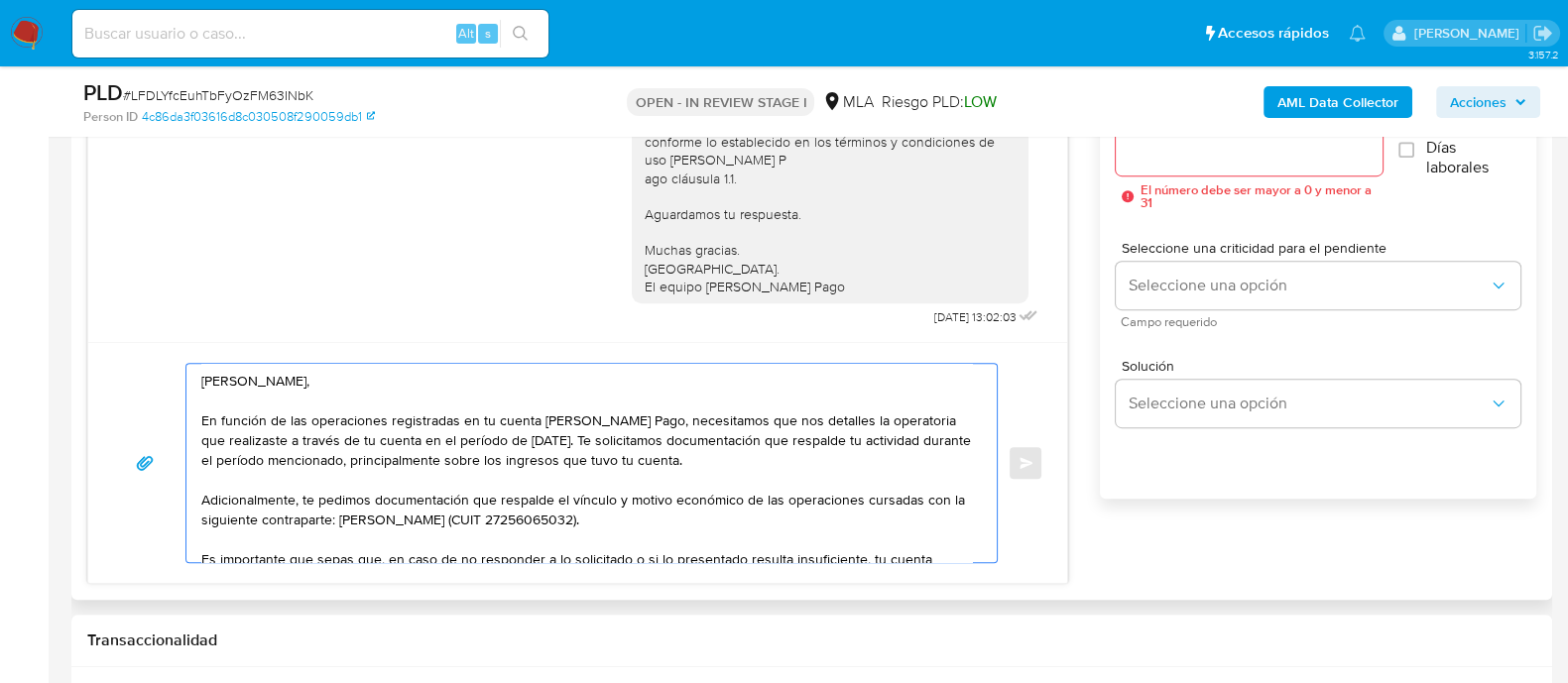
scroll to position [1149, 0]
click at [210, 513] on textarea "Hola Camila, En función de las operaciones registradas en tu cuenta de Mercado …" at bounding box center [587, 463] width 770 height 199
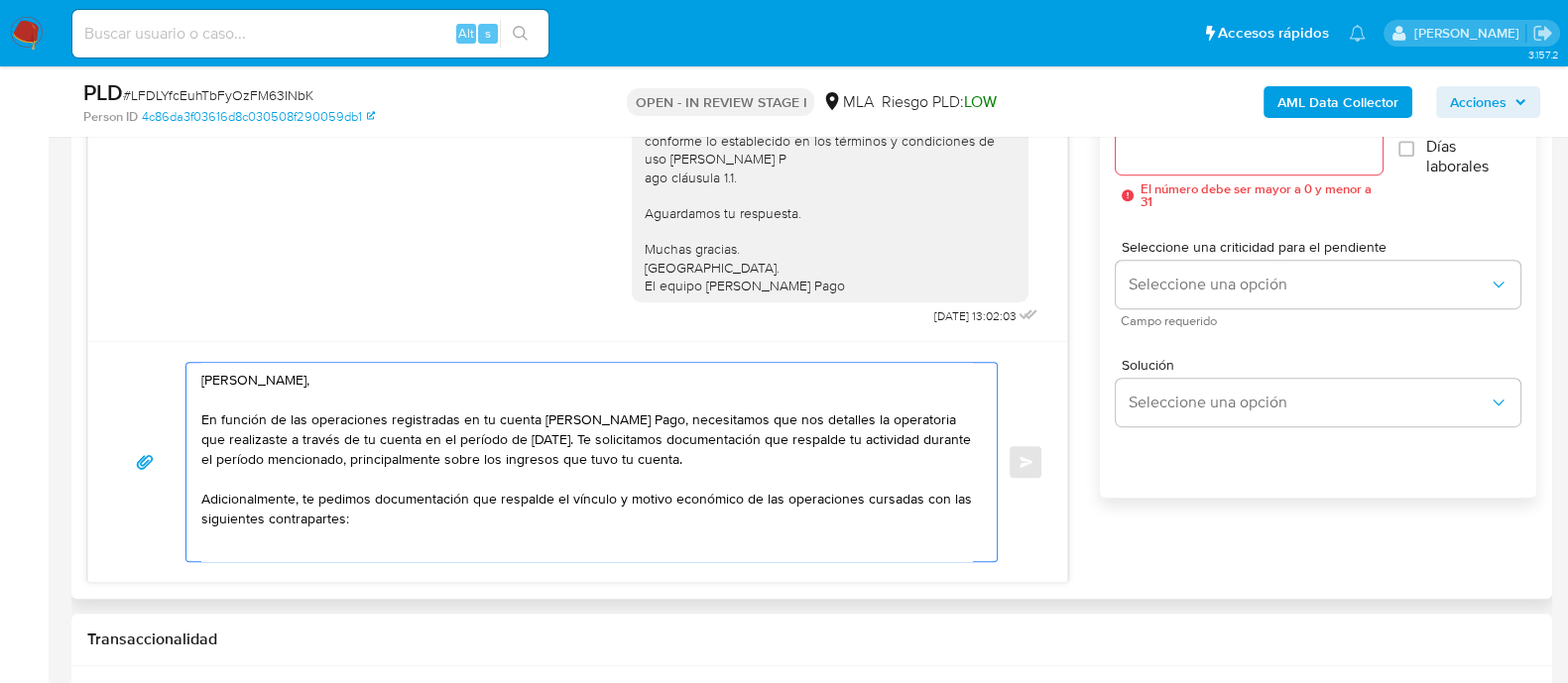
scroll to position [7, 0]
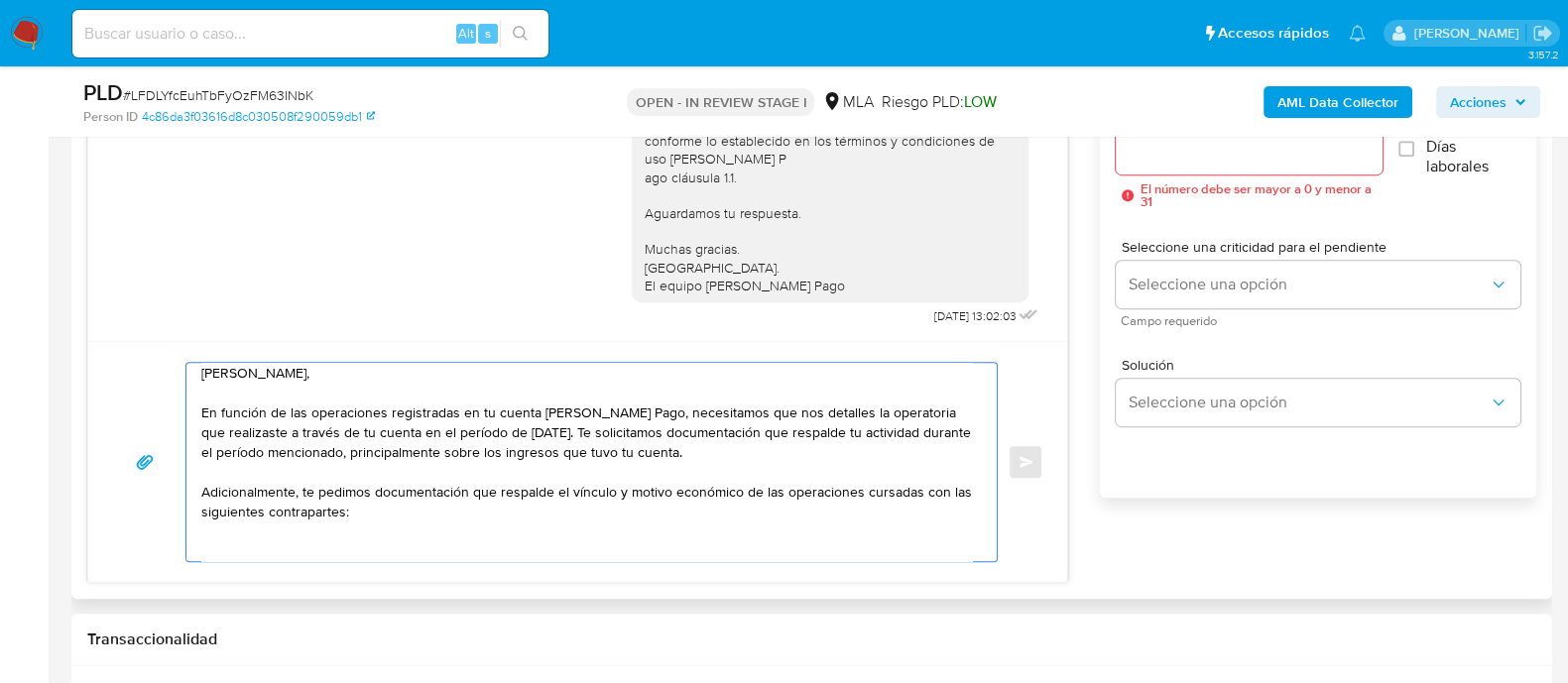
paste textarea "- Valentino Capellino - CUIL 20465865580"
paste textarea "- Spiropulos Juan Victor - 20238234442"
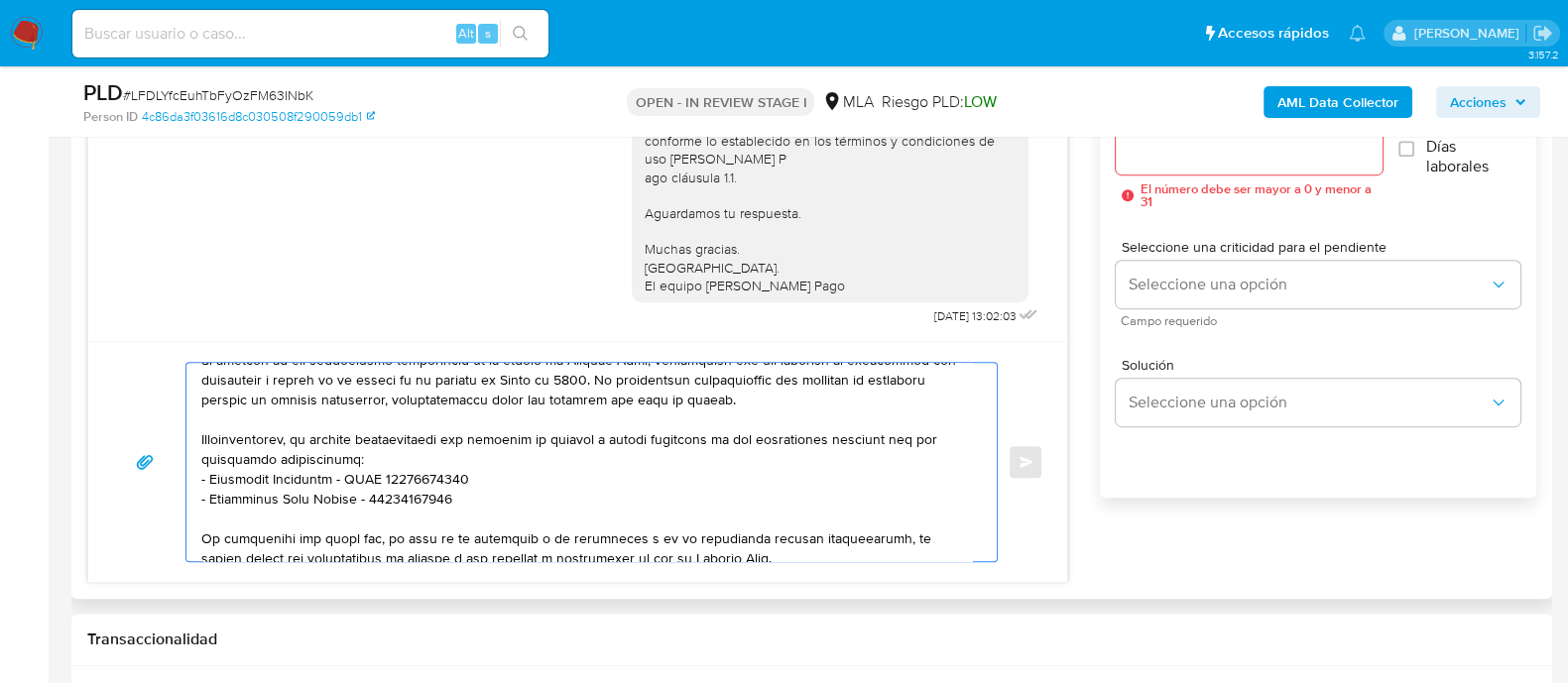
scroll to position [0, 0]
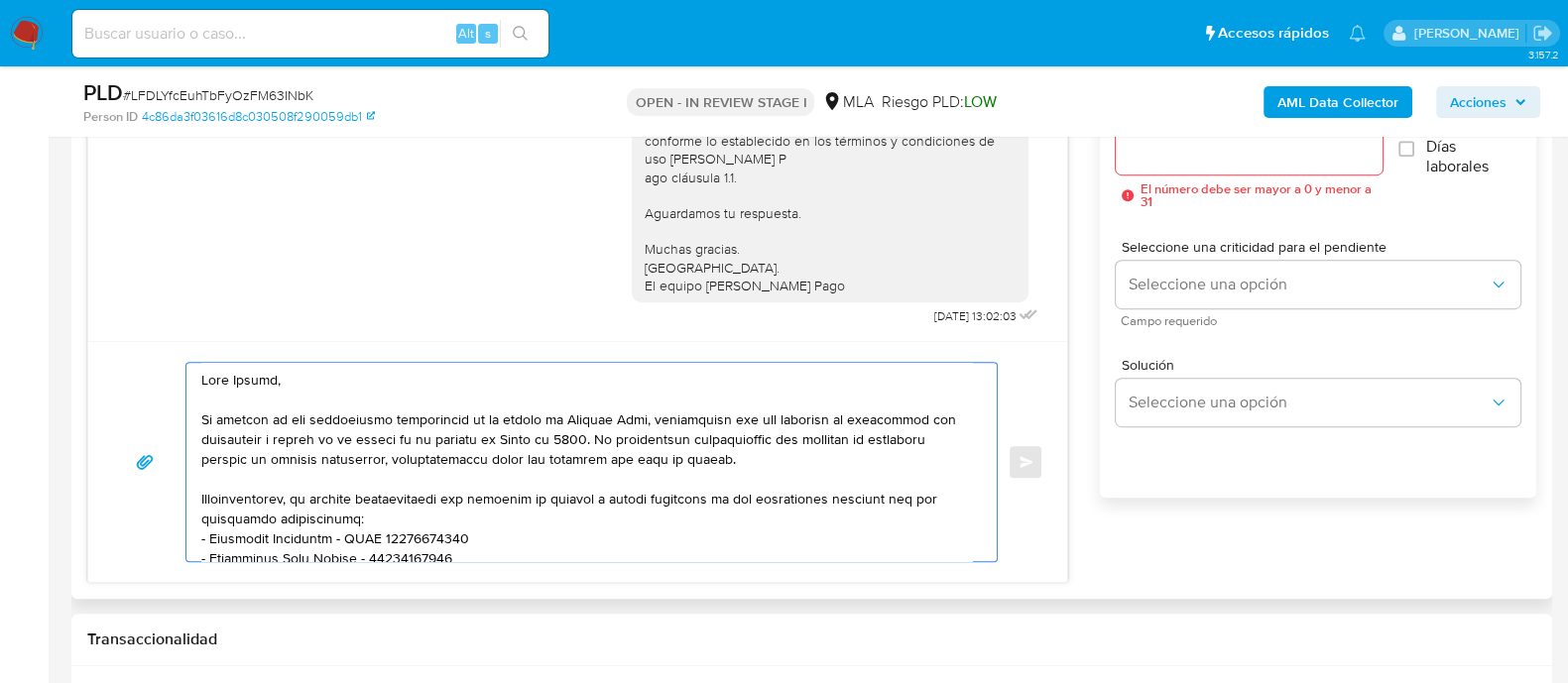
click at [417, 518] on textarea at bounding box center [587, 463] width 770 height 199
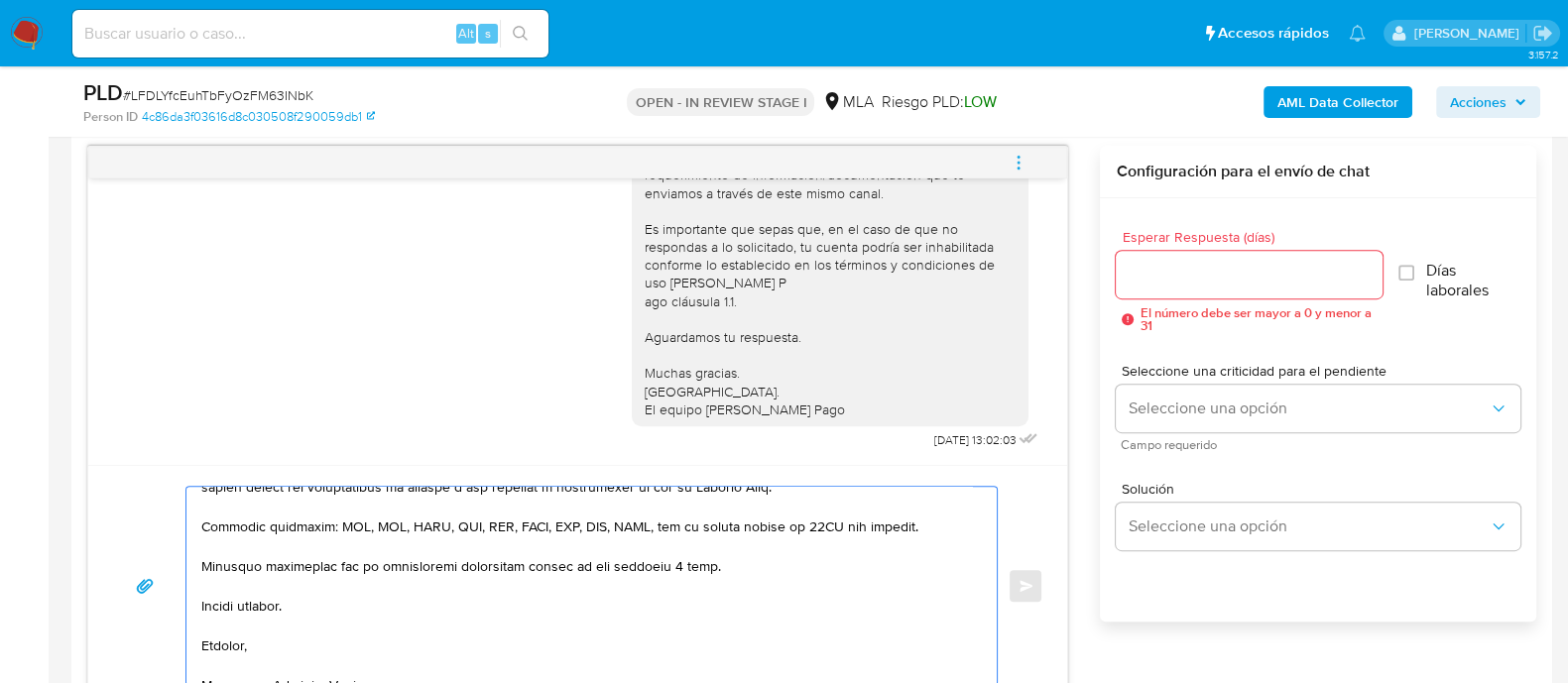
scroll to position [292, 0]
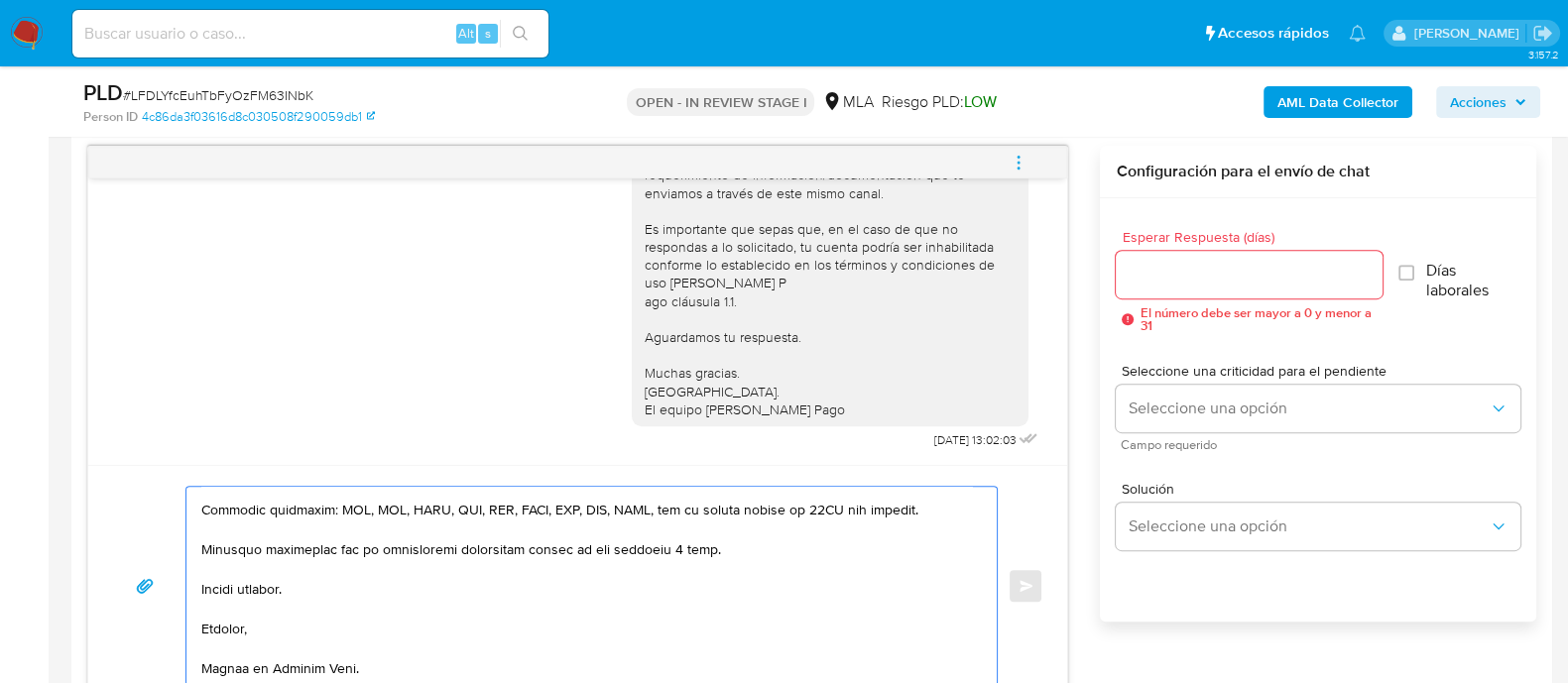
click at [662, 543] on textarea at bounding box center [587, 587] width 770 height 199
type textarea "Hola Camila, En función de las operaciones registradas en tu cuenta de Mercado …"
click at [1274, 272] on input "Esperar Respuesta (días)" at bounding box center [1248, 275] width 266 height 26
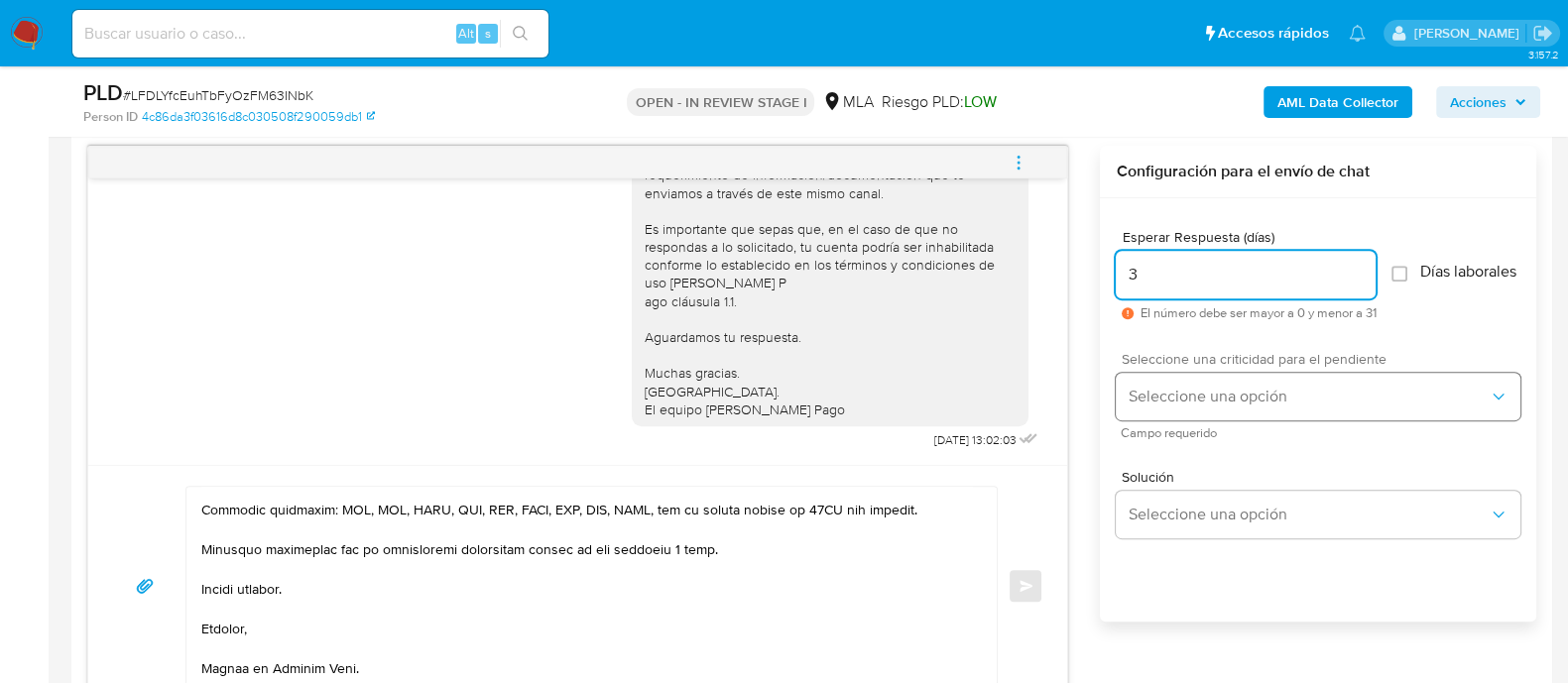
type input "3"
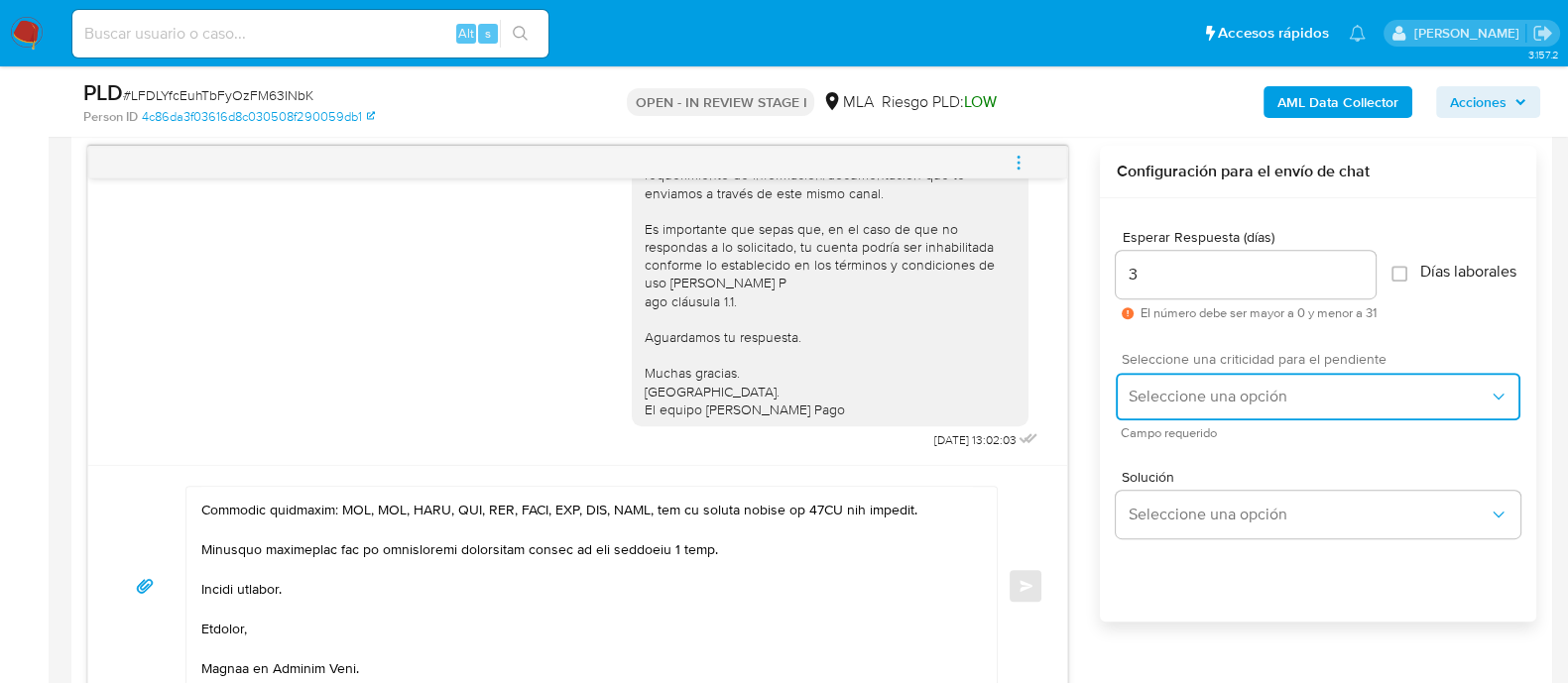
click at [1193, 405] on span "Seleccione una opción" at bounding box center [1308, 397] width 361 height 20
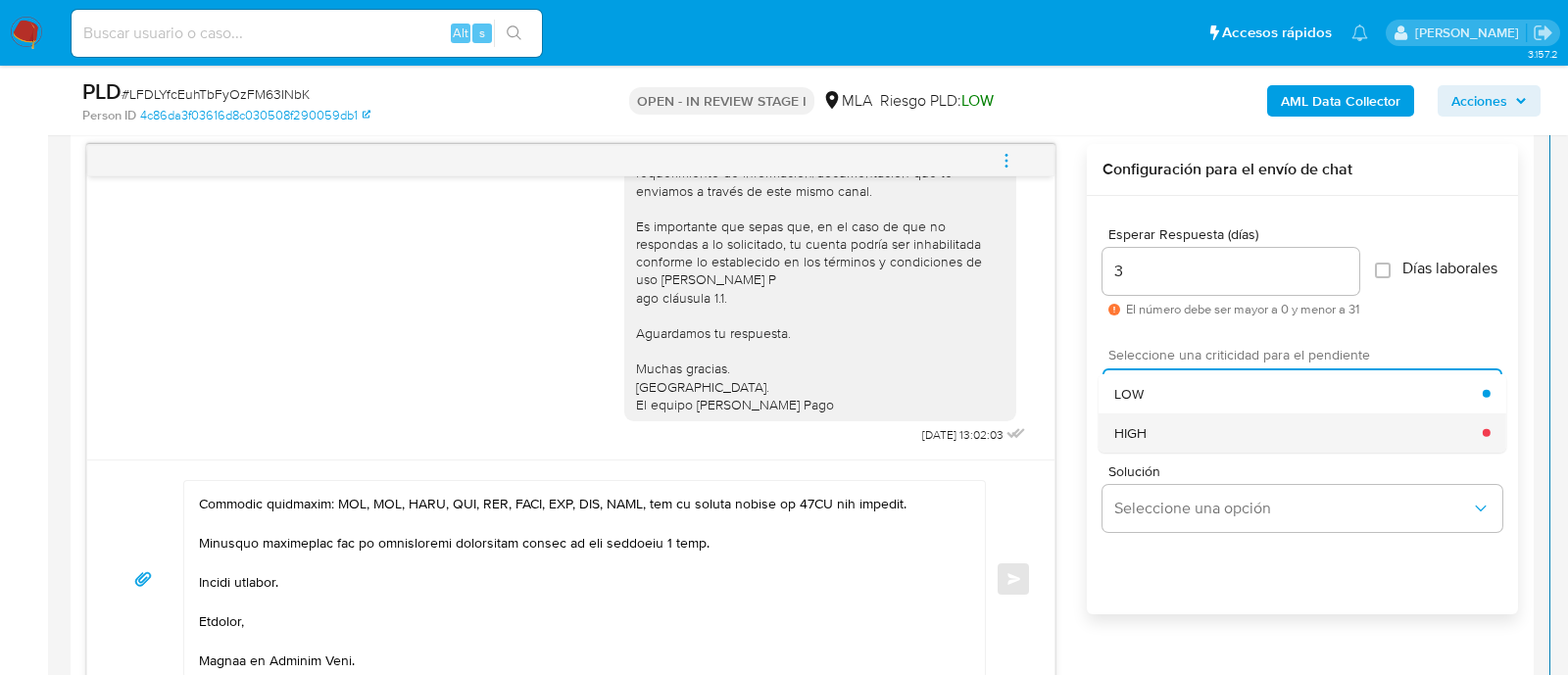
click at [1170, 445] on div "HIGH" at bounding box center [1298, 433] width 369 height 39
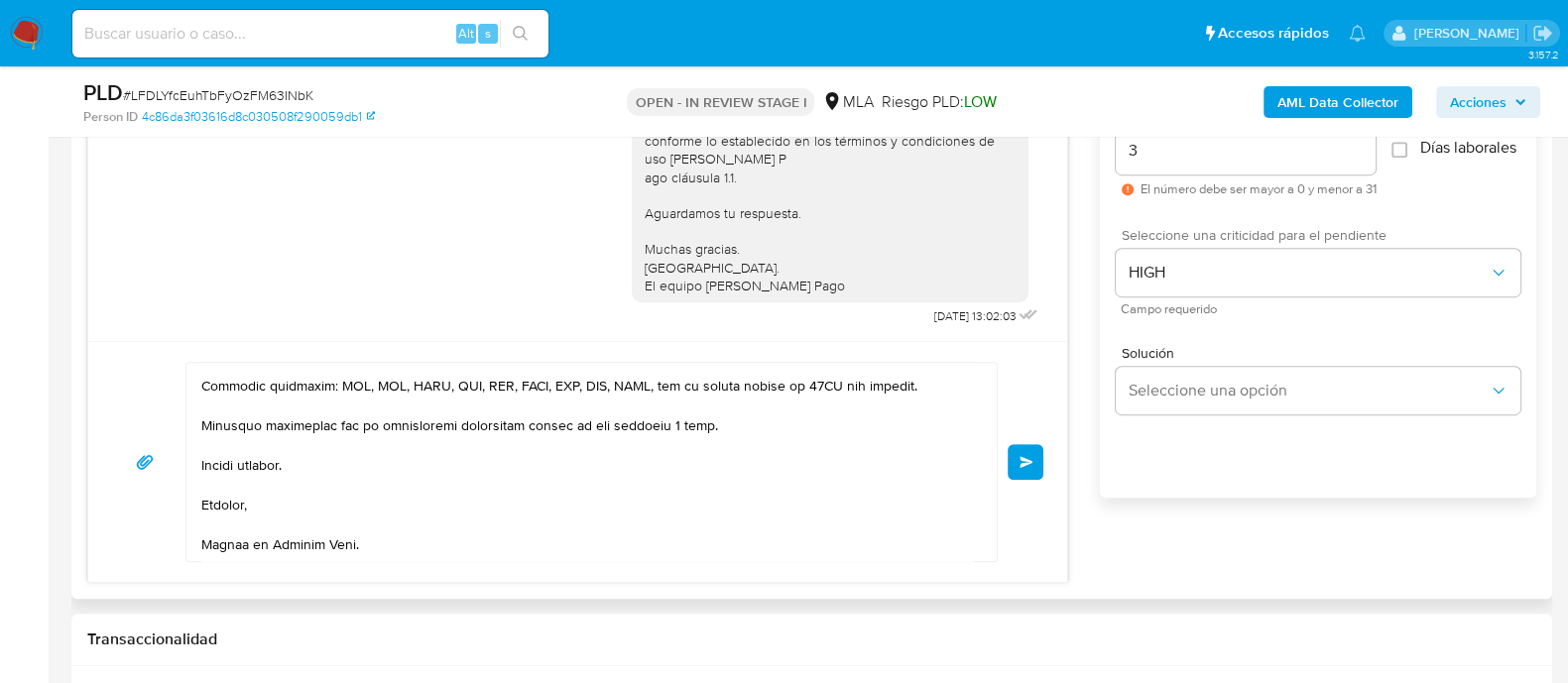
click at [1026, 457] on span "Enviar" at bounding box center [1026, 463] width 14 height 12
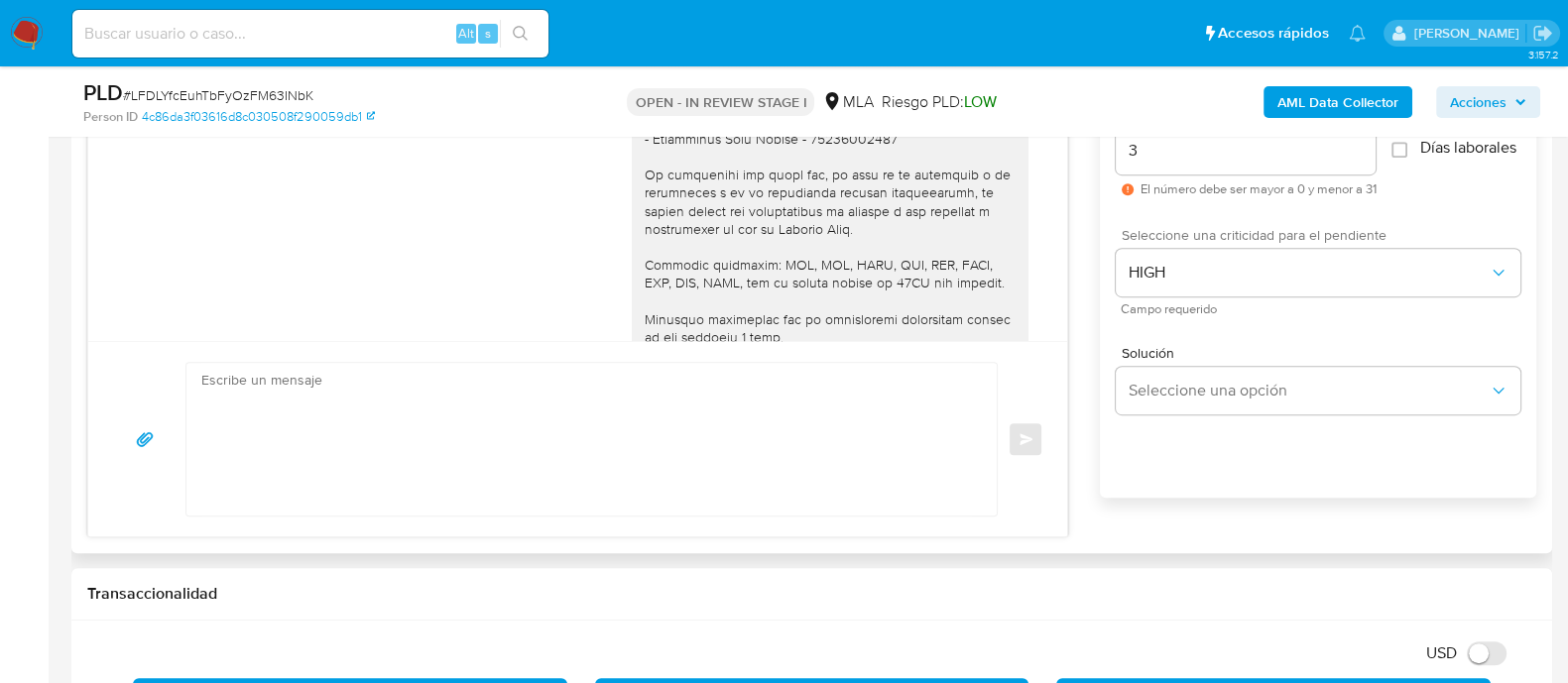
scroll to position [1443, 0]
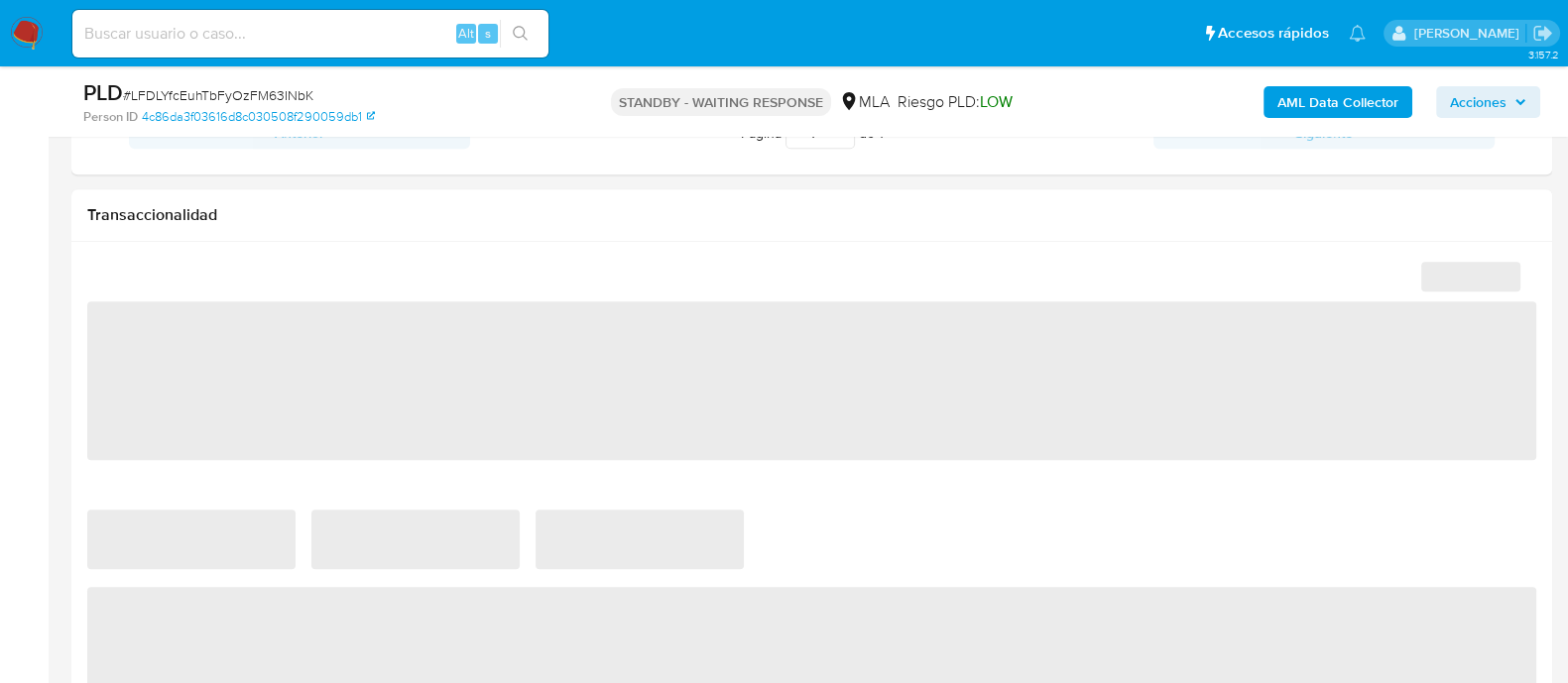
select select "10"
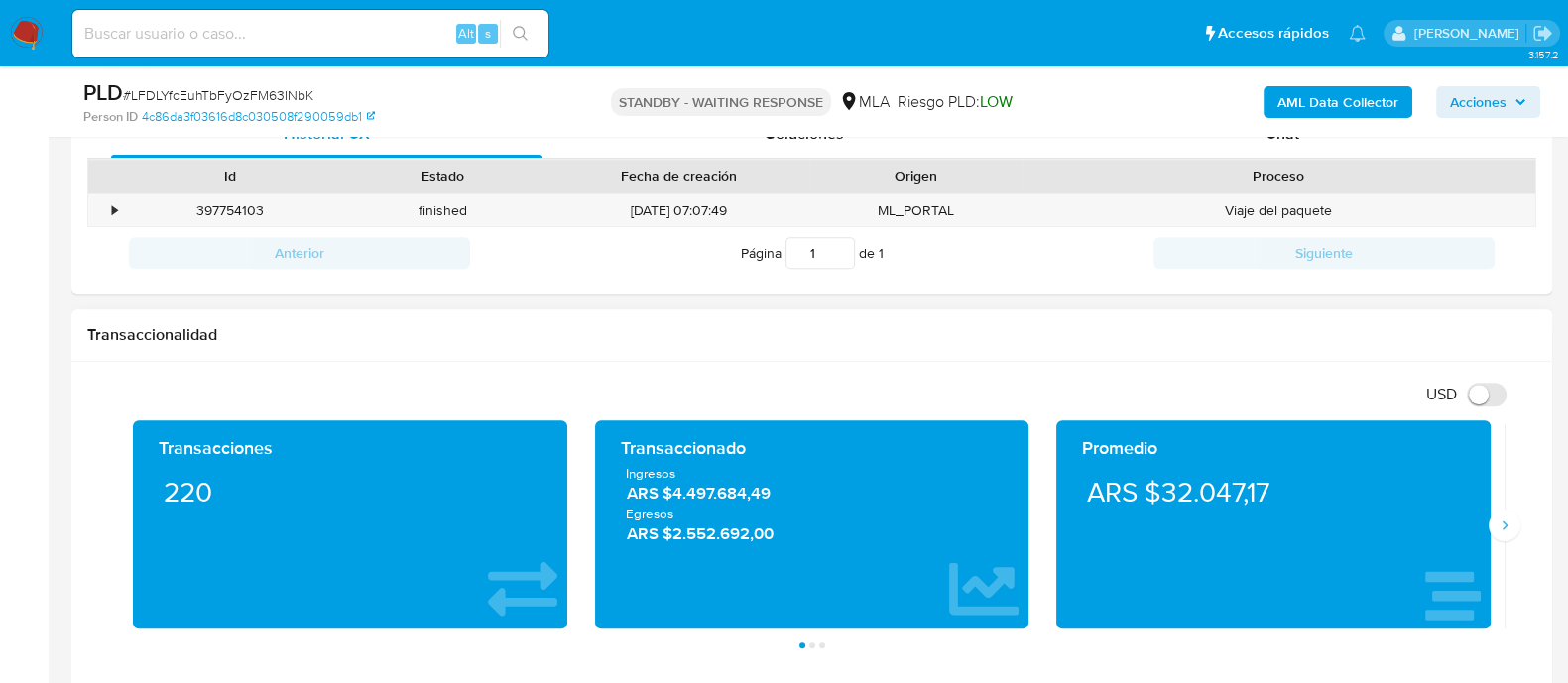
scroll to position [867, 0]
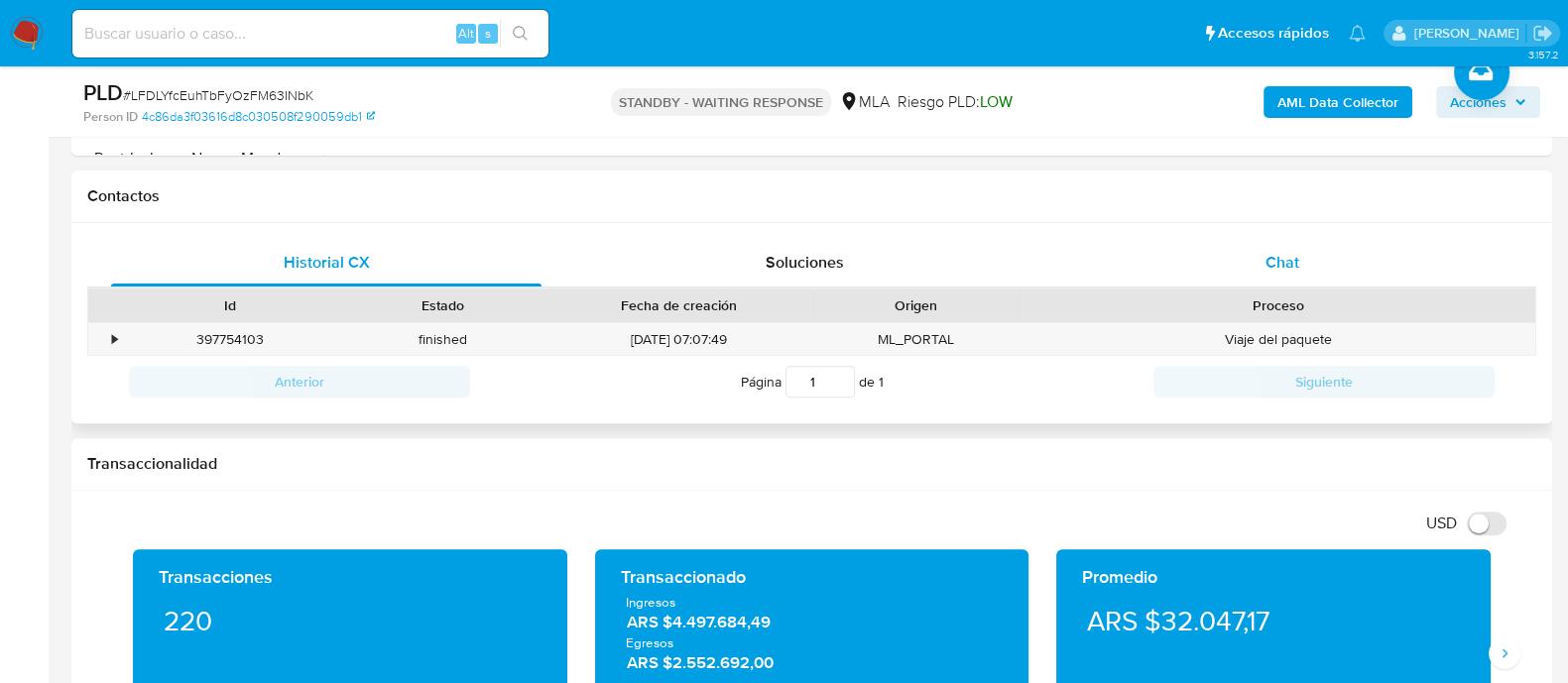
click at [1241, 258] on div "Chat" at bounding box center [1282, 263] width 431 height 48
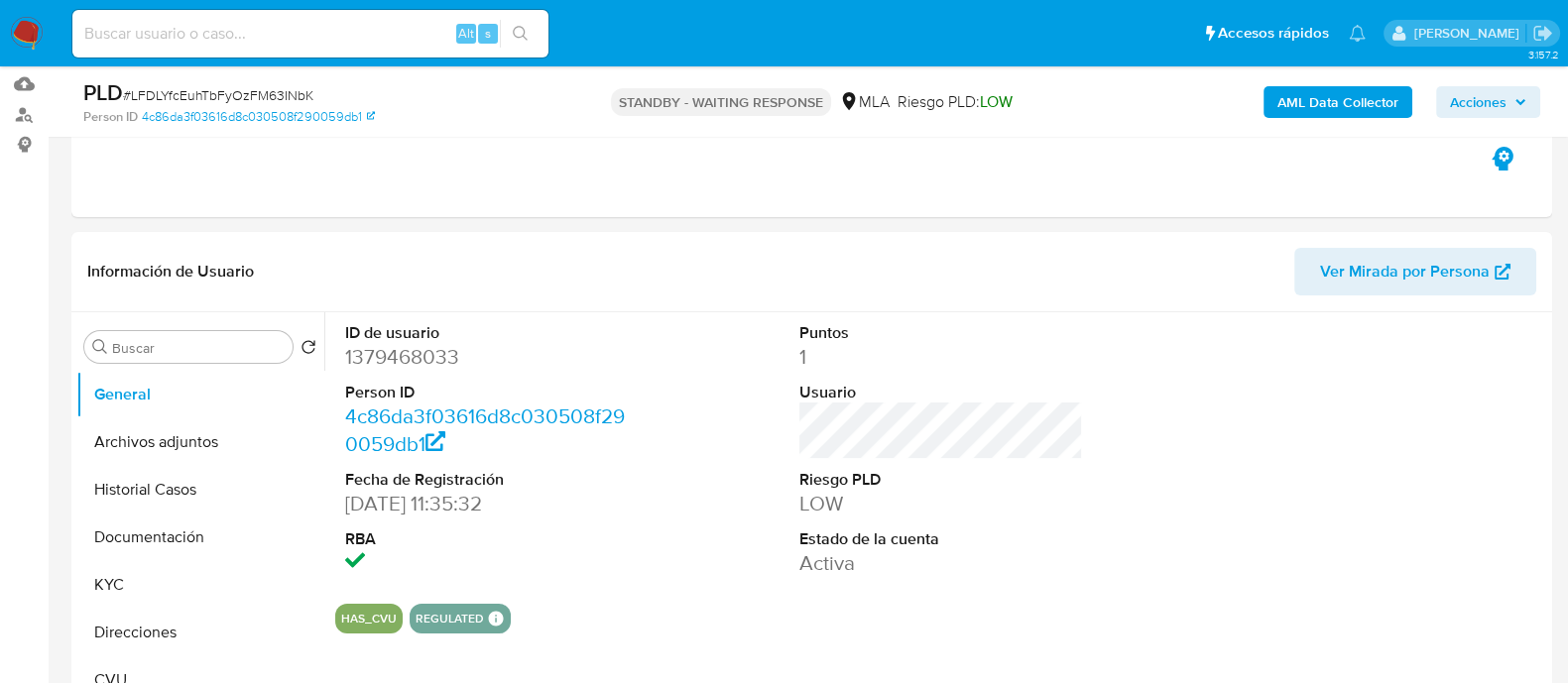
scroll to position [123, 0]
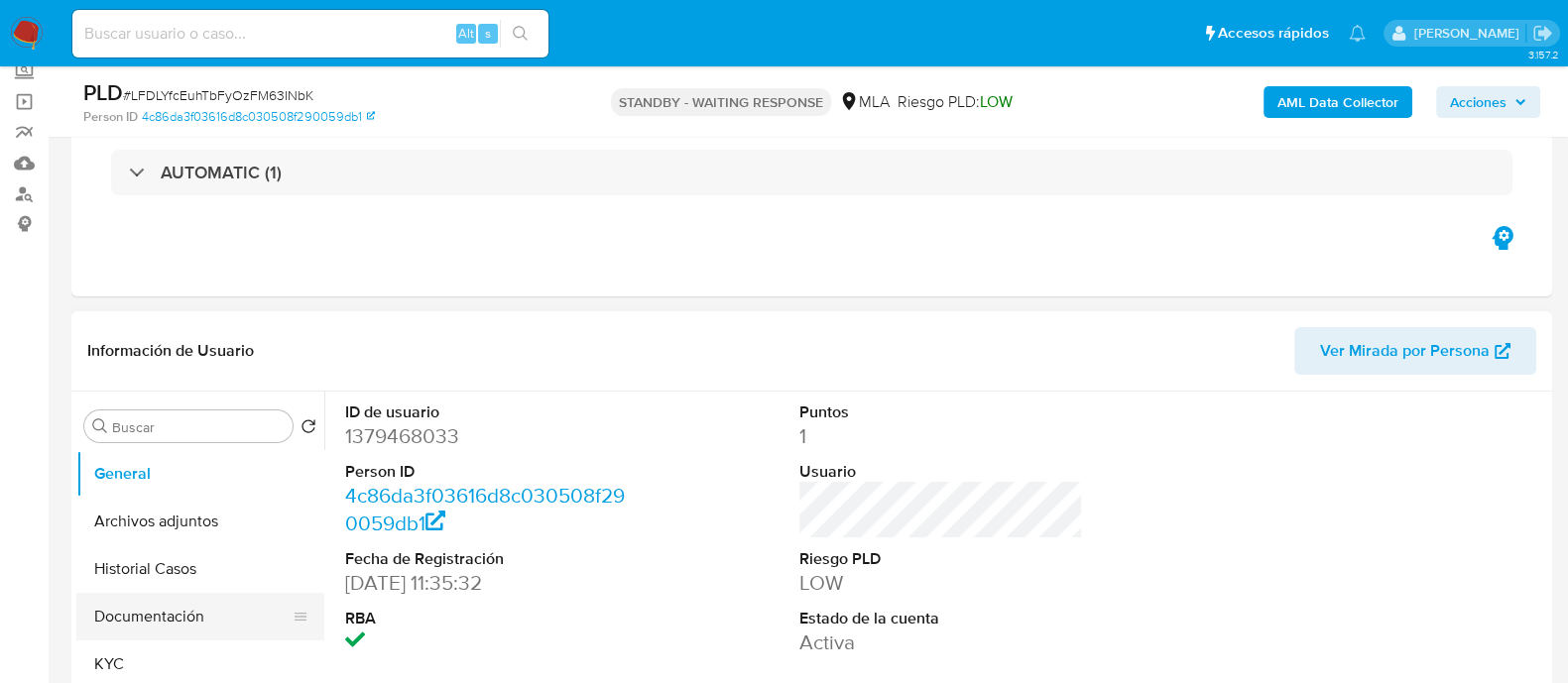
click at [146, 611] on button "Documentación" at bounding box center [193, 616] width 232 height 48
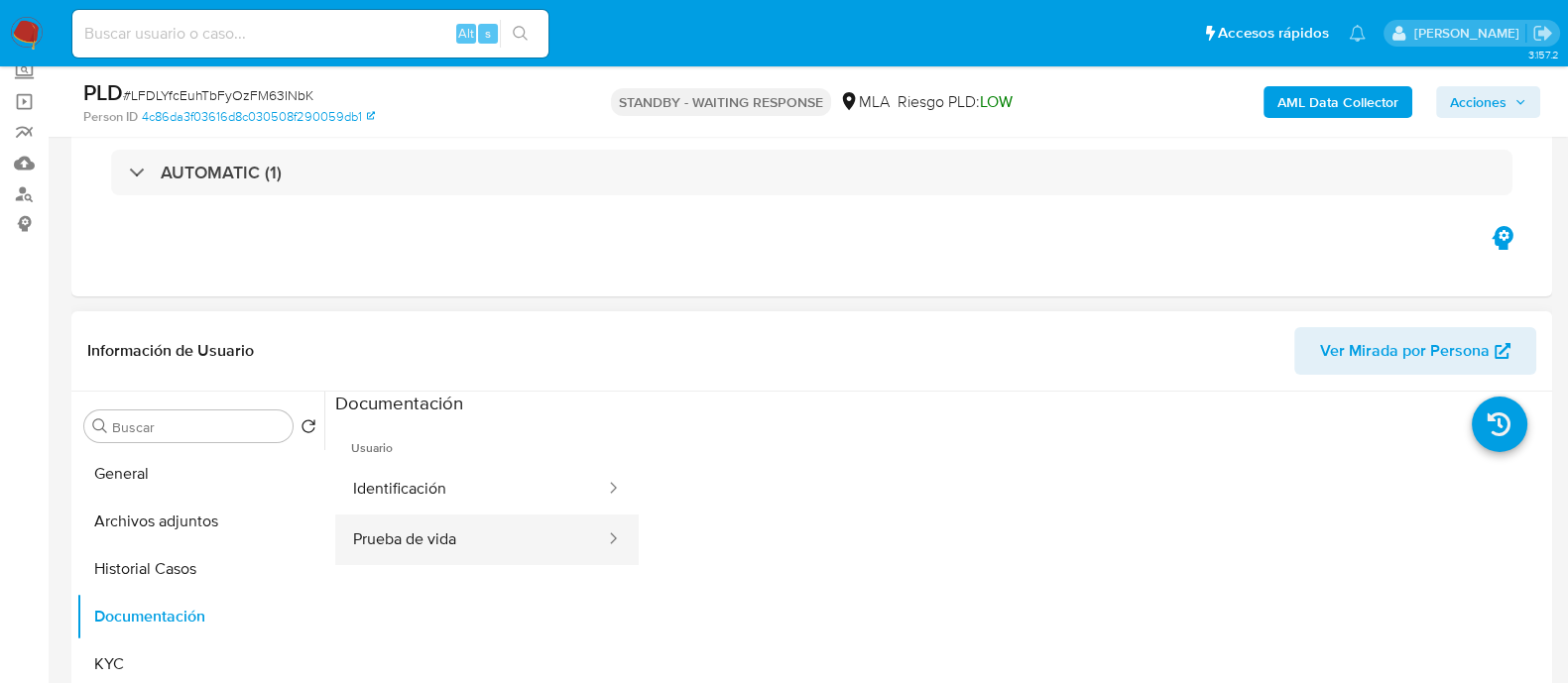
click at [453, 534] on button "Prueba de vida" at bounding box center [471, 540] width 272 height 51
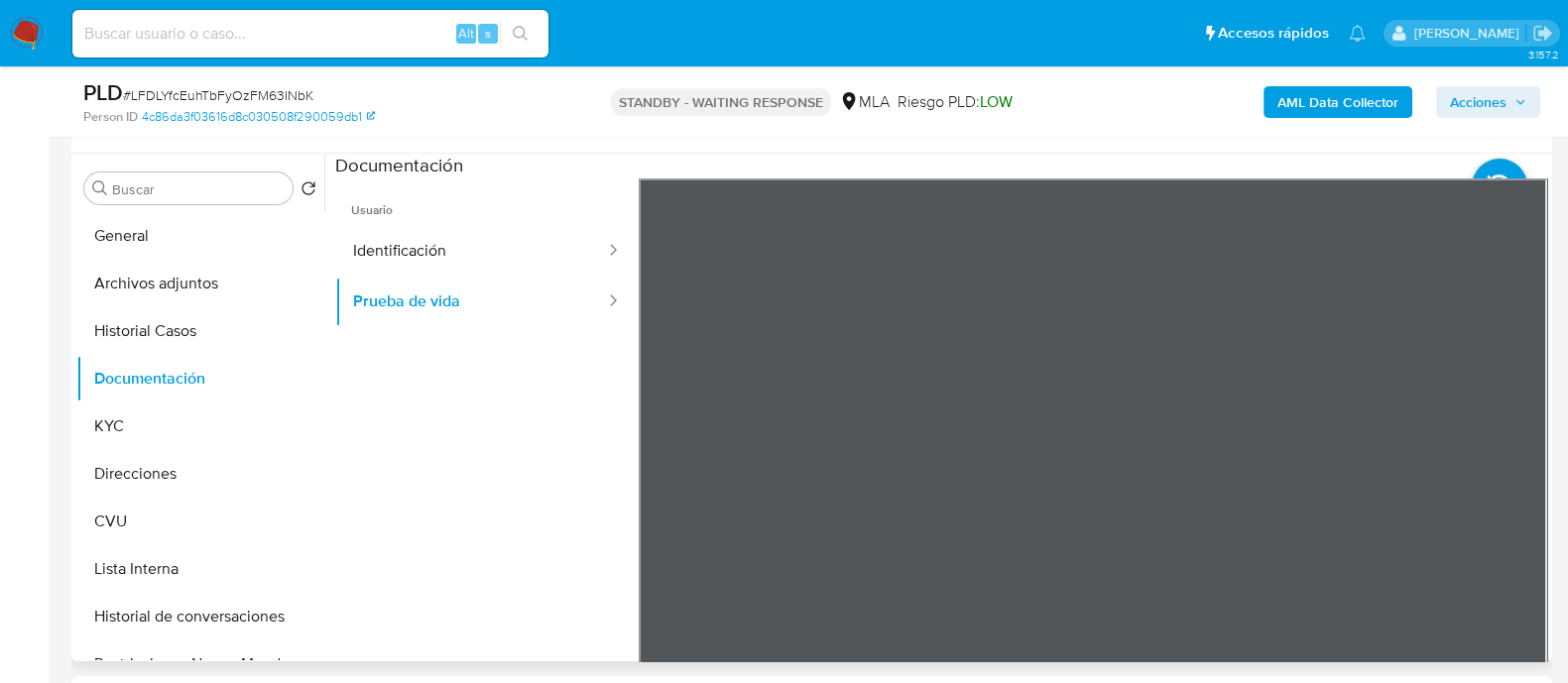
scroll to position [372, 0]
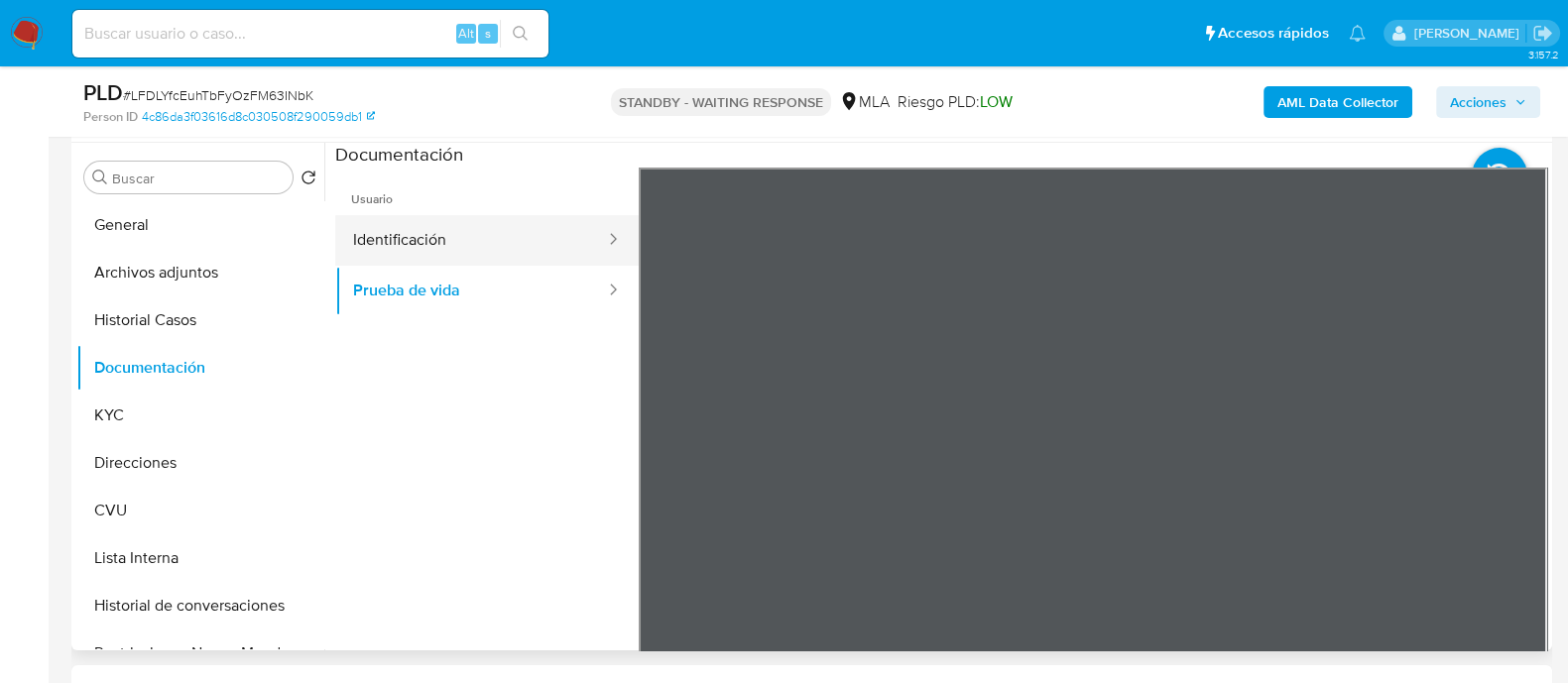
click at [367, 222] on button "Identificación" at bounding box center [471, 240] width 272 height 51
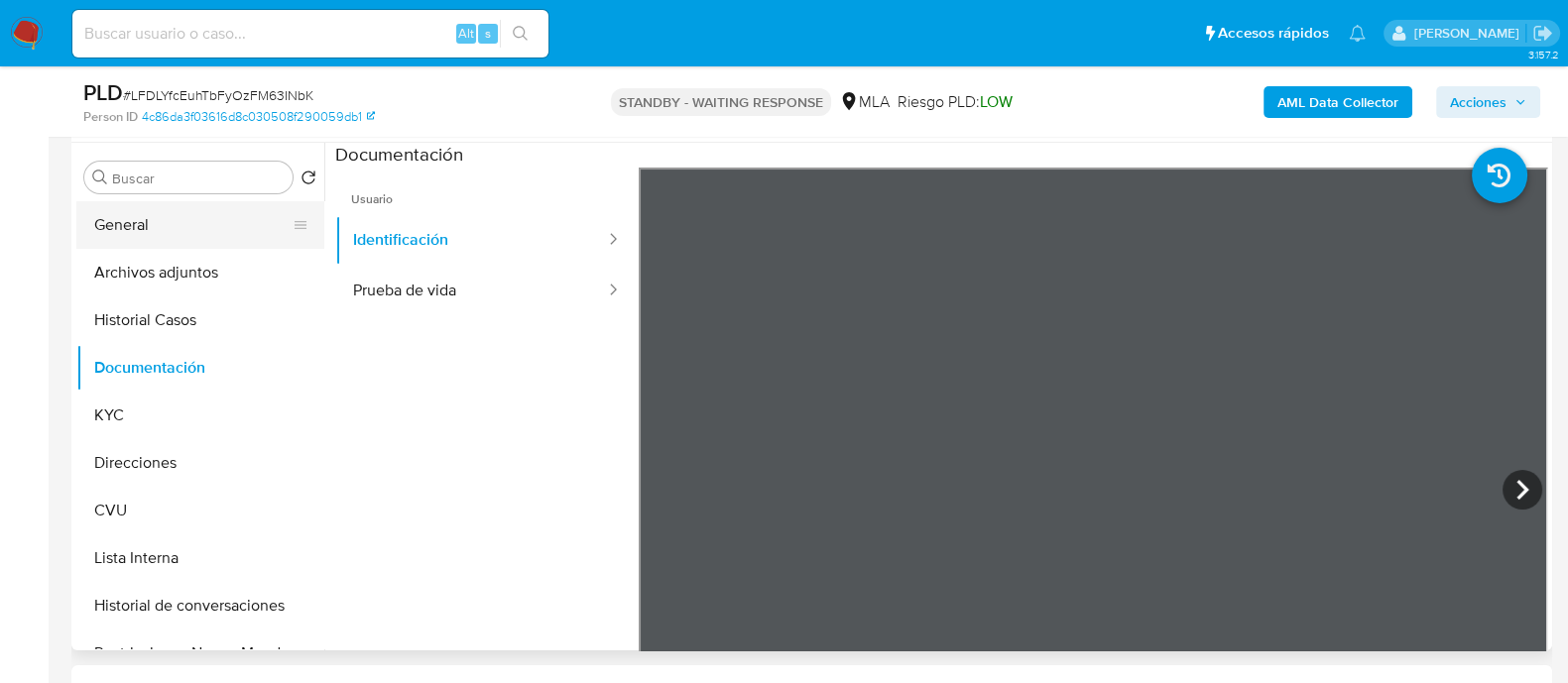
click at [216, 233] on button "General" at bounding box center [193, 225] width 232 height 48
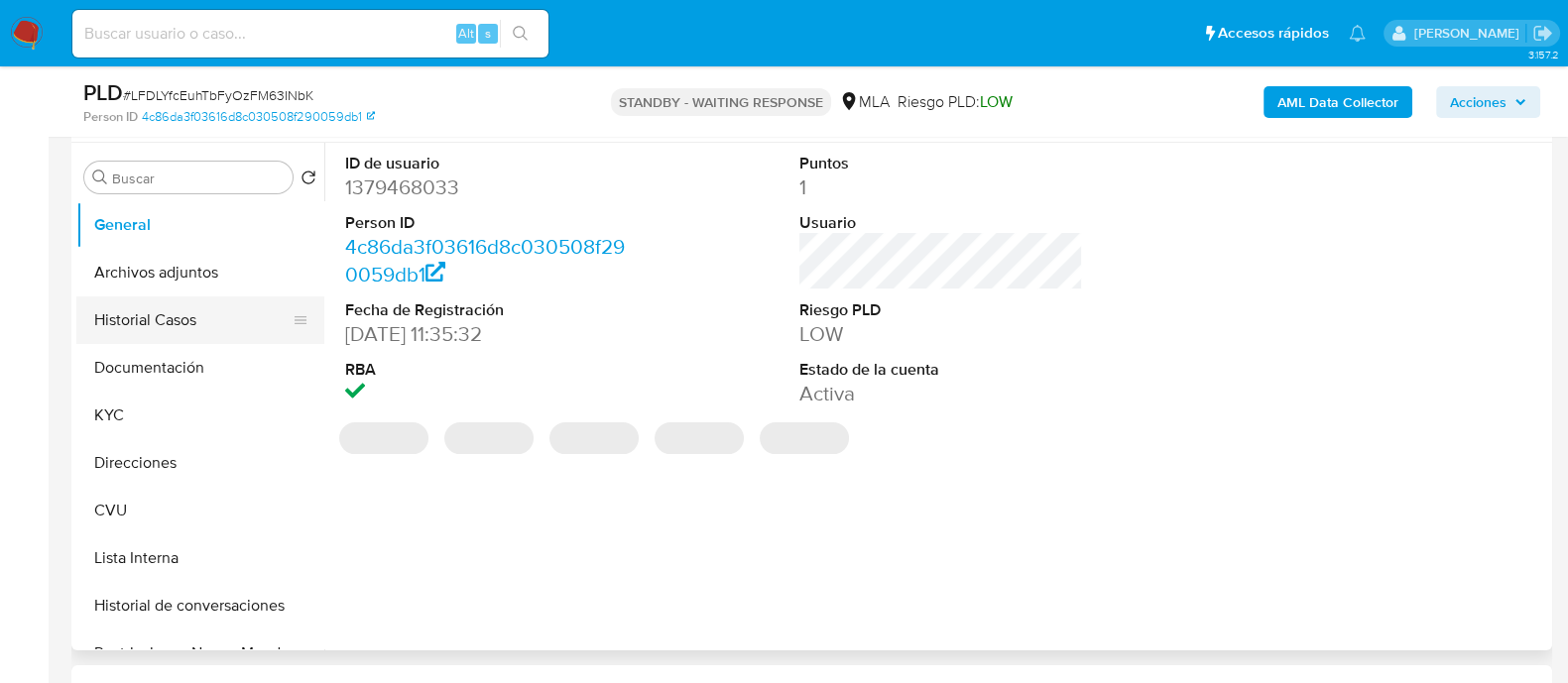
click at [184, 368] on button "Documentación" at bounding box center [200, 368] width 248 height 48
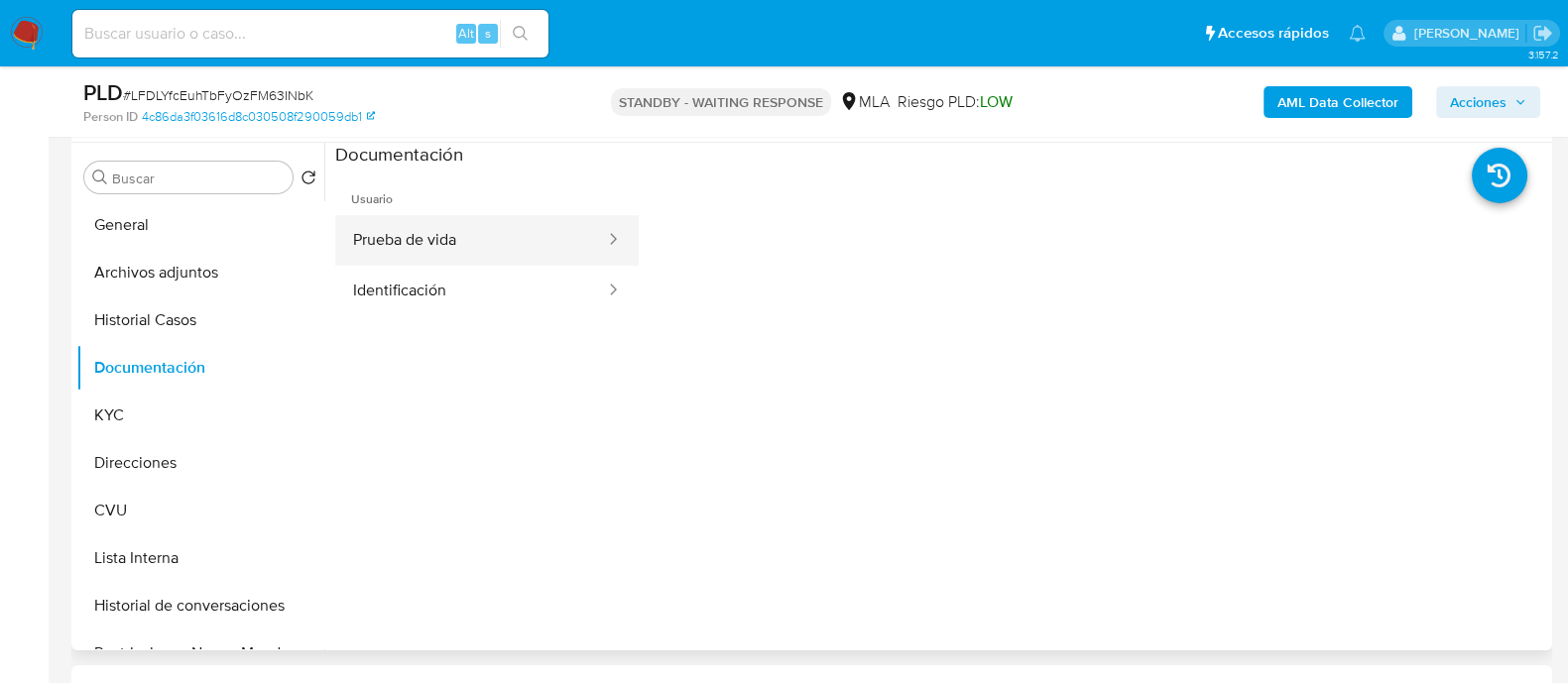
click at [425, 227] on button "Prueba de vida" at bounding box center [471, 240] width 272 height 51
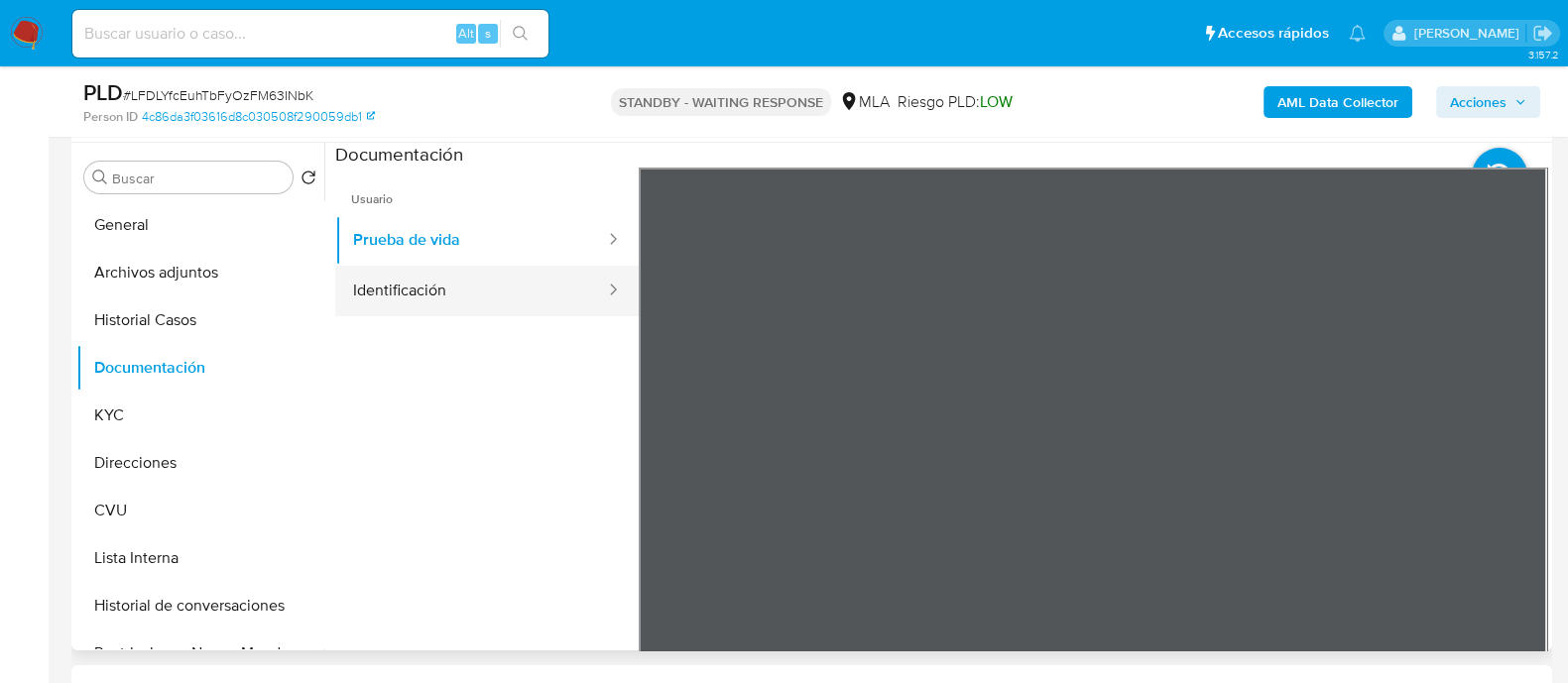
click at [477, 289] on button "Identificación" at bounding box center [471, 291] width 272 height 51
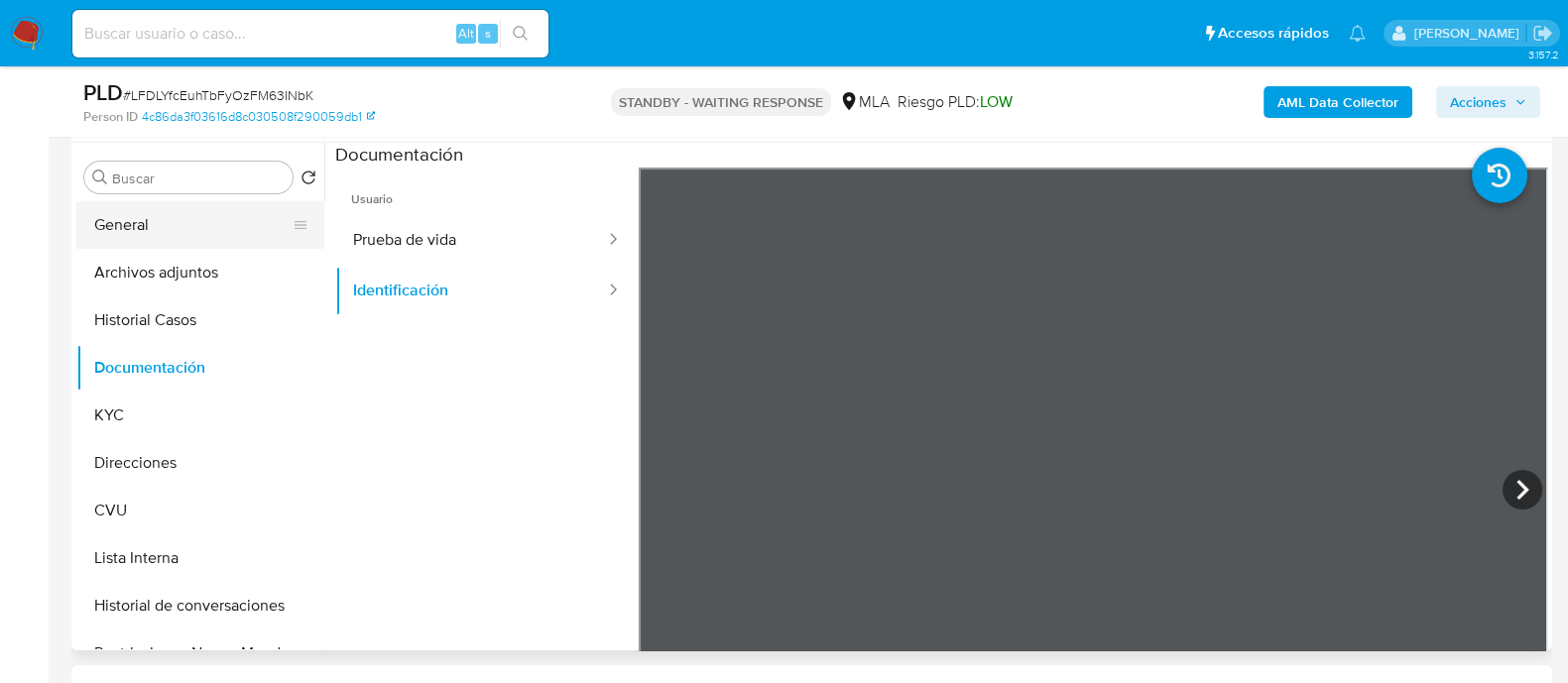
click at [227, 216] on button "General" at bounding box center [193, 225] width 232 height 48
